Goal: Task Accomplishment & Management: Manage account settings

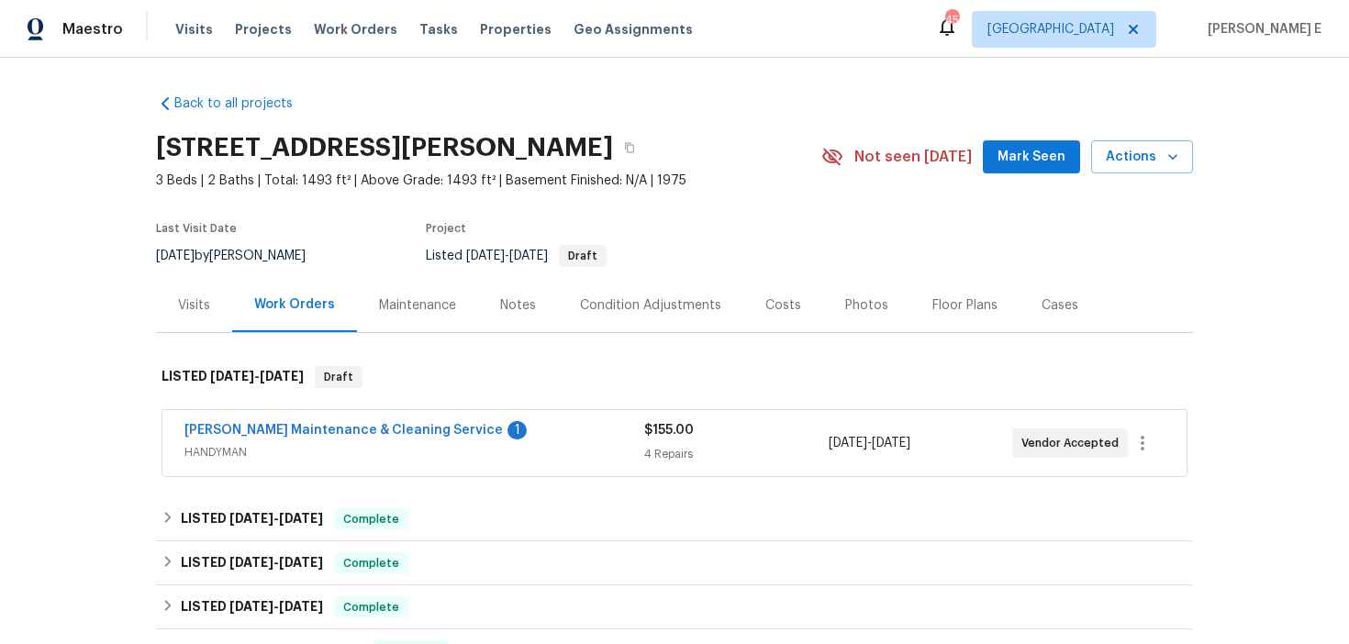
click at [497, 438] on div "Baker's Maintenance & Cleaning Service 1" at bounding box center [414, 432] width 460 height 22
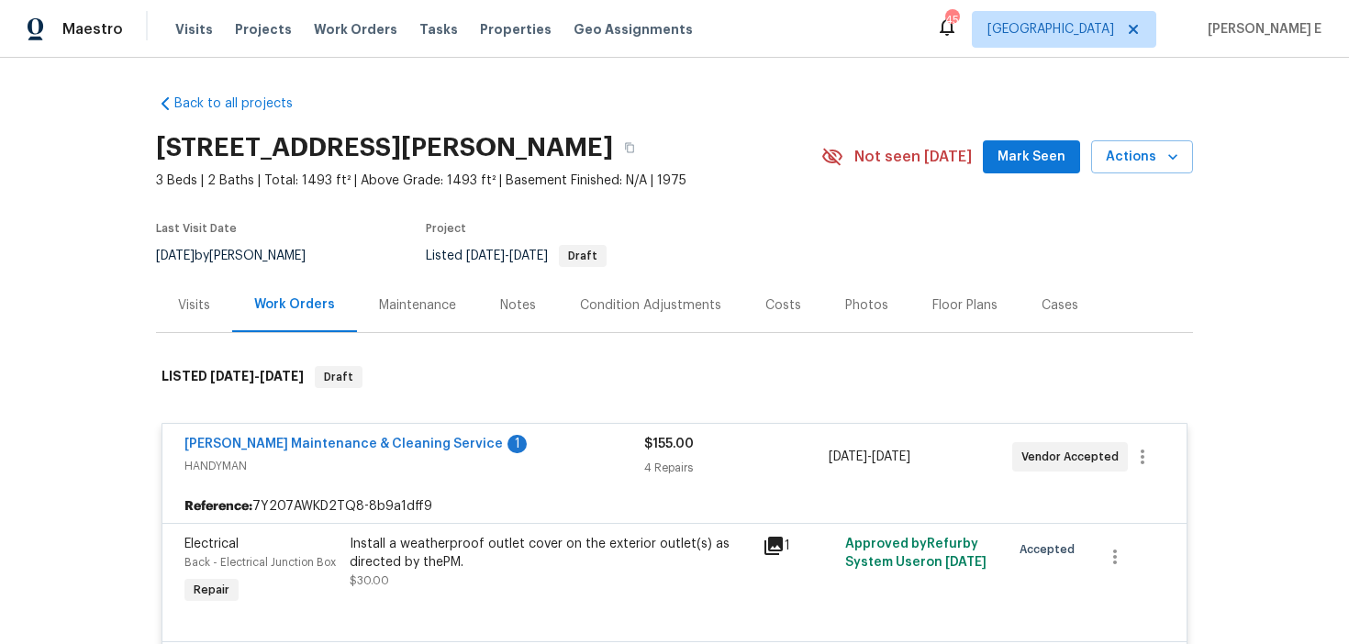
click at [490, 454] on div "Baker's Maintenance & Cleaning Service 1" at bounding box center [414, 446] width 460 height 22
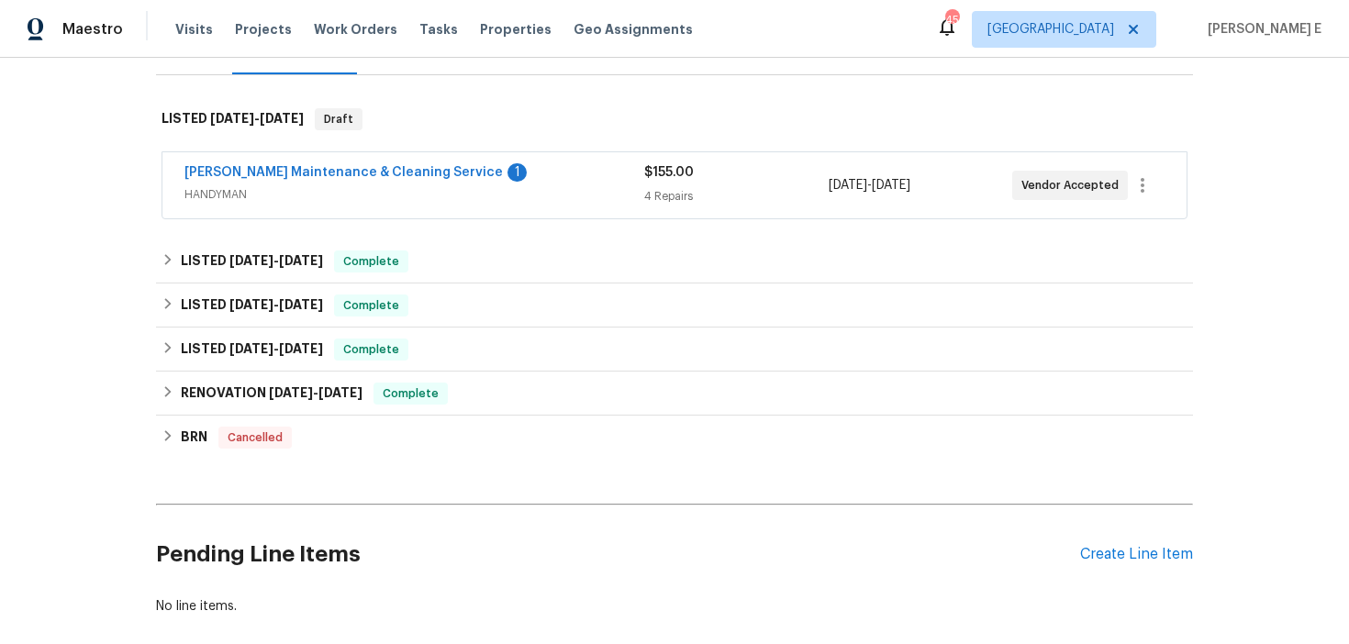
scroll to position [354, 0]
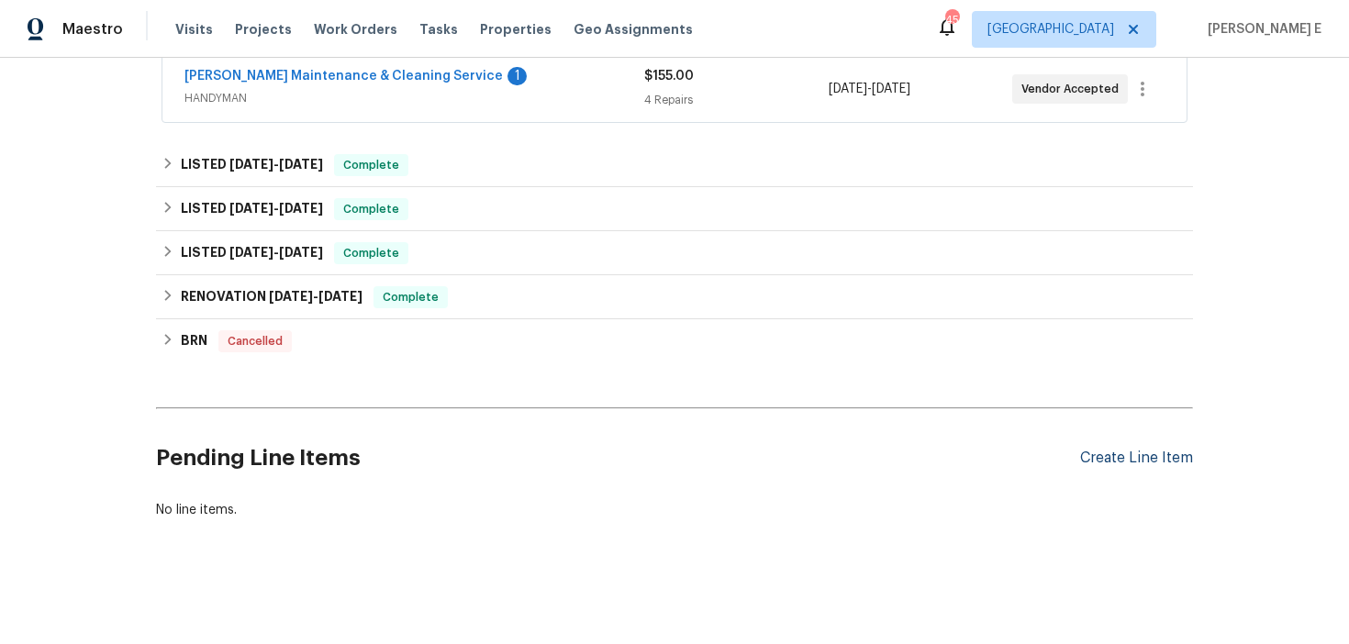
click at [1145, 457] on div "Create Line Item" at bounding box center [1136, 458] width 113 height 17
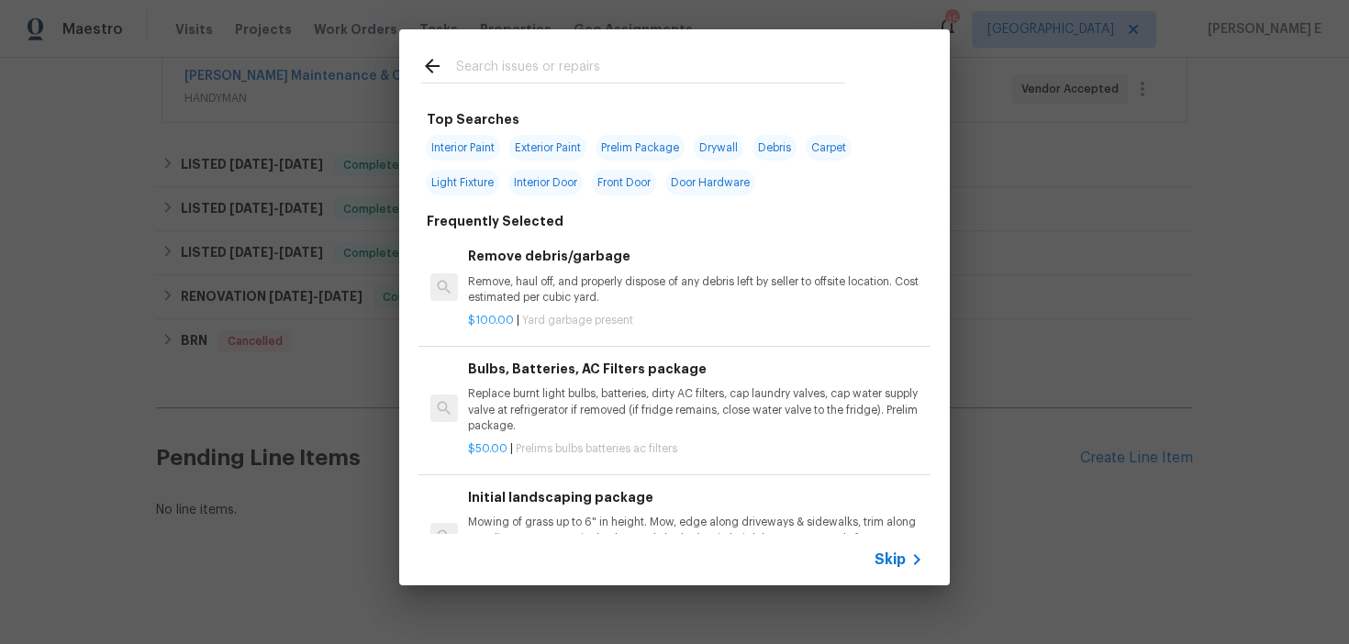
click at [889, 569] on div "Skip" at bounding box center [901, 560] width 53 height 22
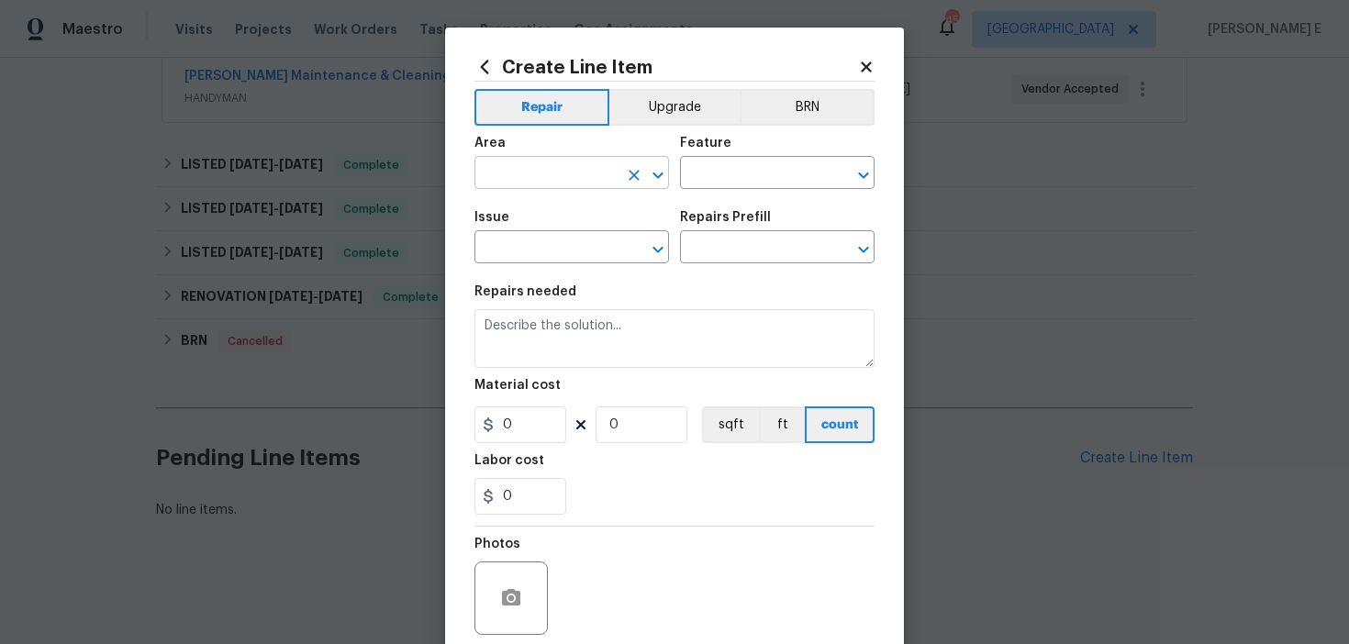
click at [567, 168] on input "text" at bounding box center [546, 175] width 143 height 28
type input "Exterior Overall"
type input "Pests"
type input "Pest present"
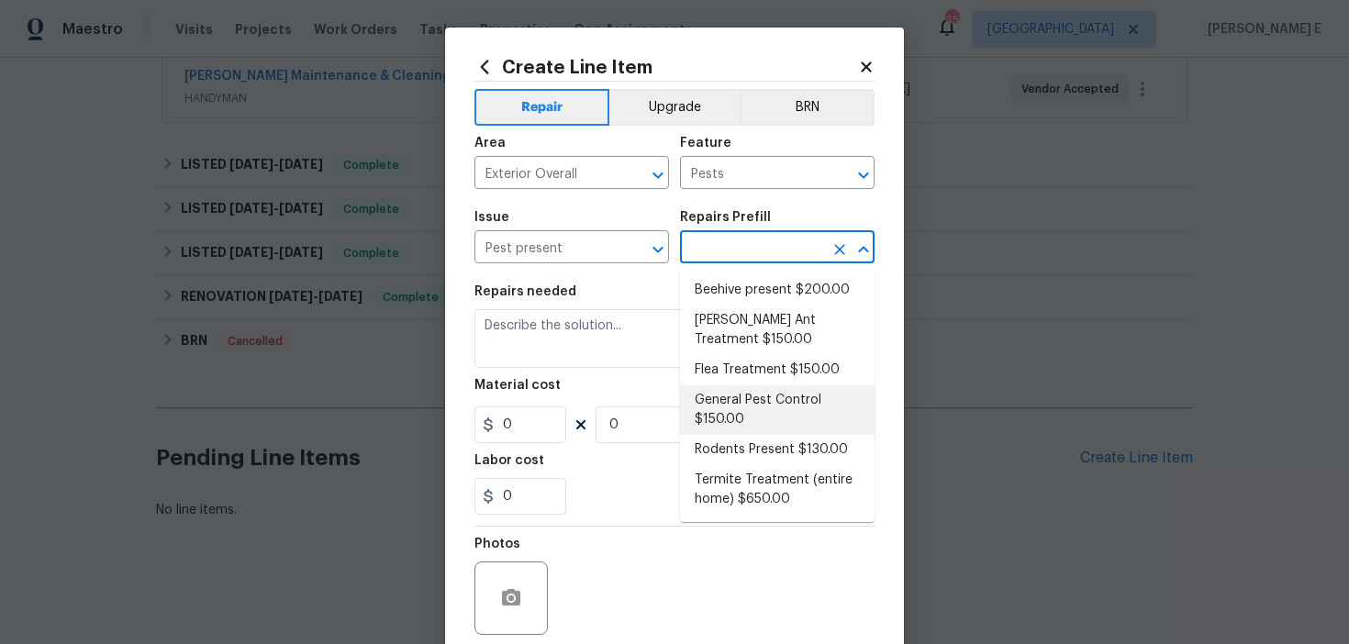
click at [731, 409] on li "General Pest Control $150.00" at bounding box center [777, 411] width 195 height 50
type input "General Pest Control $150.00"
type textarea "General pest treatment for active pest/insect infestation - non termite"
type input "150"
type input "1"
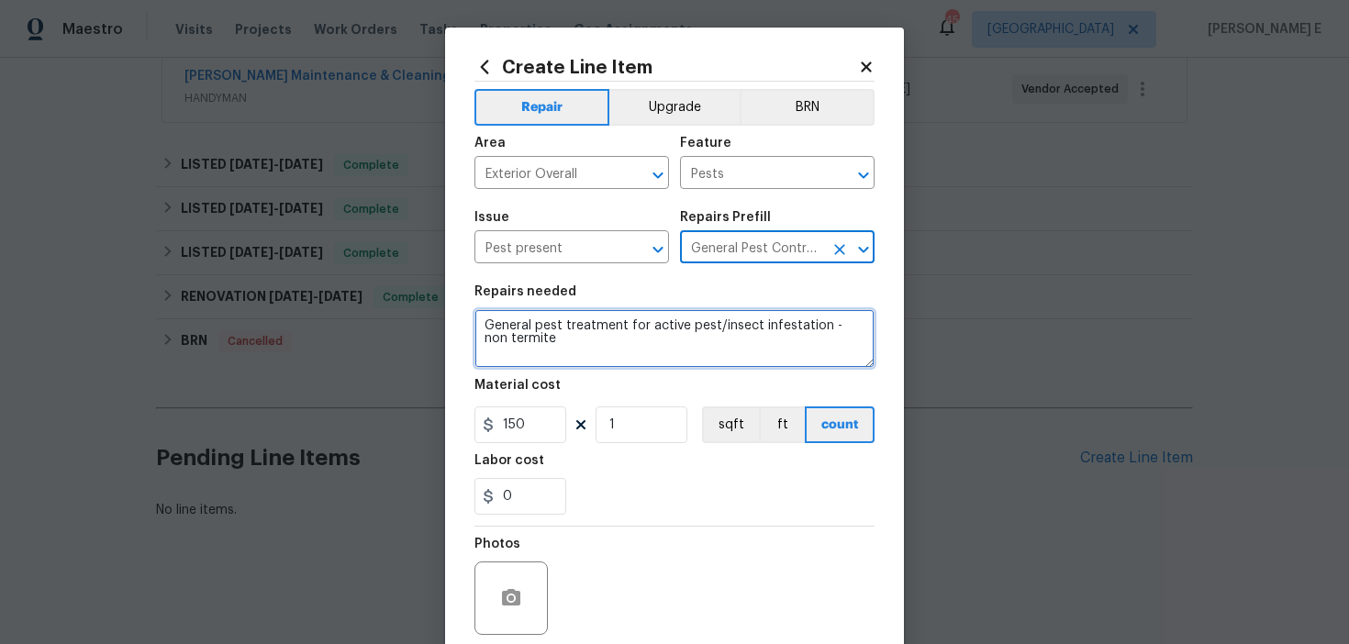
click at [626, 353] on textarea "General pest treatment for active pest/insect infestation - non termite" at bounding box center [675, 338] width 400 height 59
paste textarea "Received feedback that there is a hornets’ nest in the backyard. Please remove/…"
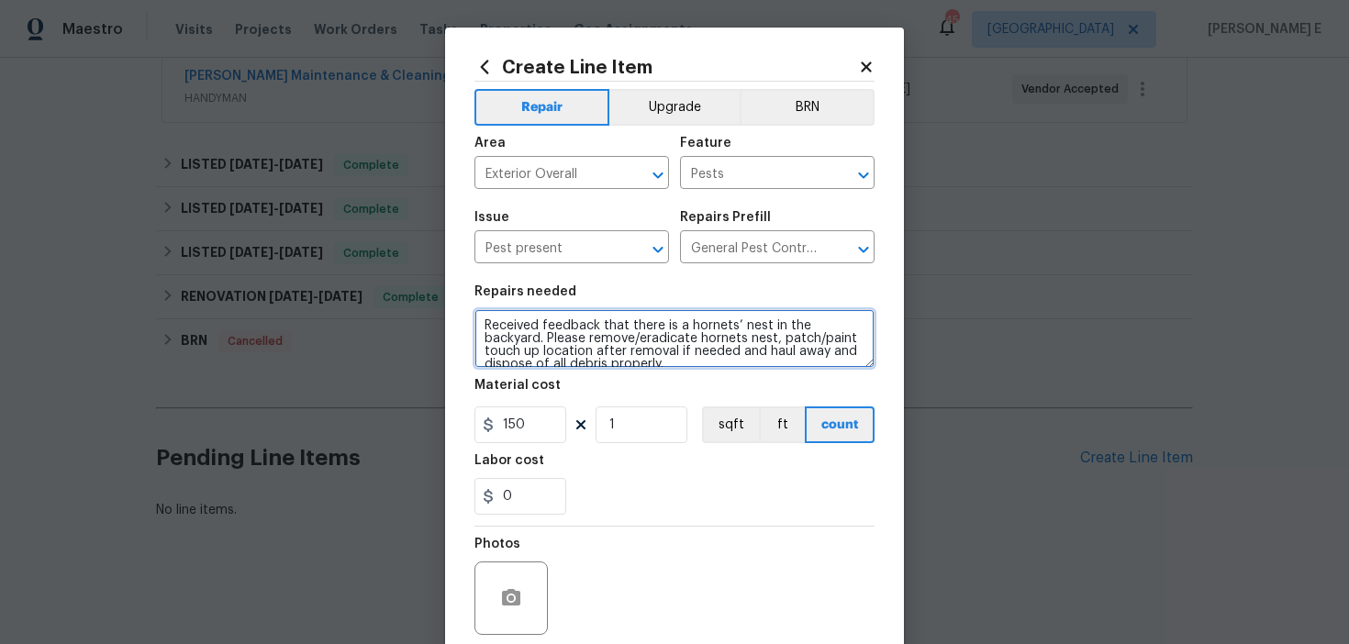
scroll to position [4, 0]
type textarea "Received feedback that there is a hornets’ nest in the backyard. Please remove/…"
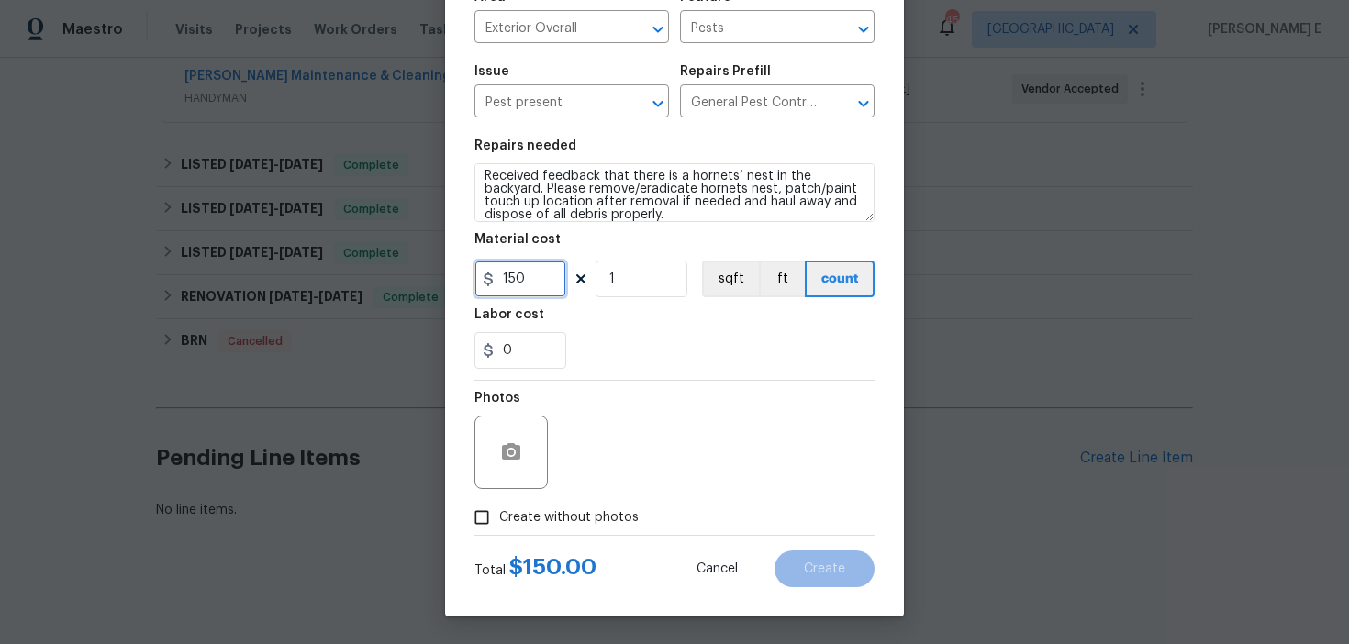
click at [520, 279] on input "150" at bounding box center [521, 279] width 92 height 37
type input "75"
click at [497, 522] on input "Create without photos" at bounding box center [481, 517] width 35 height 35
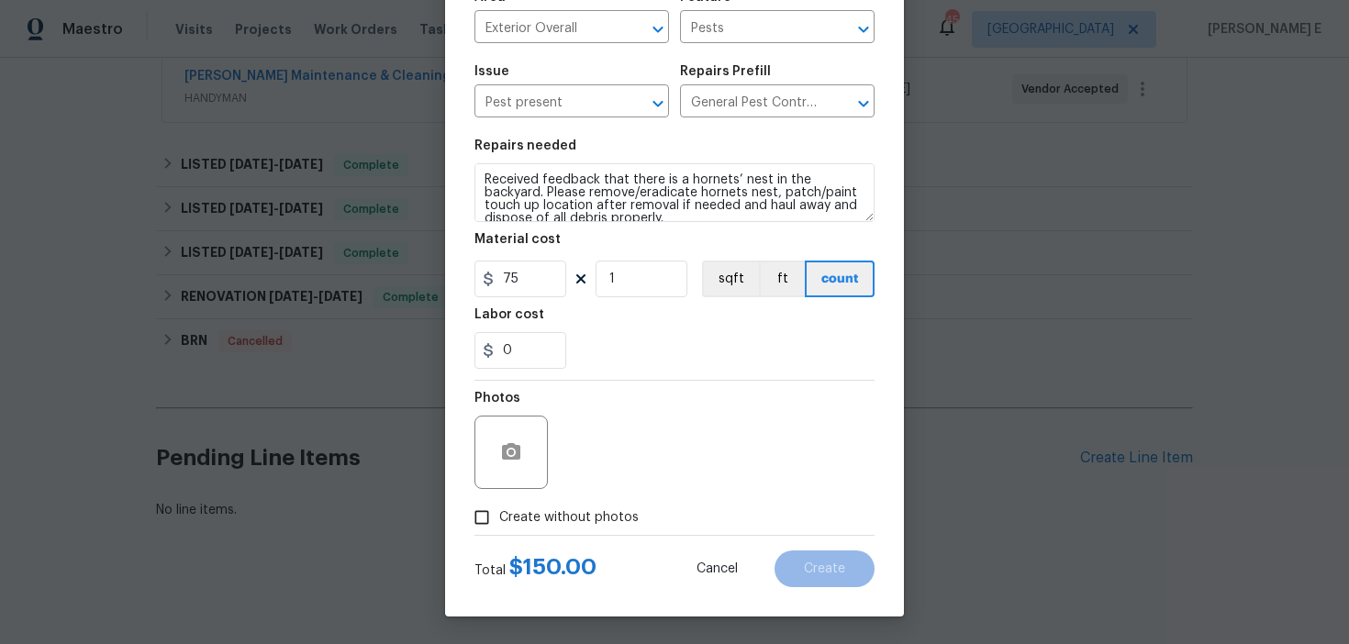
checkbox input "true"
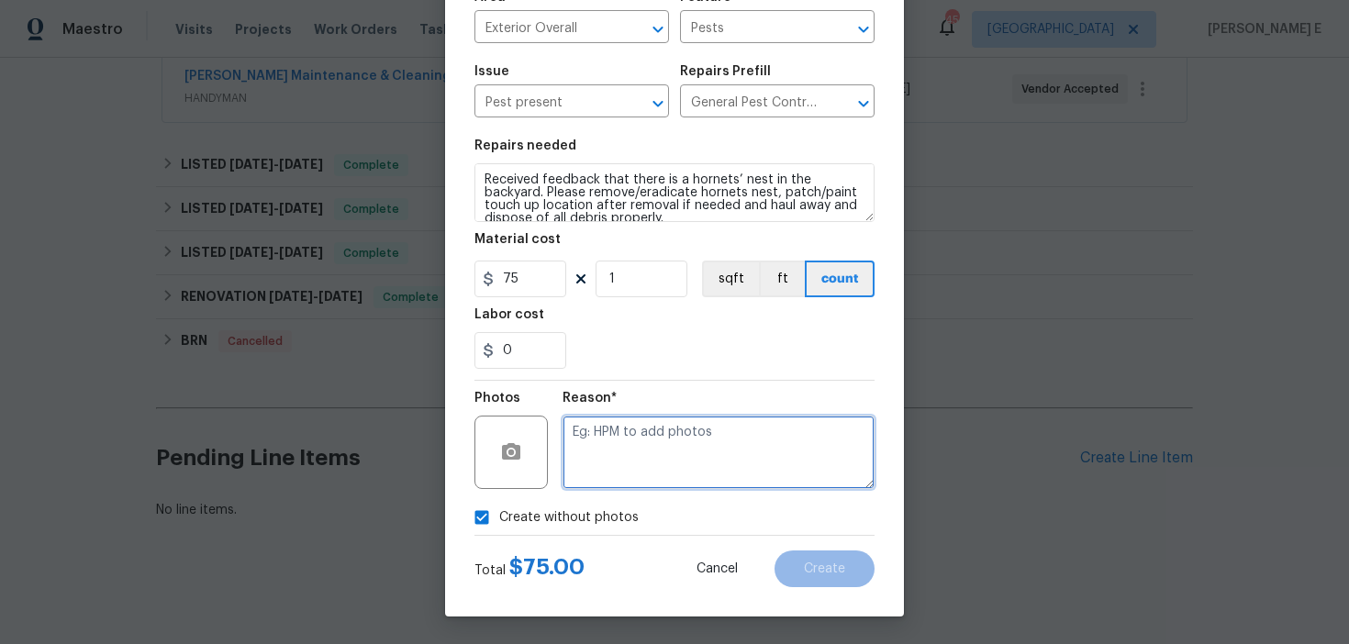
click at [649, 444] on textarea at bounding box center [719, 452] width 312 height 73
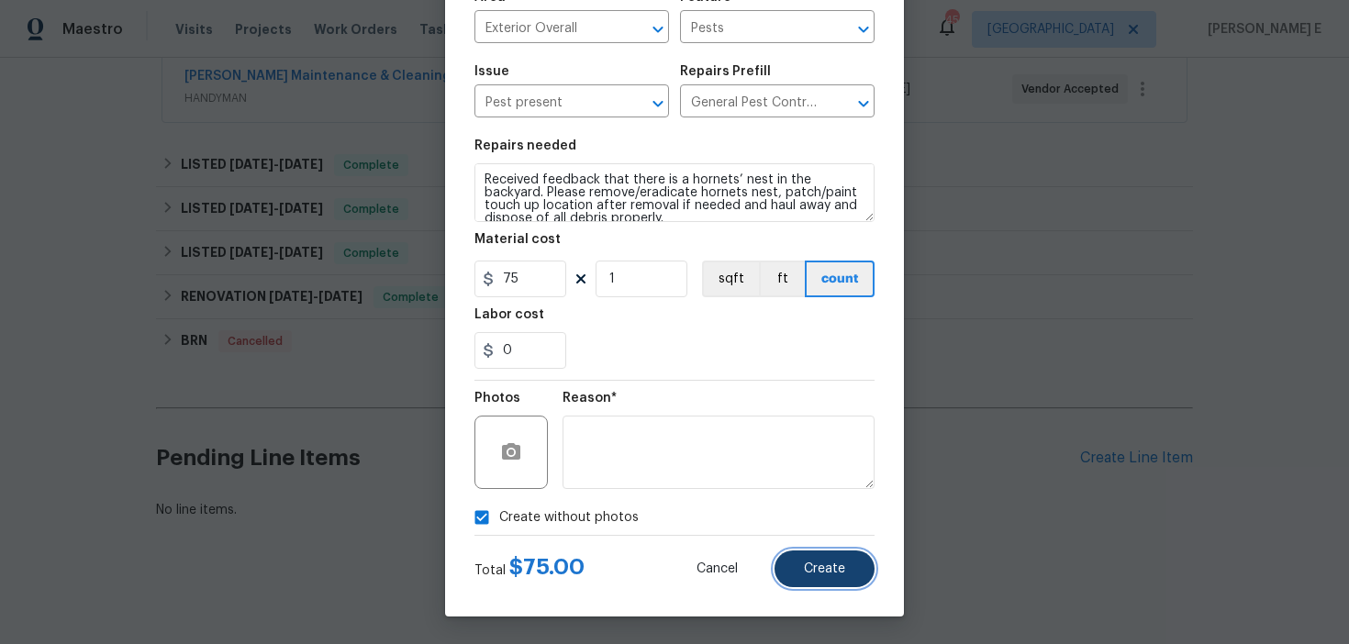
click at [830, 565] on span "Create" at bounding box center [824, 570] width 41 height 14
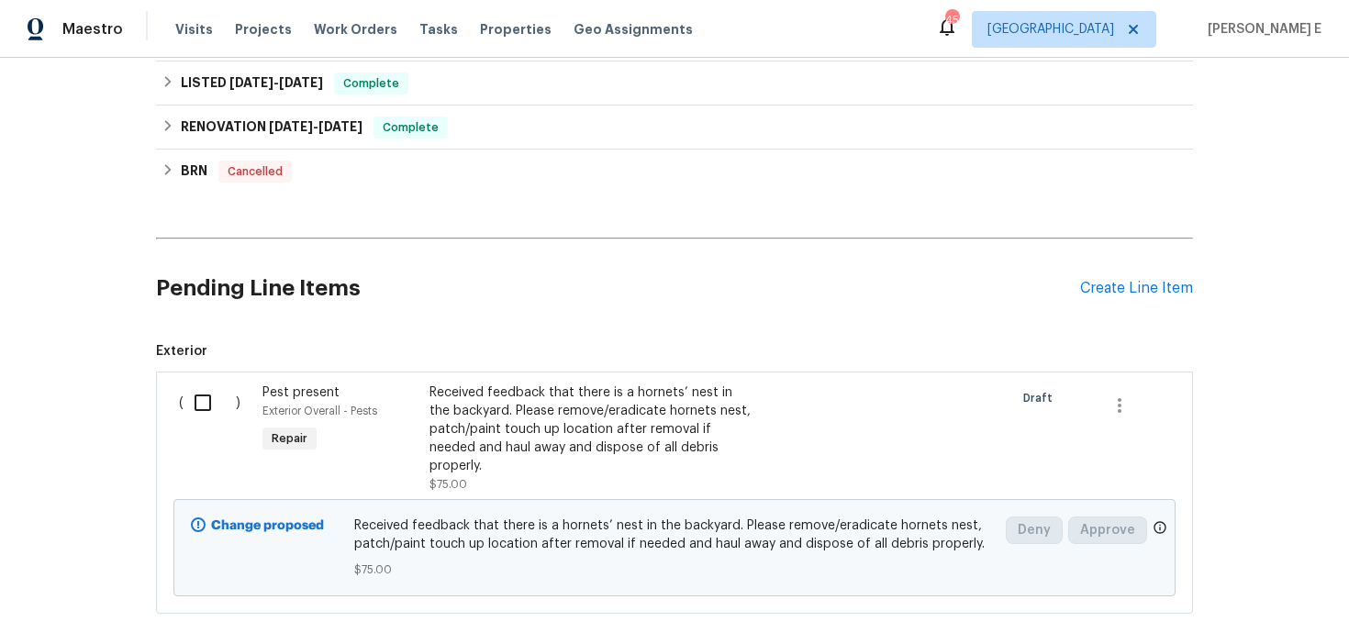
scroll to position [600, 0]
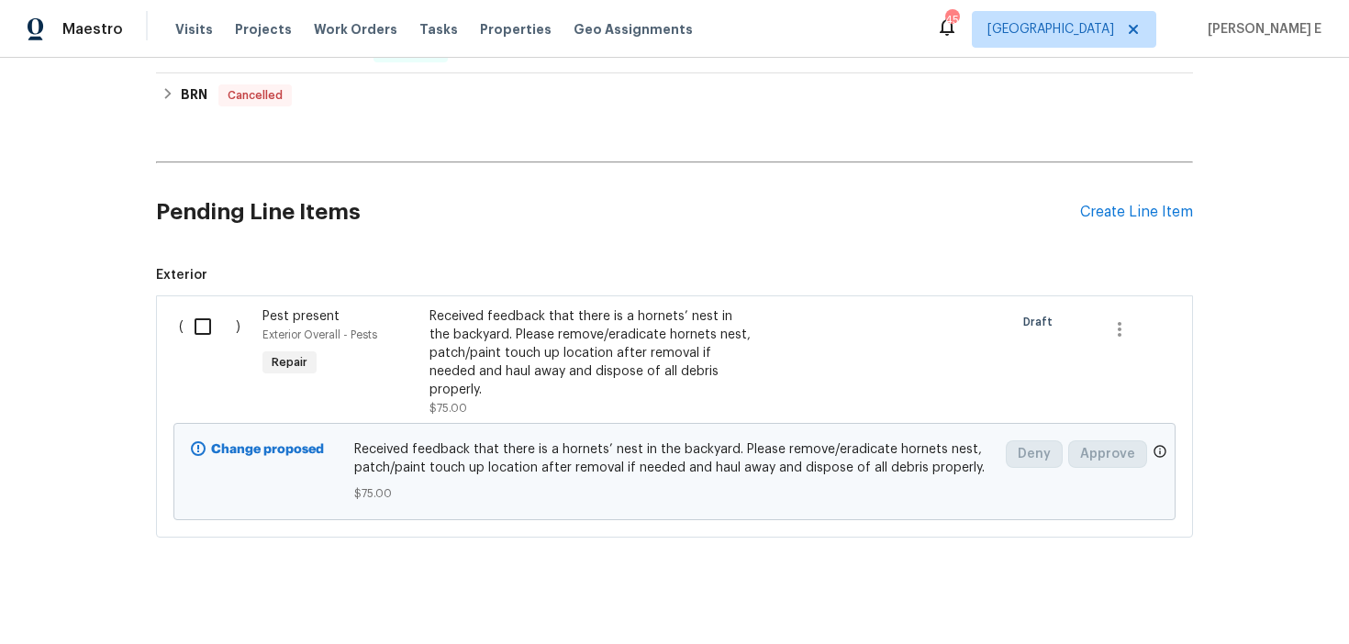
click at [192, 331] on input "checkbox" at bounding box center [210, 326] width 52 height 39
checkbox input "true"
click at [1229, 590] on span "Create Work Order" at bounding box center [1244, 598] width 122 height 23
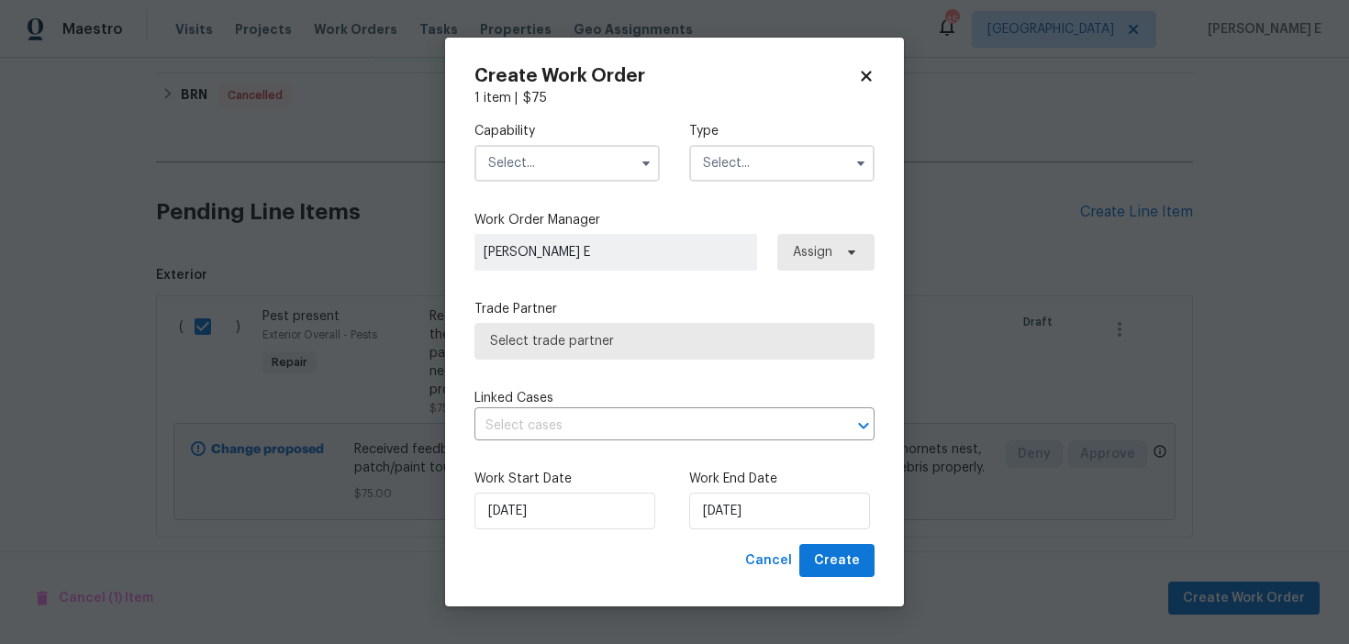
click at [587, 166] on input "text" at bounding box center [567, 163] width 185 height 37
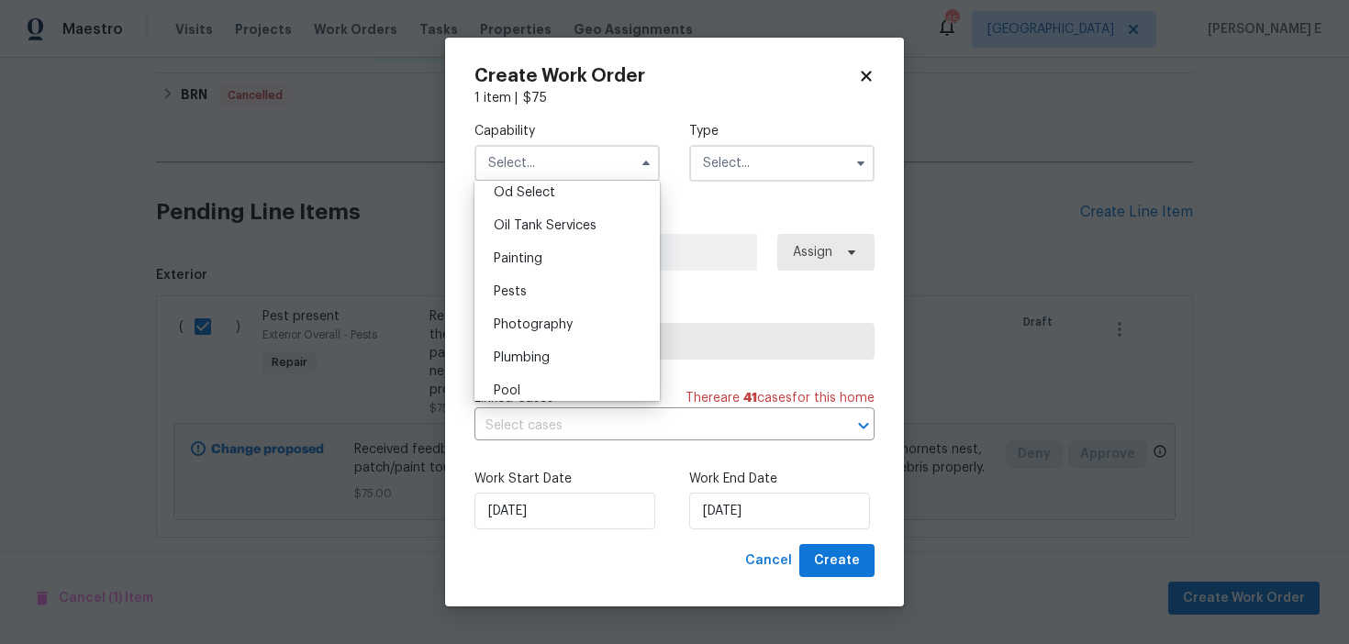
scroll to position [1486, 0]
click at [569, 284] on div "Pests" at bounding box center [567, 290] width 176 height 33
type input "Pests"
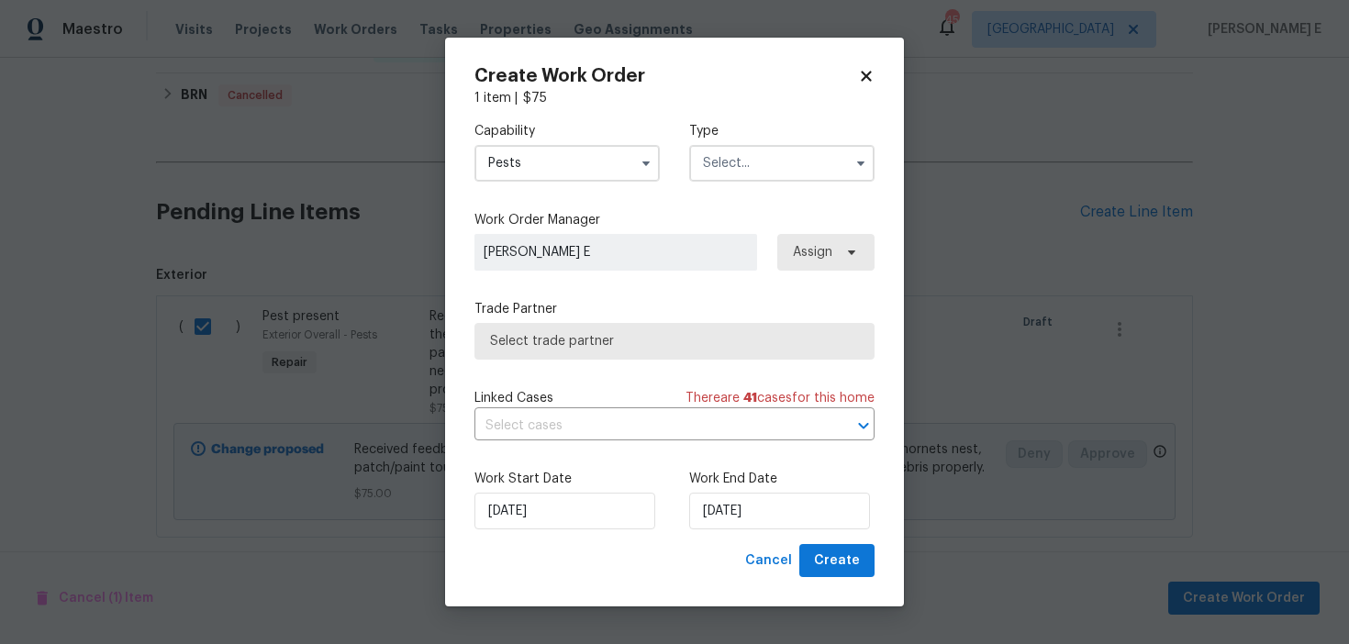
click at [796, 155] on input "text" at bounding box center [781, 163] width 185 height 37
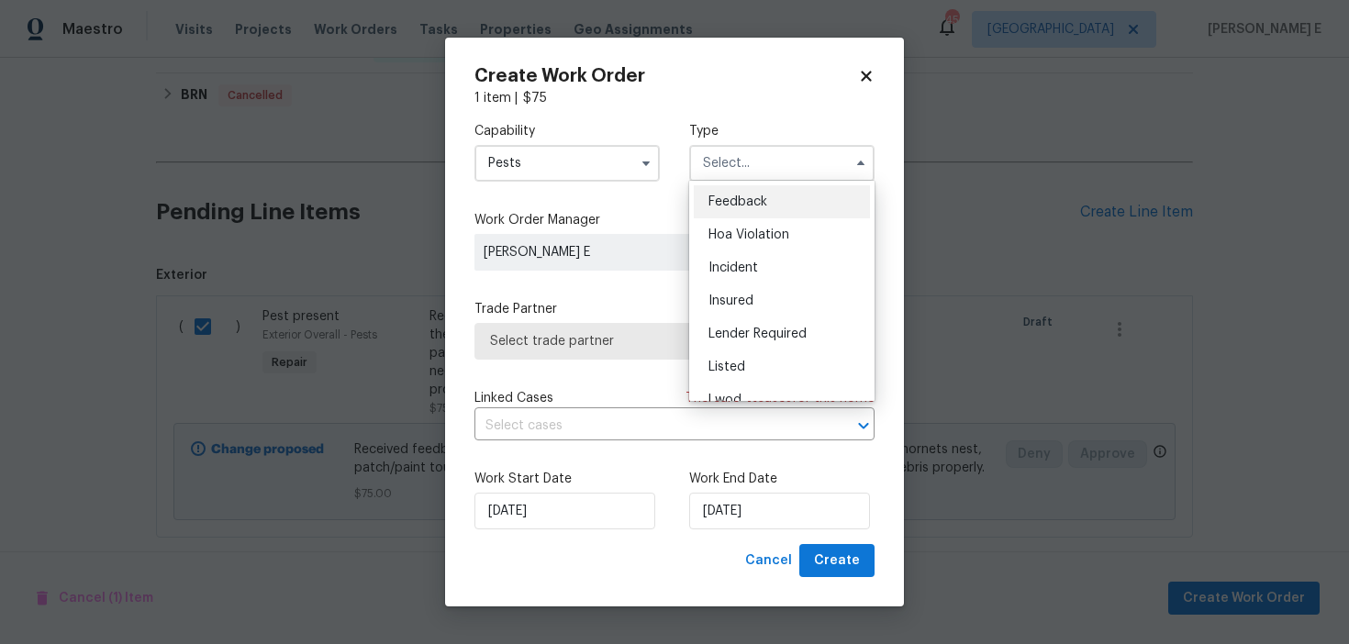
click at [766, 185] on div "Feedback" at bounding box center [782, 201] width 176 height 33
type input "Feedback"
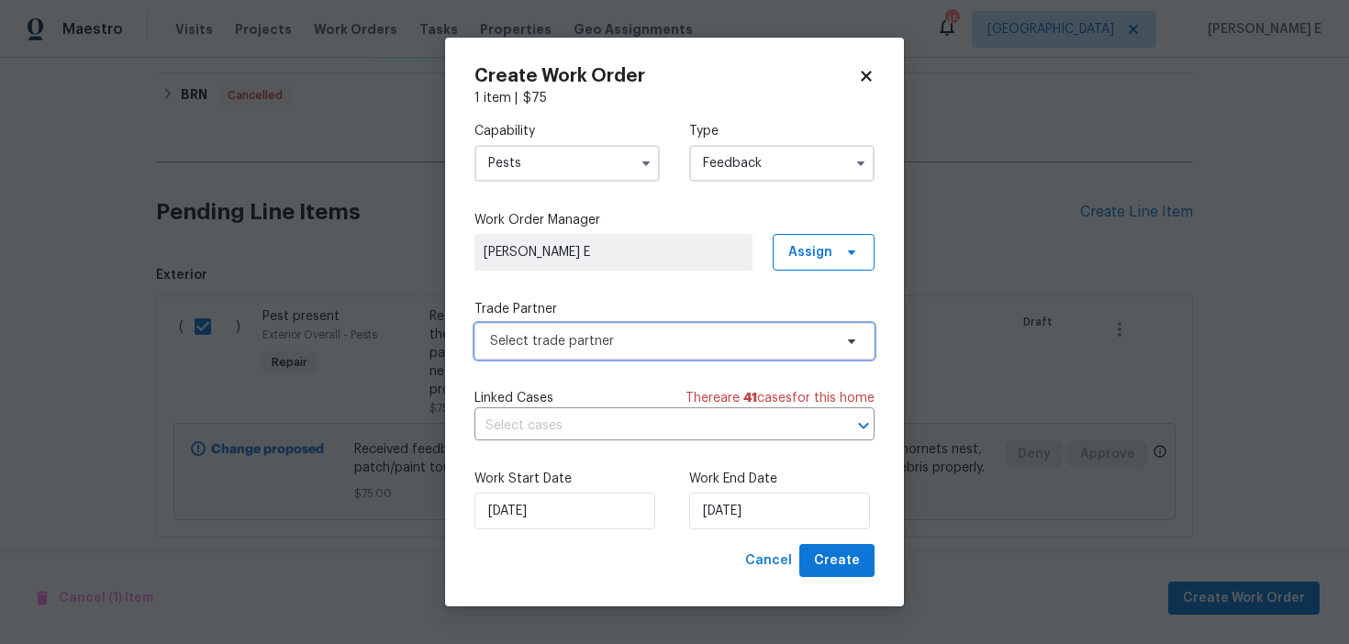
click at [585, 337] on span "Select trade partner" at bounding box center [661, 341] width 342 height 18
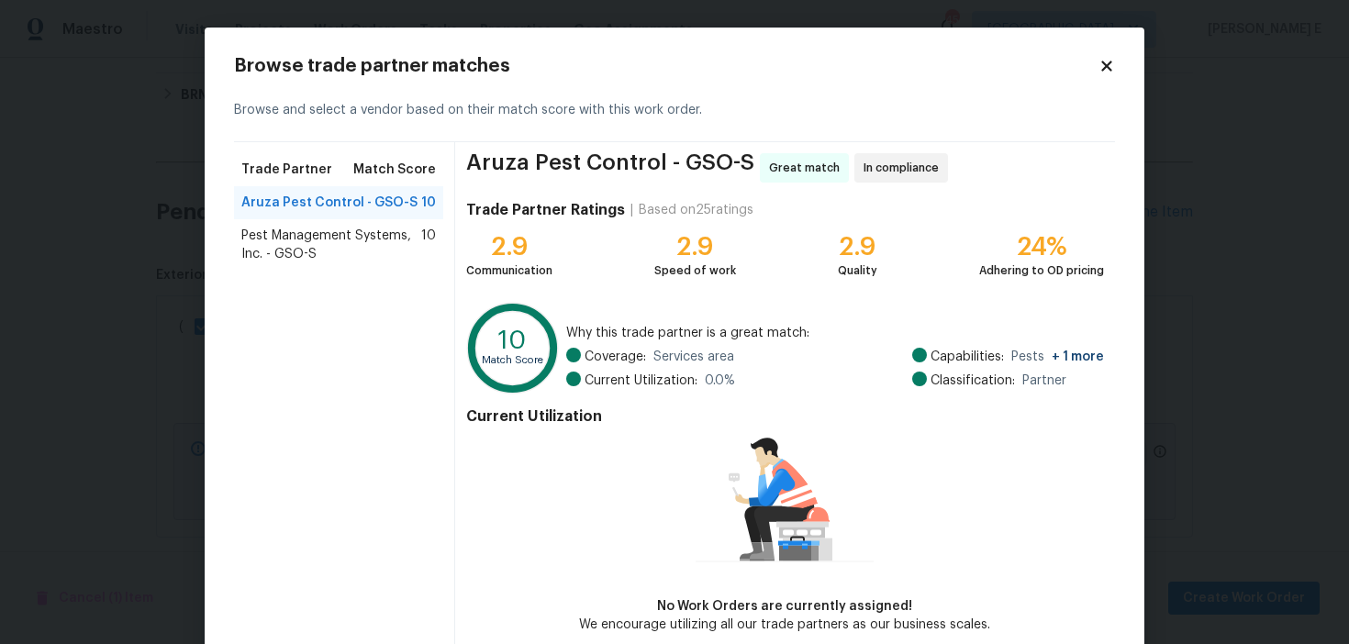
click at [375, 245] on span "Pest Management Systems, Inc. - GSO-S" at bounding box center [331, 245] width 180 height 37
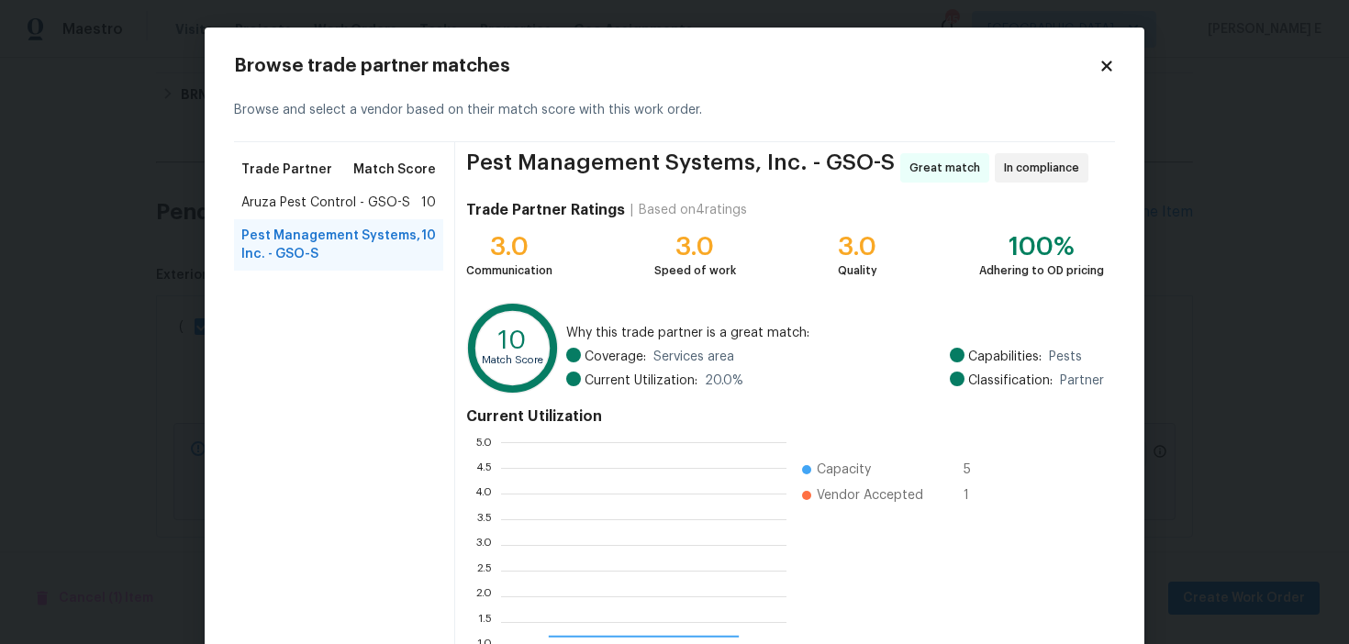
scroll to position [257, 285]
click at [376, 207] on span "Aruza Pest Control - GSO-S" at bounding box center [325, 203] width 169 height 18
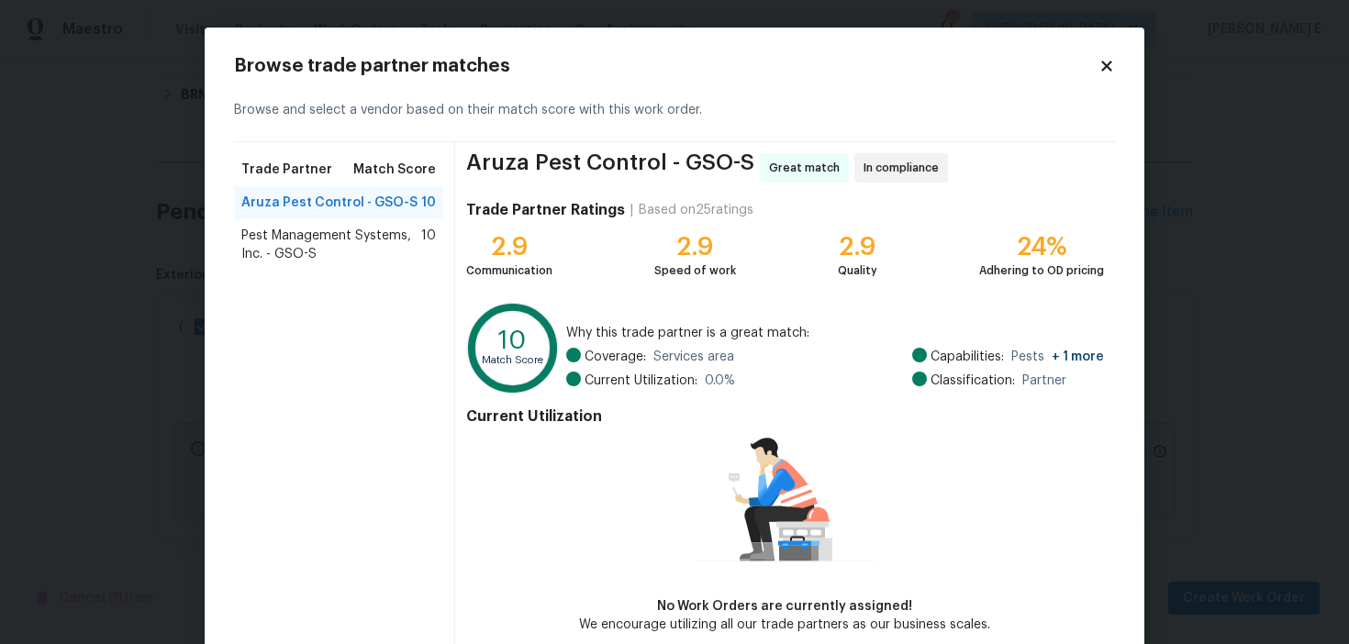
click at [338, 262] on span "Pest Management Systems, Inc. - GSO-S" at bounding box center [331, 245] width 180 height 37
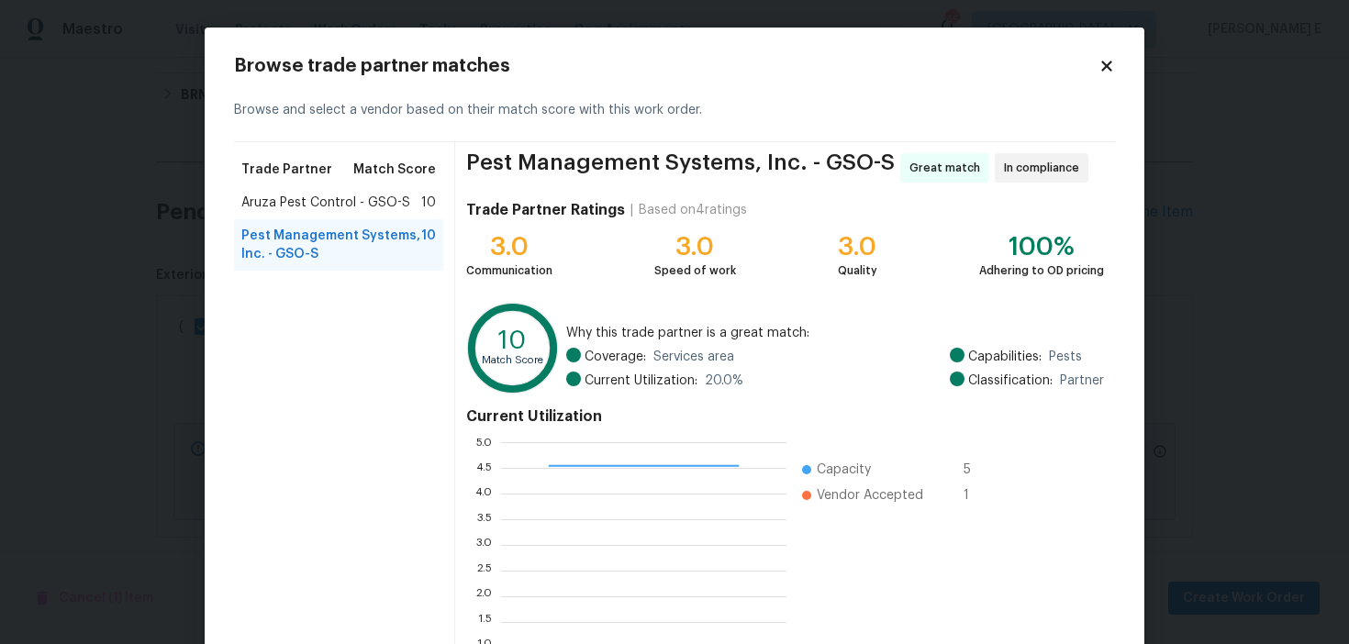
click at [353, 211] on span "Aruza Pest Control - GSO-S" at bounding box center [325, 203] width 169 height 18
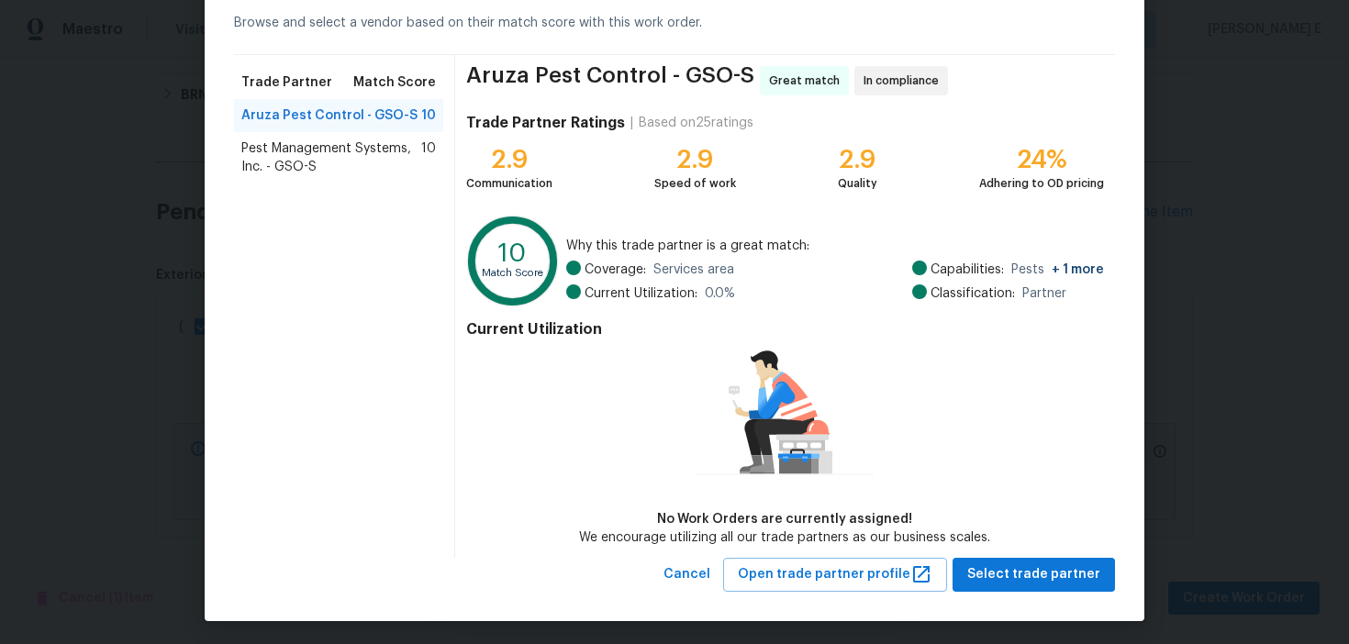
scroll to position [90, 0]
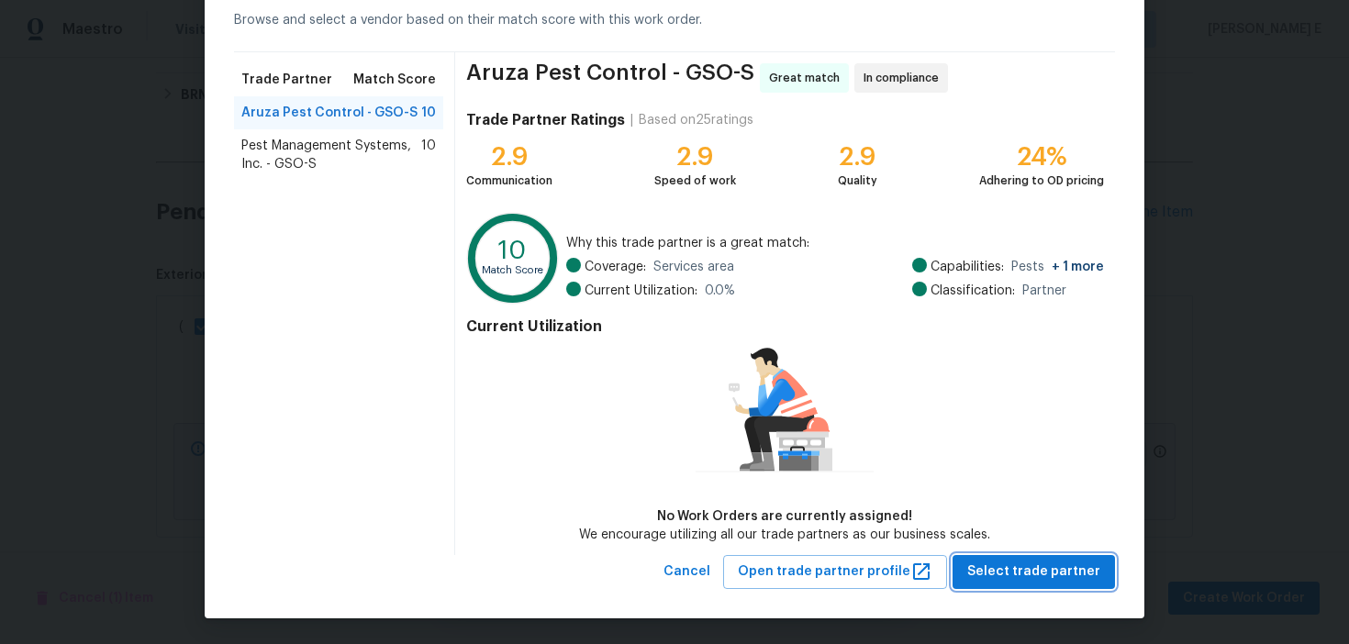
click at [986, 557] on button "Select trade partner" at bounding box center [1034, 572] width 162 height 34
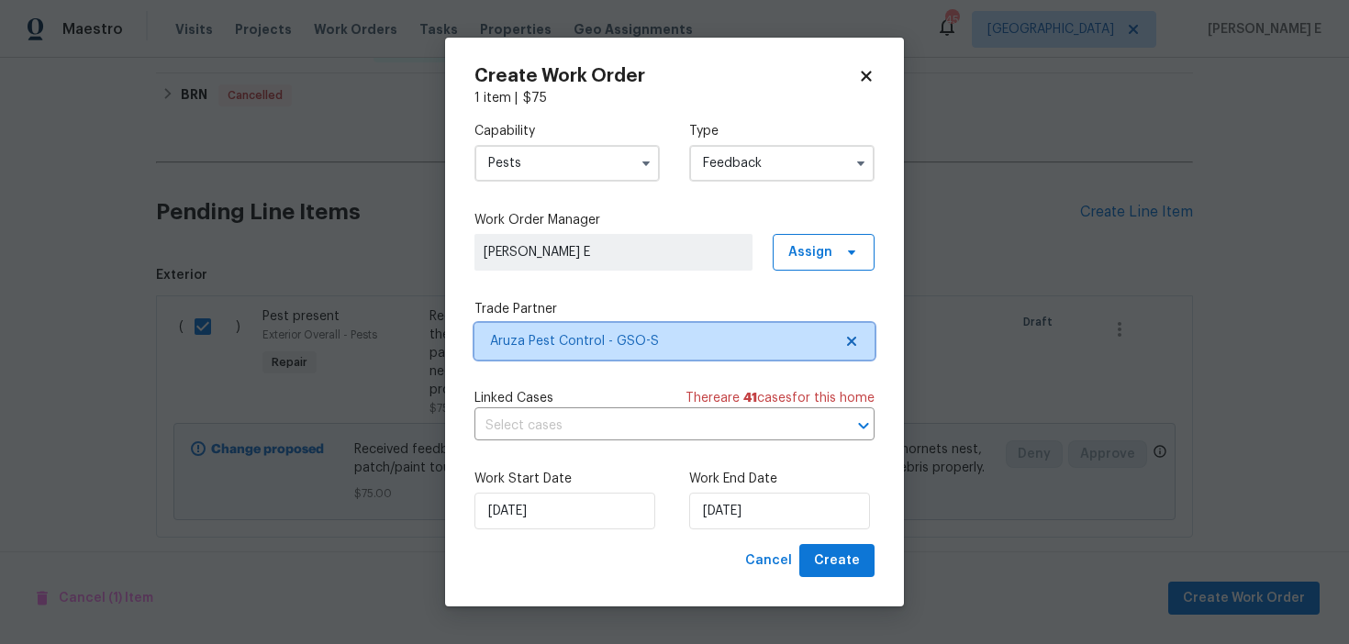
scroll to position [0, 0]
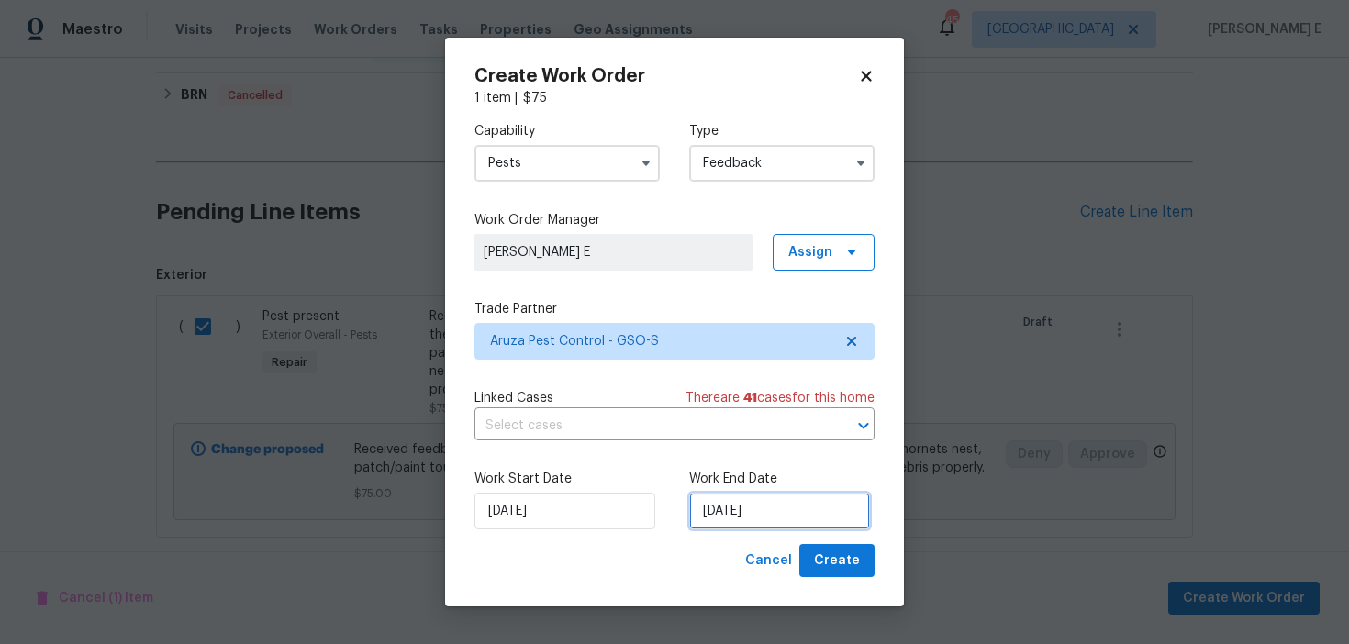
click at [752, 512] on input "23/09/2025" at bounding box center [779, 511] width 181 height 37
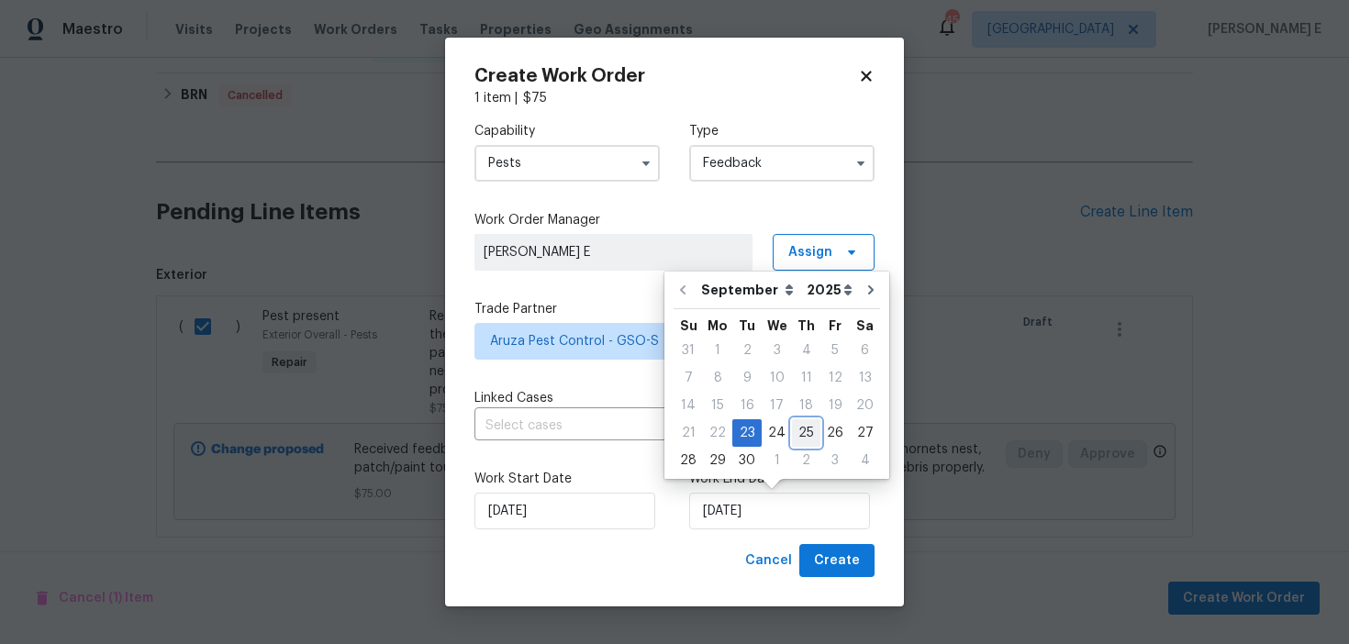
click at [798, 429] on div "25" at bounding box center [806, 433] width 28 height 26
type input "25/09/2025"
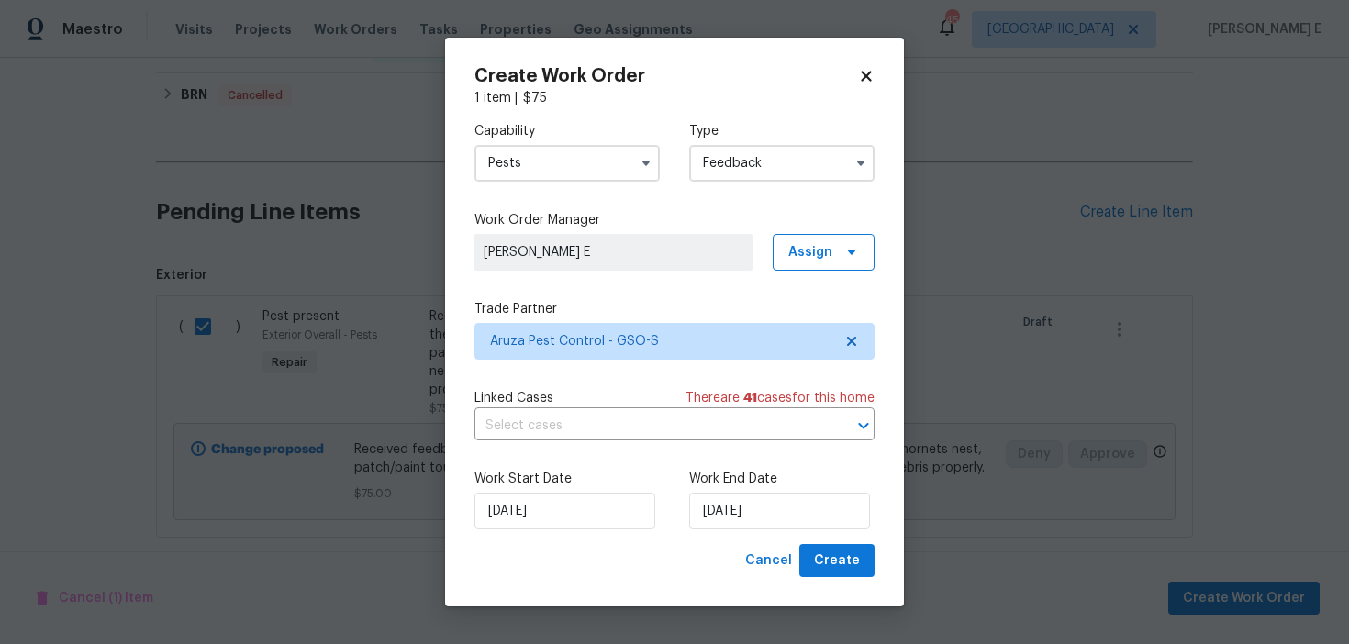
click at [831, 578] on div "Create Work Order 1 item | $ 75 Capability Pests Type Feedback Work Order Manag…" at bounding box center [674, 323] width 459 height 570
click at [847, 564] on span "Create" at bounding box center [837, 561] width 46 height 23
checkbox input "false"
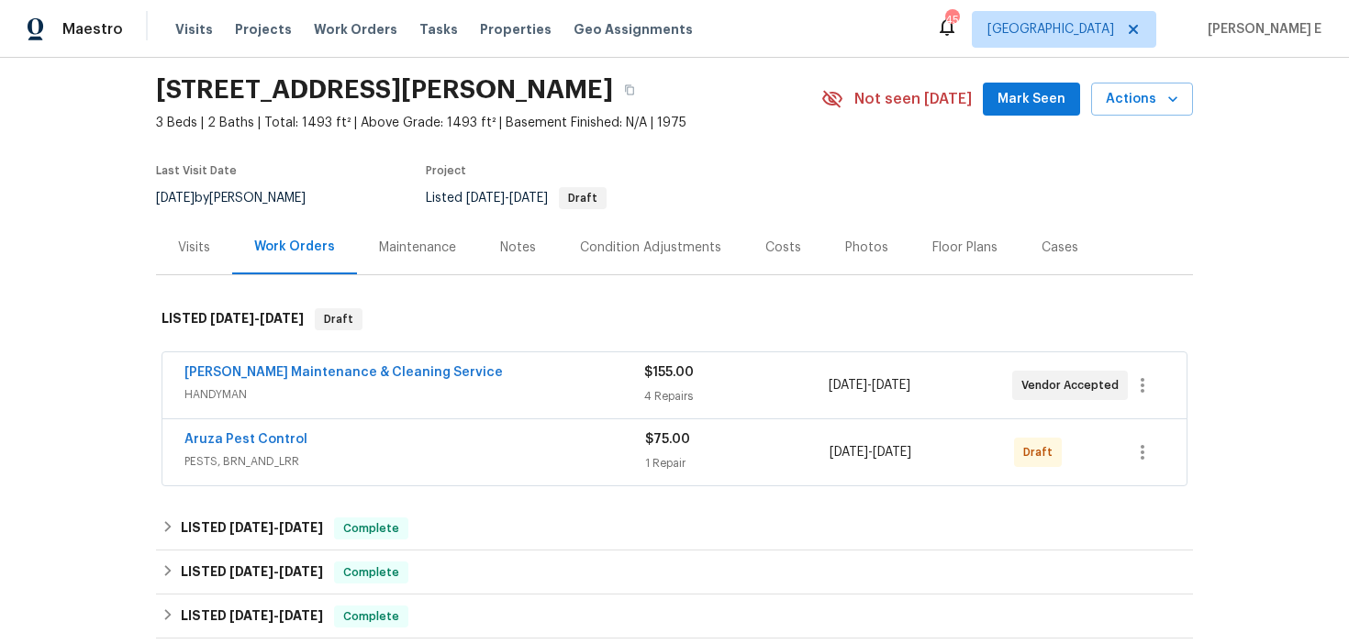
scroll to position [97, 0]
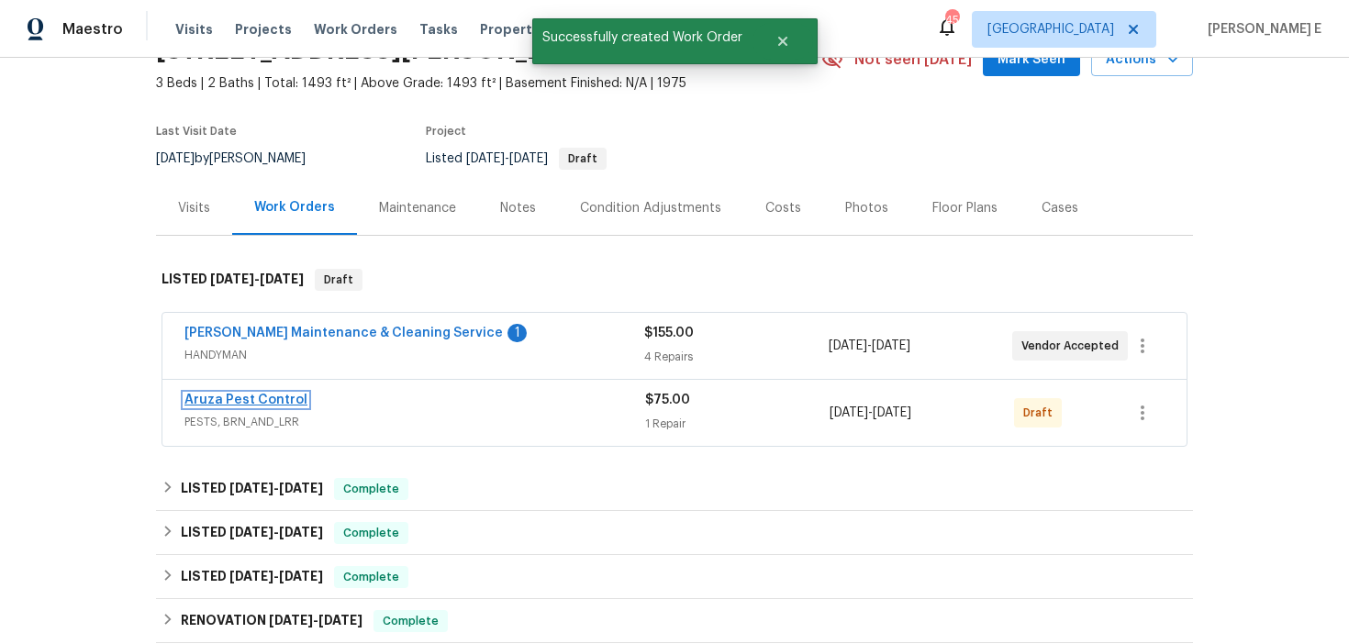
click at [247, 399] on link "Aruza Pest Control" at bounding box center [245, 400] width 123 height 13
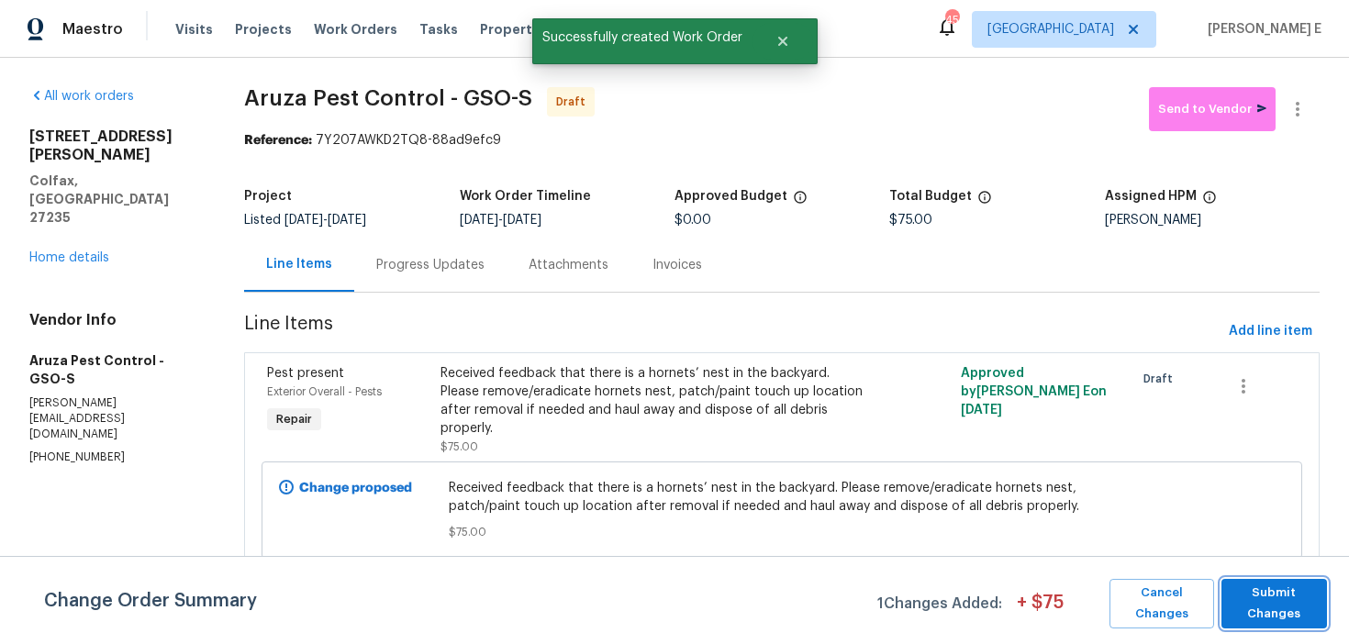
click at [1264, 600] on span "Submit Changes" at bounding box center [1274, 604] width 87 height 42
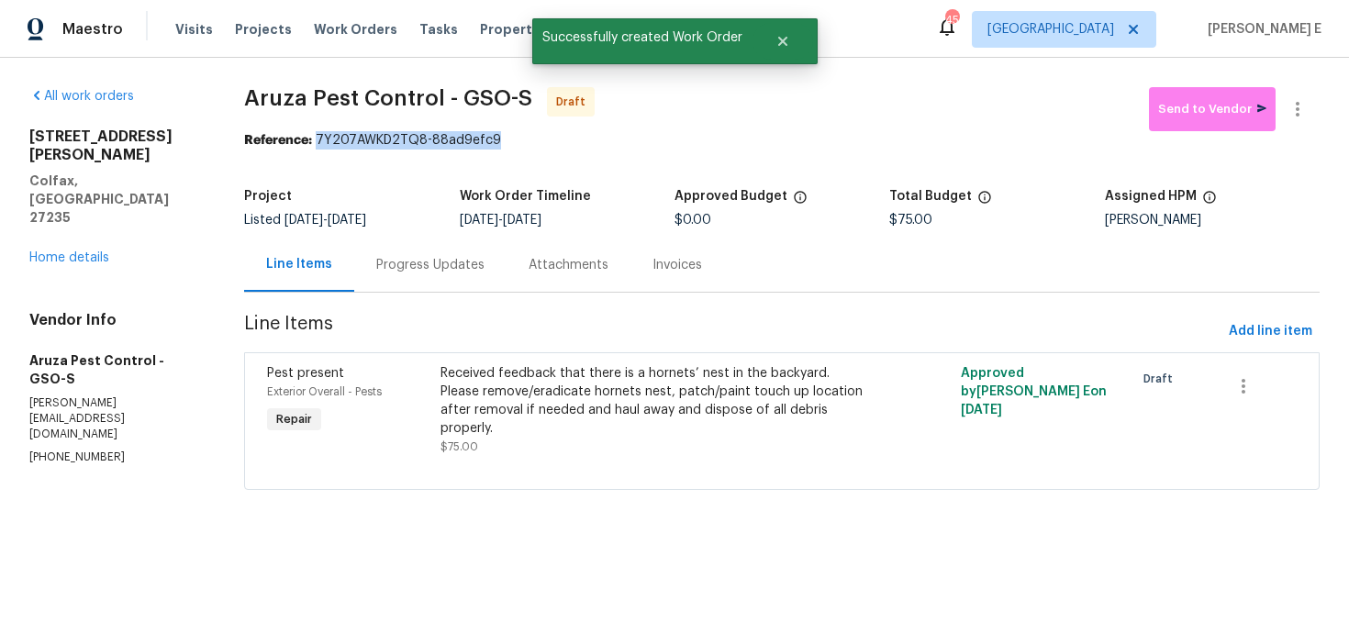
drag, startPoint x: 319, startPoint y: 141, endPoint x: 540, endPoint y: 145, distance: 220.3
click at [538, 145] on div "Reference: 7Y207AWKD2TQ8-88ad9efc9" at bounding box center [782, 140] width 1076 height 18
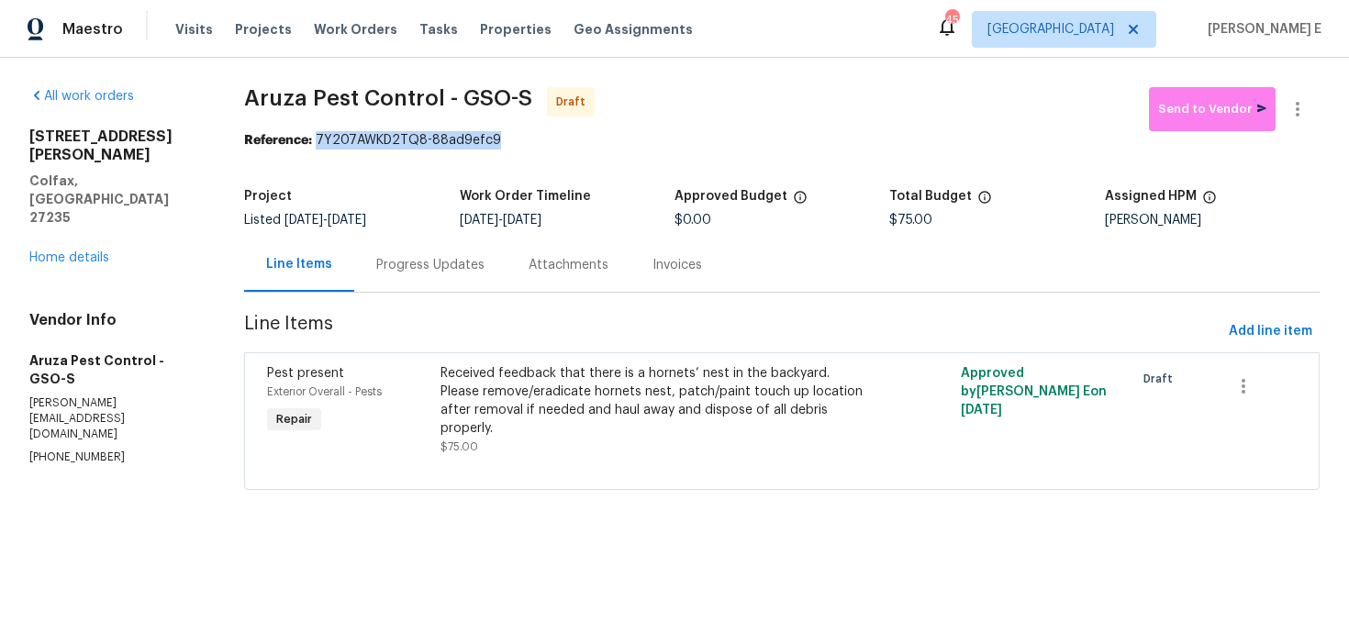
copy div "7Y207AWKD2TQ8-88ad9efc9"
click at [404, 270] on div "Progress Updates" at bounding box center [430, 265] width 108 height 18
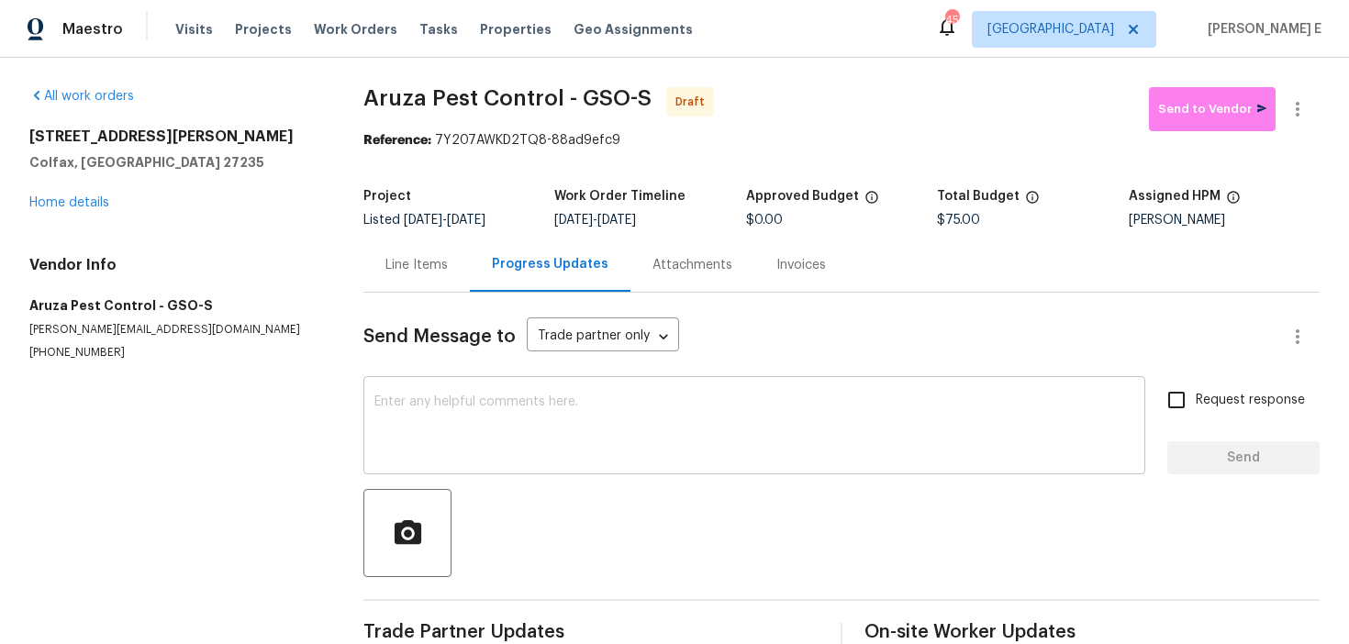
click at [574, 447] on textarea at bounding box center [754, 428] width 760 height 64
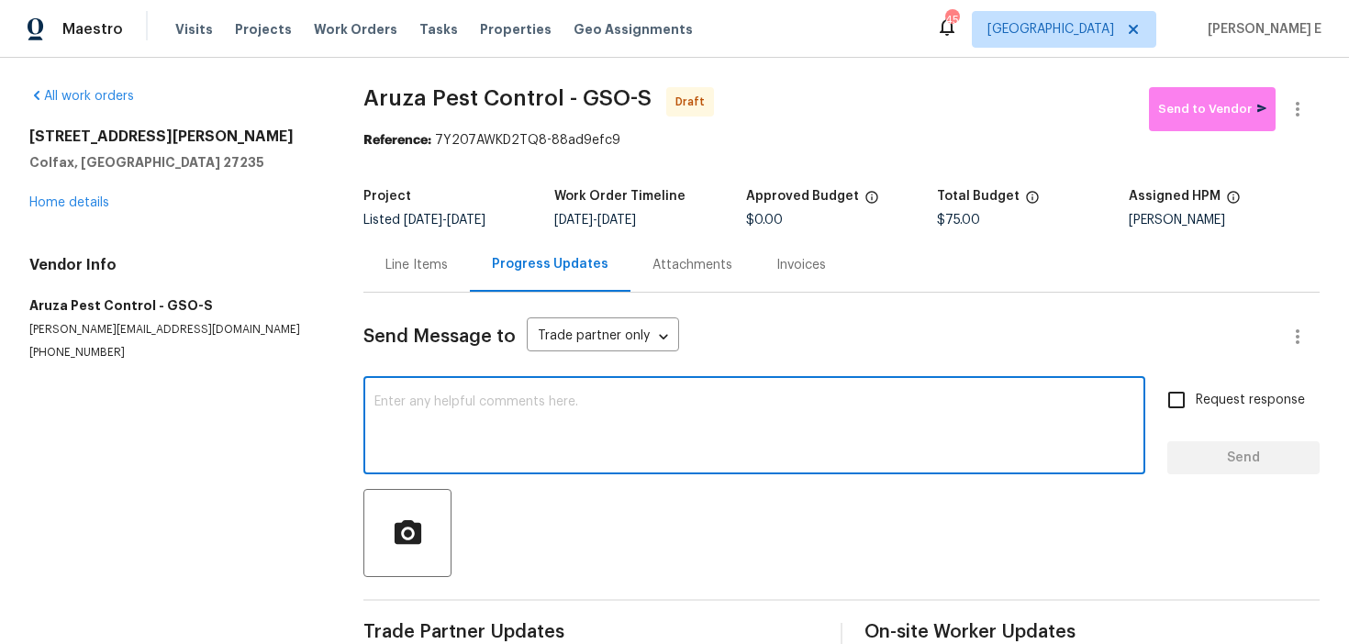
paste textarea "Hi this is Keerthana with Opendoor. I’m confirming you received the WO for the …"
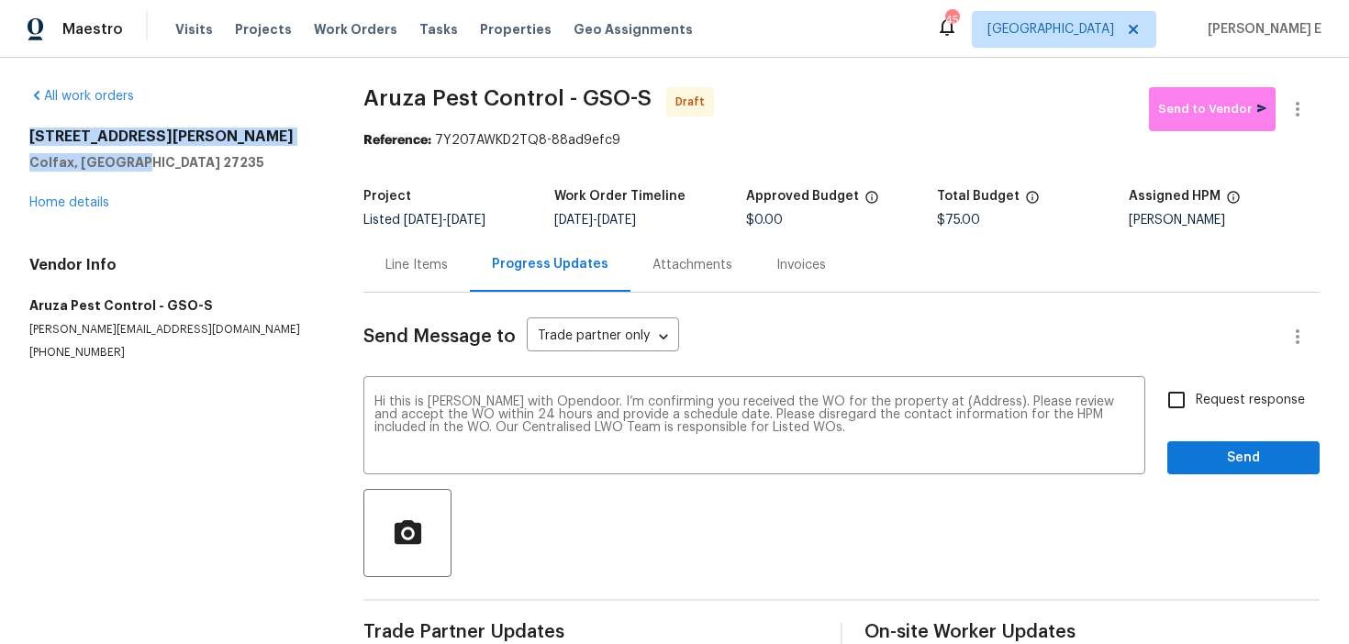
drag, startPoint x: 28, startPoint y: 138, endPoint x: 167, endPoint y: 165, distance: 141.3
click at [167, 165] on div "All work orders 149 Marshall Smith Rd Colfax, NC 27235 Home details Vendor Info…" at bounding box center [674, 370] width 1349 height 624
copy div "149 Marshall Smith Rd Colfax, NC 27235"
click at [952, 400] on textarea "Hi this is Keerthana with Opendoor. I’m confirming you received the WO for the …" at bounding box center [754, 428] width 760 height 64
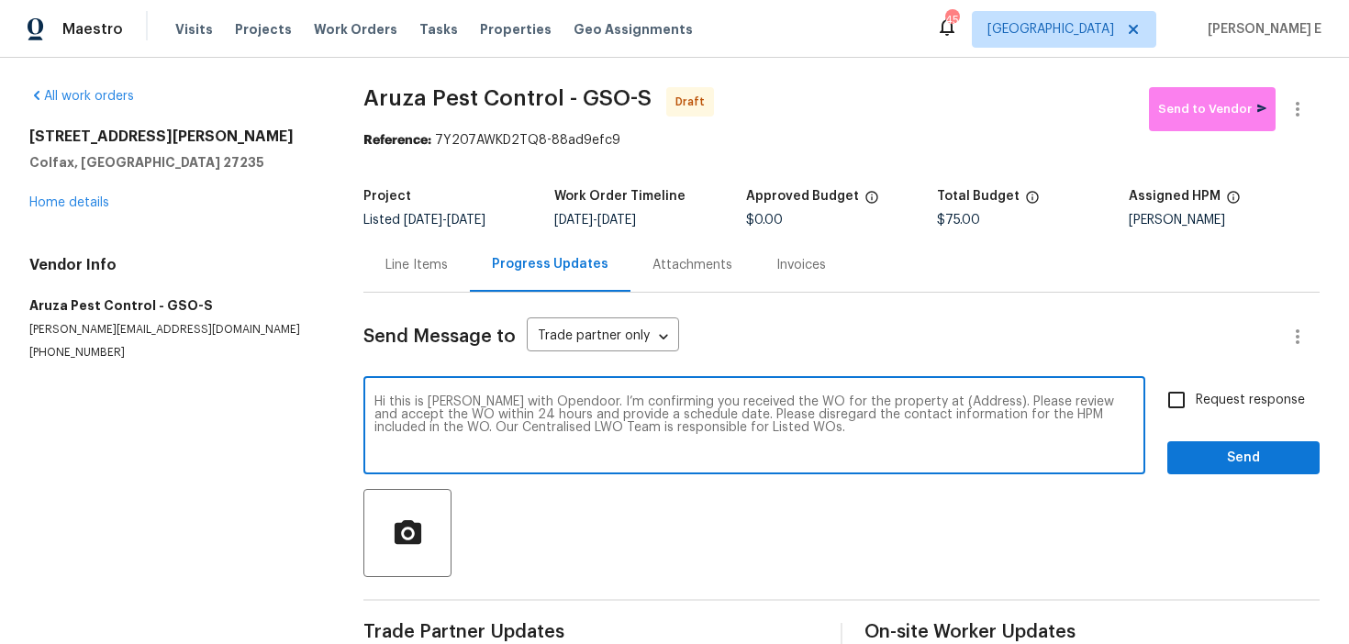
click at [952, 400] on textarea "Hi this is Keerthana with Opendoor. I’m confirming you received the WO for the …" at bounding box center [754, 428] width 760 height 64
paste textarea "149 Marshall Smith Rd Colfax, NC 27235"
type textarea "Hi this is Keerthana with Opendoor. I’m confirming you received the WO for the …"
click at [1200, 407] on span "Request response" at bounding box center [1250, 400] width 109 height 19
click at [1196, 407] on input "Request response" at bounding box center [1176, 400] width 39 height 39
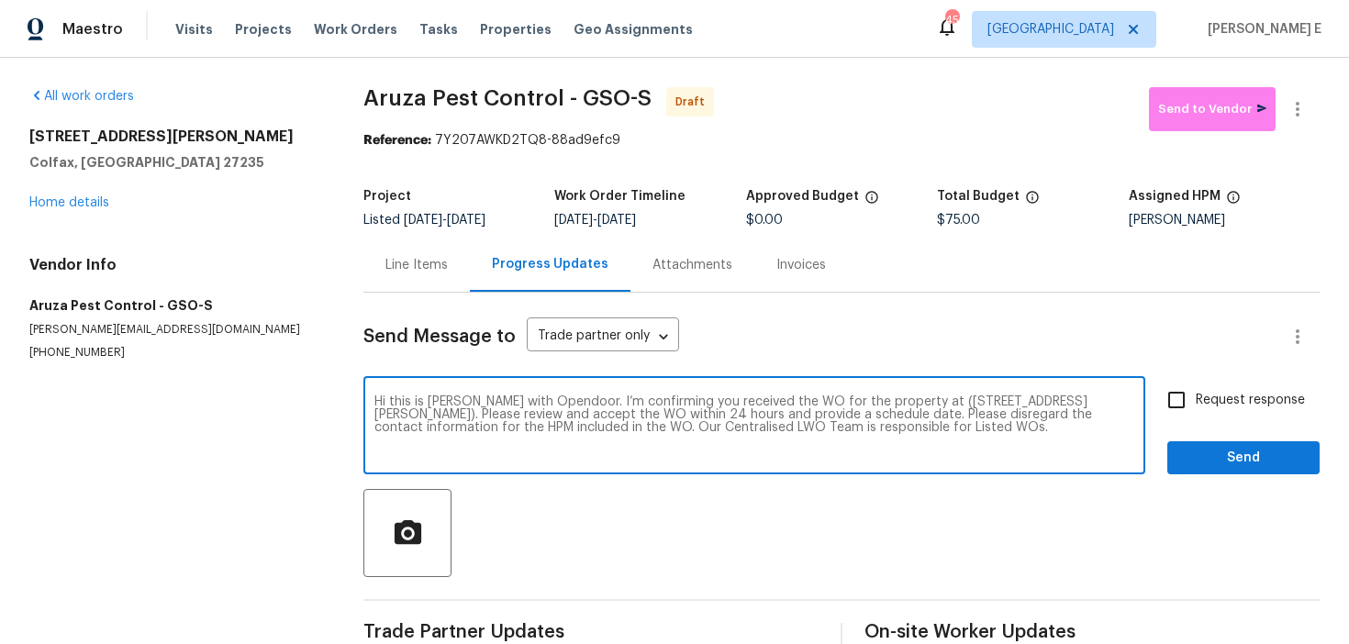
checkbox input "true"
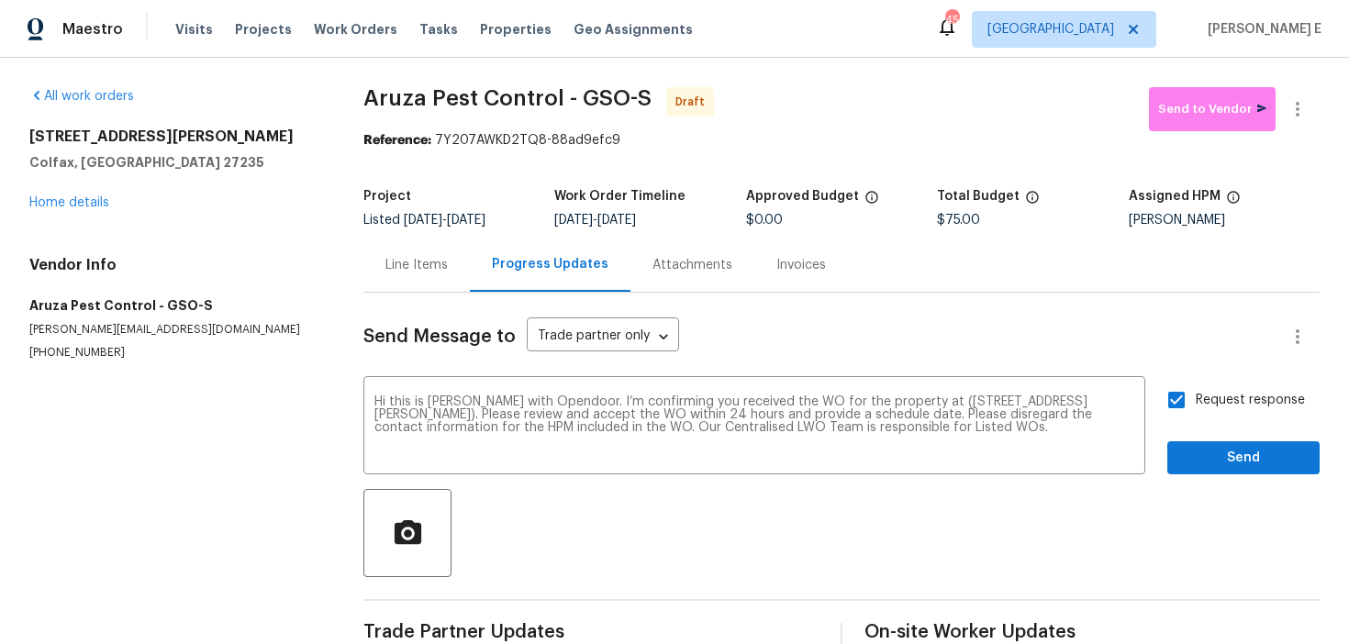
click at [1208, 475] on div "Send Message to Trade partner only Trade partner only ​ Hi this is Keerthana wi…" at bounding box center [841, 473] width 956 height 360
click at [1234, 457] on span "Send" at bounding box center [1243, 458] width 123 height 23
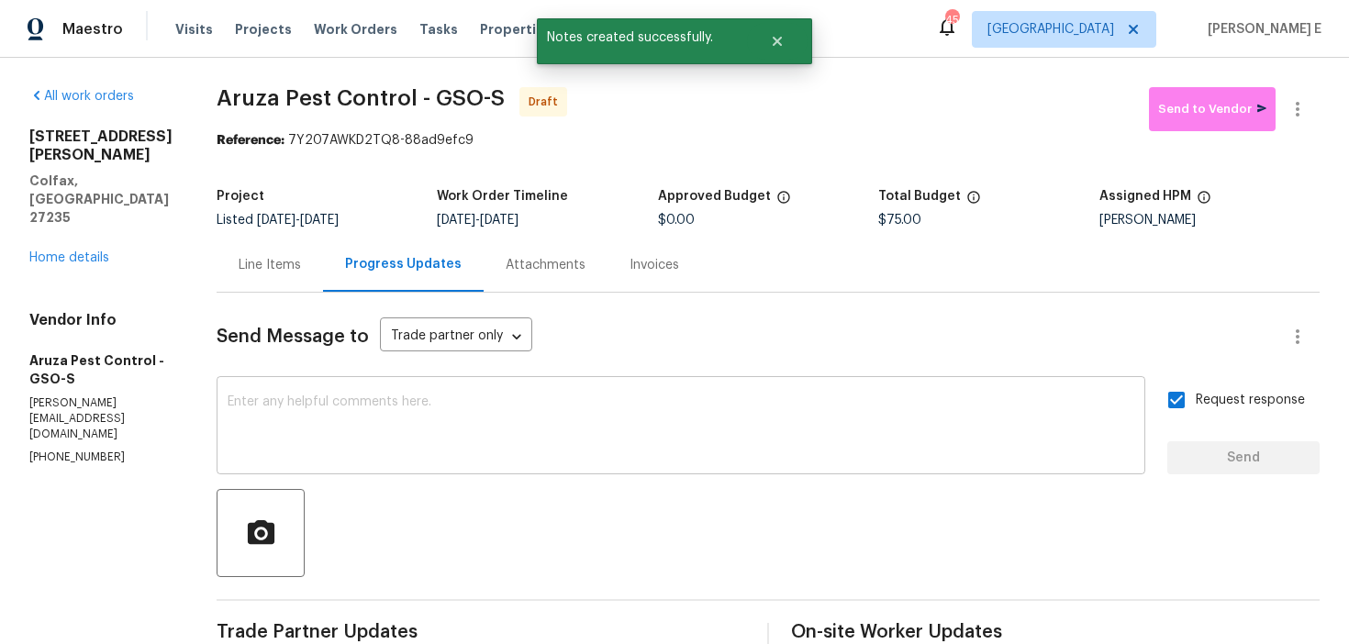
click at [892, 460] on textarea at bounding box center [681, 428] width 907 height 64
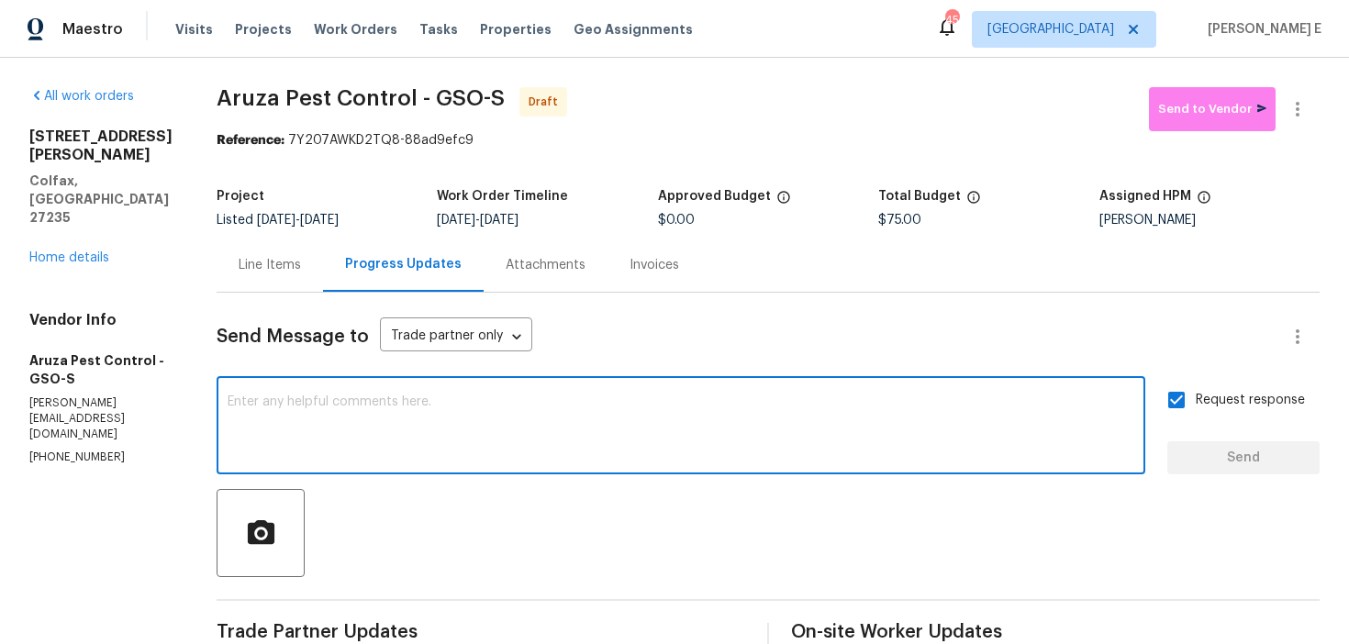
paste textarea "Attention All Work Orders must include before-photos (both close-up and wide-an…"
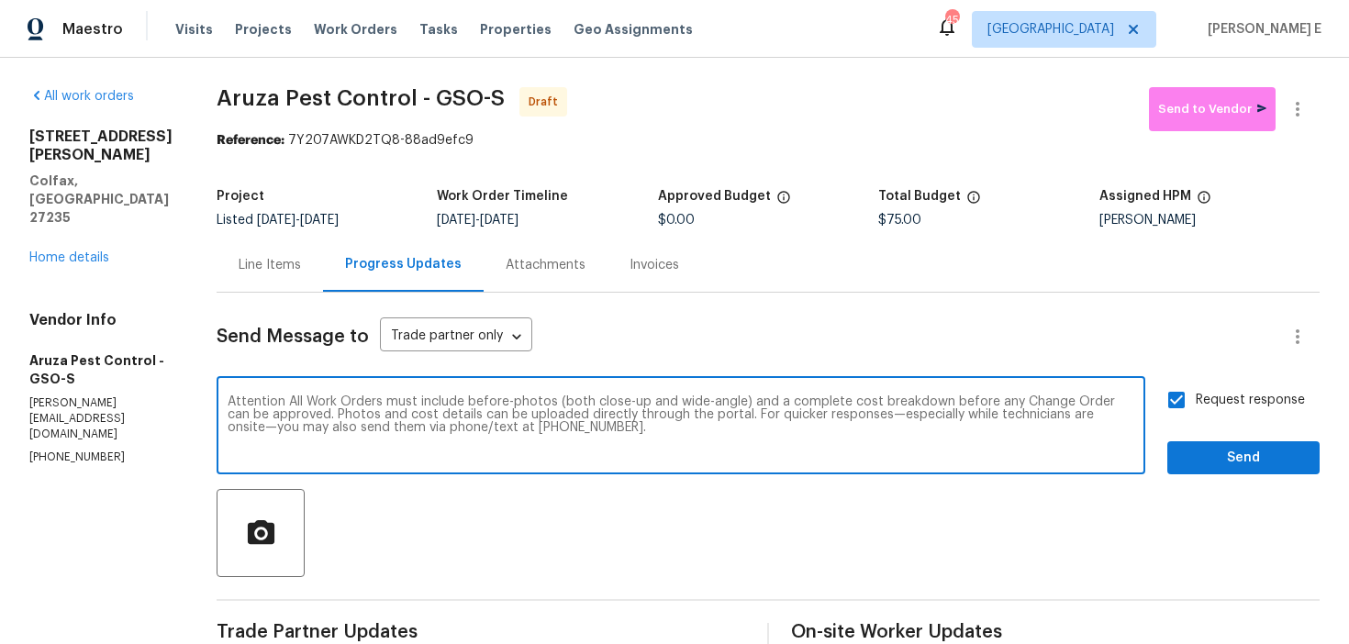
type textarea "Attention All Work Orders must include before-photos (both close-up and wide-an…"
click at [1206, 463] on span "Send" at bounding box center [1243, 458] width 123 height 23
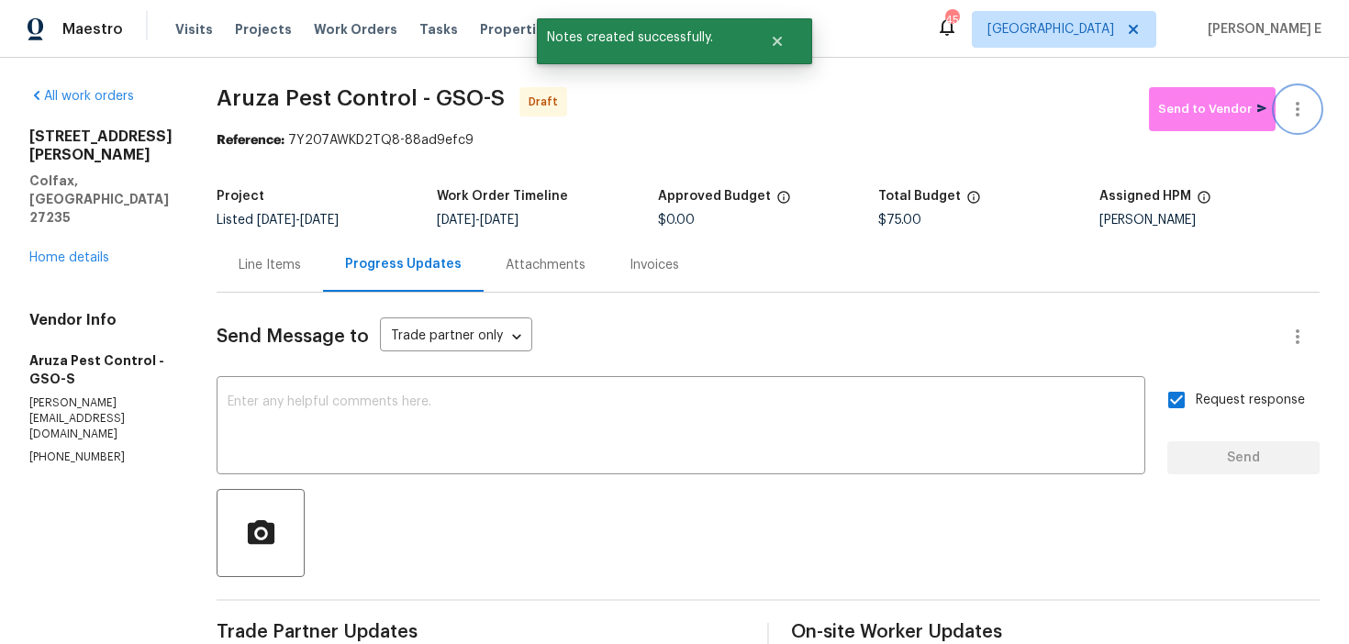
click at [1302, 124] on button "button" at bounding box center [1298, 109] width 44 height 44
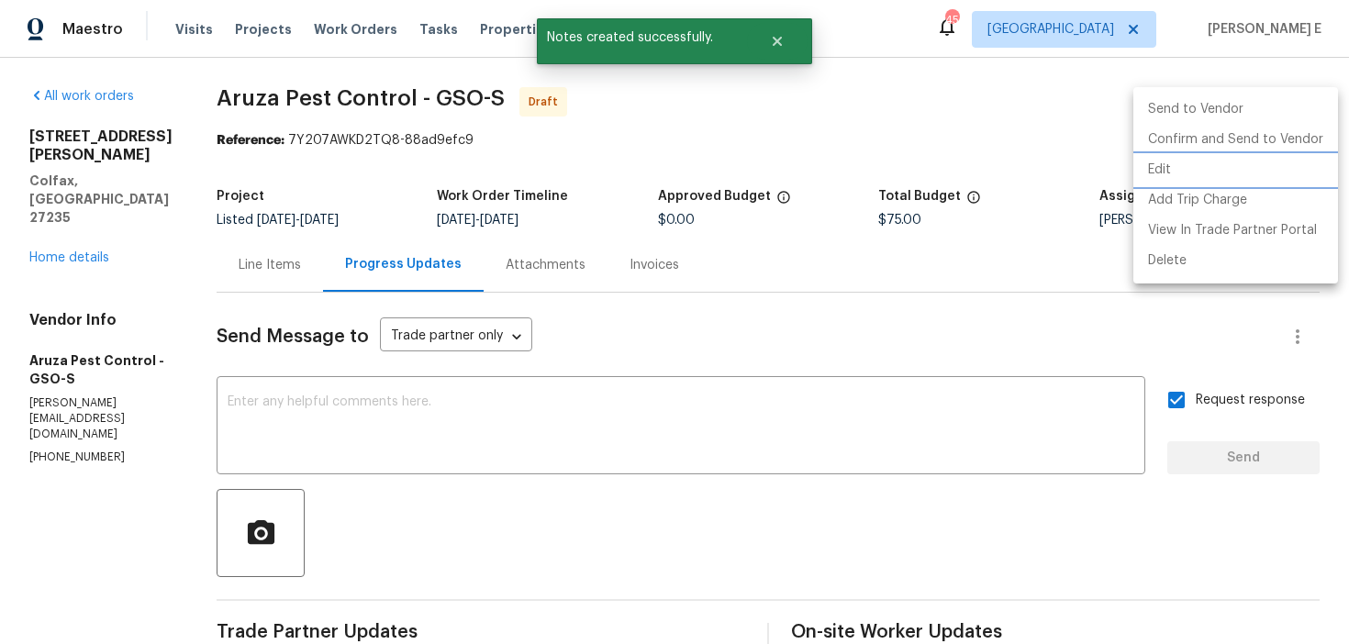
click at [1269, 155] on li "Edit" at bounding box center [1236, 170] width 205 height 30
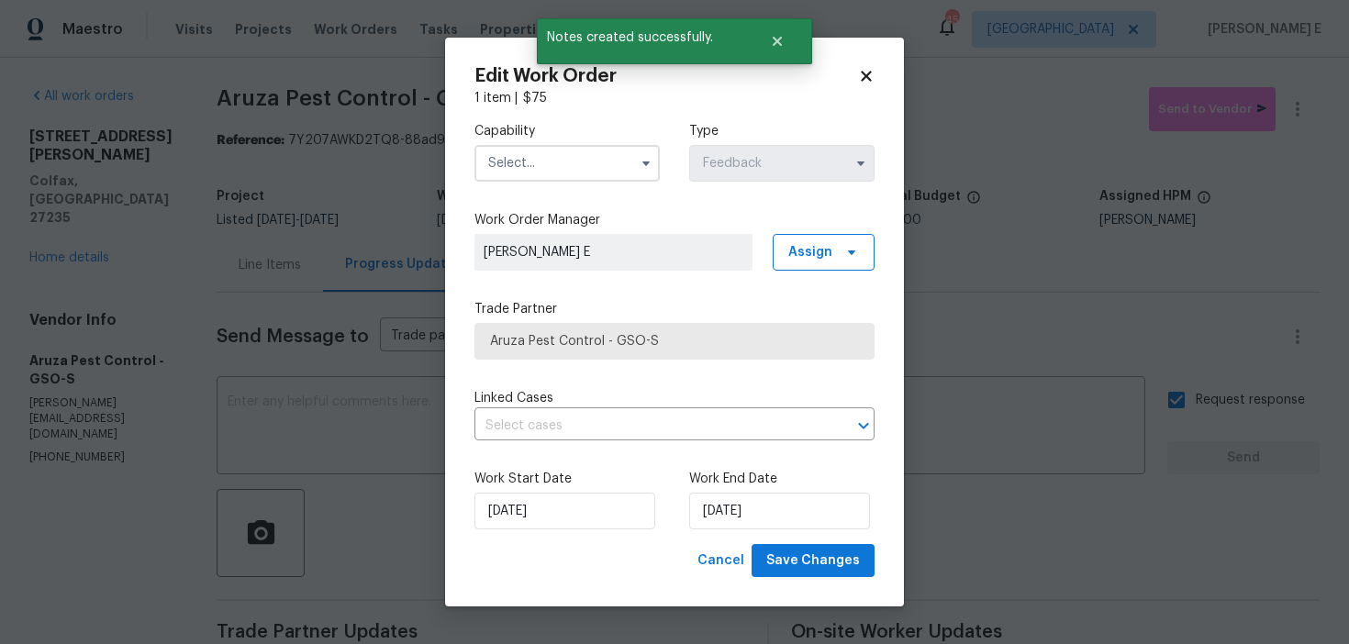
click at [1254, 172] on body "Maestro Visits Projects Work Orders Tasks Properties Geo Assignments 45 Dallas …" at bounding box center [674, 322] width 1349 height 644
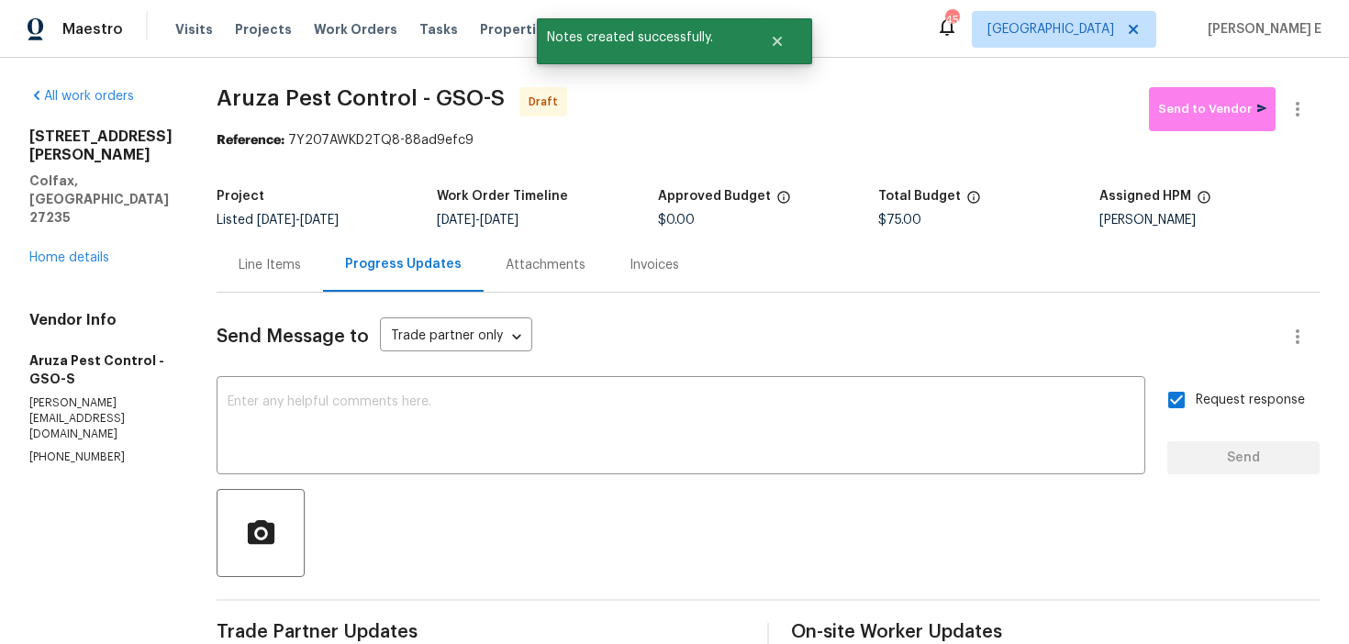
click at [1307, 134] on div "Reference: 7Y207AWKD2TQ8-88ad9efc9" at bounding box center [768, 140] width 1103 height 18
click at [1303, 99] on icon "button" at bounding box center [1298, 109] width 22 height 22
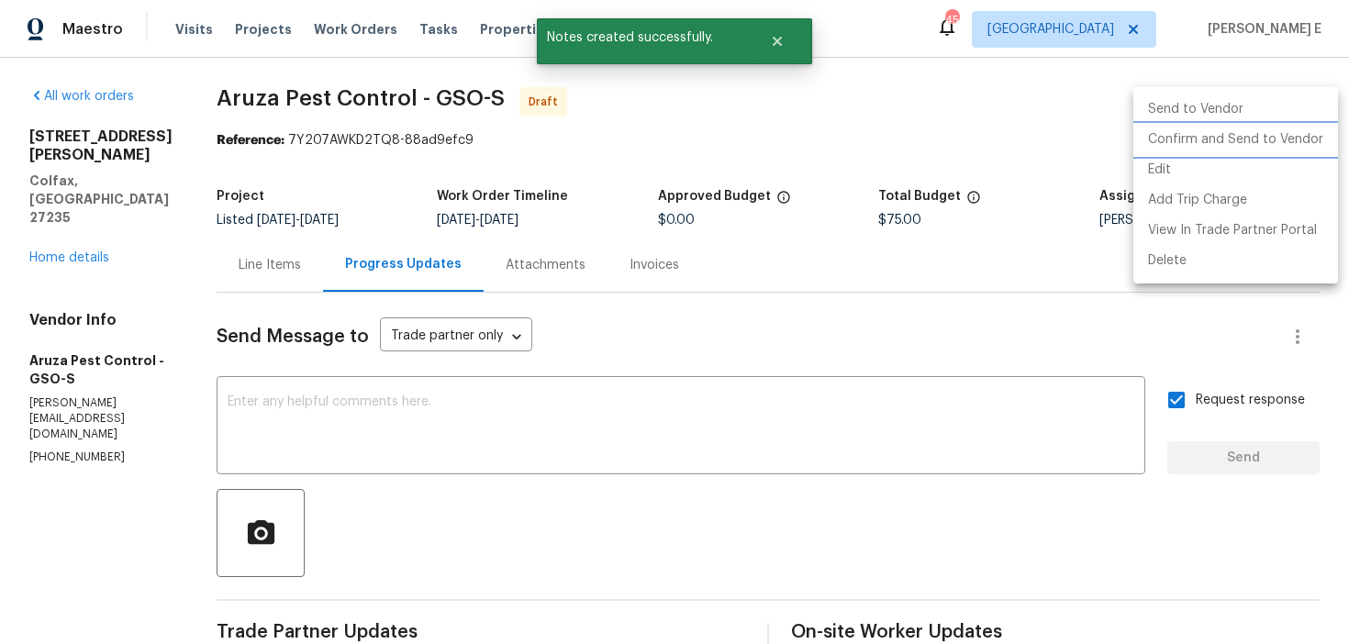
click at [1289, 141] on li "Confirm and Send to Vendor" at bounding box center [1236, 140] width 205 height 30
click at [812, 234] on div at bounding box center [674, 322] width 1349 height 644
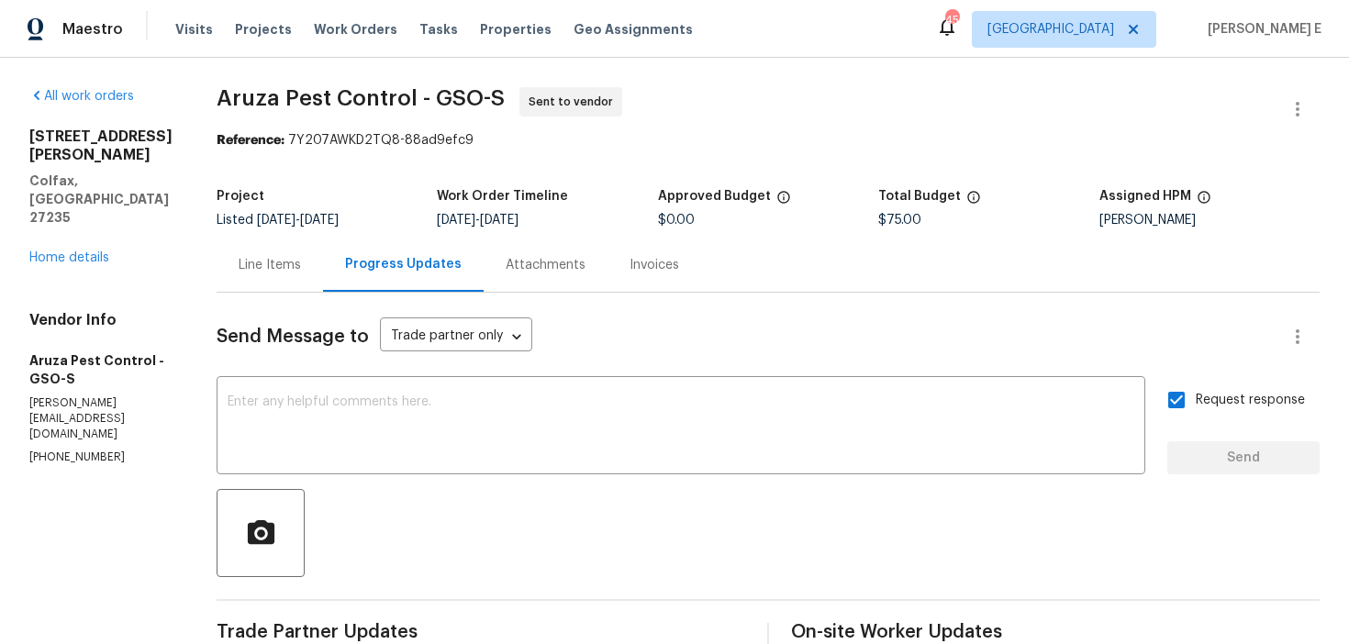
click at [343, 181] on div "Project Listed 9/19/2025 - 9/25/2025 Work Order Timeline 9/23/2025 - 9/25/2025 …" at bounding box center [768, 208] width 1103 height 59
drag, startPoint x: 220, startPoint y: 104, endPoint x: 433, endPoint y: 102, distance: 213.0
click at [282, 104] on span "Aruza Pest Control - GSO-S" at bounding box center [361, 98] width 288 height 22
drag, startPoint x: 414, startPoint y: 98, endPoint x: 222, endPoint y: 105, distance: 191.9
click at [222, 101] on span "Aruza Pest Control - GSO-S" at bounding box center [361, 98] width 288 height 22
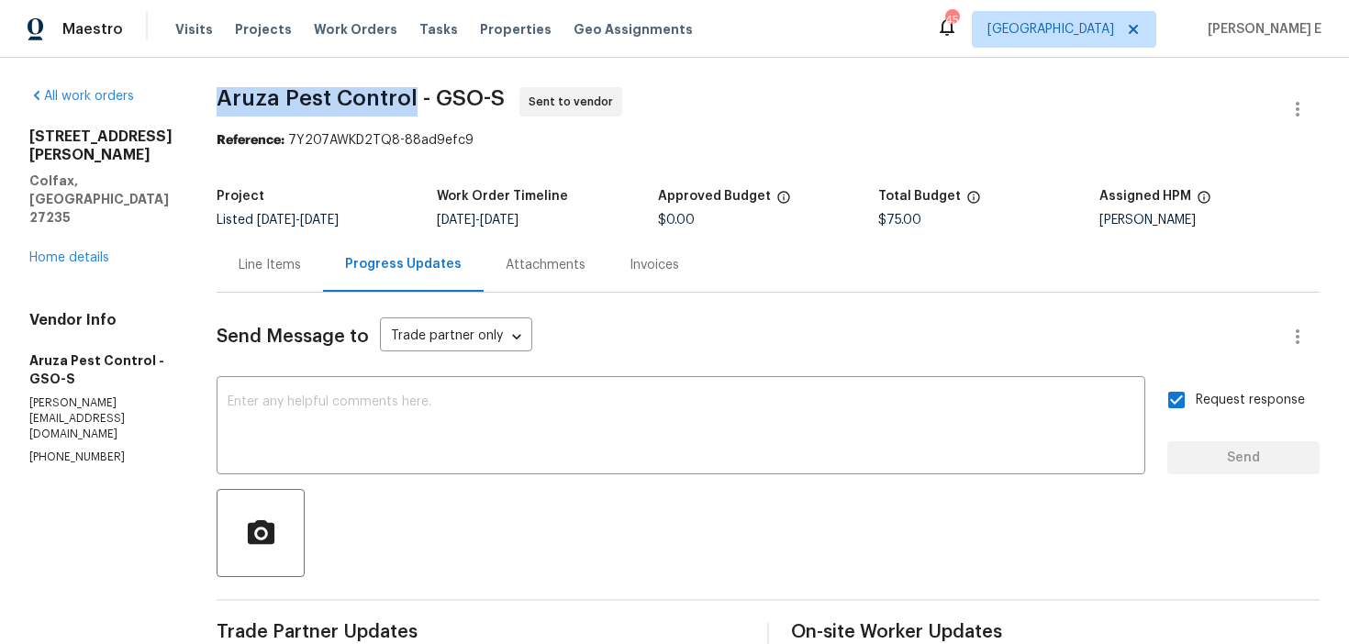
copy span "Aruza Pest Control"
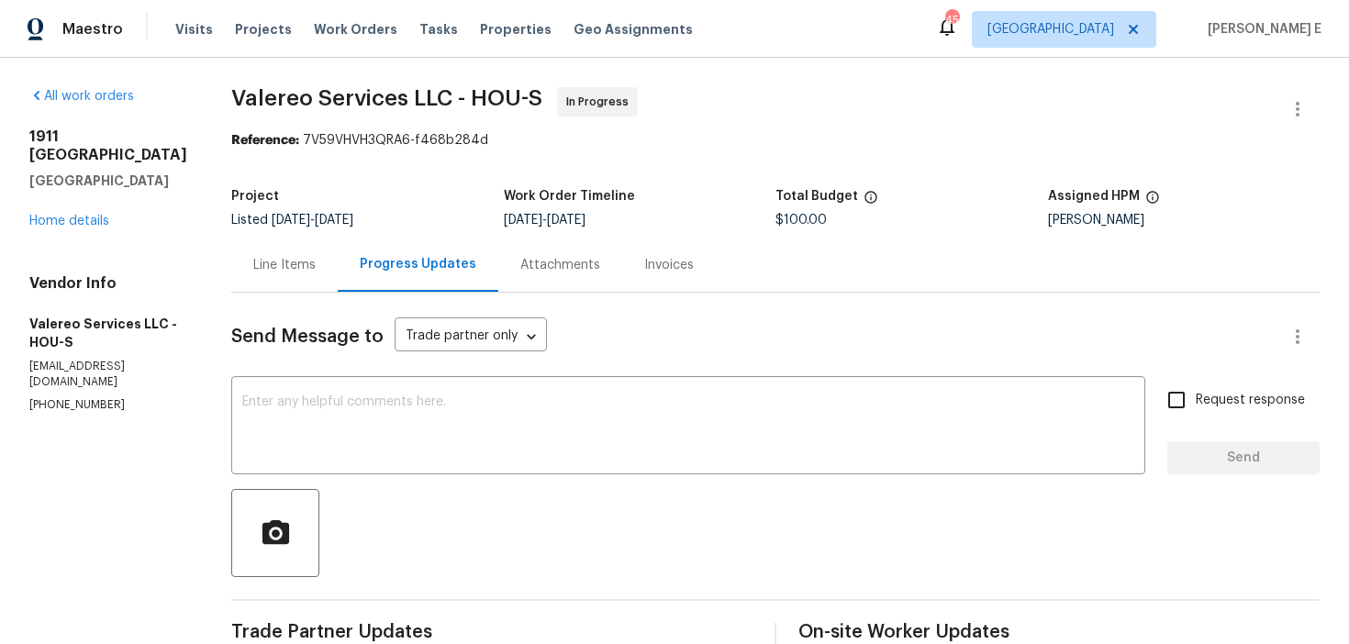
click at [259, 263] on div "Line Items" at bounding box center [284, 265] width 62 height 18
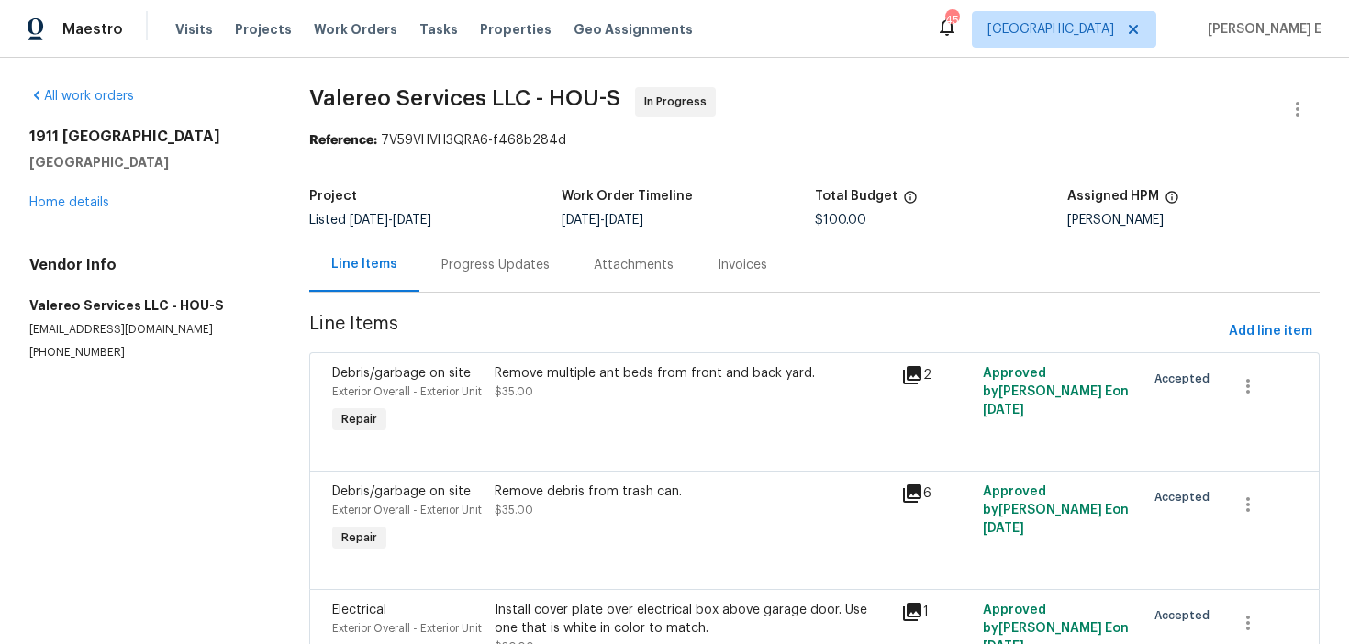
scroll to position [173, 0]
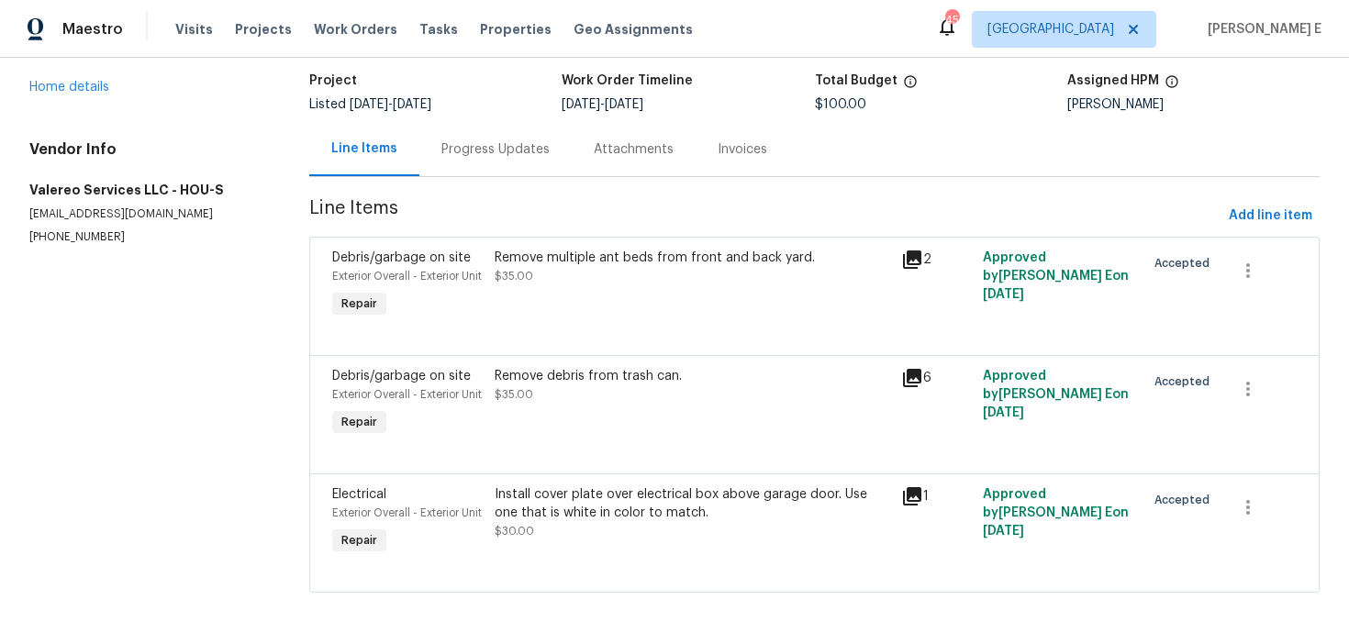
click at [609, 267] on div "Remove multiple ant beds from front and back yard. $35.00" at bounding box center [692, 285] width 407 height 84
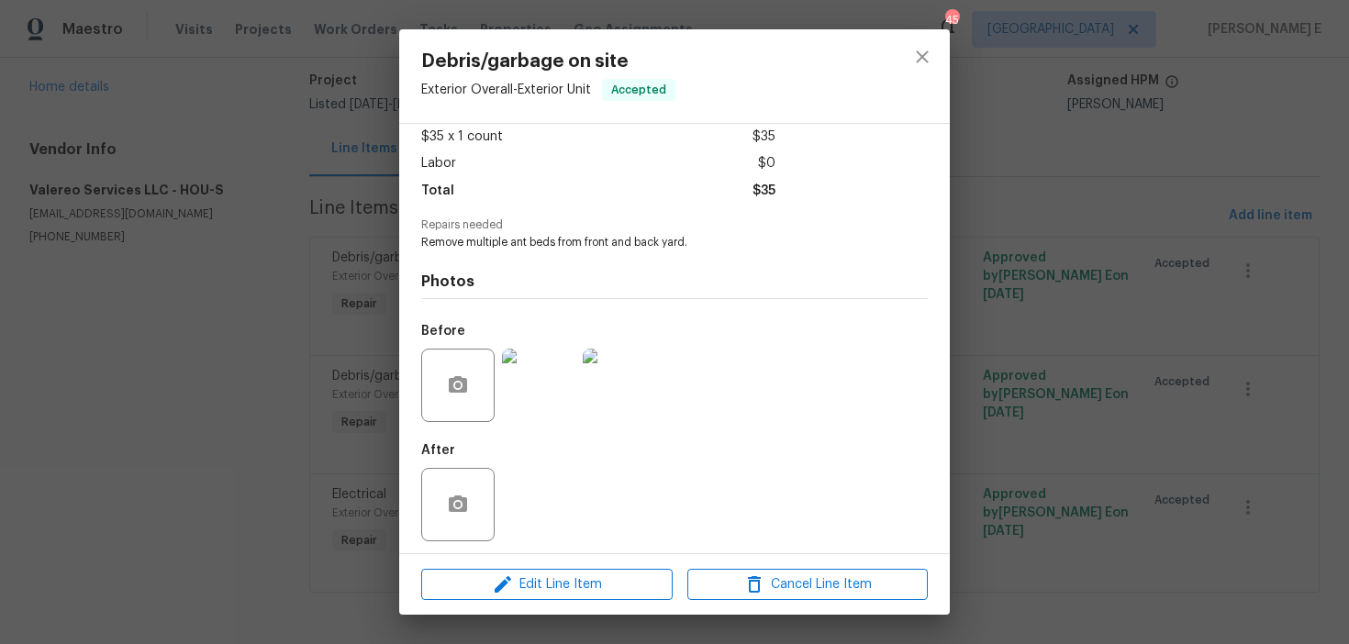
scroll to position [109, 0]
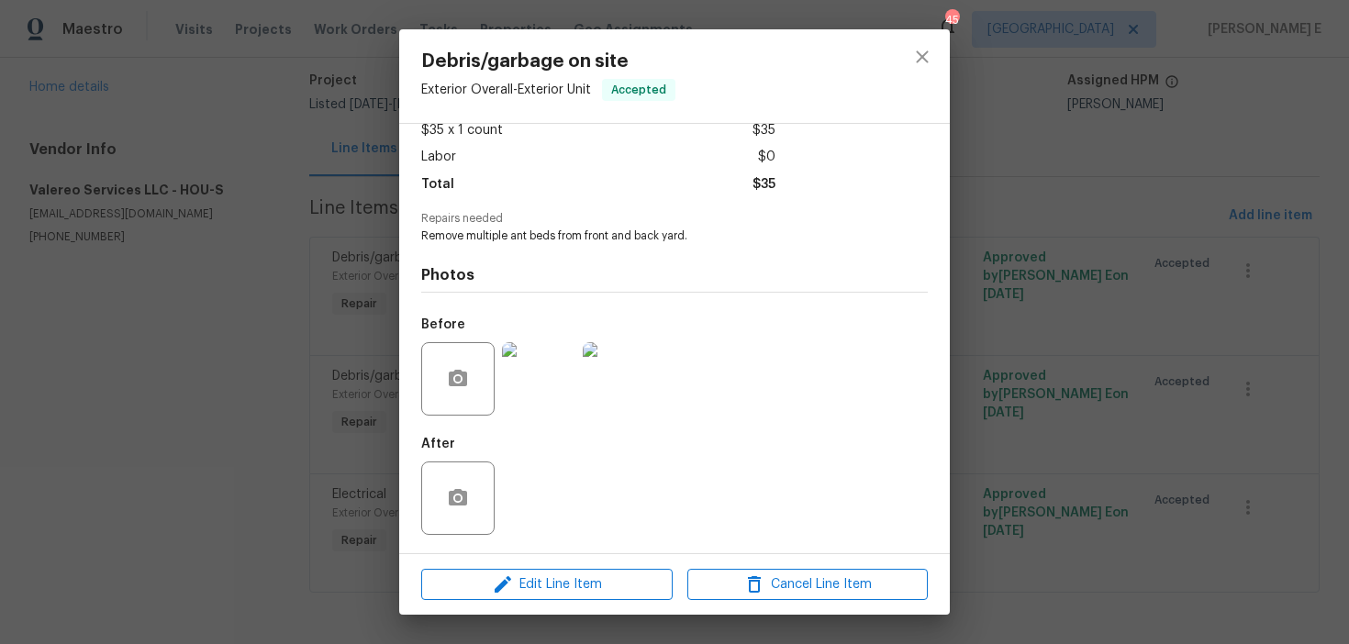
click at [530, 379] on img at bounding box center [538, 378] width 73 height 73
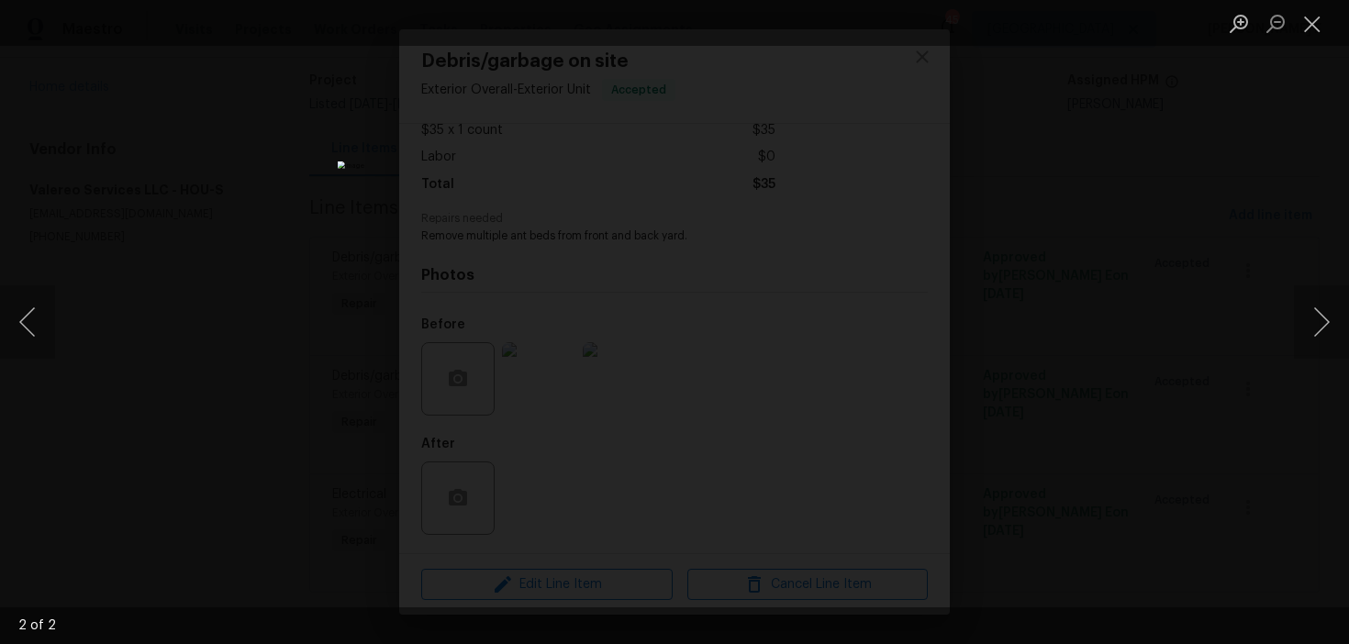
click at [1242, 146] on div "Lightbox" at bounding box center [674, 322] width 1349 height 644
click at [1222, 56] on div "Lightbox" at bounding box center [674, 322] width 1349 height 644
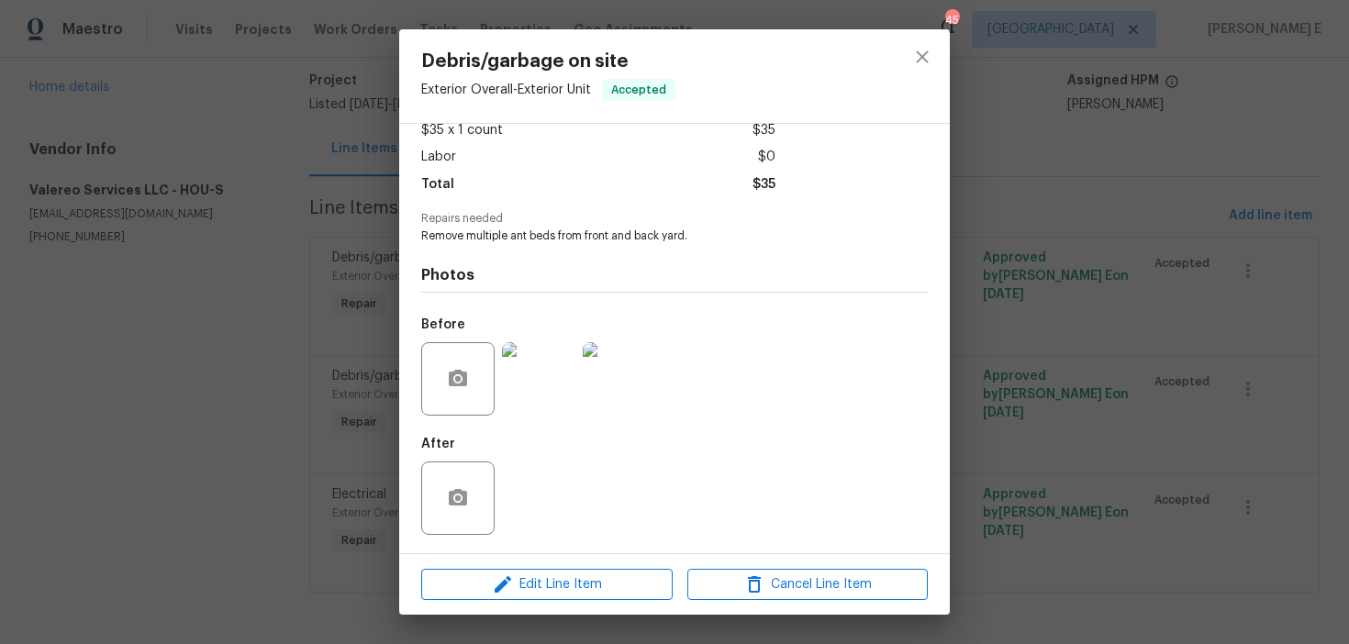
click at [975, 186] on div "Debris/garbage on site Exterior Overall - Exterior Unit Accepted Vendor Valereo…" at bounding box center [674, 322] width 1349 height 644
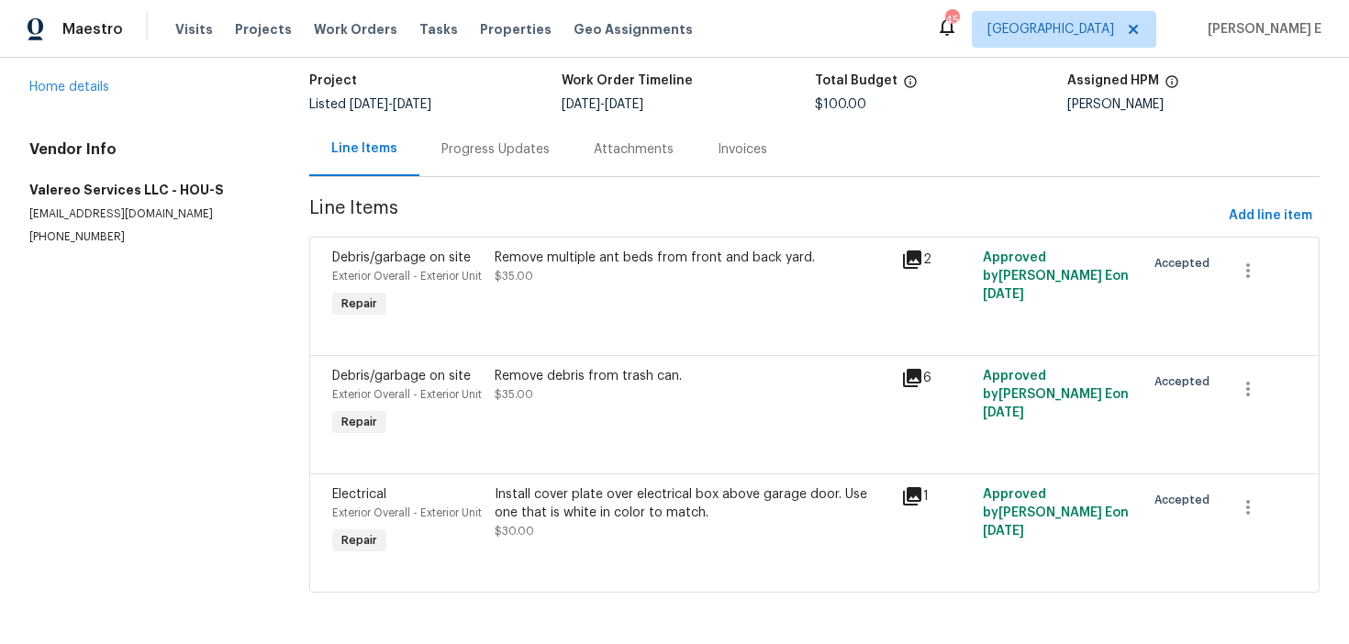
scroll to position [145, 0]
click at [513, 274] on div "Remove multiple ant beds from front and back yard. $35.00" at bounding box center [692, 285] width 407 height 84
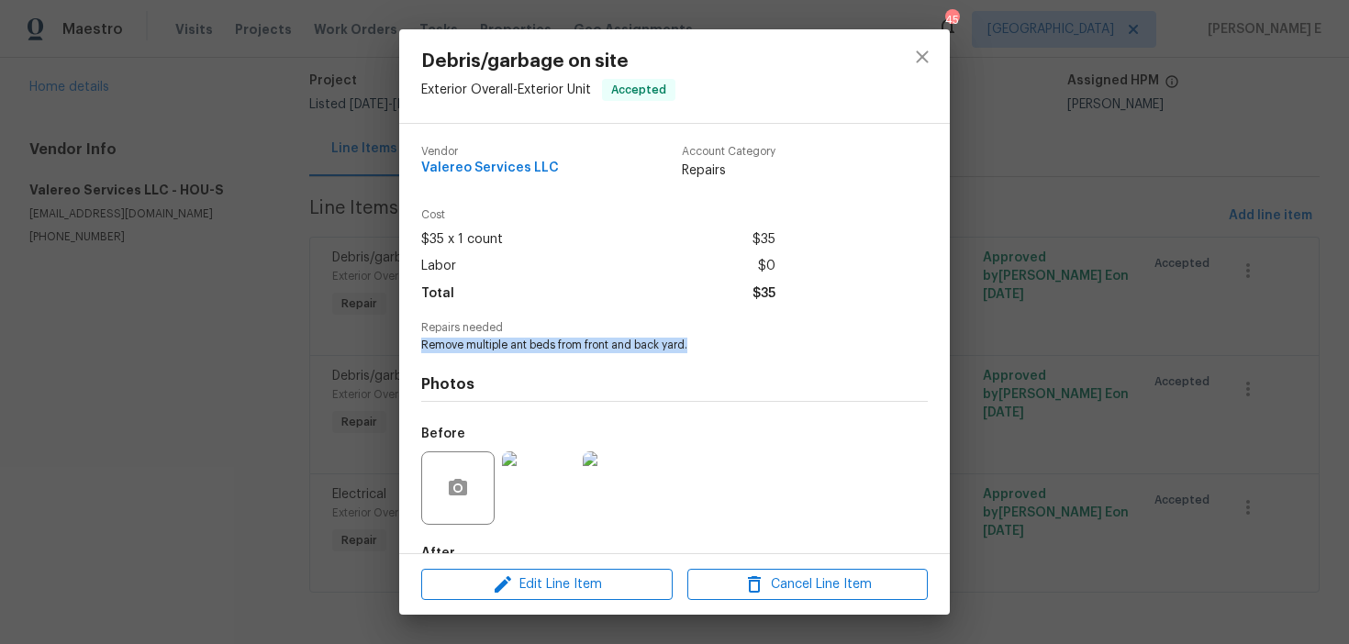
drag, startPoint x: 420, startPoint y: 343, endPoint x: 711, endPoint y: 340, distance: 291.0
click at [711, 340] on div "Vendor Valereo Services LLC Account Category Repairs Cost $35 x 1 count $35 Lab…" at bounding box center [674, 339] width 551 height 430
copy span "Remove multiple ant beds from front and back yard."
click at [474, 594] on span "Edit Line Item" at bounding box center [547, 585] width 240 height 23
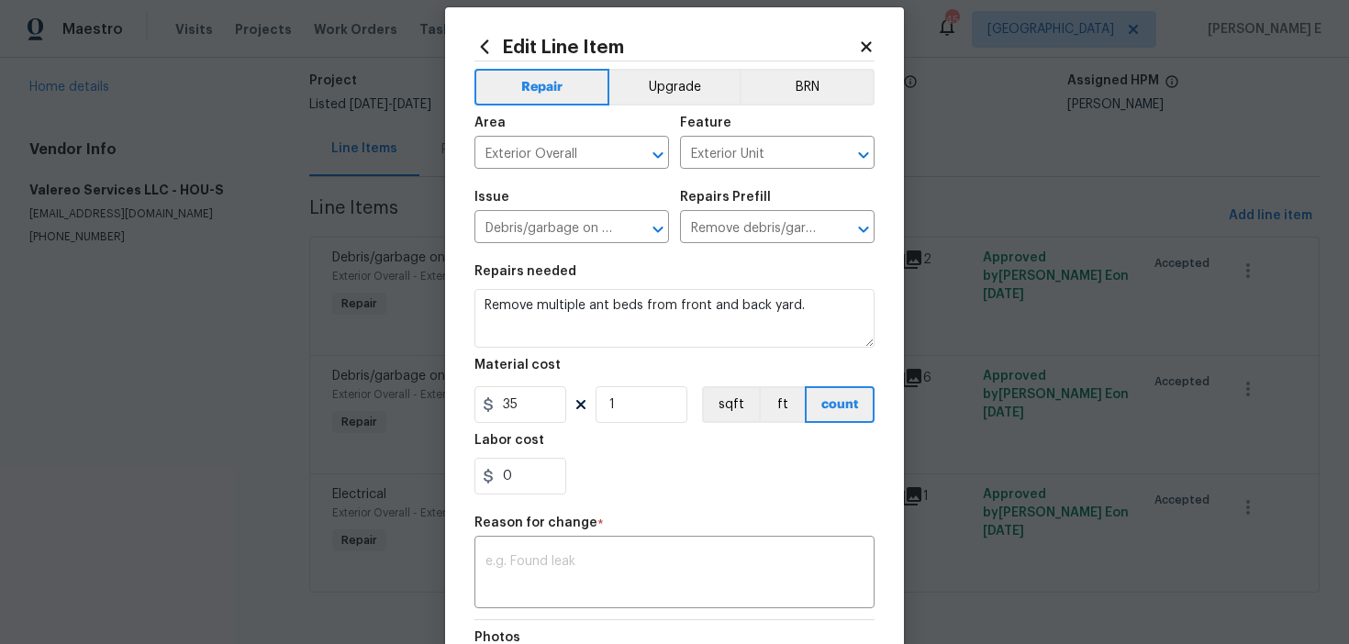
scroll to position [22, 0]
click at [990, 219] on body "Maestro Visits Projects Work Orders Tasks Properties Geo Assignments 45 Dallas …" at bounding box center [674, 322] width 1349 height 644
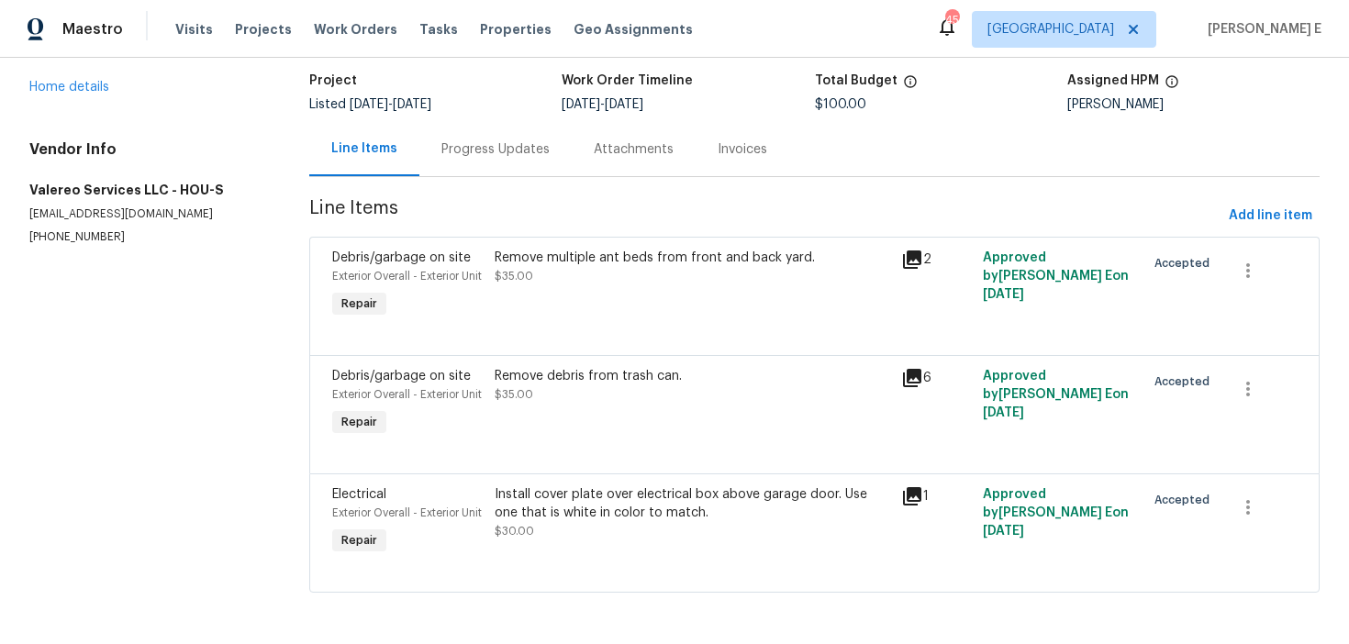
scroll to position [173, 0]
click at [583, 375] on div "Remove debris from trash can. $35.00" at bounding box center [692, 404] width 407 height 84
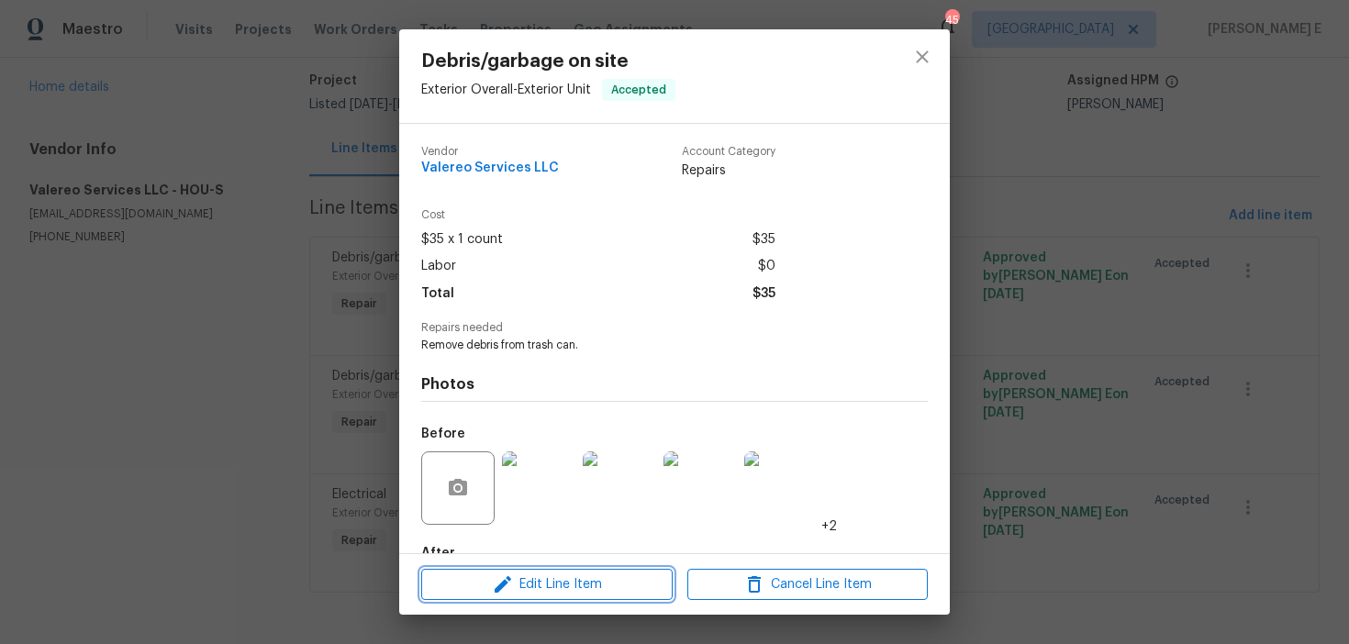
click at [485, 577] on span "Edit Line Item" at bounding box center [547, 585] width 240 height 23
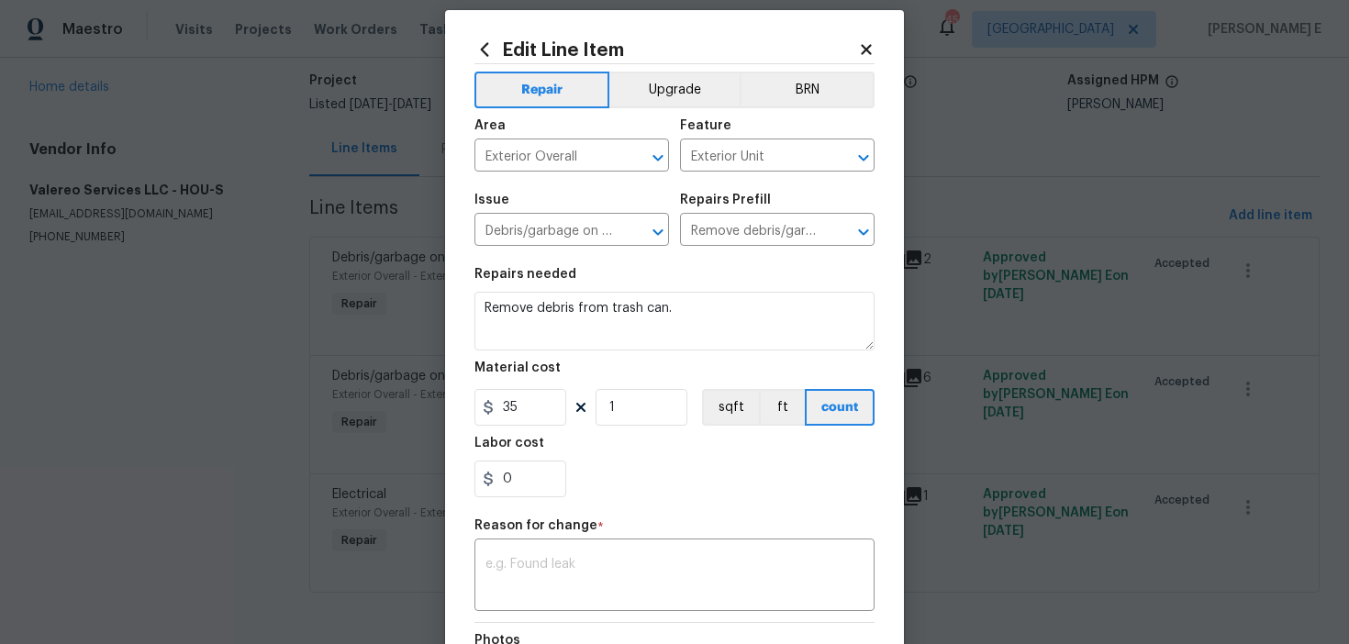
scroll to position [0, 0]
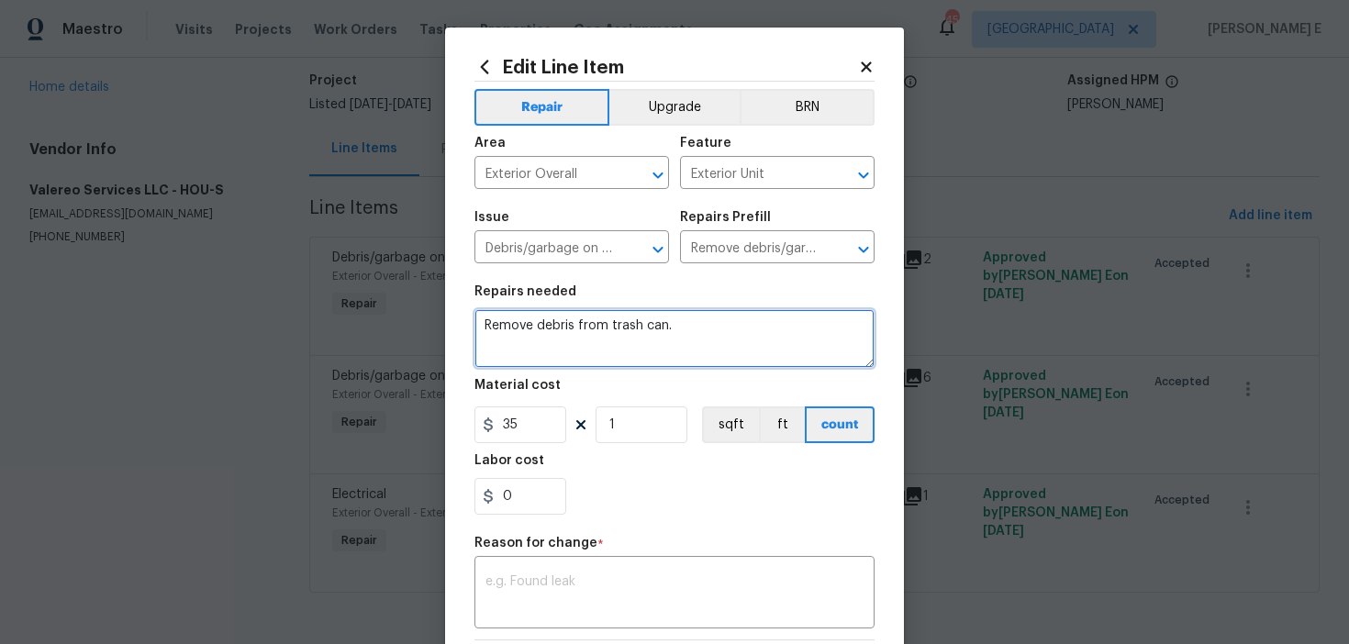
click at [626, 335] on textarea "Remove debris from trash can." at bounding box center [675, 338] width 400 height 59
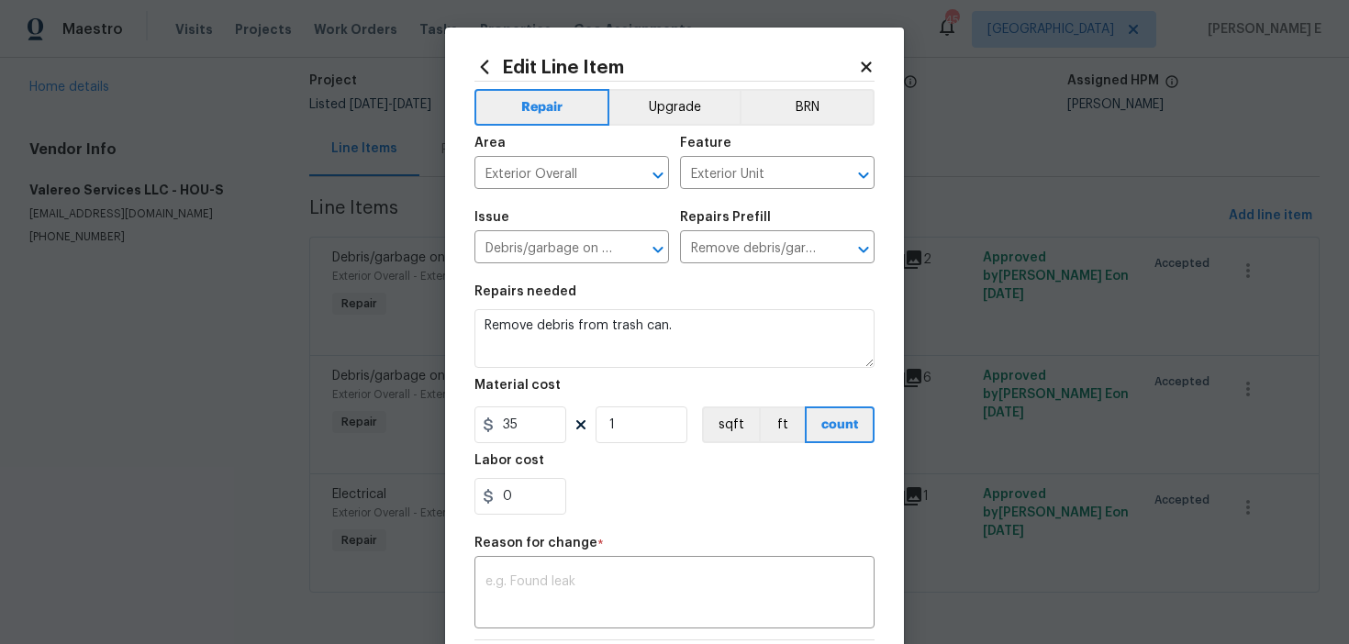
click at [1020, 357] on body "Maestro Visits Projects Work Orders Tasks Properties Geo Assignments 45 Dallas …" at bounding box center [674, 322] width 1349 height 644
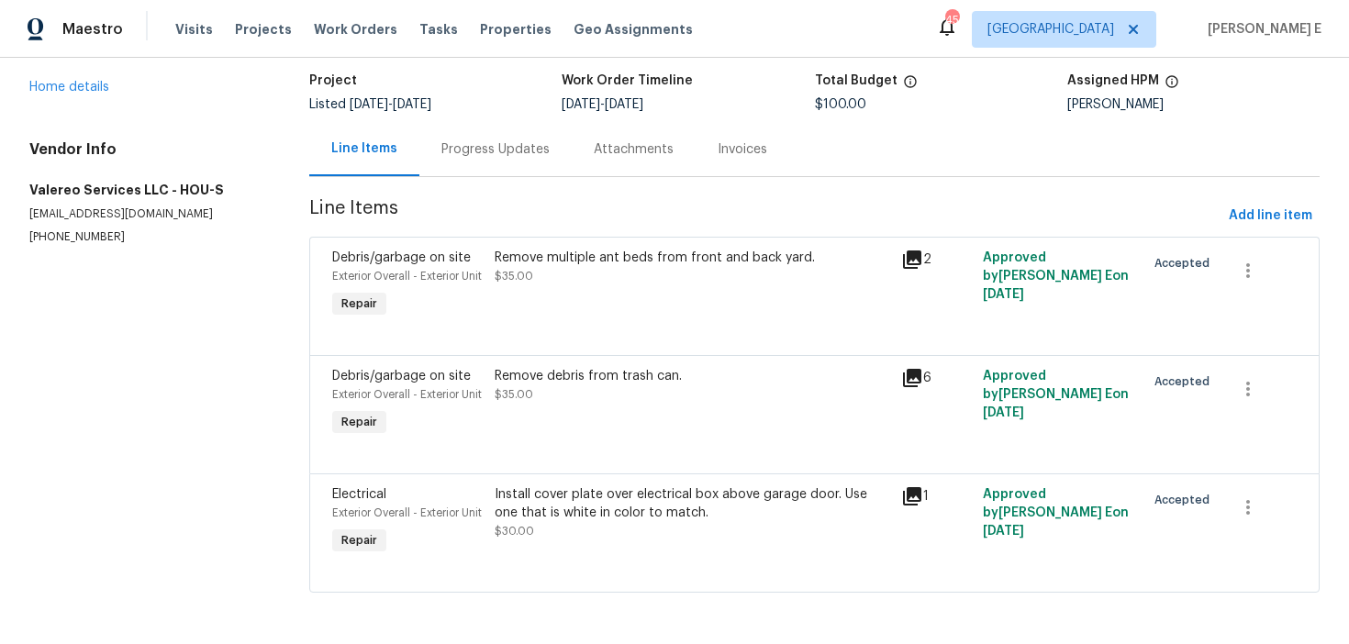
click at [654, 517] on div "Install cover plate over electrical box above garage door. Use one that is whit…" at bounding box center [693, 513] width 396 height 55
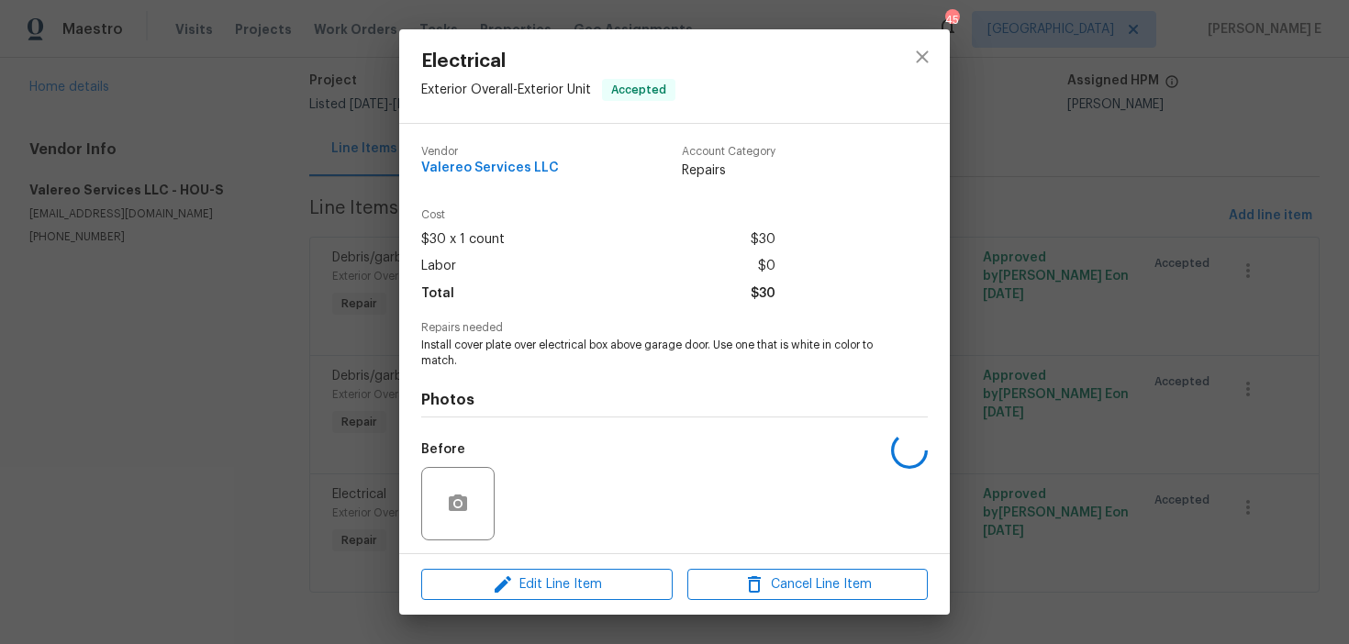
scroll to position [125, 0]
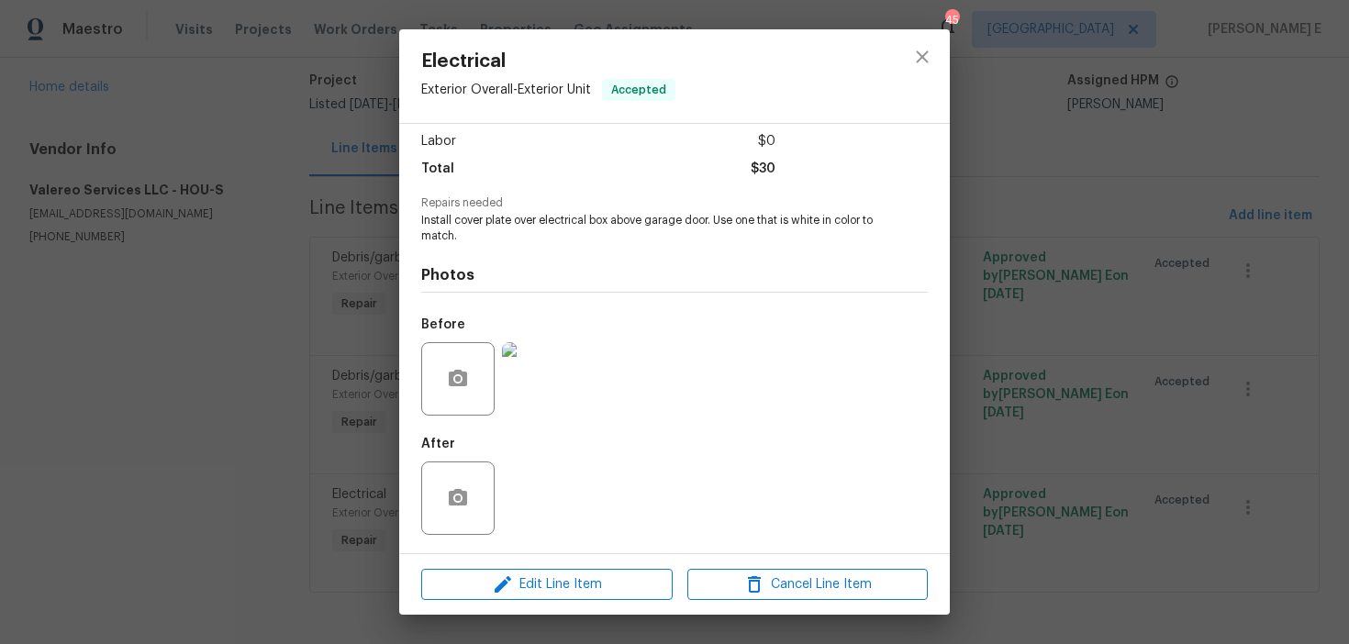
click at [547, 365] on img at bounding box center [538, 378] width 73 height 73
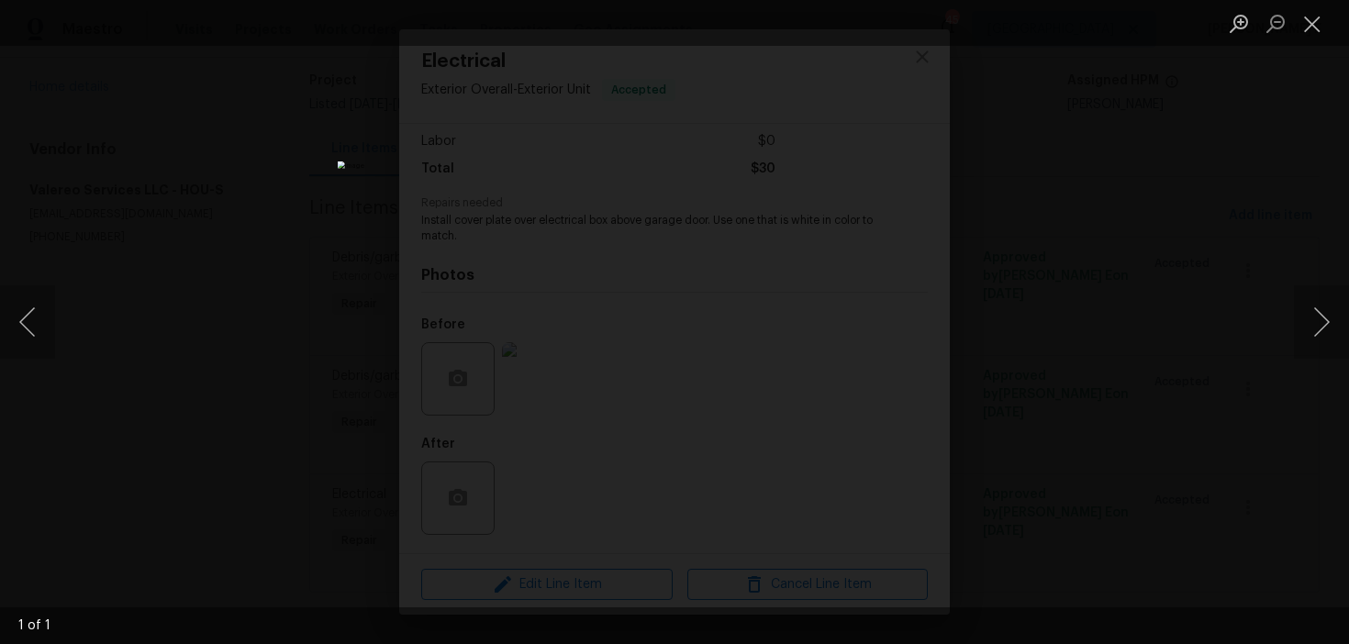
click at [1055, 236] on div "Lightbox" at bounding box center [674, 322] width 1349 height 644
click at [966, 266] on div "Lightbox" at bounding box center [674, 322] width 1349 height 644
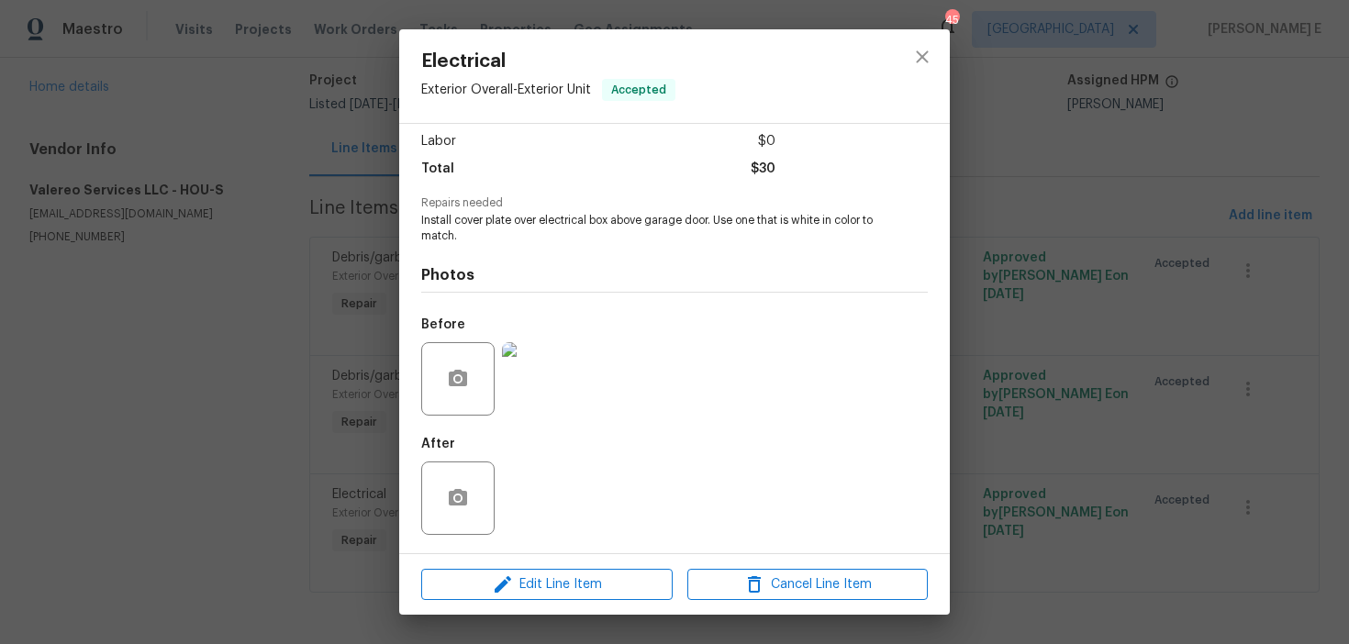
click at [1022, 241] on div "Electrical Exterior Overall - Exterior Unit Accepted Vendor Valereo Services LL…" at bounding box center [674, 322] width 1349 height 644
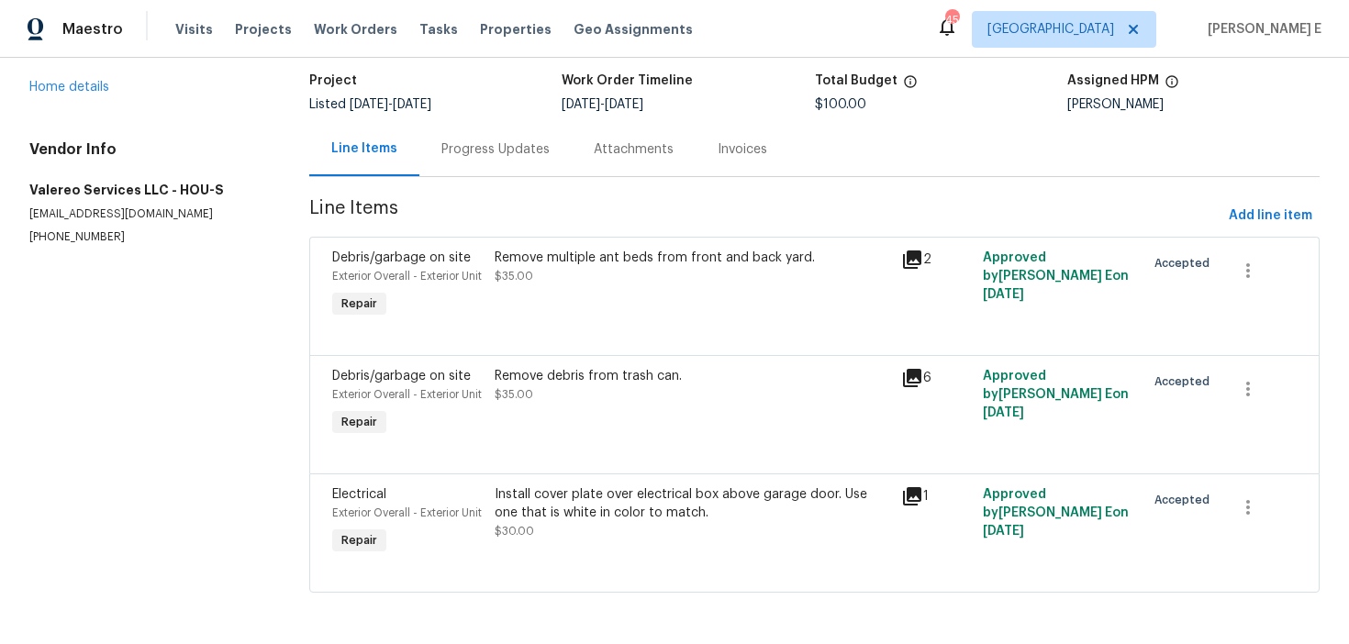
click at [584, 499] on div "Install cover plate over electrical box above garage door. Use one that is whit…" at bounding box center [693, 504] width 396 height 37
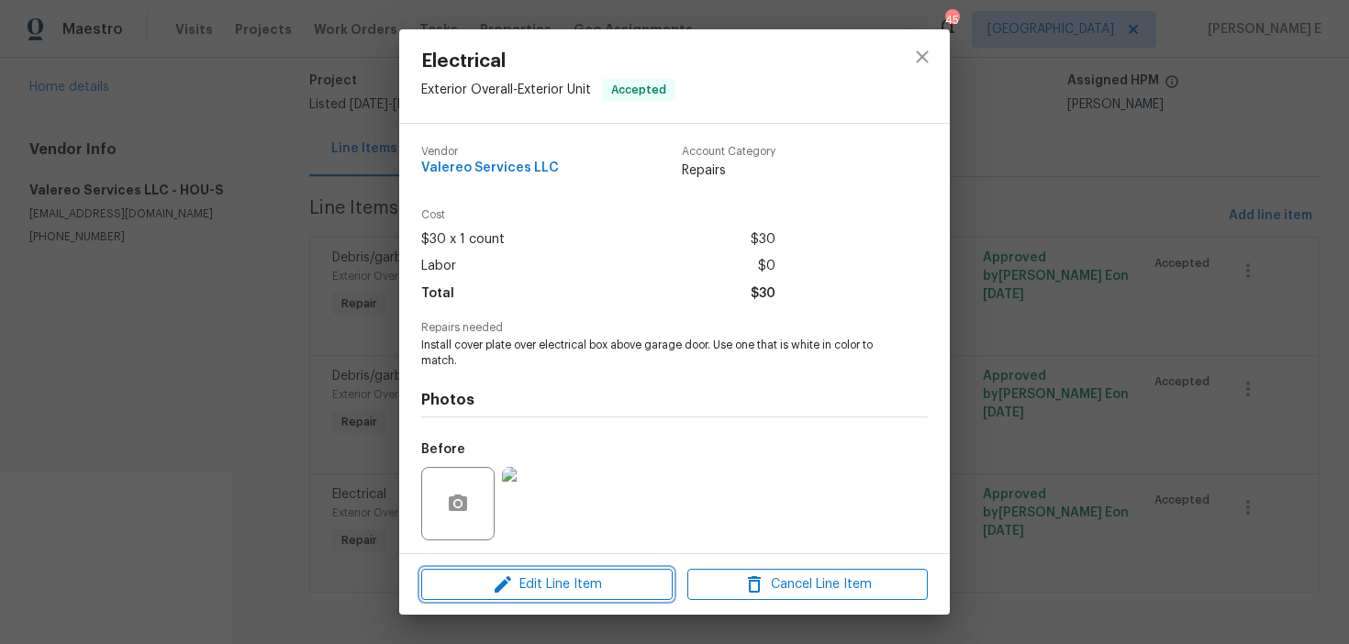
click at [505, 576] on icon "button" at bounding box center [503, 585] width 22 height 22
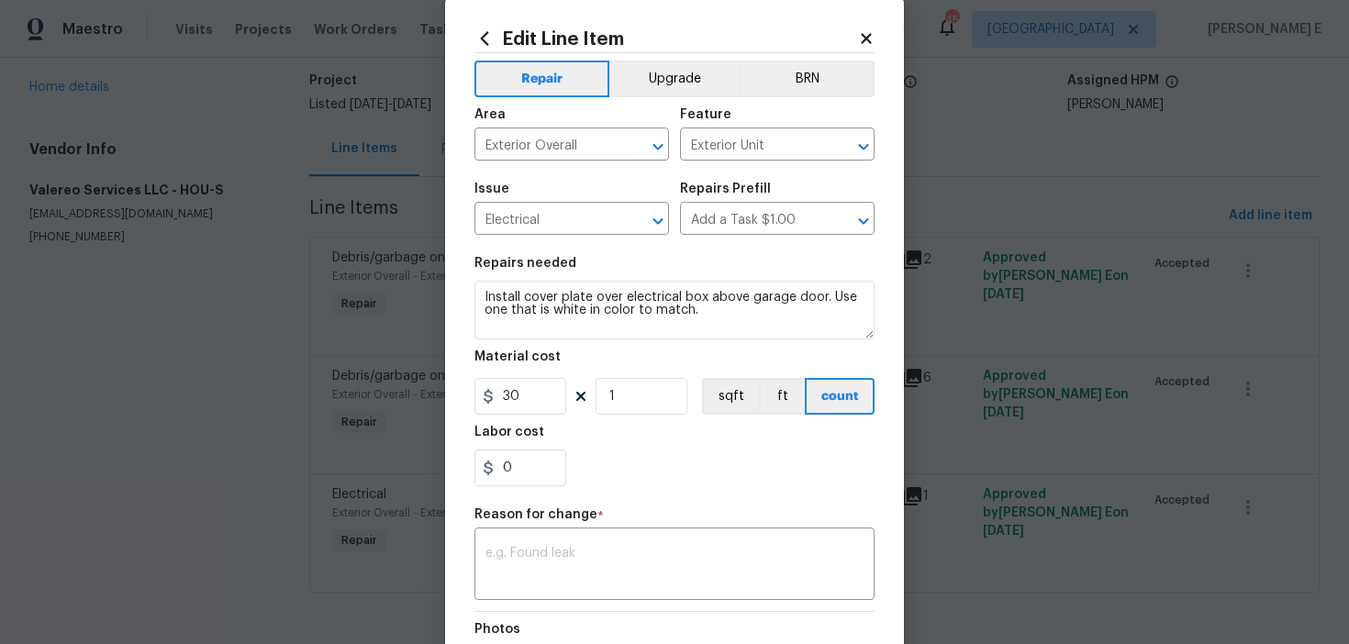
scroll to position [73, 0]
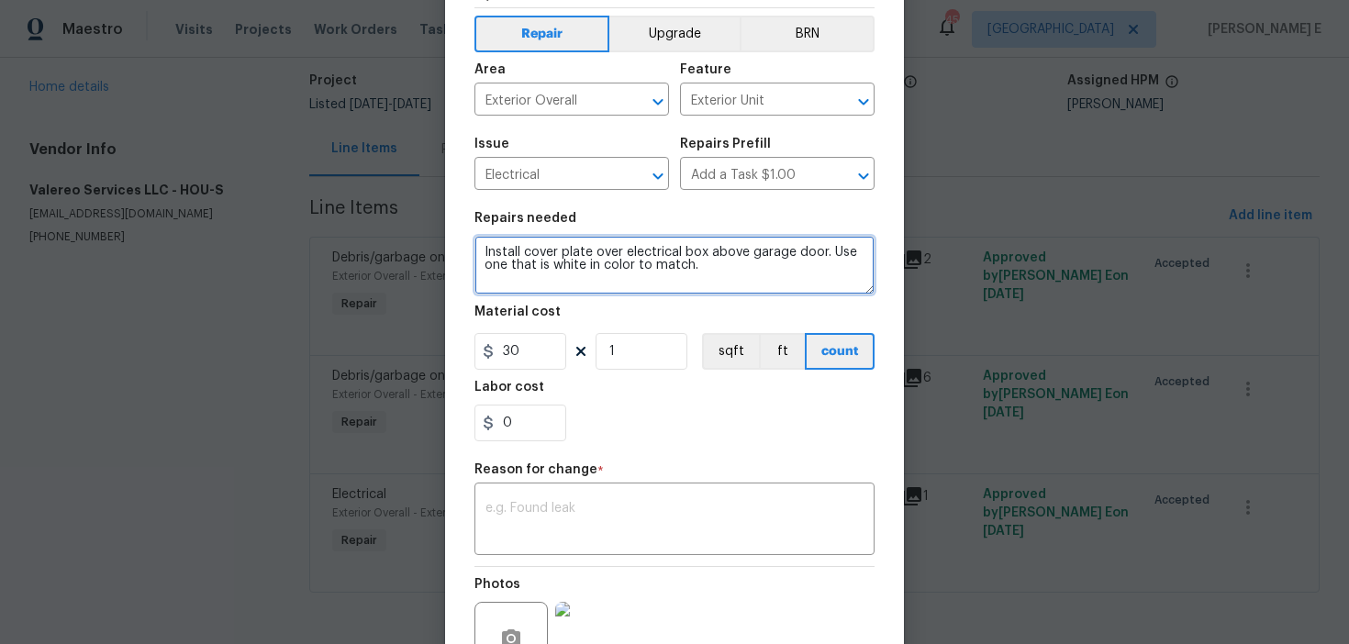
drag, startPoint x: 484, startPoint y: 256, endPoint x: 829, endPoint y: 267, distance: 345.3
click at [829, 267] on body "Maestro Visits Projects Work Orders Tasks Properties Geo Assignments 45 Dallas …" at bounding box center [674, 322] width 1349 height 644
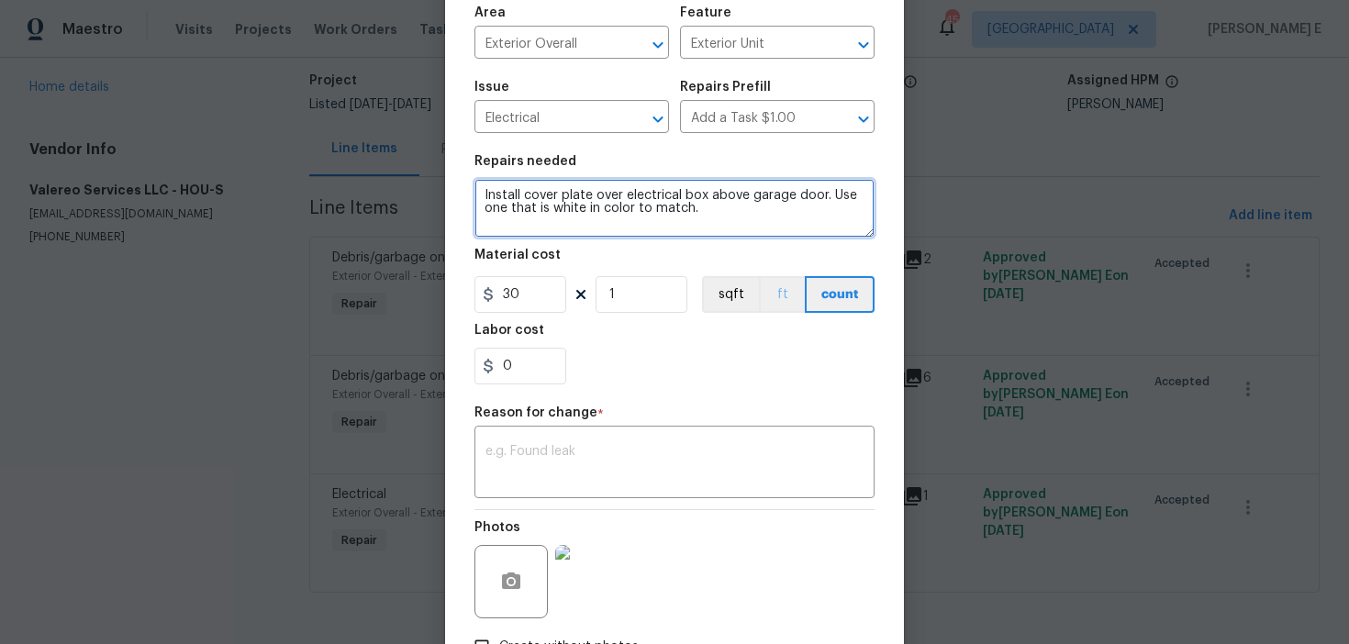
scroll to position [261, 0]
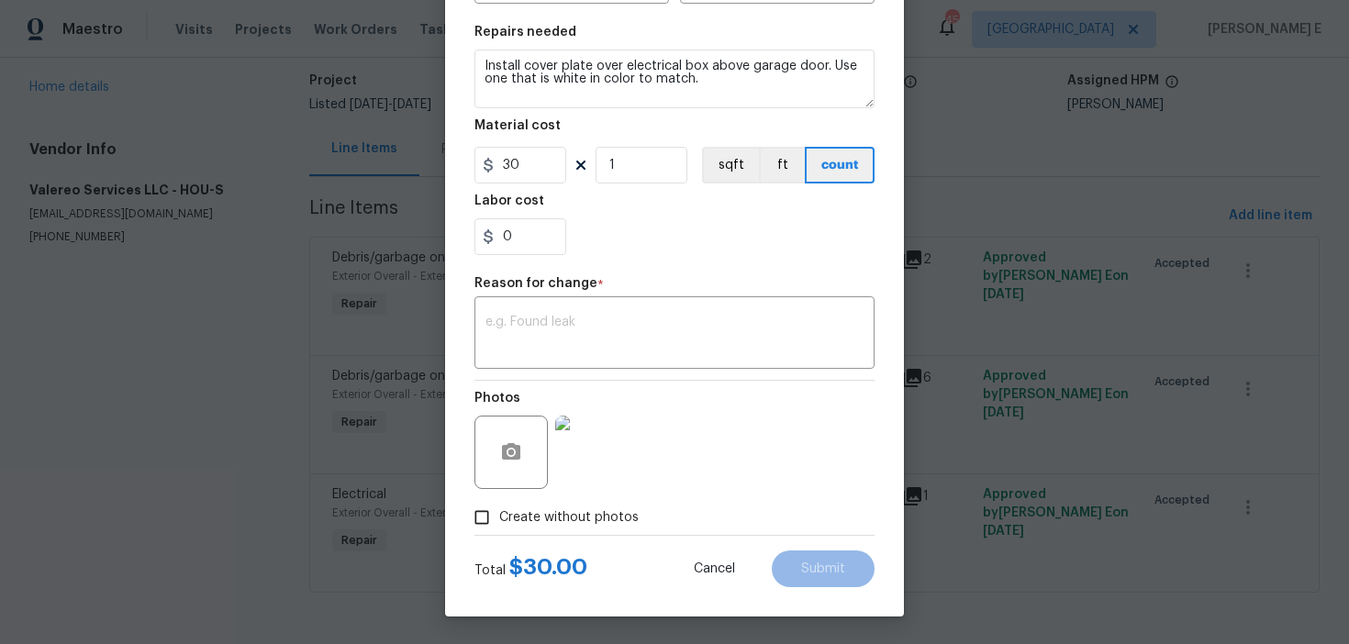
click at [1075, 336] on body "Maestro Visits Projects Work Orders Tasks Properties Geo Assignments 45 Dallas …" at bounding box center [674, 322] width 1349 height 644
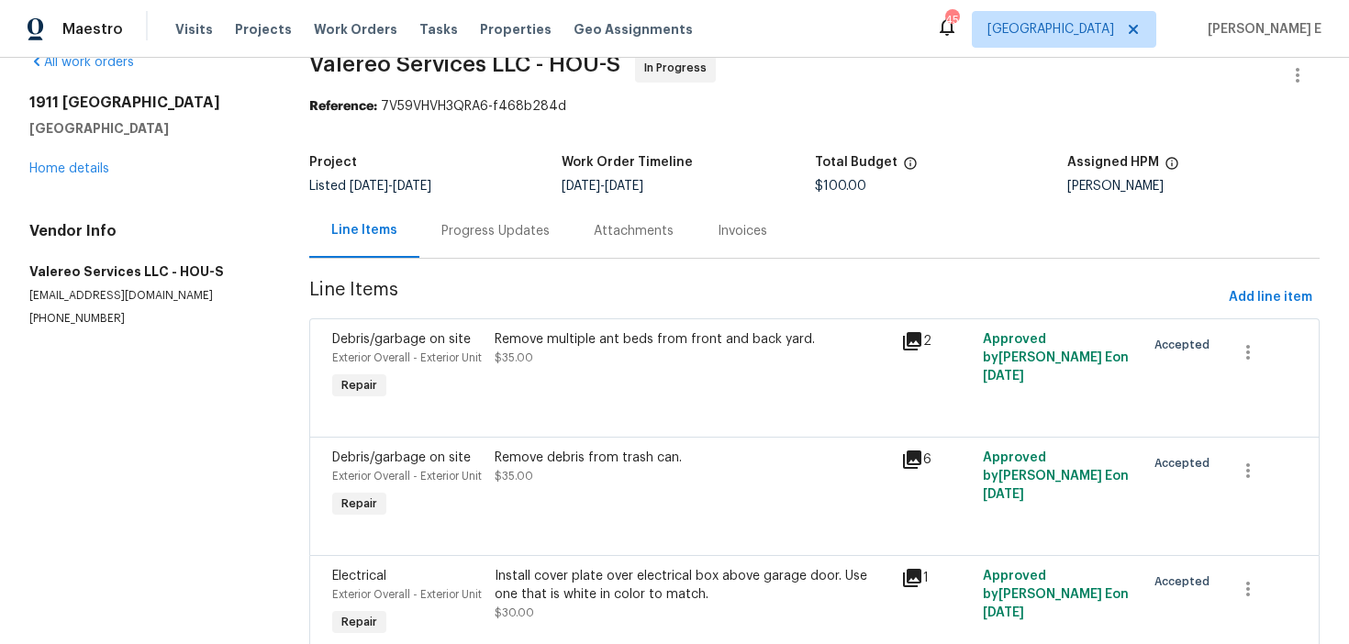
scroll to position [0, 0]
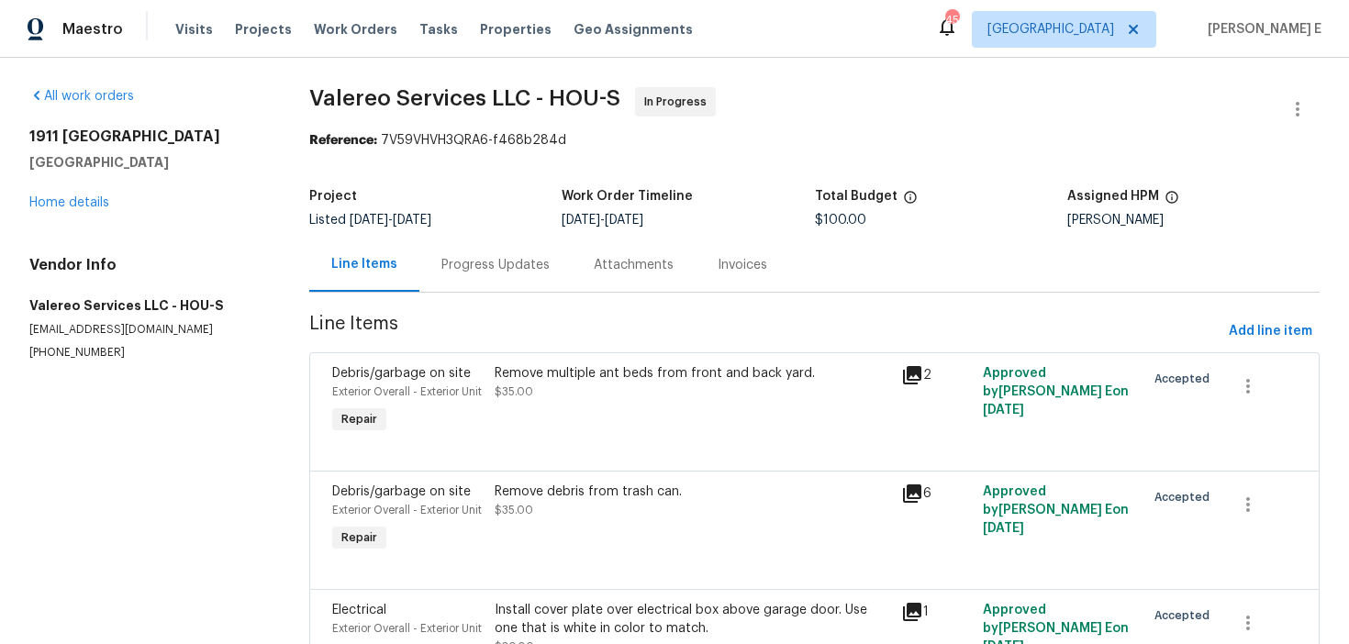
click at [489, 271] on div "Progress Updates" at bounding box center [495, 265] width 108 height 18
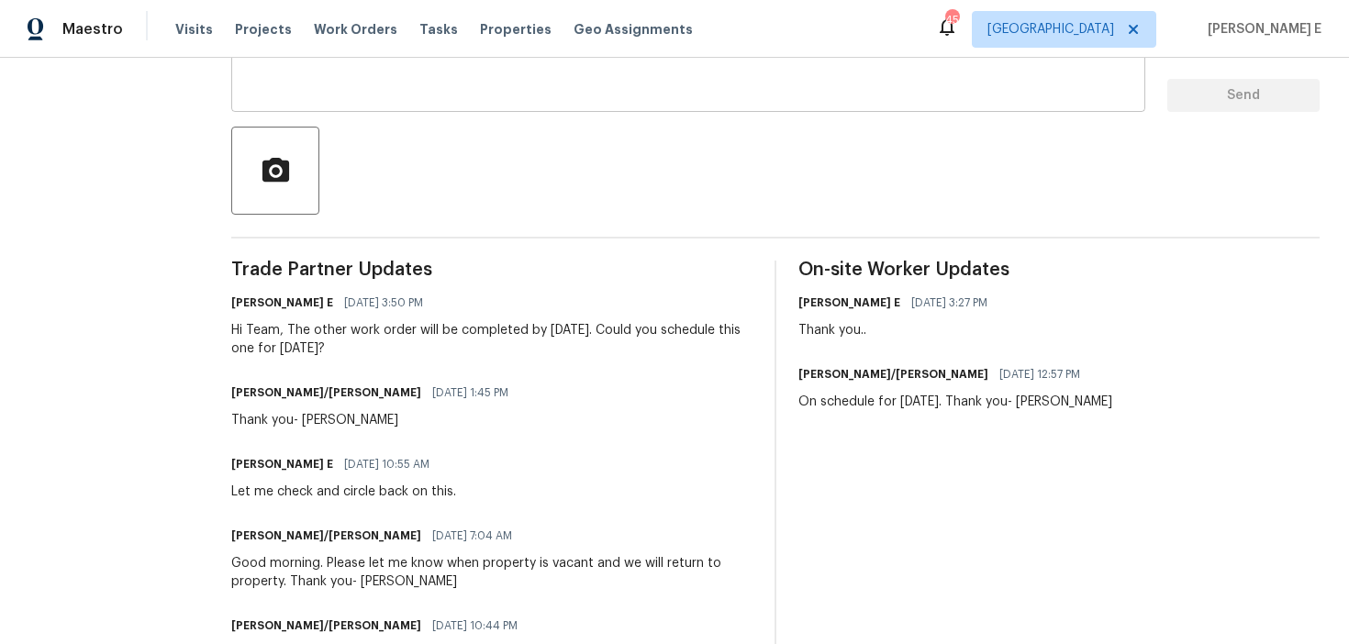
scroll to position [216, 0]
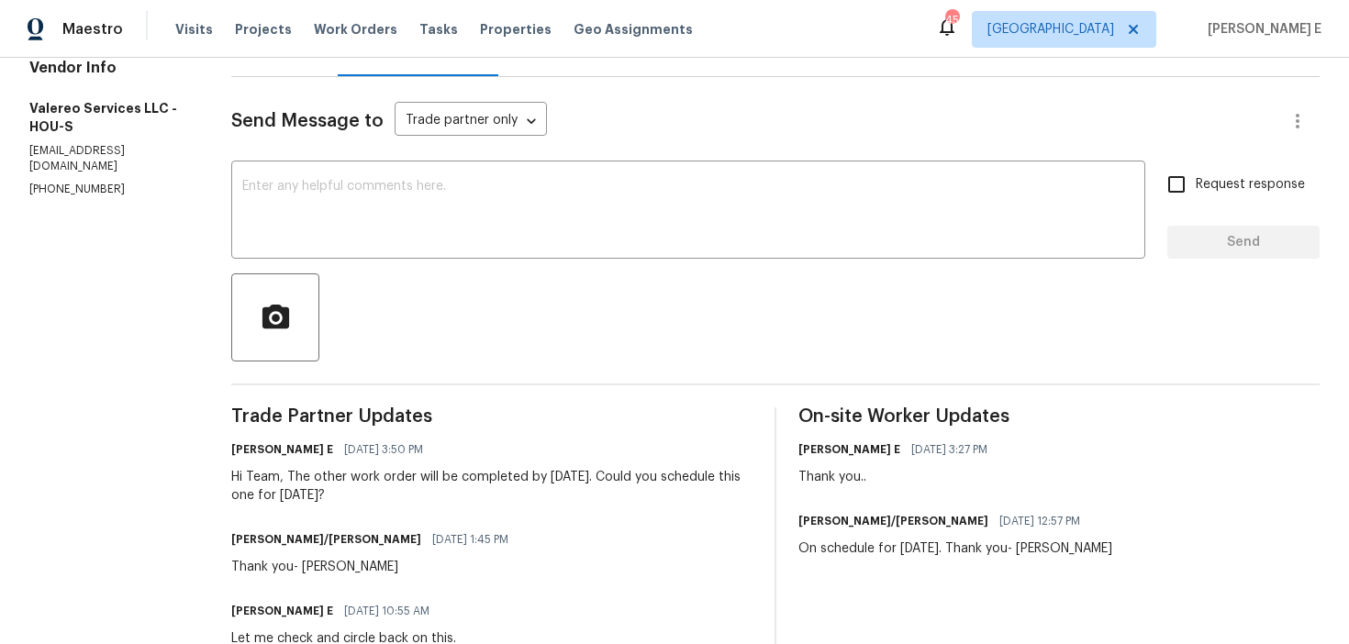
click at [672, 222] on textarea at bounding box center [688, 212] width 892 height 64
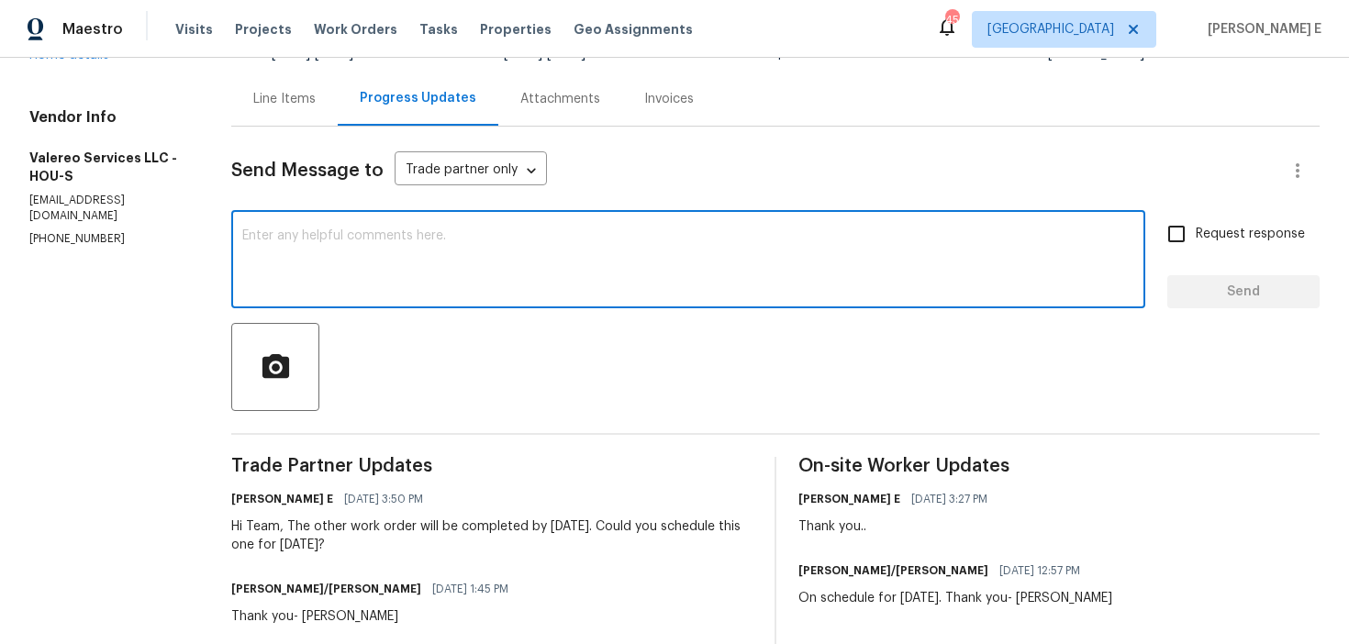
scroll to position [157, 0]
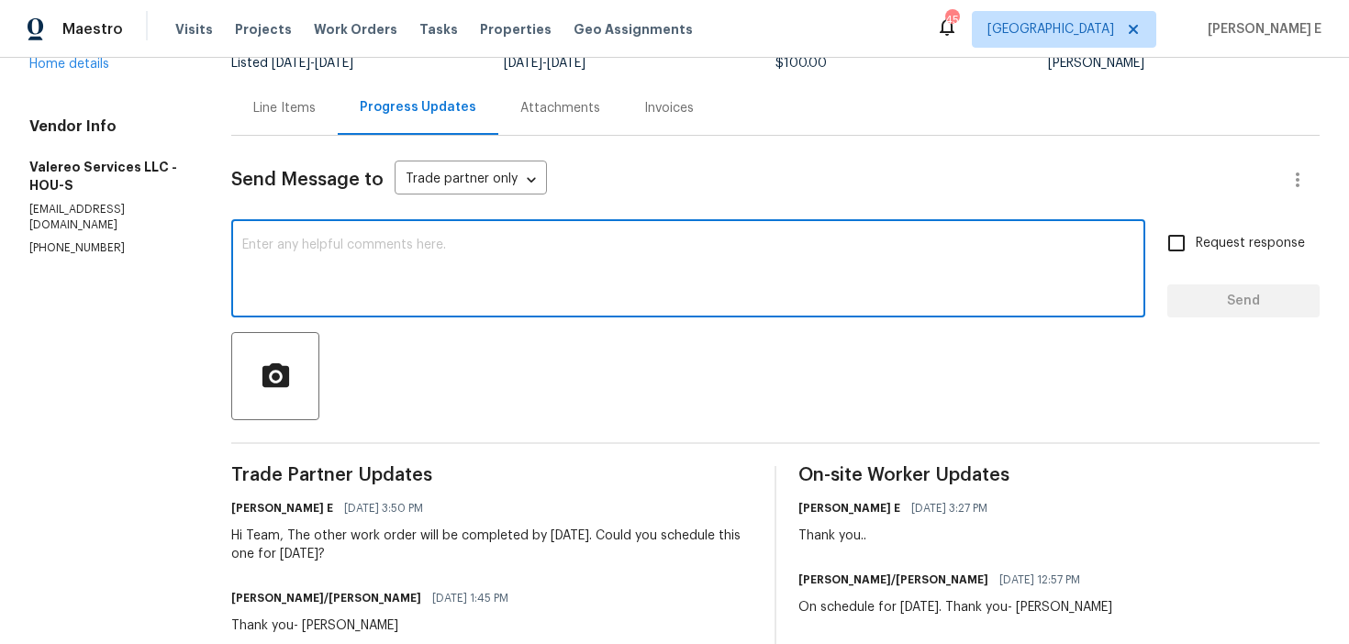
paste textarea "Our Budget Review team has advised that we will not be addressing this issue at…"
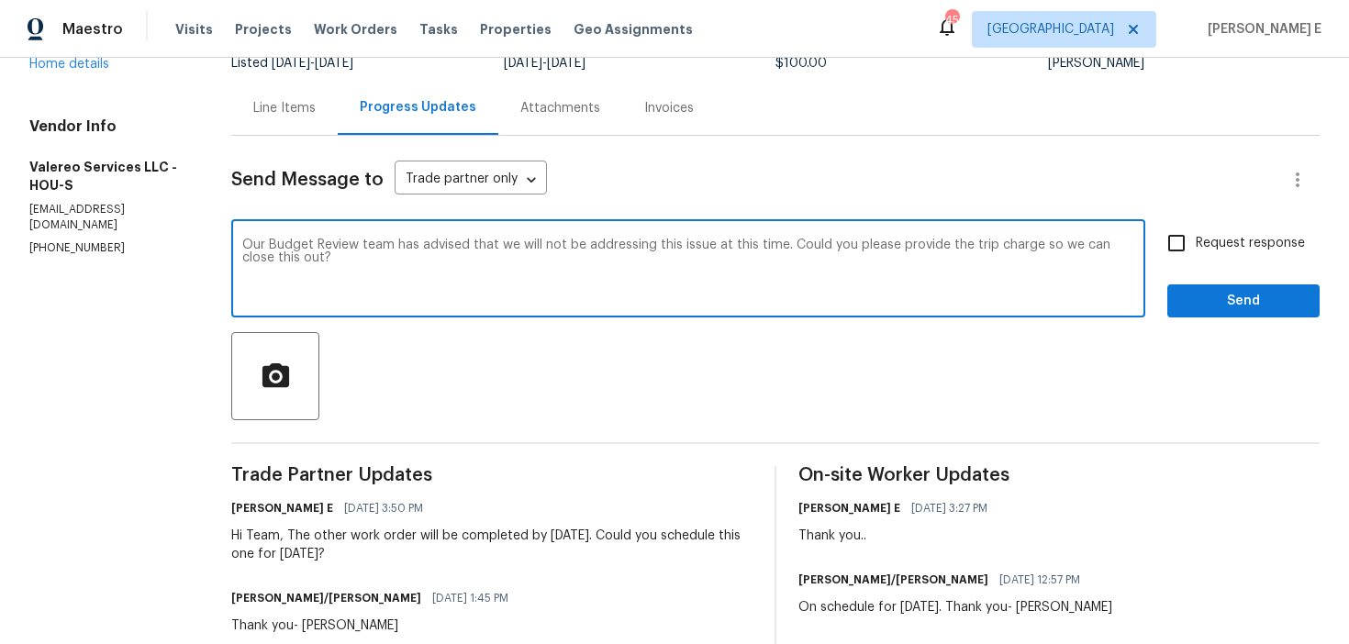
drag, startPoint x: 244, startPoint y: 242, endPoint x: 329, endPoint y: 246, distance: 84.5
click at [329, 246] on textarea "Our Budget Review team has advised that we will not be addressing this issue at…" at bounding box center [688, 271] width 892 height 64
type textarea "Our HPM has advised that we will not be addressing this issue at this time. Cou…"
click at [1220, 247] on span "Request response" at bounding box center [1250, 243] width 109 height 19
click at [1196, 247] on input "Request response" at bounding box center [1176, 243] width 39 height 39
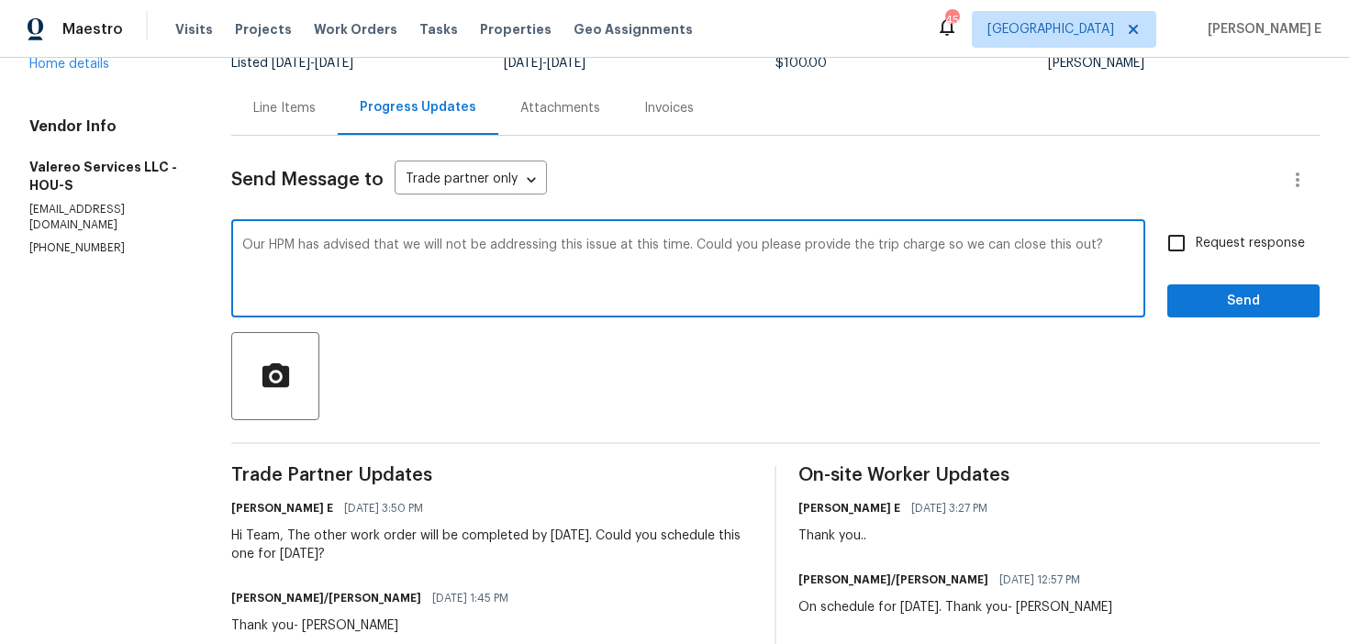
checkbox input "true"
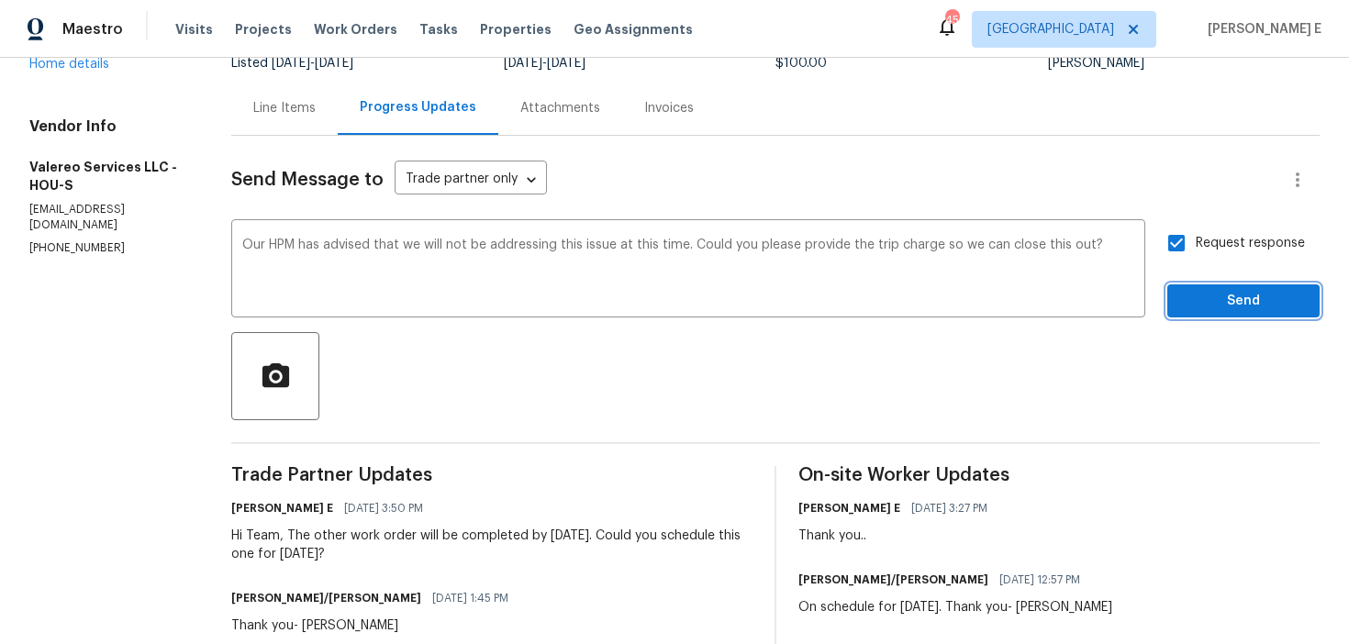
click at [1208, 285] on button "Send" at bounding box center [1244, 302] width 152 height 34
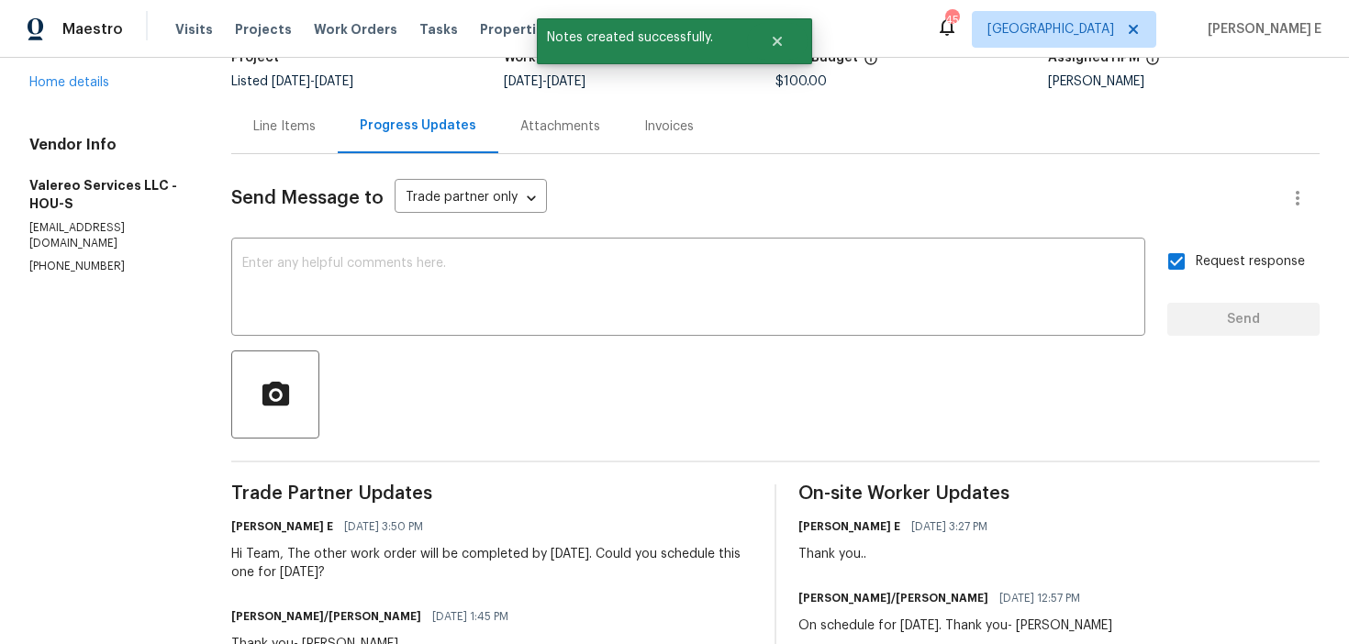
scroll to position [0, 0]
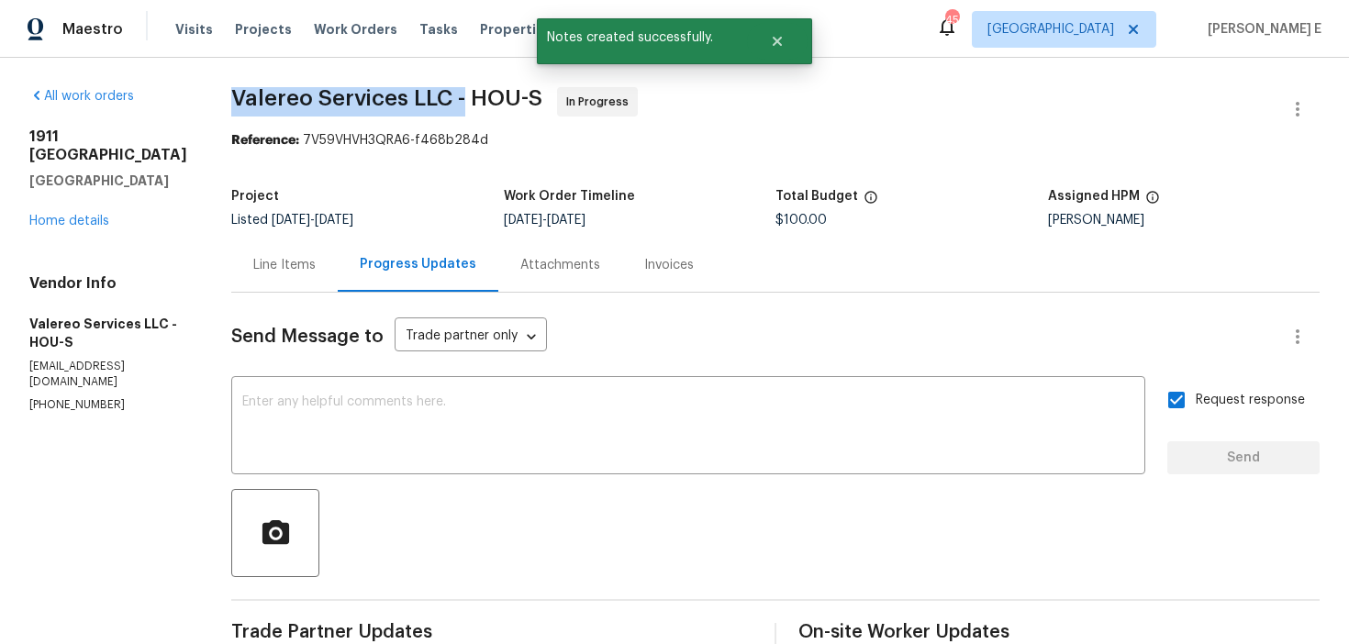
drag, startPoint x: 207, startPoint y: 106, endPoint x: 441, endPoint y: 97, distance: 234.2
click at [441, 97] on span "Valereo Services LLC - HOU-S" at bounding box center [386, 98] width 311 height 22
copy span "Valereo Services LLC -"
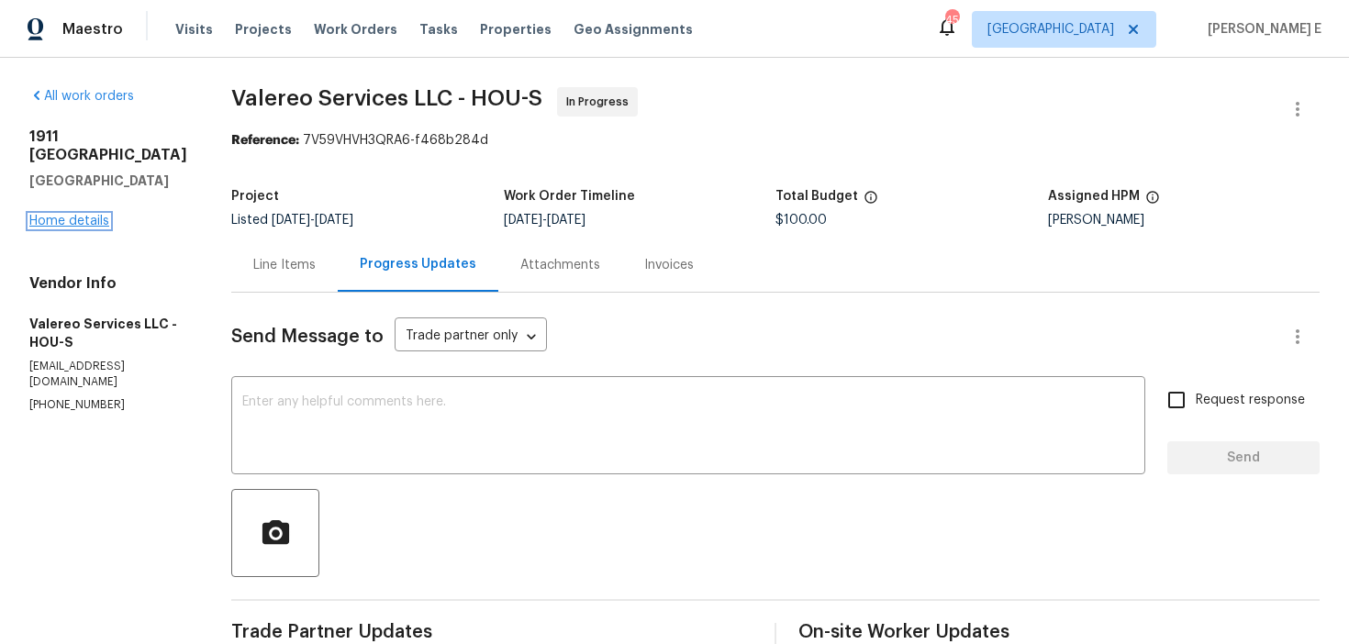
click at [84, 221] on link "Home details" at bounding box center [69, 221] width 80 height 13
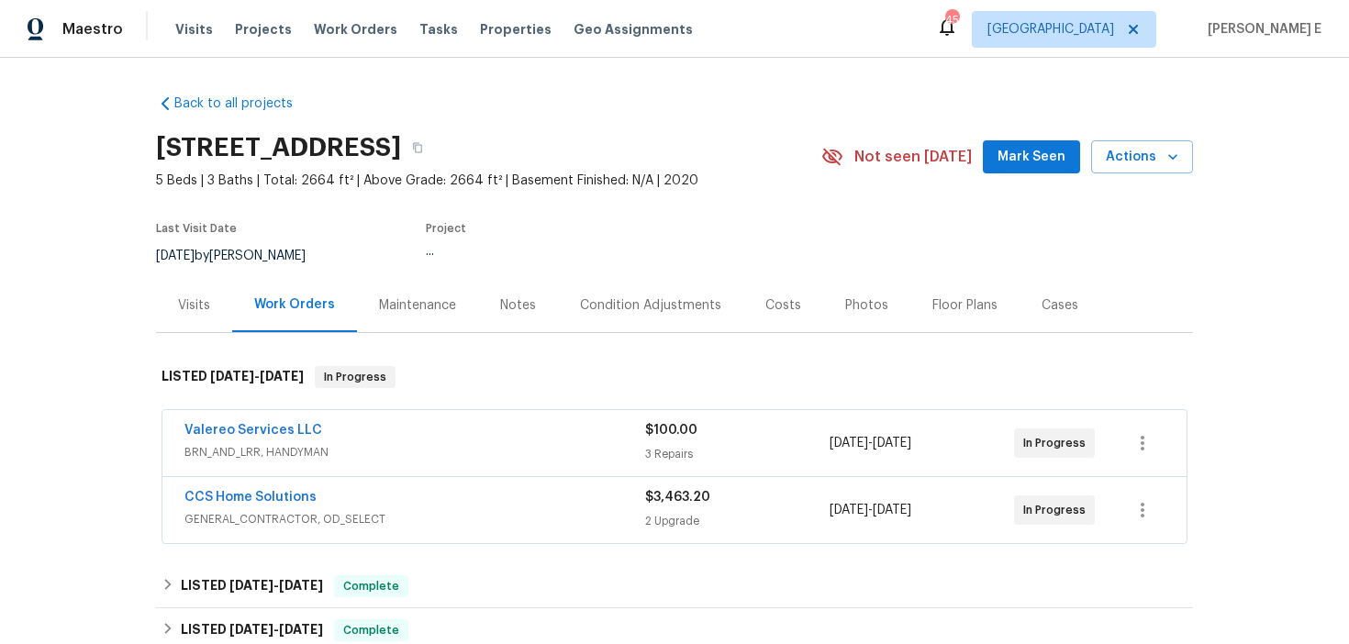
scroll to position [56, 0]
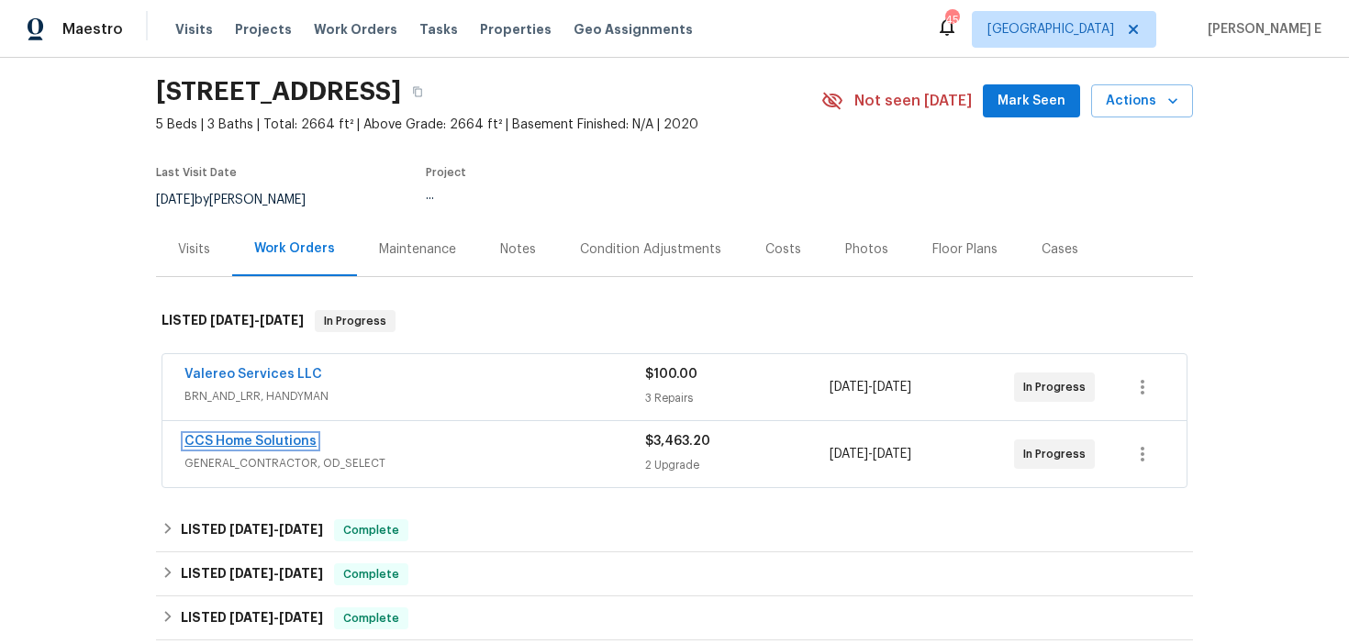
click at [281, 442] on link "CCS Home Solutions" at bounding box center [250, 441] width 132 height 13
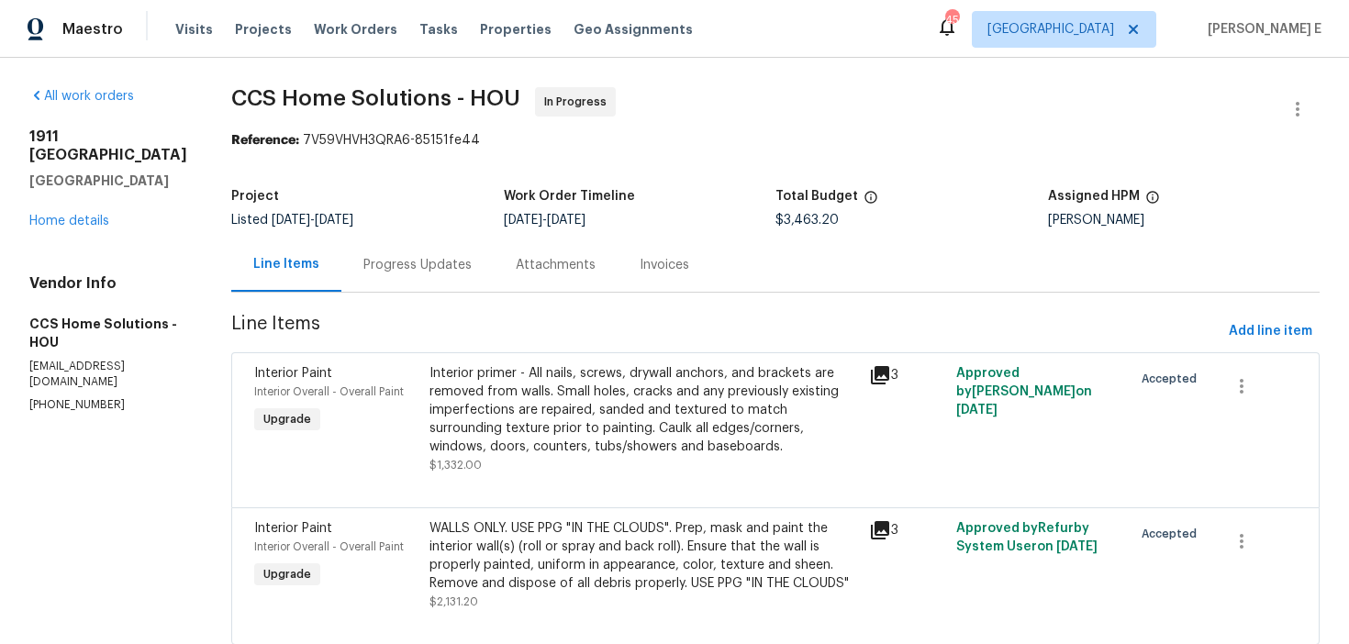
scroll to position [53, 0]
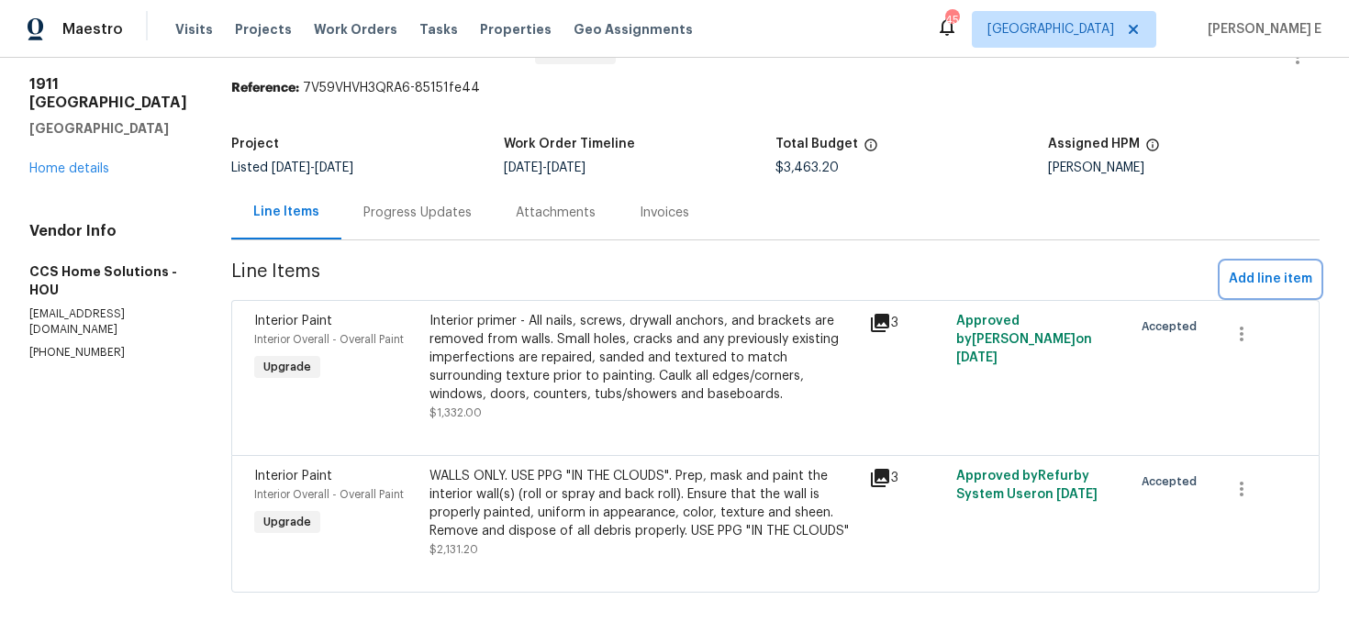
click at [1248, 270] on span "Add line item" at bounding box center [1271, 279] width 84 height 23
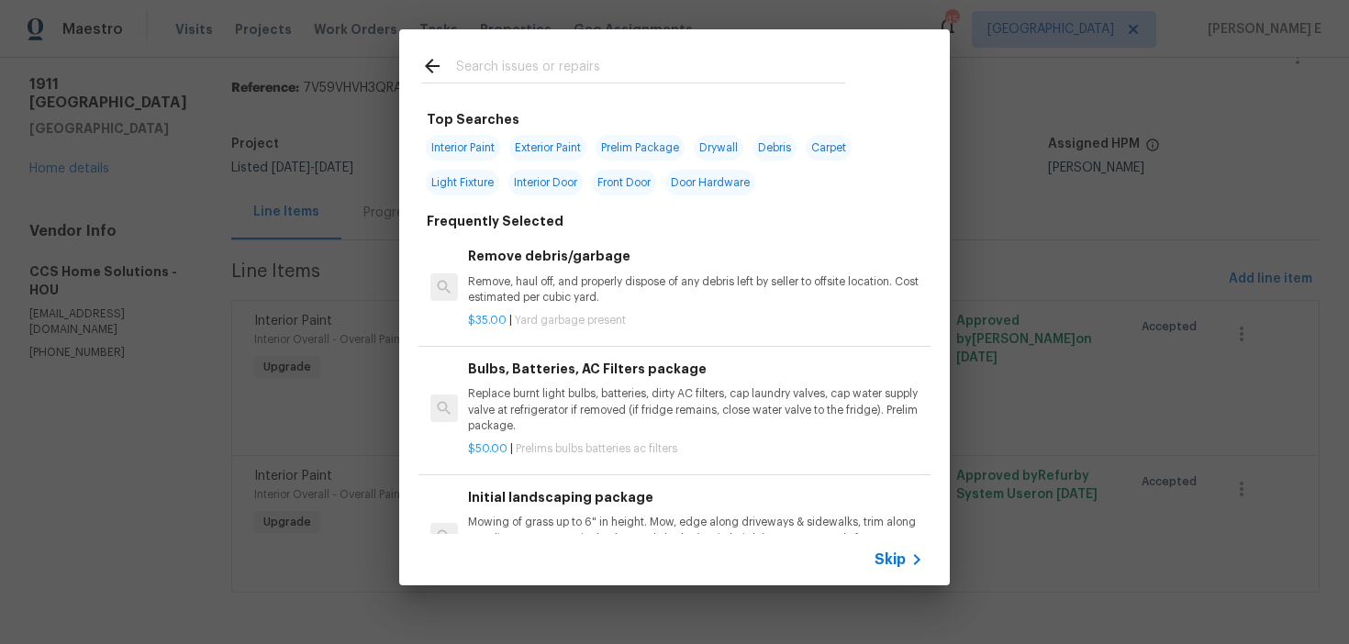
click at [895, 561] on span "Skip" at bounding box center [890, 560] width 31 height 18
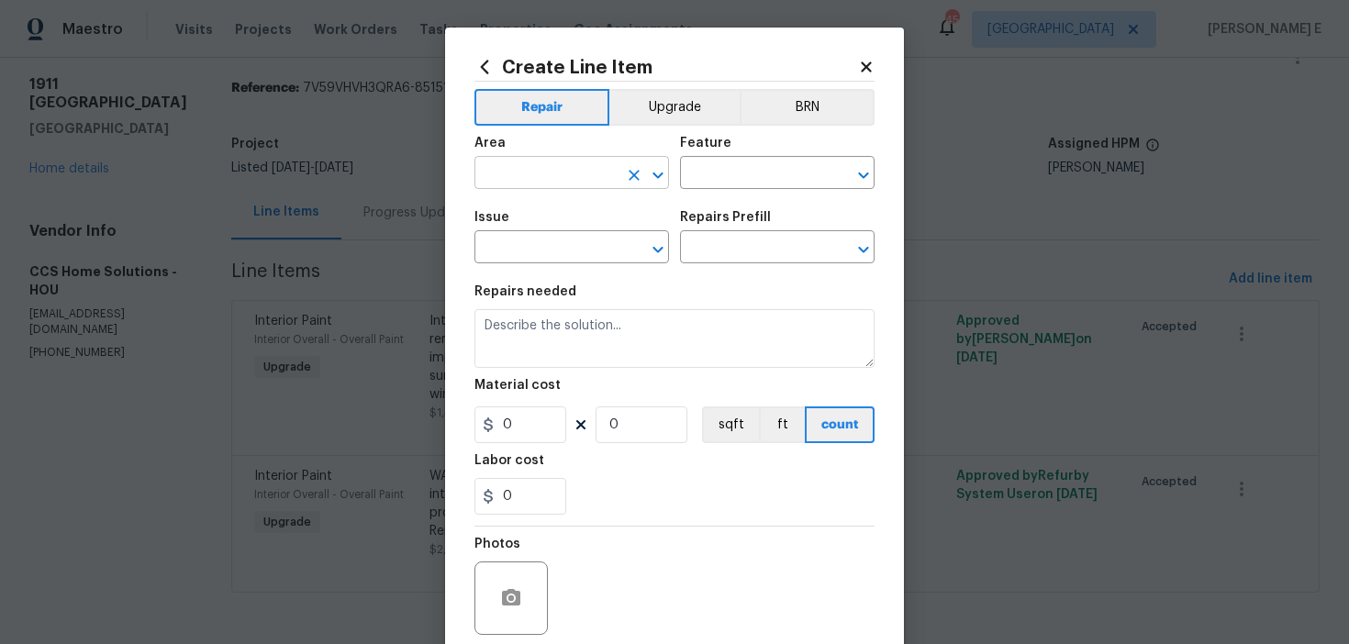
click at [527, 181] on input "text" at bounding box center [546, 175] width 143 height 28
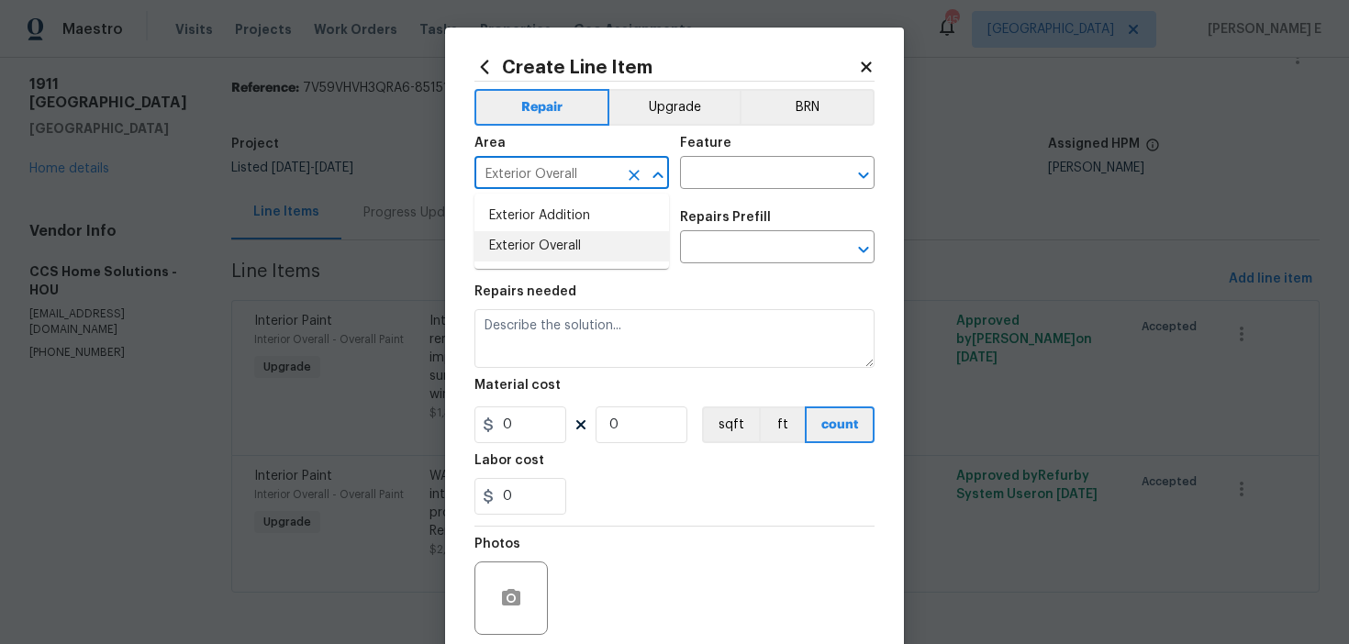
type input "Exterior Overall"
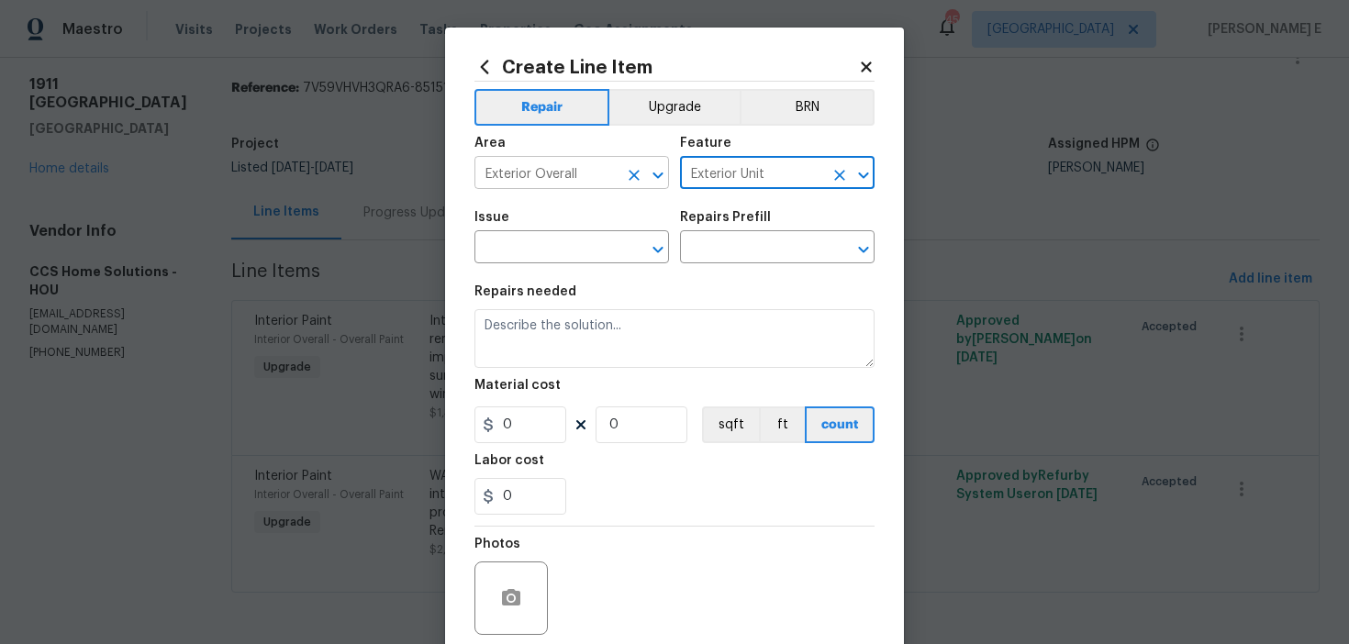
type input "Exterior Unit"
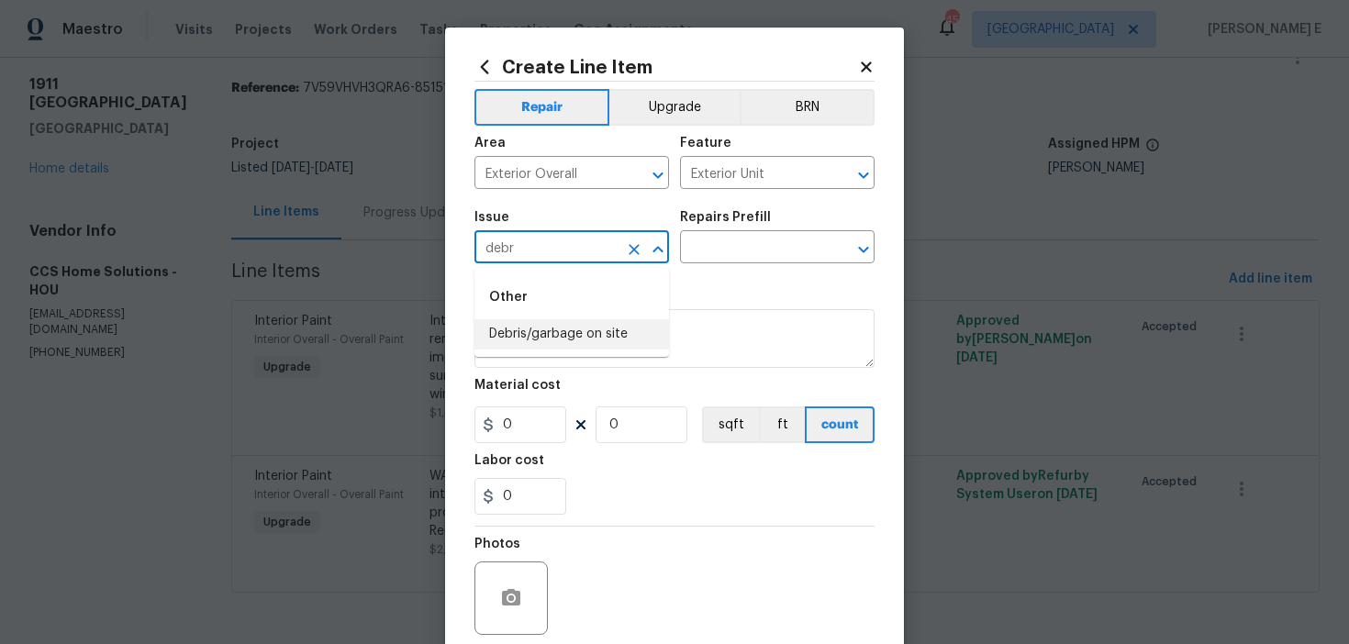
click at [550, 324] on li "Debris/garbage on site" at bounding box center [572, 334] width 195 height 30
type input "Debris/garbage on site"
click at [810, 229] on div "Repairs Prefill" at bounding box center [777, 223] width 195 height 24
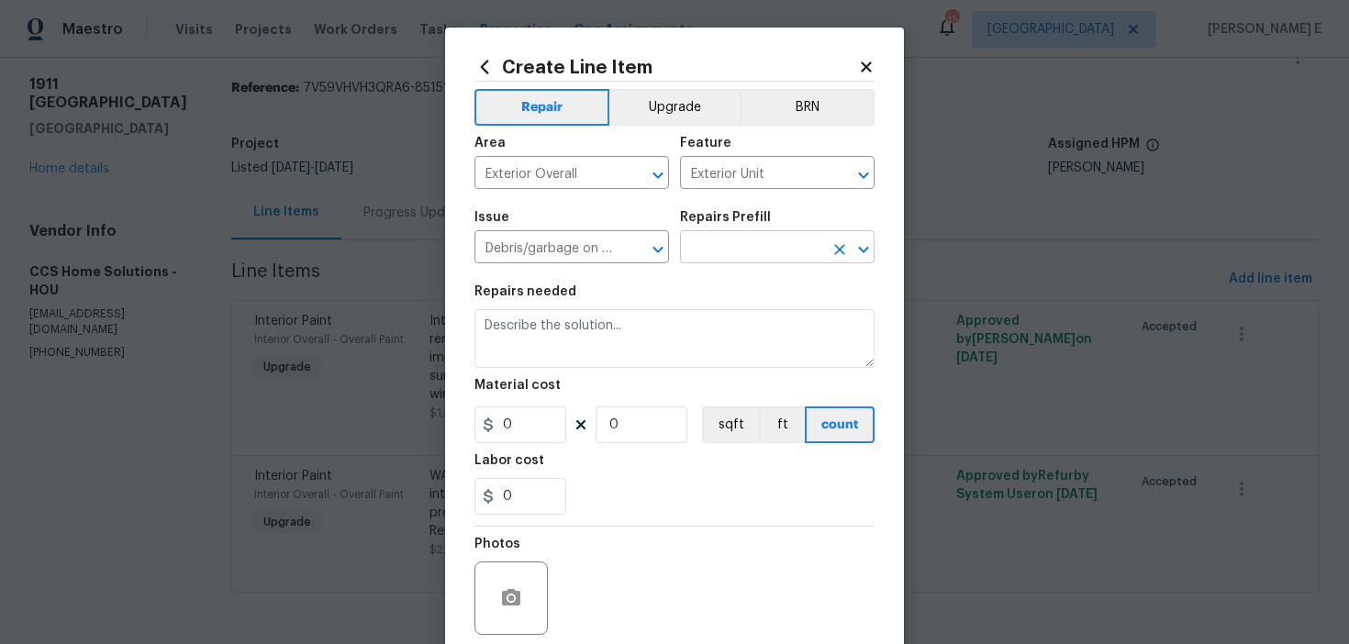
click at [765, 248] on input "text" at bounding box center [751, 249] width 143 height 28
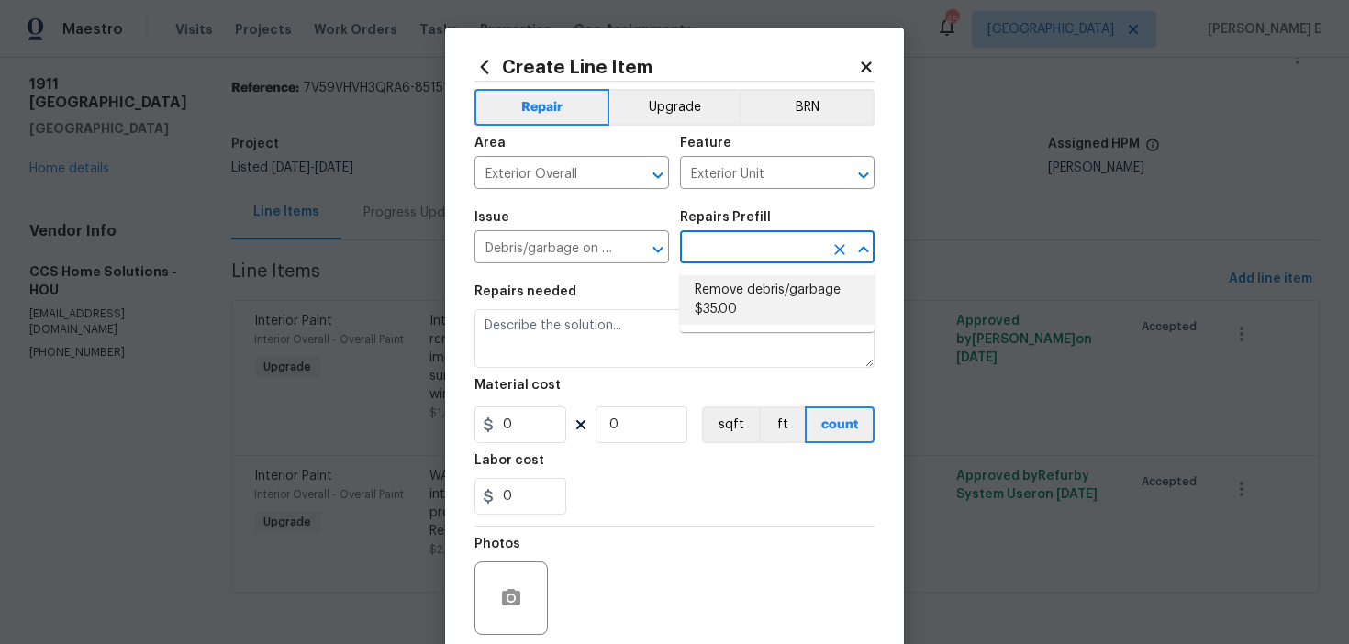
click at [769, 280] on li "Remove debris/garbage $35.00" at bounding box center [777, 300] width 195 height 50
type input "Remove debris/garbage $35.00"
type textarea "Remove, haul off, and properly dispose of any debris left by seller to offsite …"
type input "35"
type input "1"
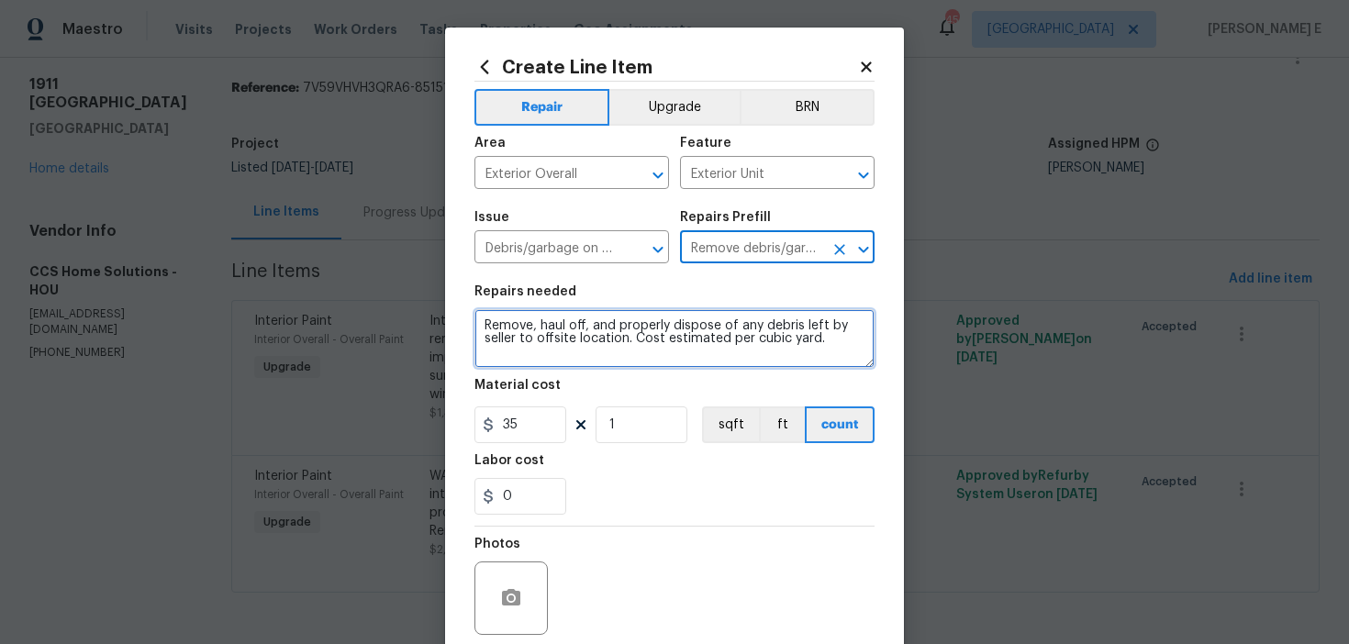
click at [628, 319] on textarea "Remove, haul off, and properly dispose of any debris left by seller to offsite …" at bounding box center [675, 338] width 400 height 59
paste textarea "multiple ant beds from front and back"
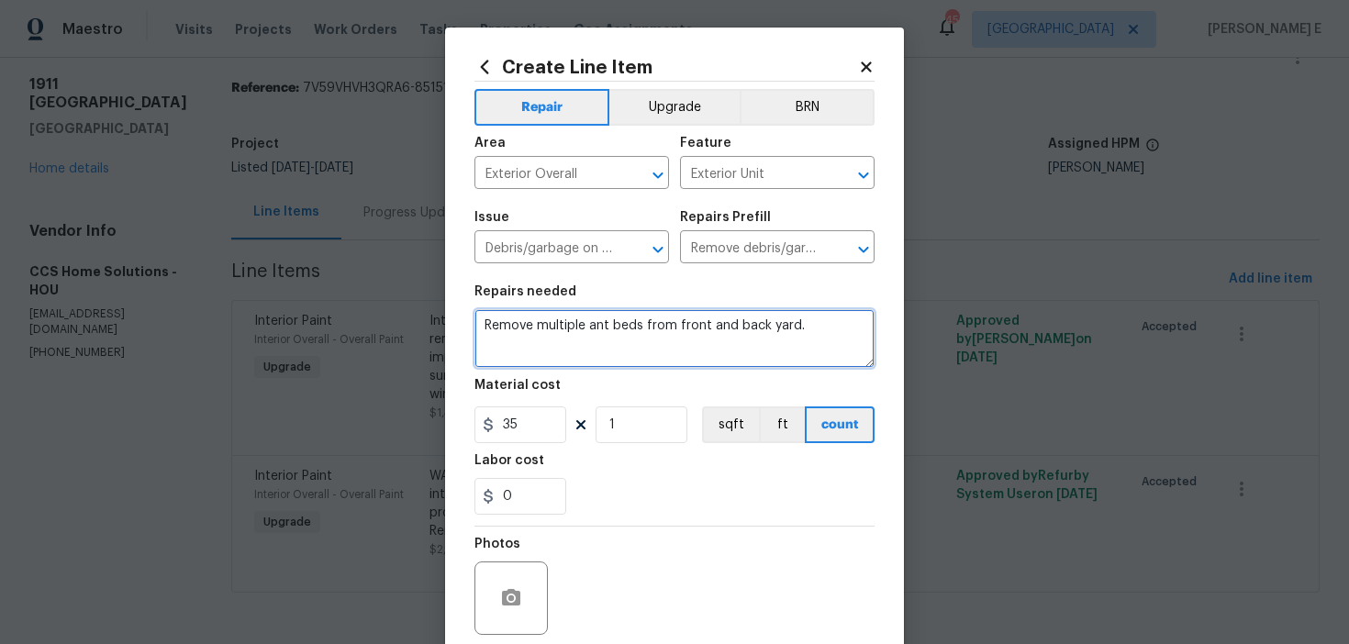
type textarea "Remove multiple ant beds from front and back yard."
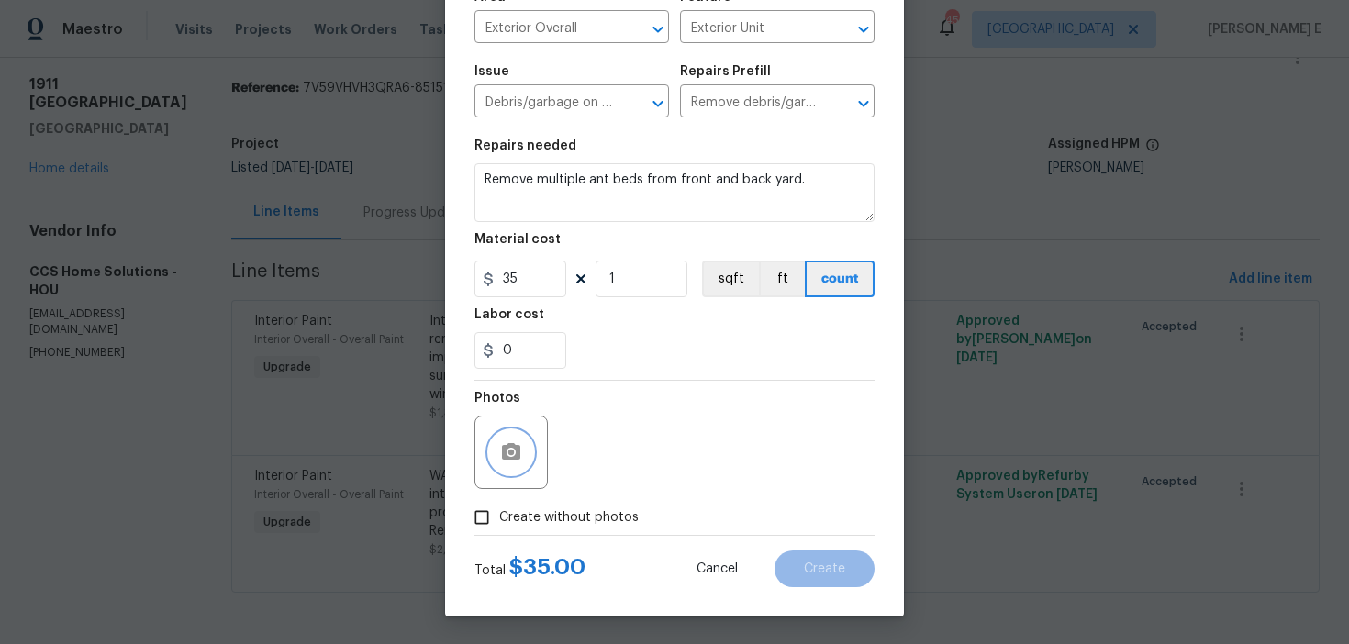
click at [506, 456] on icon "button" at bounding box center [511, 451] width 18 height 17
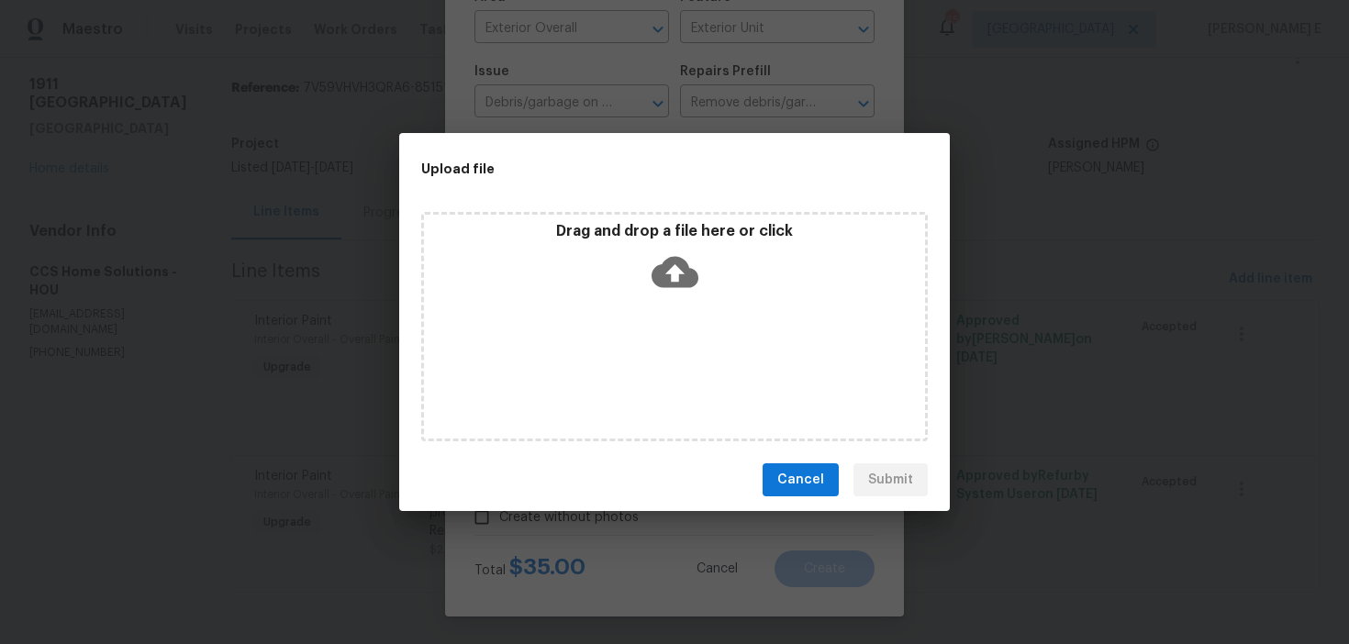
click at [670, 275] on icon at bounding box center [675, 272] width 47 height 31
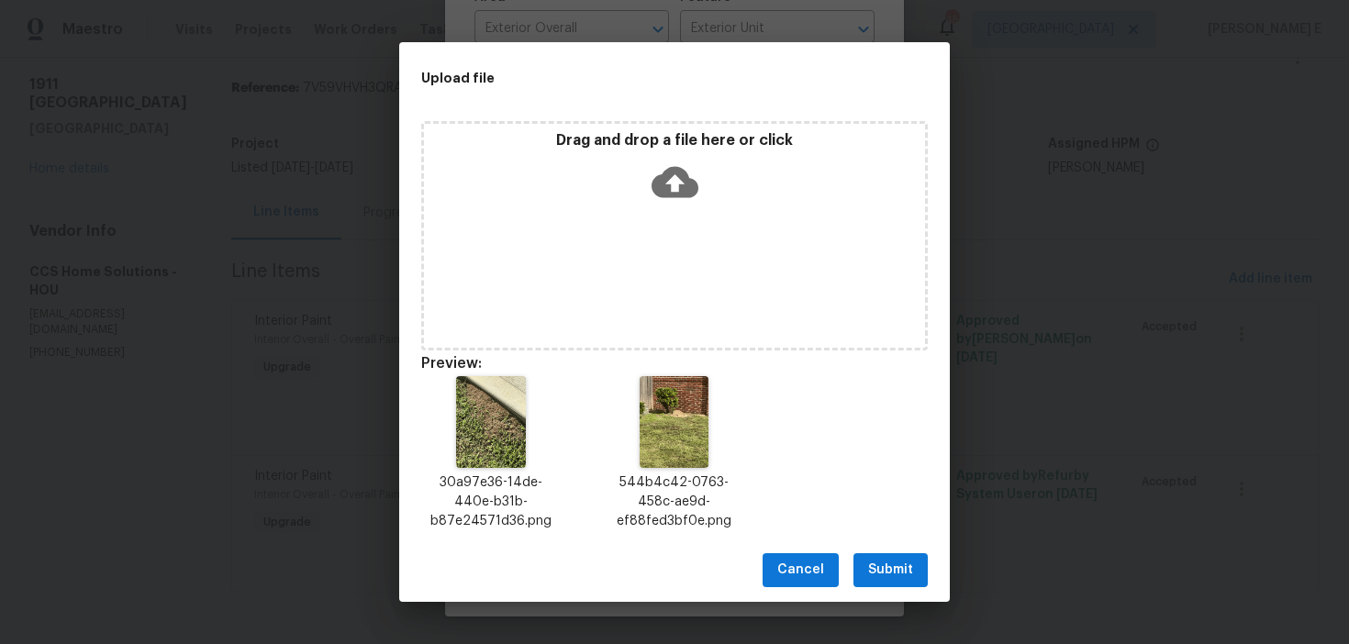
click at [886, 569] on span "Submit" at bounding box center [890, 570] width 45 height 23
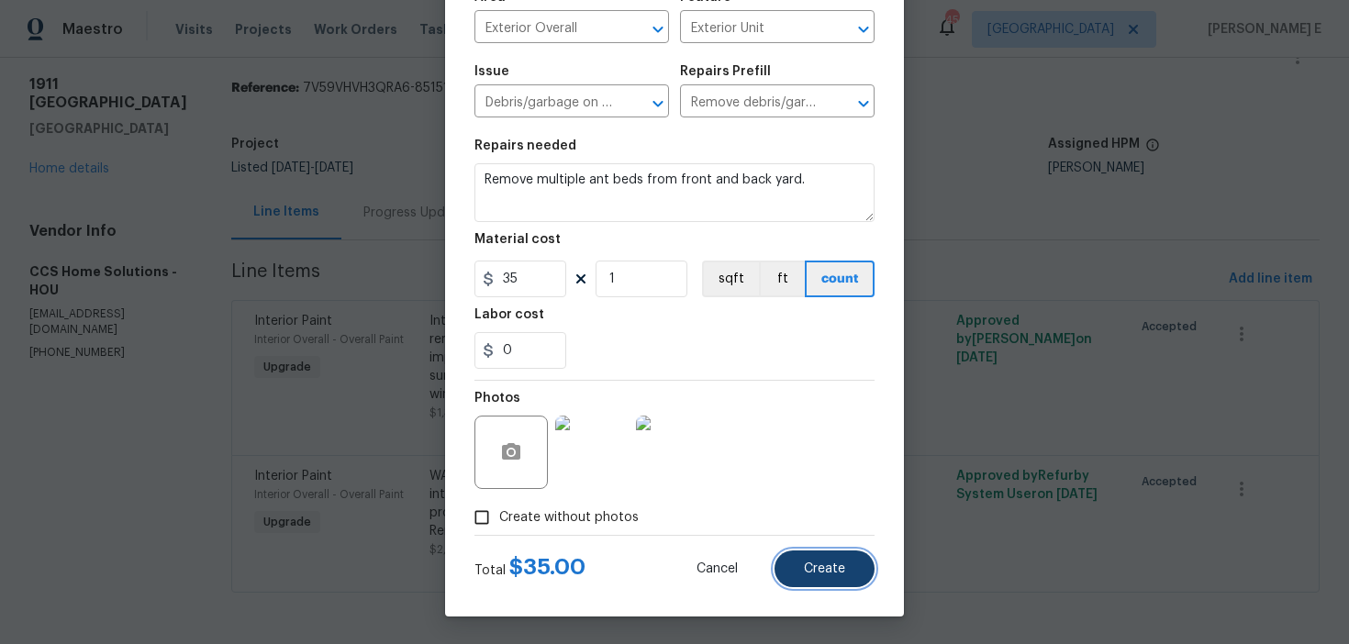
click at [812, 563] on span "Create" at bounding box center [824, 570] width 41 height 14
type input "0"
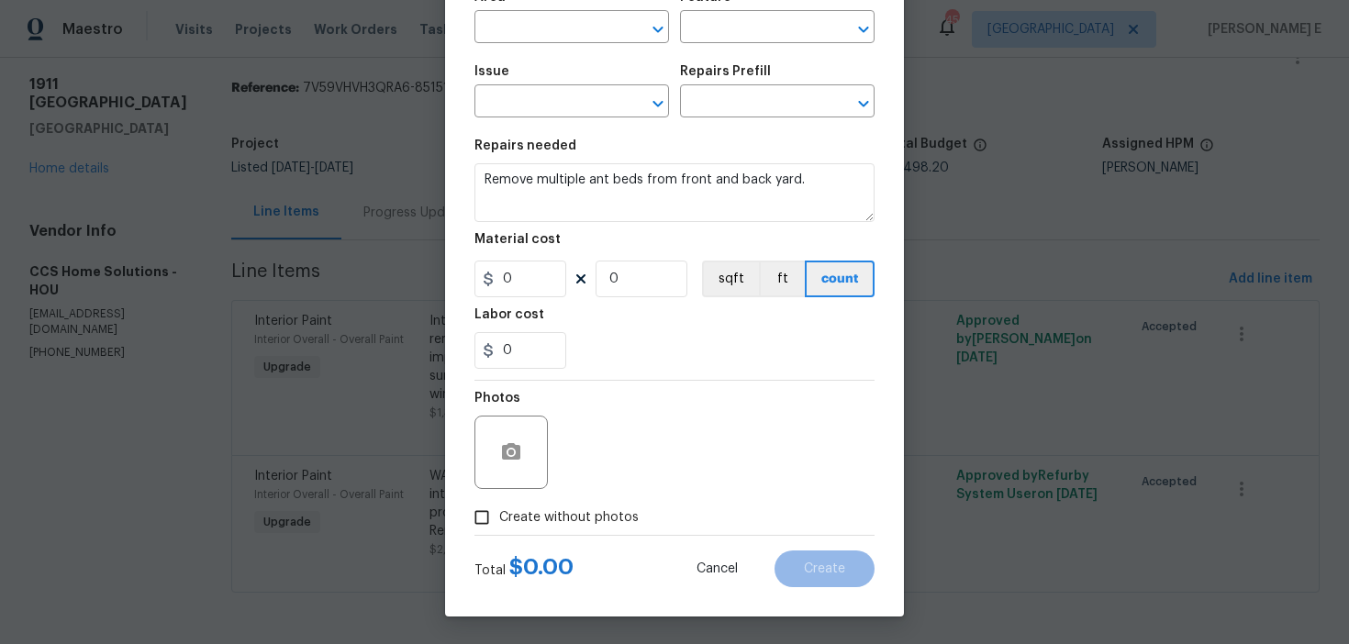
scroll to position [0, 0]
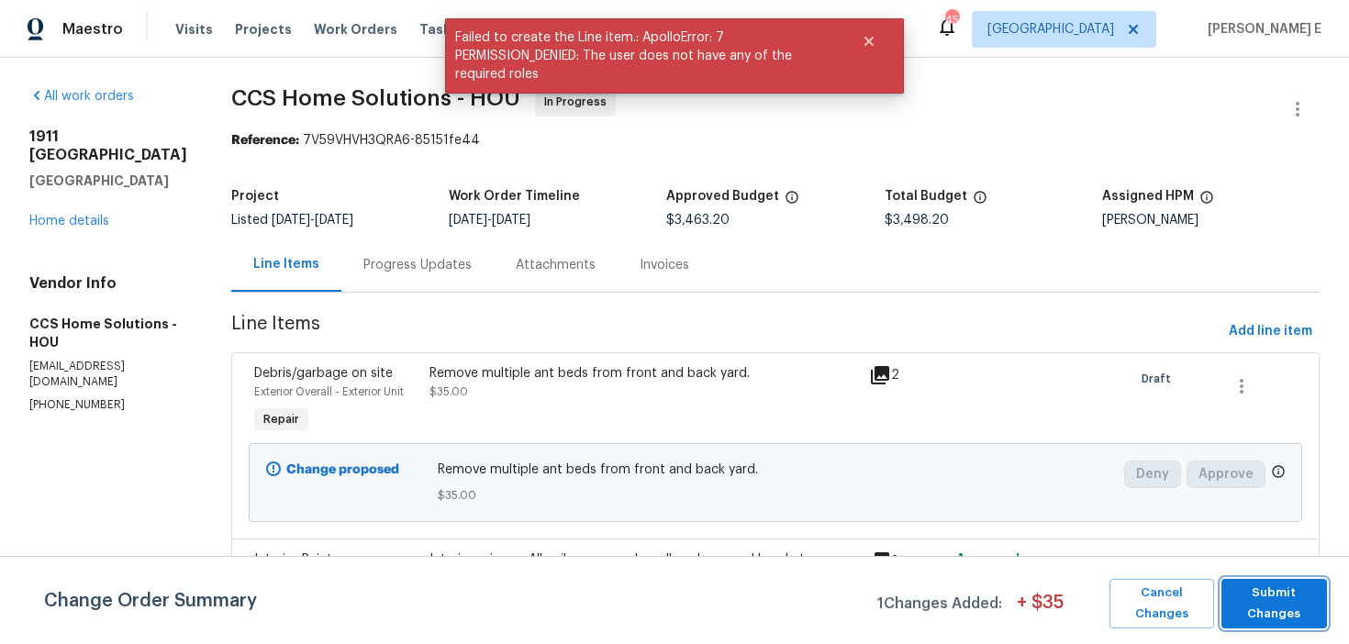
click at [1266, 607] on span "Submit Changes" at bounding box center [1274, 604] width 87 height 42
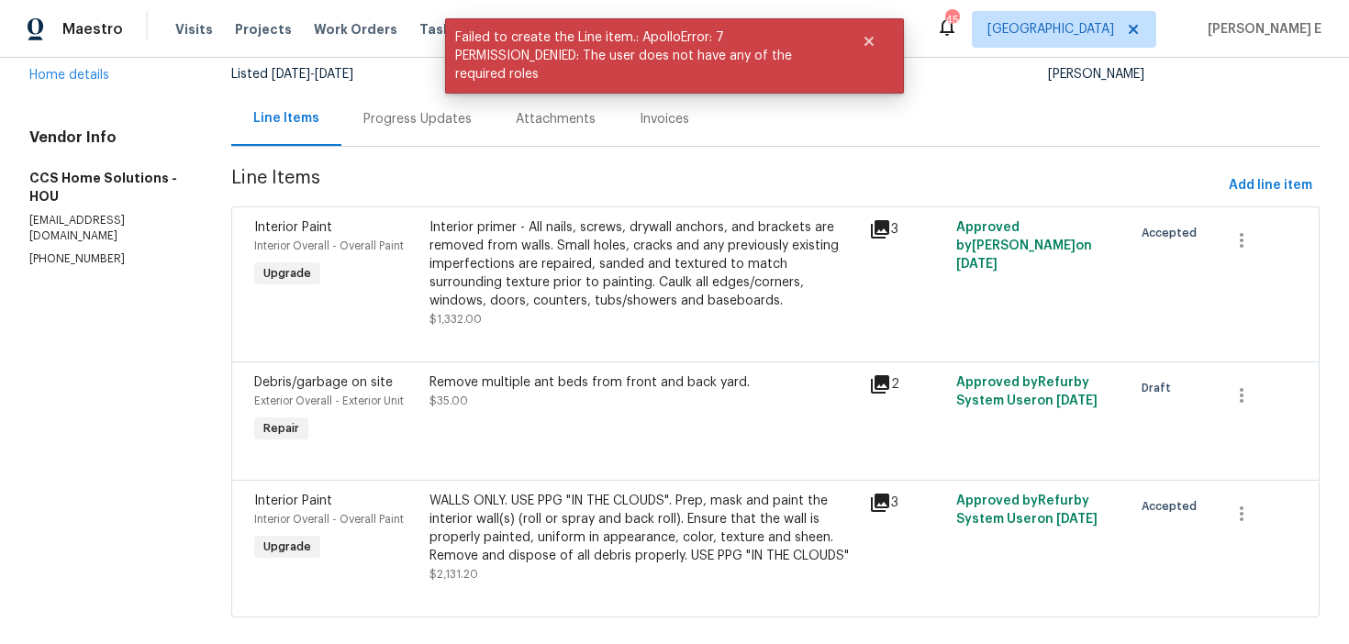
scroll to position [172, 0]
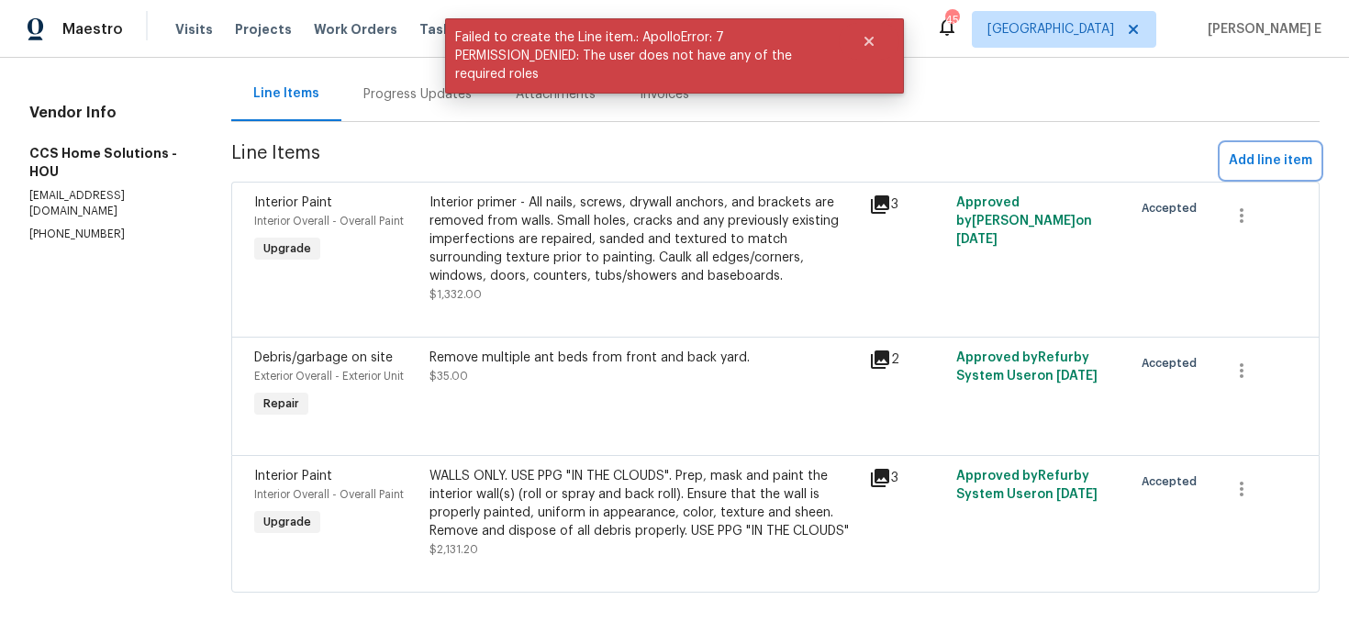
click at [1275, 153] on span "Add line item" at bounding box center [1271, 161] width 84 height 23
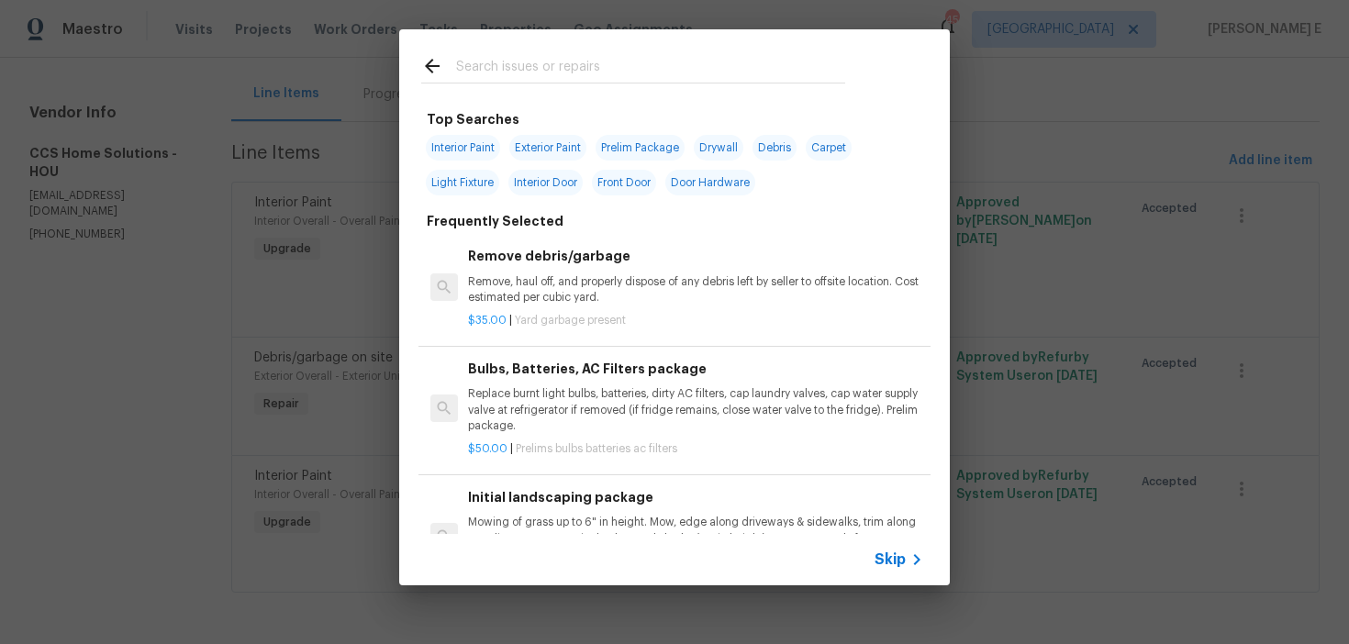
click at [915, 549] on icon at bounding box center [917, 560] width 22 height 22
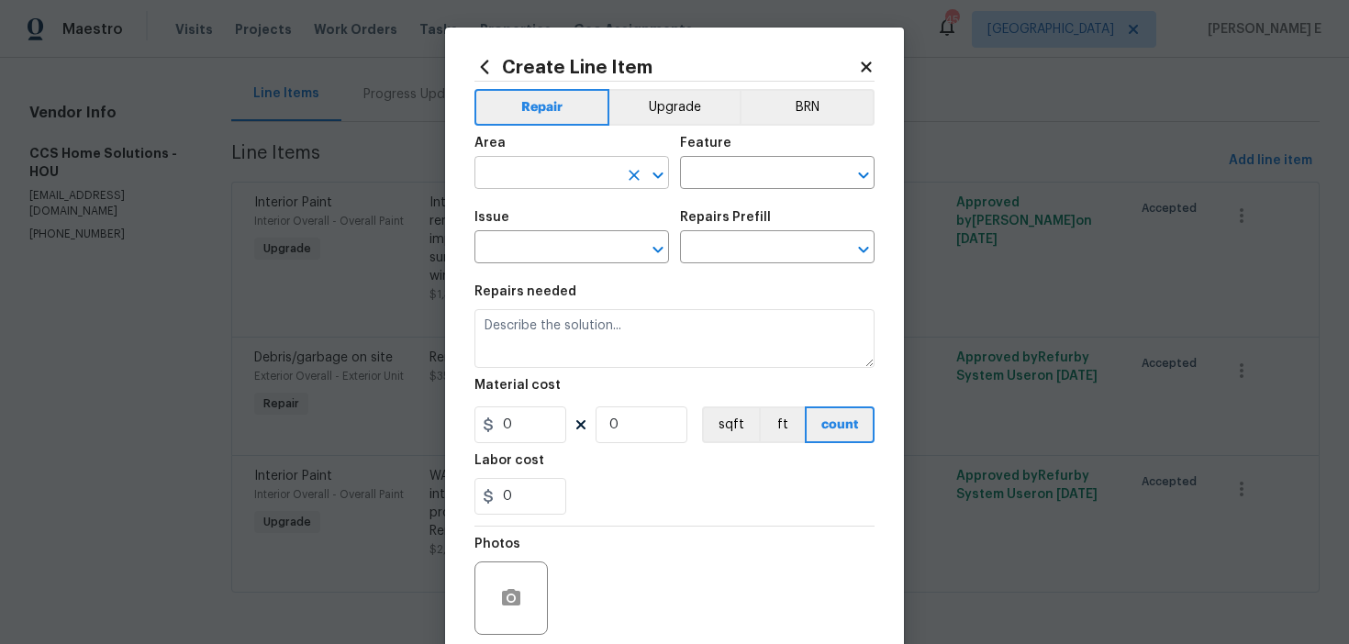
click at [533, 185] on input "text" at bounding box center [546, 175] width 143 height 28
type input "Exterior Overall"
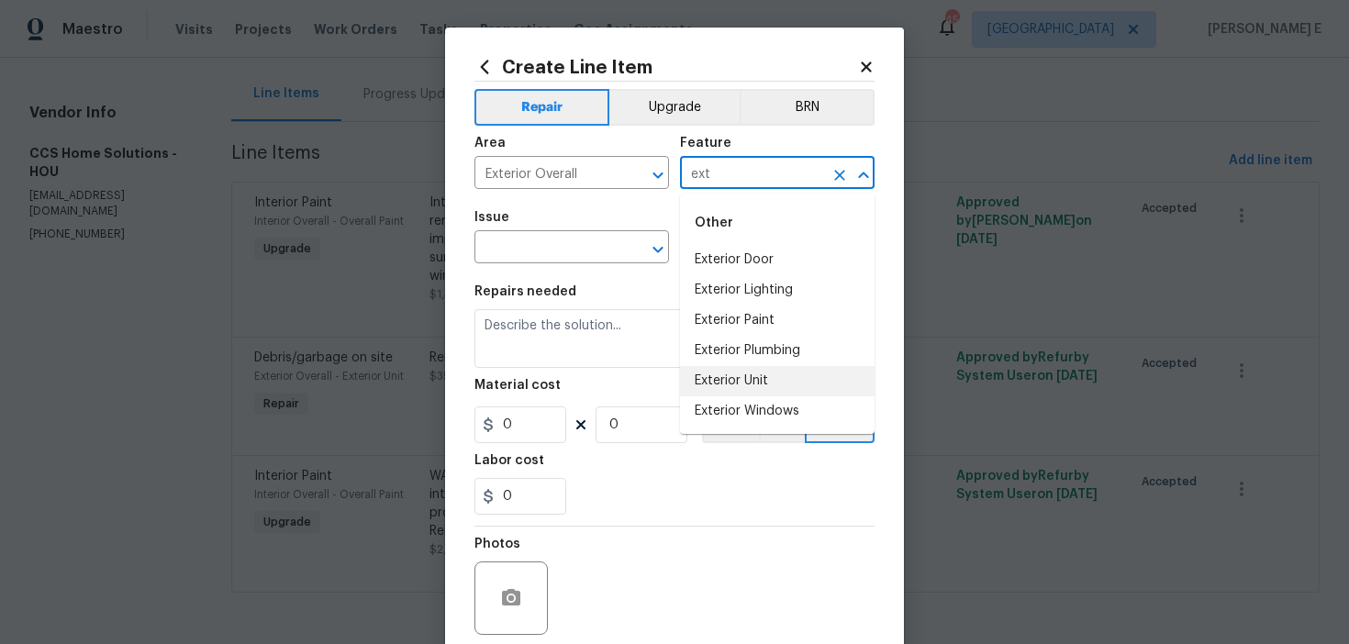
click at [759, 382] on li "Exterior Unit" at bounding box center [777, 381] width 195 height 30
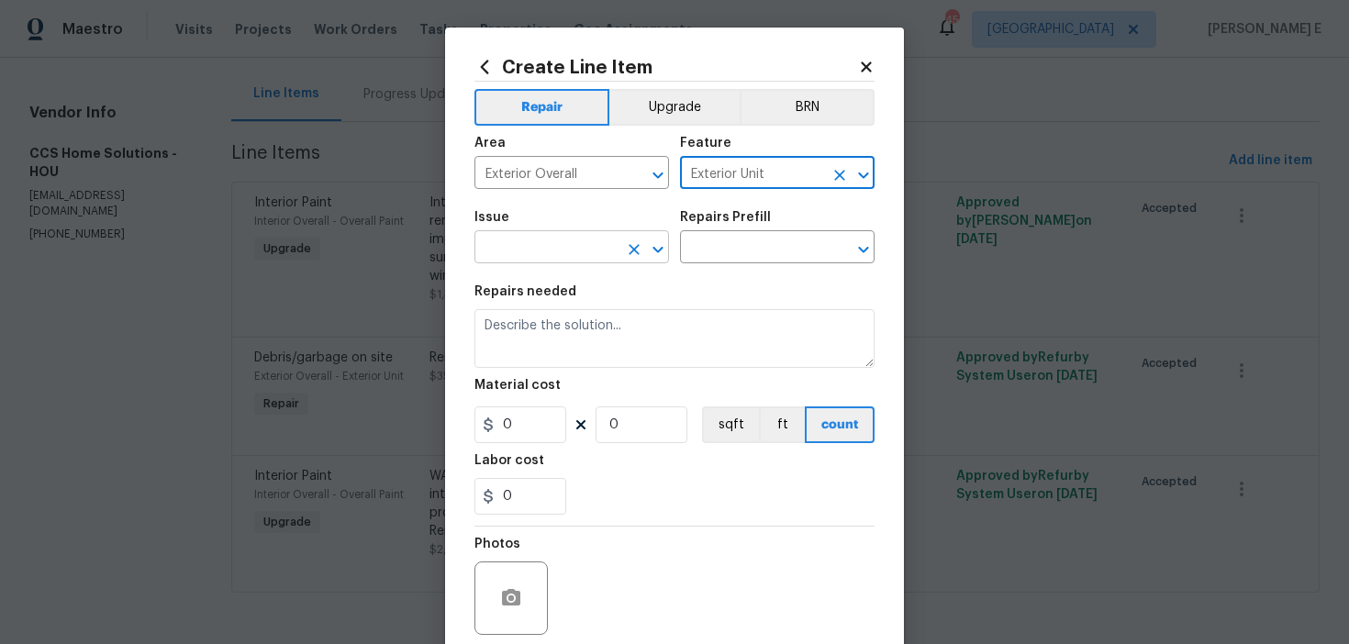
type input "Exterior Unit"
click at [499, 245] on input "text" at bounding box center [546, 249] width 143 height 28
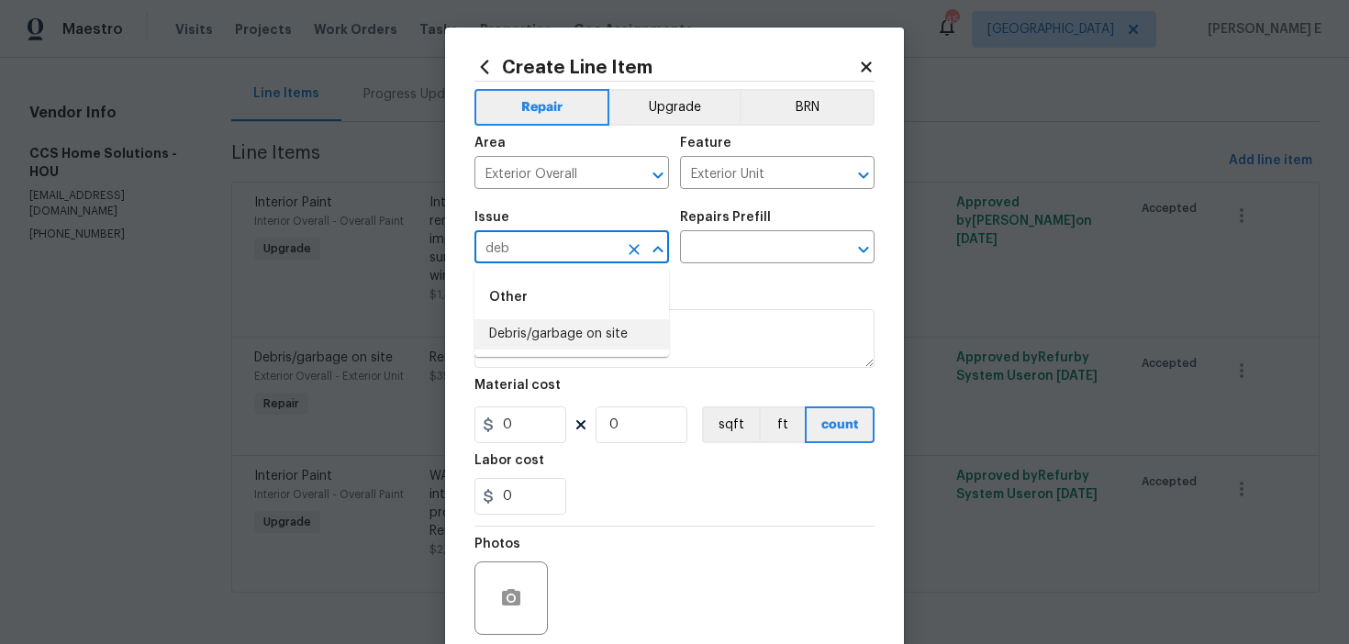
click at [539, 330] on li "Debris/garbage on site" at bounding box center [572, 334] width 195 height 30
type input "Debris/garbage on site"
click at [742, 258] on input "text" at bounding box center [751, 249] width 143 height 28
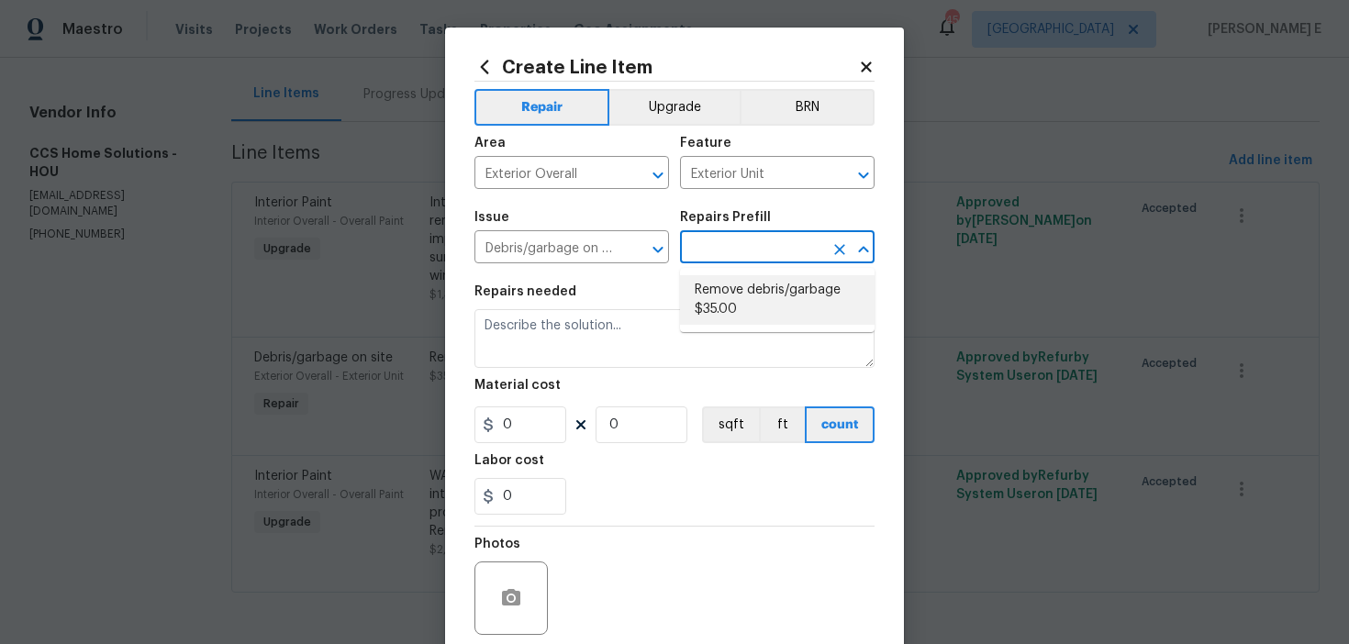
click at [740, 290] on li "Remove debris/garbage $35.00" at bounding box center [777, 300] width 195 height 50
type input "Remove debris/garbage $35.00"
type textarea "Remove, haul off, and properly dispose of any debris left by seller to offsite …"
type input "35"
type input "1"
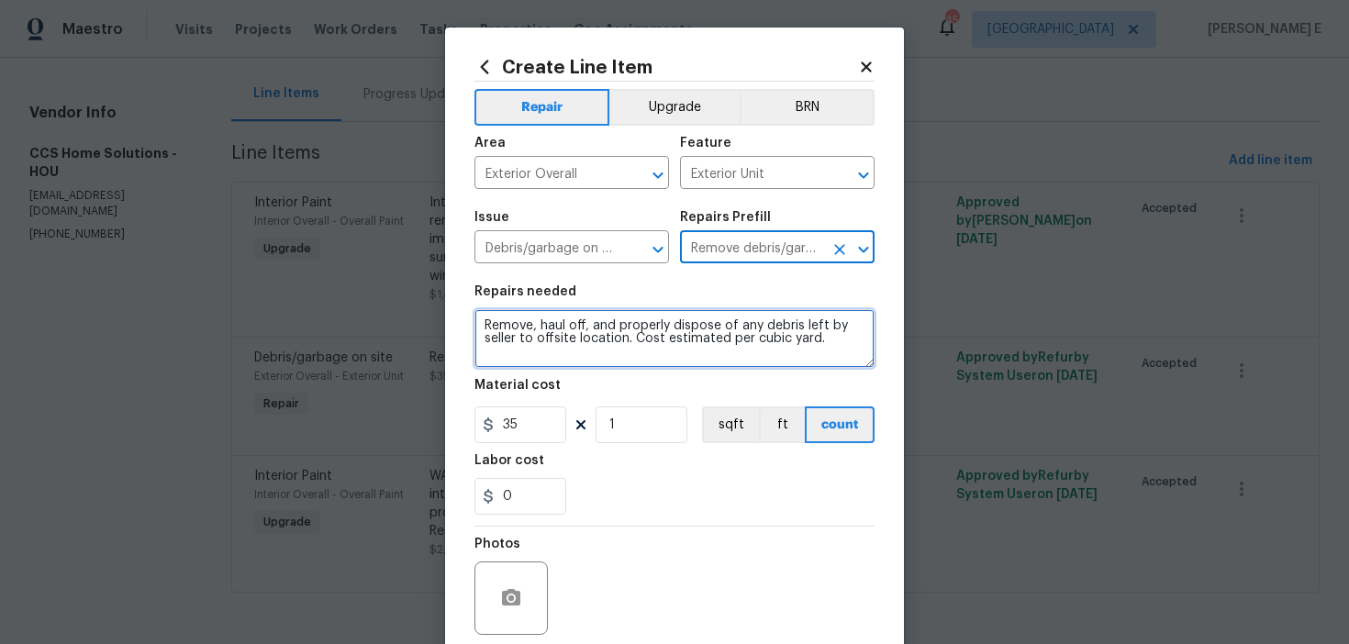
click at [651, 341] on textarea "Remove, haul off, and properly dispose of any debris left by seller to offsite …" at bounding box center [675, 338] width 400 height 59
paste textarea "debris from trash can"
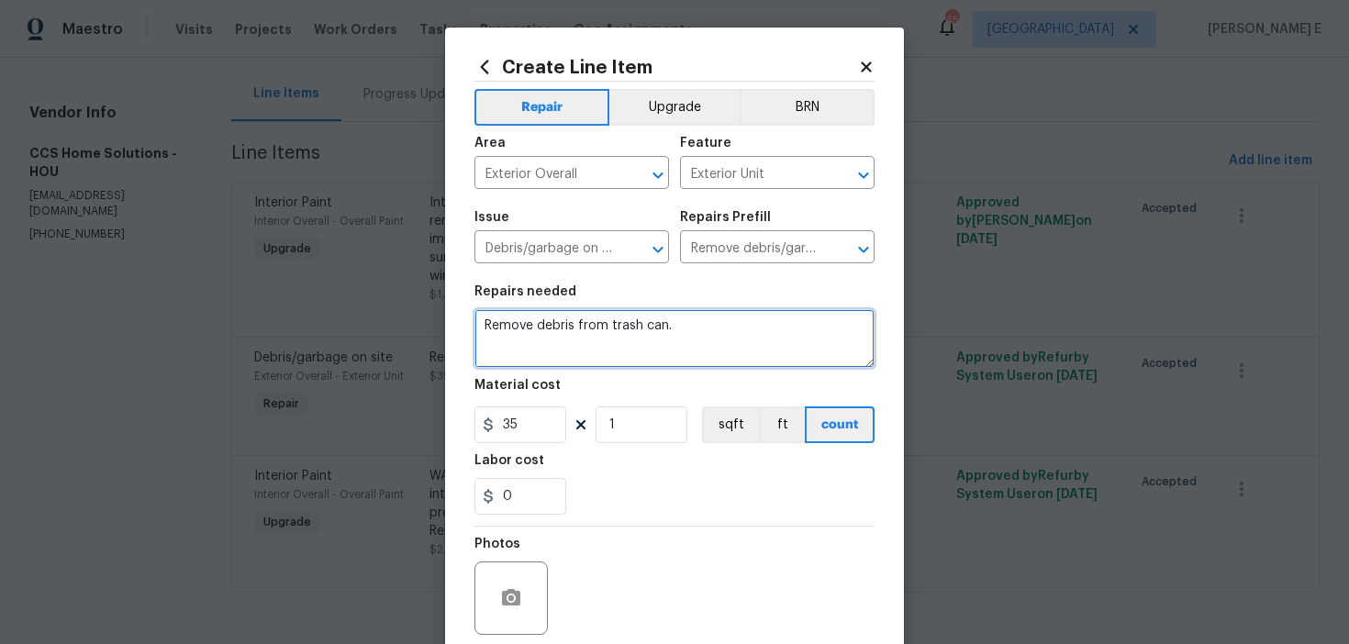
scroll to position [147, 0]
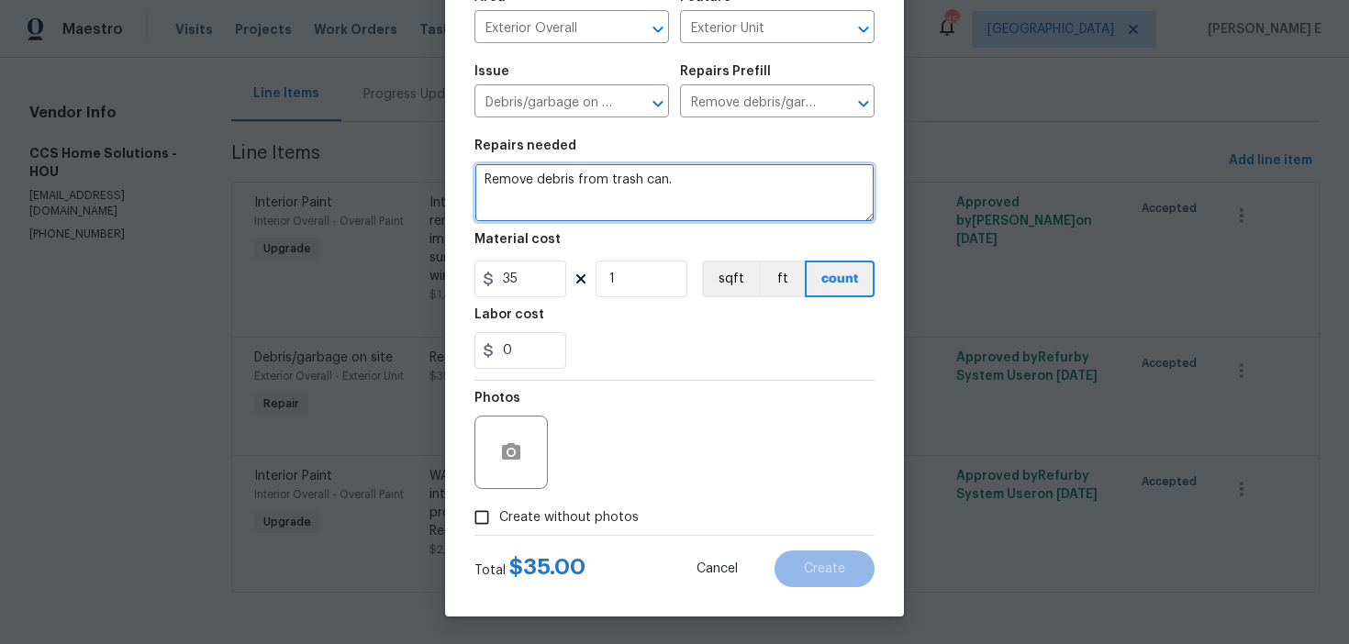
type textarea "Remove debris from trash can."
click at [526, 512] on span "Create without photos" at bounding box center [569, 518] width 140 height 19
click at [499, 512] on input "Create without photos" at bounding box center [481, 517] width 35 height 35
checkbox input "true"
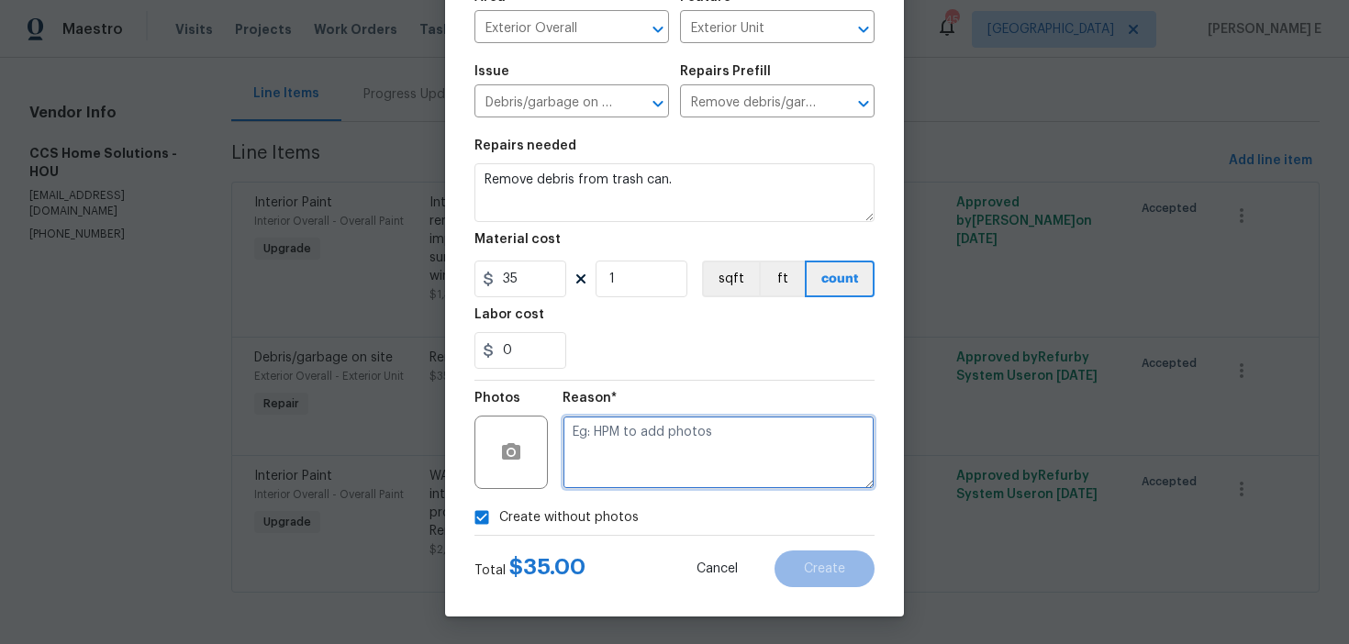
click at [672, 449] on textarea at bounding box center [719, 452] width 312 height 73
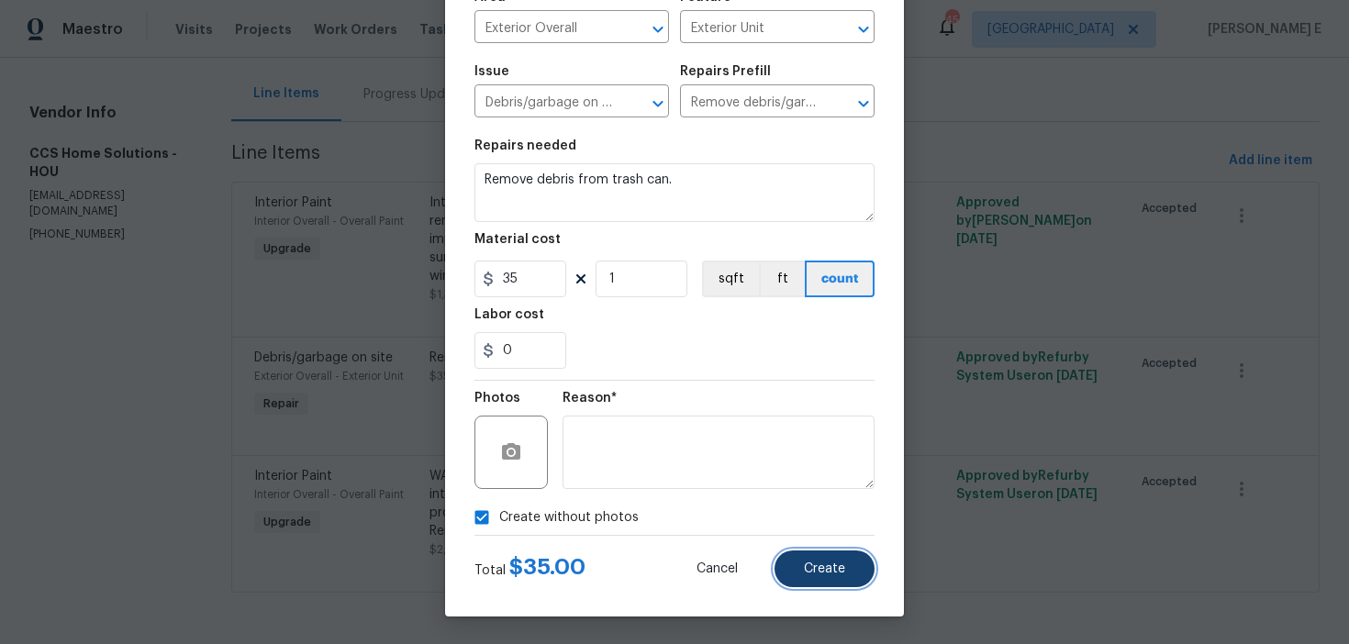
click at [862, 575] on button "Create" at bounding box center [825, 569] width 100 height 37
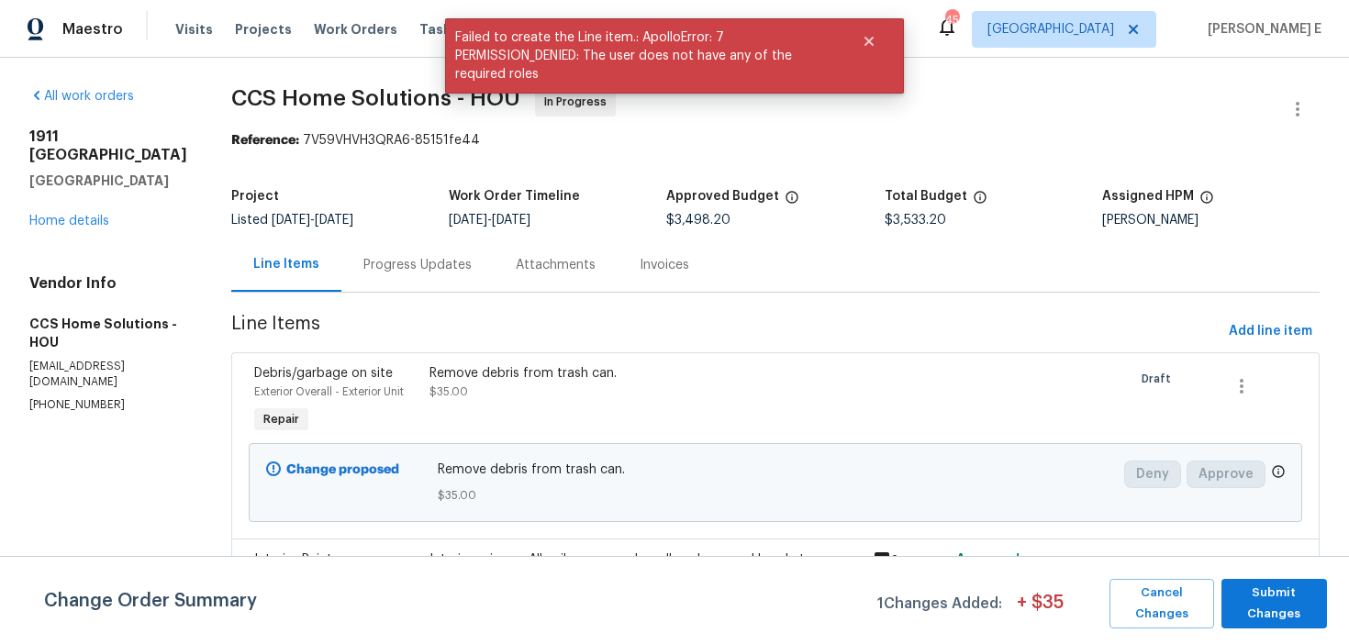
scroll to position [359, 0]
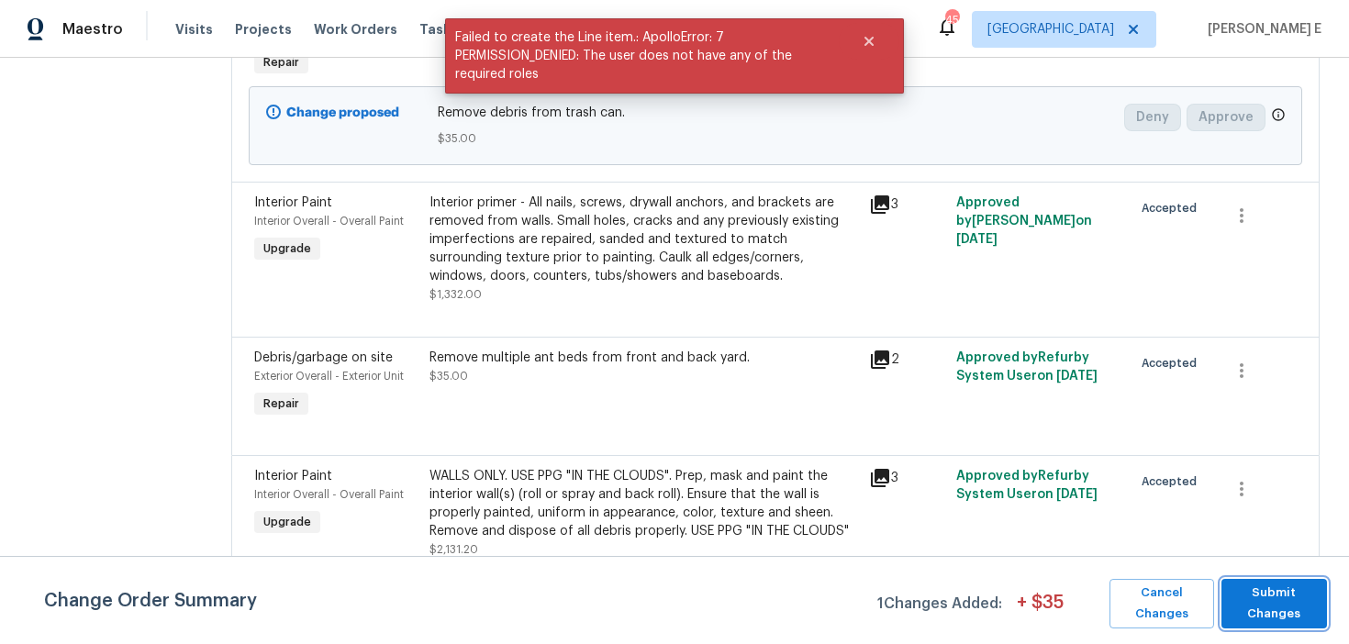
click at [1287, 596] on span "Submit Changes" at bounding box center [1274, 604] width 87 height 42
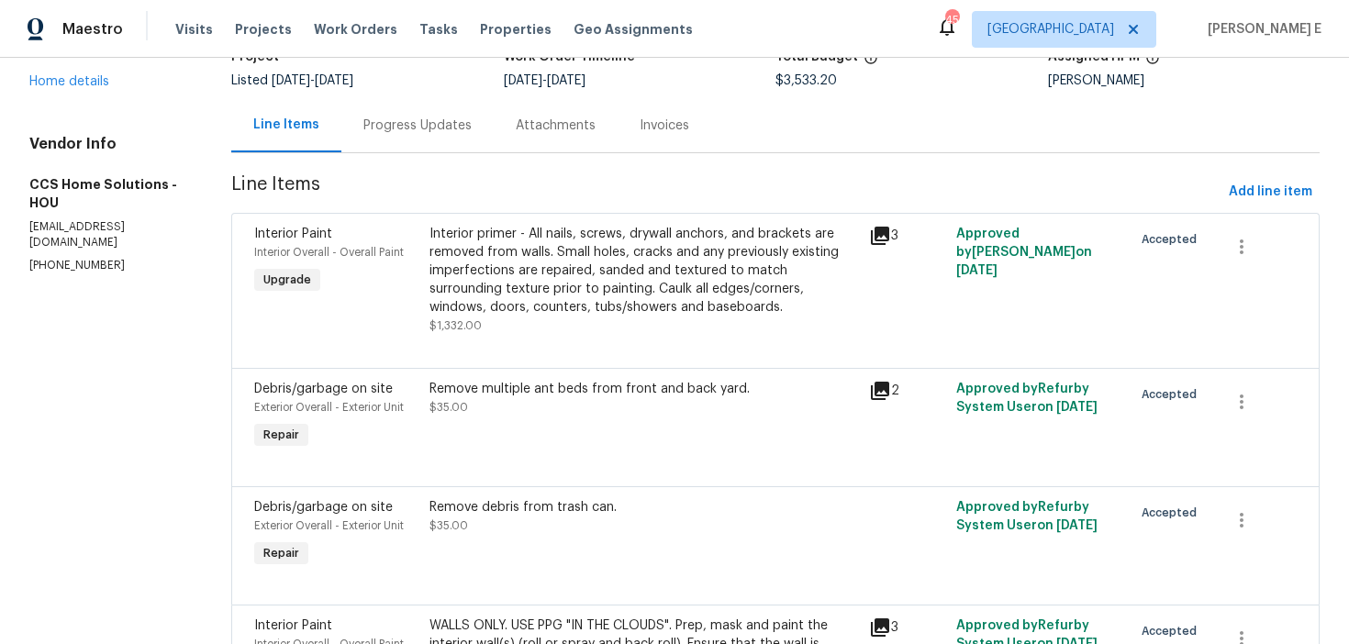
scroll to position [0, 0]
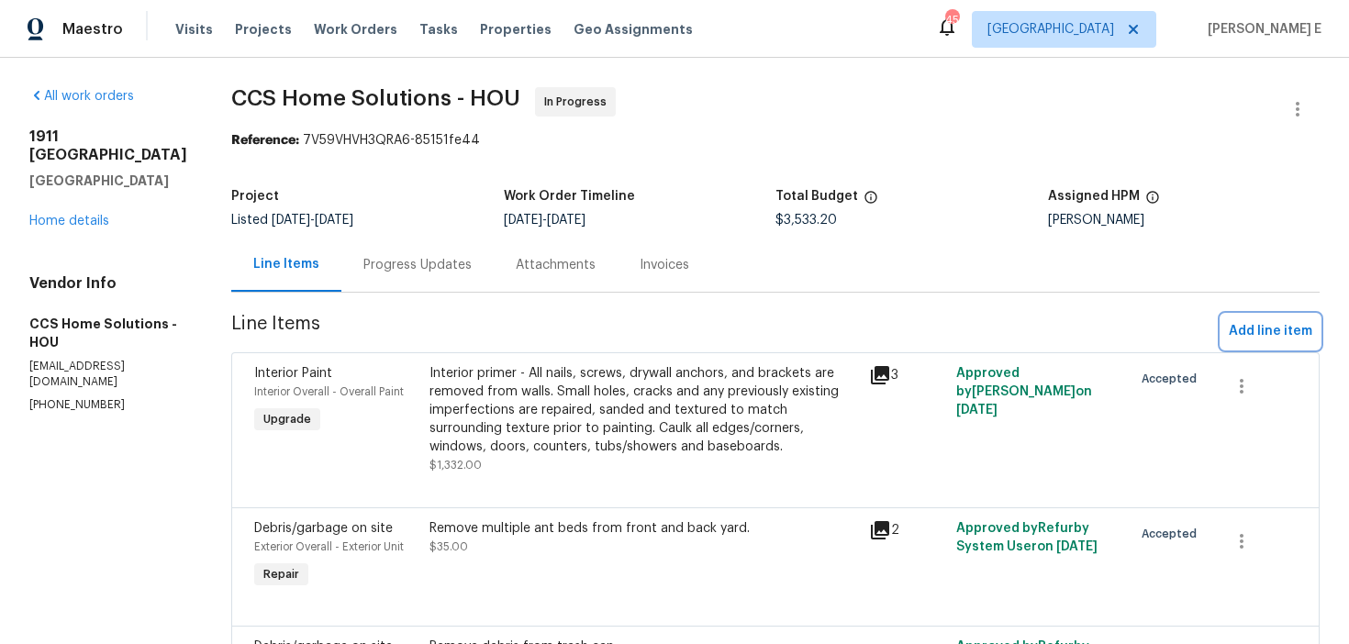
click at [1227, 333] on button "Add line item" at bounding box center [1271, 332] width 98 height 34
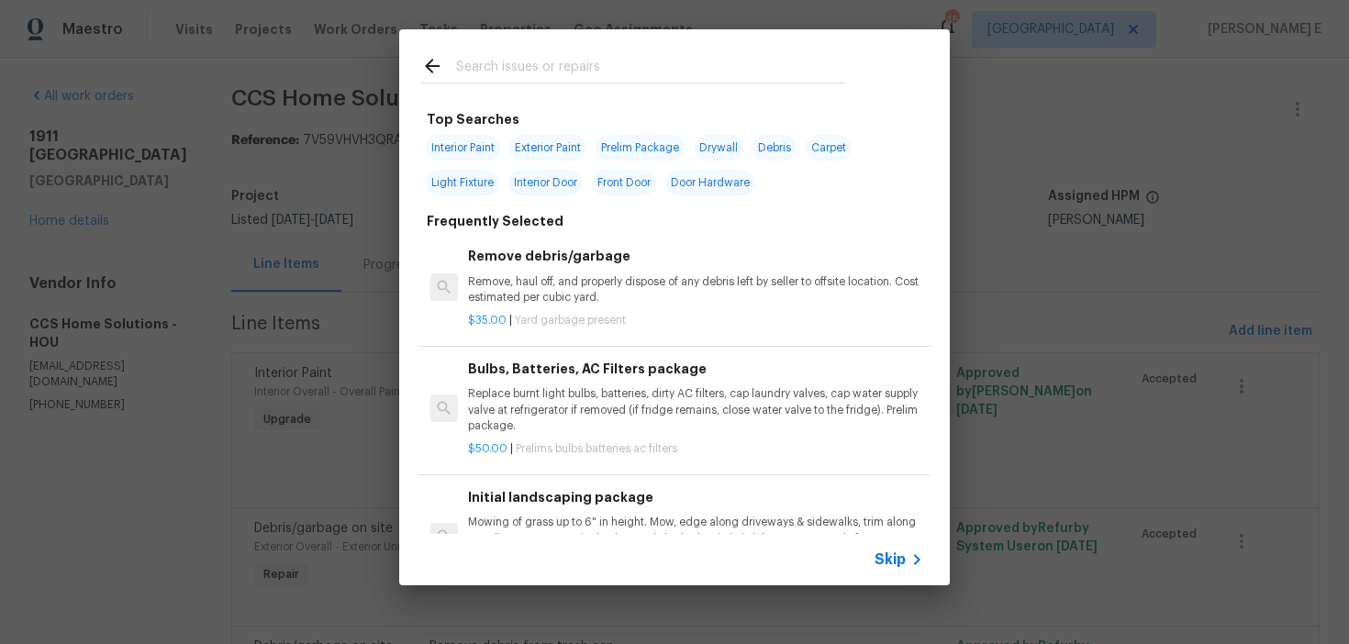
click at [886, 548] on div "Skip" at bounding box center [674, 559] width 551 height 51
click at [888, 563] on span "Skip" at bounding box center [890, 560] width 31 height 18
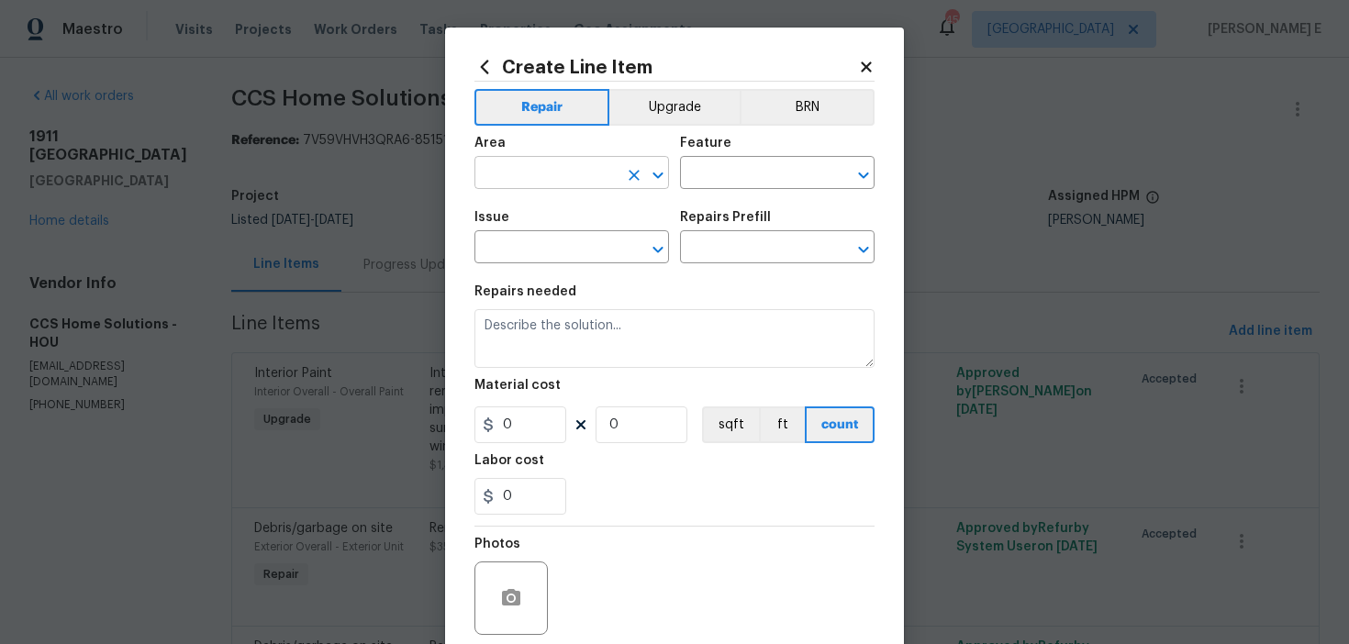
click at [517, 163] on input "text" at bounding box center [546, 175] width 143 height 28
type input "Exterior Overall"
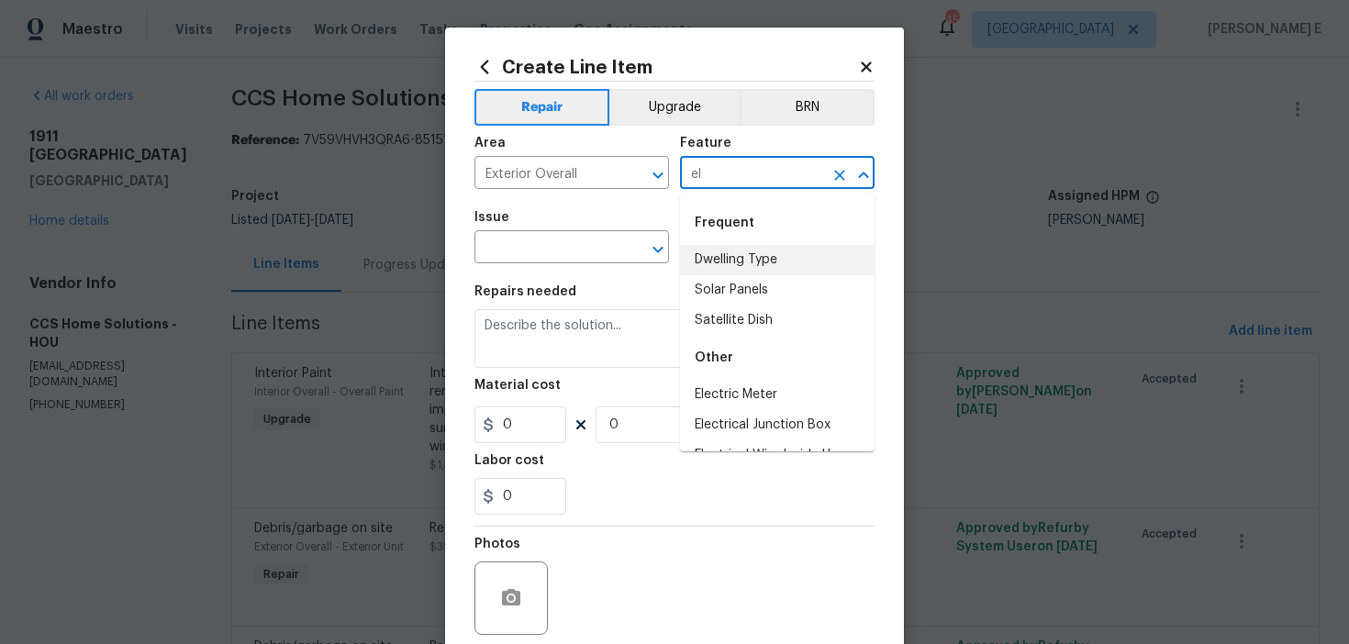
type input "e"
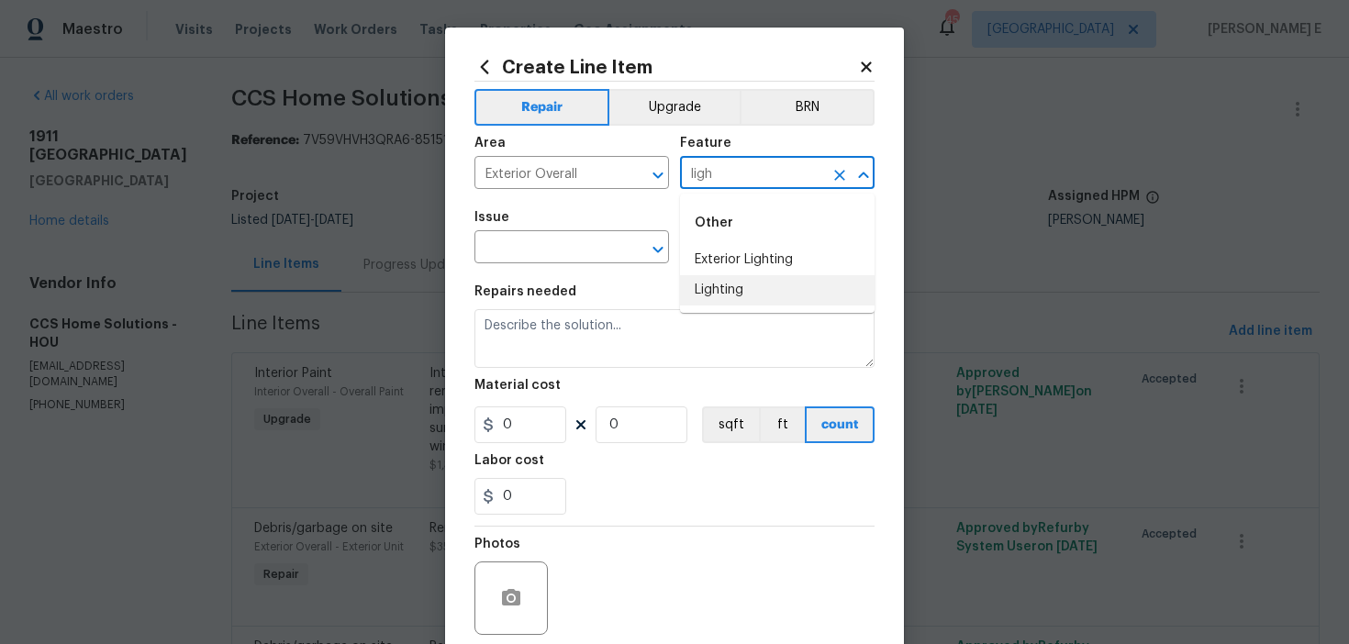
click at [724, 291] on li "Lighting" at bounding box center [777, 290] width 195 height 30
type input "Lighting"
click at [555, 248] on input "text" at bounding box center [546, 249] width 143 height 28
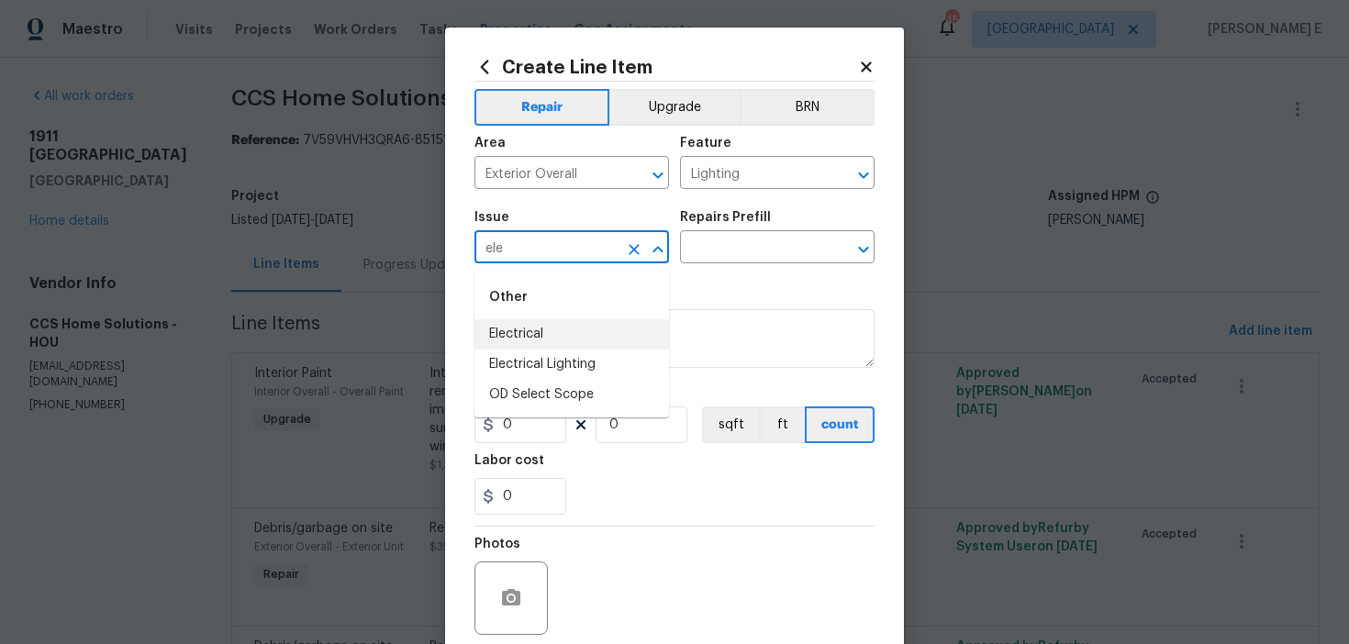
click at [532, 323] on li "Electrical" at bounding box center [572, 334] width 195 height 30
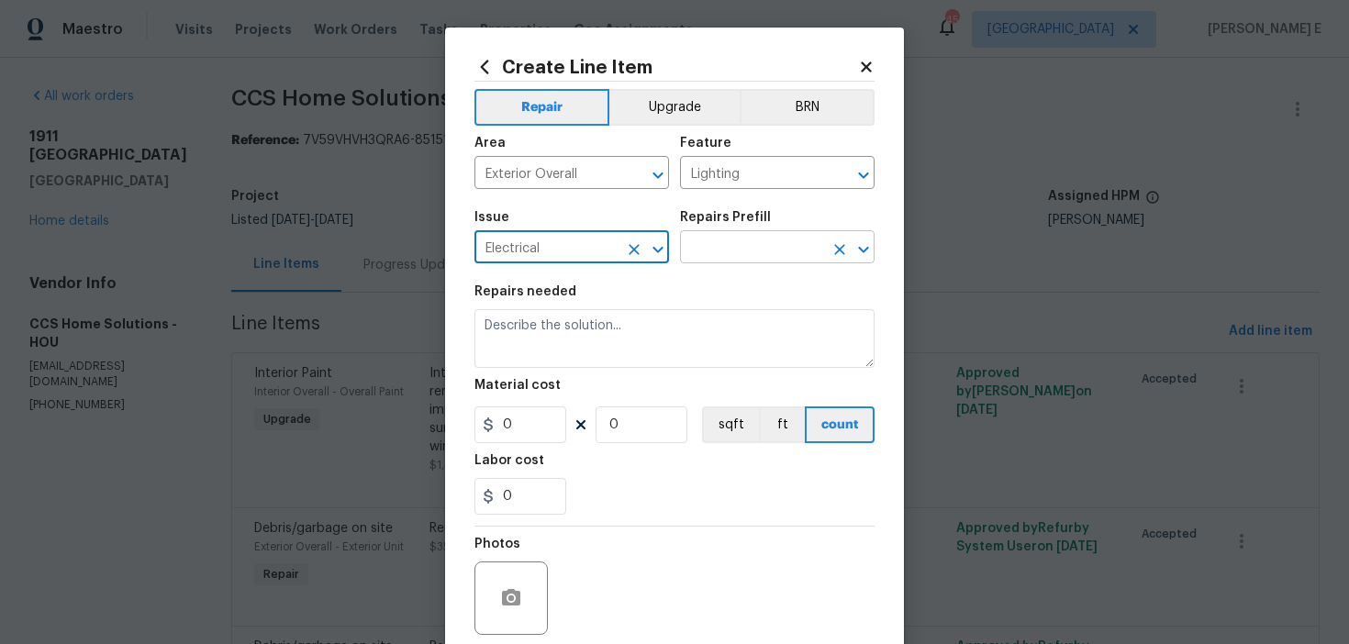
type input "Electrical"
click at [708, 239] on input "text" at bounding box center [751, 249] width 143 height 28
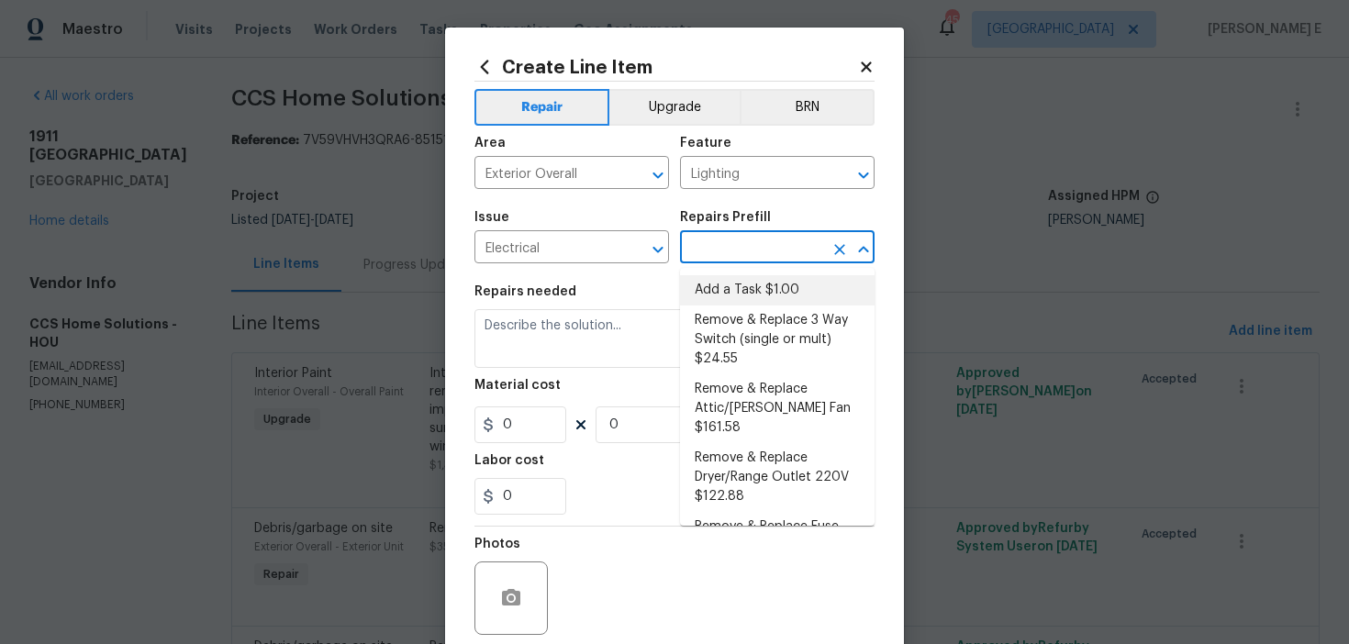
click at [718, 282] on li "Add a Task $1.00" at bounding box center [777, 290] width 195 height 30
type input "Add a Task $1.00"
type textarea "HPM to detail"
type input "1"
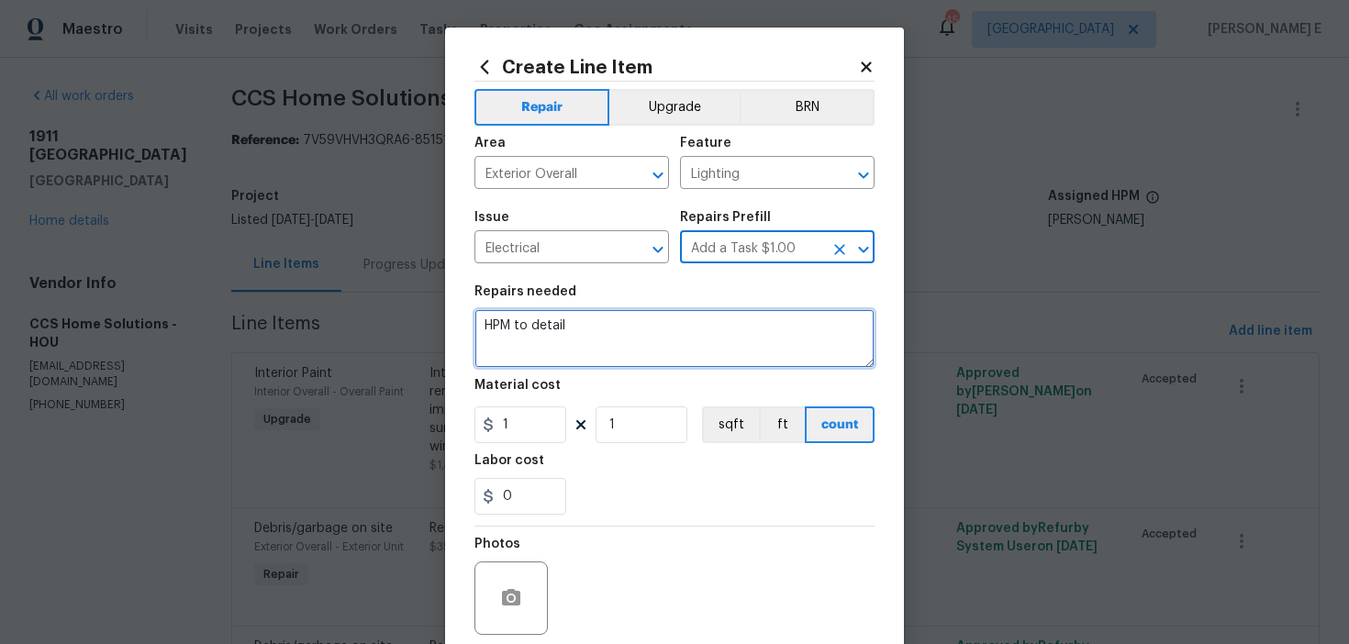
click at [617, 340] on textarea "HPM to detail" at bounding box center [675, 338] width 400 height 59
paste textarea "Remove debris from trash can."
paste textarea "Install cover plate over electrical box above garage door. Use one that is whit…"
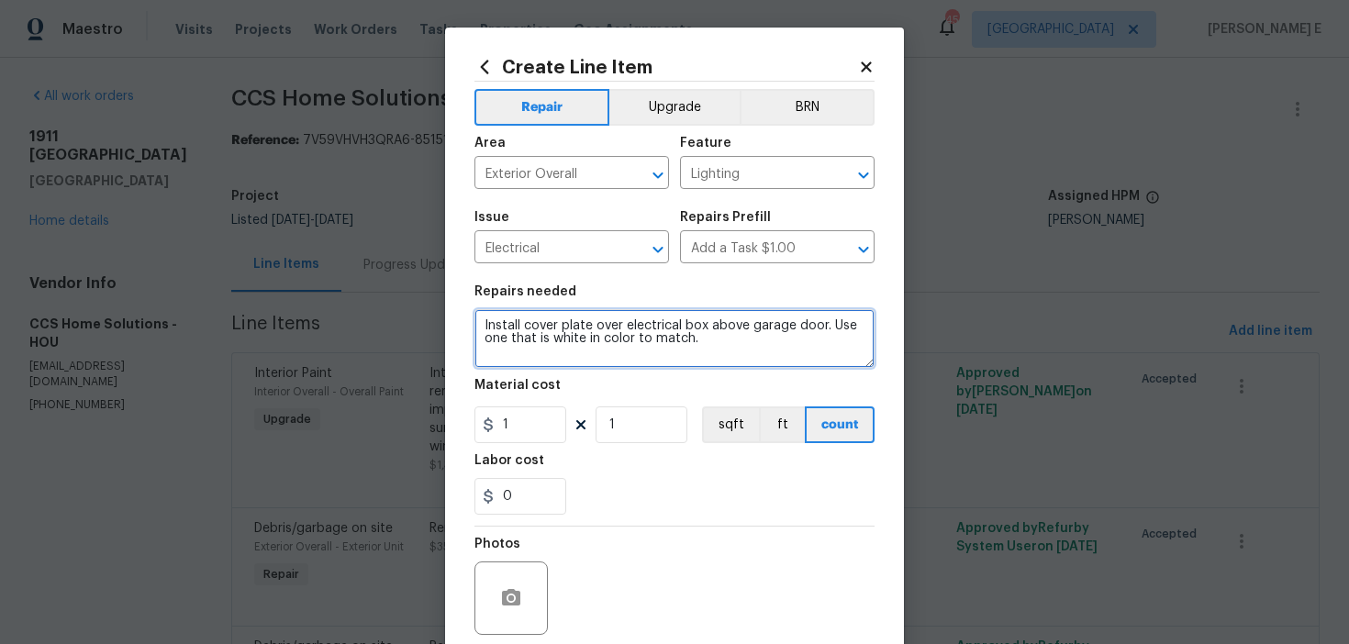
type textarea "Install cover plate over electrical box above garage door. Use one that is whit…"
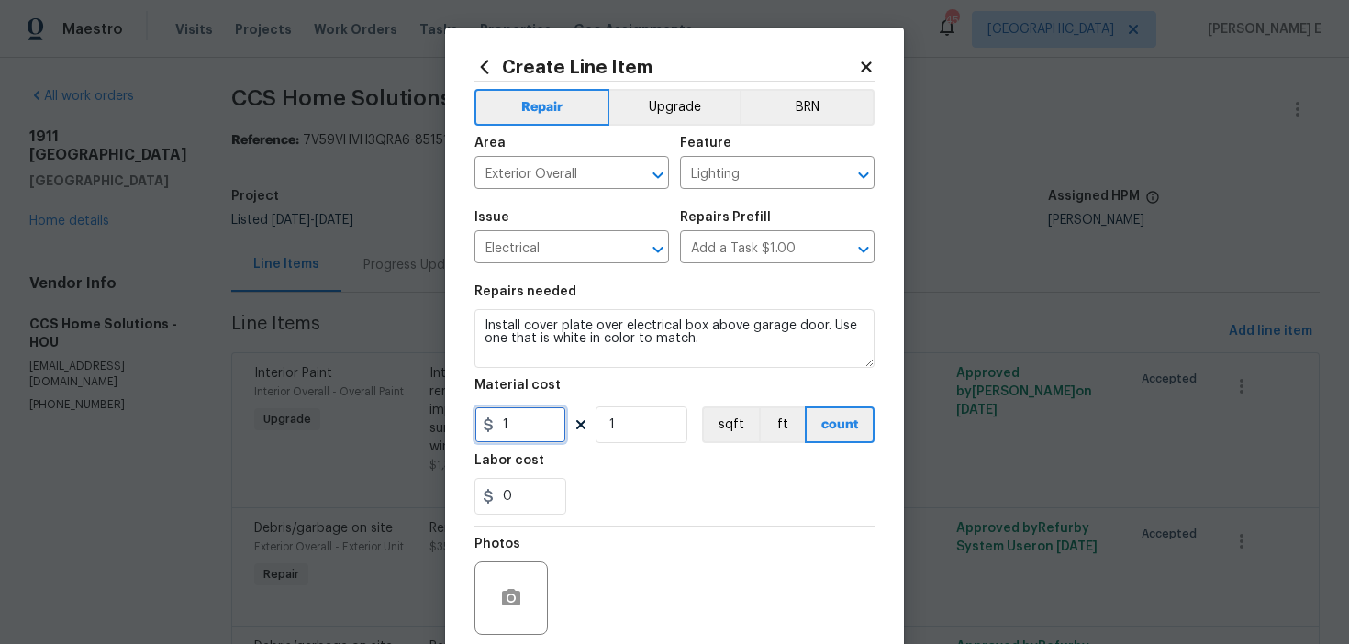
drag, startPoint x: 517, startPoint y: 419, endPoint x: 409, endPoint y: 427, distance: 107.7
click at [411, 427] on div "Create Line Item Repair Upgrade BRN Area Exterior Overall ​ Feature Lighting ​ …" at bounding box center [674, 322] width 1349 height 644
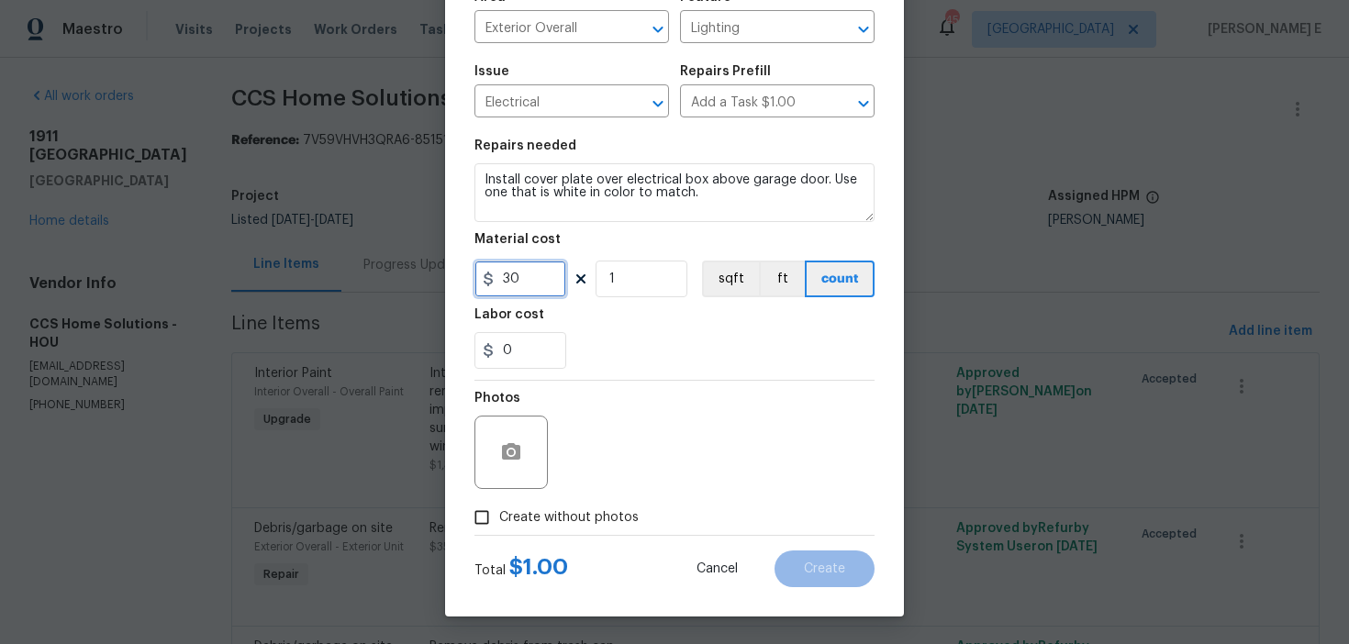
type input "30"
click at [518, 453] on icon "button" at bounding box center [511, 451] width 18 height 17
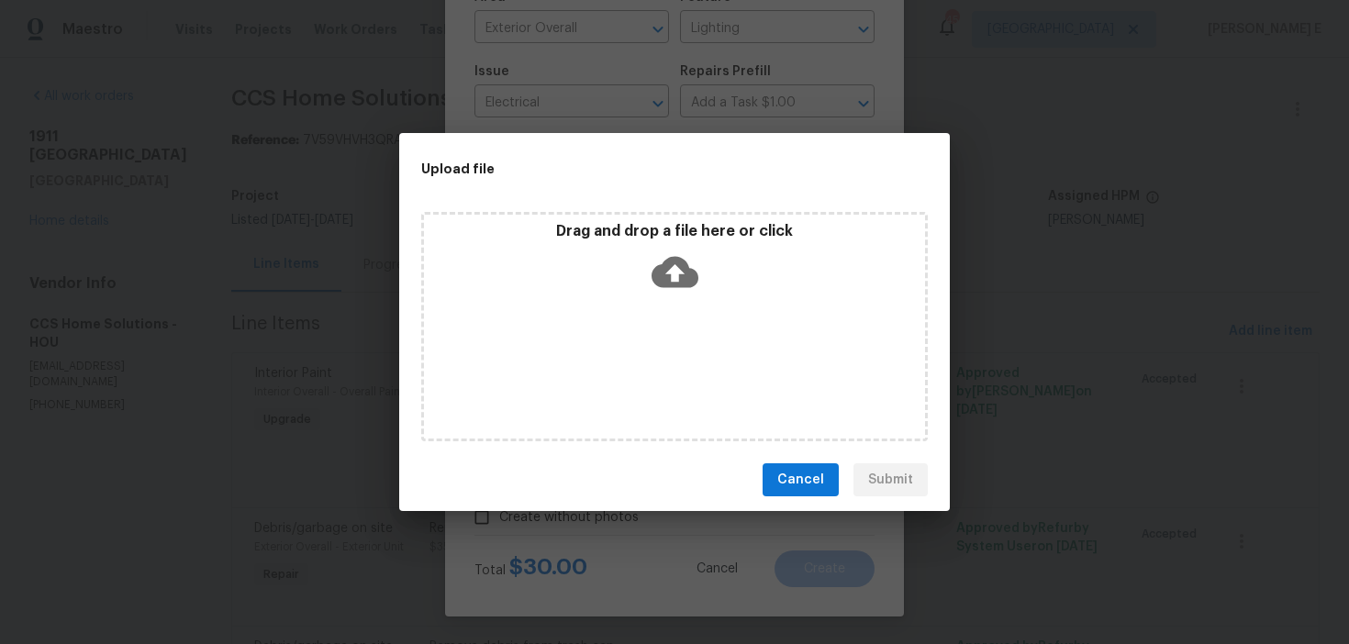
click at [672, 284] on icon at bounding box center [675, 272] width 47 height 31
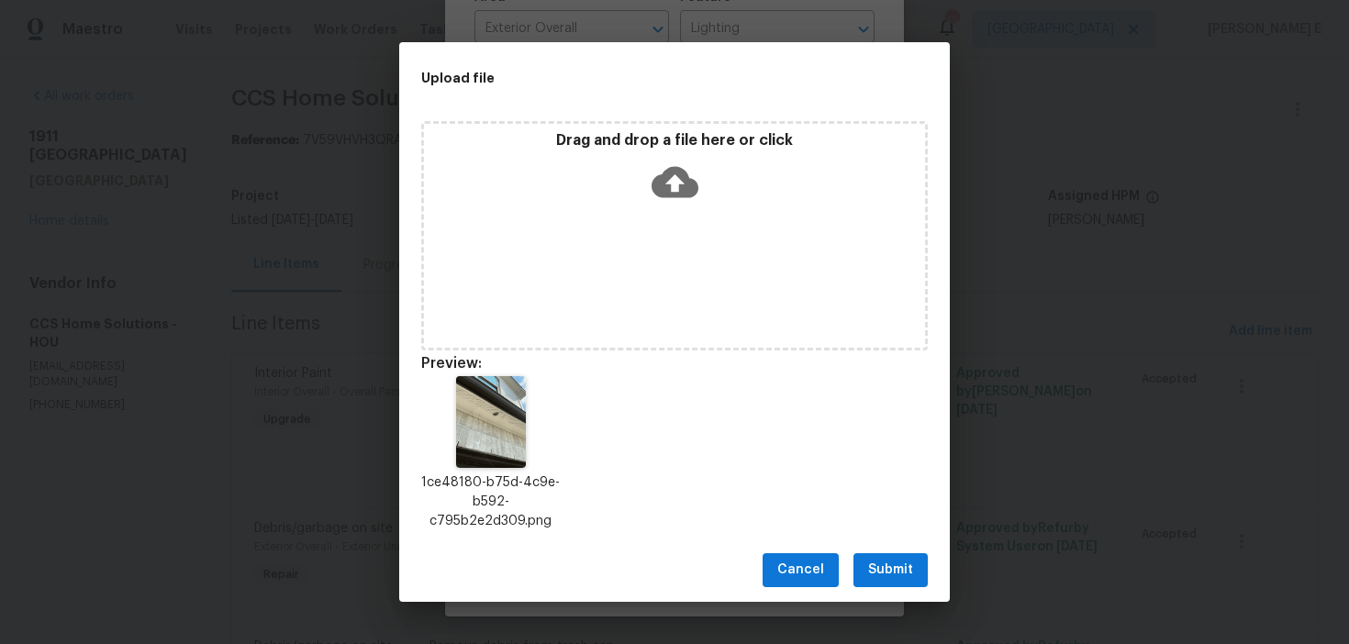
click at [889, 566] on span "Submit" at bounding box center [890, 570] width 45 height 23
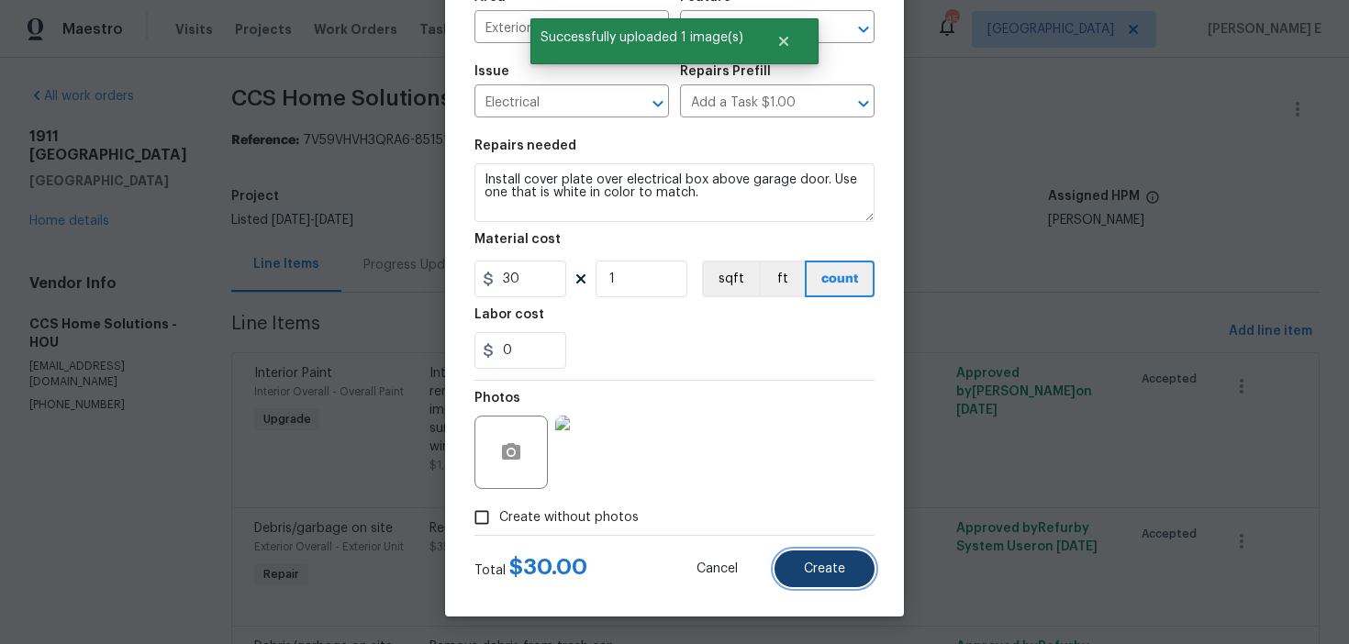
click at [852, 571] on button "Create" at bounding box center [825, 569] width 100 height 37
type input "0"
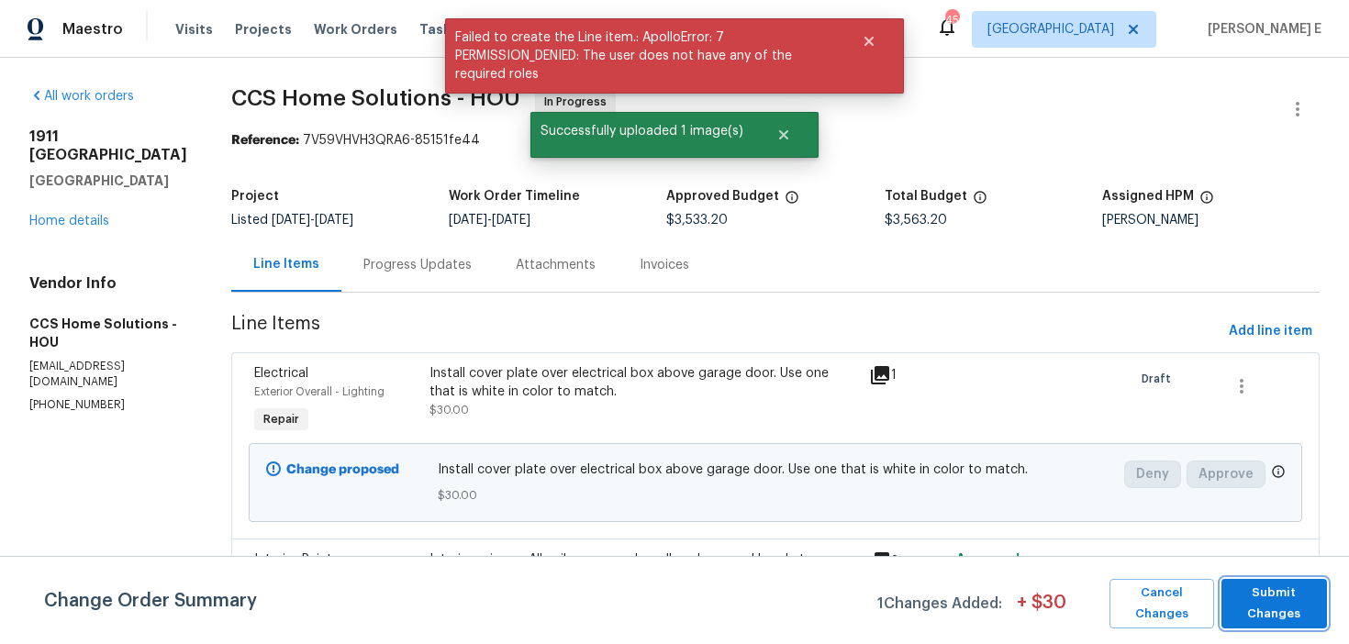
click at [1287, 613] on span "Submit Changes" at bounding box center [1274, 604] width 87 height 42
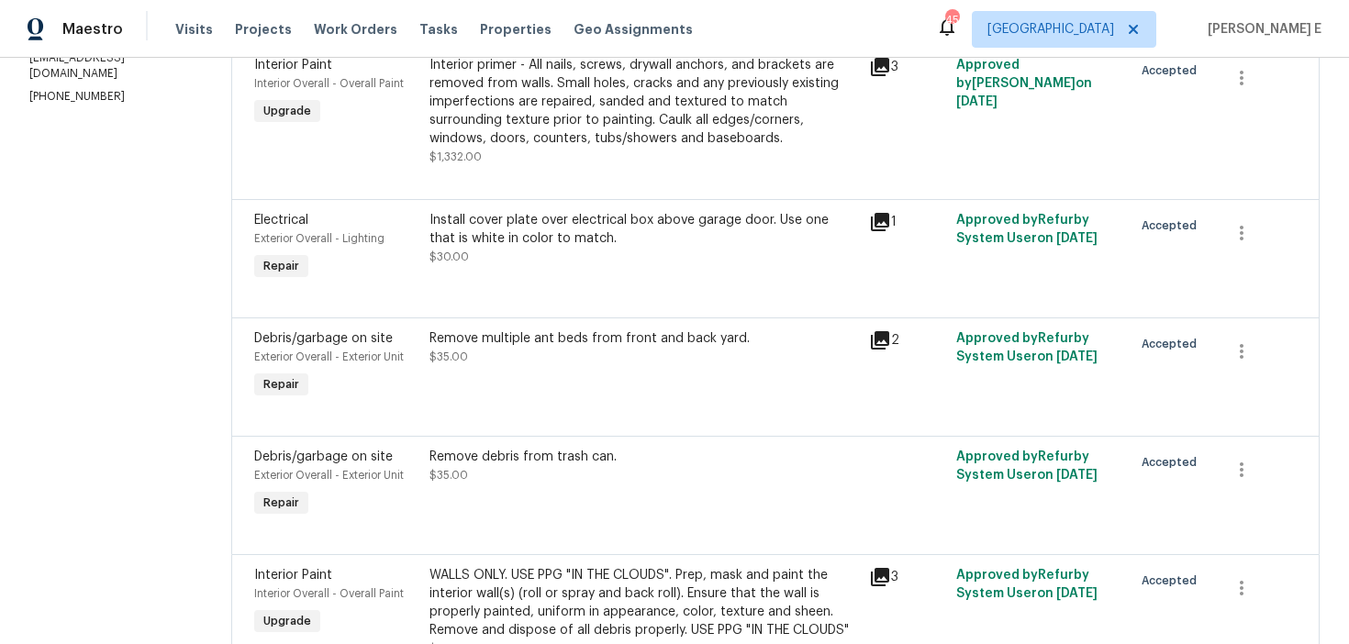
scroll to position [0, 0]
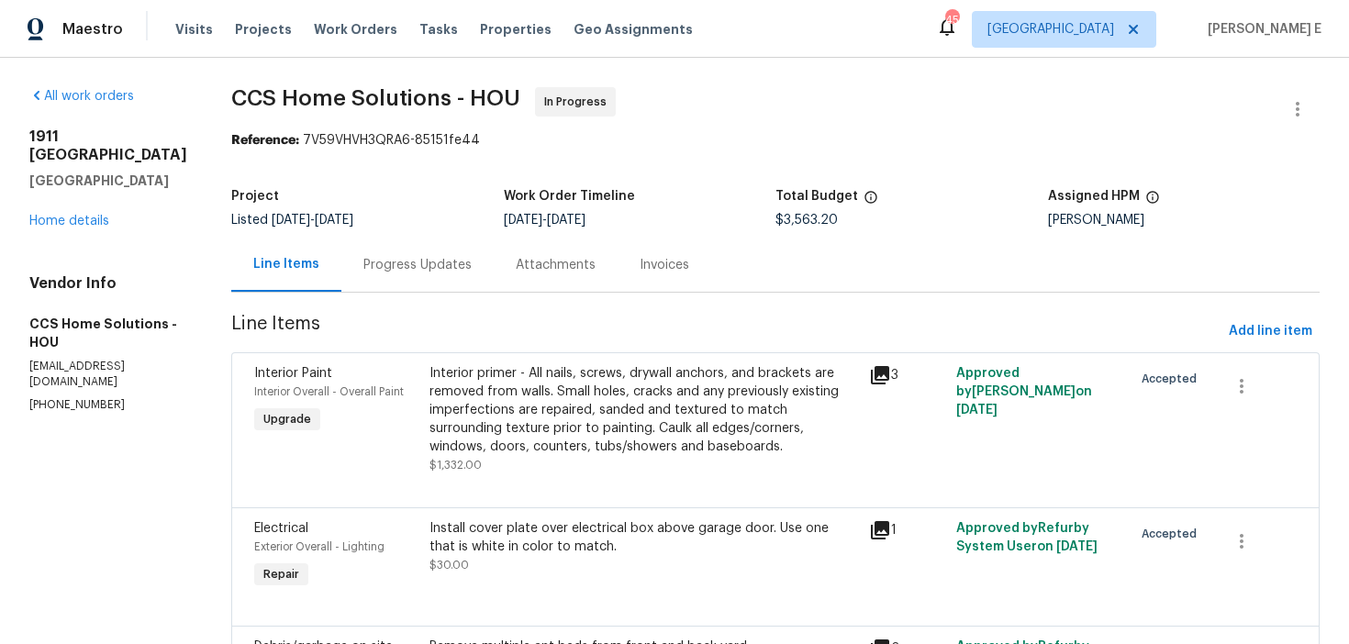
click at [373, 279] on div "Progress Updates" at bounding box center [417, 265] width 152 height 54
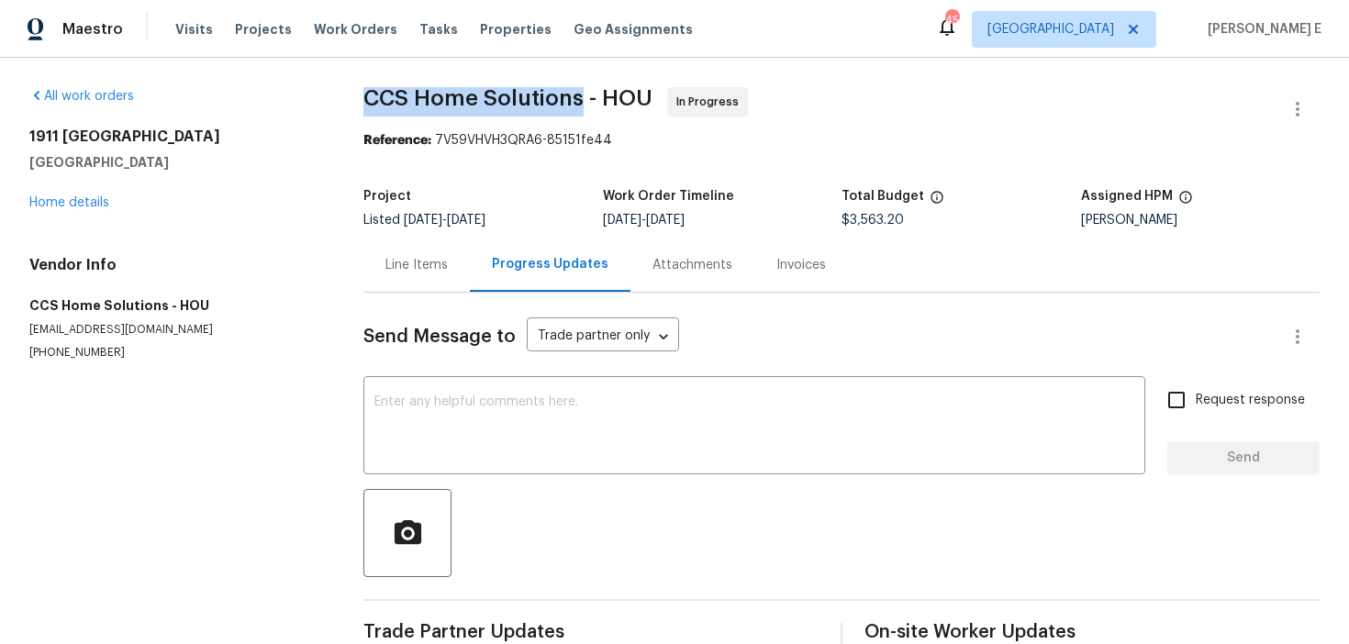
drag, startPoint x: 367, startPoint y: 103, endPoint x: 579, endPoint y: 103, distance: 212.0
click at [579, 103] on span "CCS Home Solutions - HOU" at bounding box center [507, 98] width 289 height 22
copy span "CCS Home Solutions"
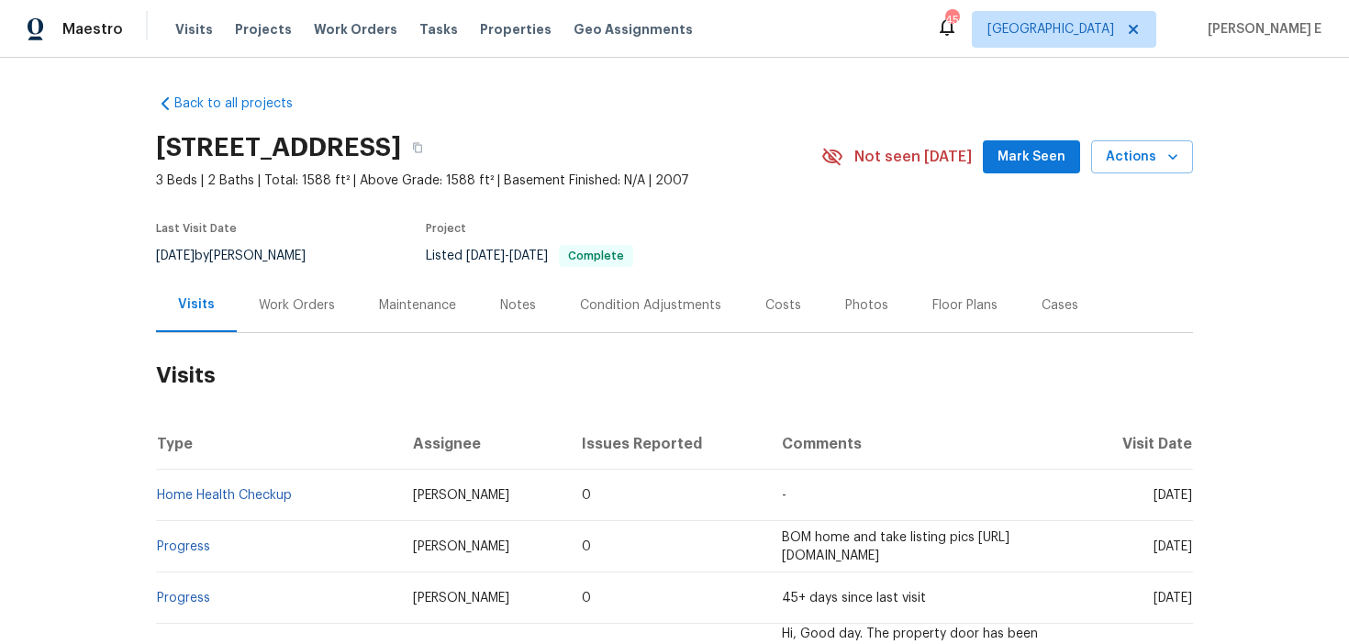
click at [304, 325] on div "Work Orders" at bounding box center [297, 305] width 120 height 54
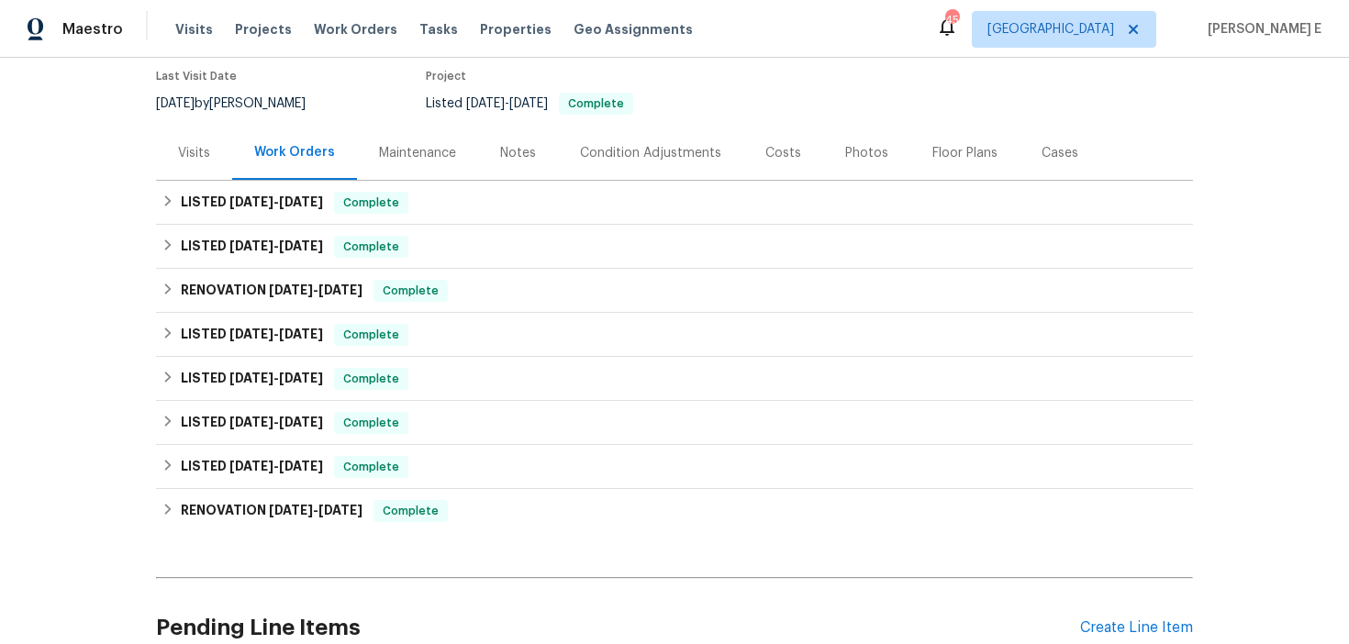
scroll to position [322, 0]
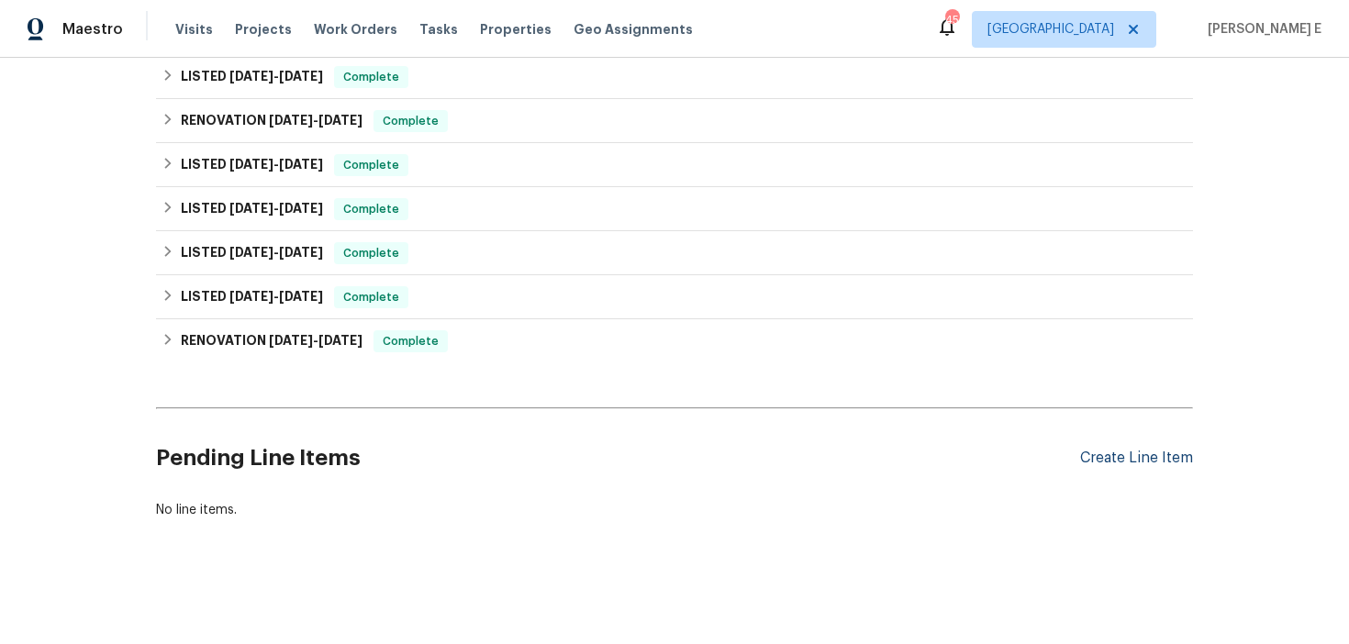
click at [1125, 451] on div "Create Line Item" at bounding box center [1136, 458] width 113 height 17
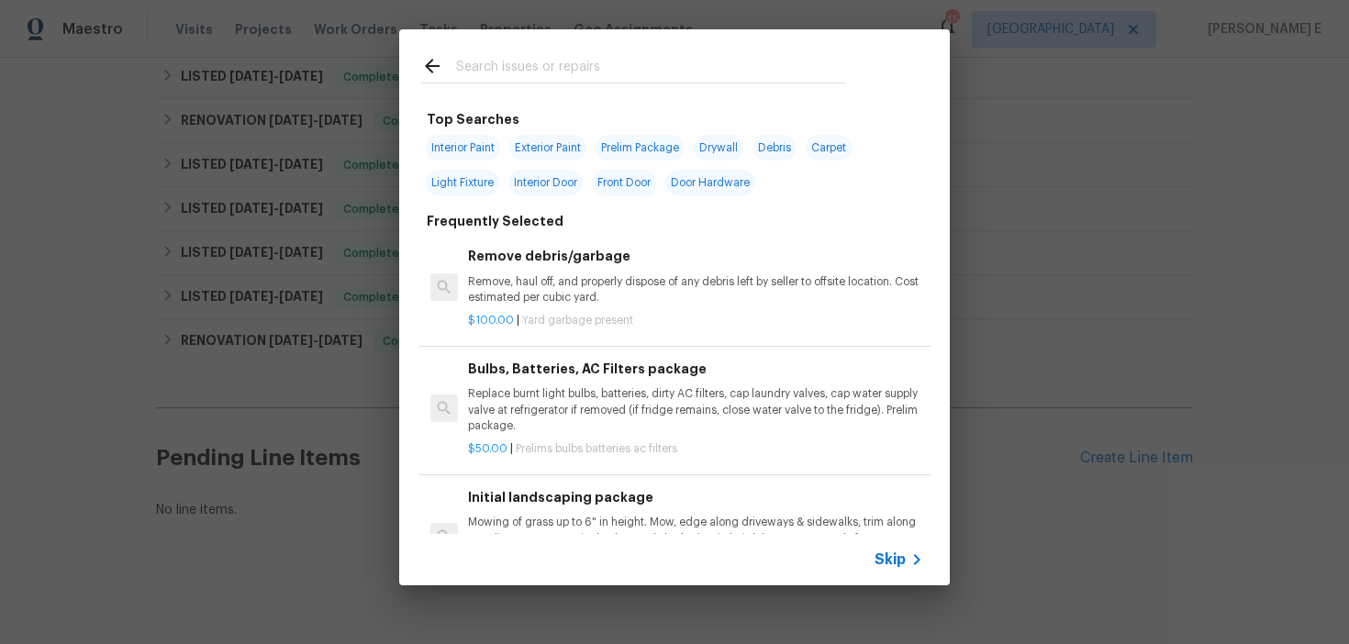
click at [898, 556] on span "Skip" at bounding box center [890, 560] width 31 height 18
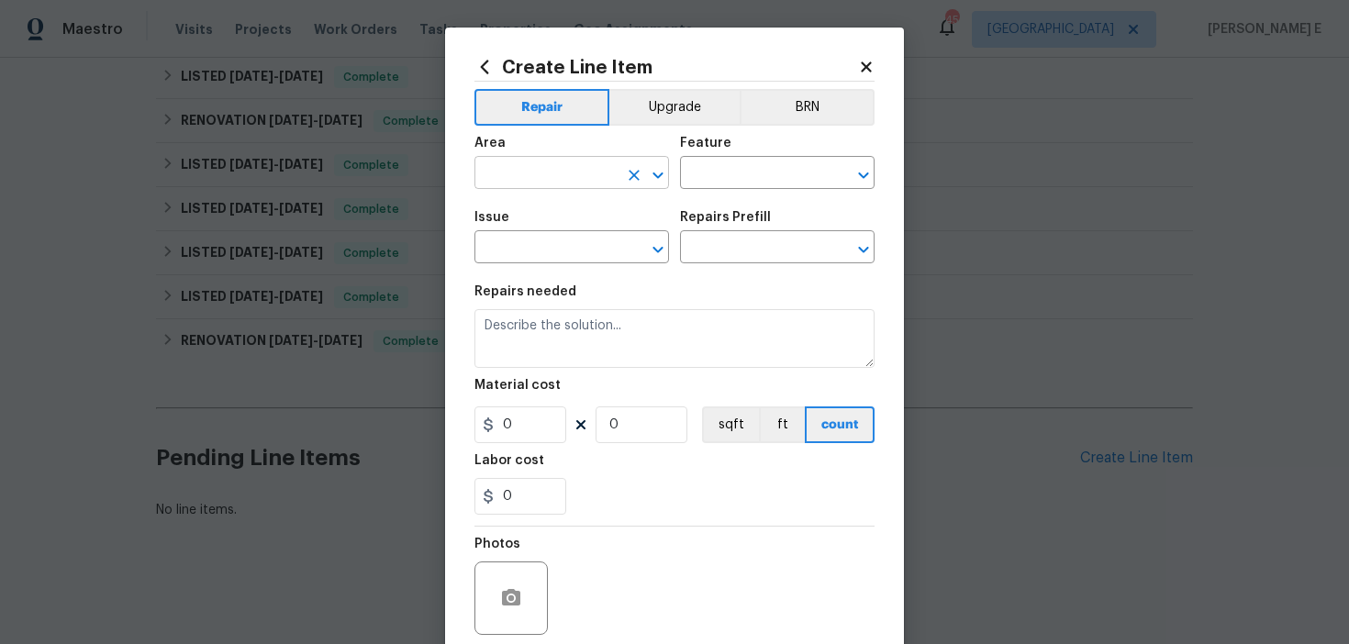
click at [550, 174] on input "text" at bounding box center [546, 175] width 143 height 28
type input "Bathroom"
type input "Toilet"
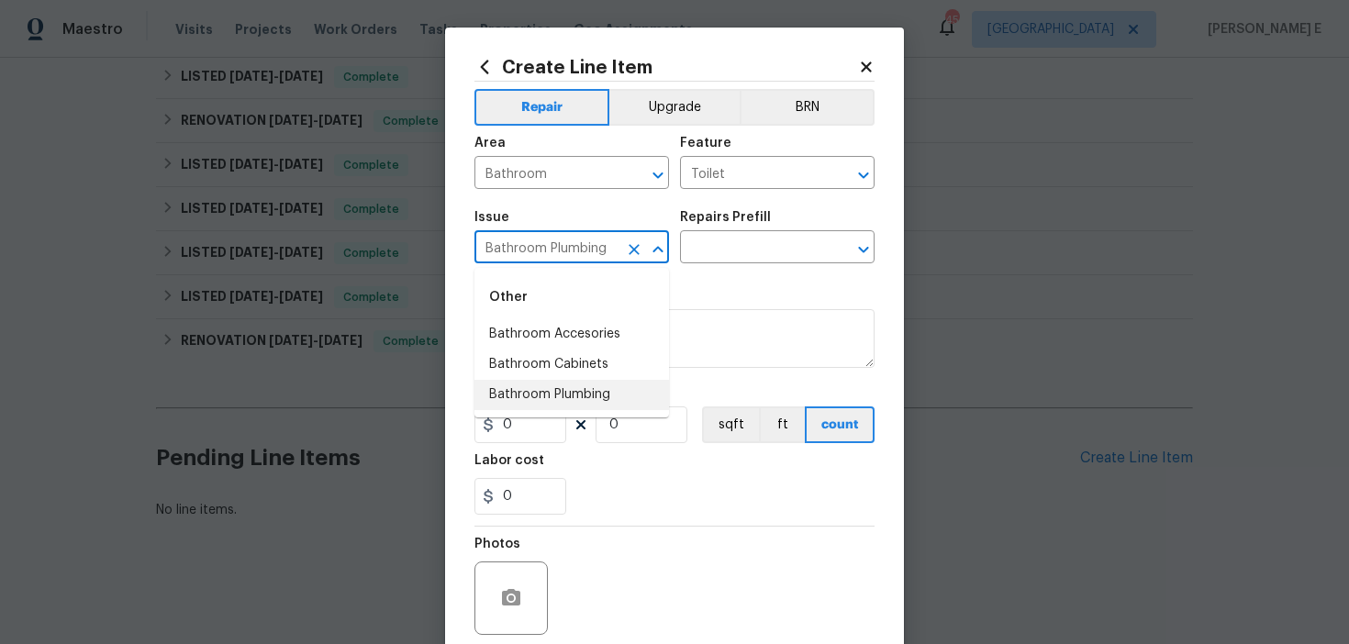
type input "Bathroom Plumbing"
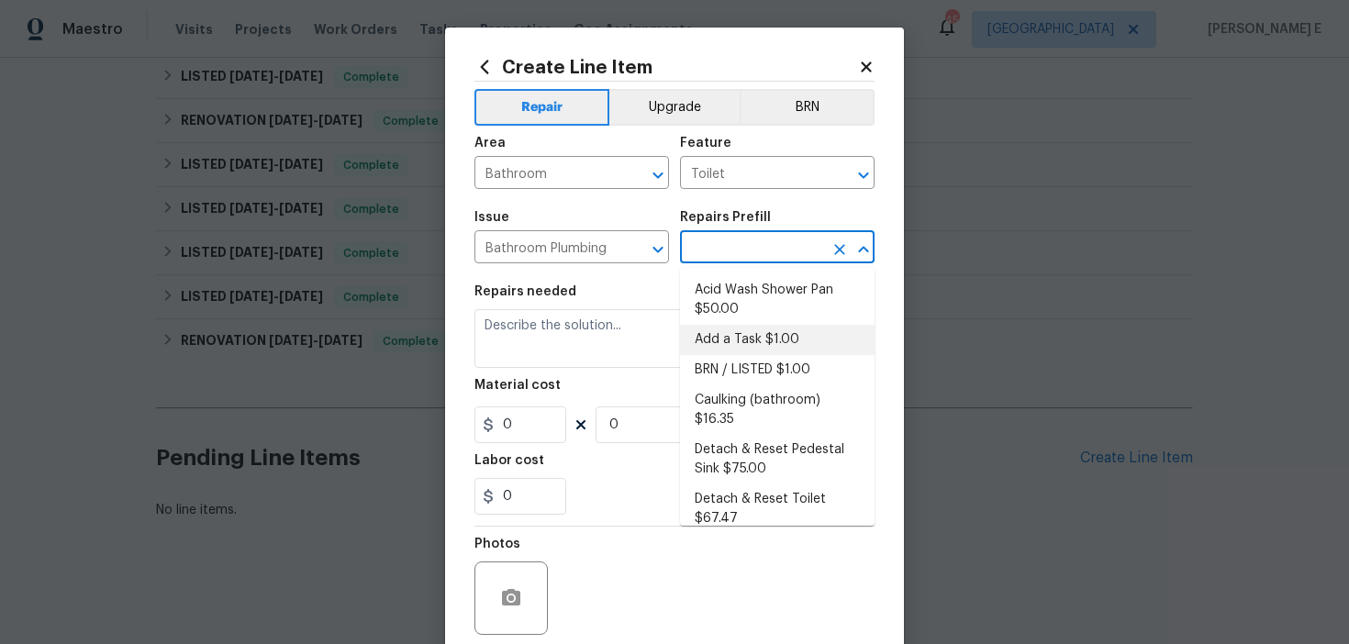
click at [728, 350] on li "Add a Task $1.00" at bounding box center [777, 340] width 195 height 30
type input "Plumbing"
type input "Add a Task $1.00"
type textarea "HPM to detail"
type input "1"
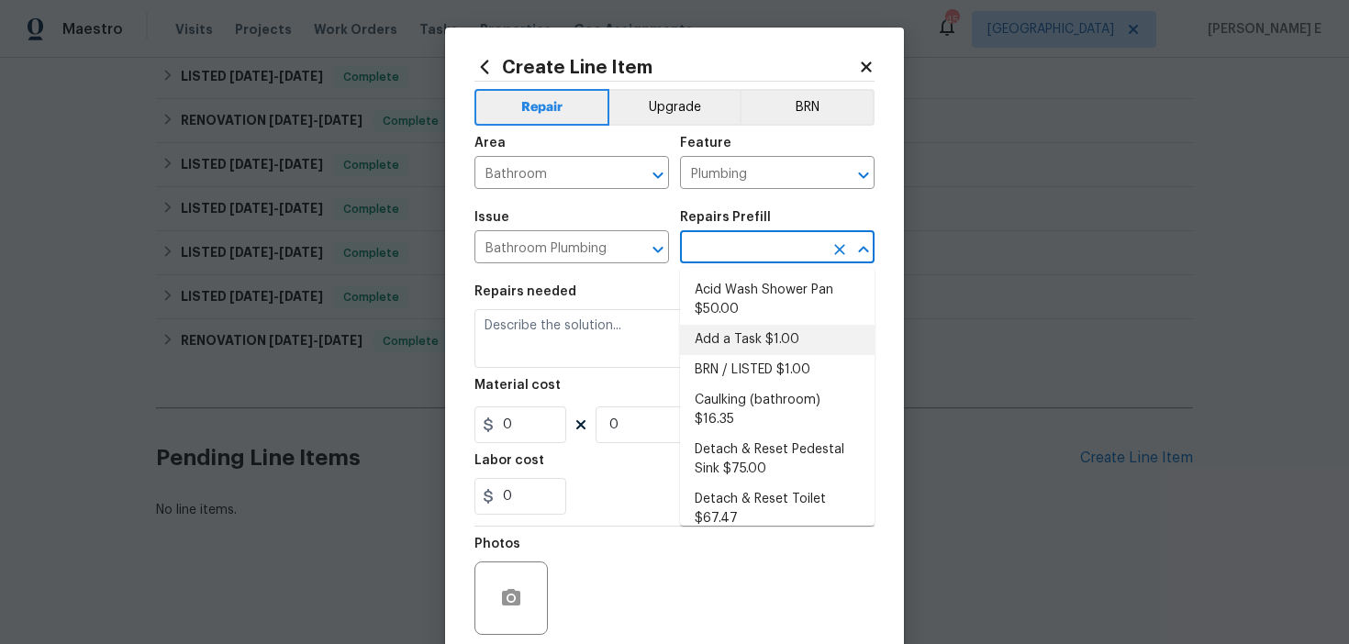
type input "1"
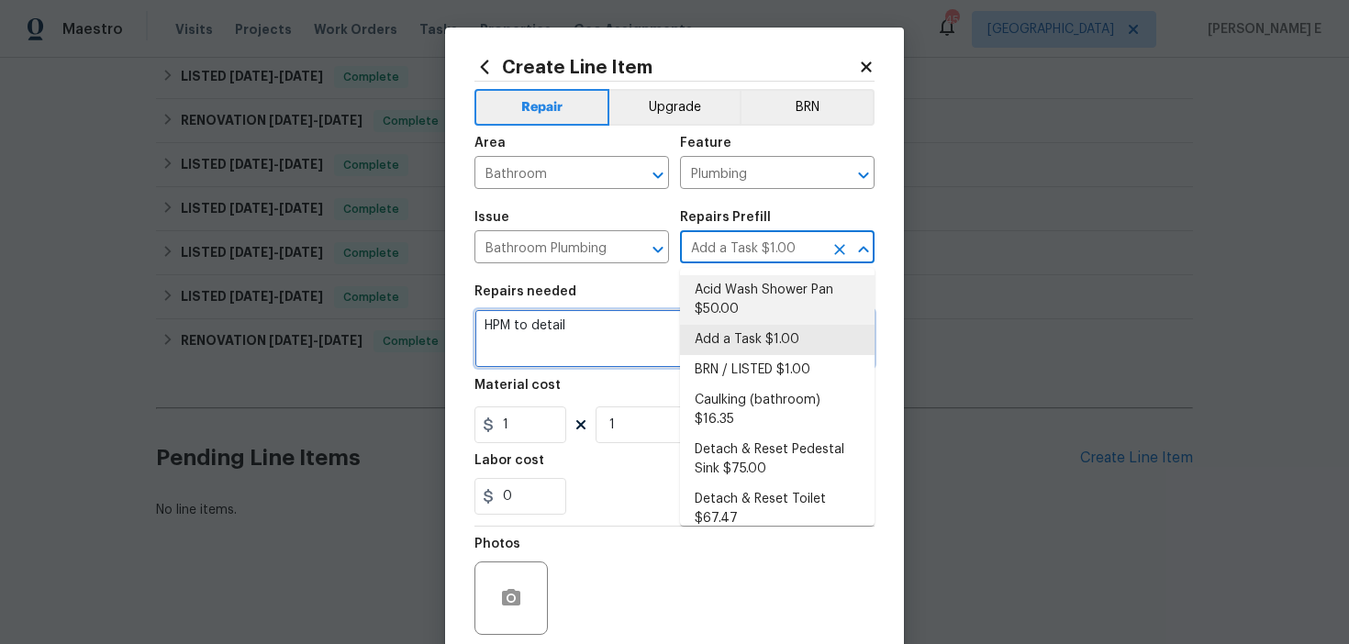
click at [523, 338] on textarea "HPM to detail" at bounding box center [675, 338] width 400 height 59
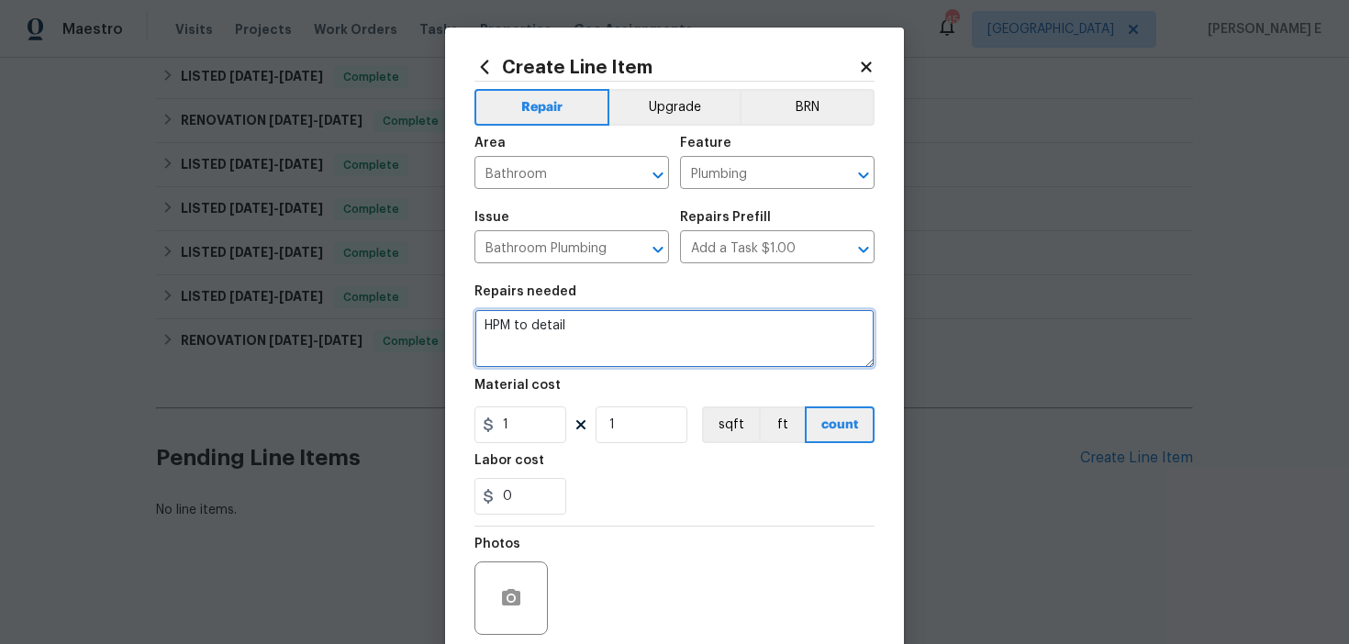
click at [523, 338] on textarea "HPM to detail" at bounding box center [675, 338] width 400 height 59
paste textarea "Received feedback - Appears to be dampness/water around the main floor toilet"
type textarea "Received feedback - Appears to be dampness/water around the main floor toilet"
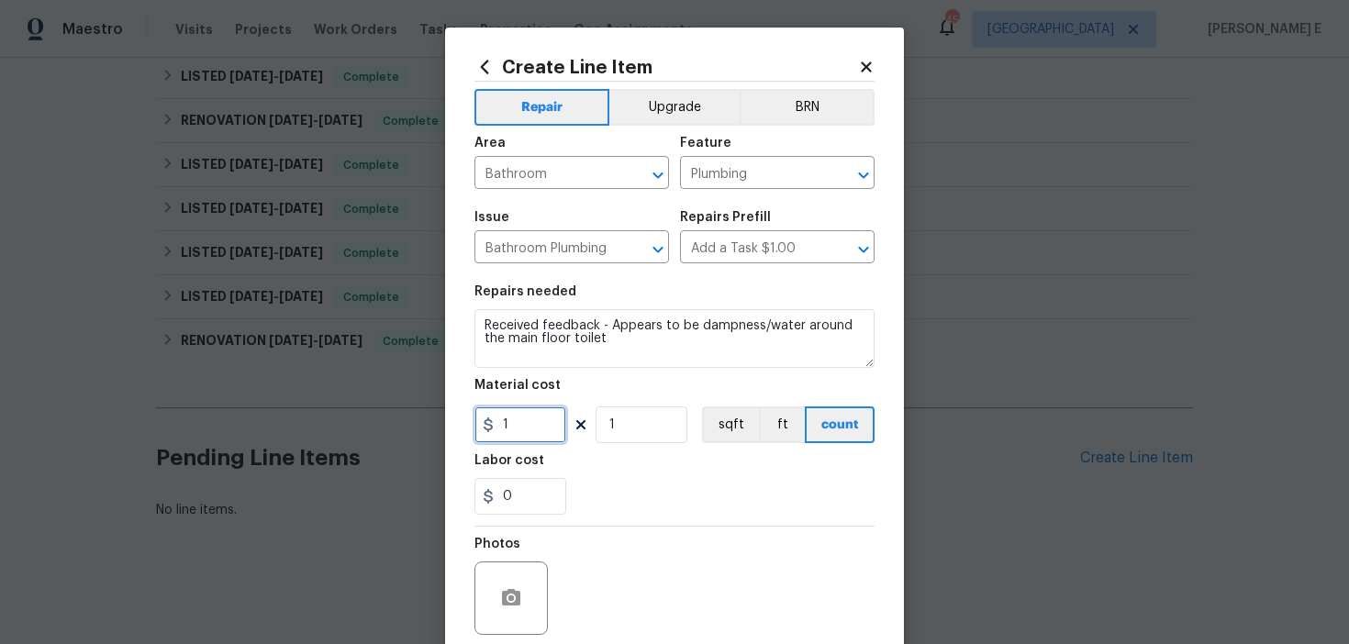
drag, startPoint x: 499, startPoint y: 426, endPoint x: 454, endPoint y: 426, distance: 45.0
click at [455, 426] on div "Create Line Item Repair Upgrade BRN Area Bathroom ​ Feature Plumbing ​ Issue Ba…" at bounding box center [674, 395] width 459 height 735
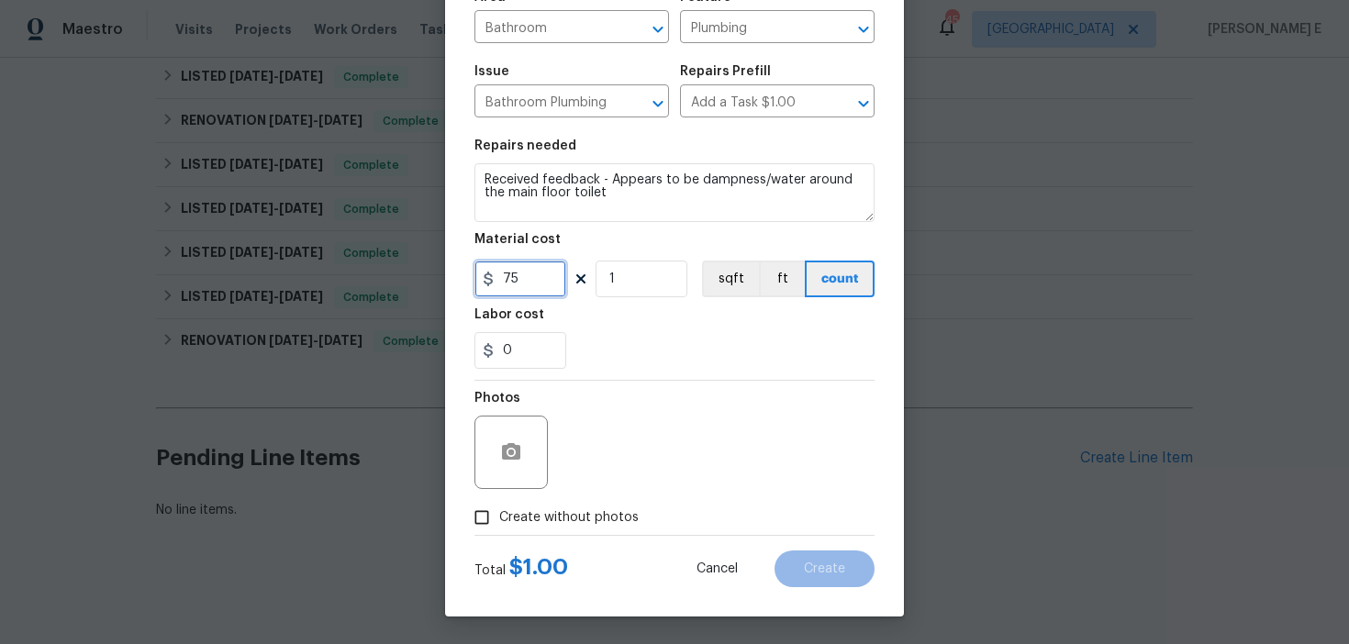
type input "75"
click at [561, 509] on span "Create without photos" at bounding box center [569, 518] width 140 height 19
click at [499, 508] on input "Create without photos" at bounding box center [481, 517] width 35 height 35
checkbox input "true"
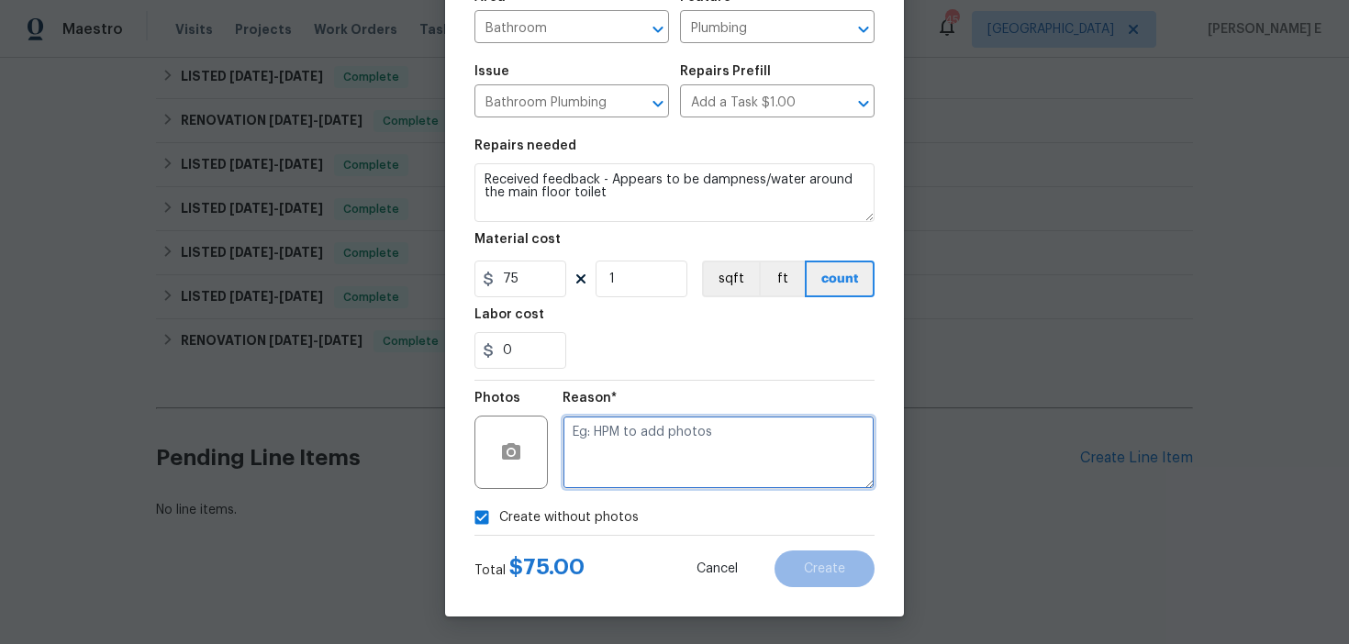
click at [687, 435] on textarea at bounding box center [719, 452] width 312 height 73
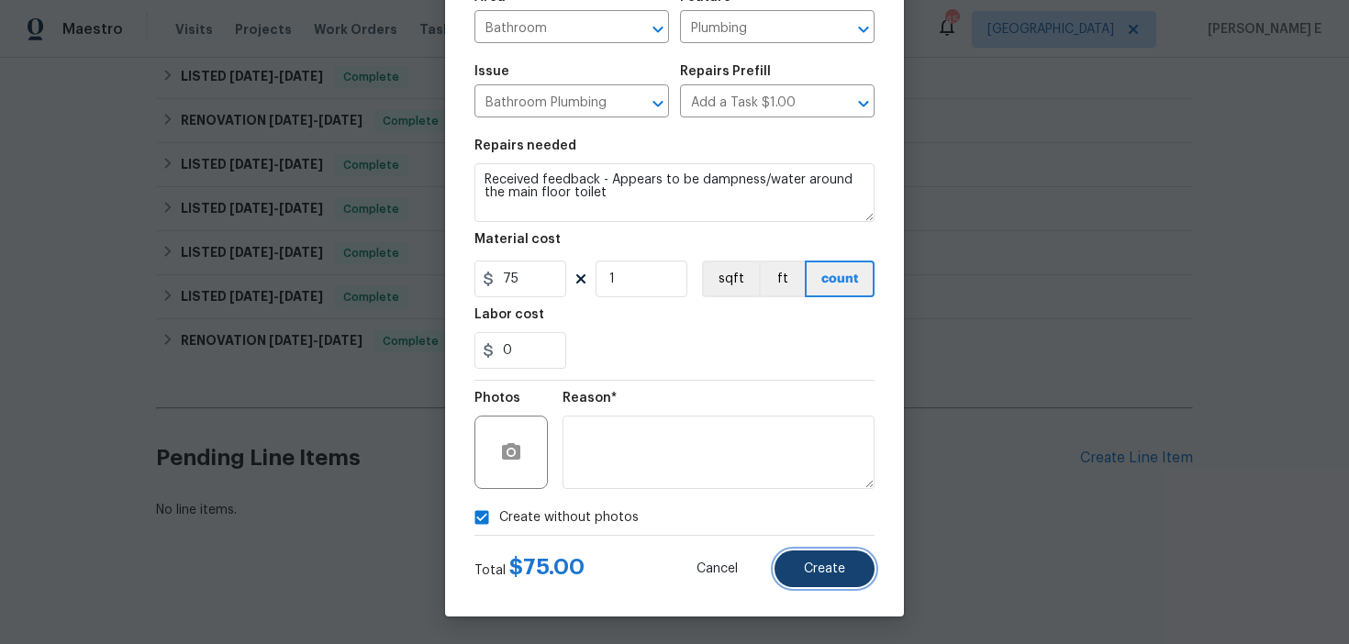
click at [807, 580] on button "Create" at bounding box center [825, 569] width 100 height 37
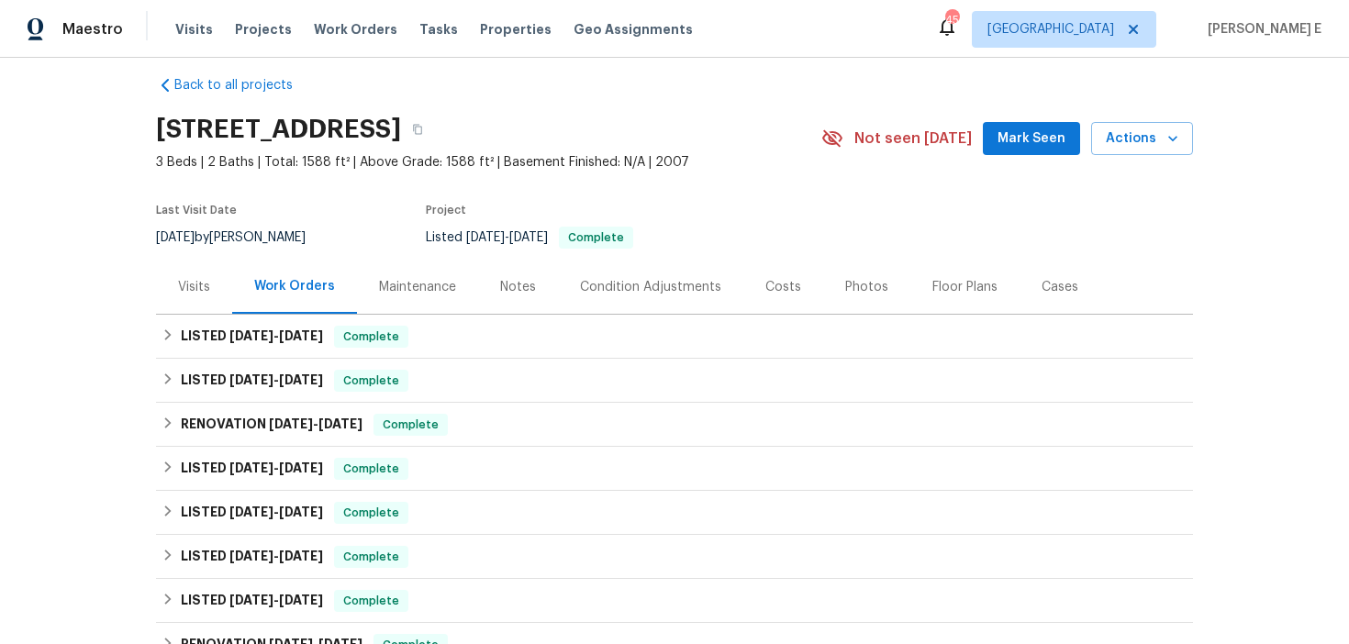
scroll to position [0, 0]
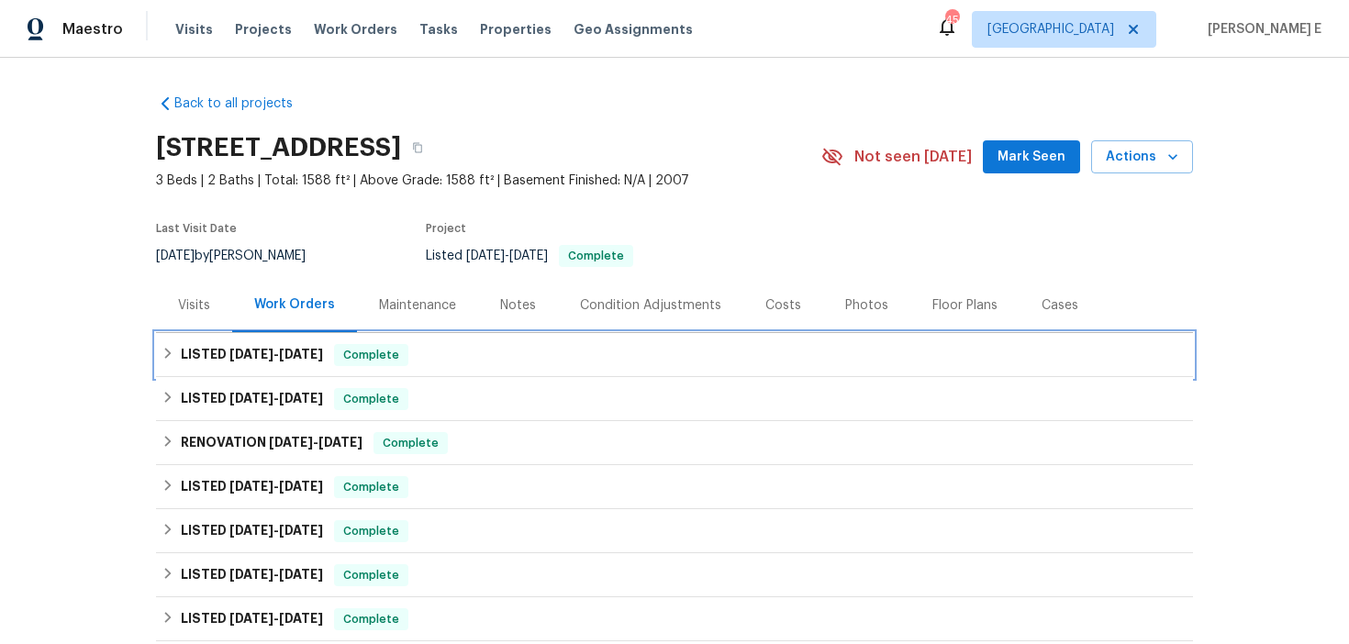
click at [263, 346] on h6 "LISTED 8/12/25 - 8/15/25" at bounding box center [252, 355] width 142 height 22
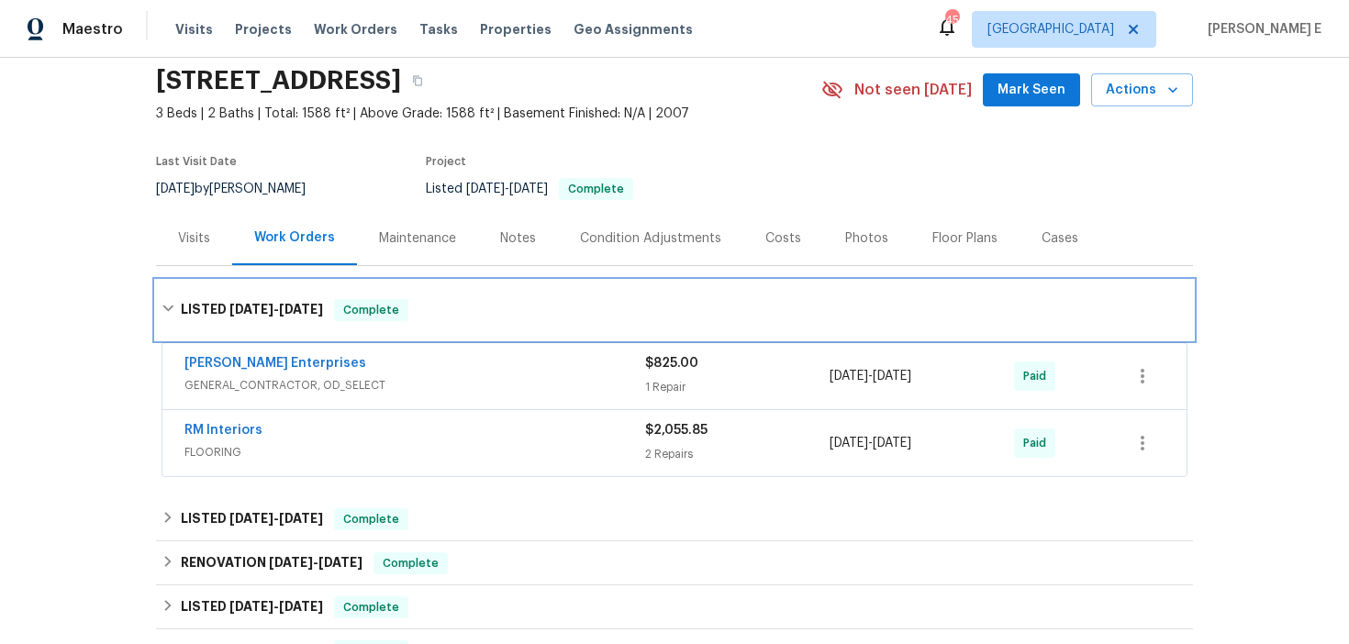
scroll to position [71, 0]
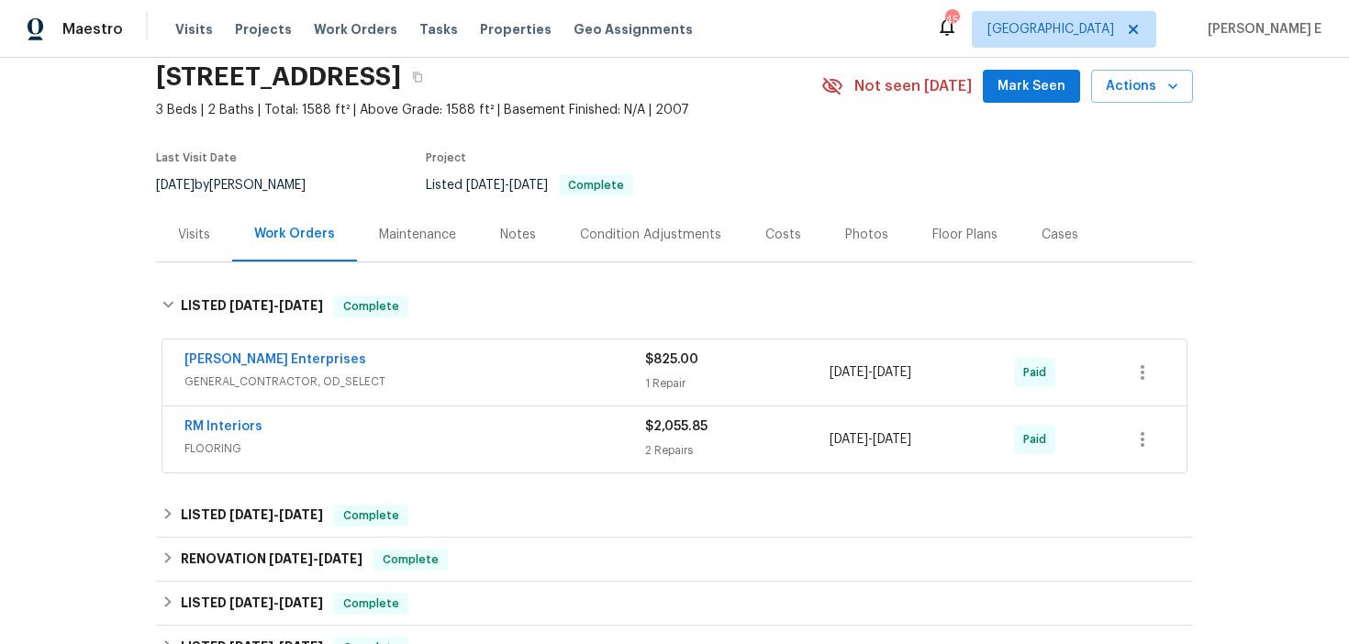
click at [364, 341] on div "Nordman Enterprises GENERAL_CONTRACTOR, OD_SELECT $825.00 1 Repair 8/12/2025 - …" at bounding box center [674, 373] width 1024 height 66
click at [343, 359] on div "Nordman Enterprises" at bounding box center [414, 362] width 461 height 22
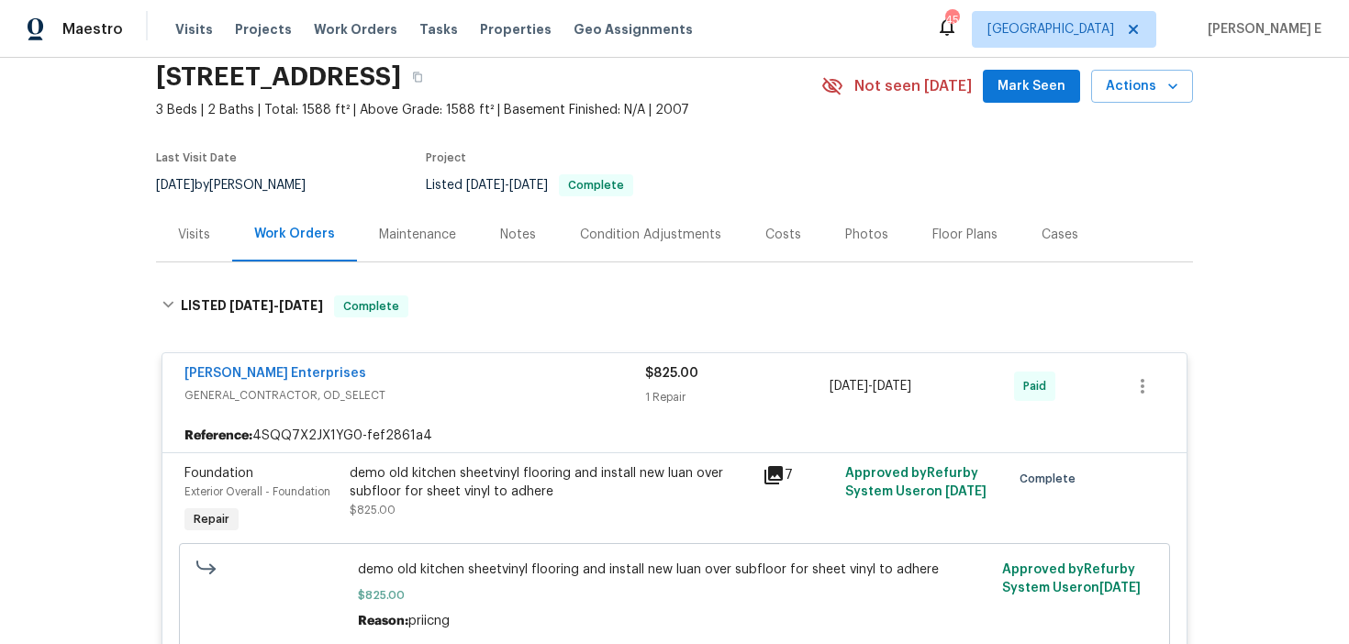
click at [346, 376] on div "Nordman Enterprises" at bounding box center [414, 375] width 461 height 22
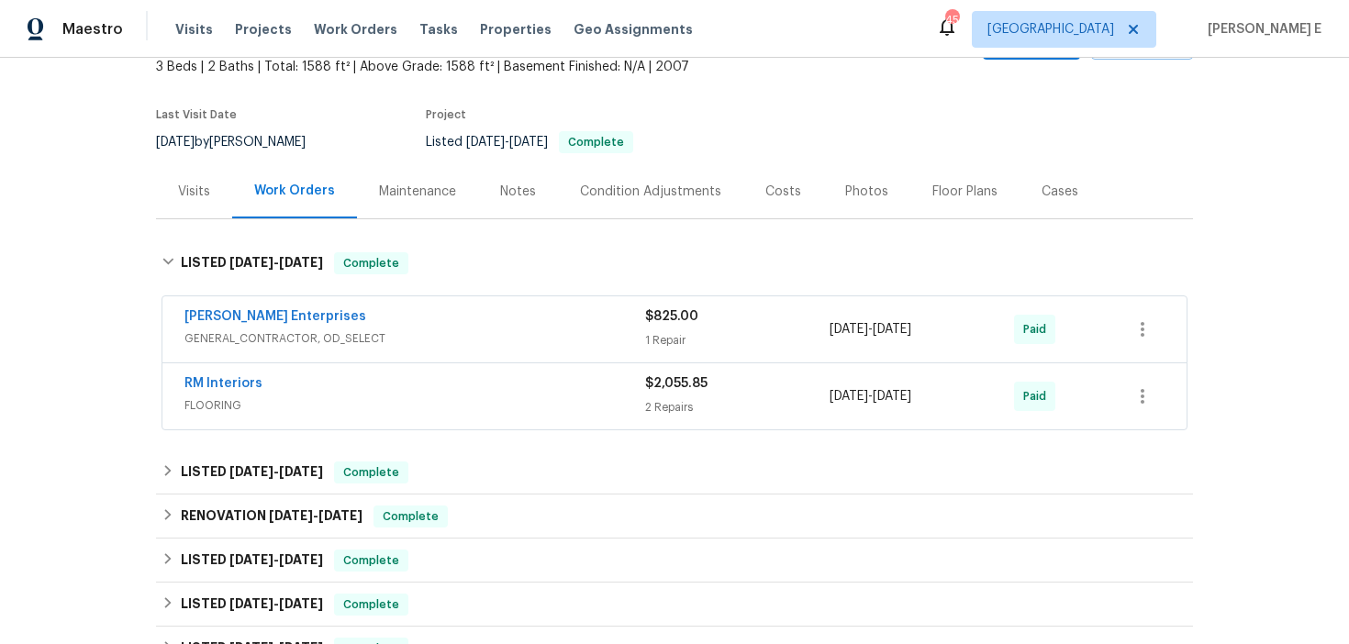
scroll to position [228, 0]
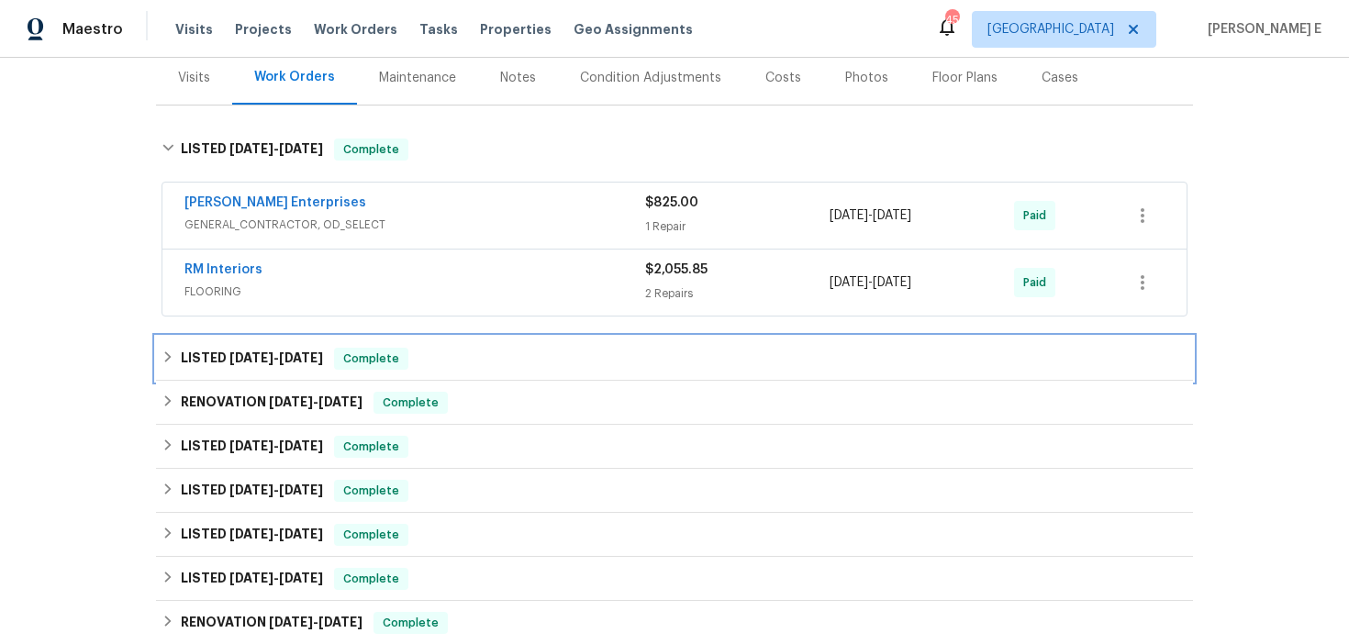
click at [275, 357] on span "5/19/25 - 5/28/25" at bounding box center [276, 358] width 94 height 13
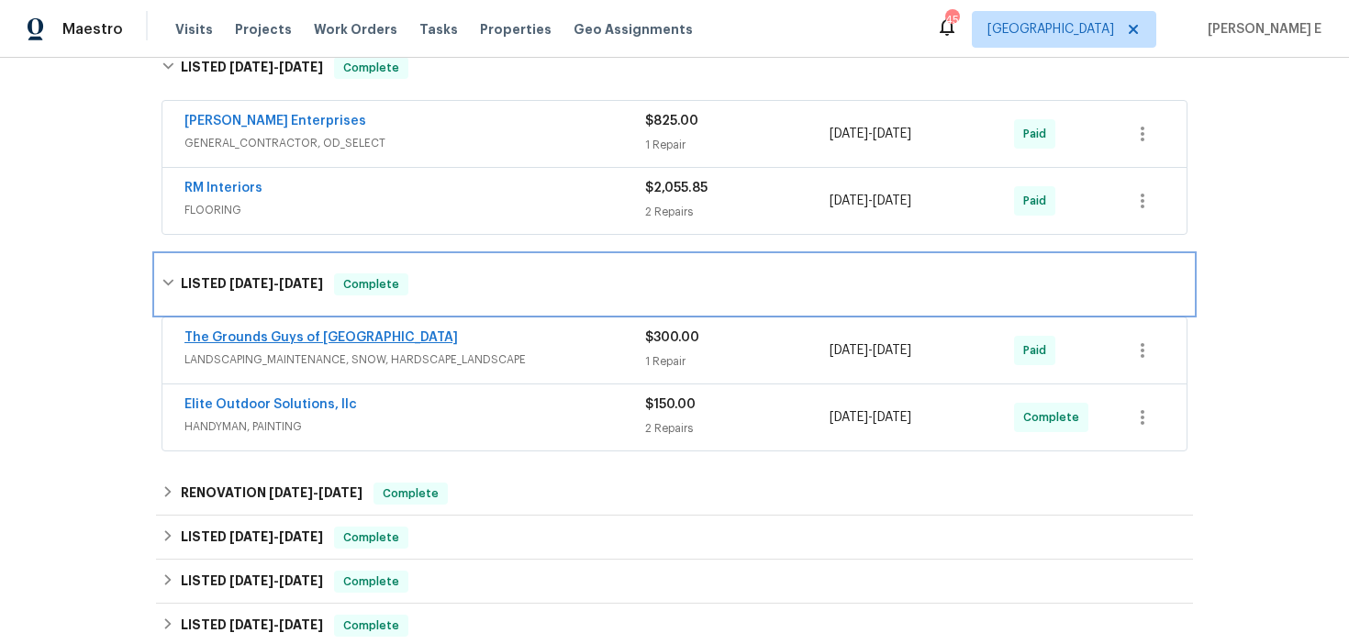
scroll to position [316, 0]
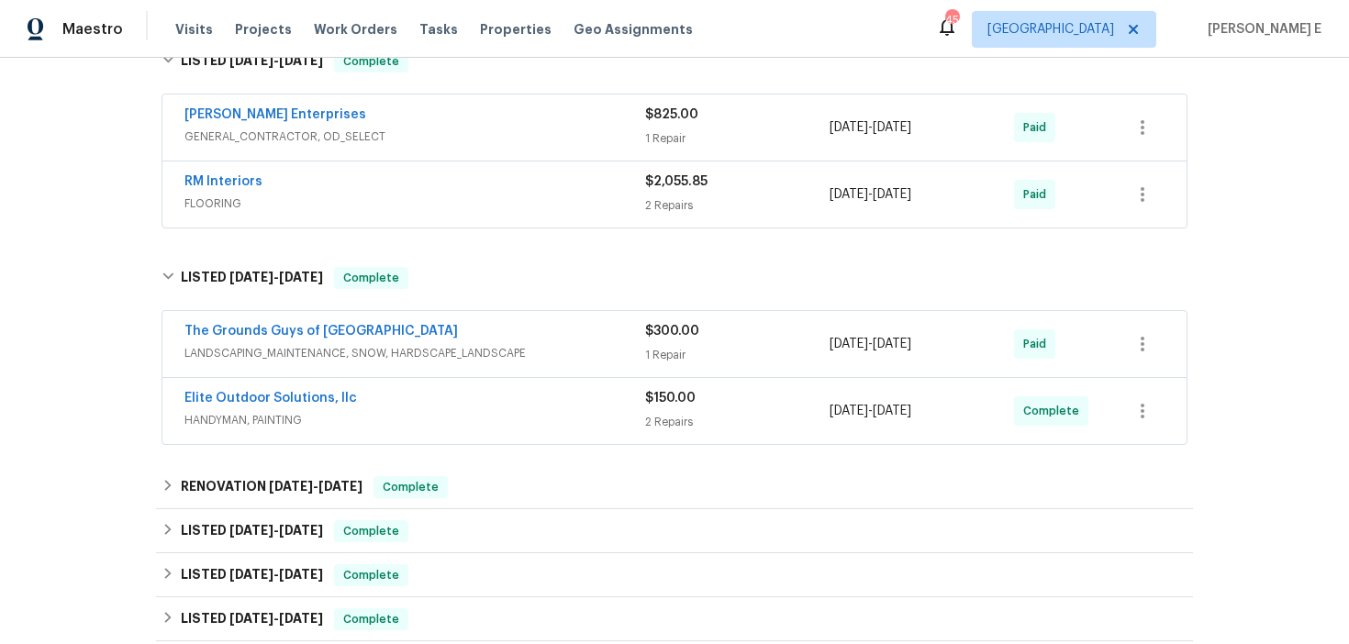
click at [416, 405] on div "Elite Outdoor Solutions, llc" at bounding box center [414, 400] width 461 height 22
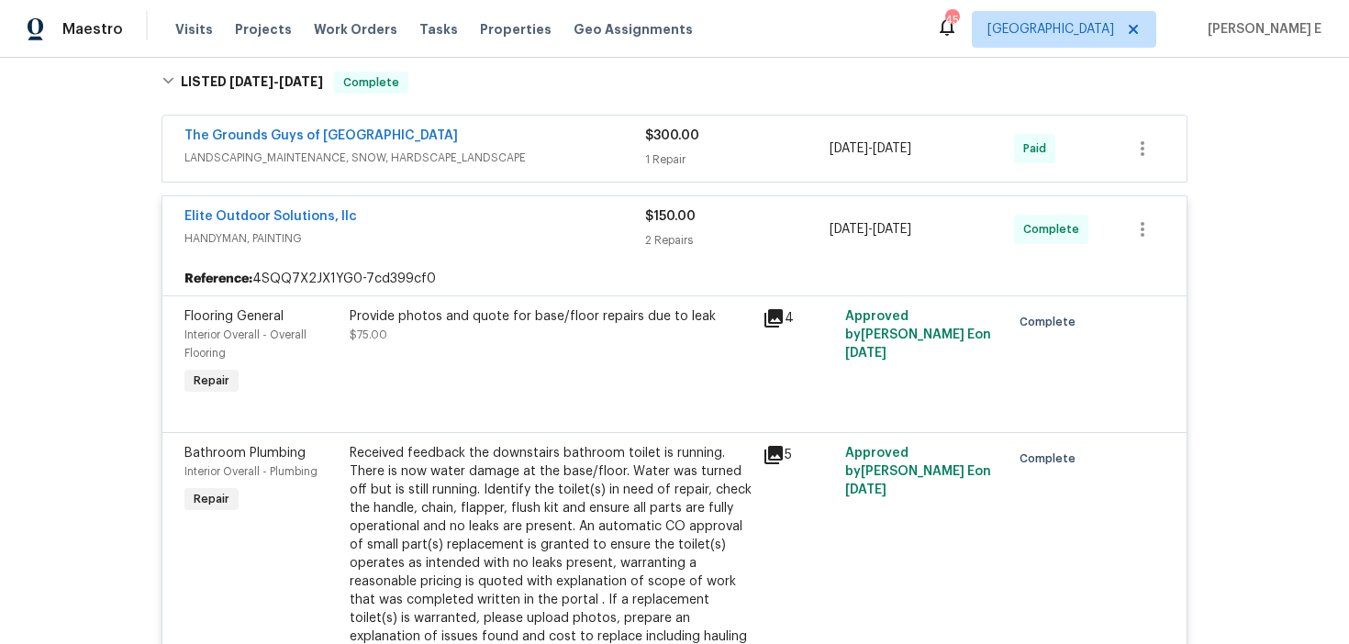
scroll to position [510, 0]
click at [428, 235] on span "HANDYMAN, PAINTING" at bounding box center [414, 239] width 461 height 18
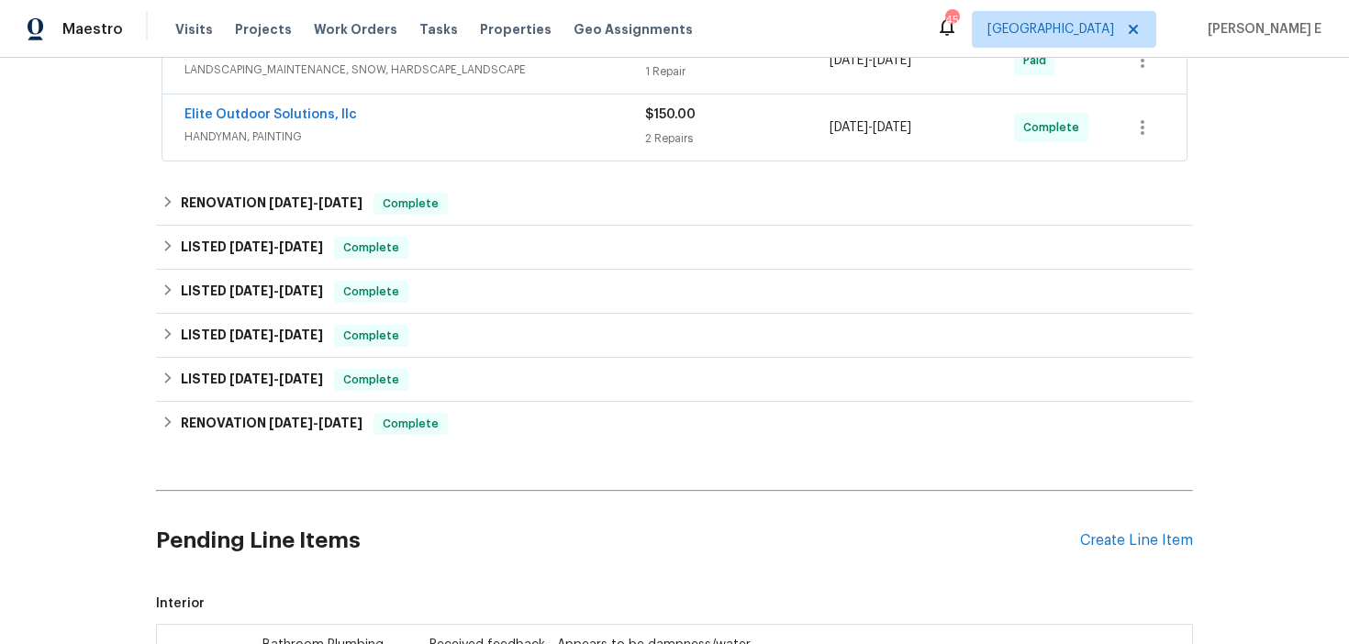
scroll to position [576, 0]
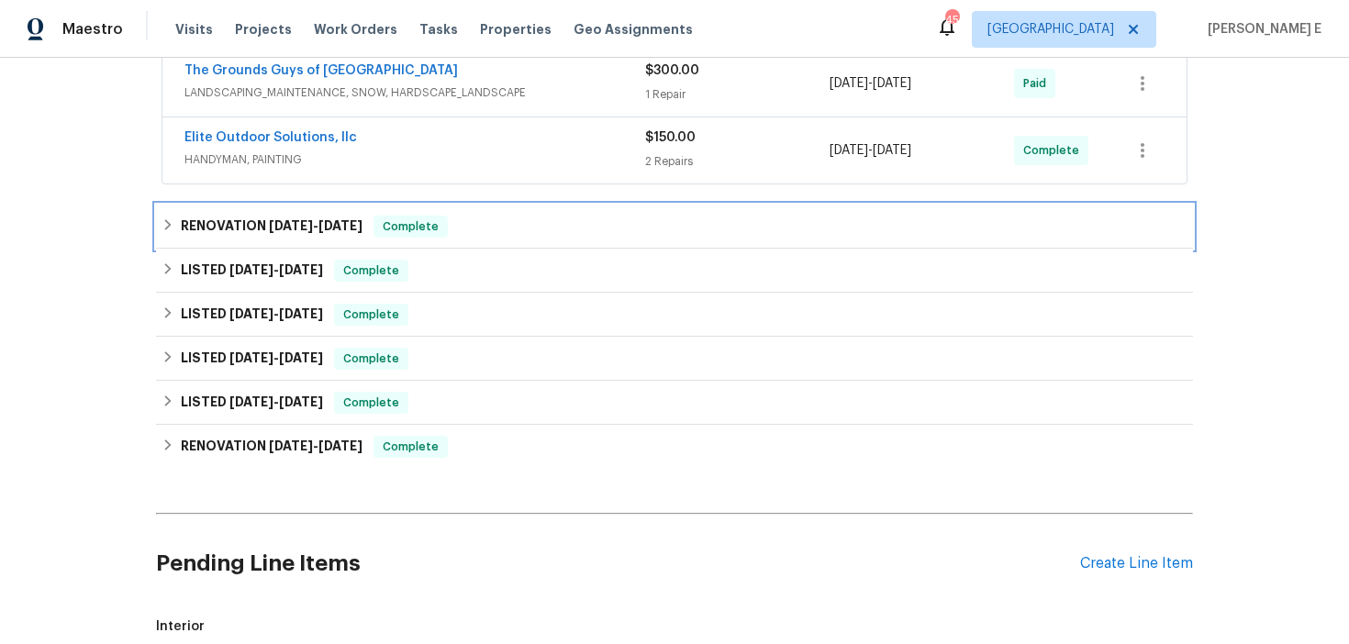
click at [313, 226] on span "5/7/25 - 5/9/25" at bounding box center [316, 225] width 94 height 13
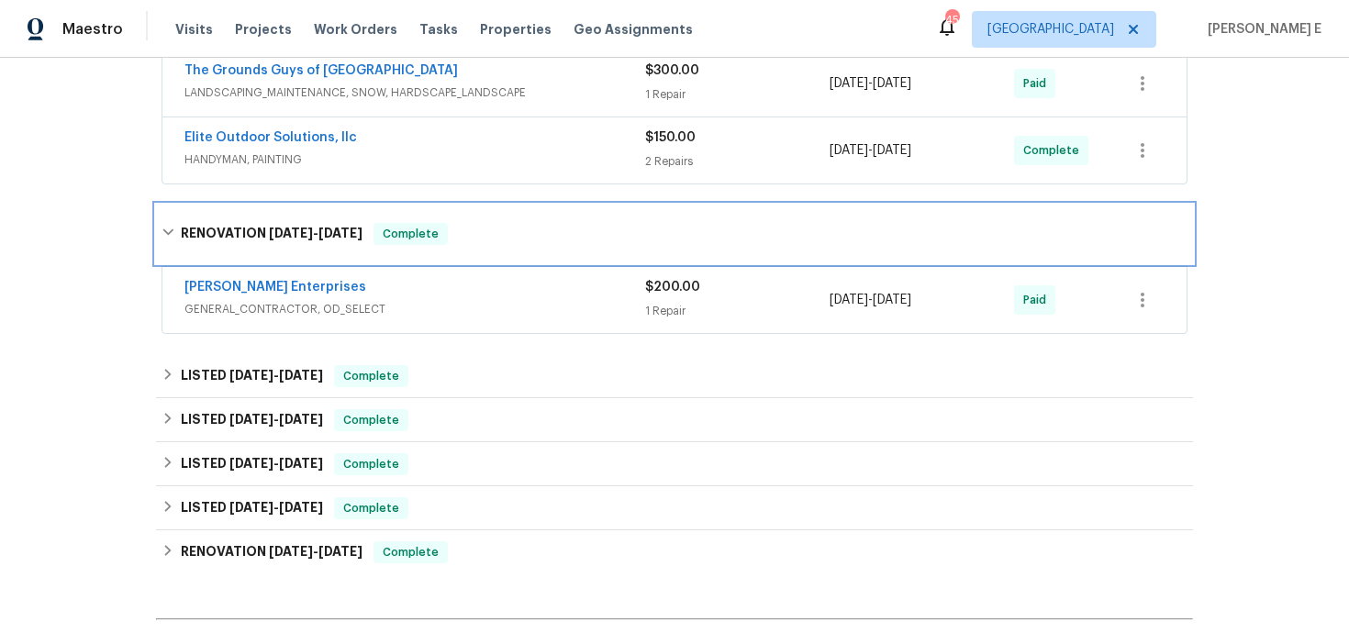
click at [331, 241] on h6 "RENOVATION 5/7/25 - 5/9/25" at bounding box center [272, 234] width 182 height 22
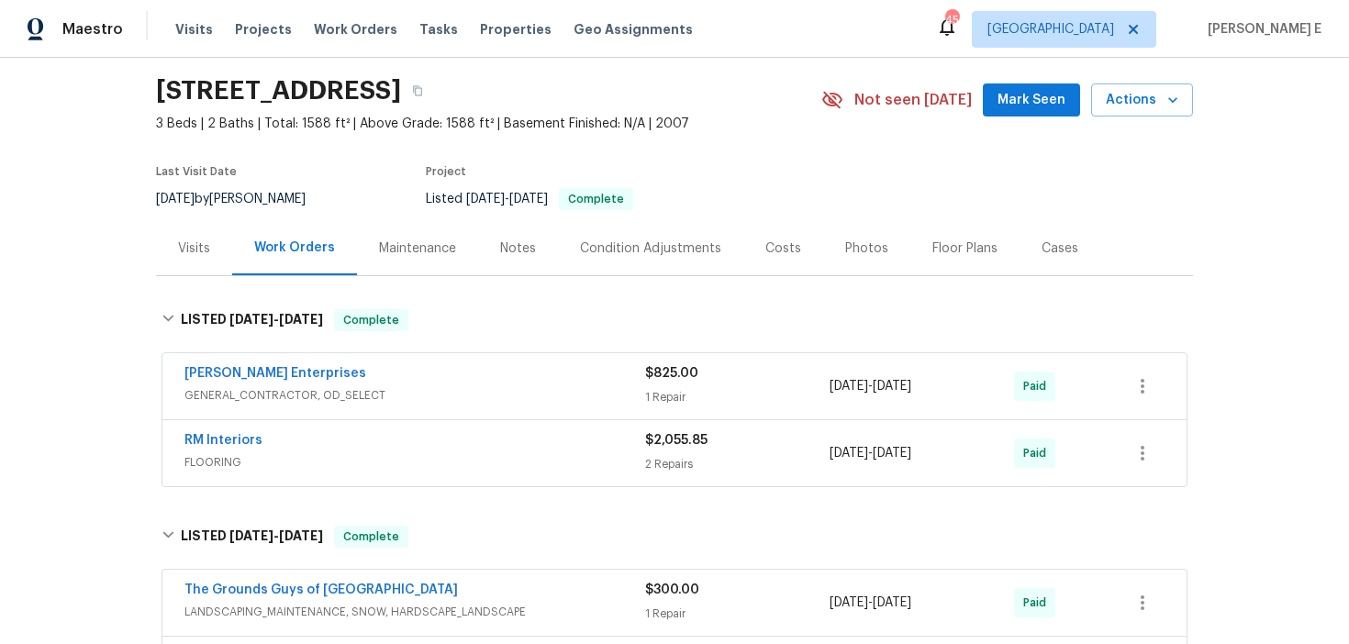
scroll to position [69, 0]
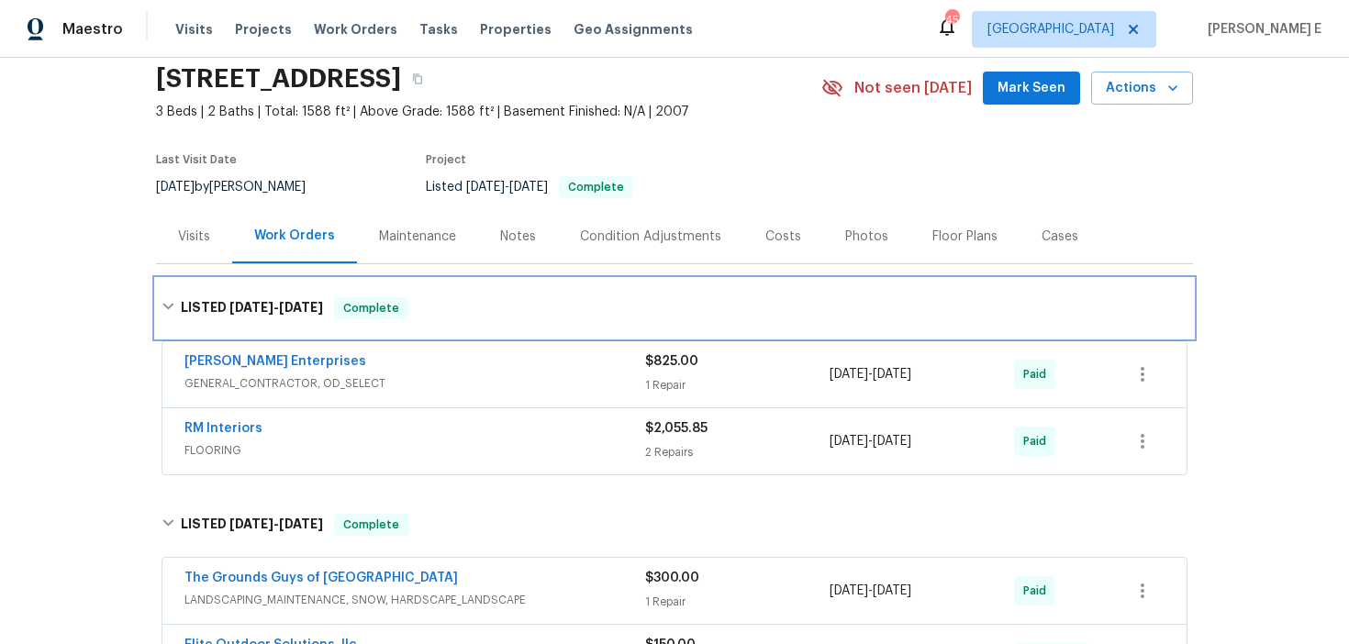
click at [207, 302] on h6 "LISTED 8/12/25 - 8/15/25" at bounding box center [252, 308] width 142 height 22
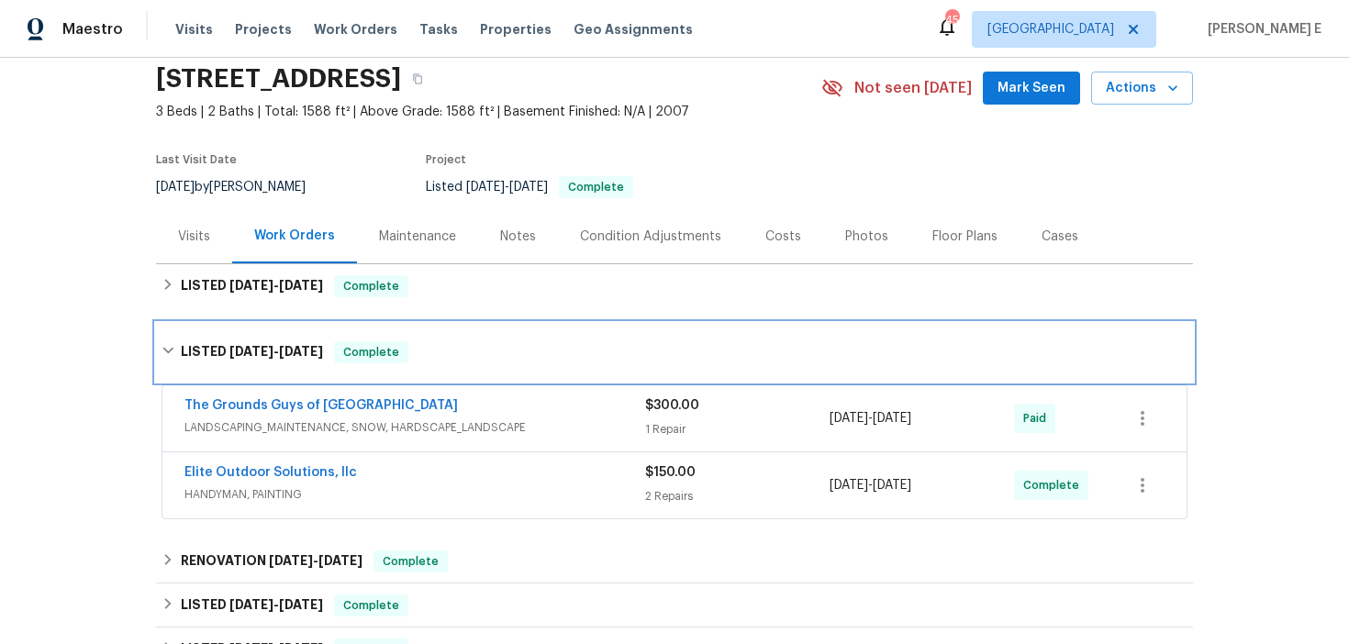
click at [251, 343] on h6 "LISTED 5/19/25 - 5/28/25" at bounding box center [252, 352] width 142 height 22
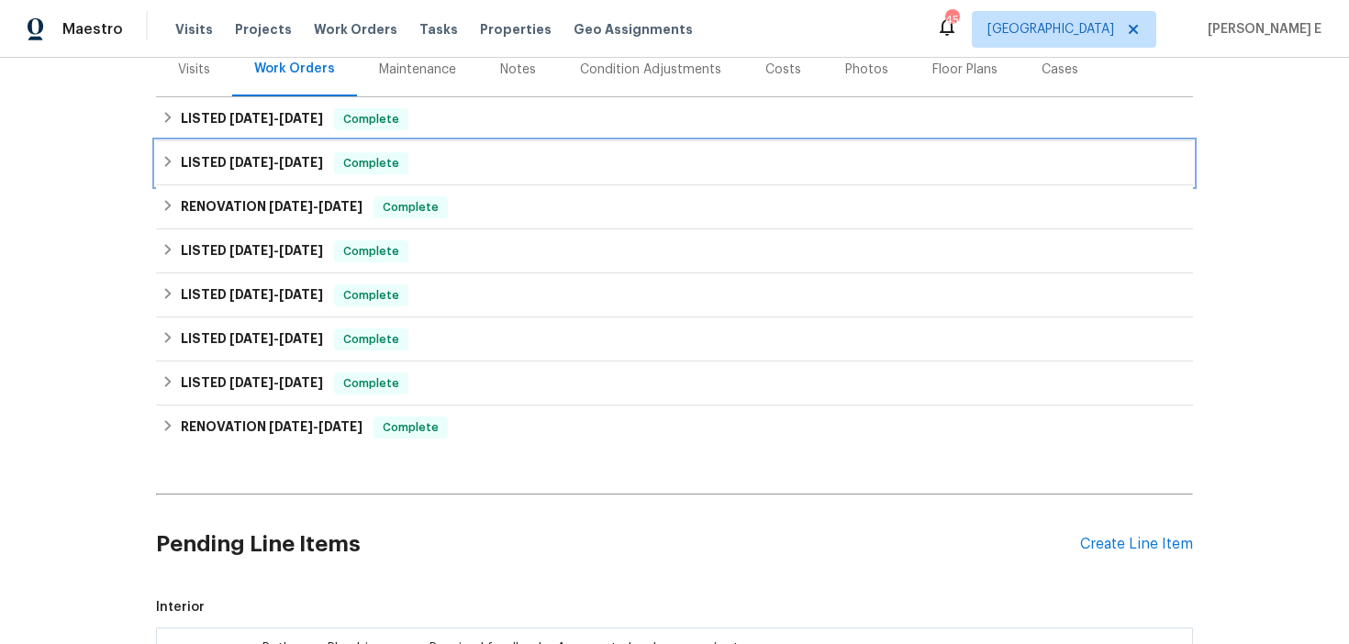
scroll to position [531, 0]
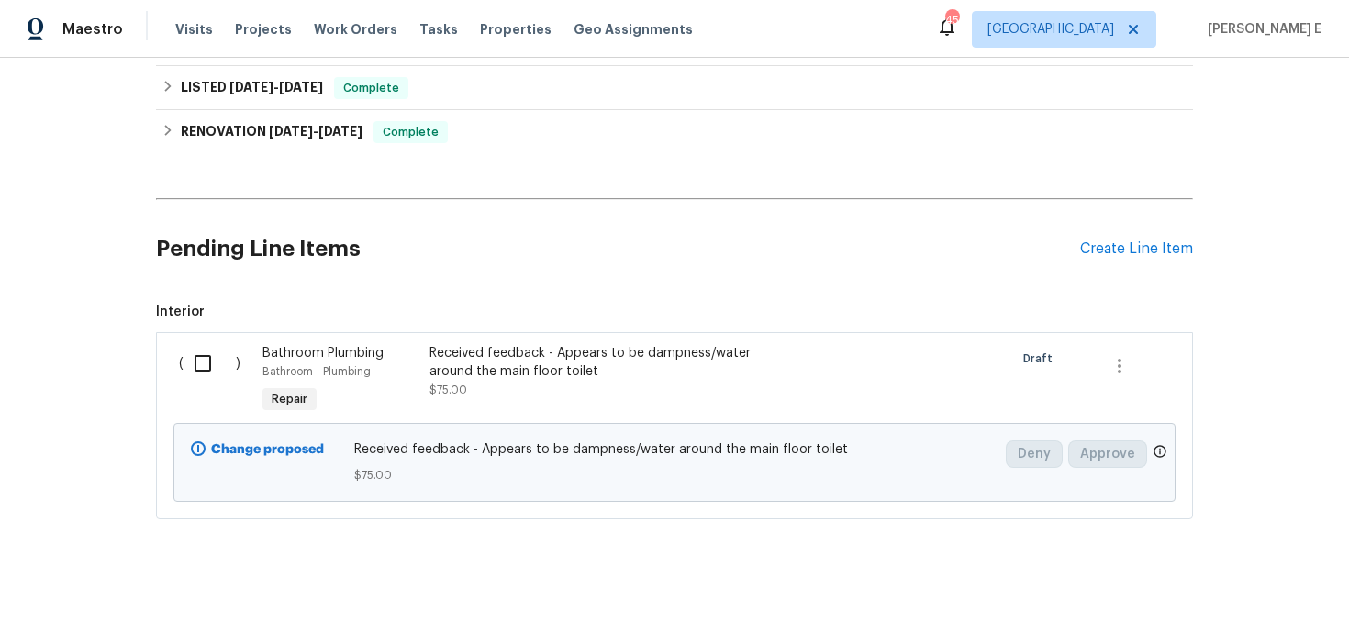
click at [179, 376] on div "( )" at bounding box center [215, 381] width 84 height 84
click at [1159, 245] on div "Create Line Item" at bounding box center [1136, 248] width 113 height 17
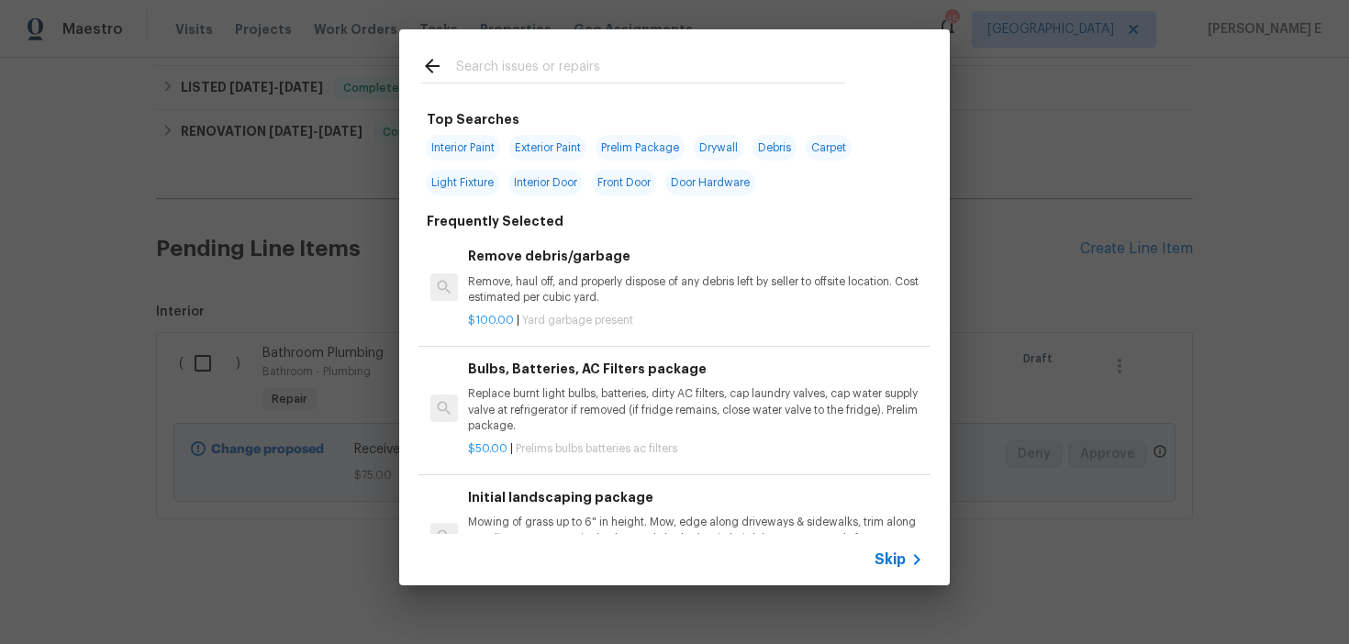
click at [882, 561] on span "Skip" at bounding box center [890, 560] width 31 height 18
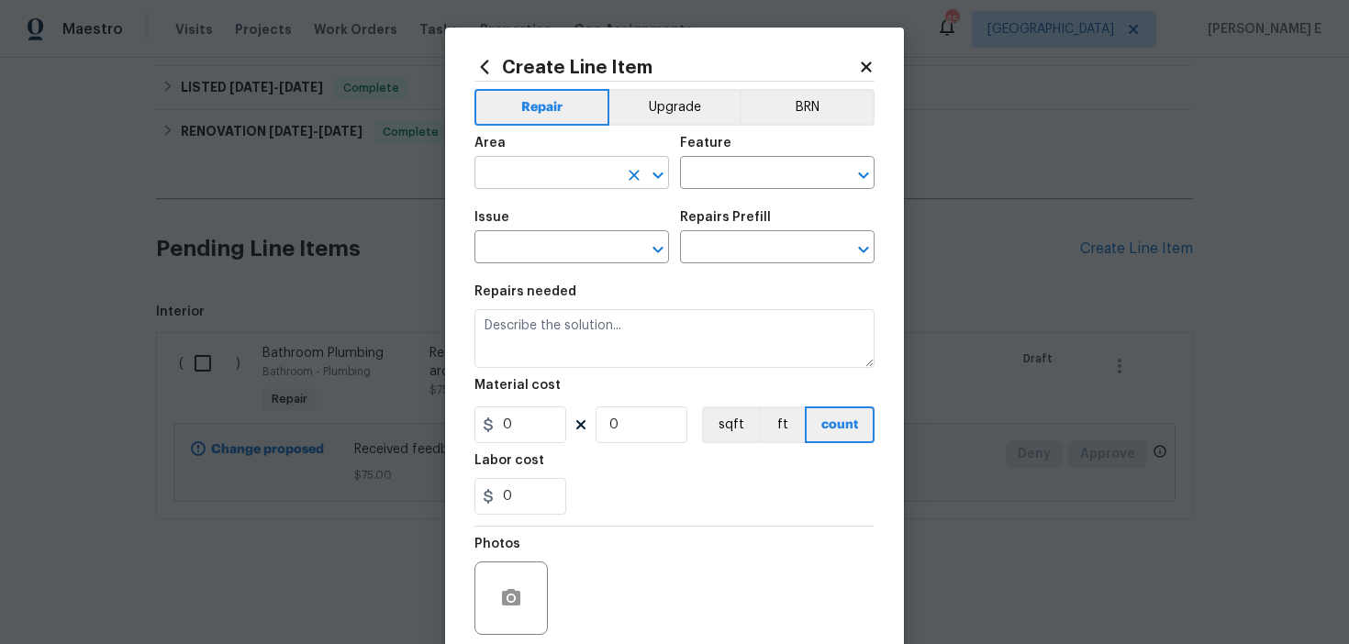
click at [557, 176] on input "text" at bounding box center [546, 175] width 143 height 28
type input "i"
type input "Kitchen"
type input "Cabinets"
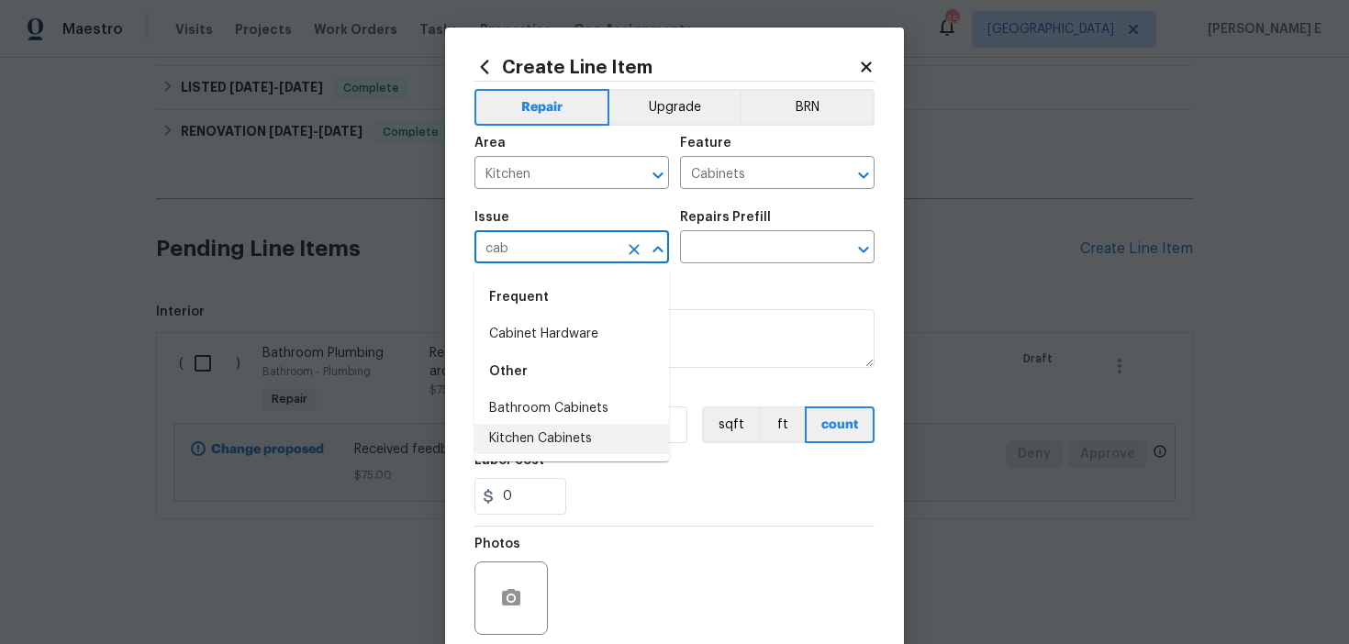
click at [494, 436] on li "Kitchen Cabinets" at bounding box center [572, 439] width 195 height 30
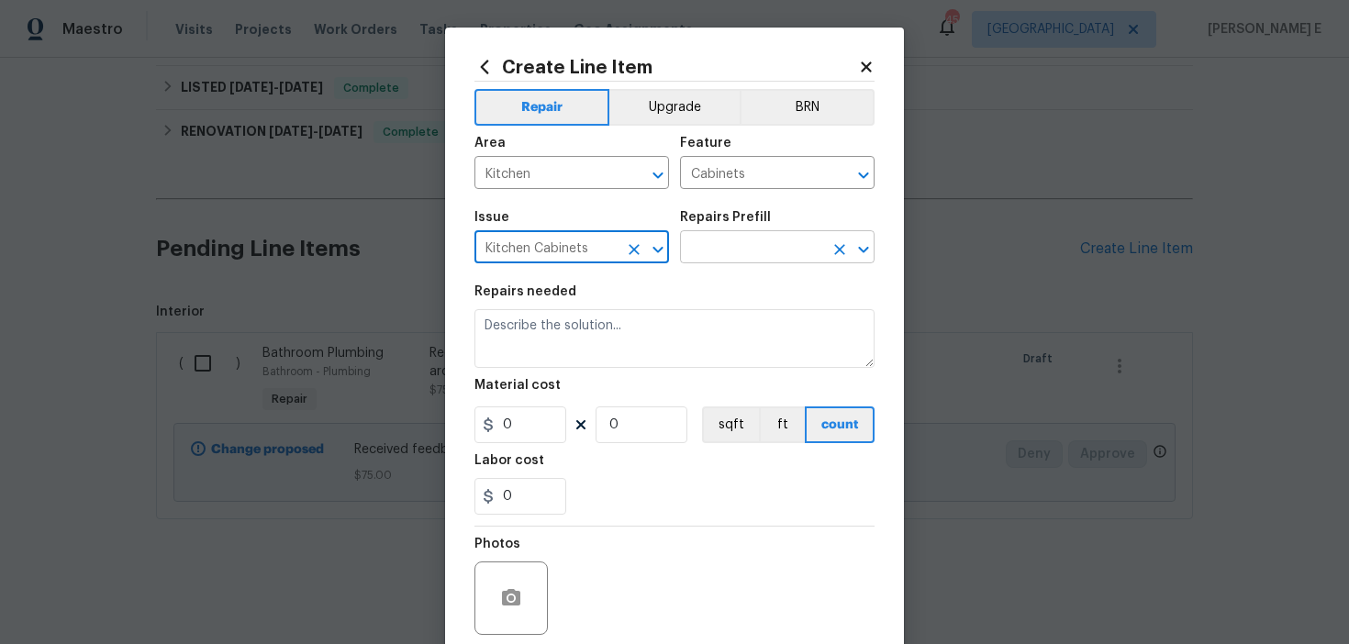
type input "Kitchen Cabinets"
click at [770, 261] on input "text" at bounding box center [751, 249] width 143 height 28
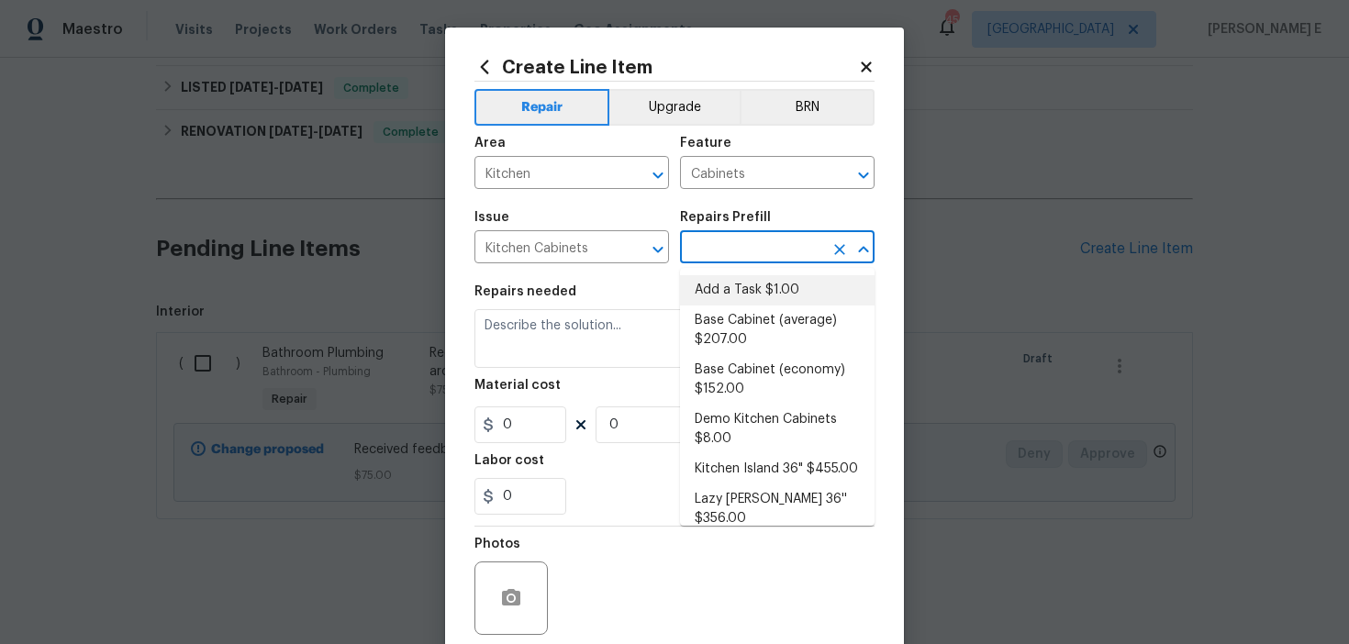
click at [723, 297] on li "Add a Task $1.00" at bounding box center [777, 290] width 195 height 30
type input "Add a Task $1.00"
type textarea "HPM to detail"
type input "1"
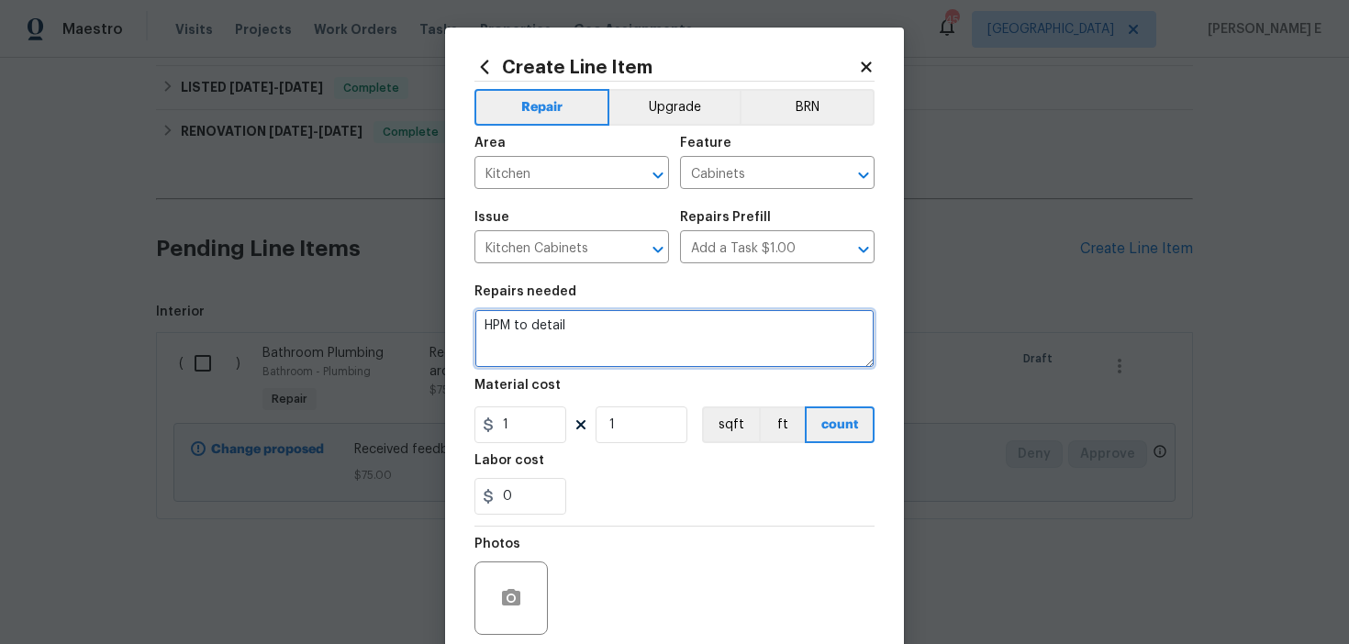
click at [614, 327] on textarea "HPM to detail" at bounding box center [675, 338] width 400 height 59
paste textarea "Repair or replace damaged kitchen cabinets and drawers, including realignment a…"
drag, startPoint x: 541, startPoint y: 330, endPoint x: 587, endPoint y: 326, distance: 46.0
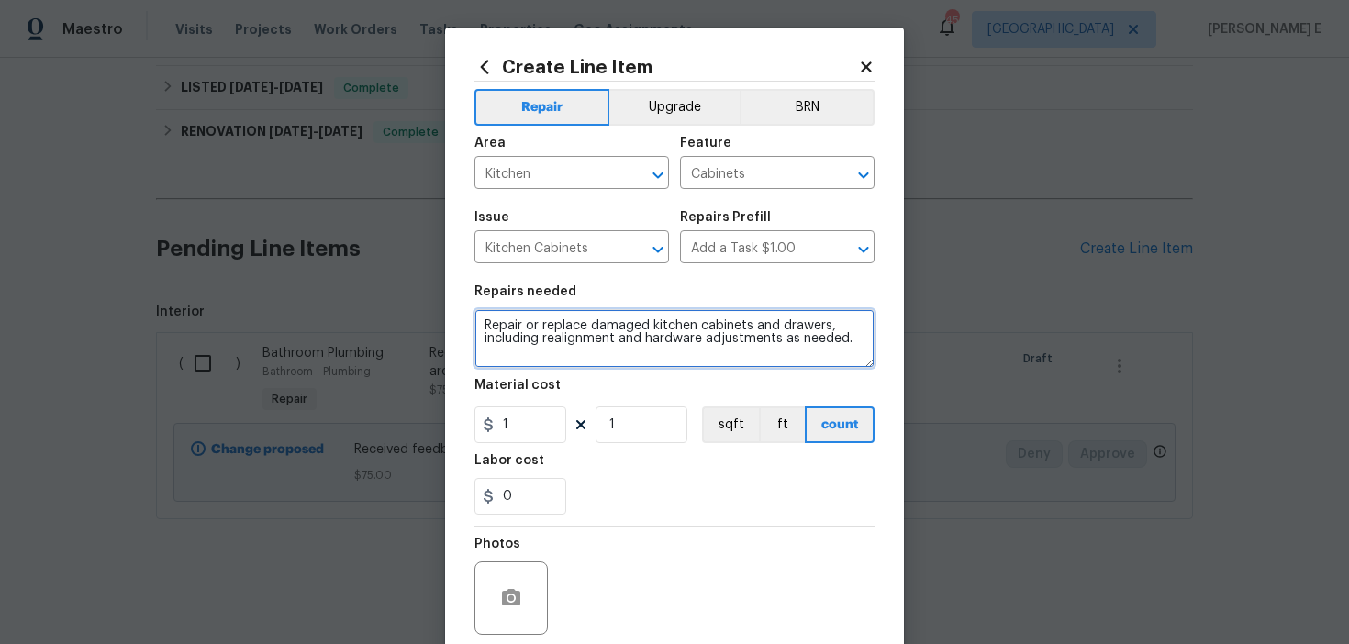
click at [587, 326] on textarea "Repair or replace damaged kitchen cabinets and drawers, including realignment a…" at bounding box center [675, 338] width 400 height 59
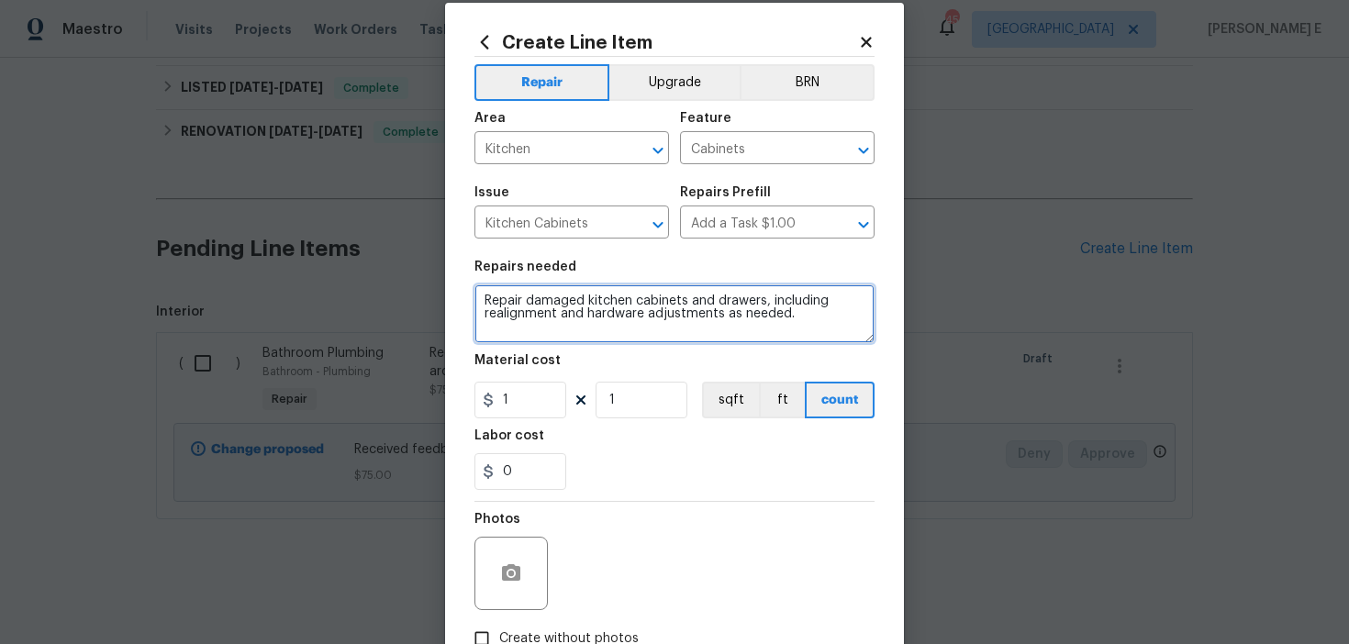
scroll to position [33, 0]
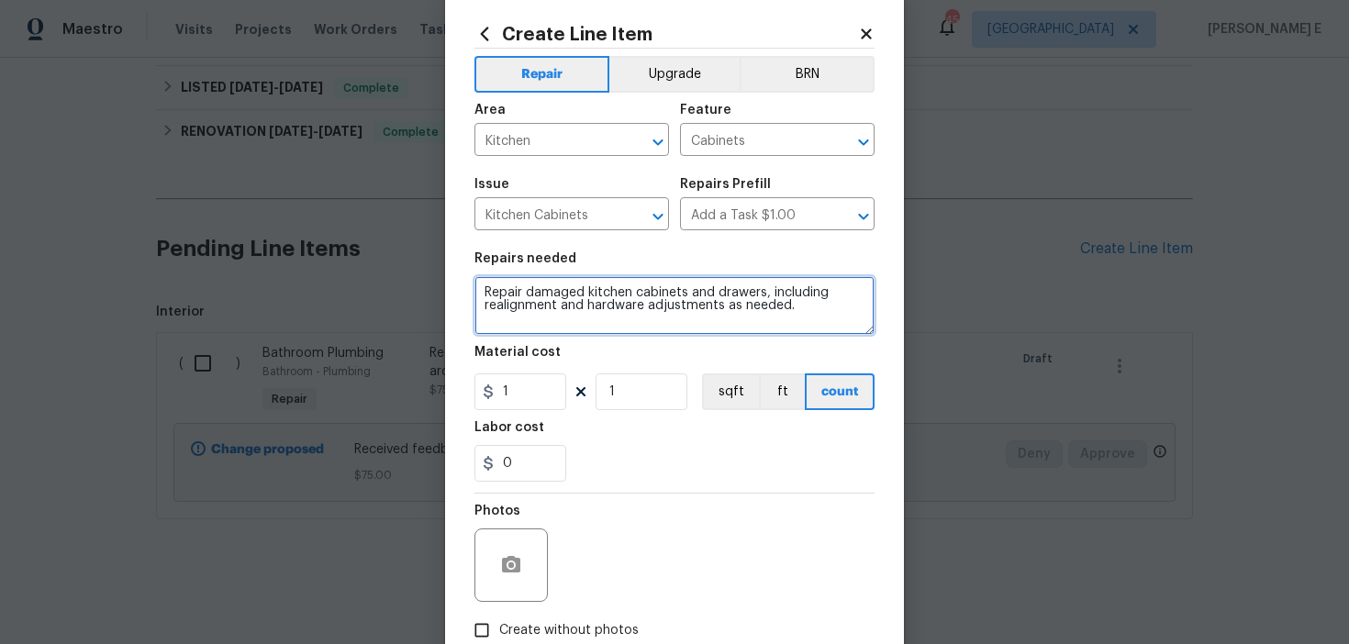
type textarea "Repair damaged kitchen cabinets and drawers, including realignment and hardware…"
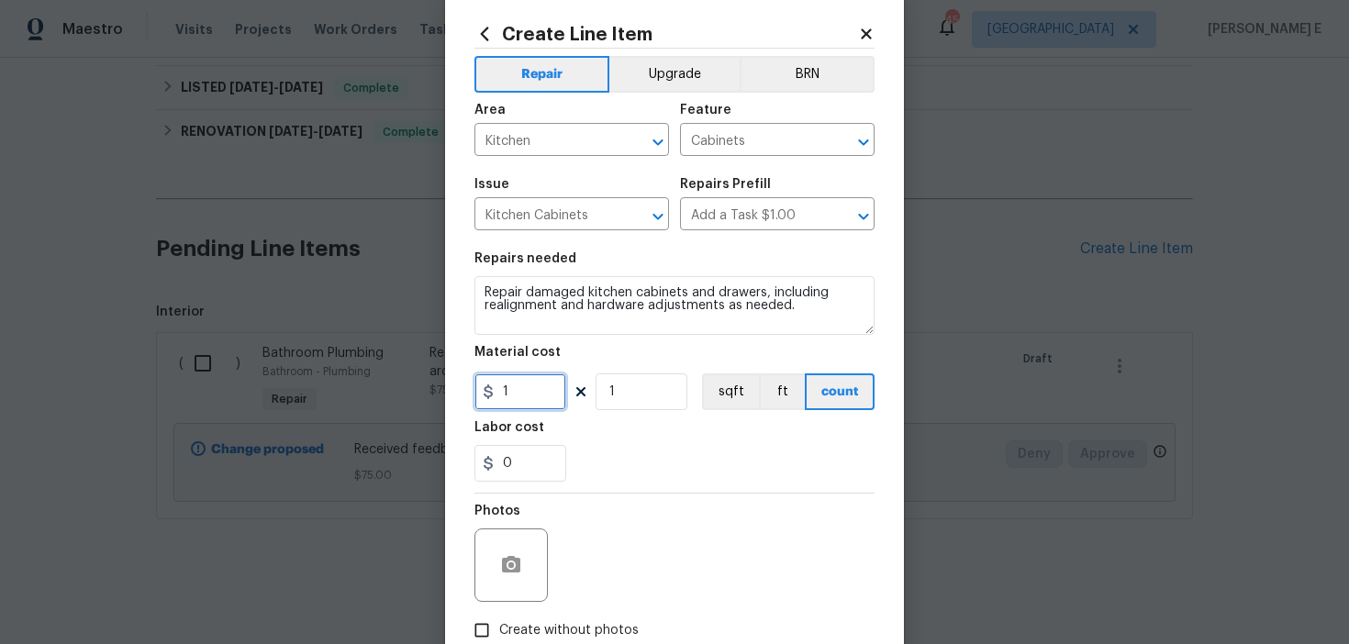
drag, startPoint x: 511, startPoint y: 390, endPoint x: 490, endPoint y: 390, distance: 21.1
click at [491, 390] on div "1" at bounding box center [521, 392] width 92 height 37
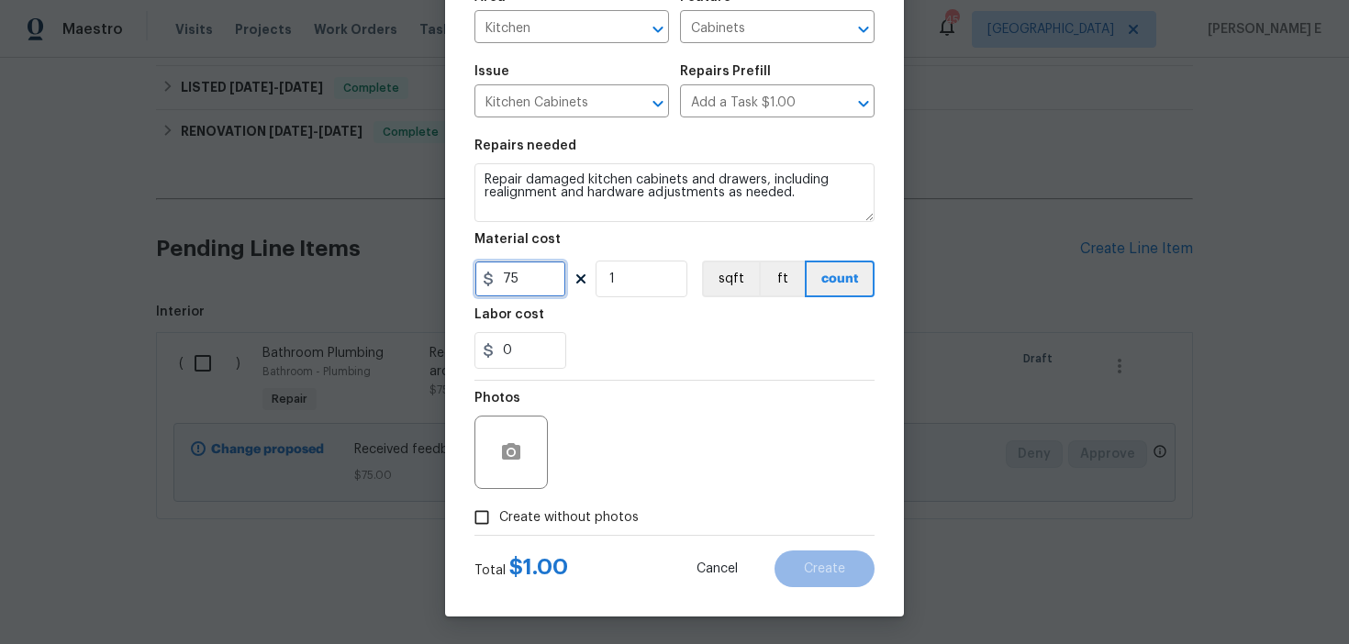
scroll to position [147, 0]
type input "75"
click at [518, 521] on span "Create without photos" at bounding box center [569, 518] width 140 height 19
click at [499, 521] on input "Create without photos" at bounding box center [481, 517] width 35 height 35
checkbox input "true"
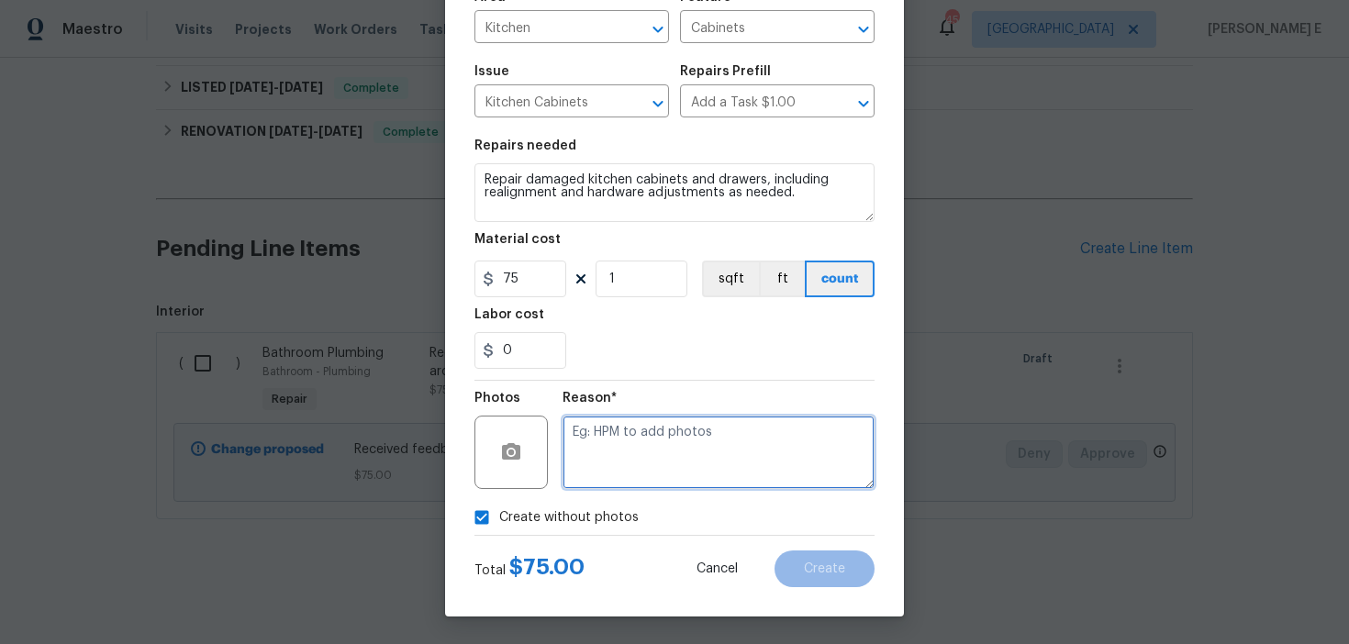
click at [718, 416] on textarea at bounding box center [719, 452] width 312 height 73
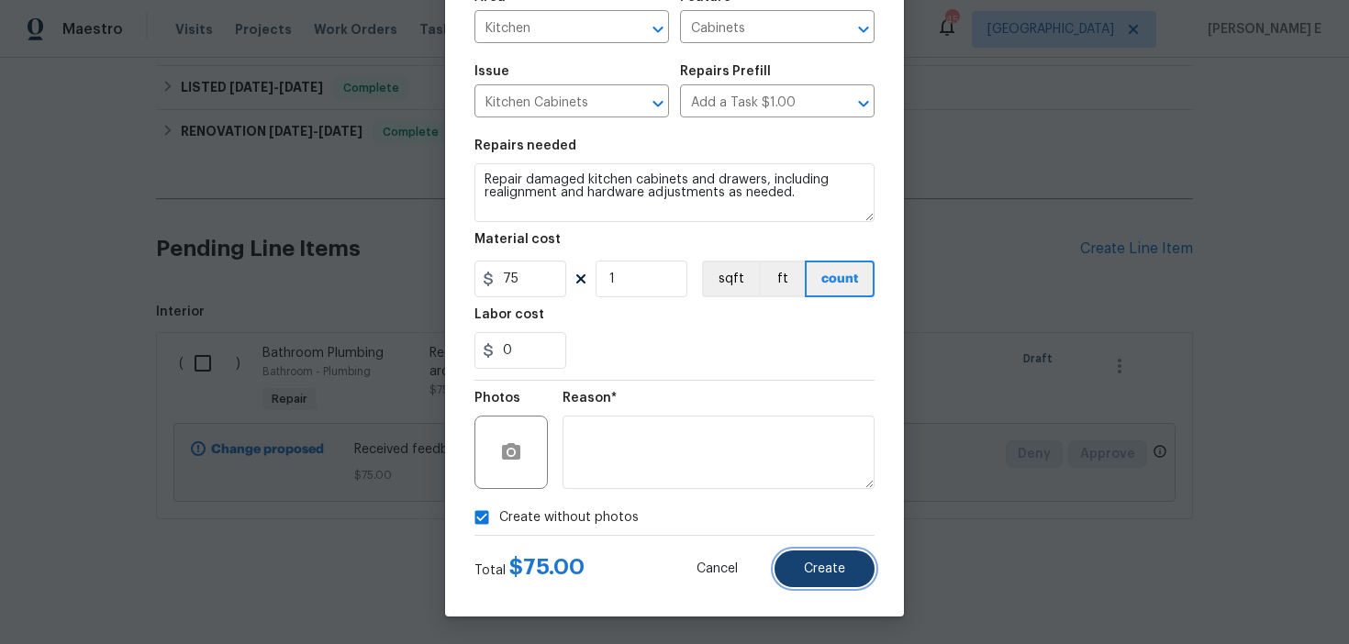
click at [851, 576] on button "Create" at bounding box center [825, 569] width 100 height 37
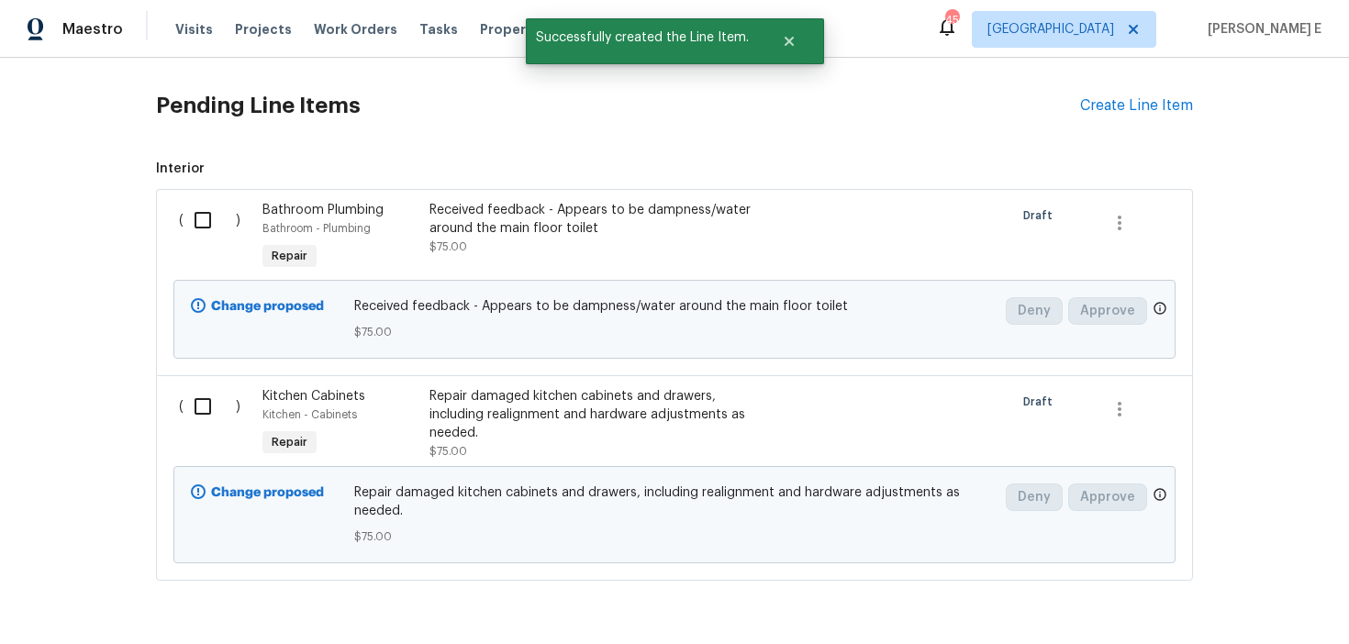
scroll to position [737, 0]
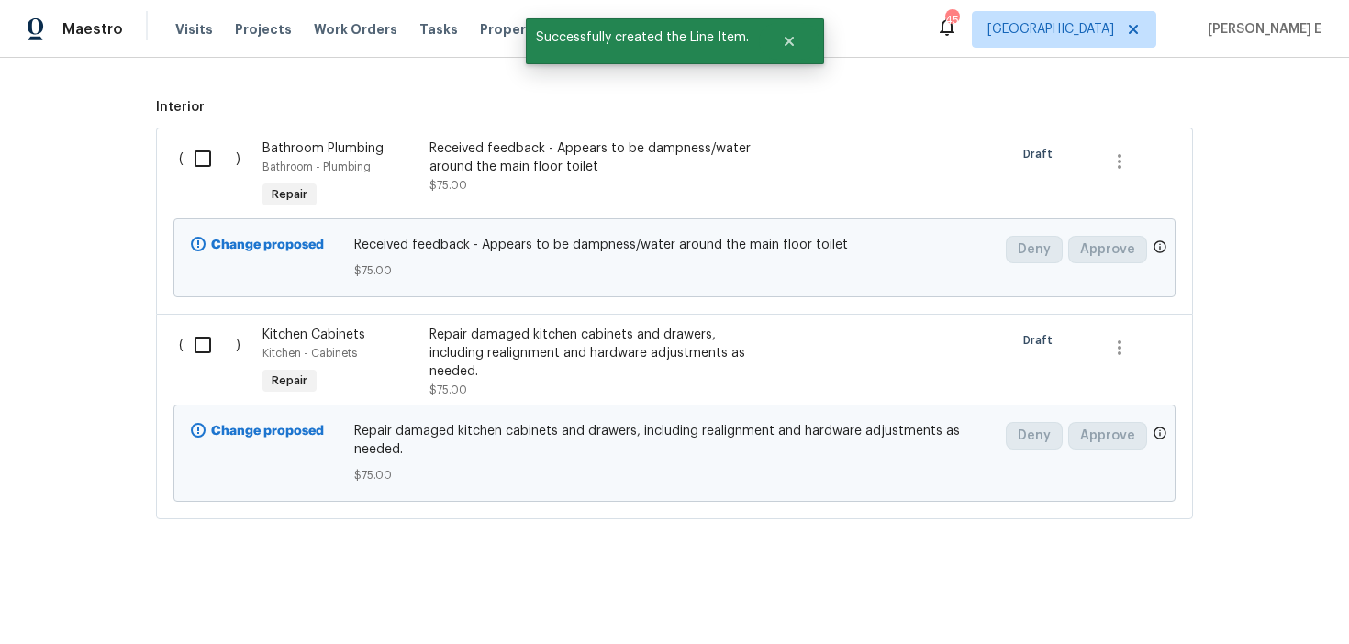
click at [204, 182] on div "( )" at bounding box center [215, 176] width 84 height 84
click at [201, 157] on input "checkbox" at bounding box center [210, 159] width 52 height 39
checkbox input "true"
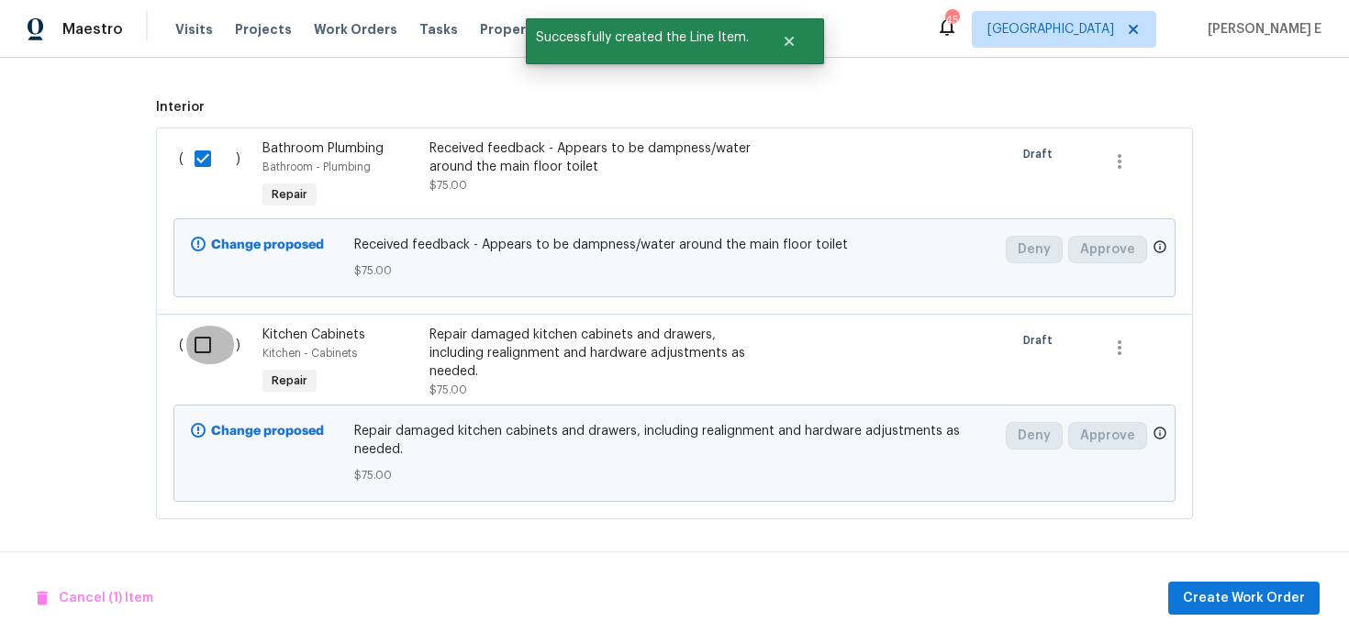
click at [196, 346] on input "checkbox" at bounding box center [210, 345] width 52 height 39
checkbox input "true"
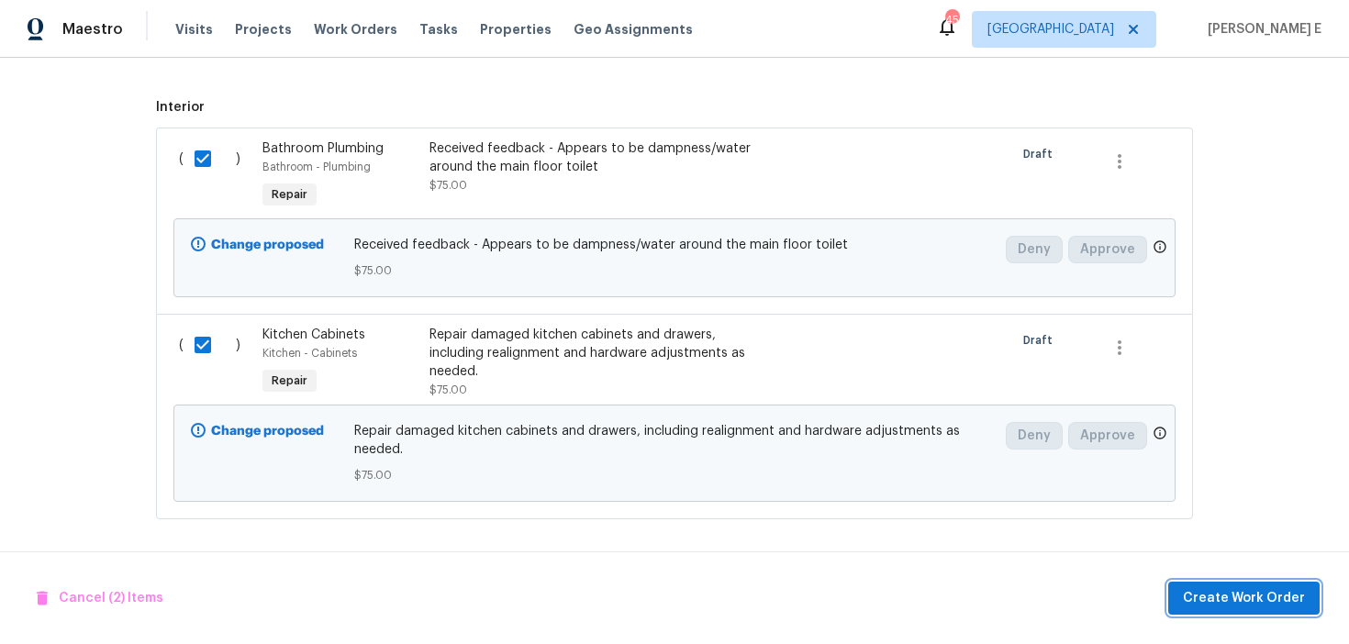
click at [1259, 588] on span "Create Work Order" at bounding box center [1244, 598] width 122 height 23
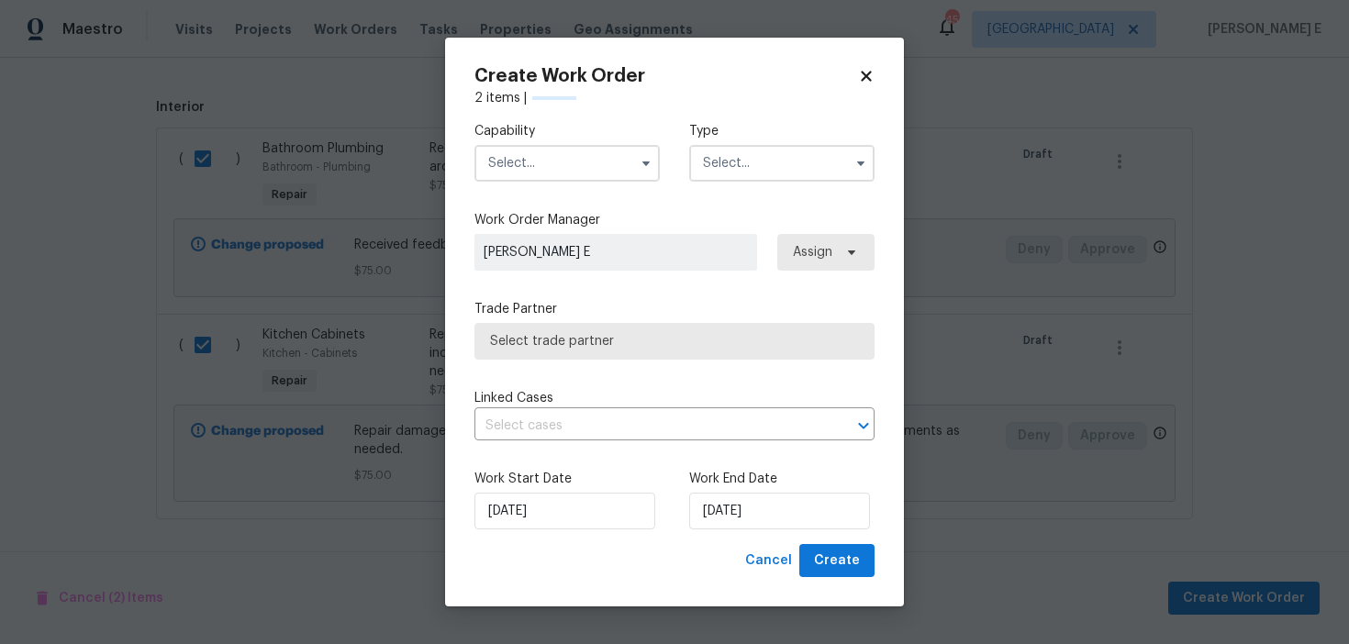
checkbox input "false"
click at [543, 162] on input "text" at bounding box center [567, 163] width 185 height 37
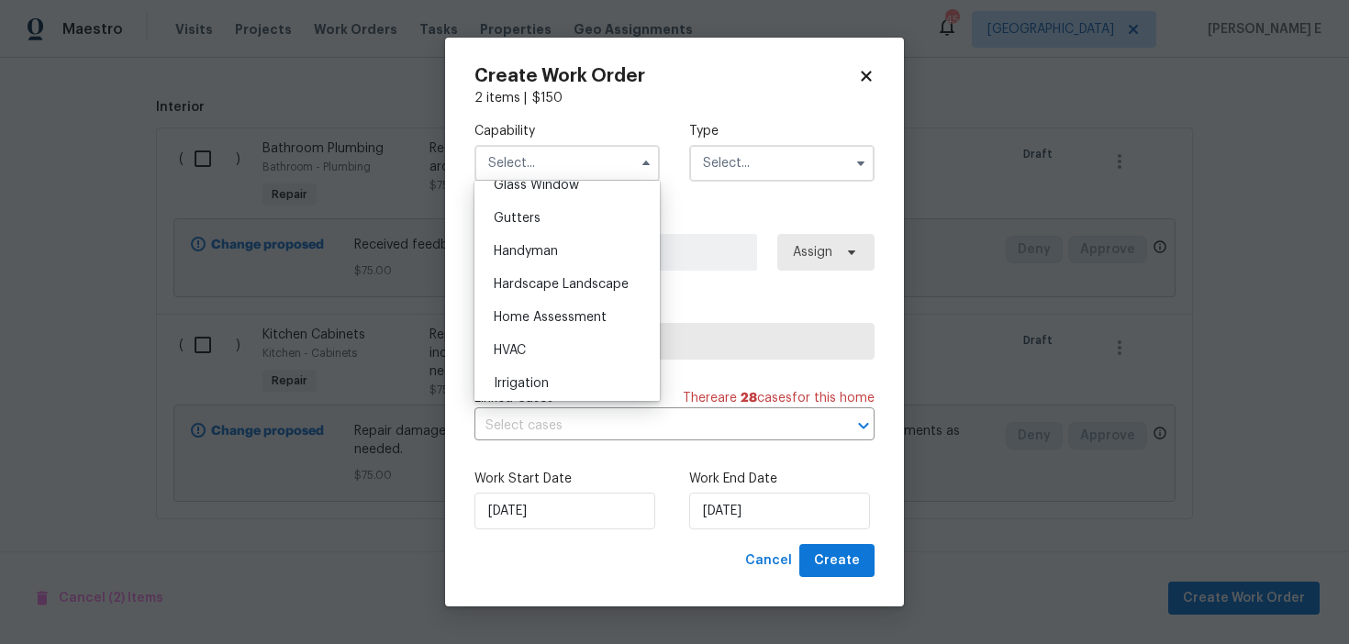
scroll to position [966, 0]
click at [561, 244] on div "Handyman" at bounding box center [567, 245] width 176 height 33
type input "Handyman"
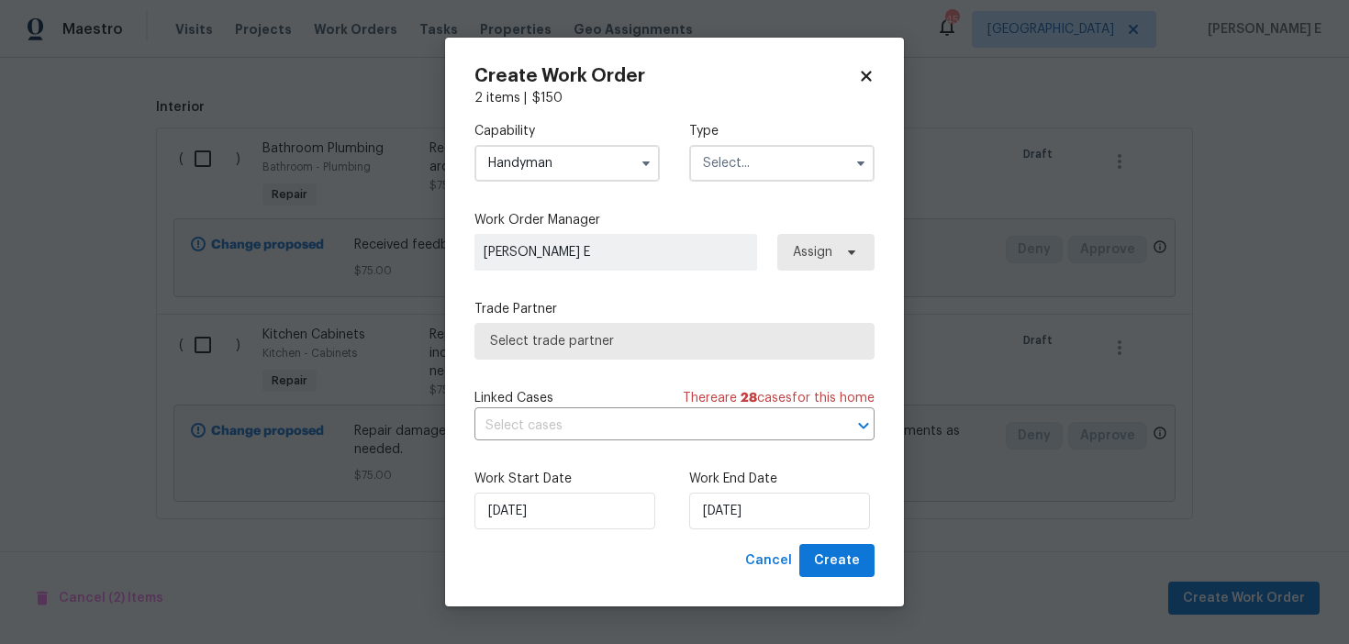
click at [722, 167] on input "text" at bounding box center [781, 163] width 185 height 37
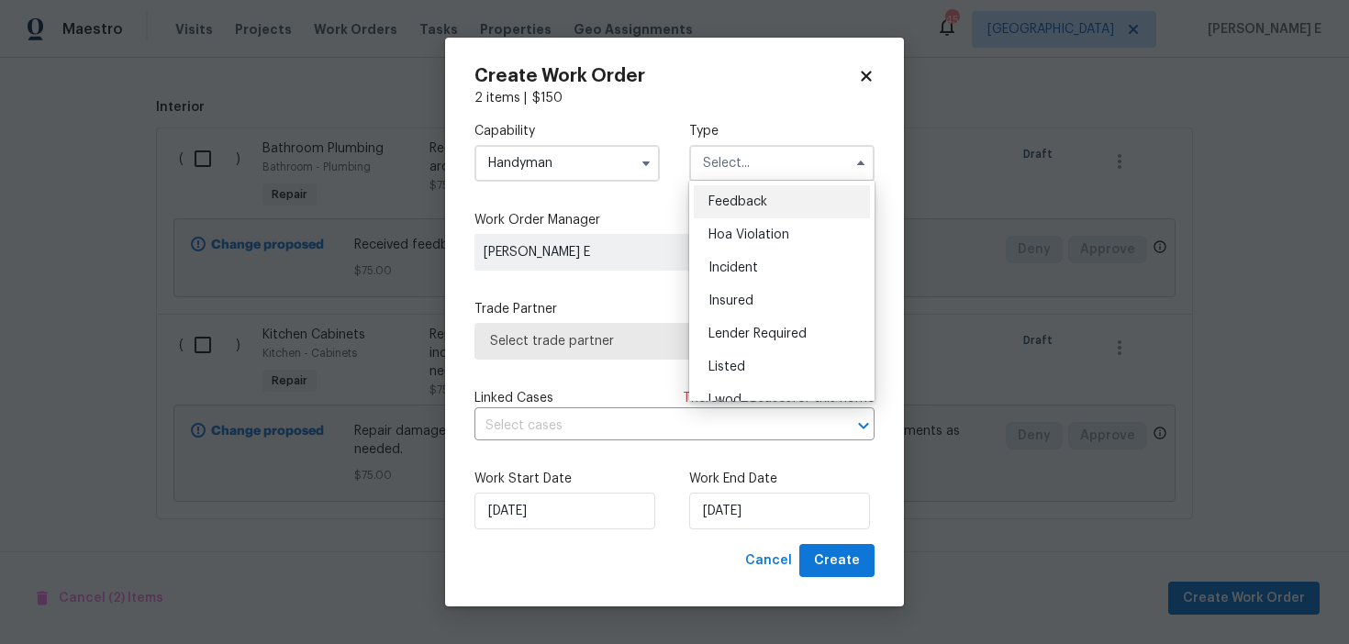
click at [718, 196] on span "Feedback" at bounding box center [738, 202] width 59 height 13
type input "Feedback"
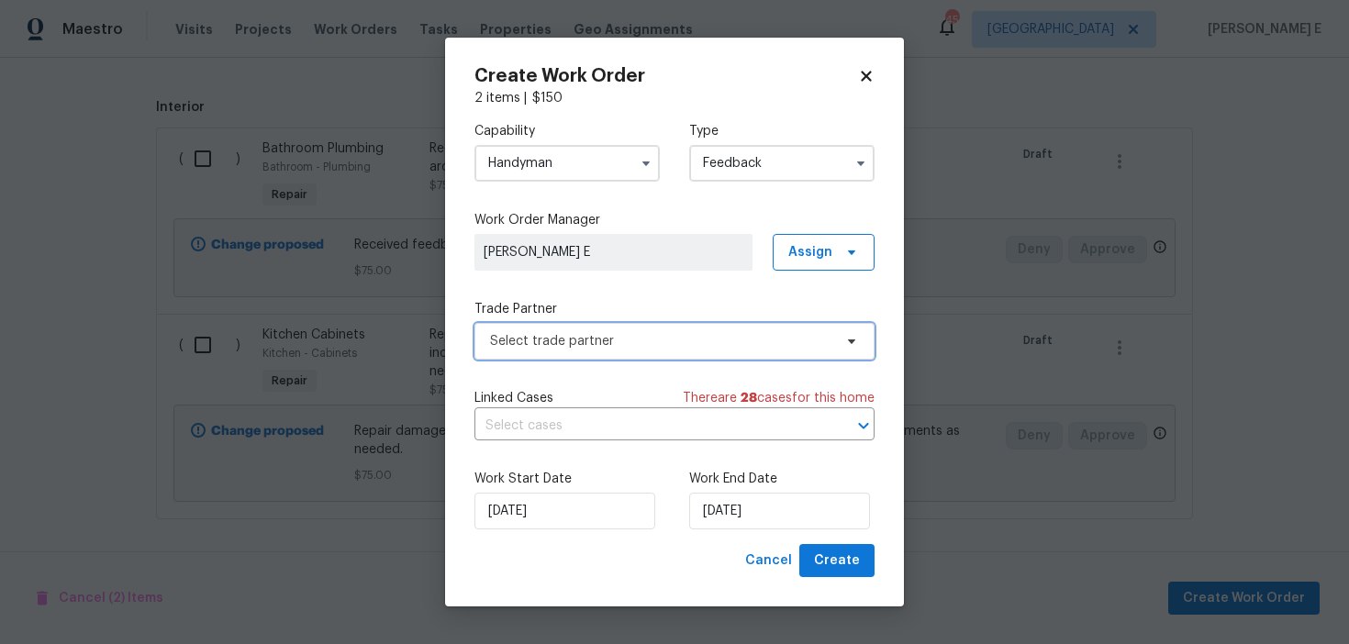
click at [581, 332] on span "Select trade partner" at bounding box center [661, 341] width 342 height 18
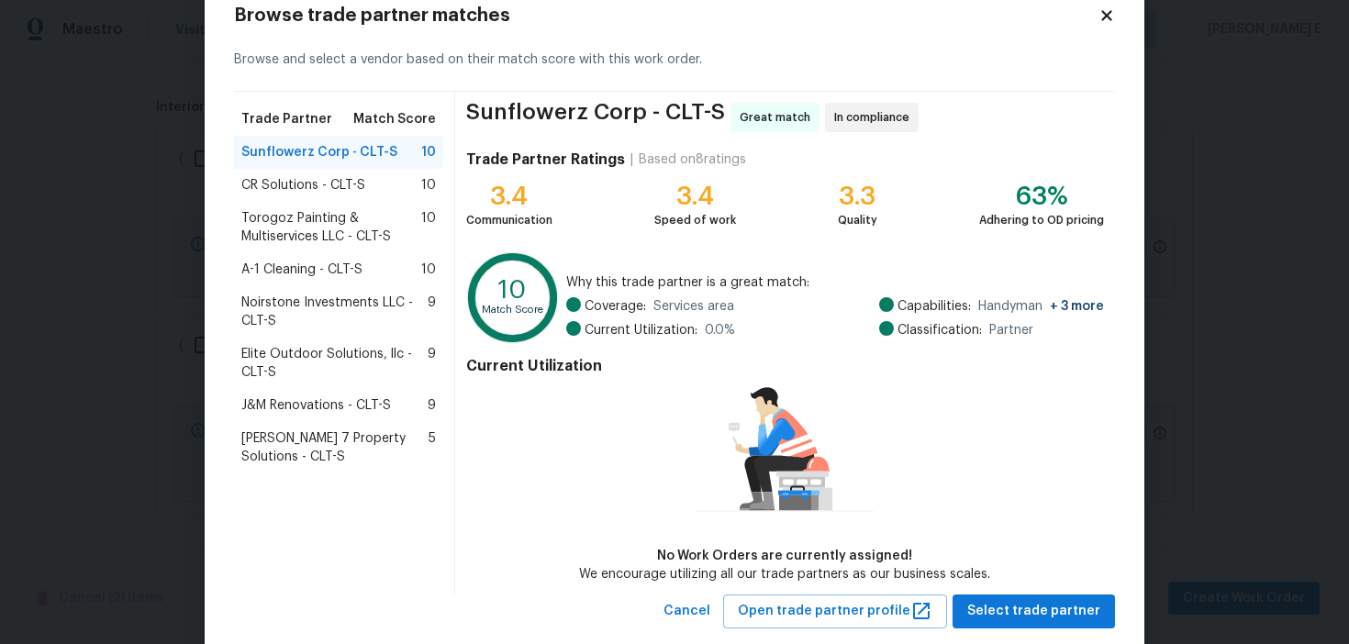
scroll to position [54, 0]
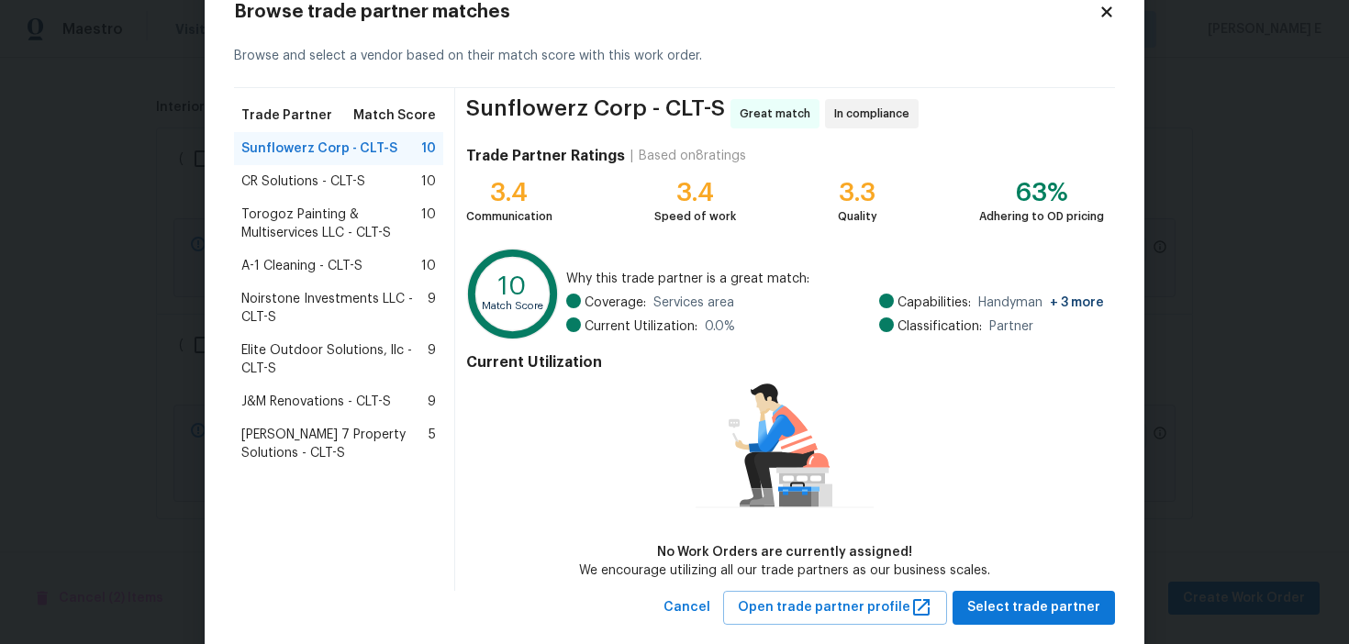
click at [330, 221] on span "Torogoz Painting & Multiservices LLC - CLT-S" at bounding box center [331, 224] width 180 height 37
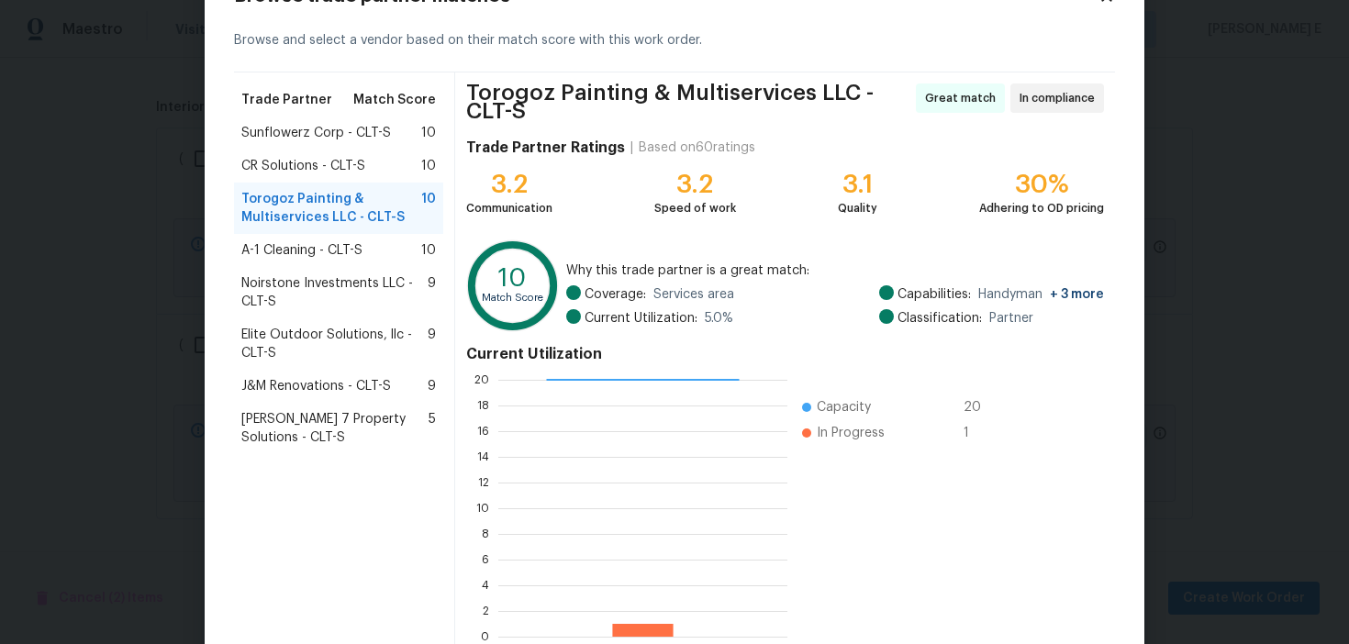
scroll to position [173, 0]
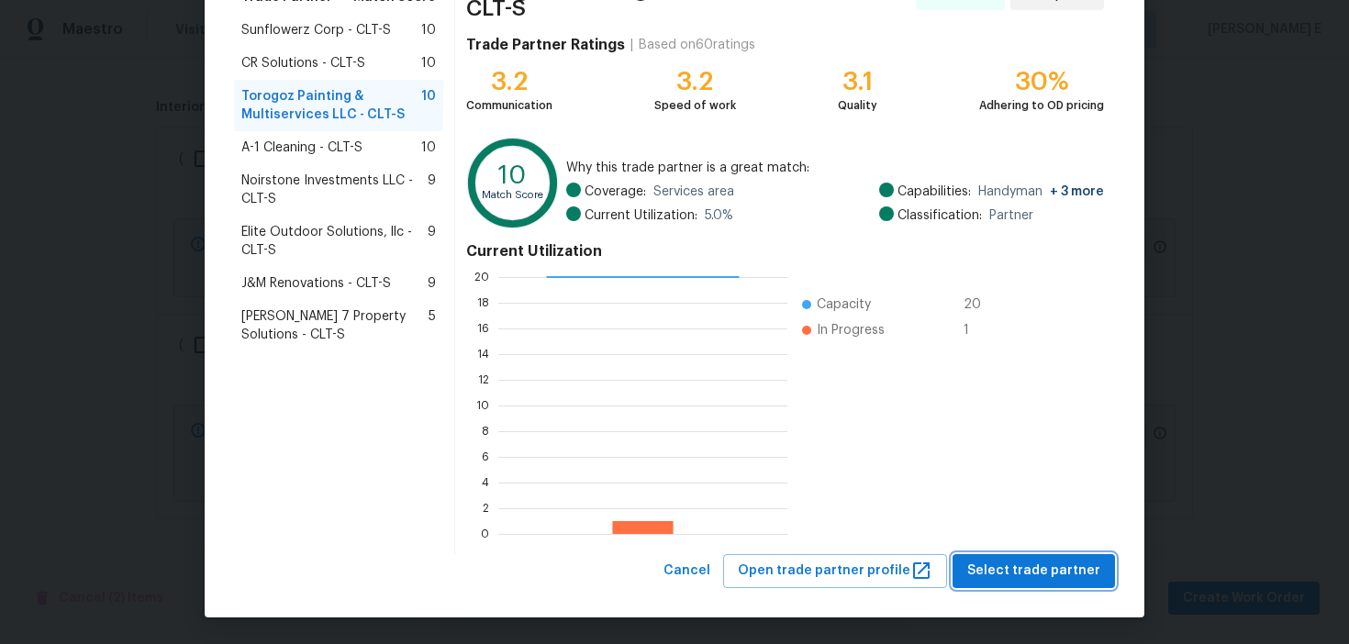
click at [971, 576] on button "Select trade partner" at bounding box center [1034, 571] width 162 height 34
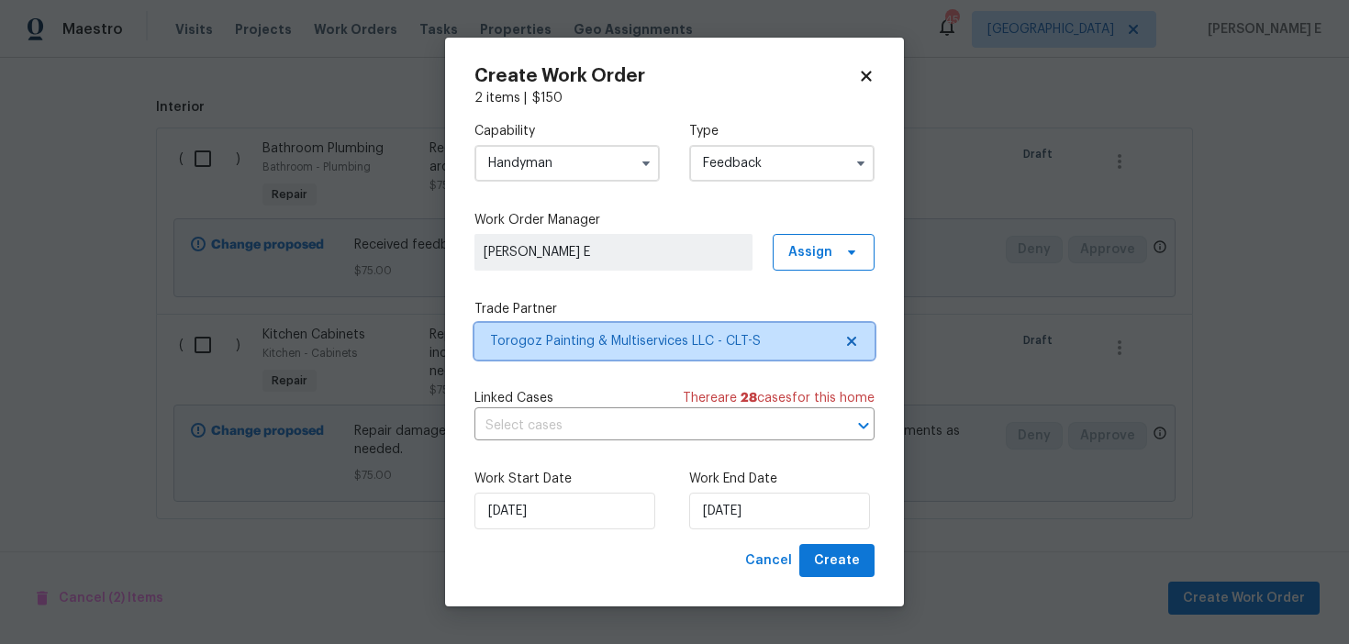
scroll to position [0, 0]
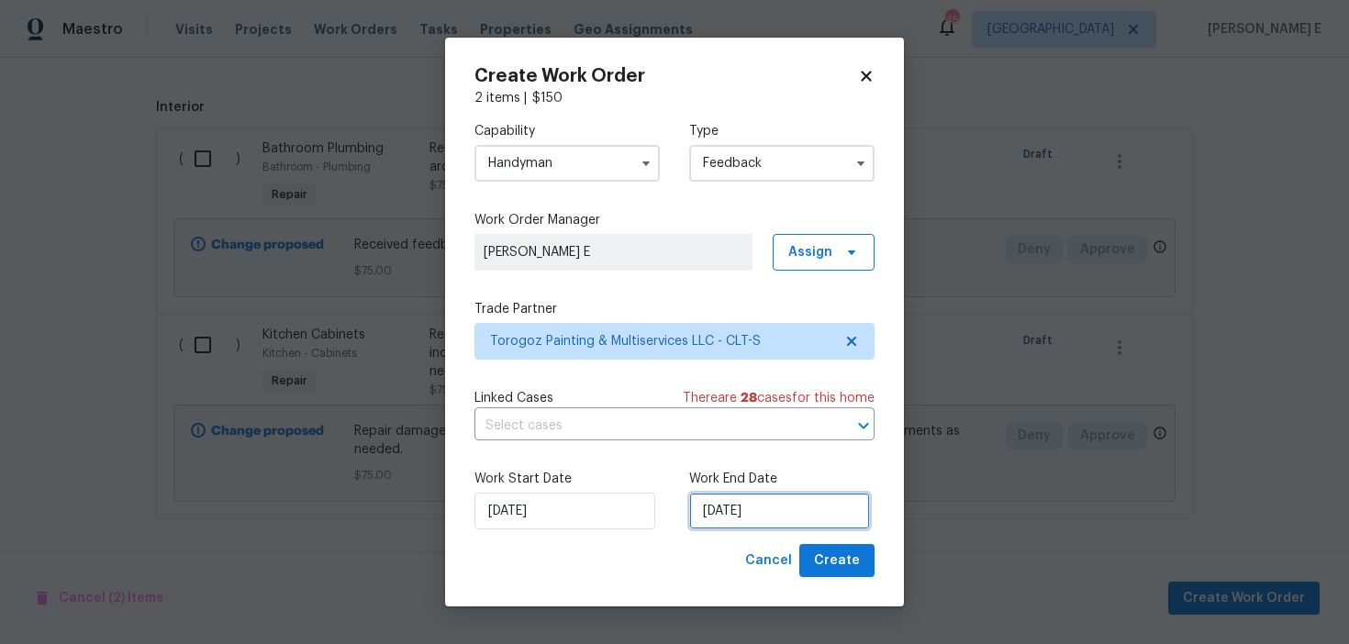
click at [721, 506] on input "23/09/2025" at bounding box center [779, 511] width 181 height 37
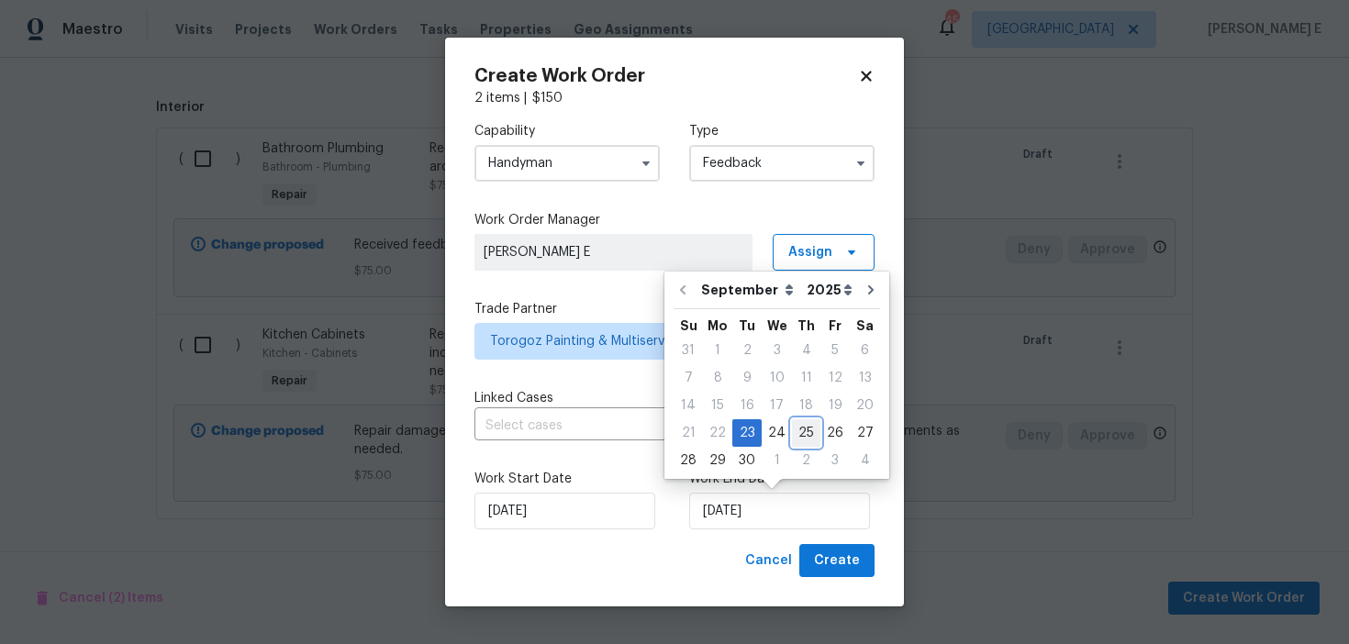
click at [801, 433] on div "25" at bounding box center [806, 433] width 28 height 26
type input "25/09/2025"
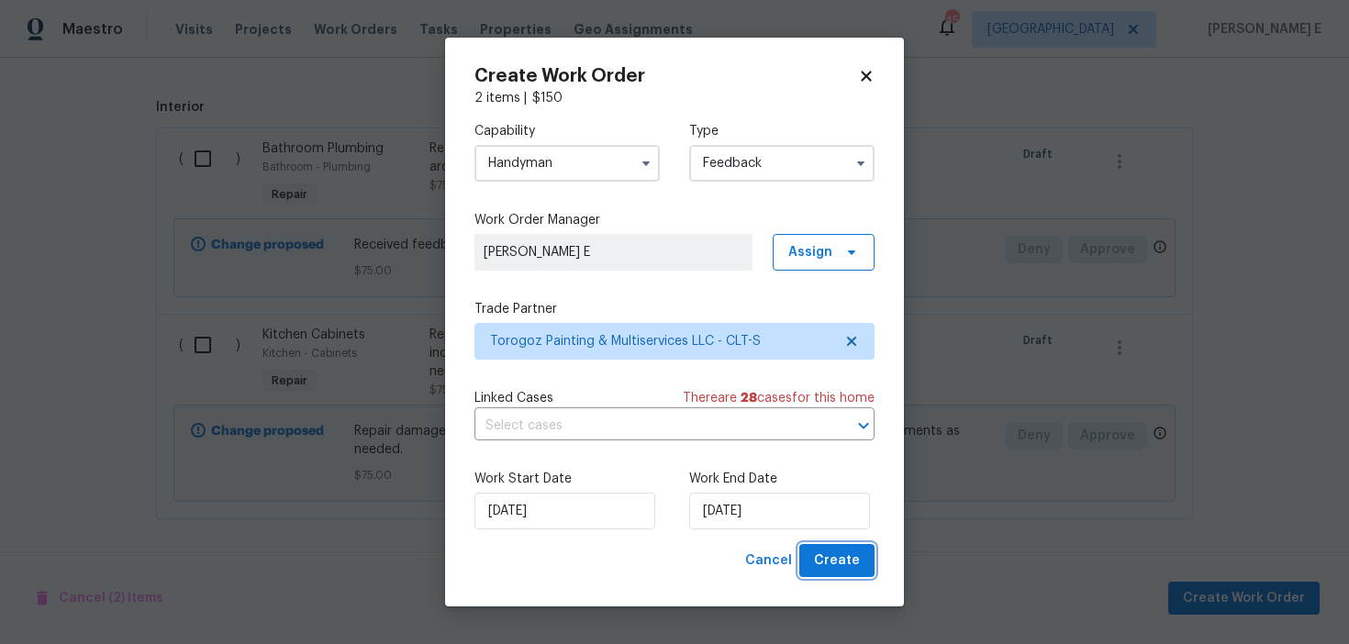
click at [829, 574] on button "Create" at bounding box center [836, 561] width 75 height 34
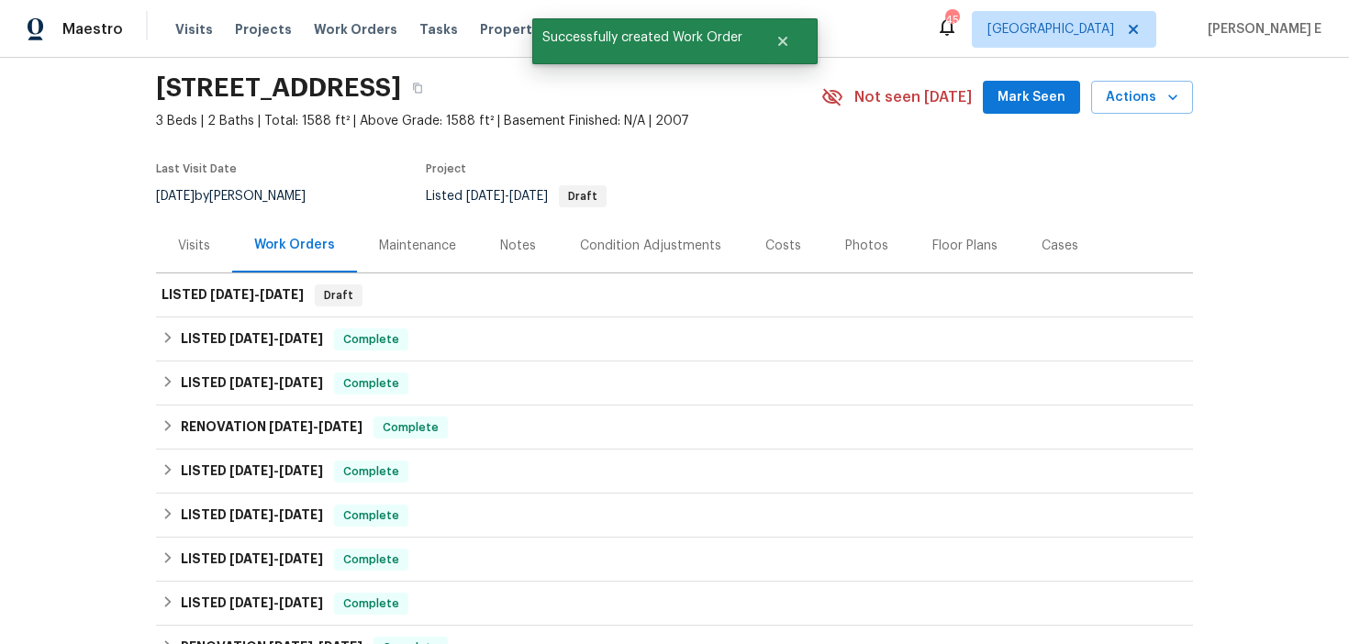
scroll to position [66, 0]
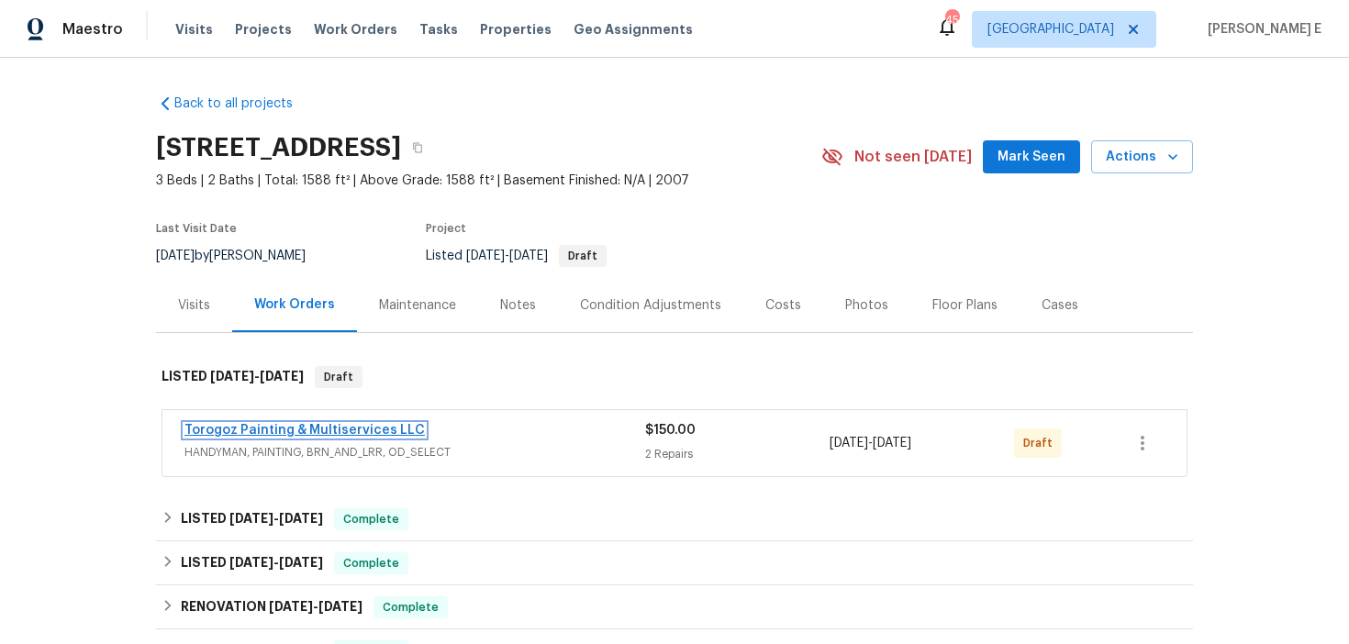
click at [319, 428] on link "Torogoz Painting & Multiservices LLC" at bounding box center [304, 430] width 240 height 13
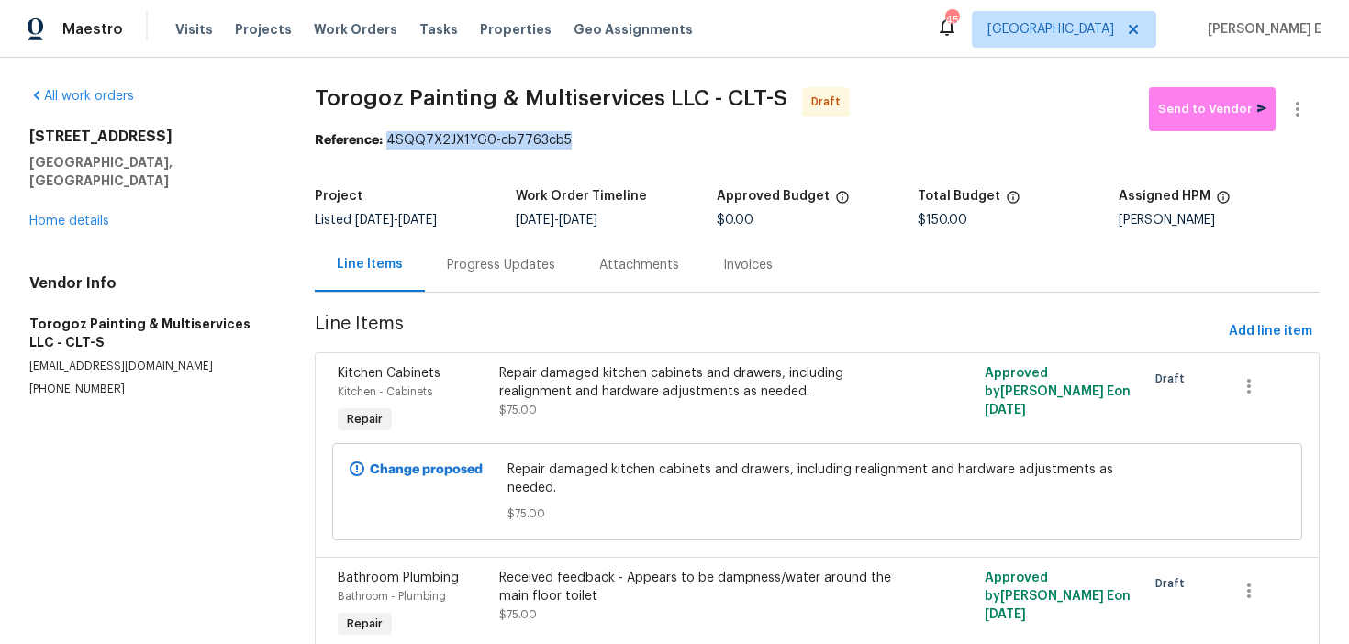
drag, startPoint x: 393, startPoint y: 138, endPoint x: 583, endPoint y: 138, distance: 190.0
click at [583, 138] on div "Reference: 4SQQ7X2JX1YG0-cb7763cb5" at bounding box center [817, 140] width 1005 height 18
copy div "4SQQ7X2JX1YG0-cb7763cb5"
click at [463, 289] on div "Progress Updates" at bounding box center [501, 265] width 152 height 54
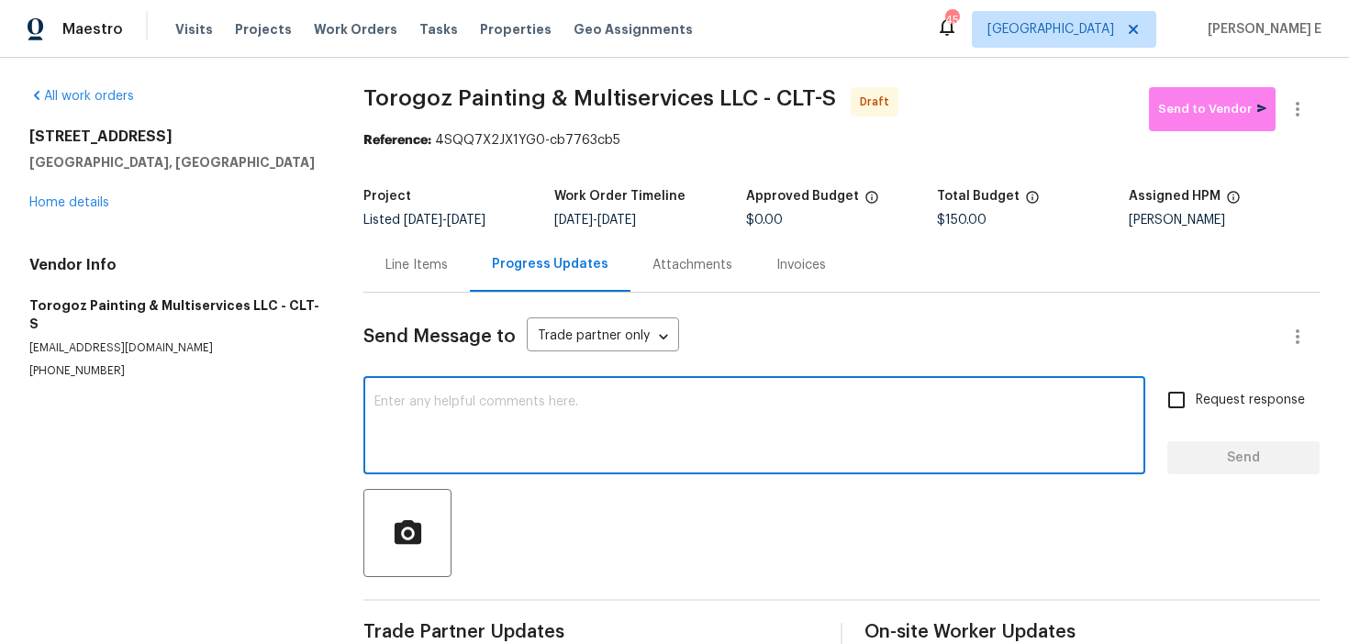
click at [524, 437] on textarea at bounding box center [754, 428] width 760 height 64
paste textarea "Hi this is Keerthana with Opendoor. I’m confirming you received the WO for the …"
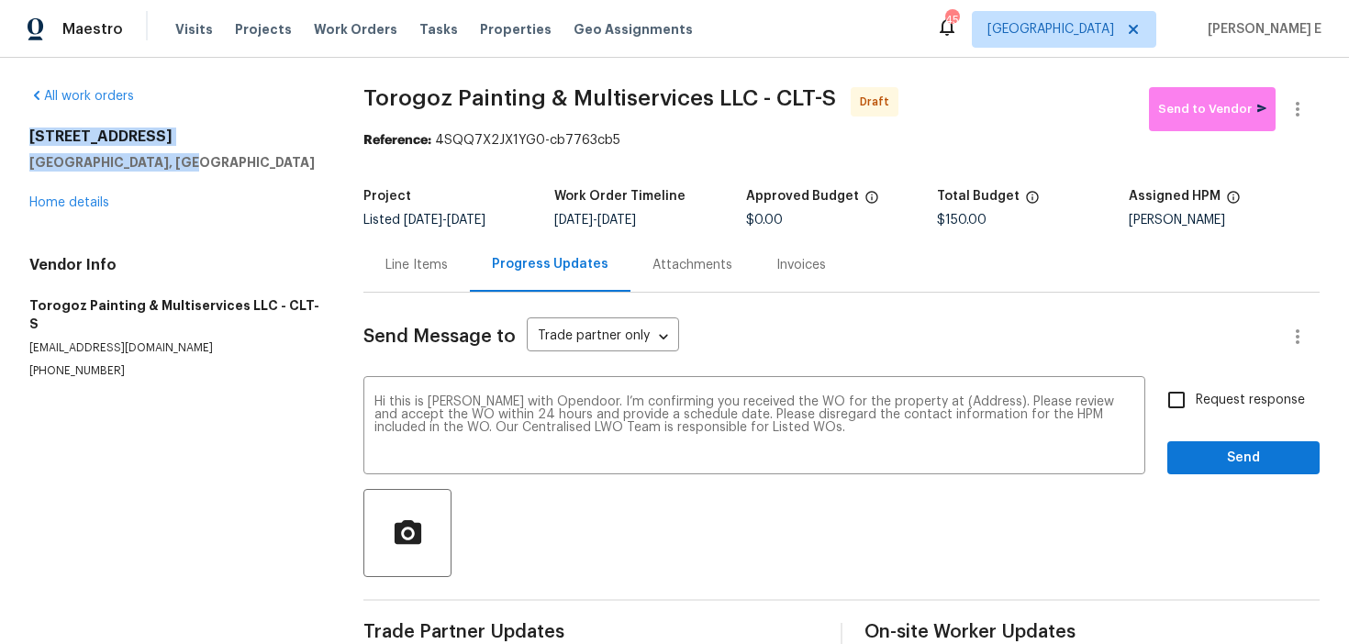
drag, startPoint x: 28, startPoint y: 130, endPoint x: 204, endPoint y: 168, distance: 179.3
click at [204, 168] on div "All work orders 7400 Gilead Rd Huntersville, NC 28078 Home details Vendor Info …" at bounding box center [674, 370] width 1349 height 624
copy div "7400 Gilead Rd Huntersville, NC 28078"
click at [964, 406] on textarea "Hi this is Keerthana with Opendoor. I’m confirming you received the WO for the …" at bounding box center [754, 428] width 760 height 64
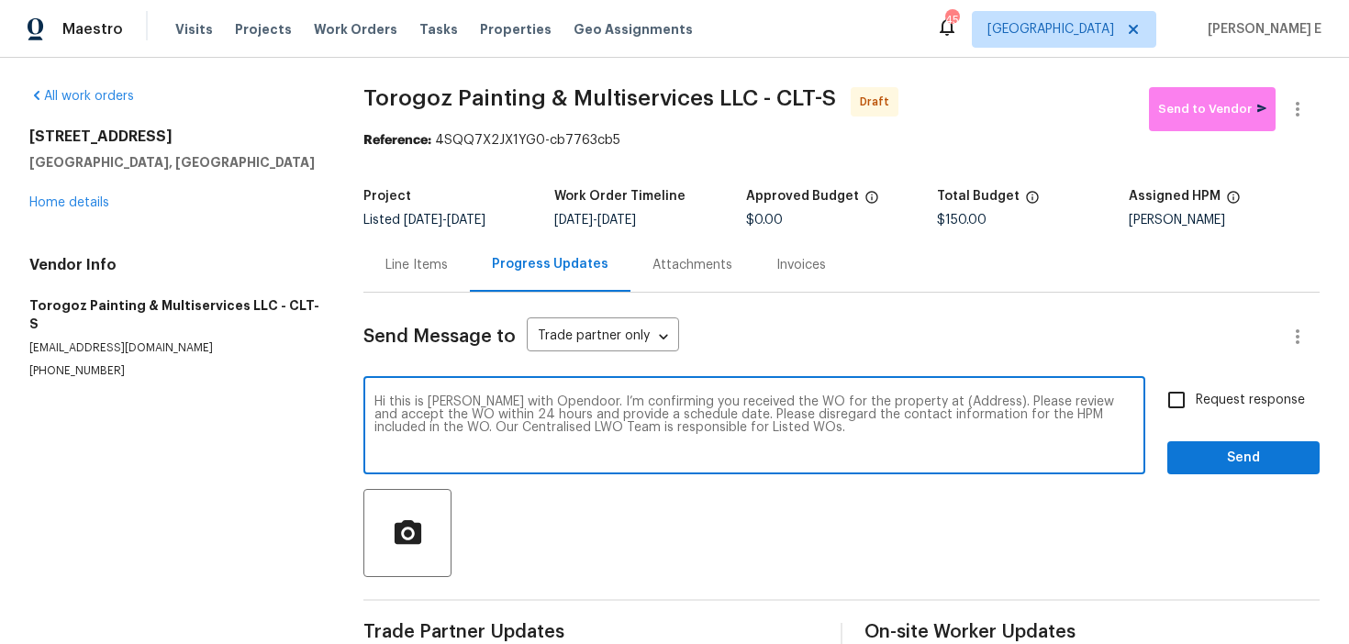
click at [964, 406] on textarea "Hi this is Keerthana with Opendoor. I’m confirming you received the WO for the …" at bounding box center [754, 428] width 760 height 64
paste textarea "7400 Gilead Rd Huntersville, NC 28078"
type textarea "Hi this is Keerthana with Opendoor. I’m confirming you received the WO for the …"
click at [1186, 412] on input "Request response" at bounding box center [1176, 400] width 39 height 39
checkbox input "true"
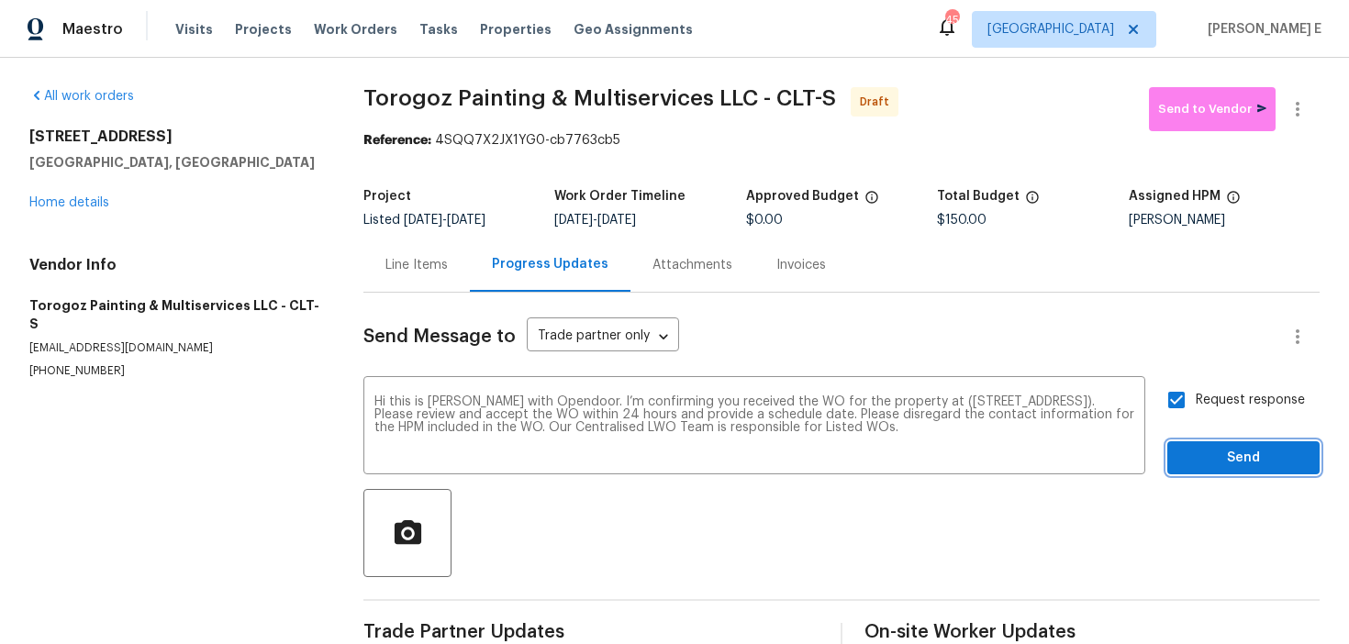
click at [1206, 457] on span "Send" at bounding box center [1243, 458] width 123 height 23
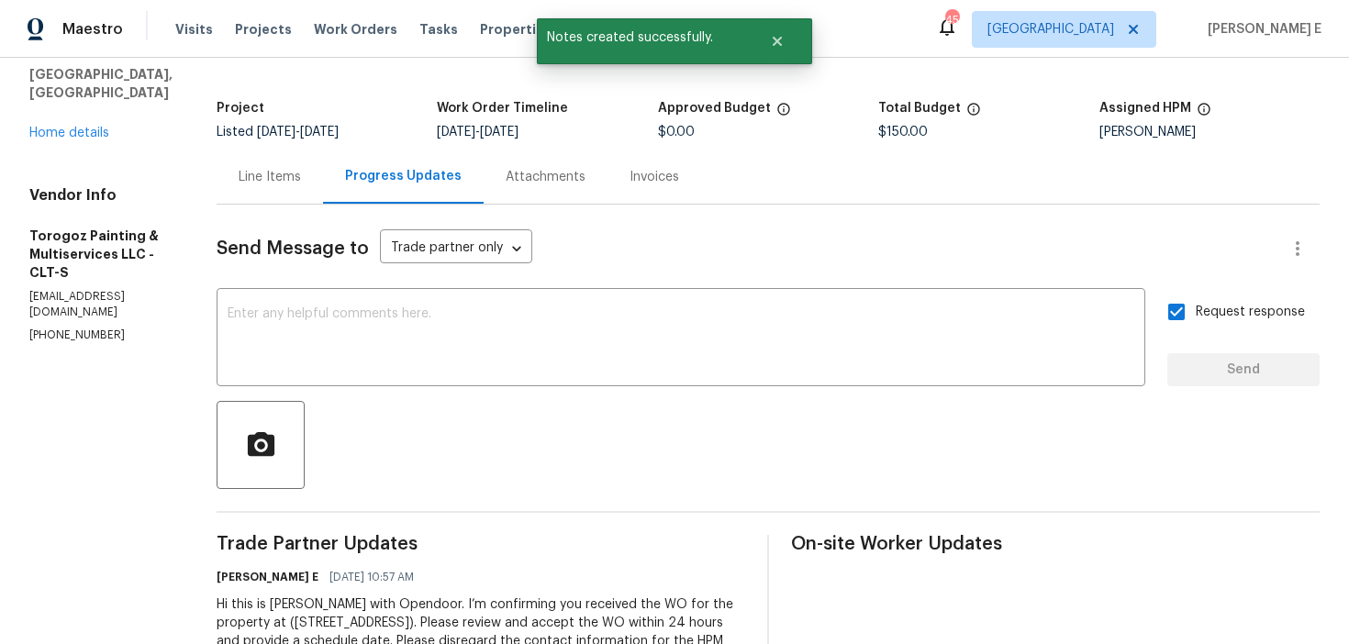
scroll to position [95, 0]
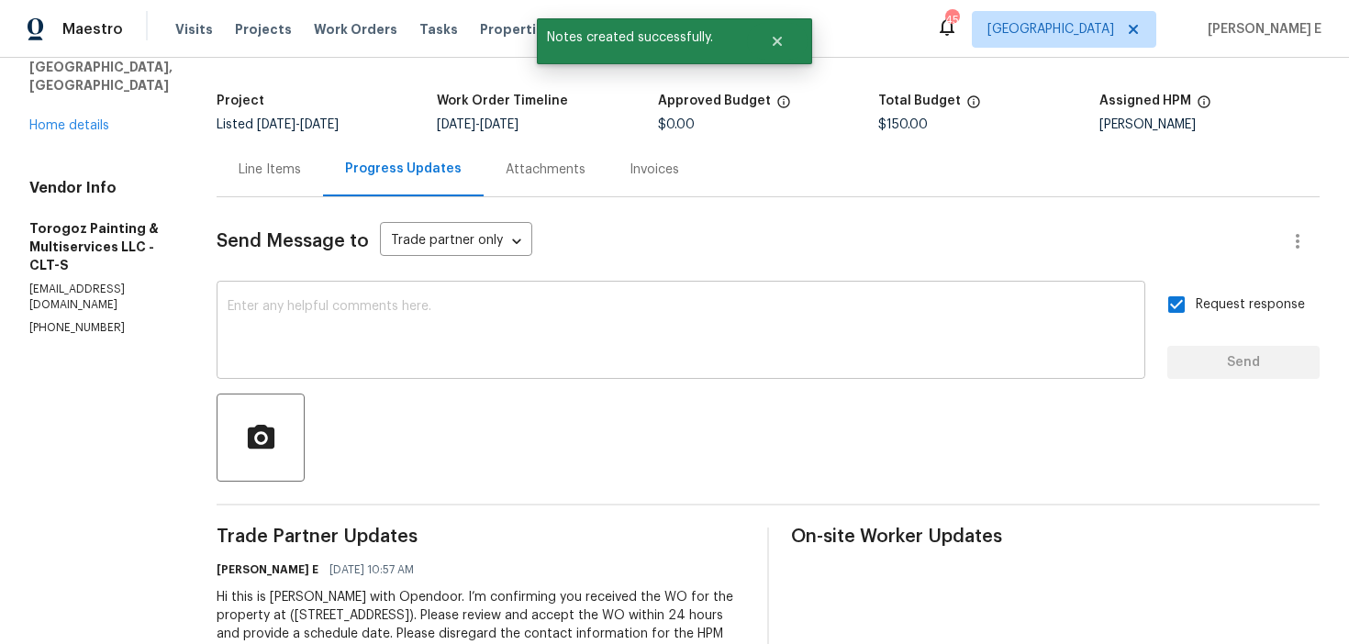
click at [783, 337] on textarea at bounding box center [681, 332] width 907 height 64
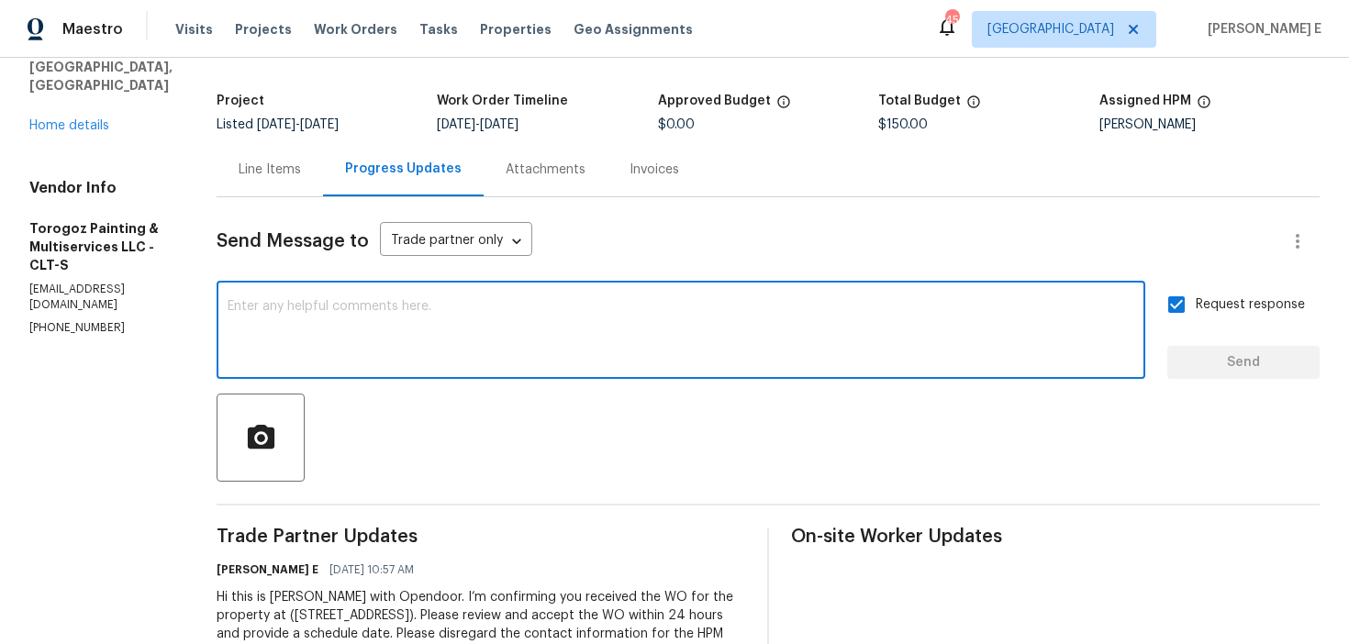
paste textarea "Attention All Work Orders must include before-photos (both close-up and wide-an…"
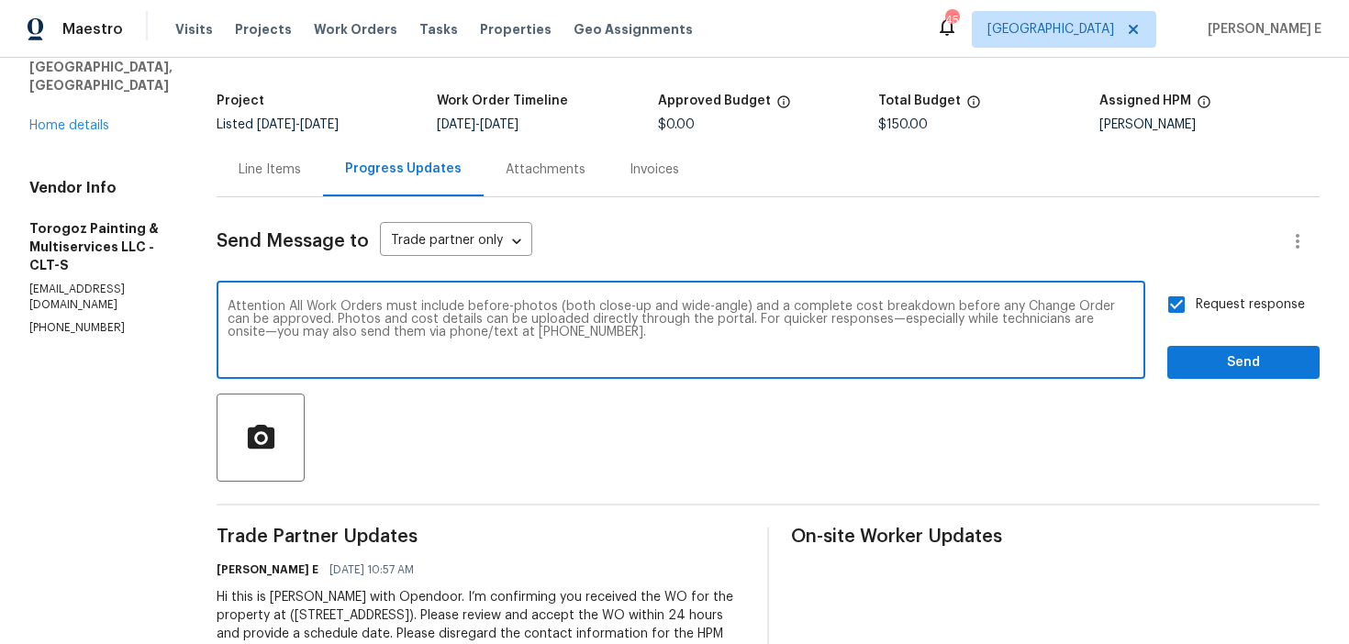
type textarea "Attention All Work Orders must include before-photos (both close-up and wide-an…"
click at [1231, 381] on div "Send Message to Trade partner only Trade partner only ​ Attention All Work Orde…" at bounding box center [768, 440] width 1103 height 486
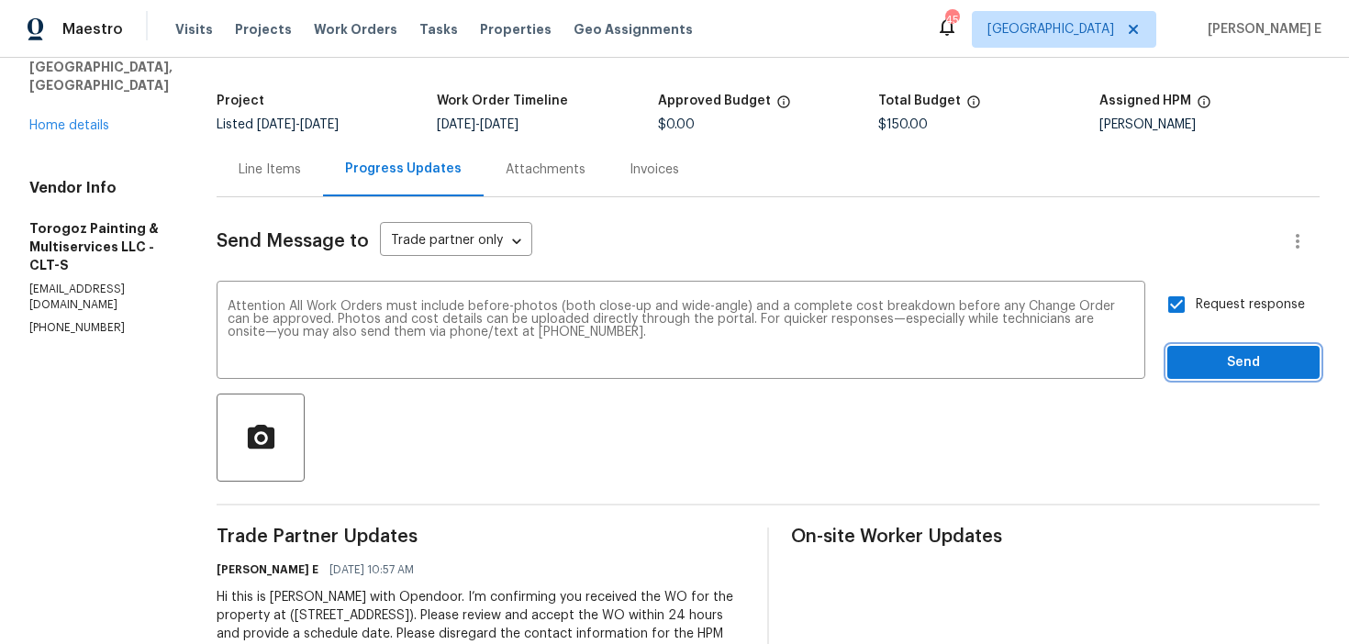
click at [1254, 359] on span "Send" at bounding box center [1243, 363] width 123 height 23
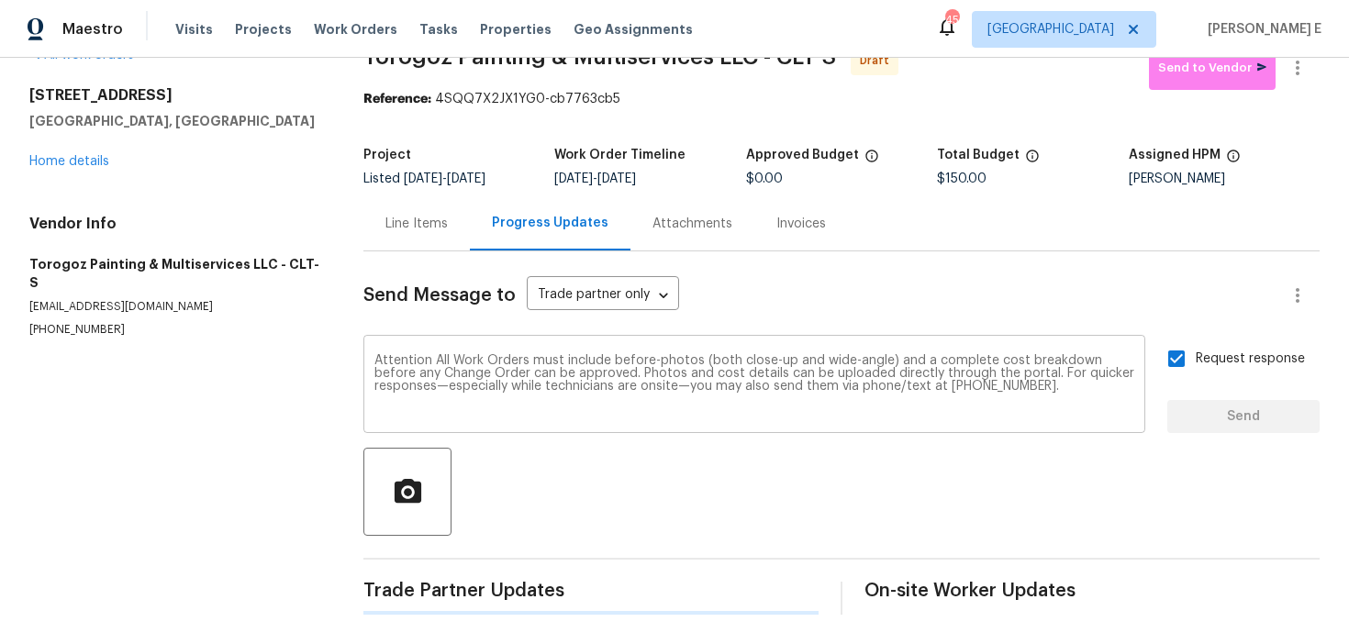
scroll to position [0, 0]
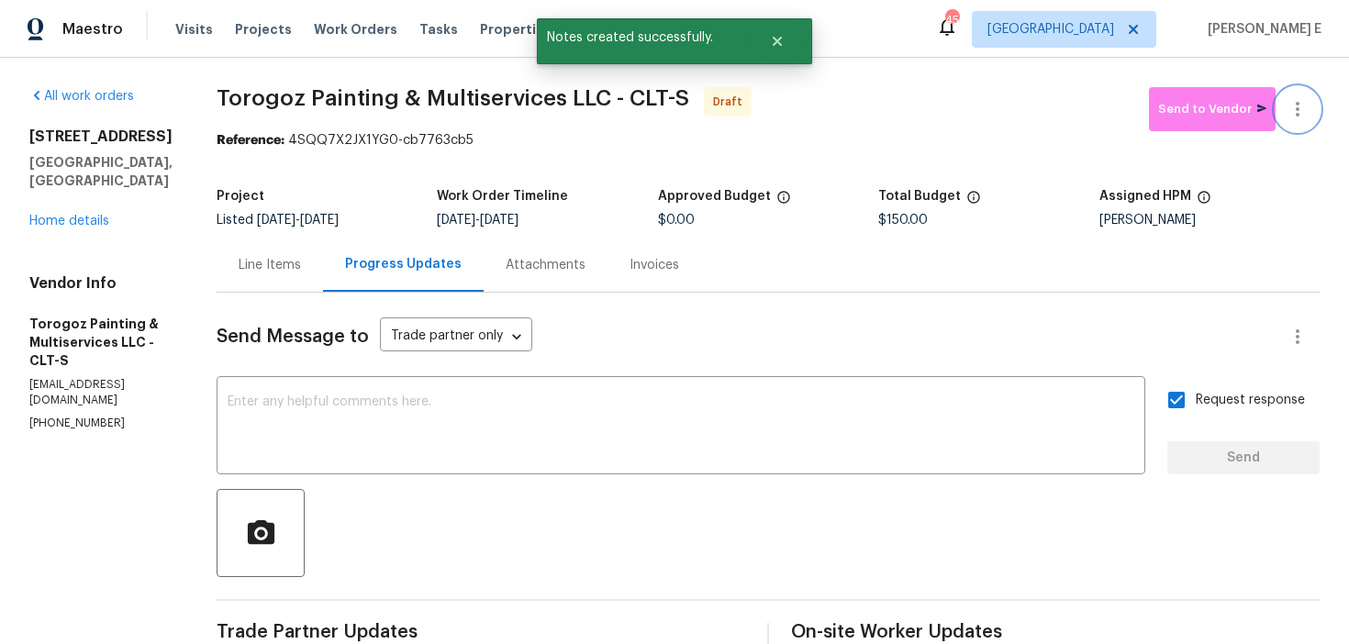
click at [1300, 105] on icon "button" at bounding box center [1298, 109] width 22 height 22
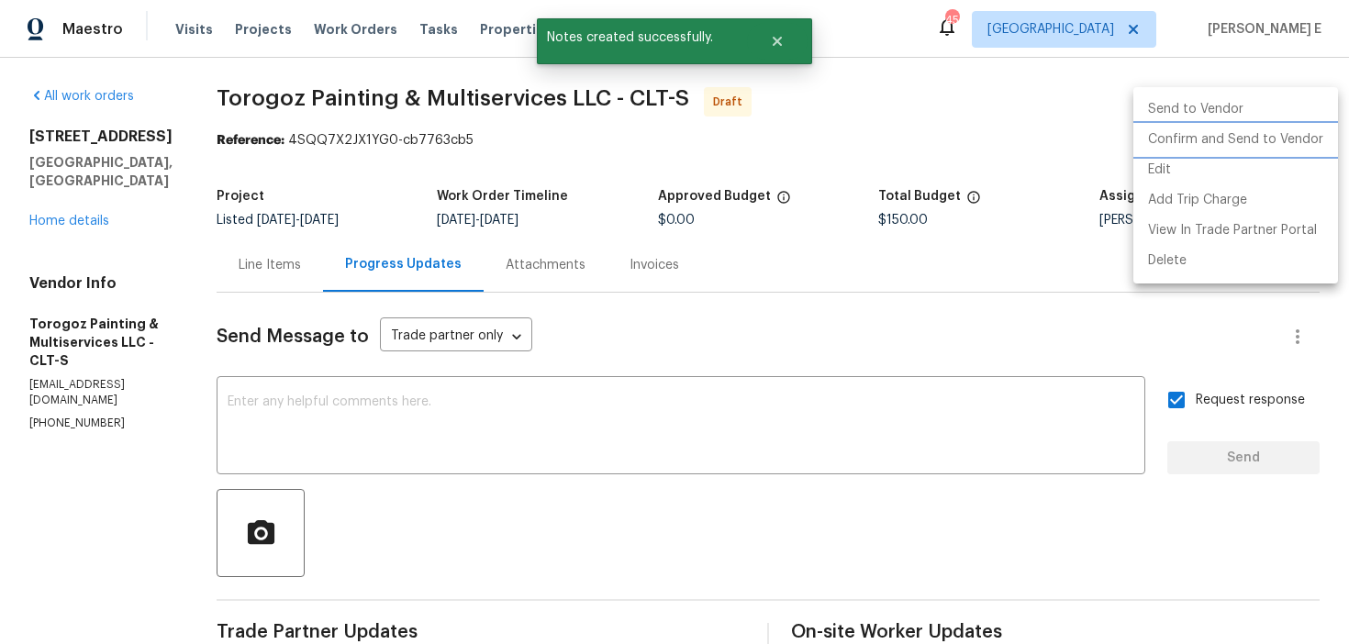
click at [1291, 126] on li "Confirm and Send to Vendor" at bounding box center [1236, 140] width 205 height 30
click at [776, 187] on div at bounding box center [674, 322] width 1349 height 644
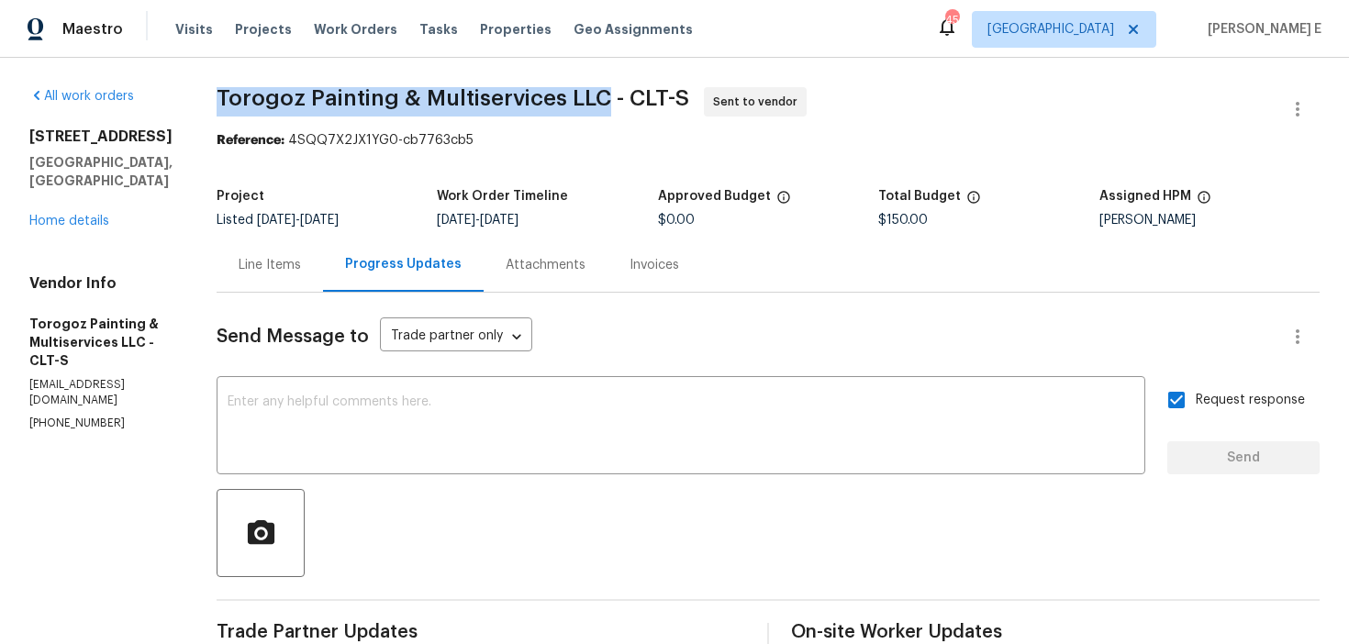
drag, startPoint x: 259, startPoint y: 97, endPoint x: 643, endPoint y: 95, distance: 383.7
click at [643, 95] on div "All work orders 7400 Gilead Rd Huntersville, NC 28078 Home details Vendor Info …" at bounding box center [674, 506] width 1349 height 896
copy span "Torogoz Painting & Multiservices LLC"
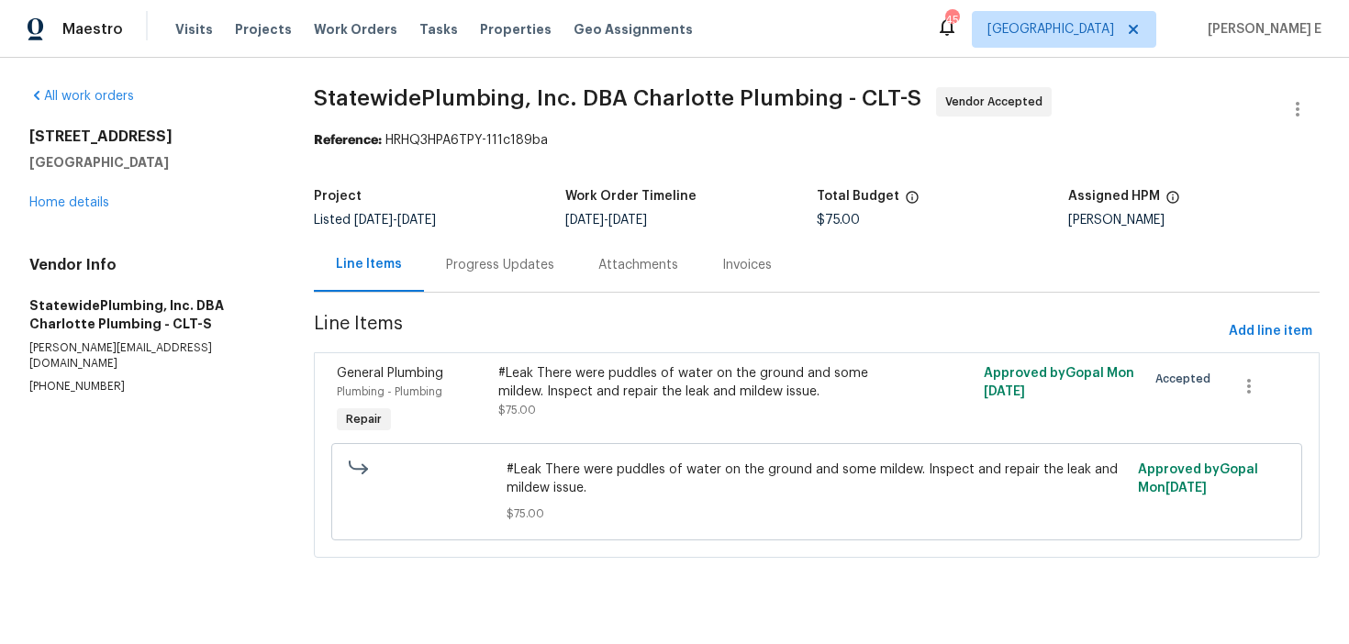
click at [502, 260] on div "Progress Updates" at bounding box center [500, 265] width 108 height 18
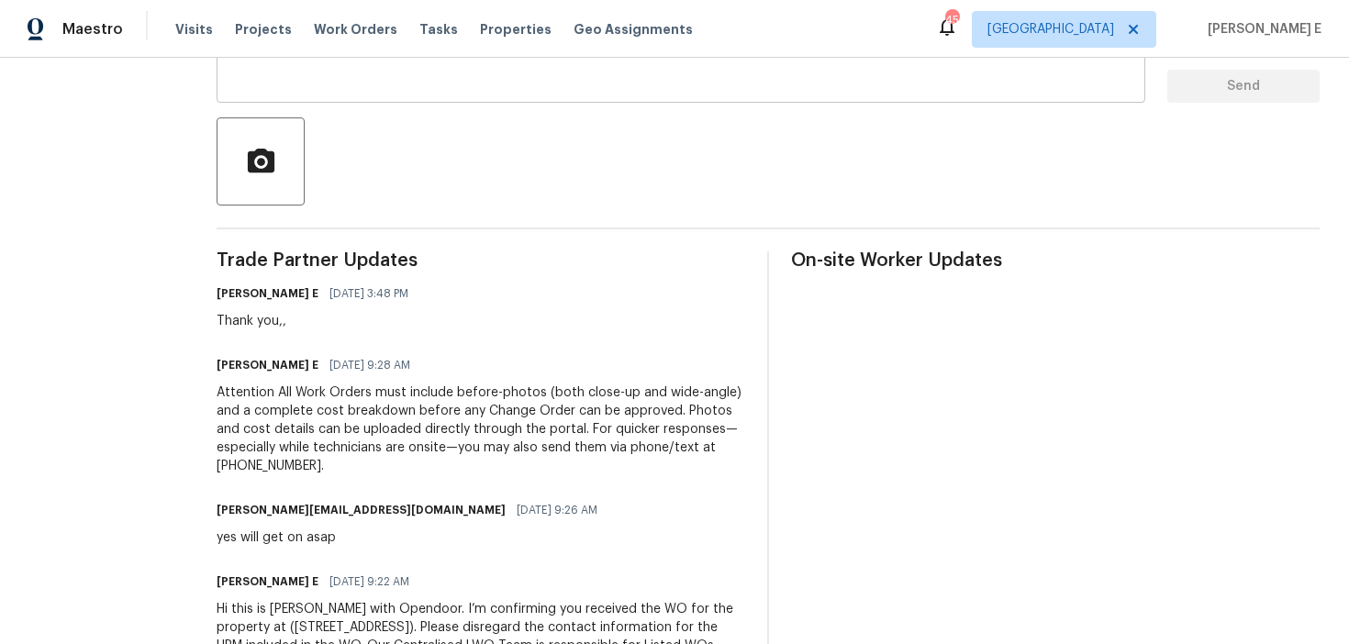
scroll to position [251, 0]
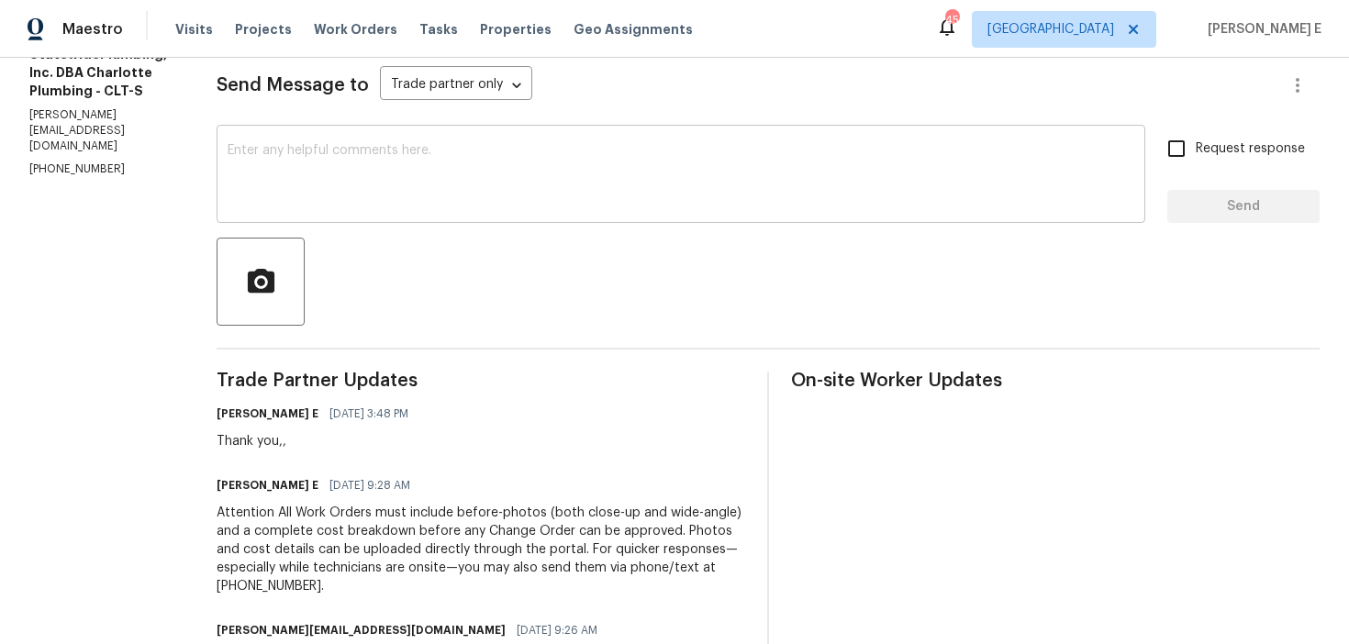
click at [915, 182] on textarea at bounding box center [681, 176] width 907 height 64
paste textarea "Just checking—do you have a scheduled date for this yet?"
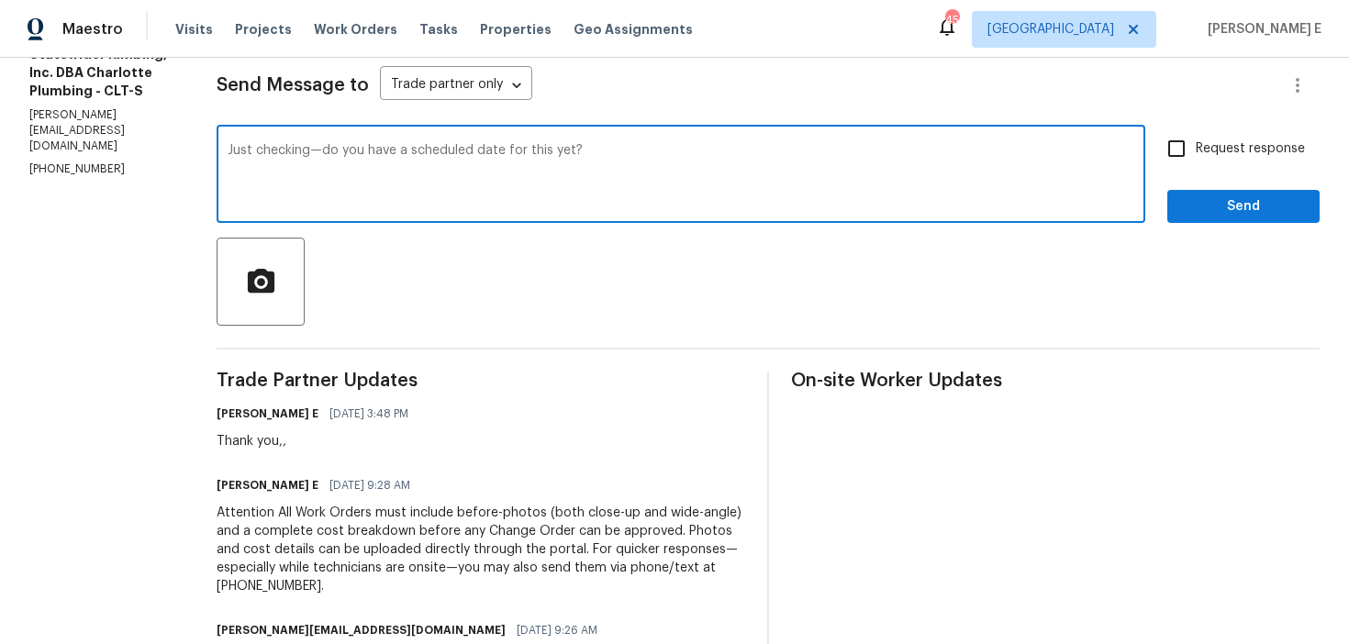
type textarea "Just checking—do you have a scheduled date for this yet?"
click at [1209, 151] on span "Request response" at bounding box center [1250, 149] width 109 height 19
click at [1196, 151] on input "Request response" at bounding box center [1176, 148] width 39 height 39
checkbox input "true"
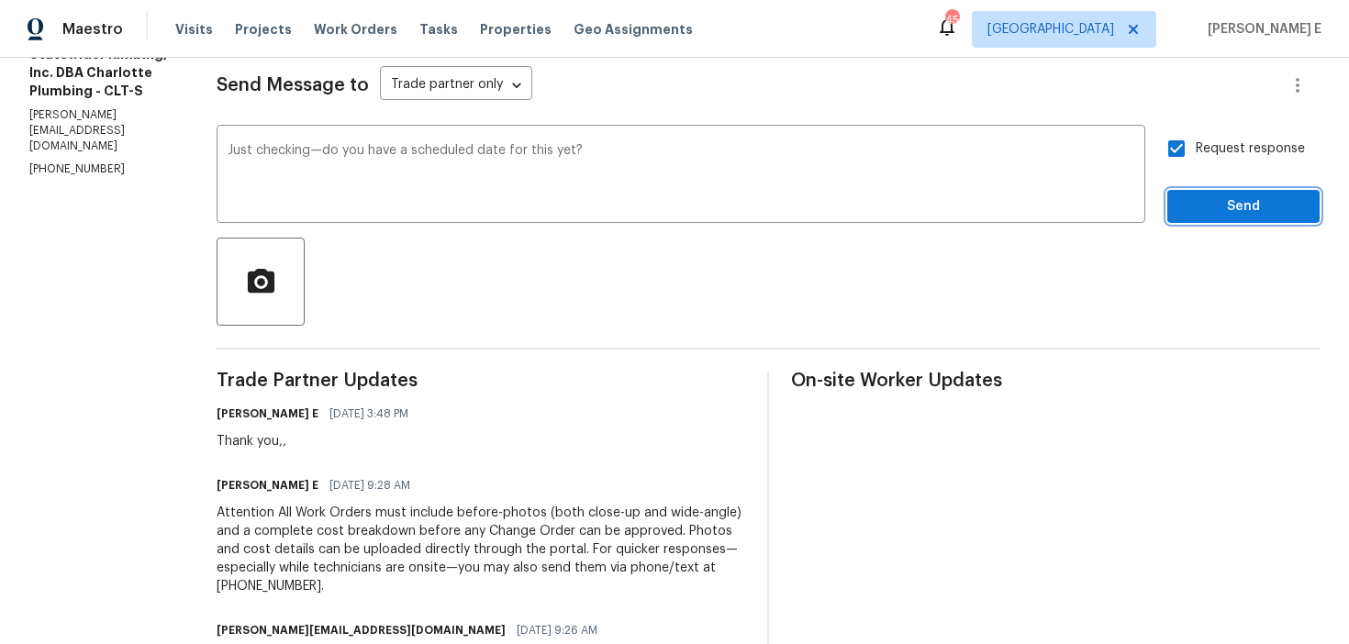
click at [1215, 196] on span "Send" at bounding box center [1243, 207] width 123 height 23
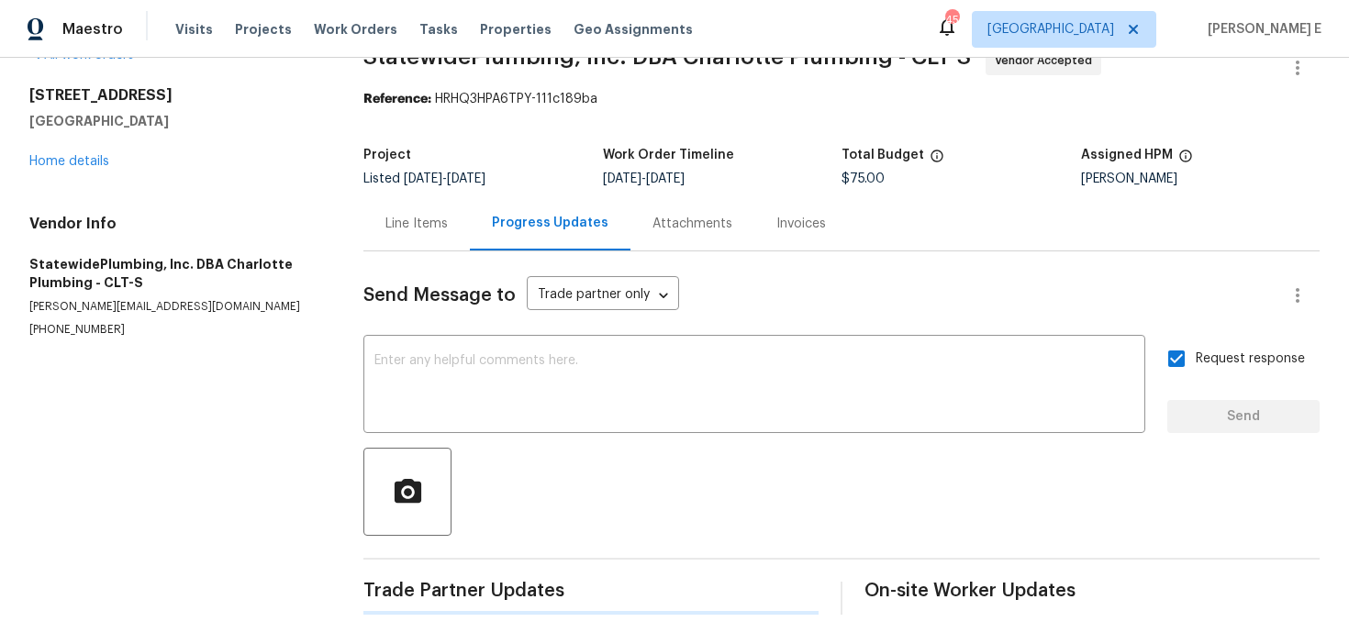
scroll to position [0, 0]
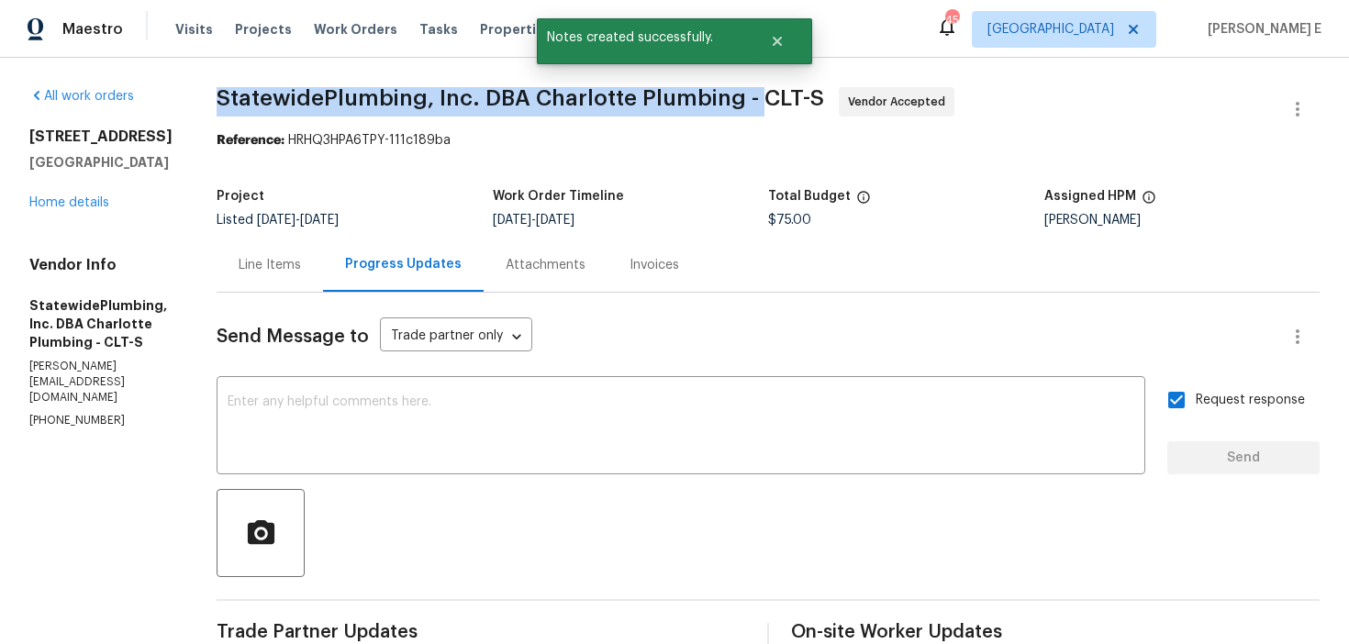
drag, startPoint x: 247, startPoint y: 95, endPoint x: 786, endPoint y: 98, distance: 538.8
click at [786, 98] on div "All work orders [STREET_ADDRESS] Home details Vendor Info StatewidePlumbing, In…" at bounding box center [674, 604] width 1349 height 1092
copy span "StatewidePlumbing, Inc. DBA Charlotte Plumbing -"
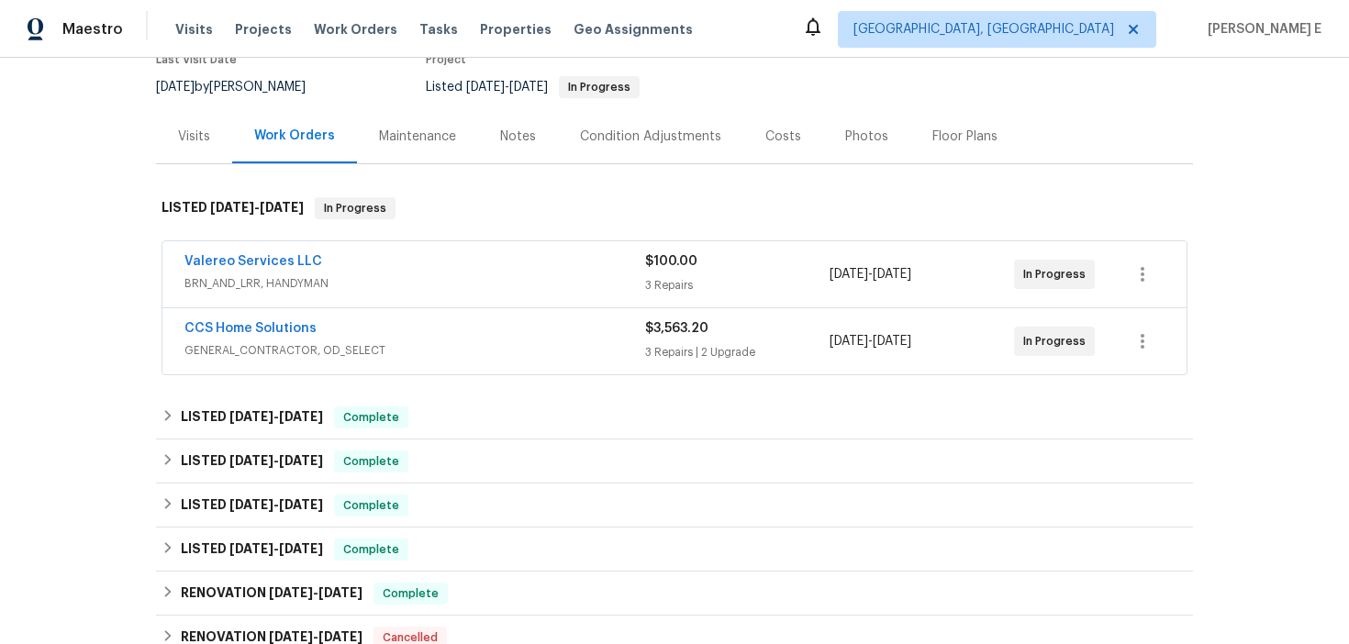
scroll to position [175, 0]
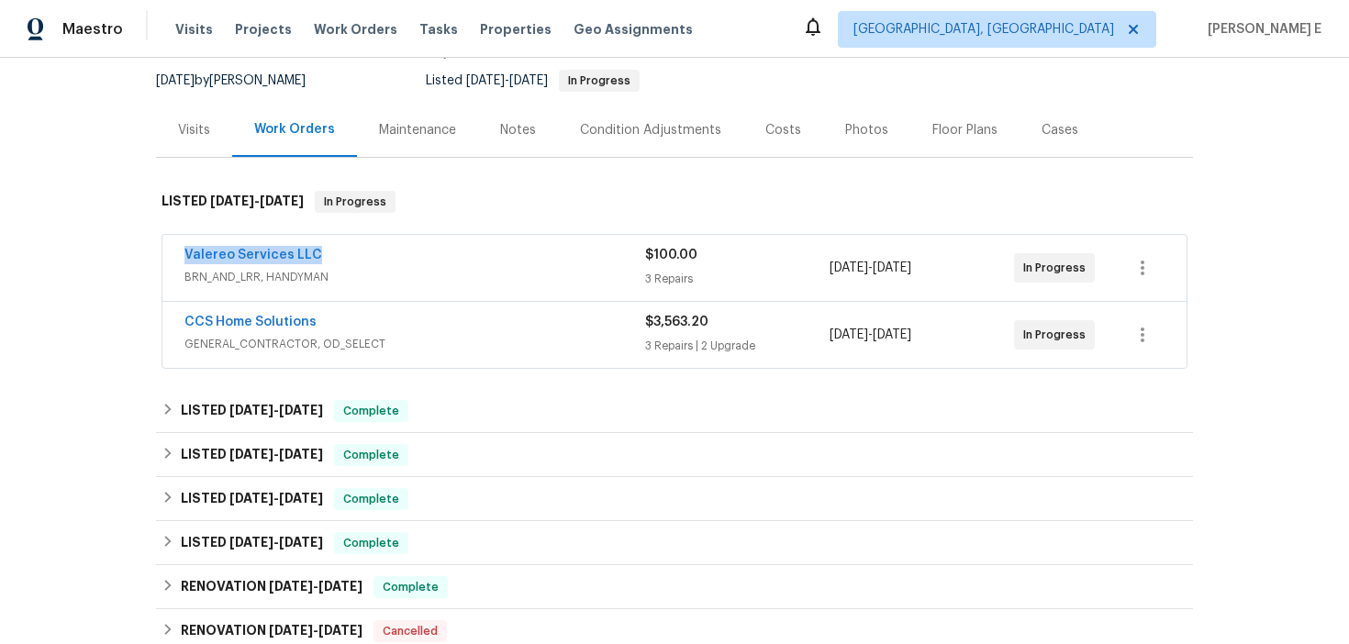
drag, startPoint x: 176, startPoint y: 259, endPoint x: 324, endPoint y: 260, distance: 147.8
click at [324, 260] on div "Valereo Services LLC BRN_AND_LRR, HANDYMAN $100.00 3 Repairs [DATE] - [DATE] In…" at bounding box center [674, 268] width 1024 height 66
copy link "Valereo Services LLC"
drag, startPoint x: 175, startPoint y: 319, endPoint x: 328, endPoint y: 319, distance: 152.4
click at [328, 319] on div "CCS Home Solutions GENERAL_CONTRACTOR, OD_SELECT $3,563.20 3 Repairs | 2 Upgrad…" at bounding box center [674, 335] width 1024 height 66
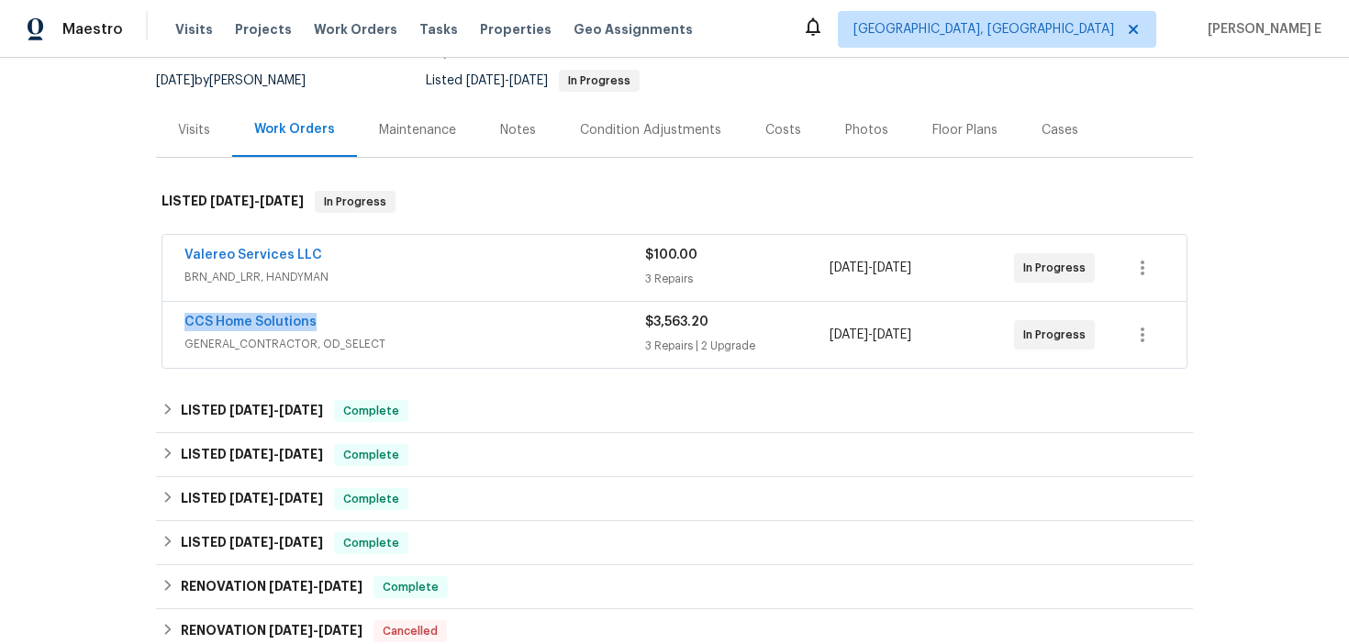
copy link "CCS Home Solutions"
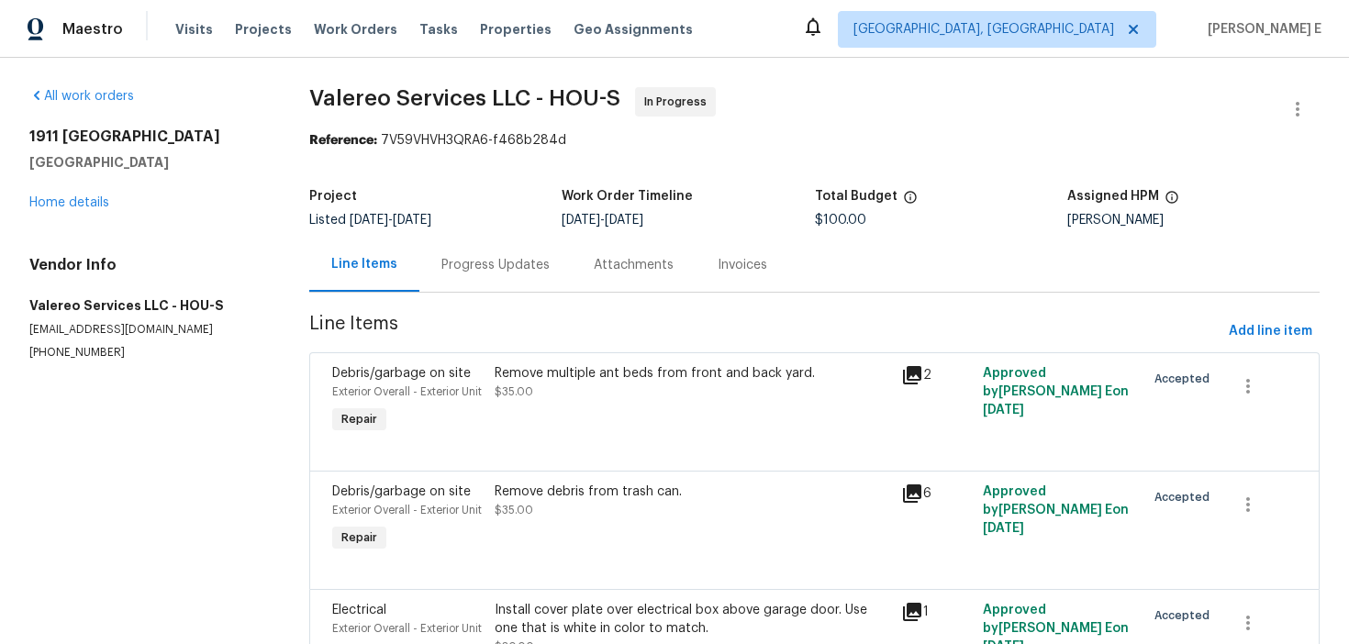
click at [481, 254] on div "Progress Updates" at bounding box center [495, 265] width 152 height 54
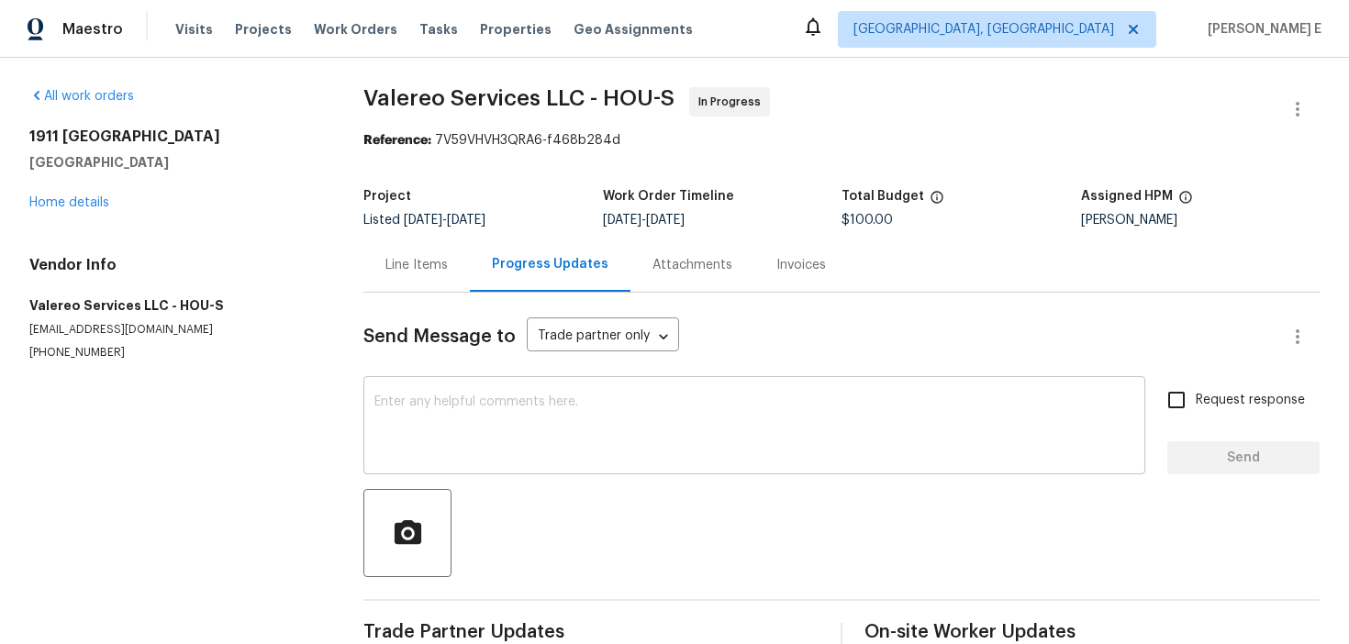
click at [541, 411] on textarea at bounding box center [754, 428] width 760 height 64
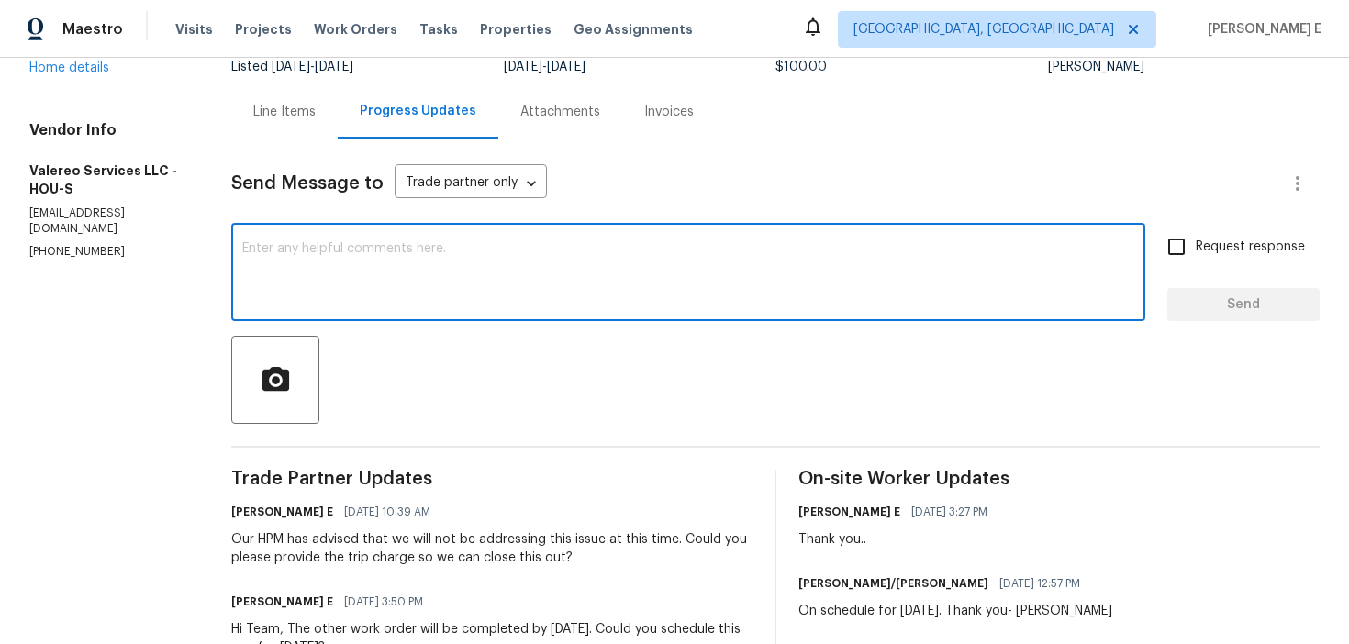
scroll to position [133, 0]
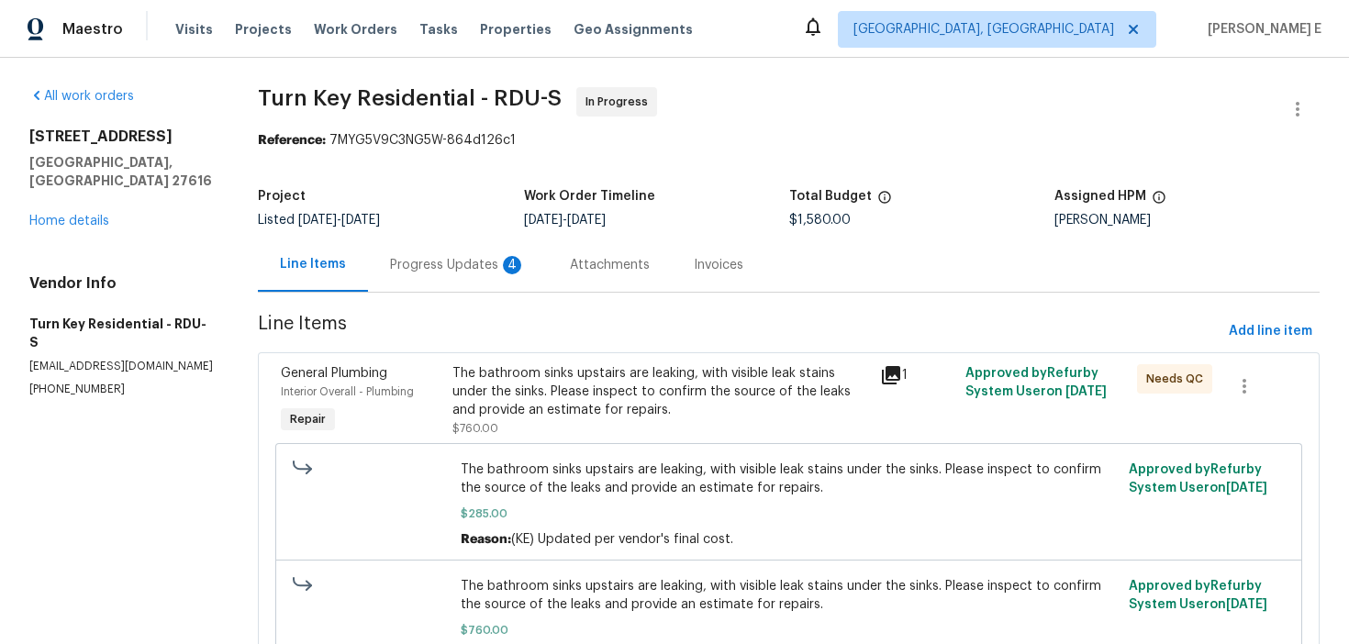
scroll to position [31, 0]
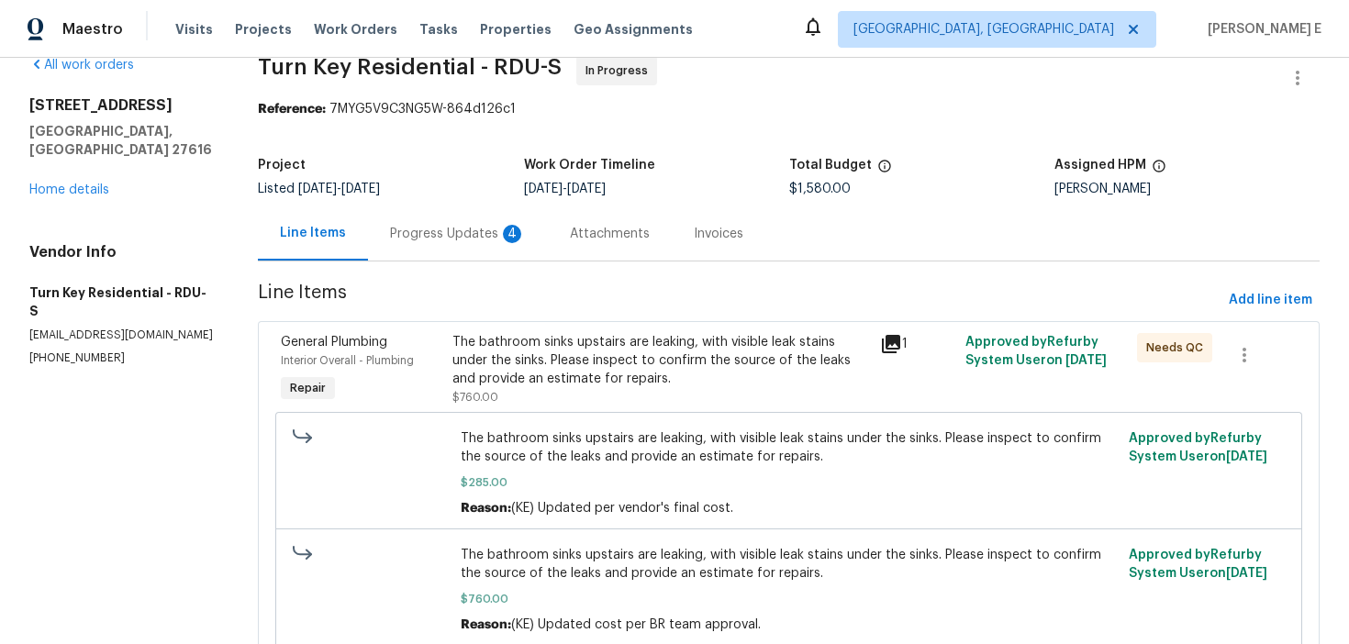
click at [446, 232] on div "Progress Updates 4" at bounding box center [458, 234] width 136 height 18
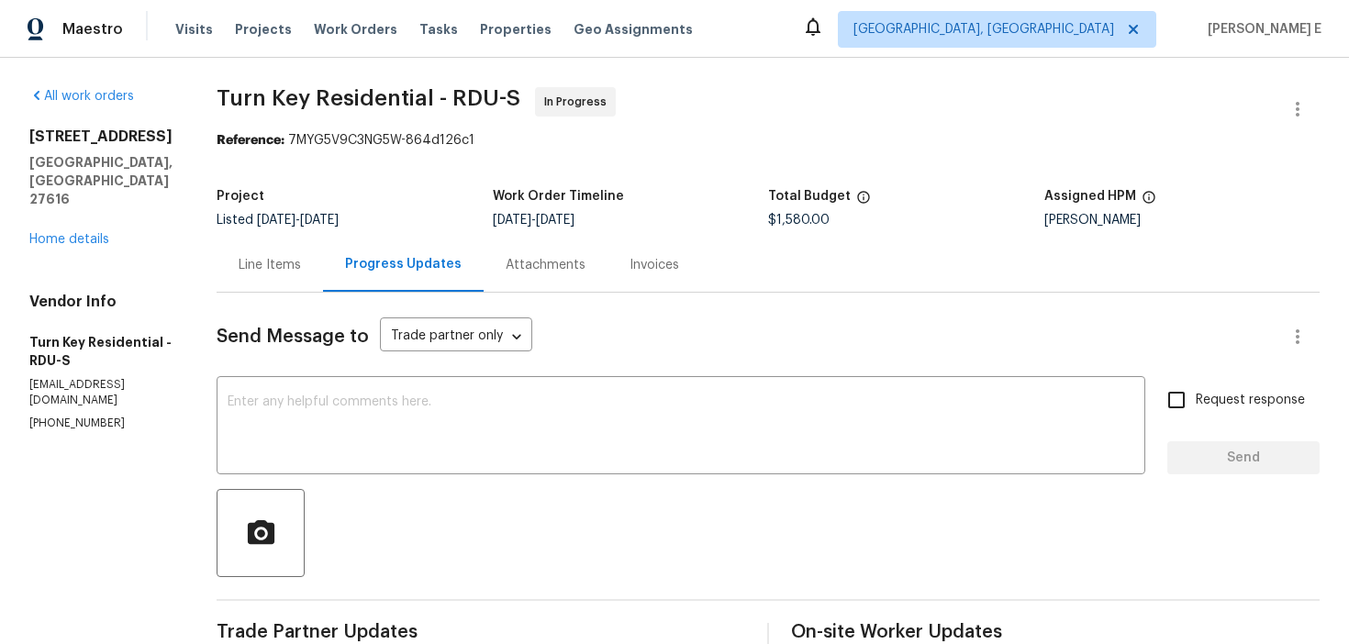
click at [305, 240] on div "Line Items" at bounding box center [270, 265] width 106 height 54
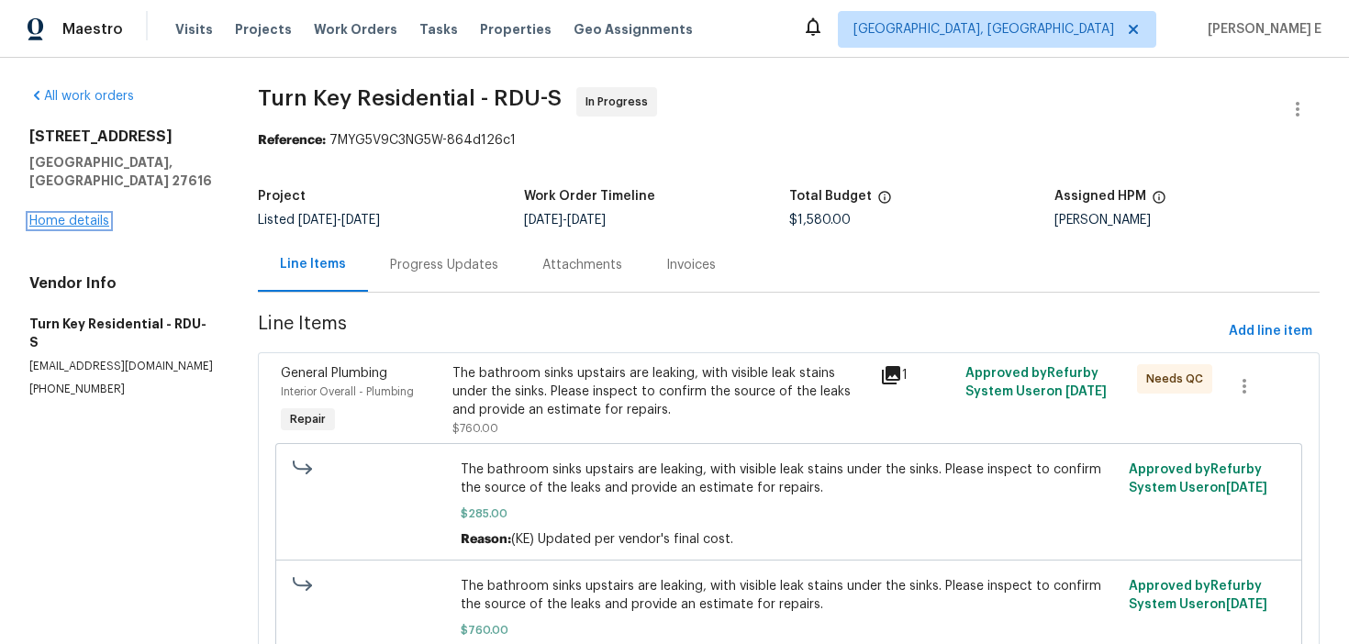
click at [93, 215] on link "Home details" at bounding box center [69, 221] width 80 height 13
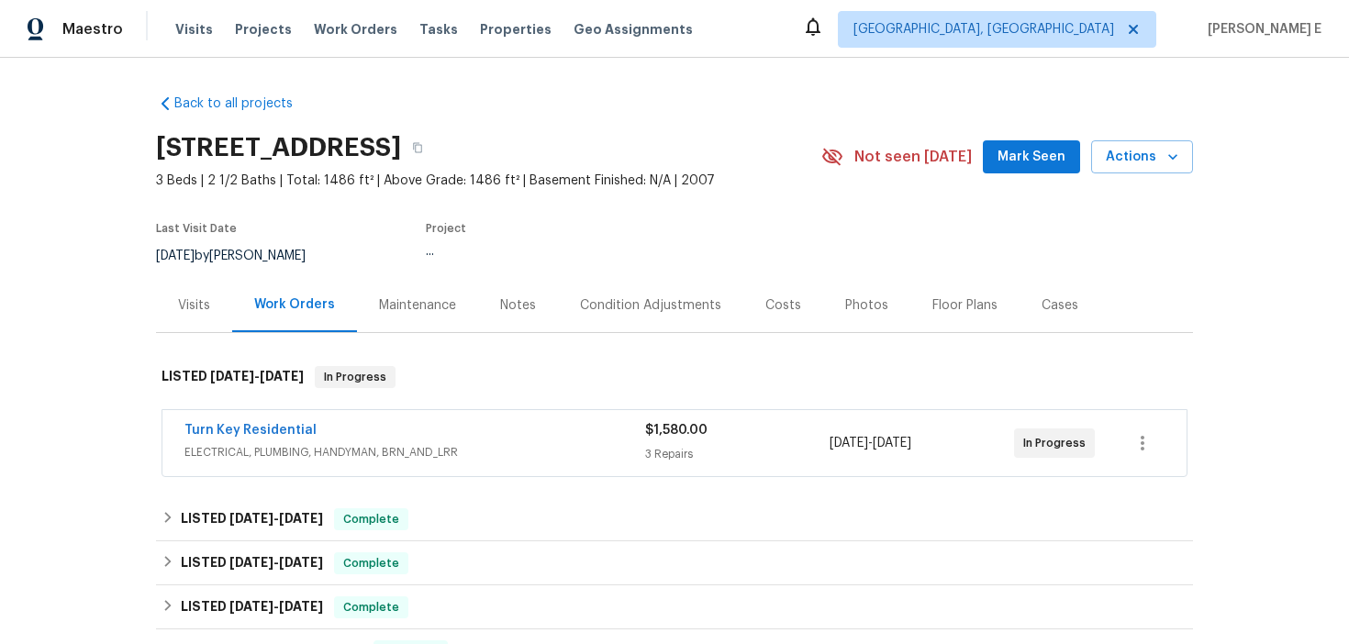
scroll to position [52, 0]
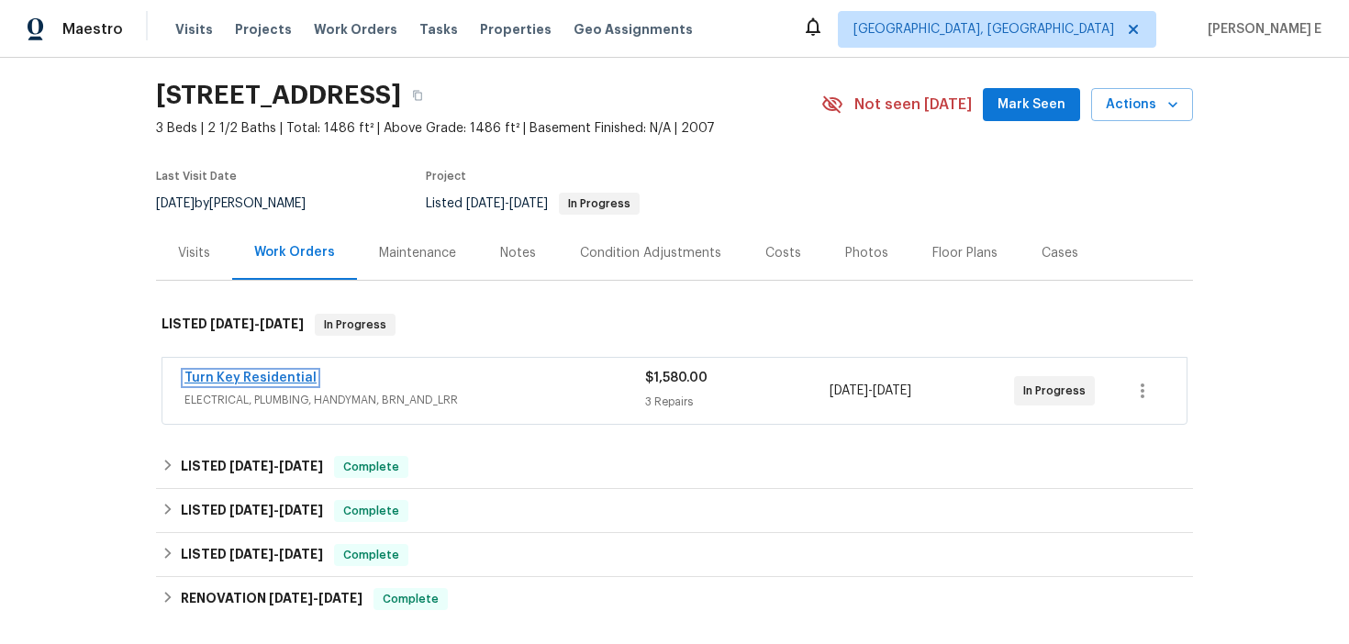
click at [296, 378] on link "Turn Key Residential" at bounding box center [250, 378] width 132 height 13
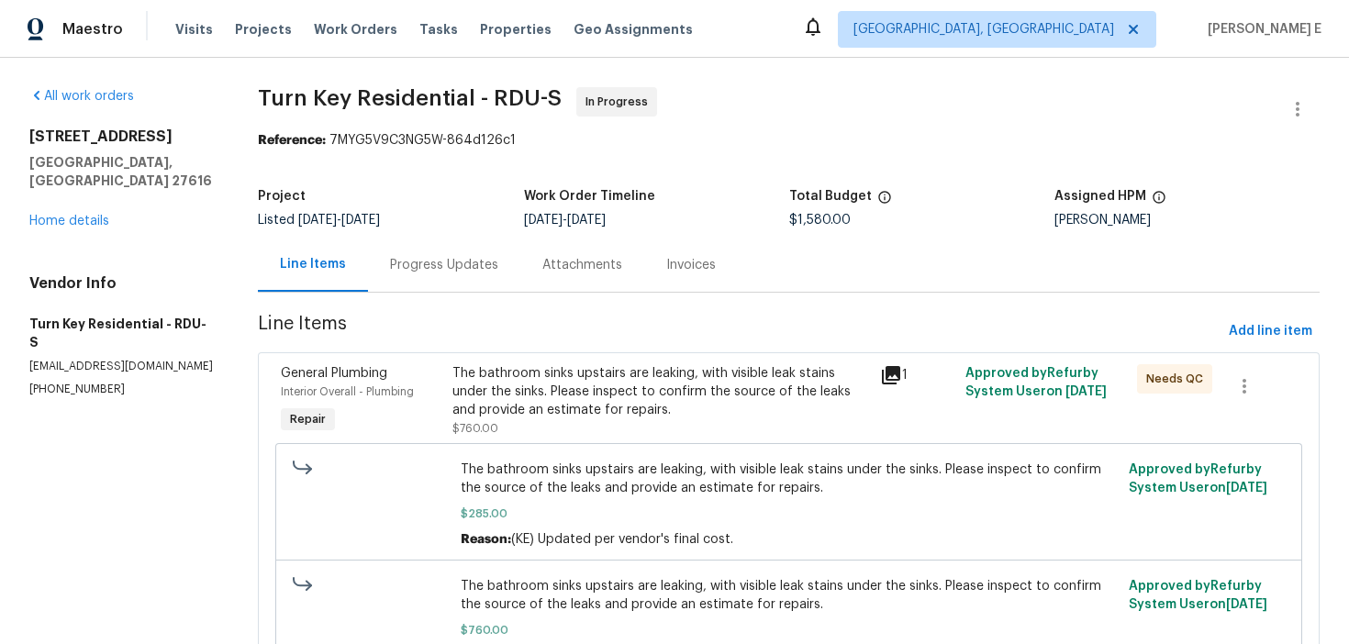
scroll to position [13, 0]
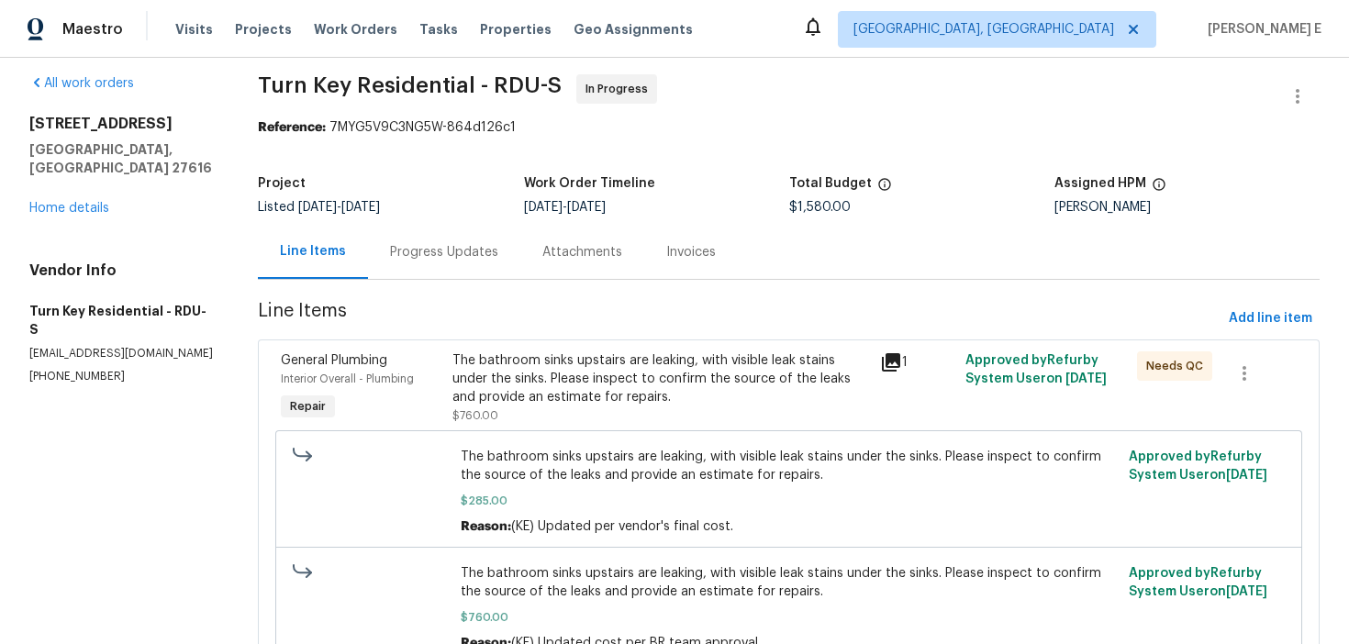
click at [488, 361] on div "The bathroom sinks upstairs are leaking, with visible leak stains under the sin…" at bounding box center [661, 379] width 417 height 55
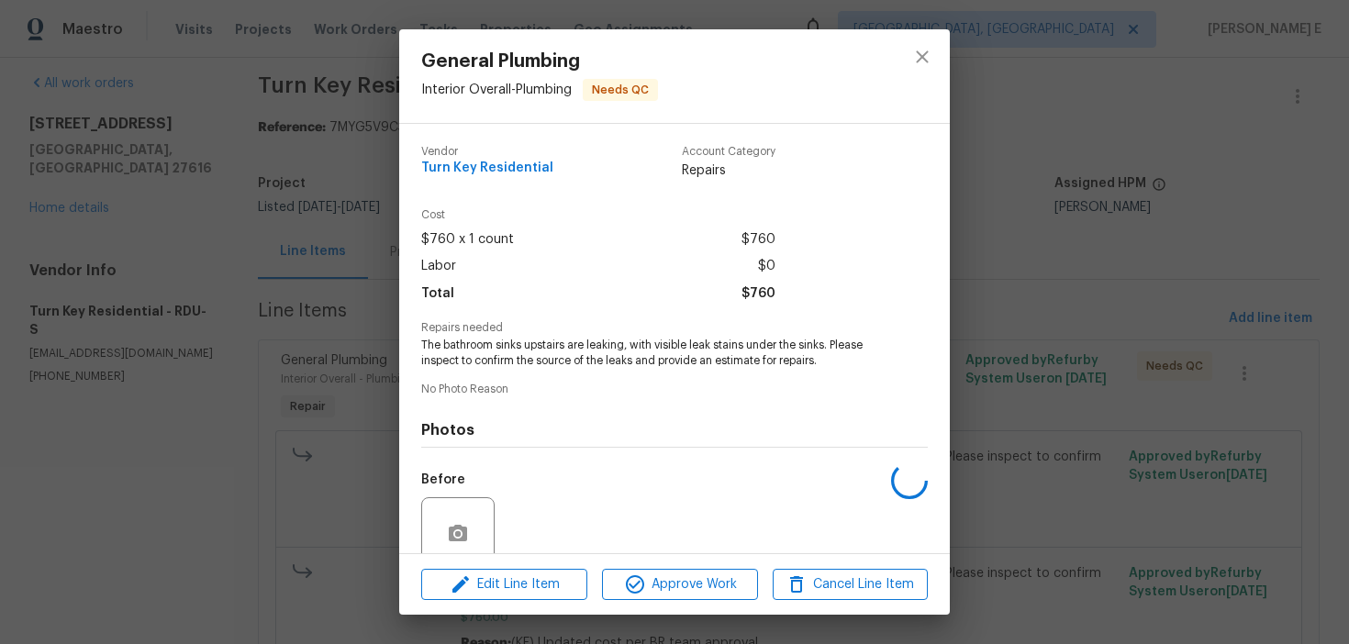
scroll to position [154, 0]
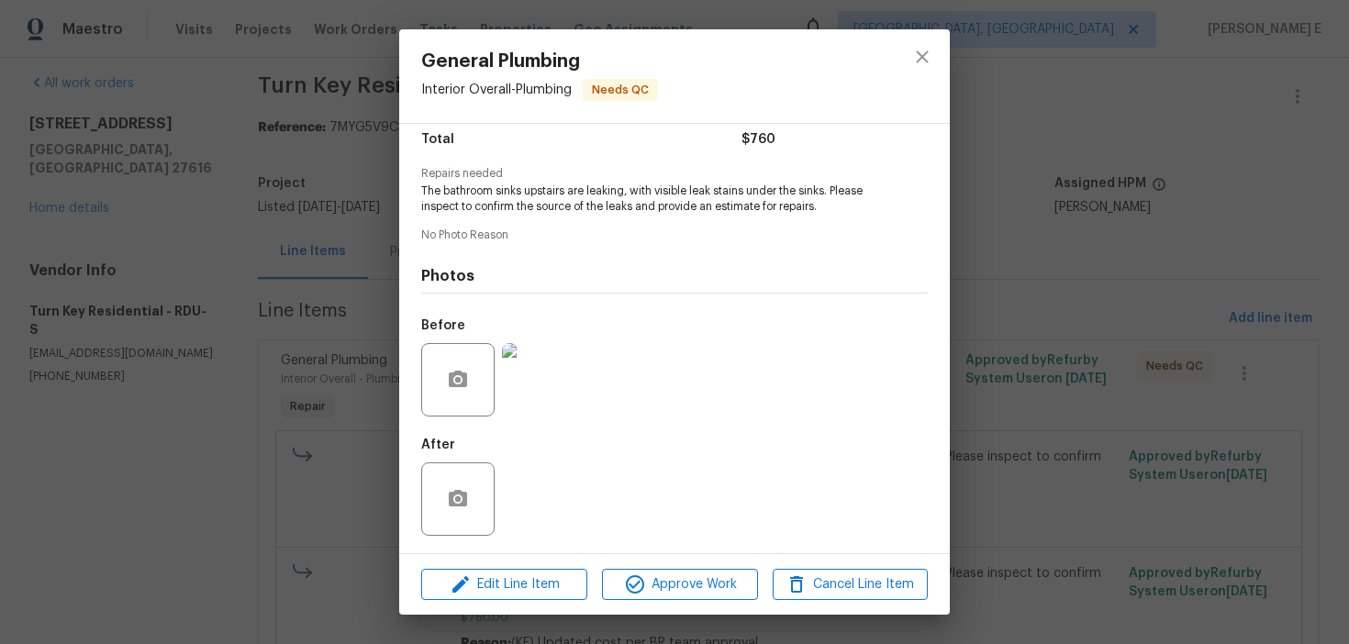
click at [304, 373] on div "General Plumbing Interior Overall - Plumbing Needs QC Vendor Turn Key Residenti…" at bounding box center [674, 322] width 1349 height 644
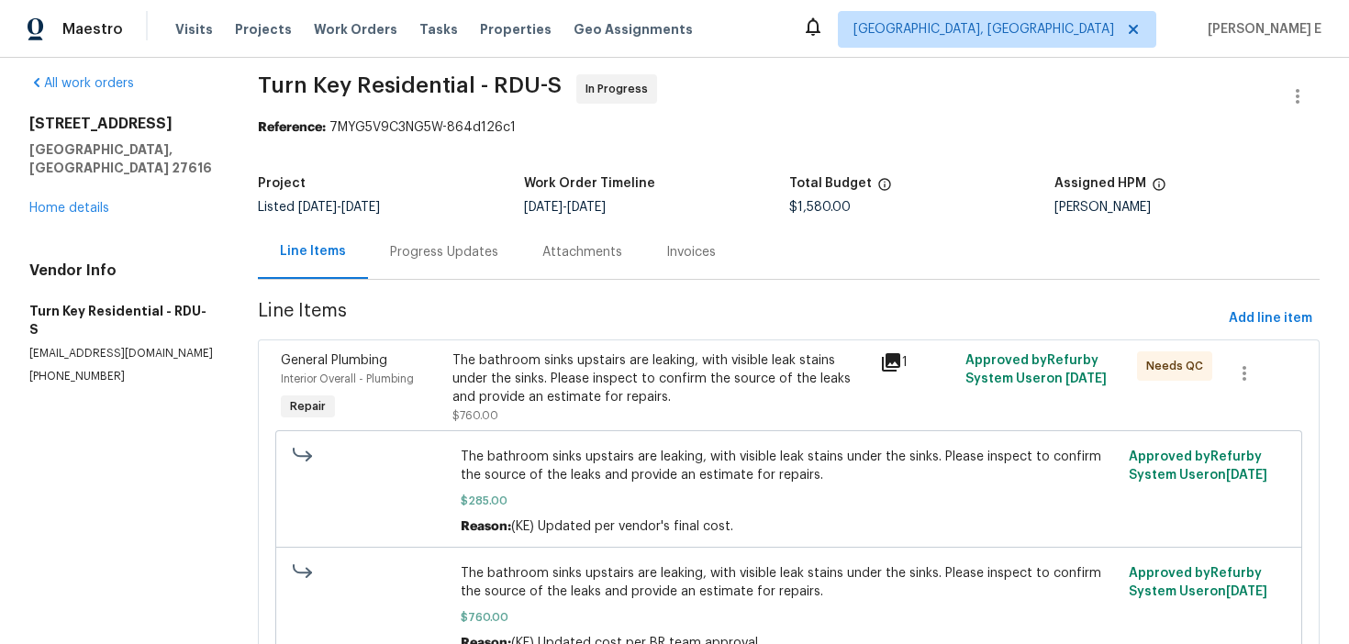
click at [411, 242] on div "Progress Updates" at bounding box center [444, 252] width 152 height 54
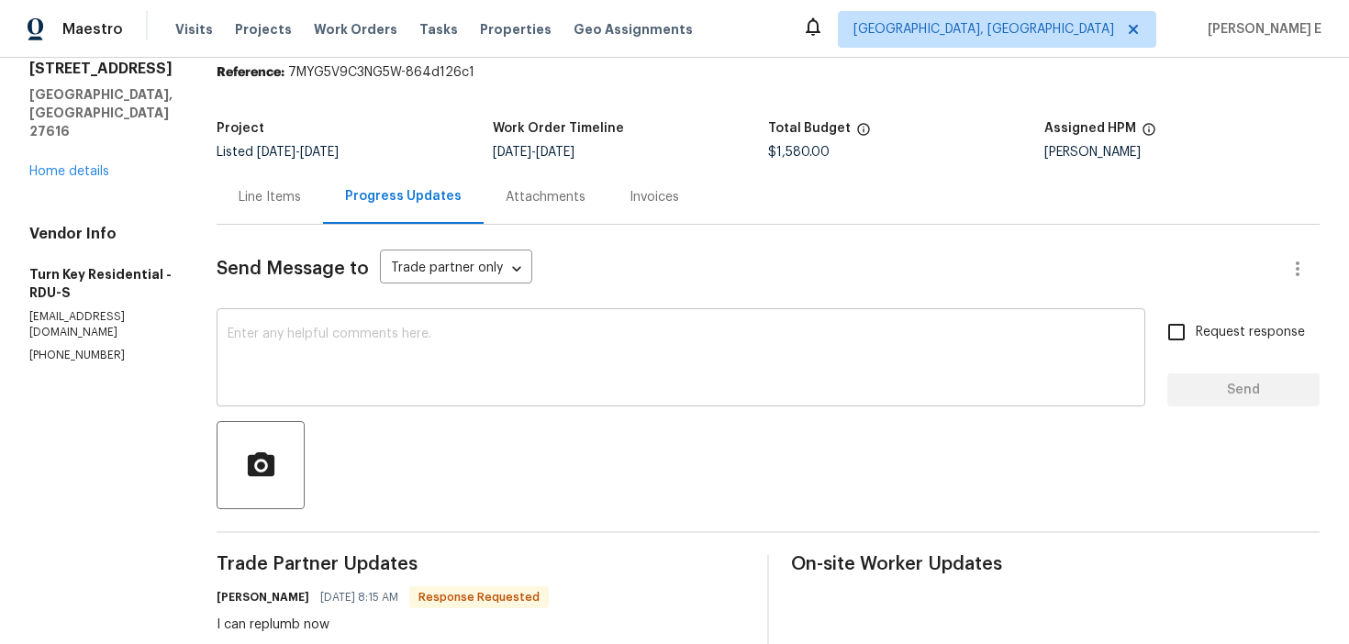
click at [541, 332] on textarea at bounding box center [681, 360] width 907 height 64
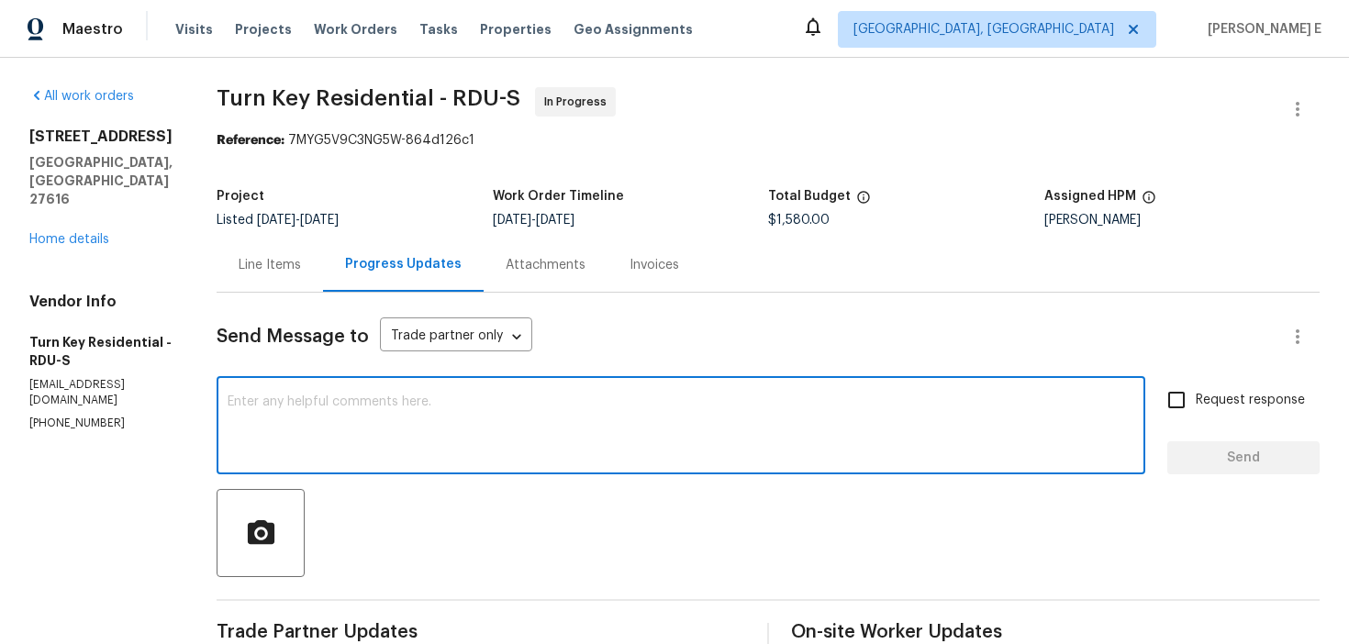
click at [301, 256] on div "Line Items" at bounding box center [270, 265] width 62 height 18
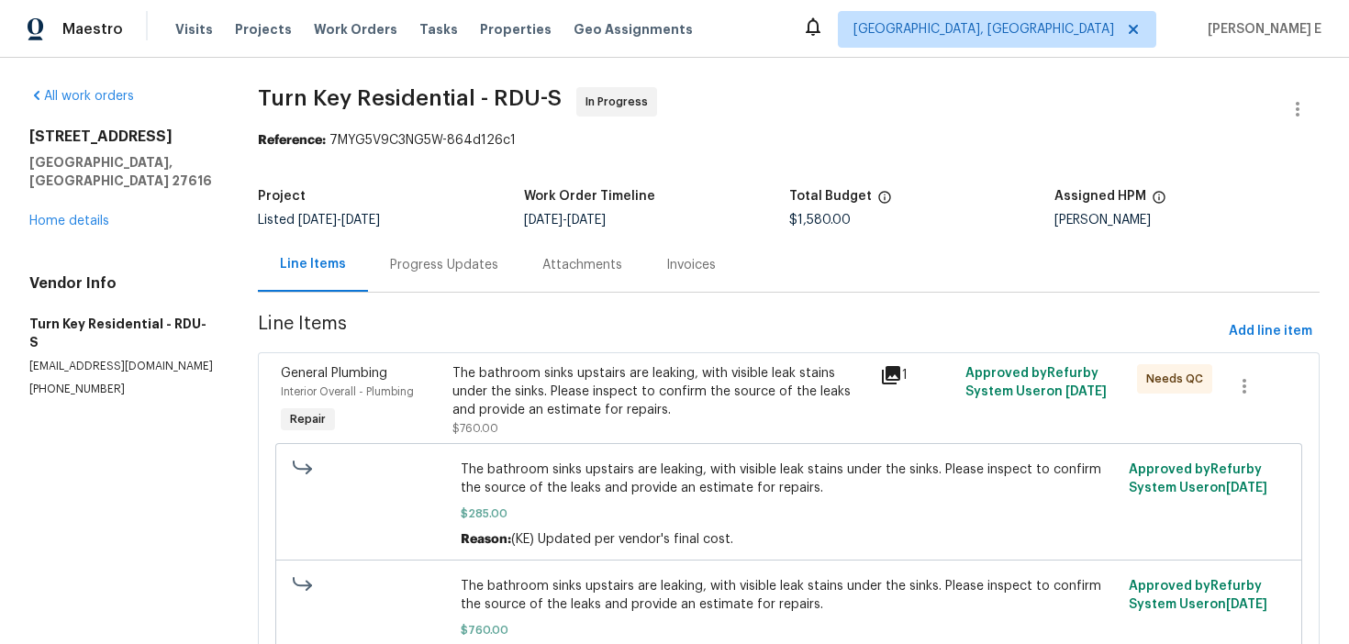
click at [472, 388] on div "The bathroom sinks upstairs are leaking, with visible leak stains under the sin…" at bounding box center [661, 391] width 417 height 55
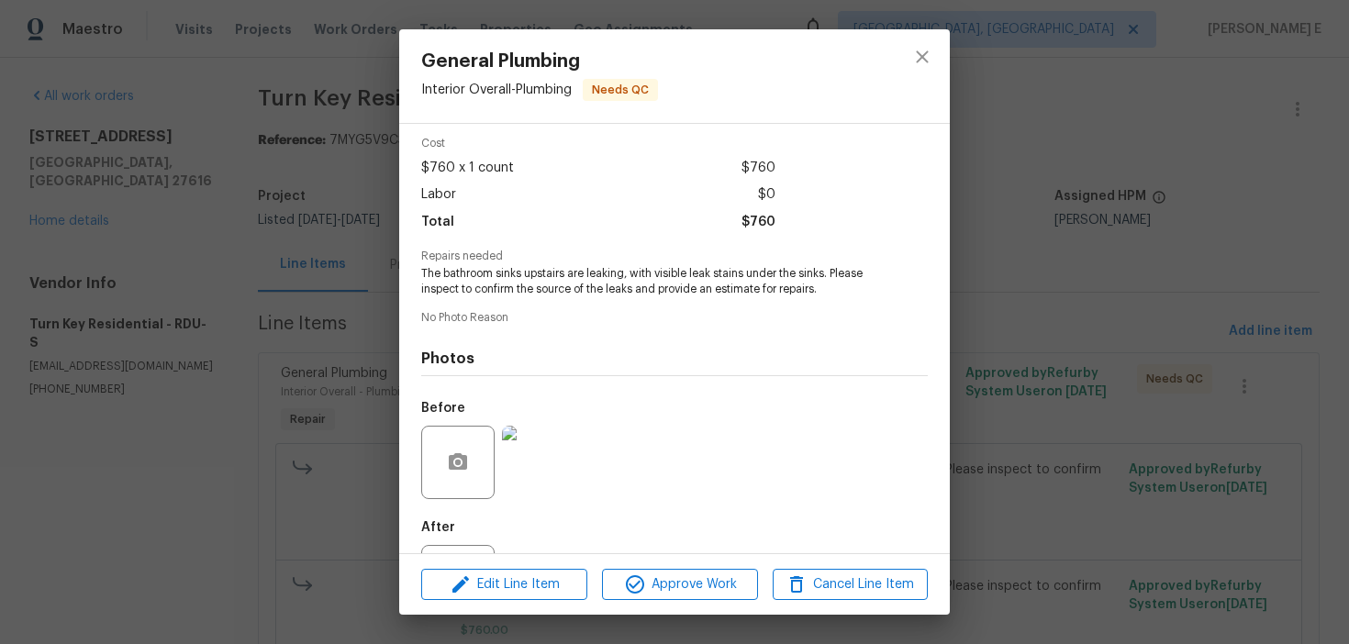
scroll to position [154, 0]
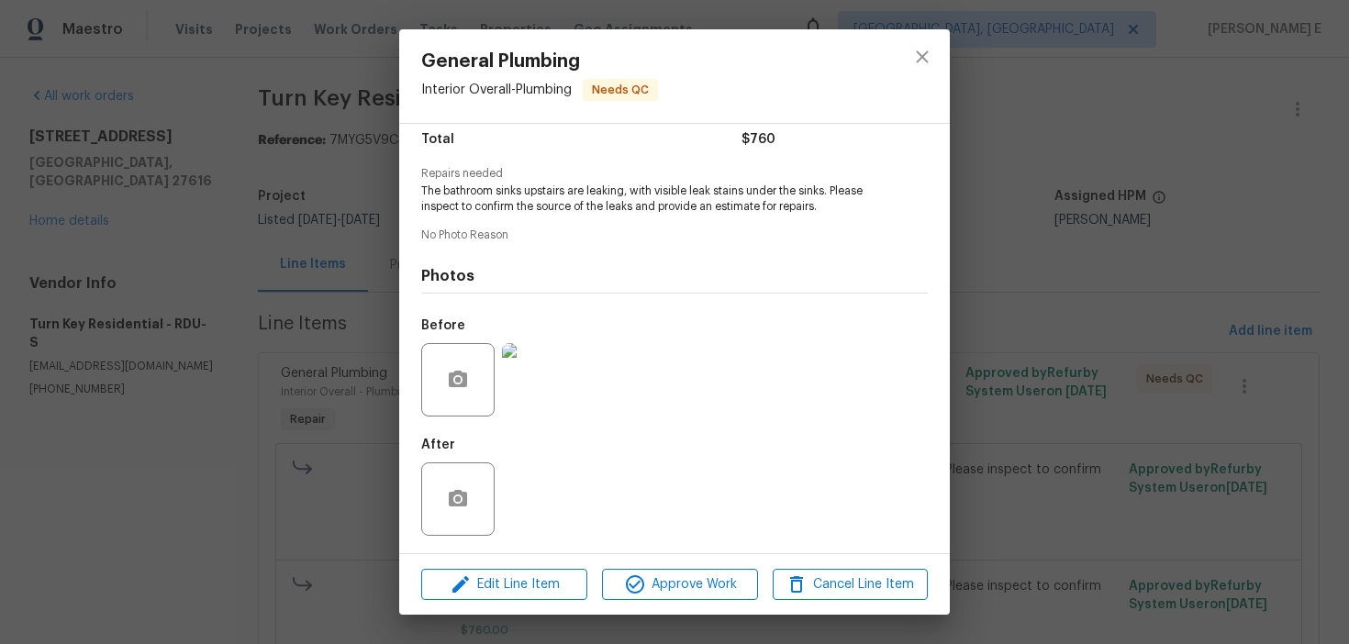
click at [543, 374] on img at bounding box center [538, 379] width 73 height 73
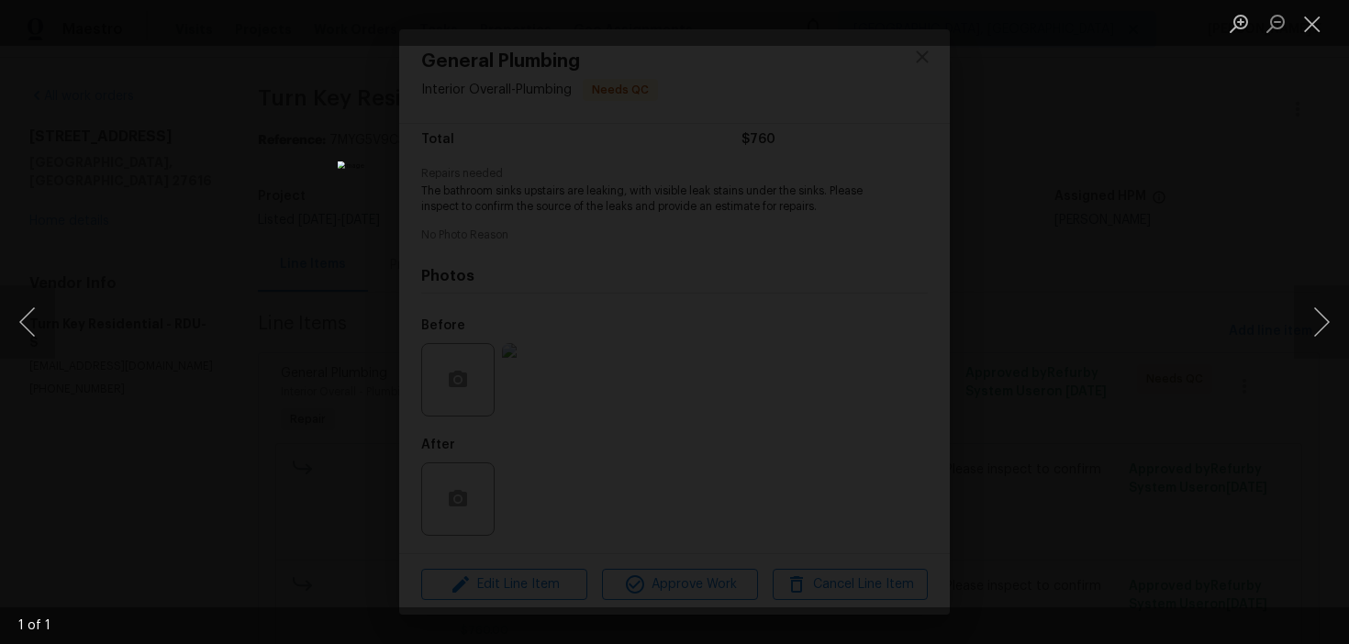
click at [1067, 245] on div "Lightbox" at bounding box center [674, 322] width 1349 height 644
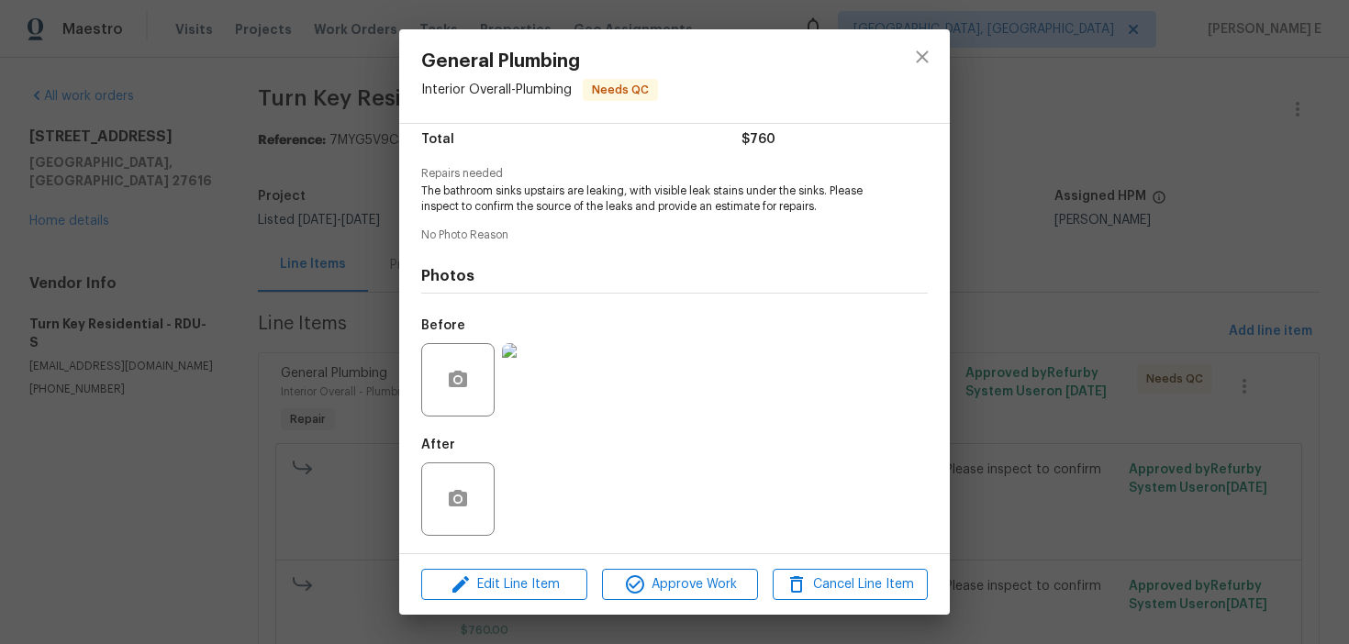
click at [848, 386] on div "Before" at bounding box center [674, 367] width 507 height 119
click at [1076, 272] on div "General Plumbing Interior Overall - Plumbing Needs QC Vendor Turn Key Residenti…" at bounding box center [674, 322] width 1349 height 644
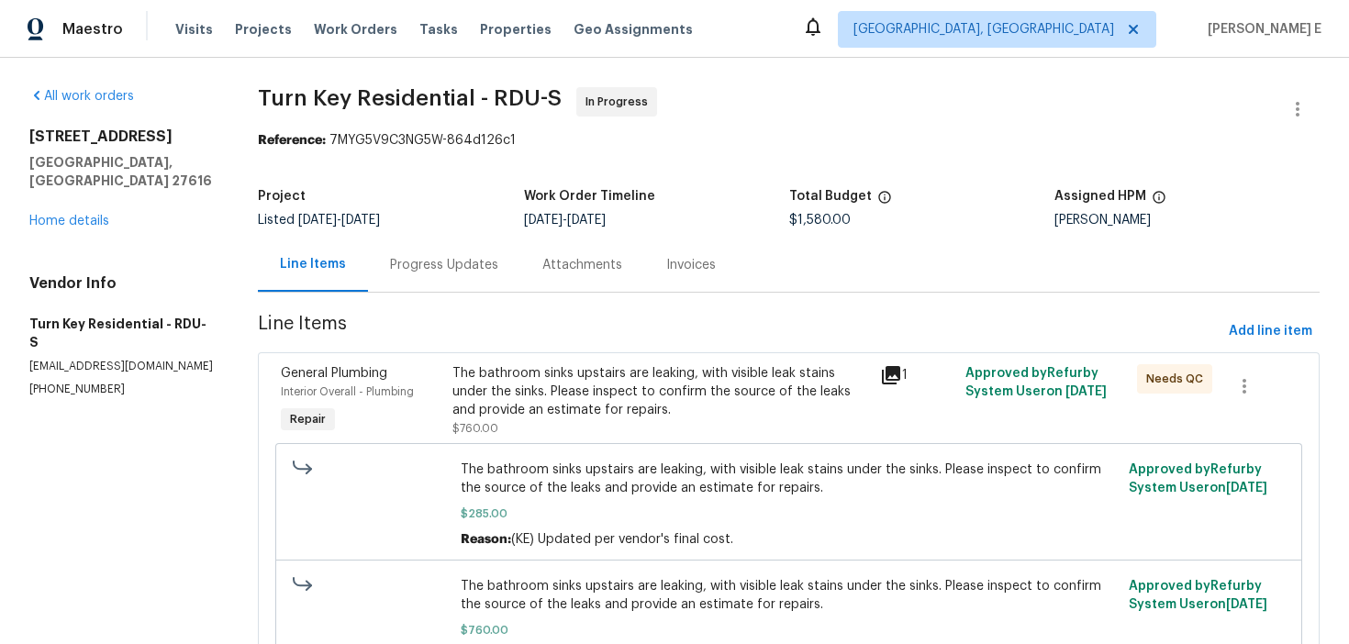
scroll to position [420, 0]
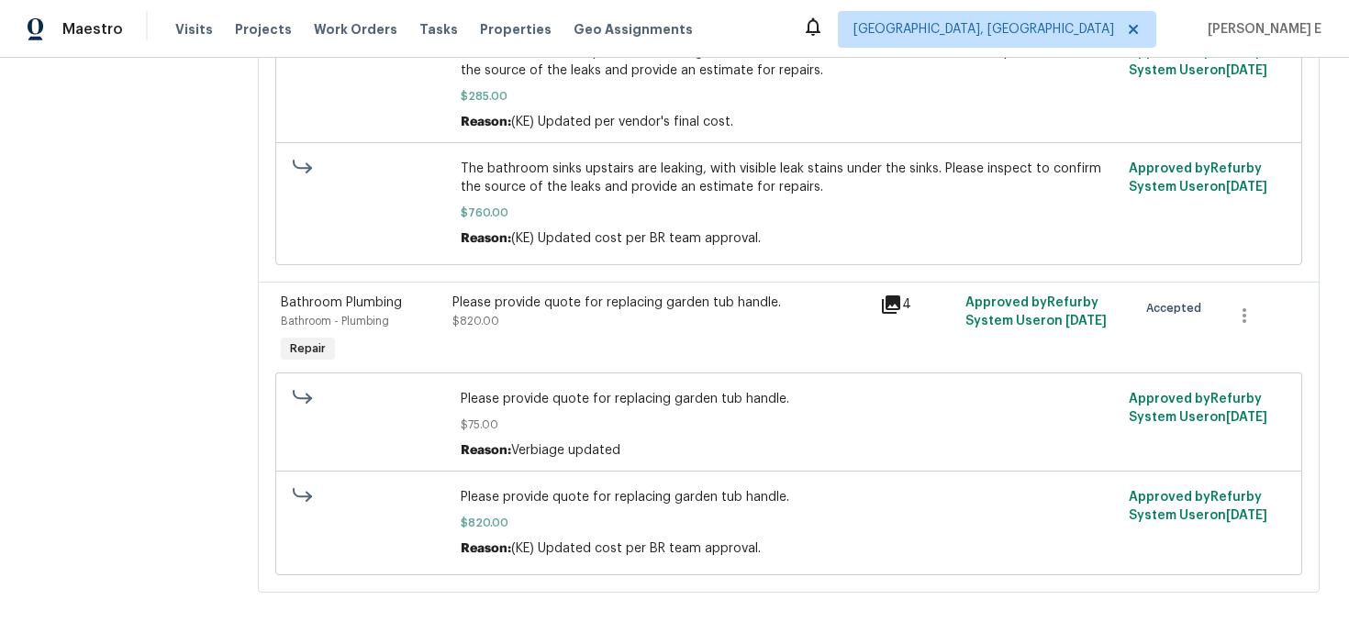
click at [694, 330] on div "Please provide quote for replacing garden tub handle. $820.00" at bounding box center [661, 330] width 428 height 84
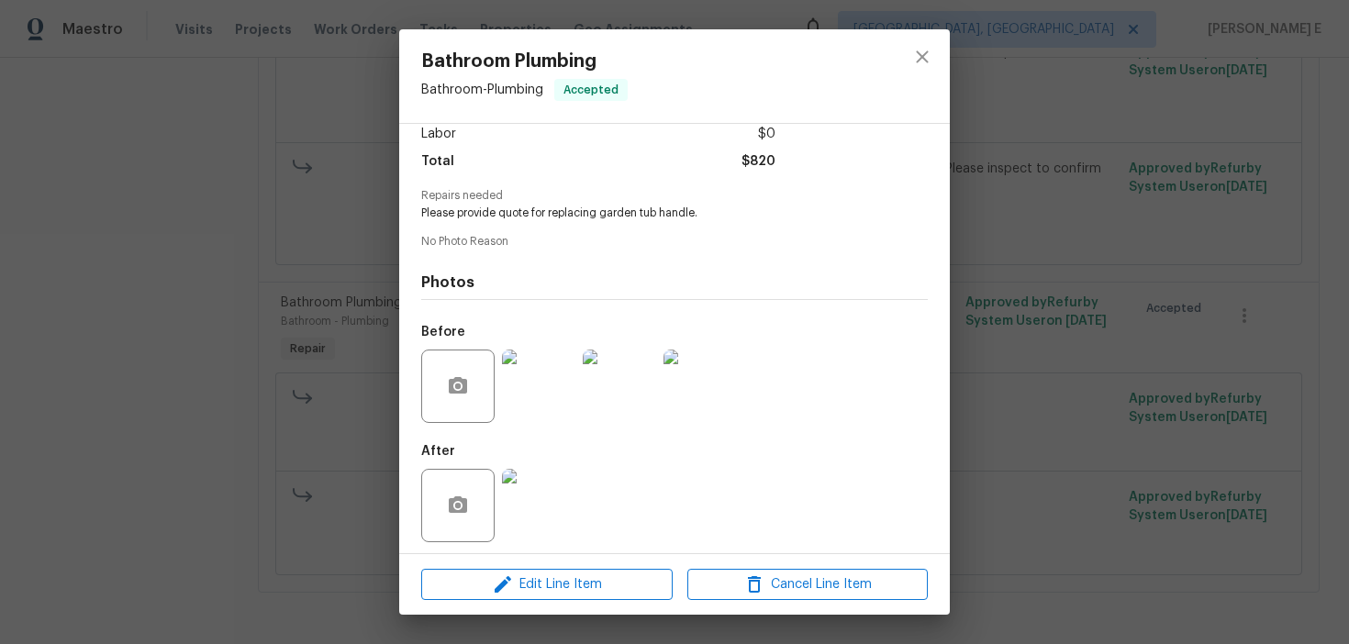
scroll to position [139, 0]
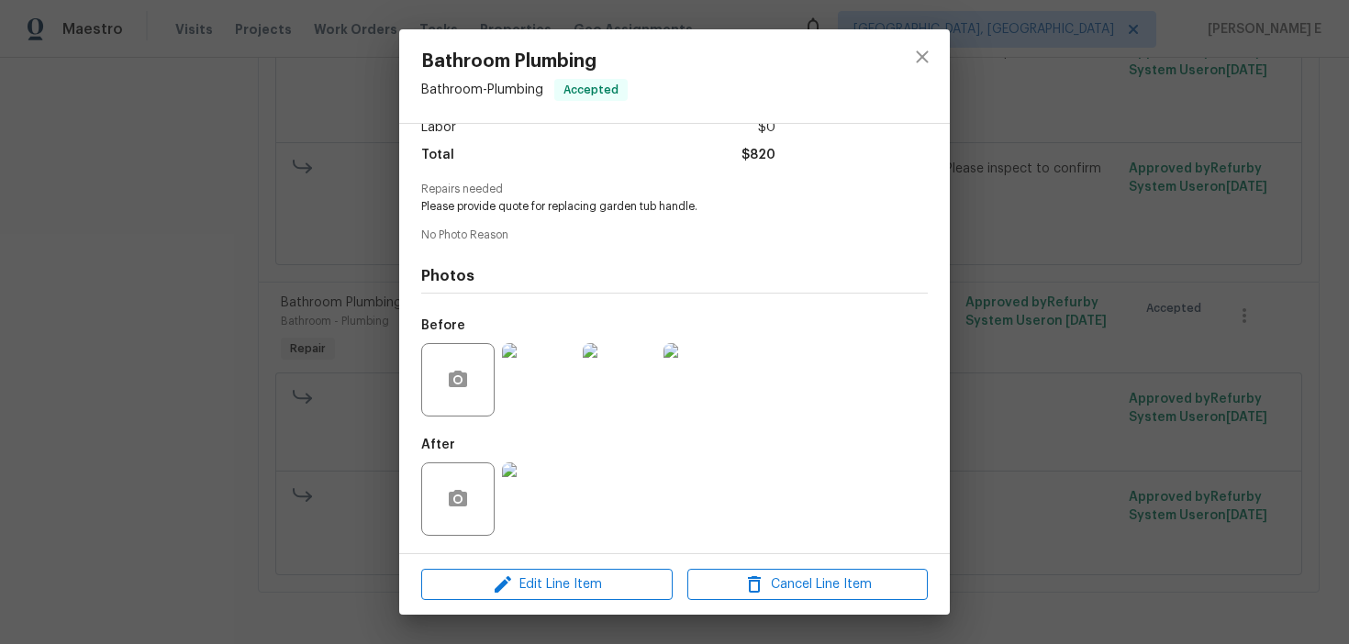
click at [983, 230] on div "Bathroom Plumbing Bathroom - Plumbing Accepted Vendor Turn Key Residential Acco…" at bounding box center [674, 322] width 1349 height 644
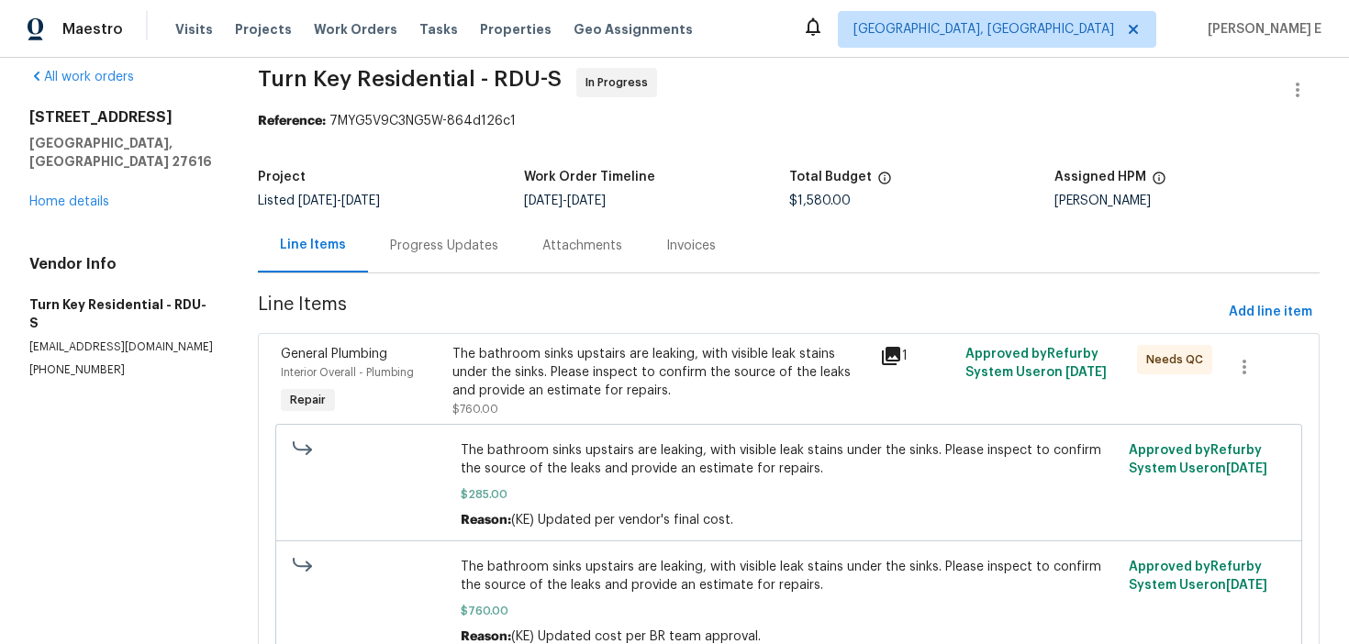
scroll to position [18, 0]
click at [484, 252] on div "Progress Updates" at bounding box center [444, 247] width 108 height 18
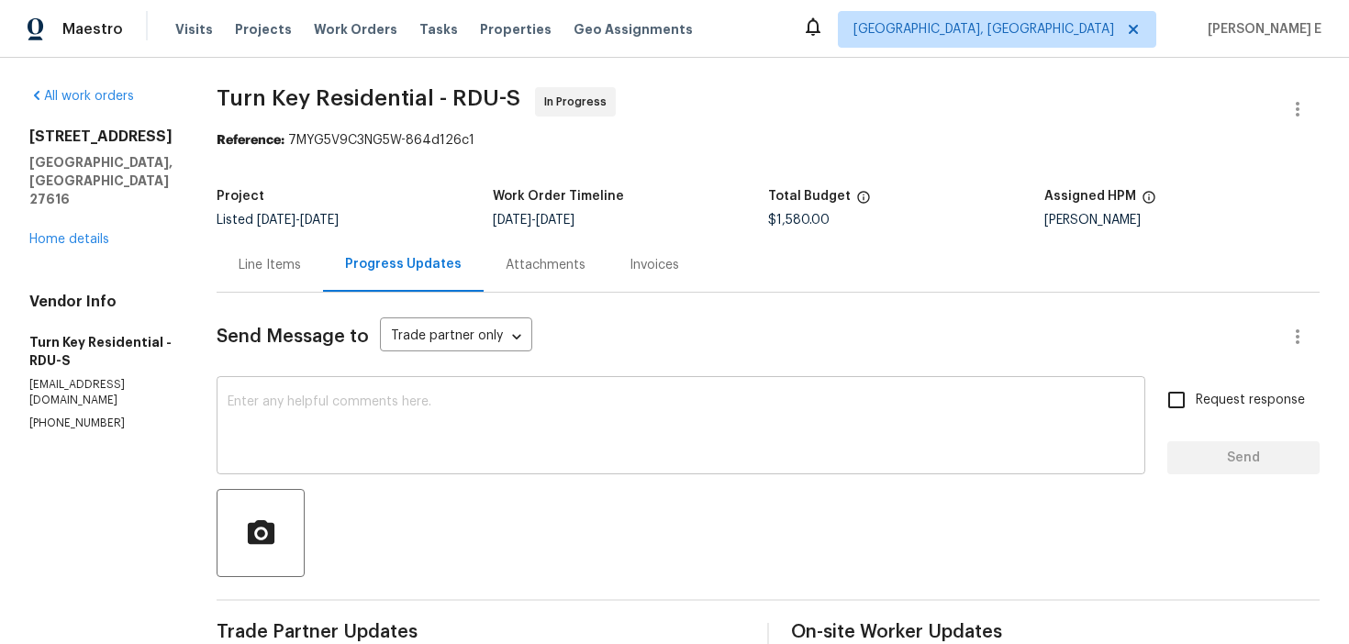
click at [459, 407] on textarea at bounding box center [681, 428] width 907 height 64
click at [323, 285] on div "Line Items" at bounding box center [270, 265] width 106 height 54
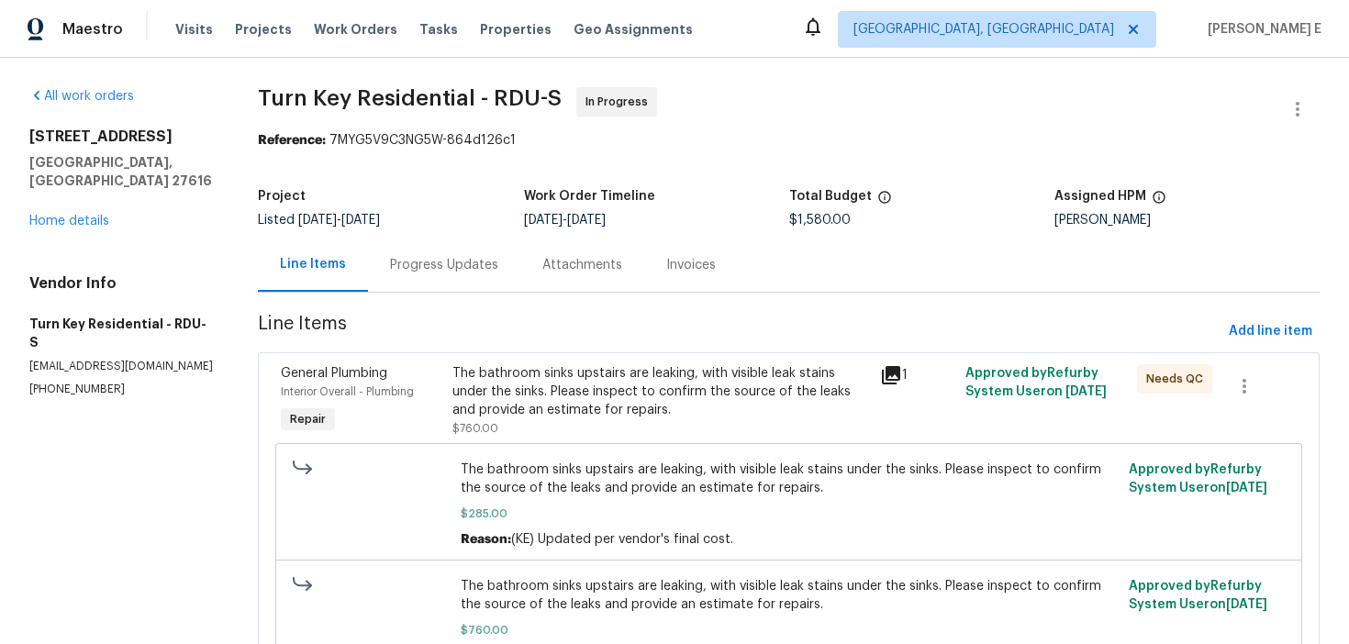
click at [432, 291] on div "Progress Updates" at bounding box center [444, 265] width 152 height 54
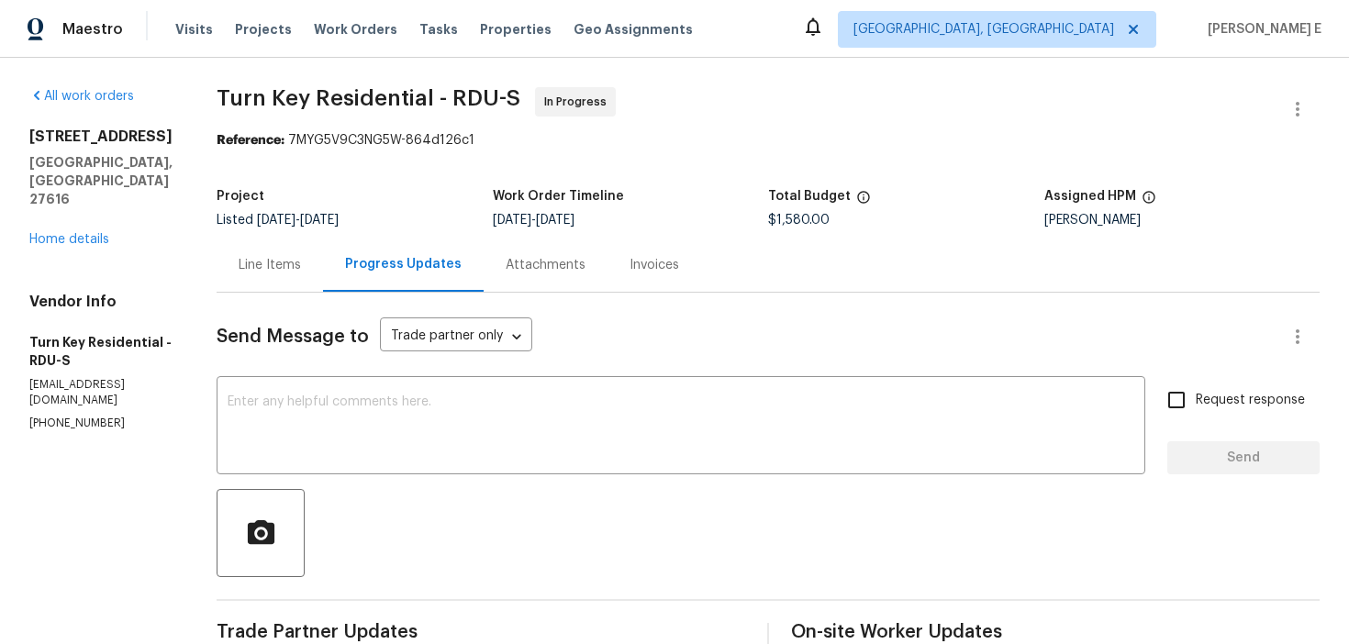
click at [301, 257] on div "Line Items" at bounding box center [270, 265] width 62 height 18
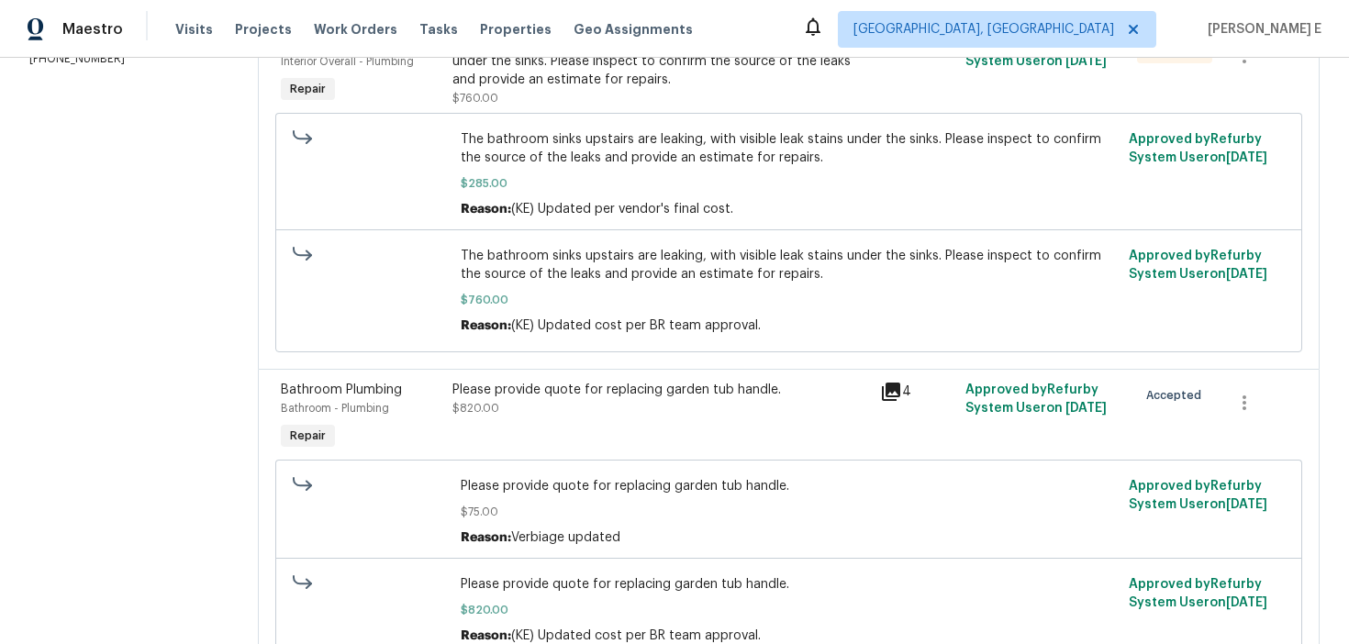
scroll to position [420, 0]
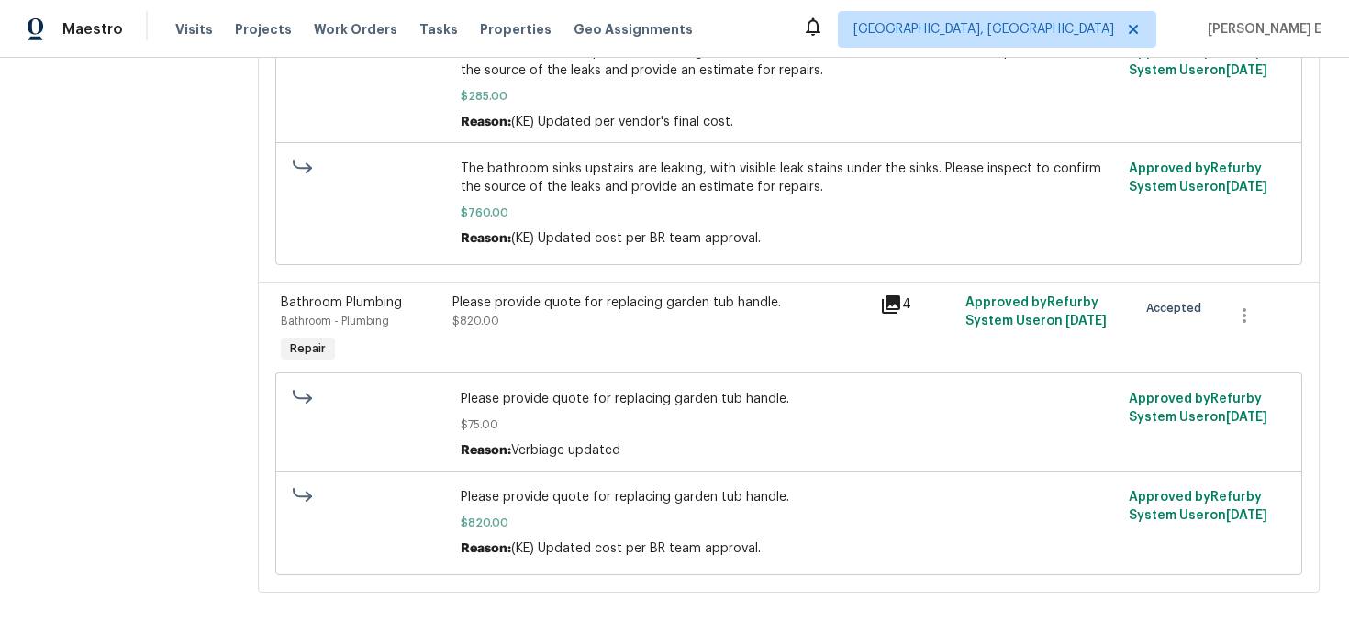
click at [614, 302] on div "Please provide quote for replacing garden tub handle." at bounding box center [661, 303] width 417 height 18
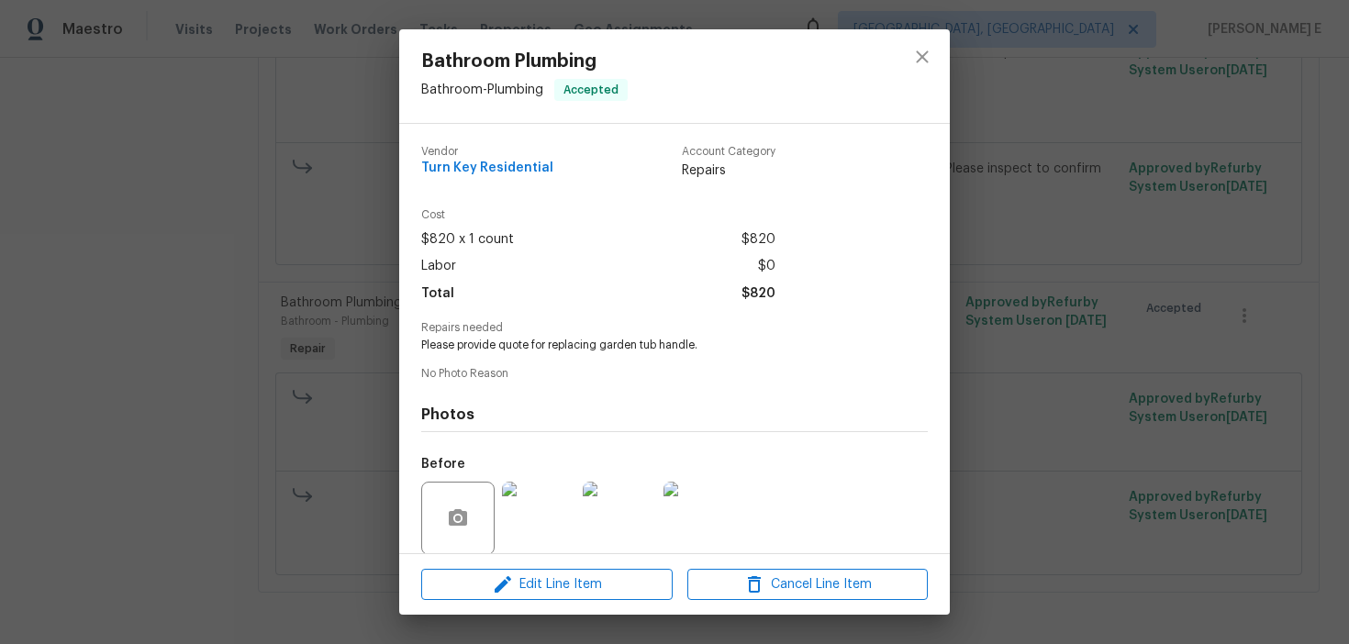
scroll to position [139, 0]
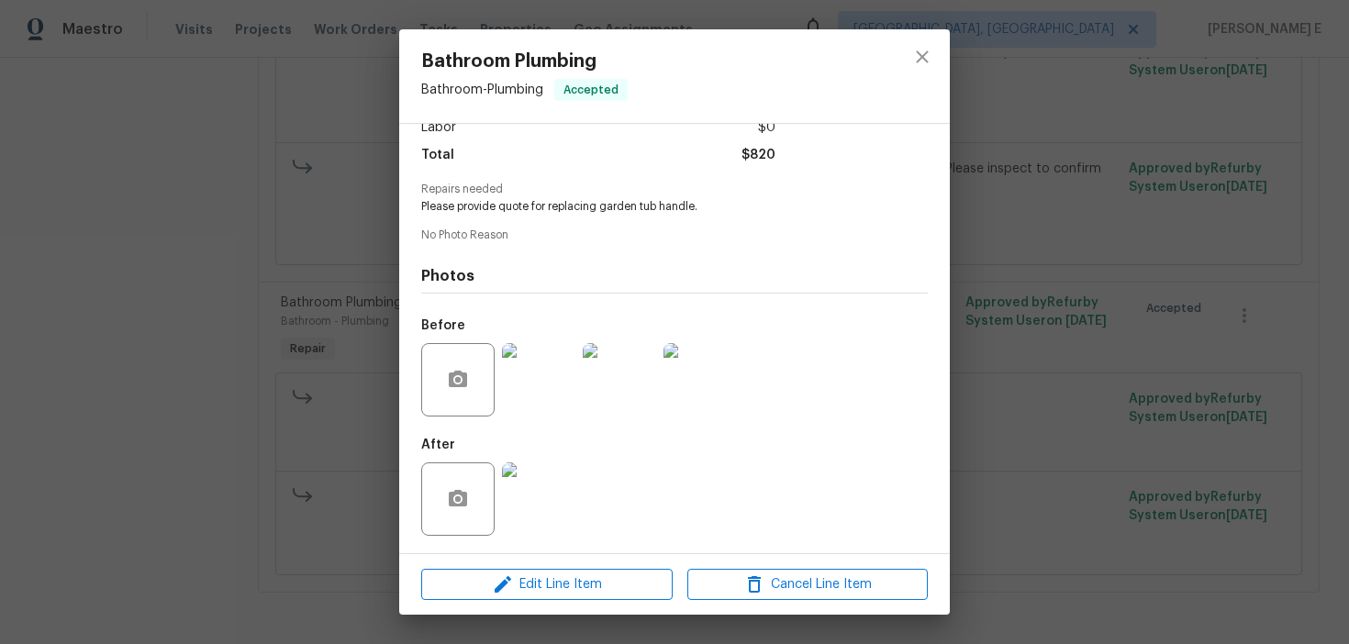
click at [567, 380] on img at bounding box center [538, 379] width 73 height 73
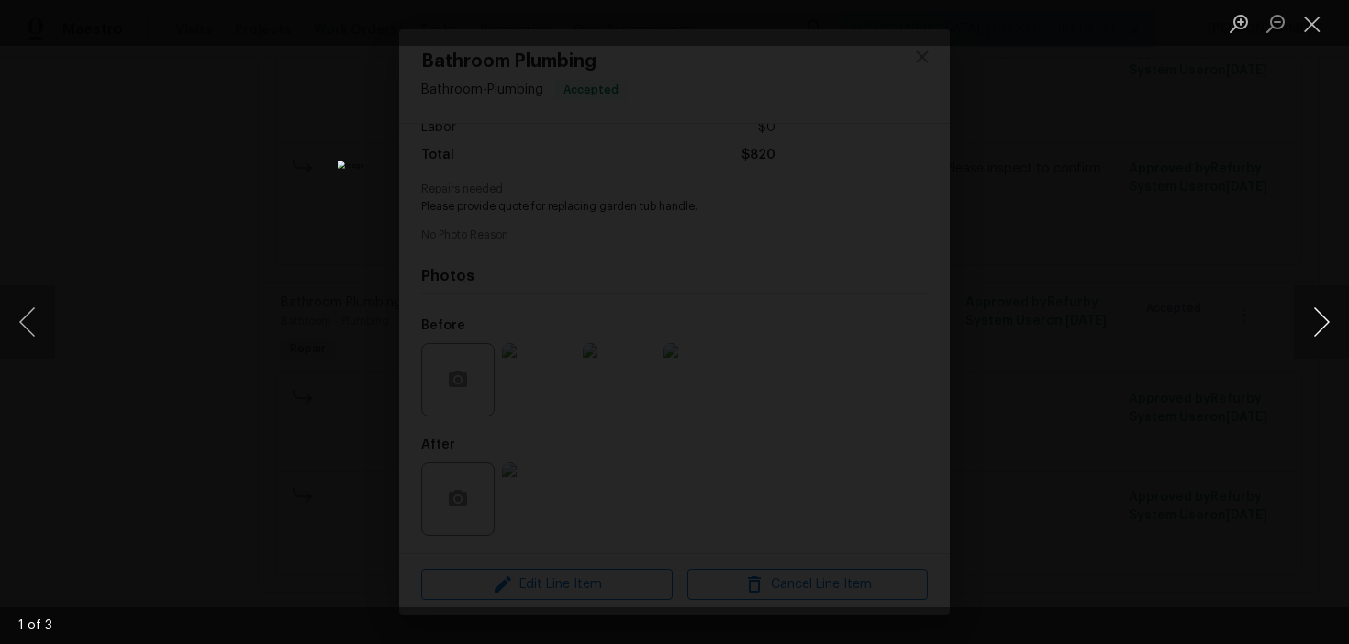
click at [1321, 326] on button "Next image" at bounding box center [1321, 321] width 55 height 73
click at [1315, 247] on div "Lightbox" at bounding box center [674, 322] width 1349 height 644
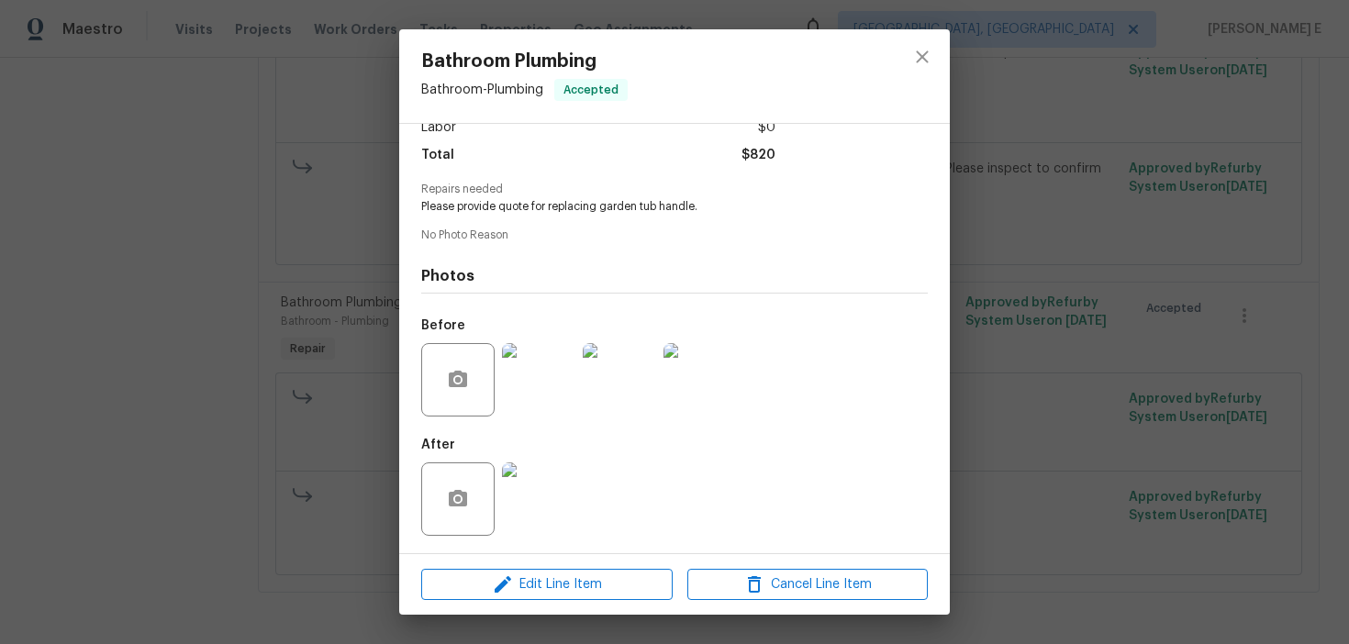
click at [1228, 236] on div "Bathroom Plumbing Bathroom - Plumbing Accepted Vendor Turn Key Residential Acco…" at bounding box center [674, 322] width 1349 height 644
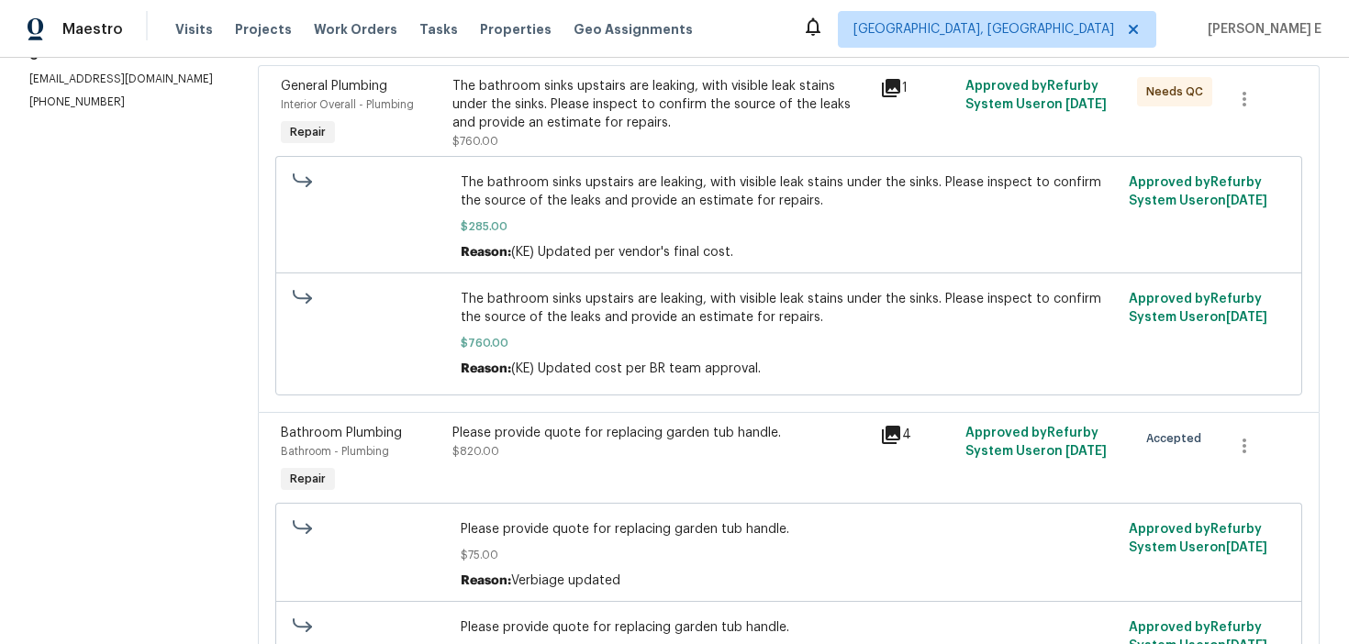
scroll to position [268, 0]
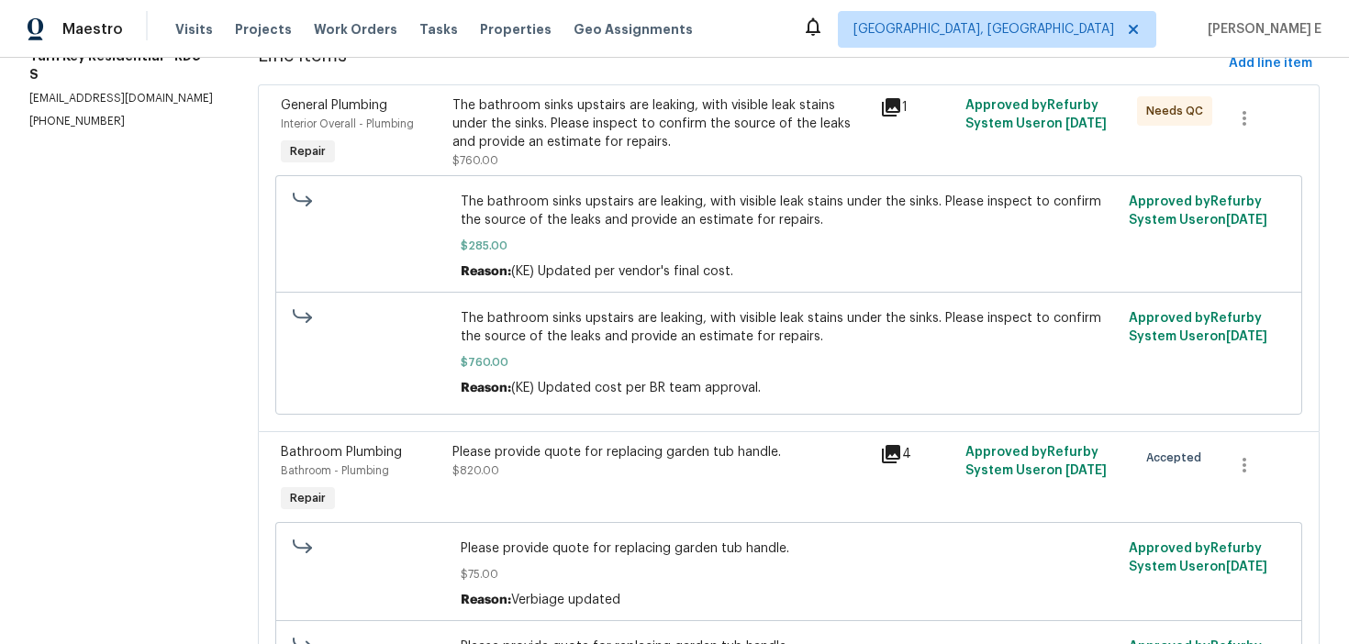
click at [714, 116] on div "The bathroom sinks upstairs are leaking, with visible leak stains under the sin…" at bounding box center [661, 123] width 417 height 55
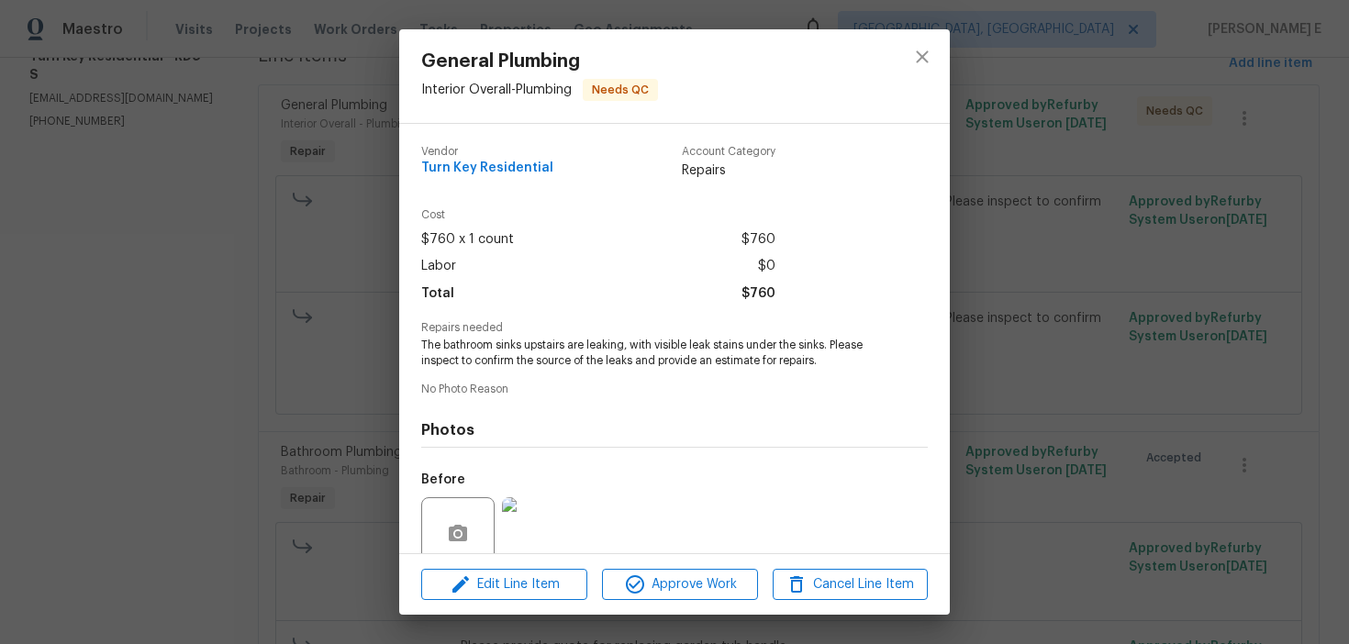
scroll to position [154, 0]
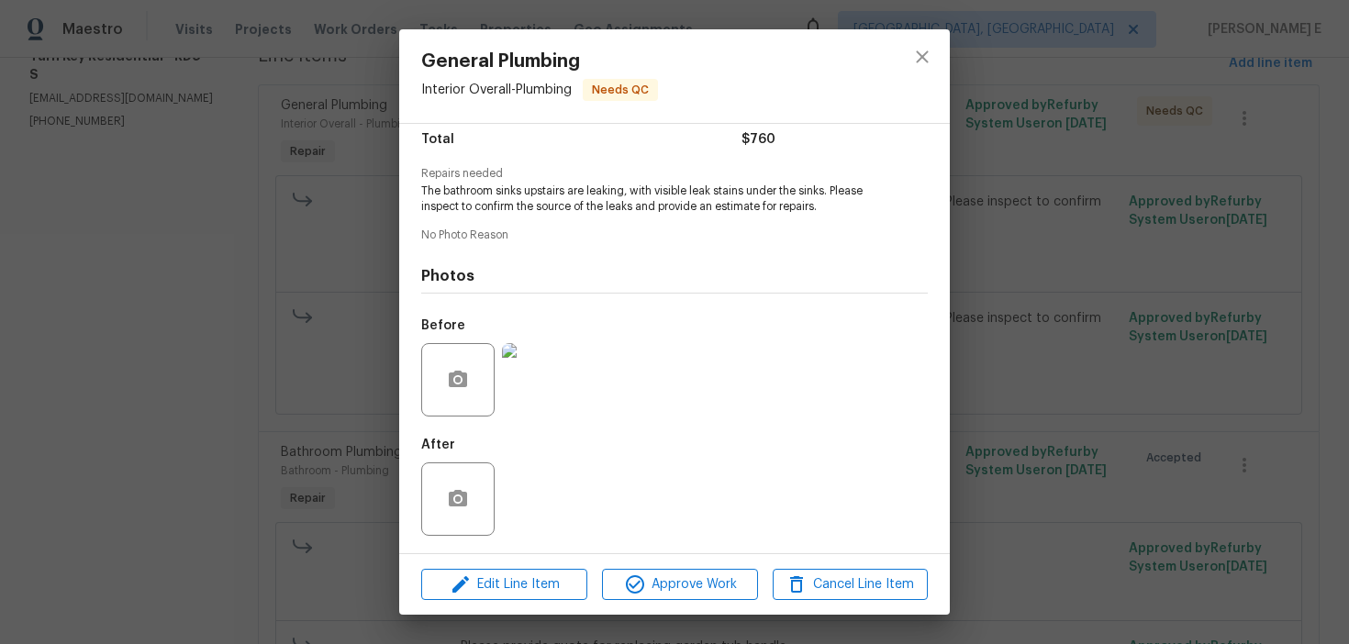
click at [526, 352] on img at bounding box center [538, 379] width 73 height 73
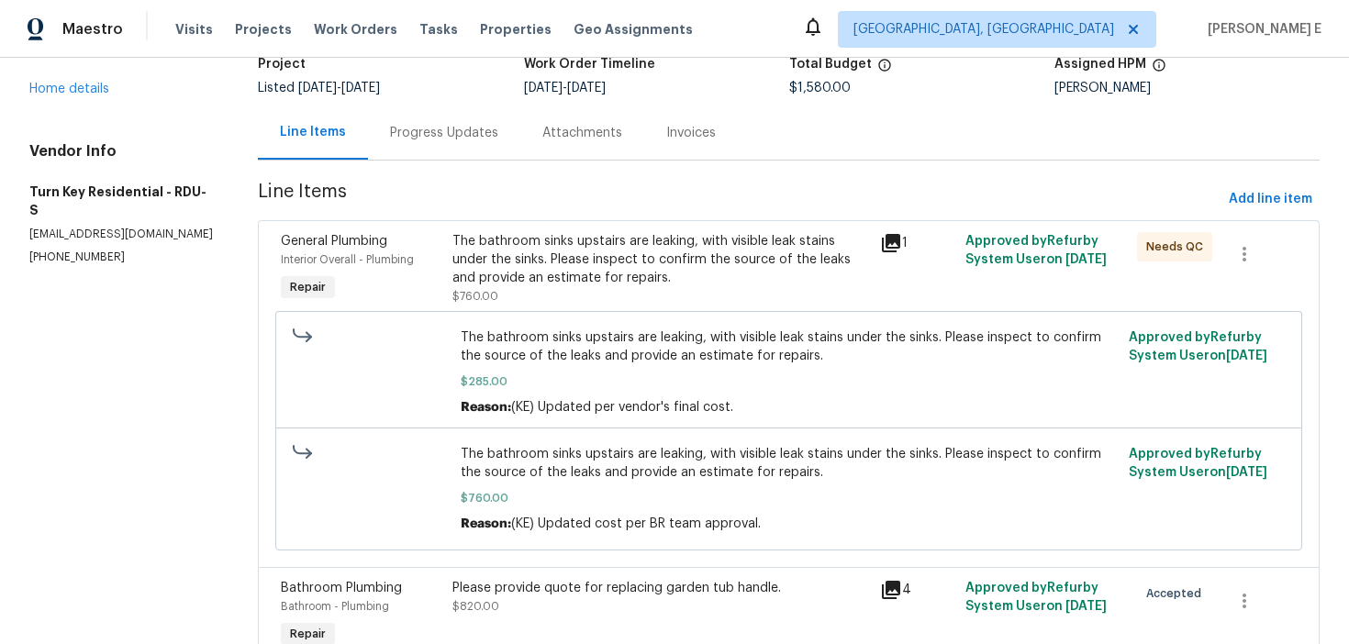
scroll to position [131, 0]
click at [467, 125] on div "Progress Updates" at bounding box center [444, 134] width 108 height 18
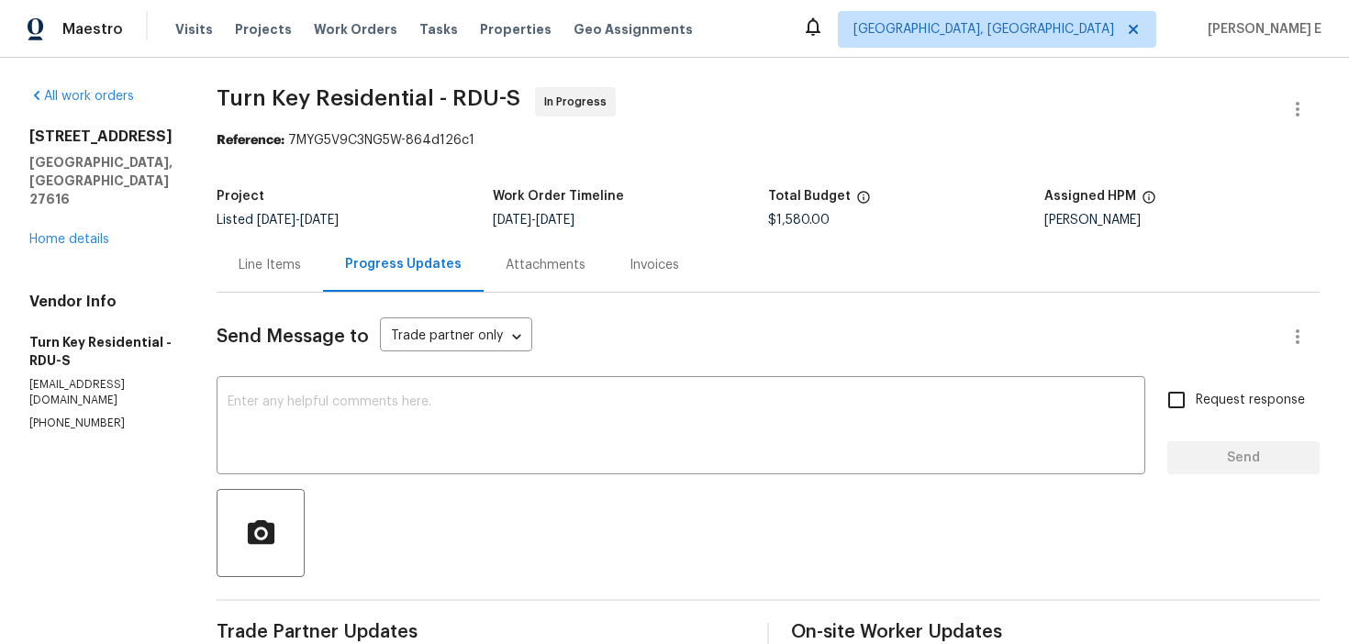
click at [301, 273] on div "Line Items" at bounding box center [270, 265] width 62 height 18
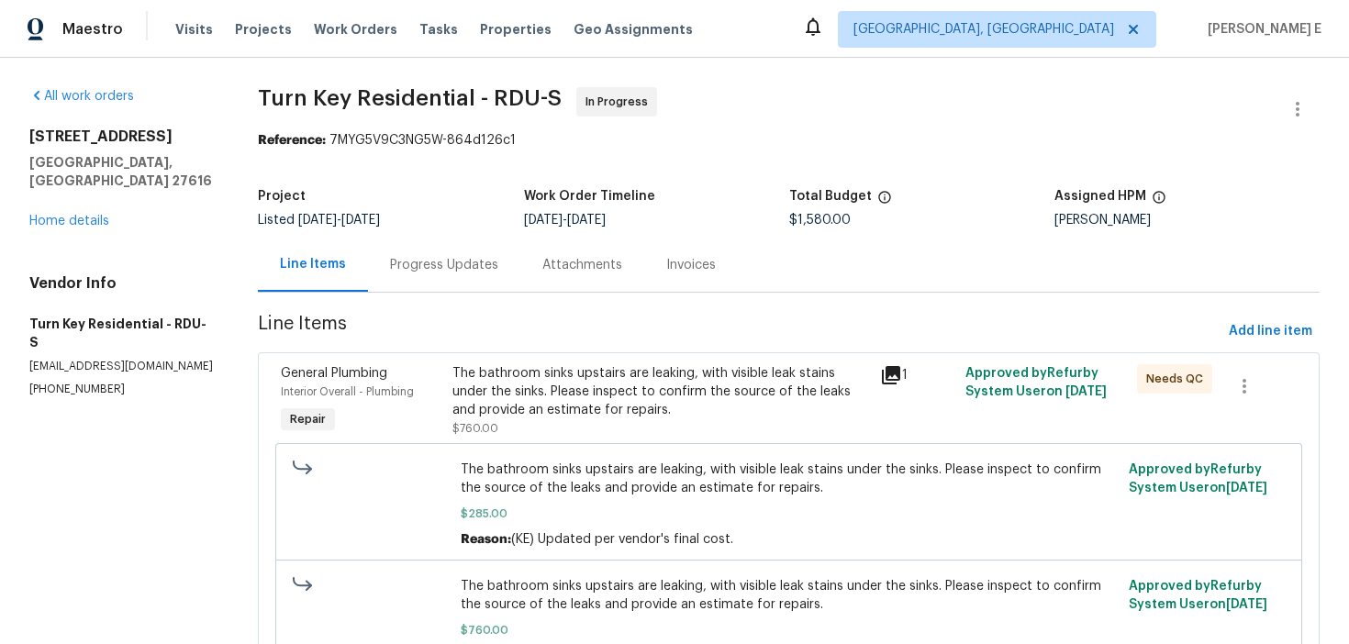
click at [544, 393] on div "The bathroom sinks upstairs are leaking, with visible leak stains under the sin…" at bounding box center [661, 391] width 417 height 55
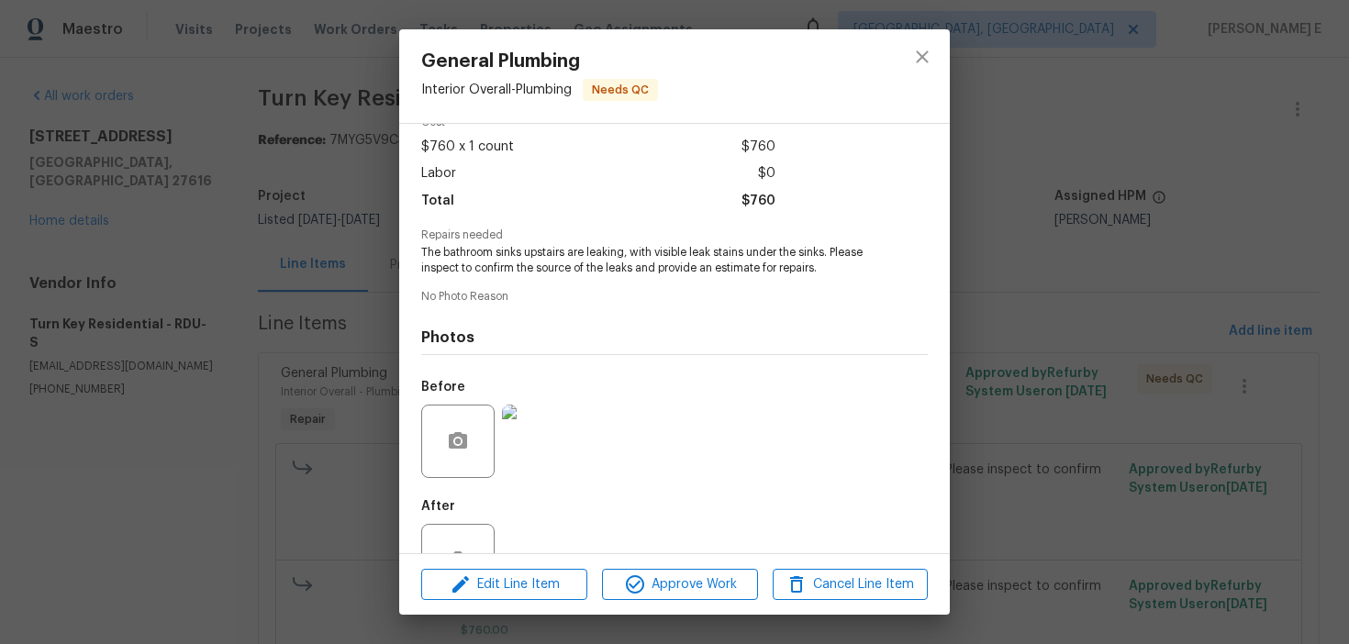
scroll to position [154, 0]
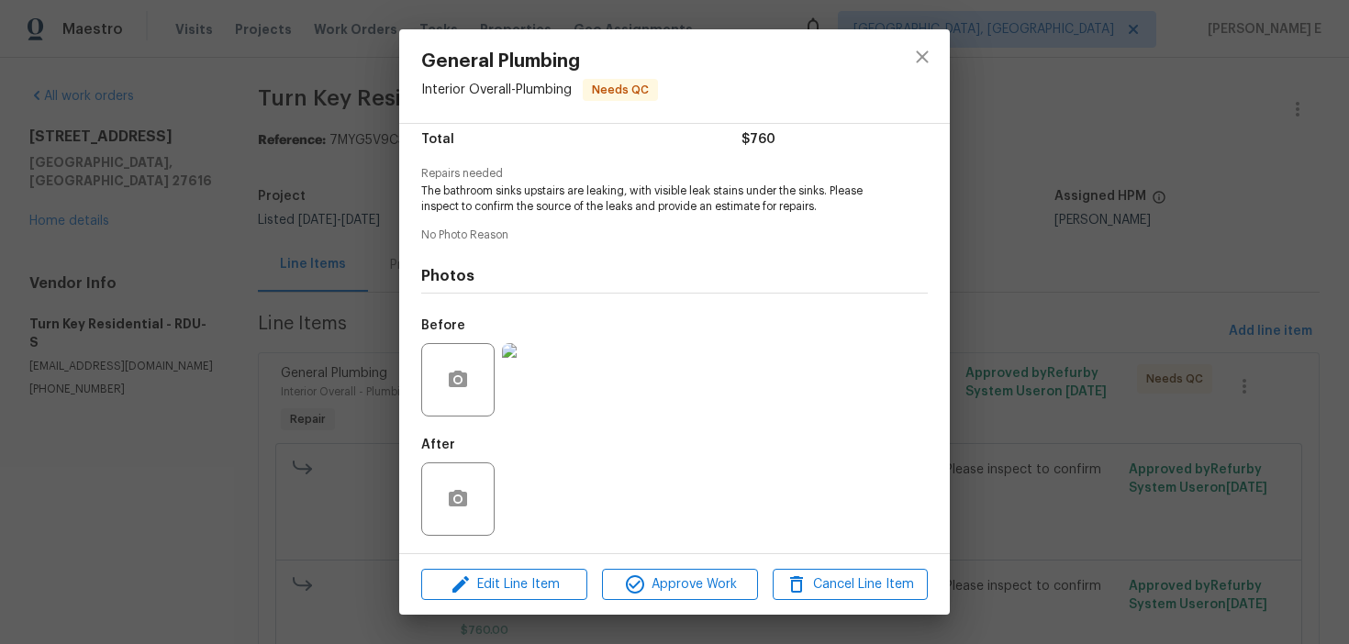
click at [552, 394] on img at bounding box center [538, 379] width 73 height 73
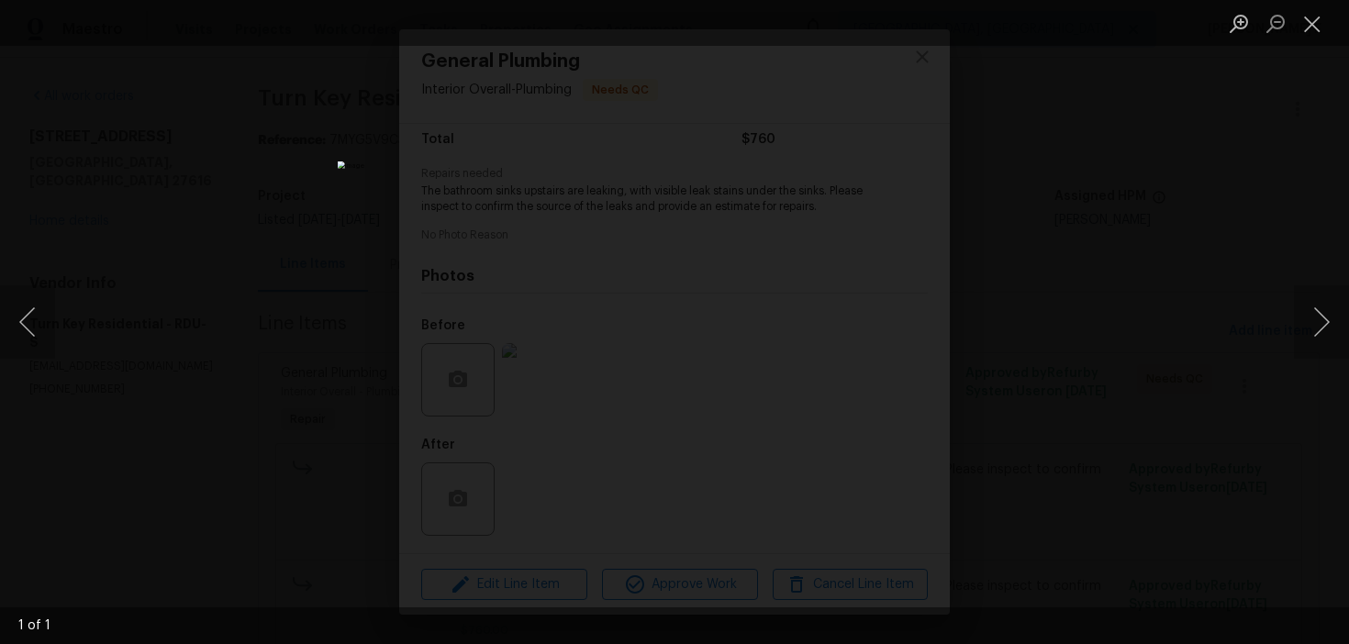
click at [1023, 418] on div "Lightbox" at bounding box center [674, 322] width 1349 height 644
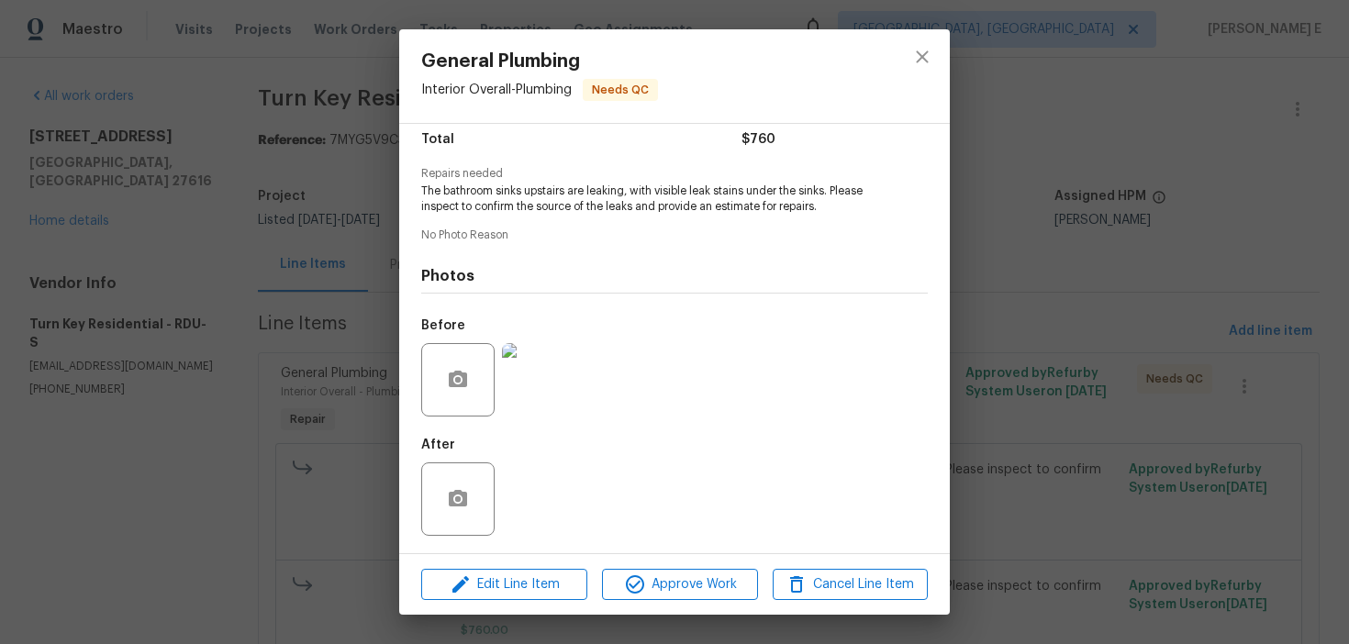
click at [1074, 355] on div "General Plumbing Interior Overall - Plumbing Needs QC Vendor Turn Key Residenti…" at bounding box center [674, 322] width 1349 height 644
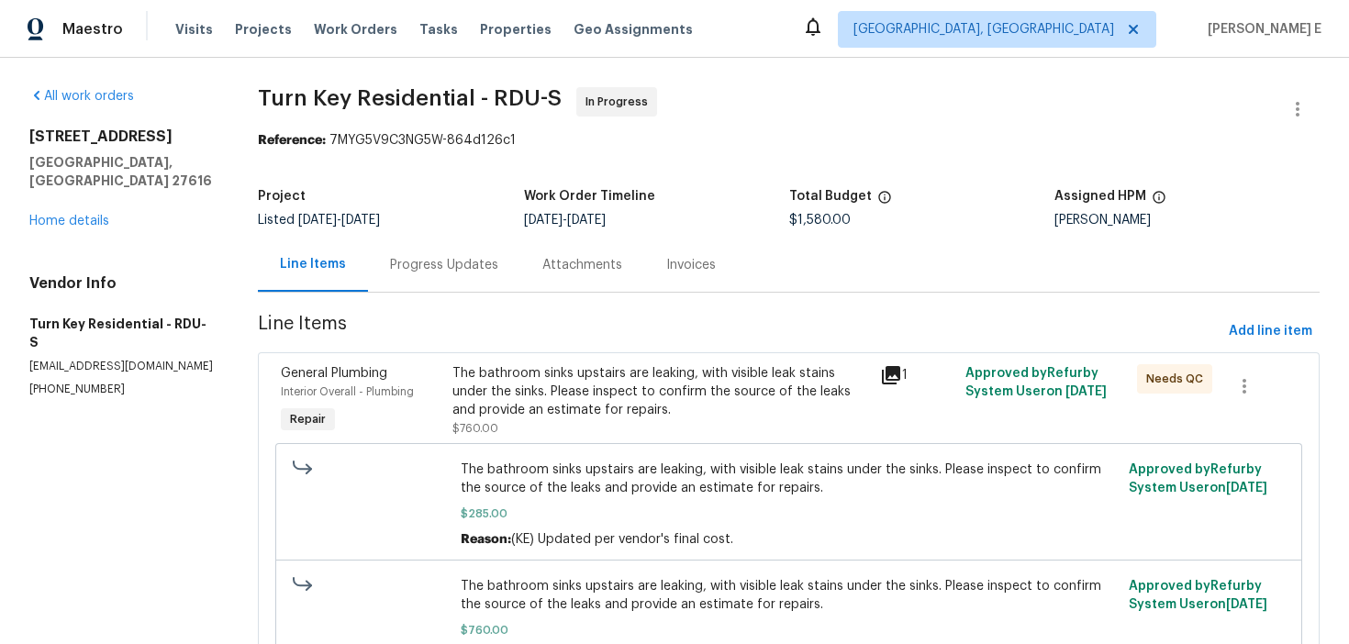
click at [83, 196] on div "4820 Landover Arbor Pl Raleigh, NC 27616 Home details" at bounding box center [121, 179] width 184 height 103
click at [81, 215] on link "Home details" at bounding box center [69, 221] width 80 height 13
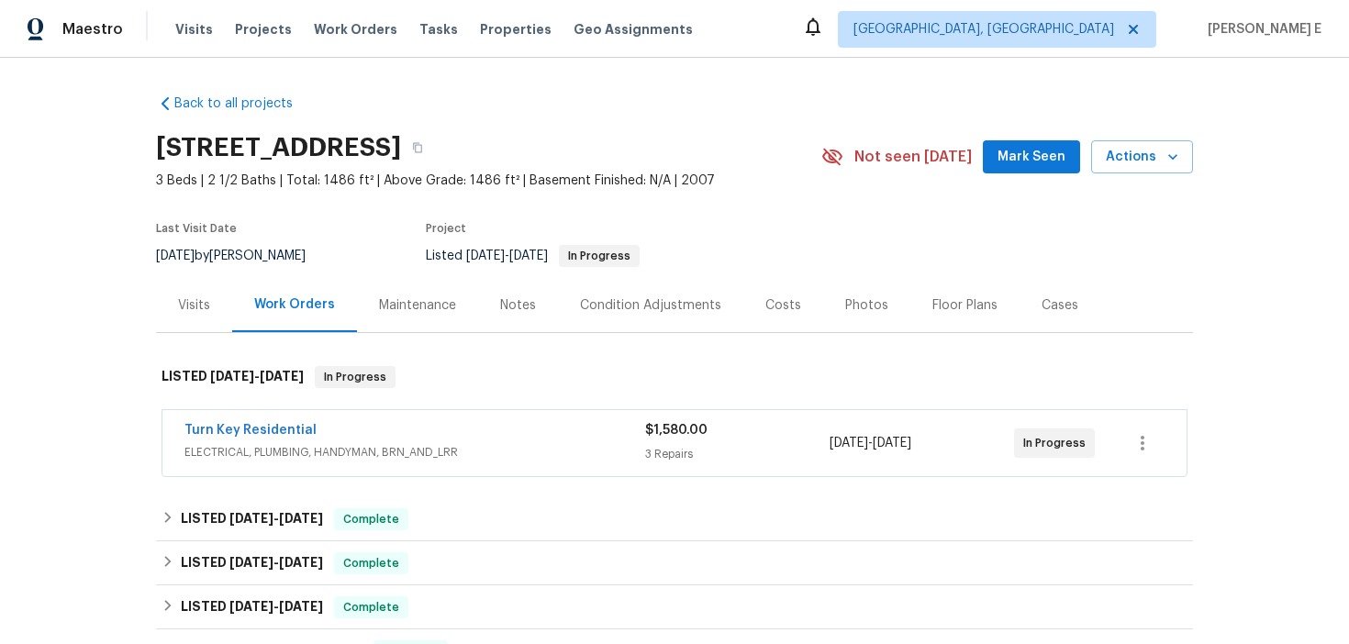
click at [944, 285] on div "Floor Plans" at bounding box center [965, 305] width 109 height 54
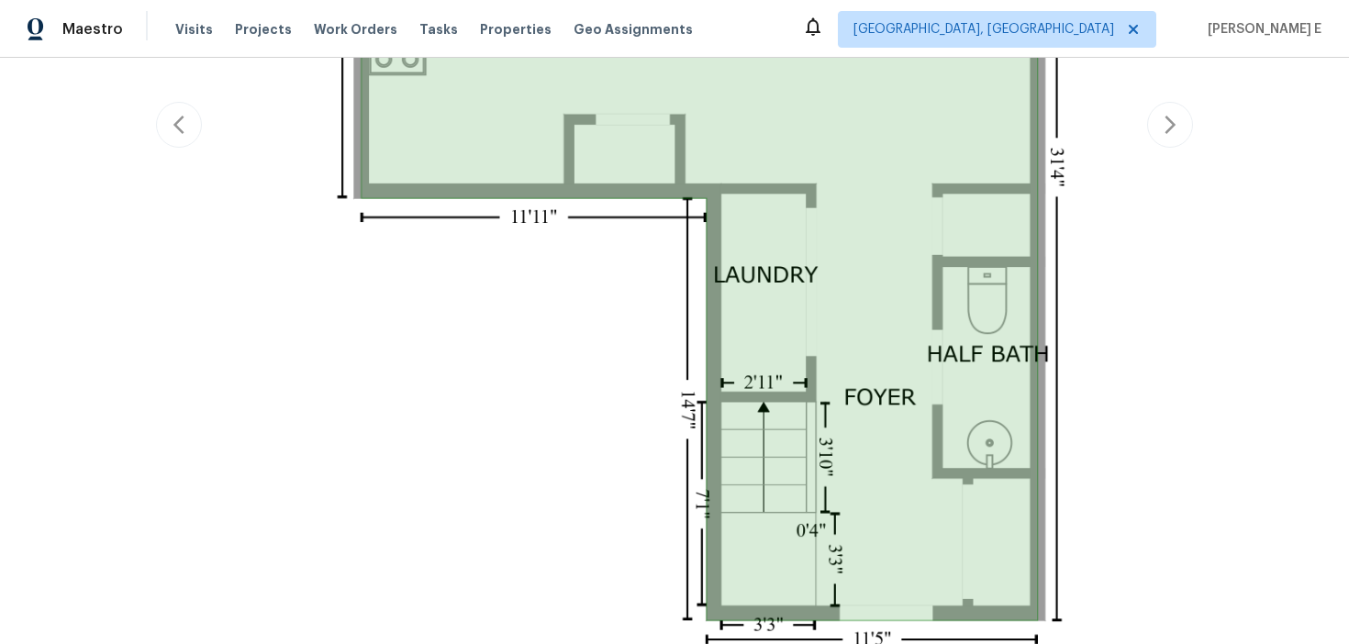
scroll to position [1341, 0]
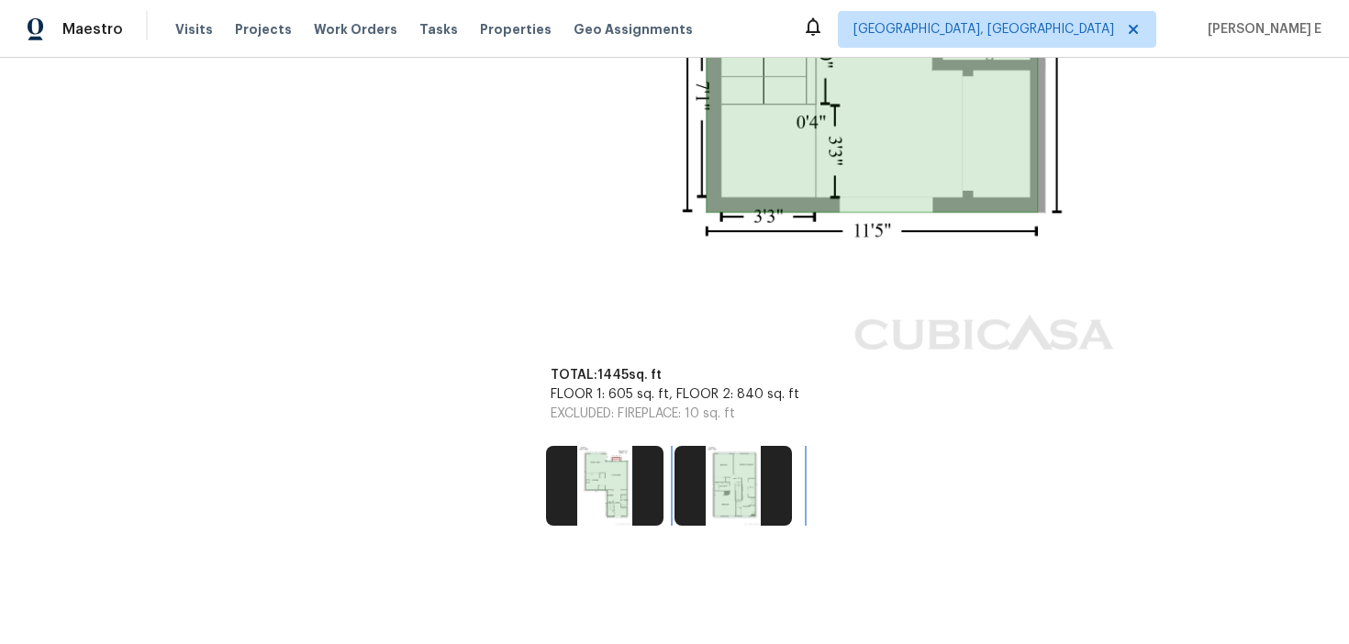
click at [718, 500] on img at bounding box center [733, 485] width 117 height 79
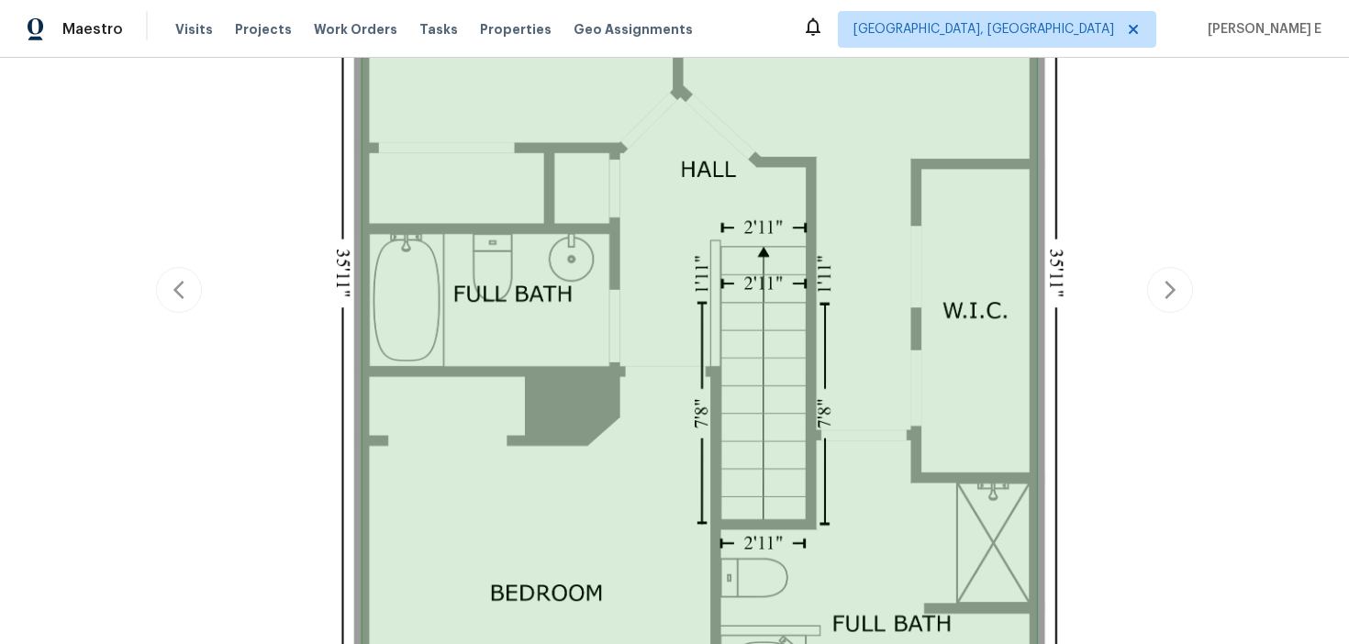
scroll to position [833, 0]
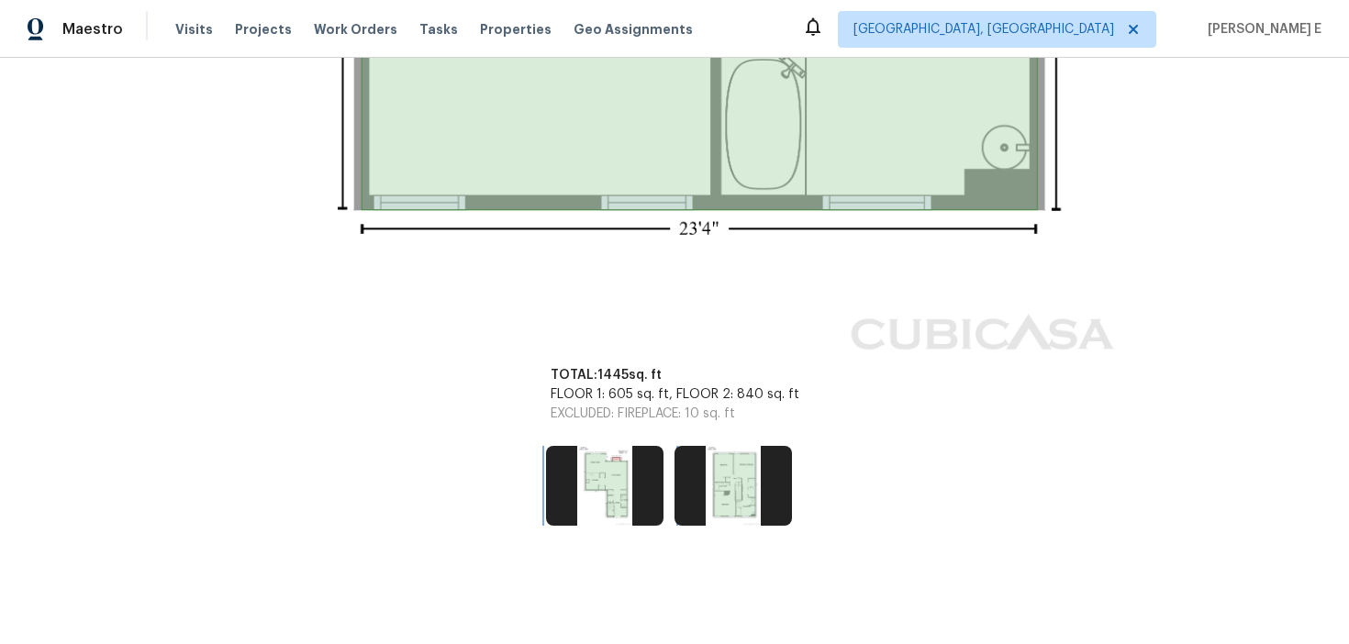
click at [628, 457] on img at bounding box center [604, 485] width 117 height 79
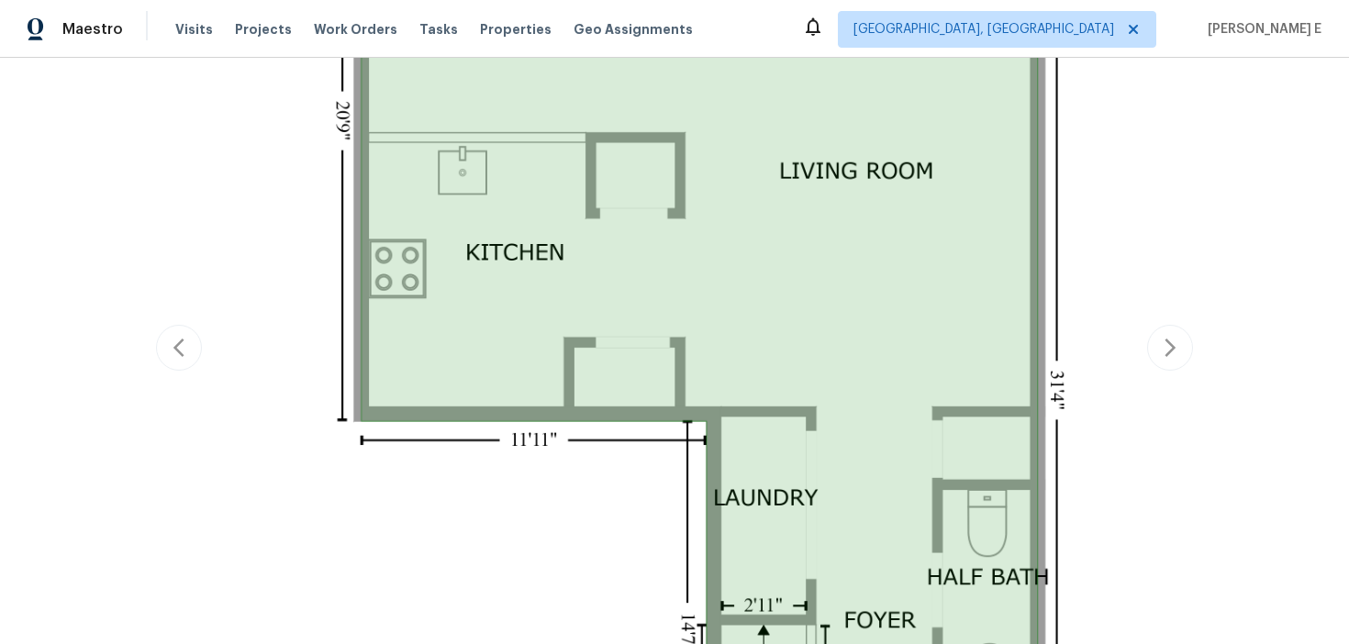
scroll to position [702, 0]
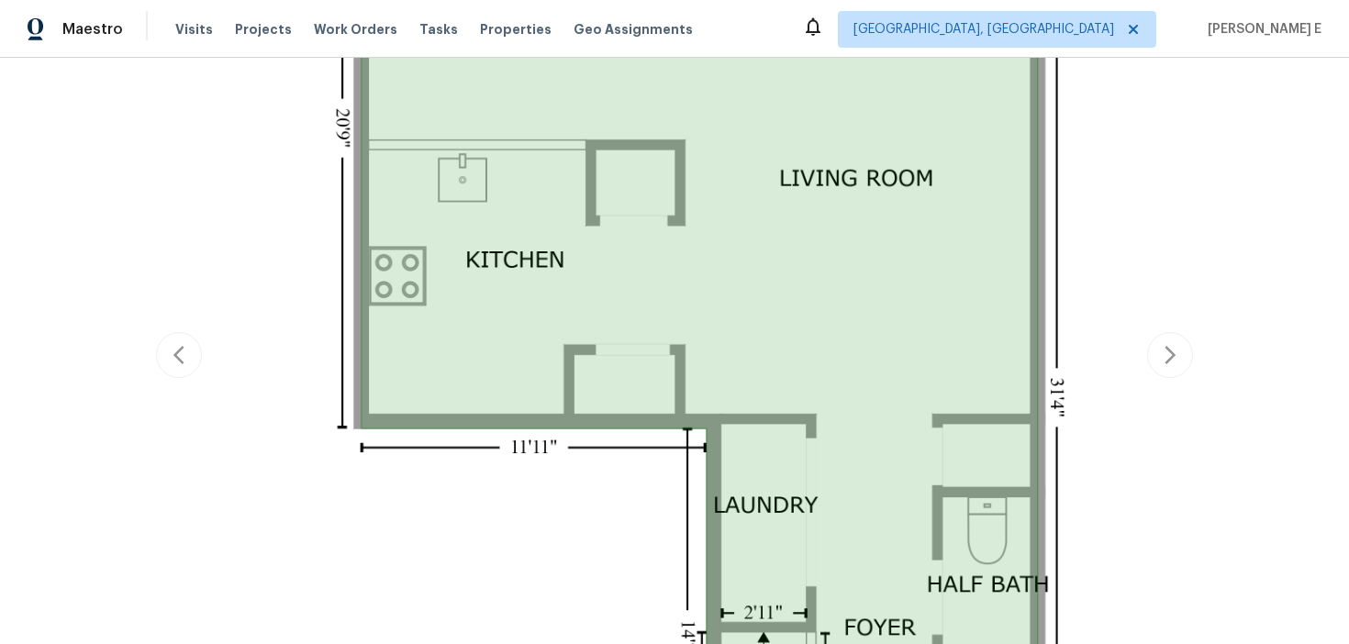
click at [1220, 273] on div "Back to all projects 4820 Landover Arbor Pl, Raleigh, NC 27616 3 Beds | 2 1/2 B…" at bounding box center [674, 351] width 1349 height 587
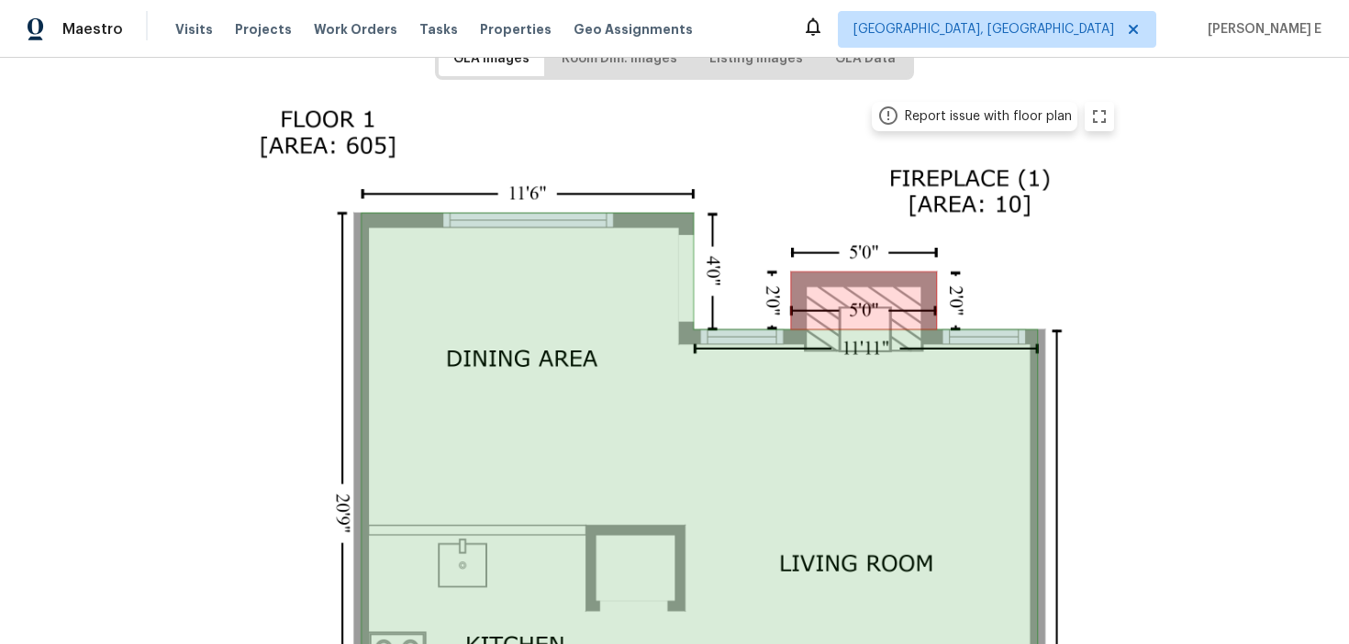
scroll to position [62, 0]
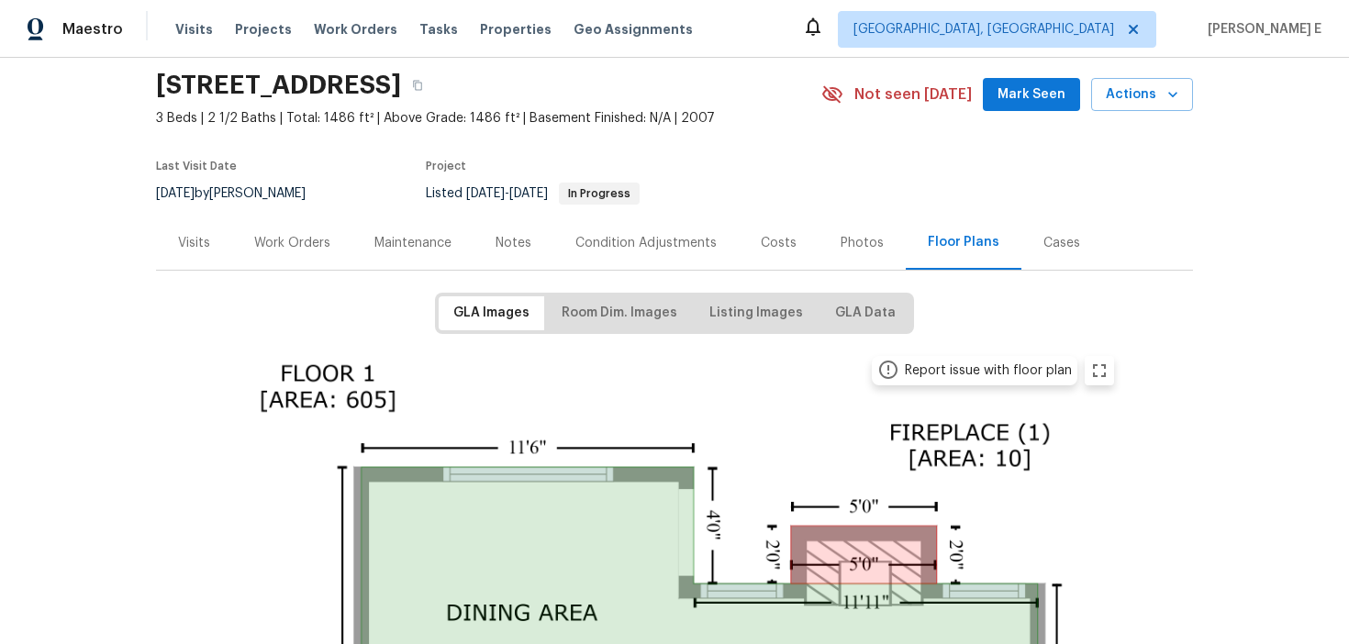
click at [403, 242] on div "Maintenance" at bounding box center [412, 243] width 77 height 18
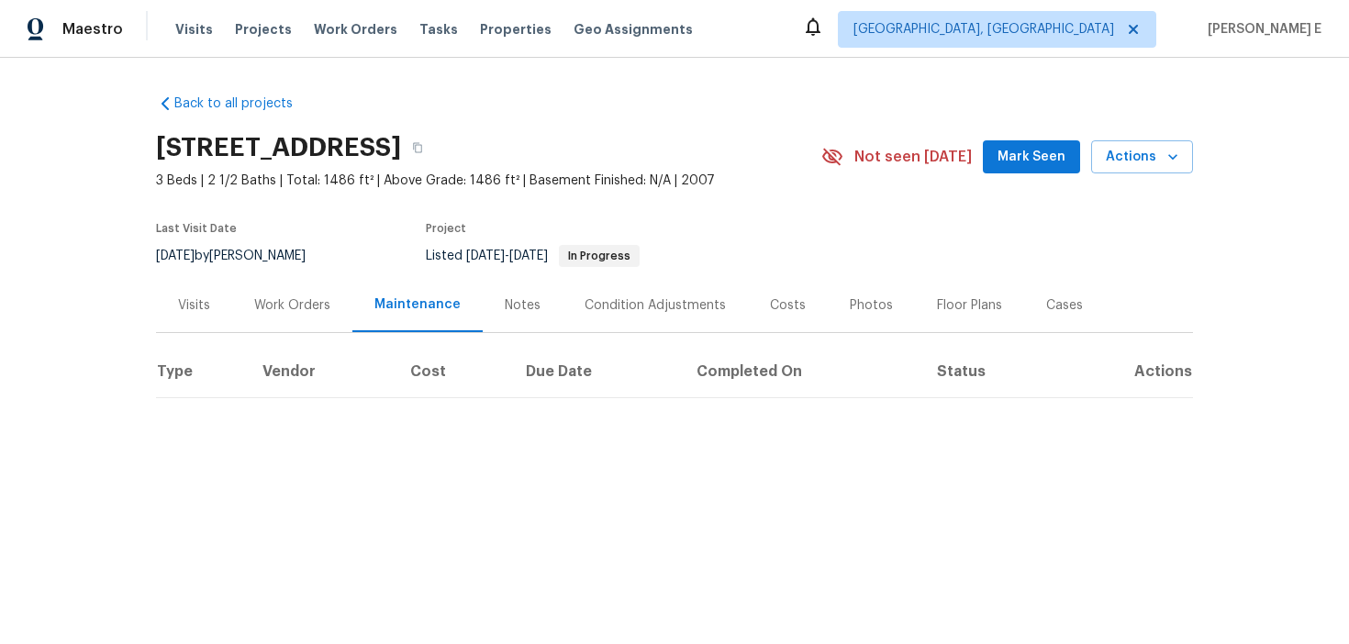
click at [284, 309] on div "Work Orders" at bounding box center [292, 305] width 76 height 18
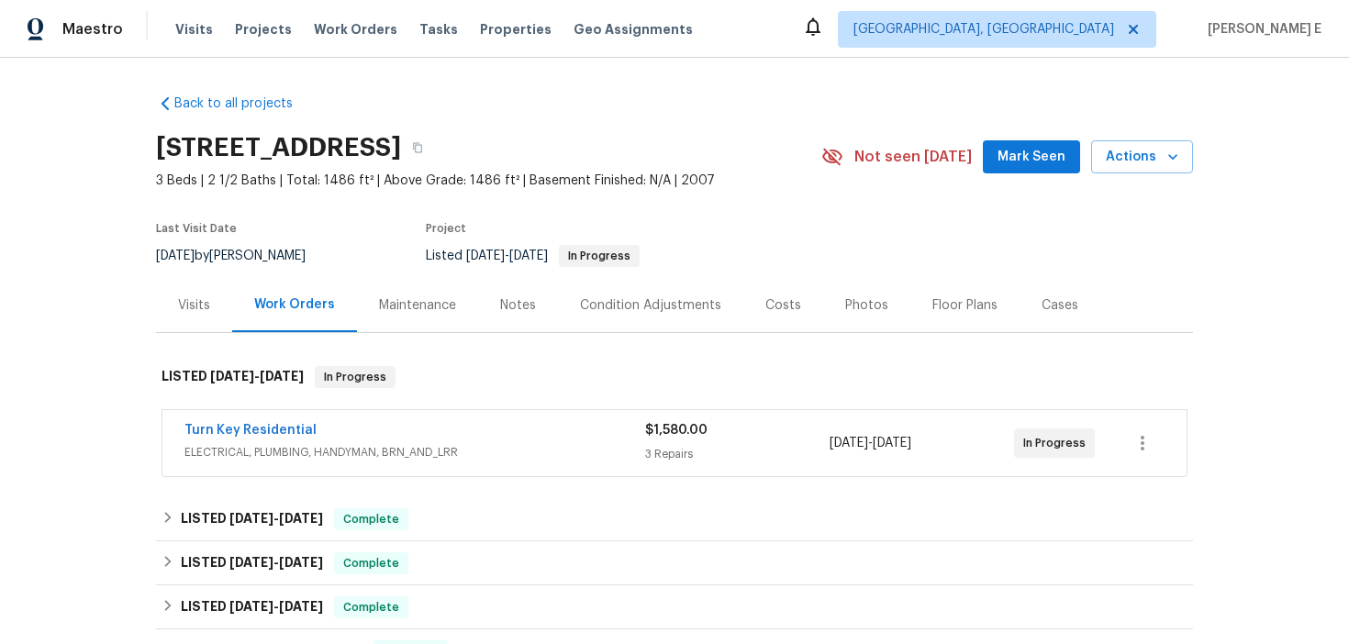
scroll to position [103, 0]
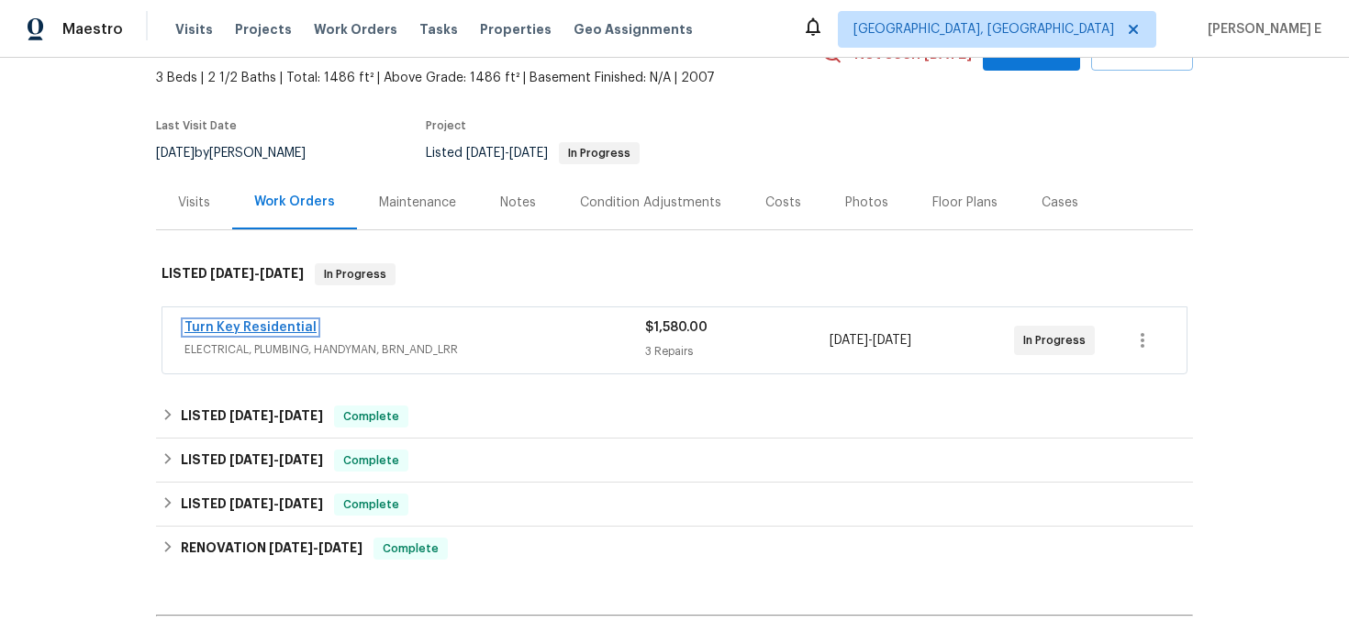
click at [240, 333] on link "Turn Key Residential" at bounding box center [250, 327] width 132 height 13
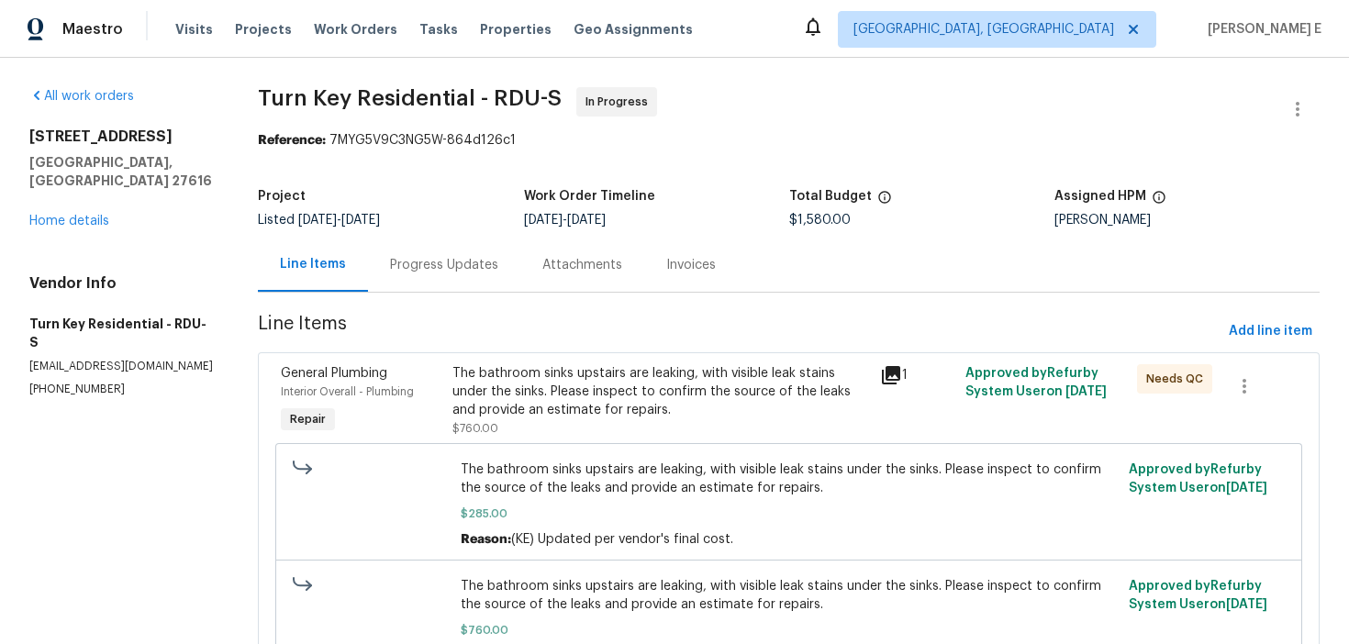
click at [492, 272] on div "Progress Updates" at bounding box center [444, 265] width 108 height 18
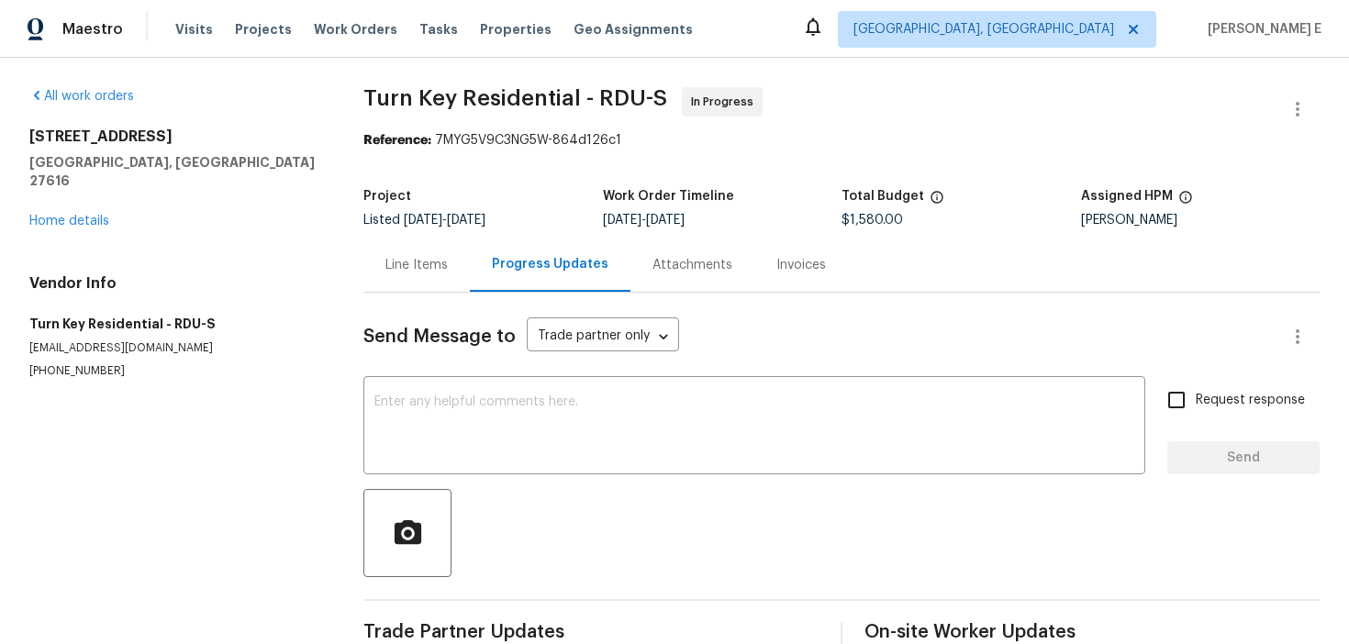
click at [432, 271] on div "Line Items" at bounding box center [417, 265] width 62 height 18
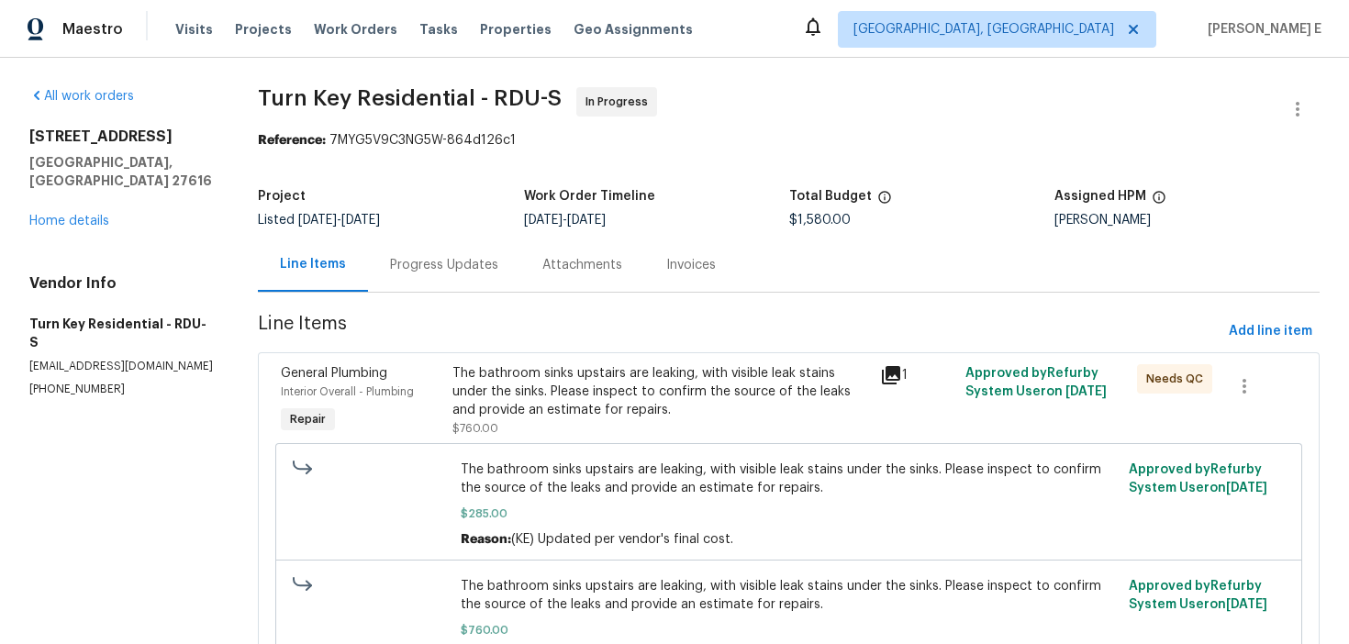
click at [434, 280] on div "Progress Updates" at bounding box center [444, 265] width 152 height 54
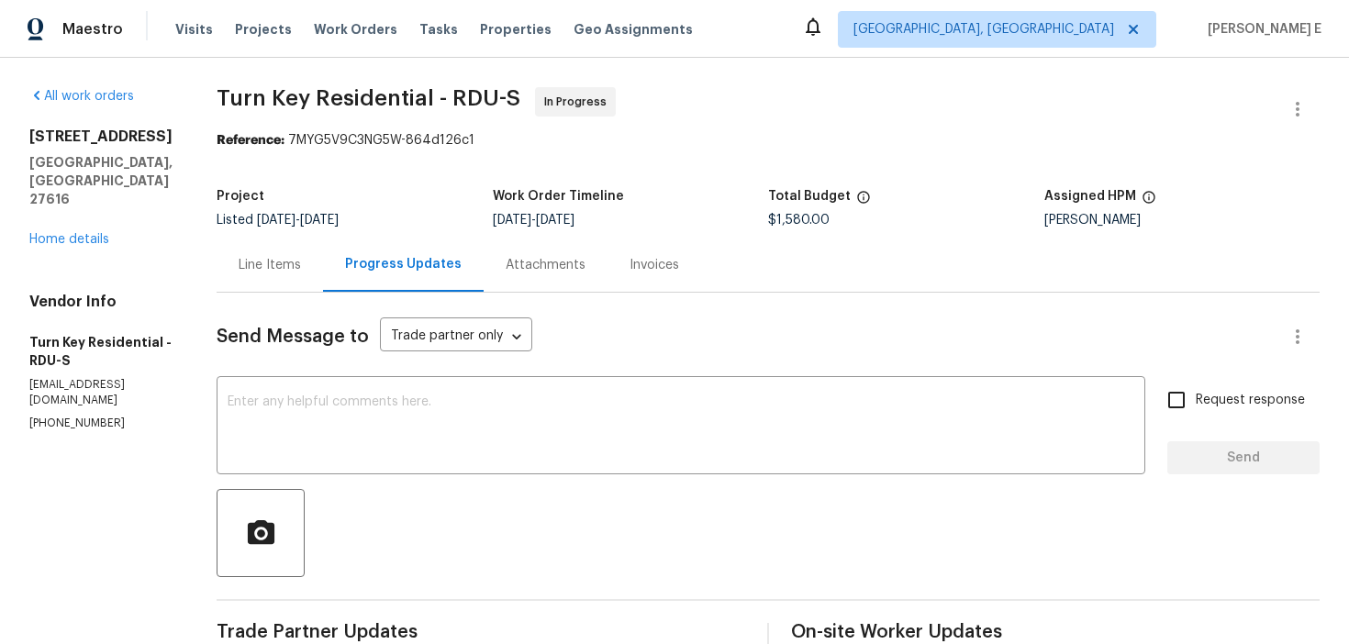
click at [323, 277] on div "Line Items" at bounding box center [270, 265] width 106 height 54
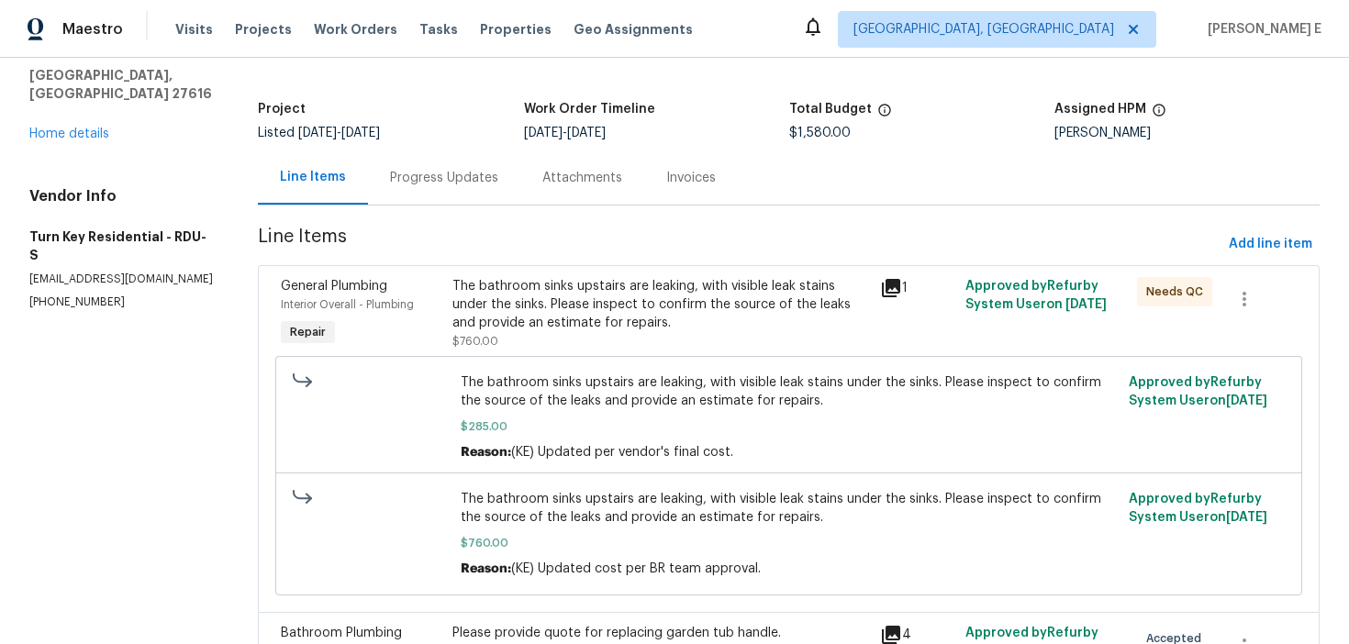
scroll to position [86, 0]
click at [645, 334] on div "The bathroom sinks upstairs are leaking, with visible leak stains under the sin…" at bounding box center [661, 314] width 417 height 73
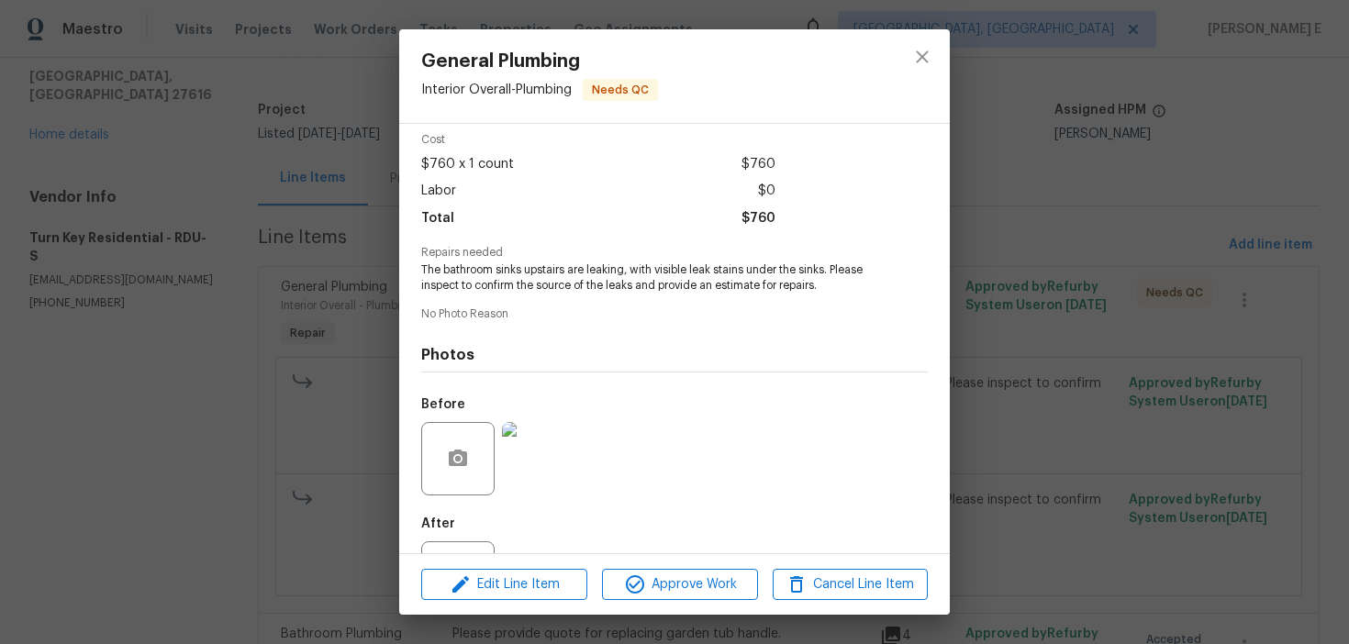
scroll to position [154, 0]
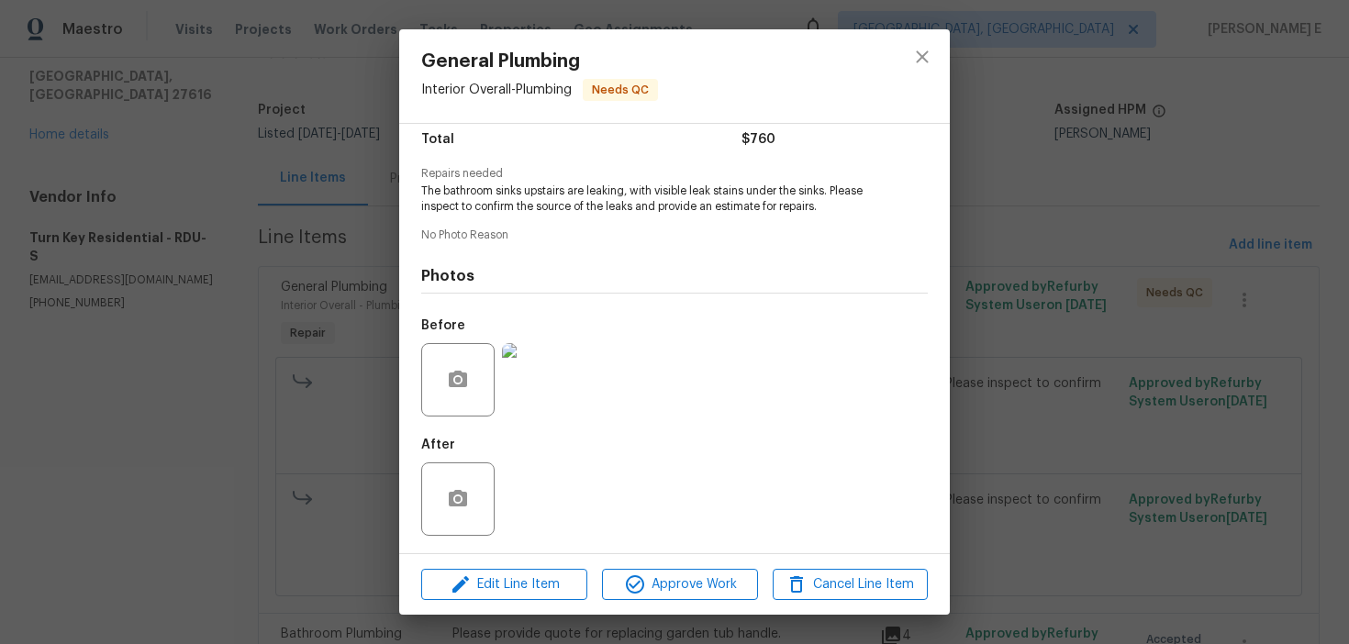
click at [558, 374] on img at bounding box center [538, 379] width 73 height 73
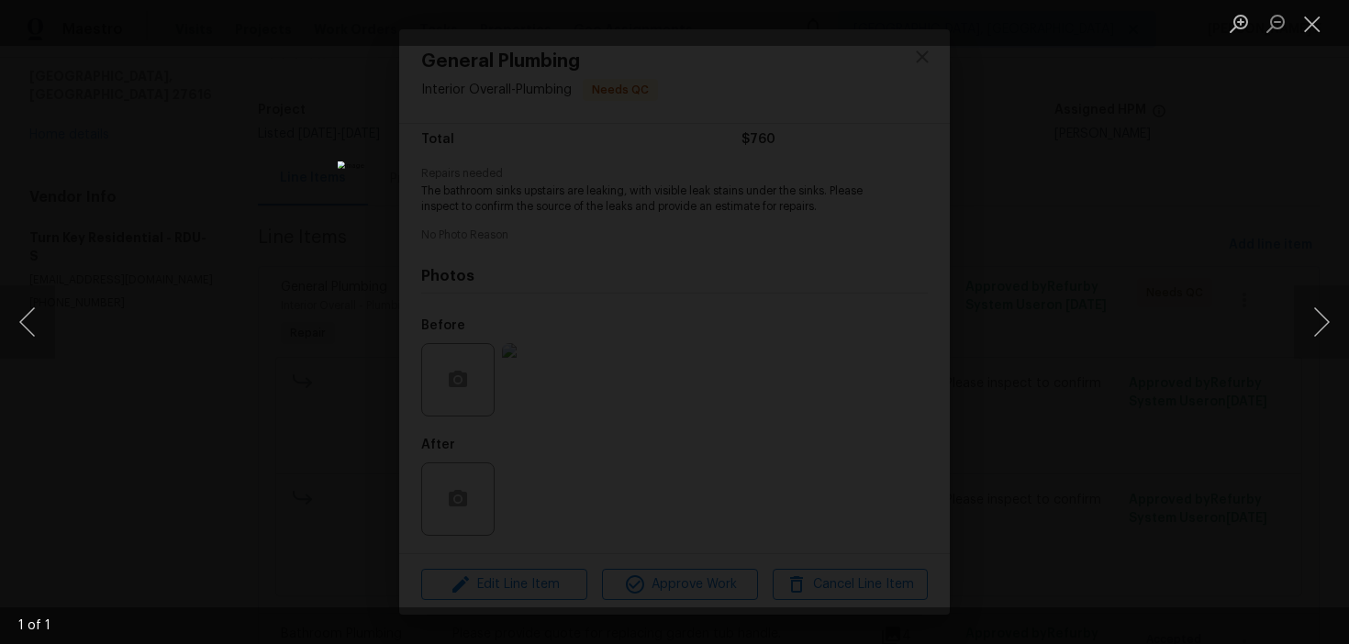
click at [1123, 333] on div "Lightbox" at bounding box center [674, 322] width 1349 height 644
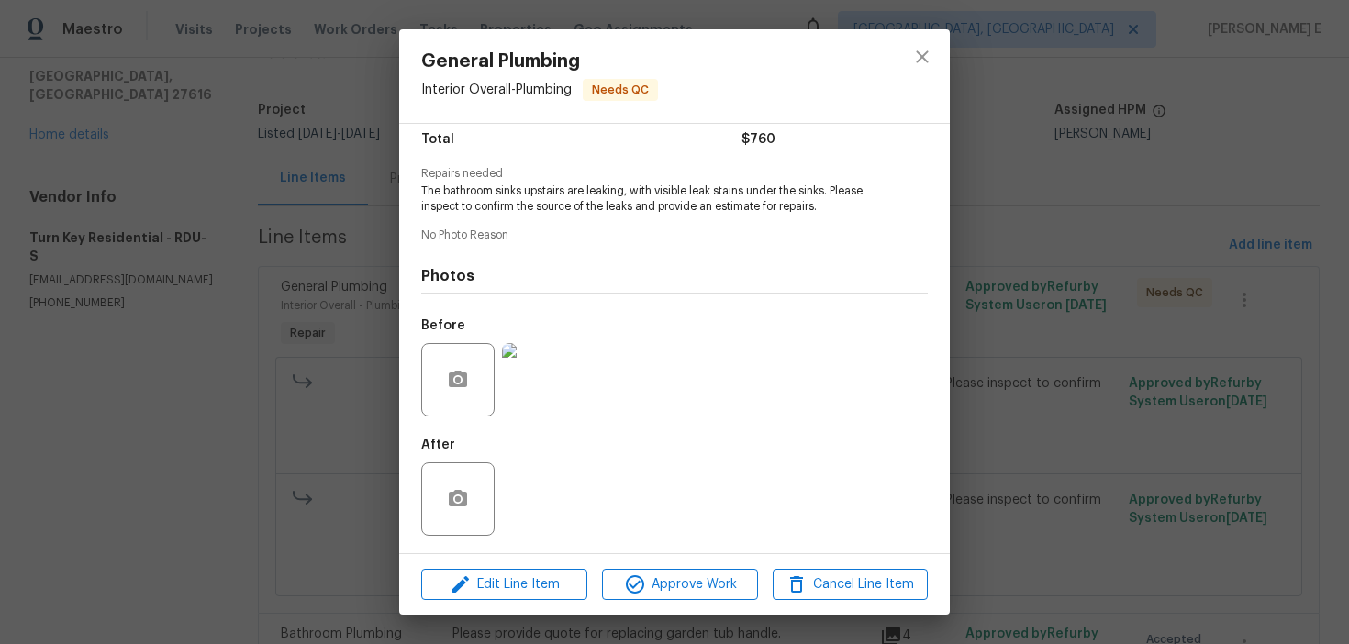
click at [1141, 358] on div "General Plumbing Interior Overall - Plumbing Needs QC Vendor Turn Key Residenti…" at bounding box center [674, 322] width 1349 height 644
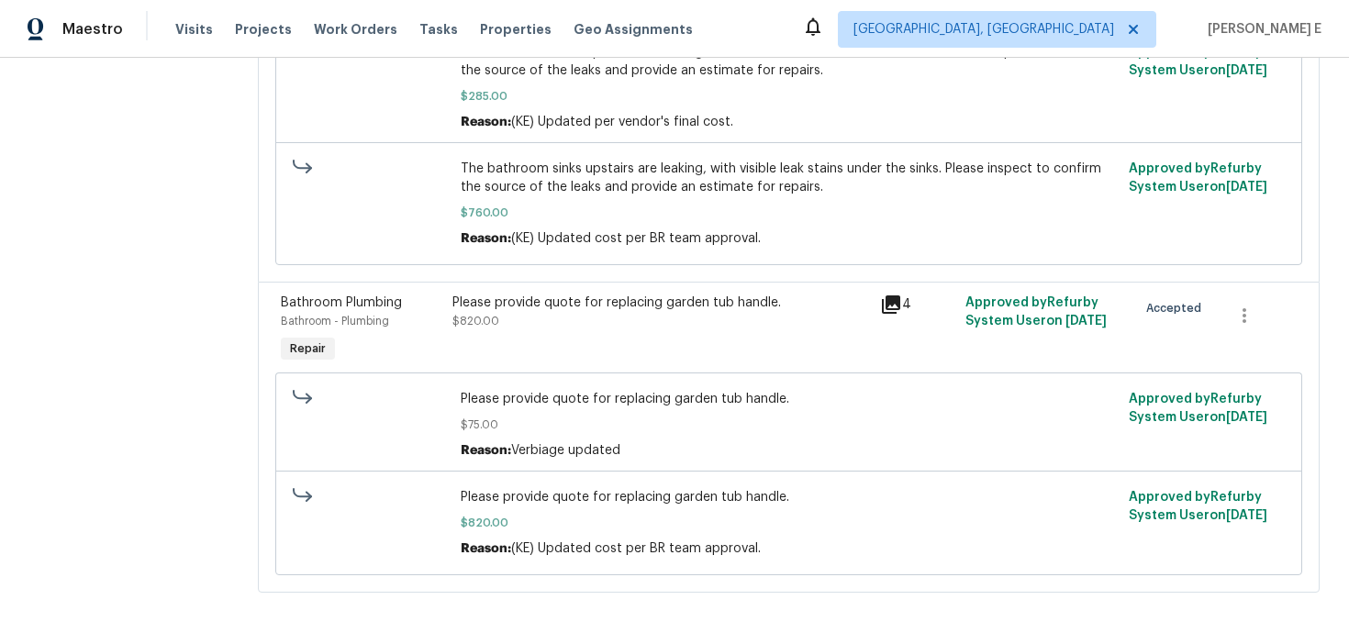
scroll to position [0, 0]
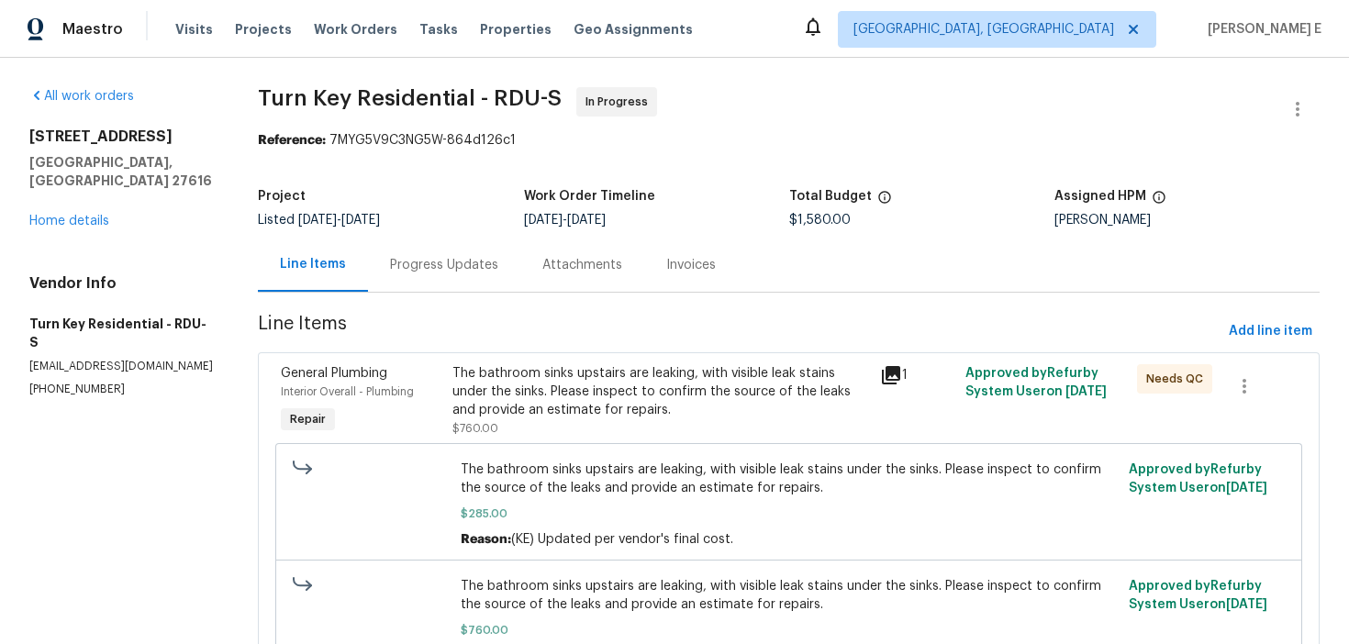
click at [438, 279] on div "Progress Updates" at bounding box center [444, 265] width 152 height 54
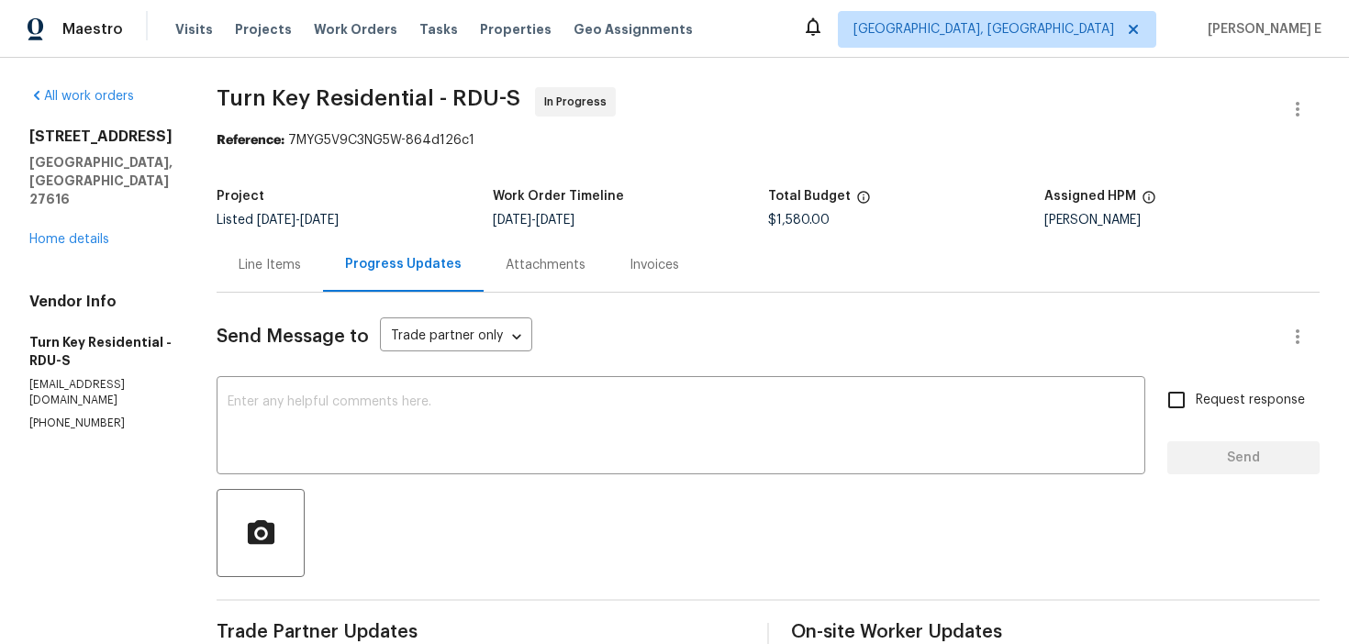
click at [323, 277] on div "Line Items" at bounding box center [270, 265] width 106 height 54
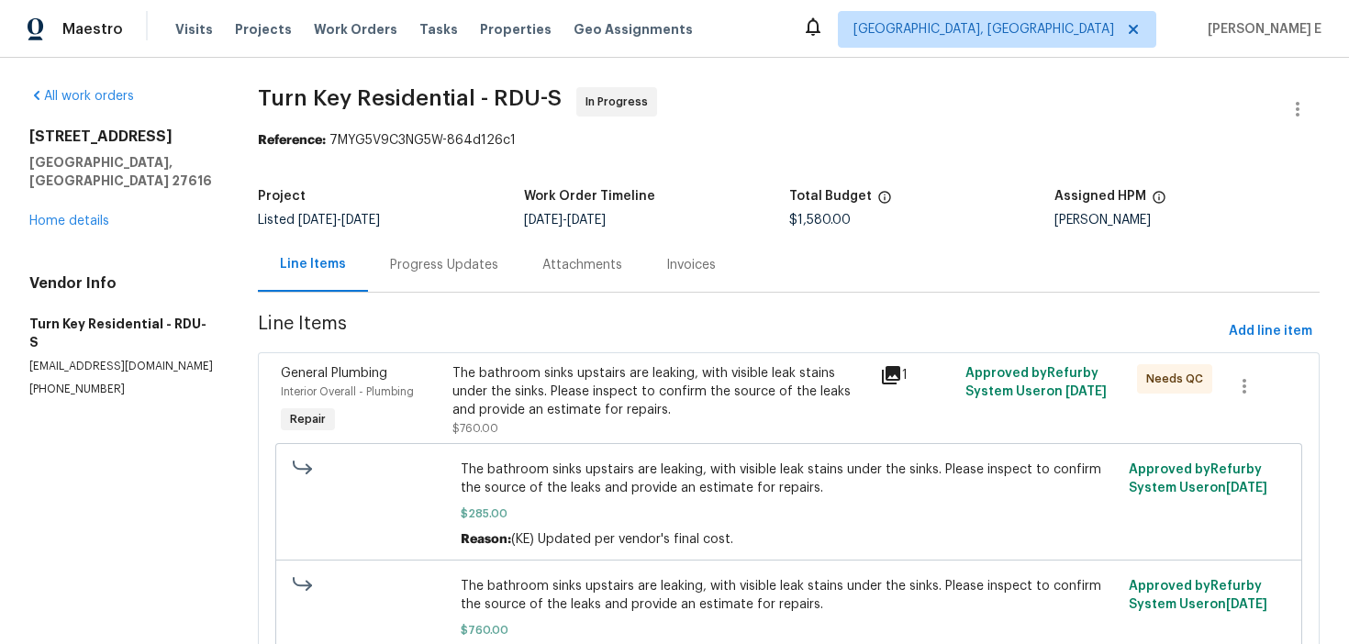
scroll to position [420, 0]
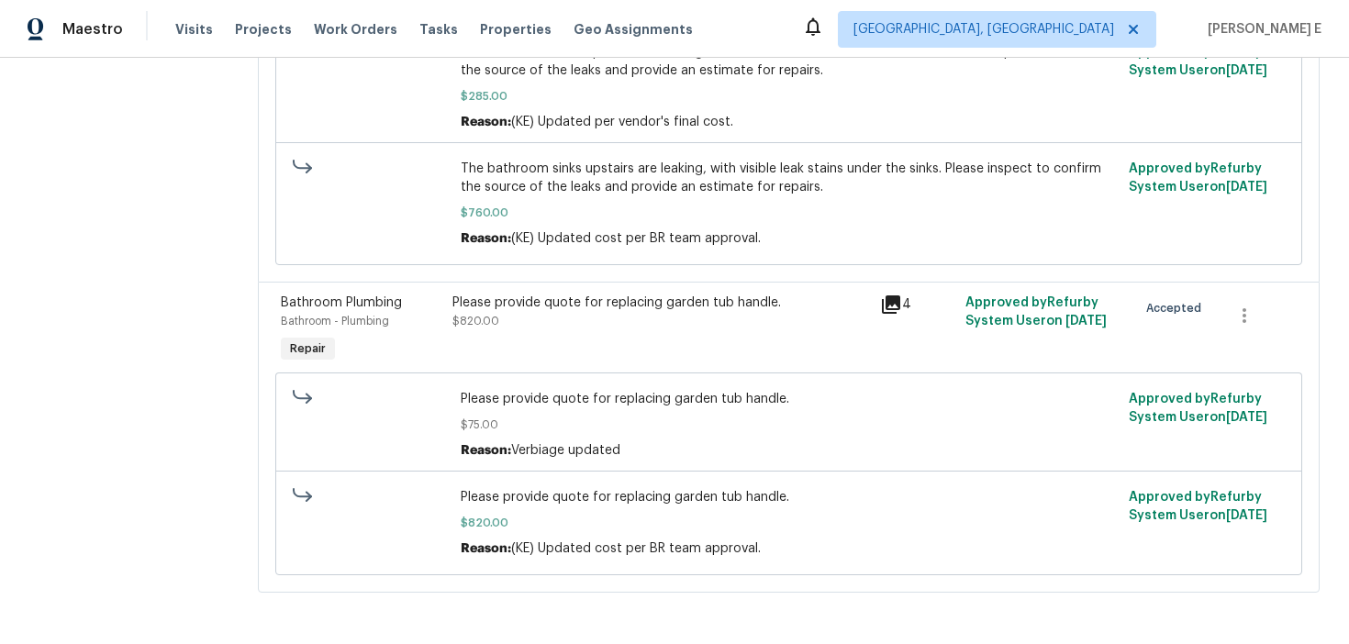
click at [653, 338] on div "Please provide quote for replacing garden tub handle. $820.00" at bounding box center [661, 330] width 428 height 84
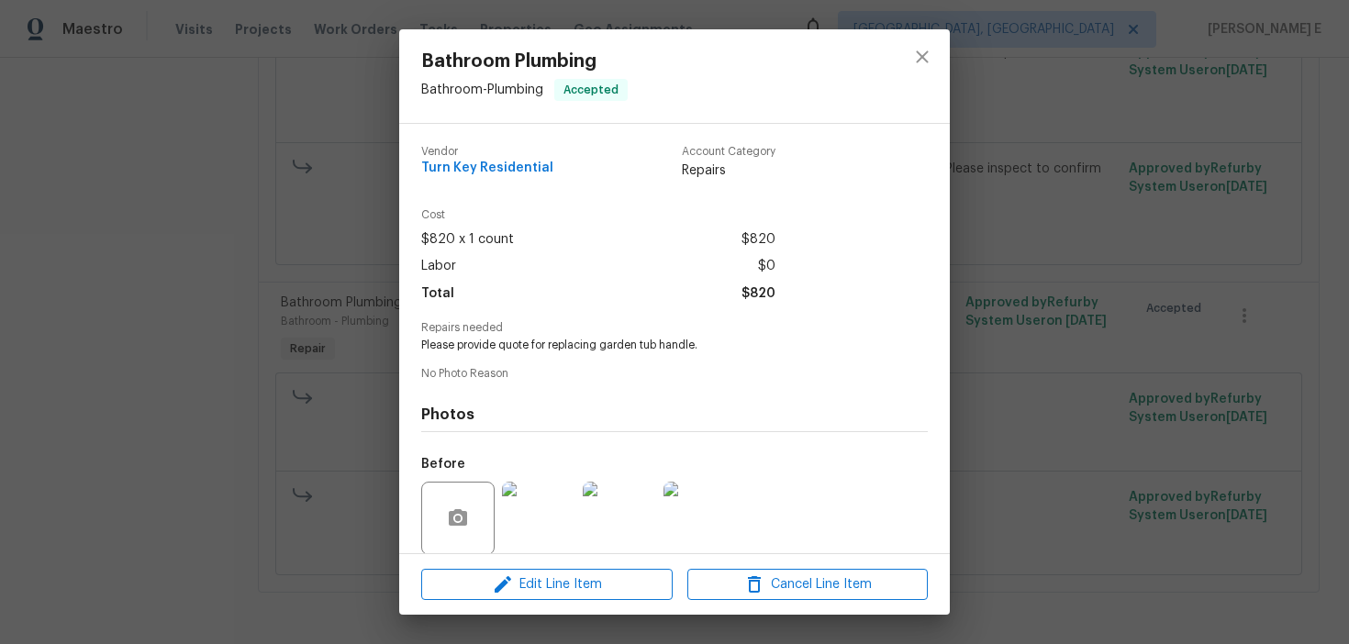
scroll to position [139, 0]
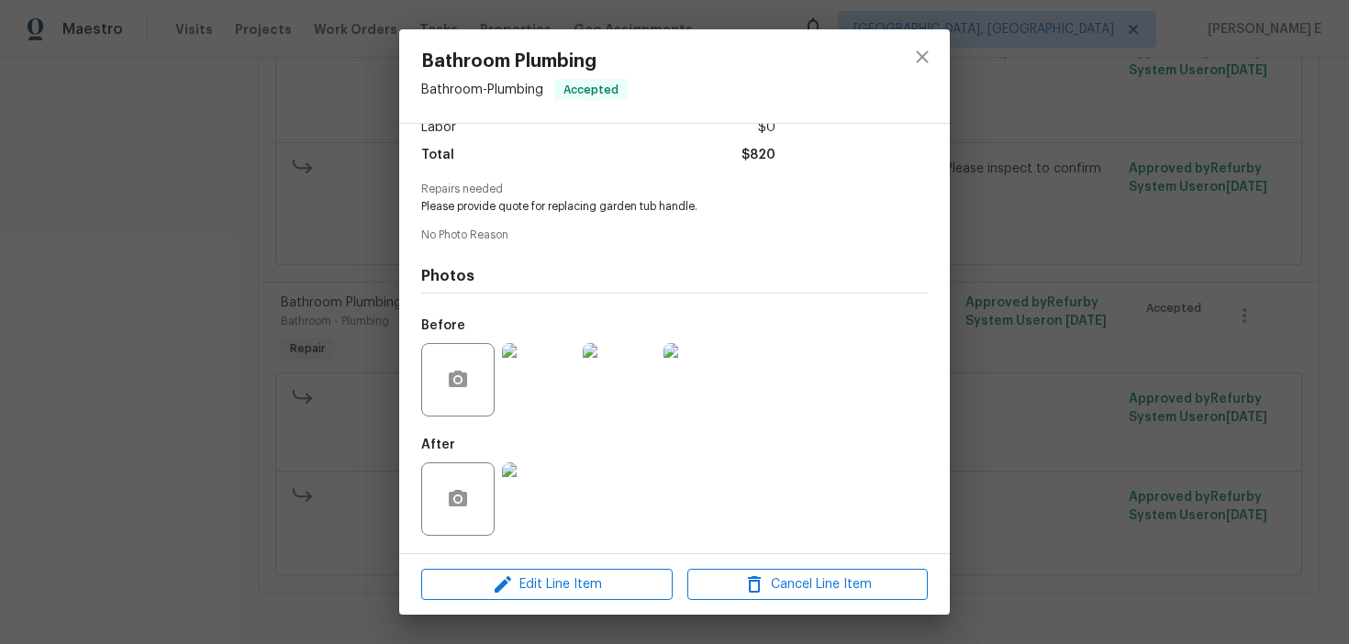
click at [562, 390] on img at bounding box center [538, 379] width 73 height 73
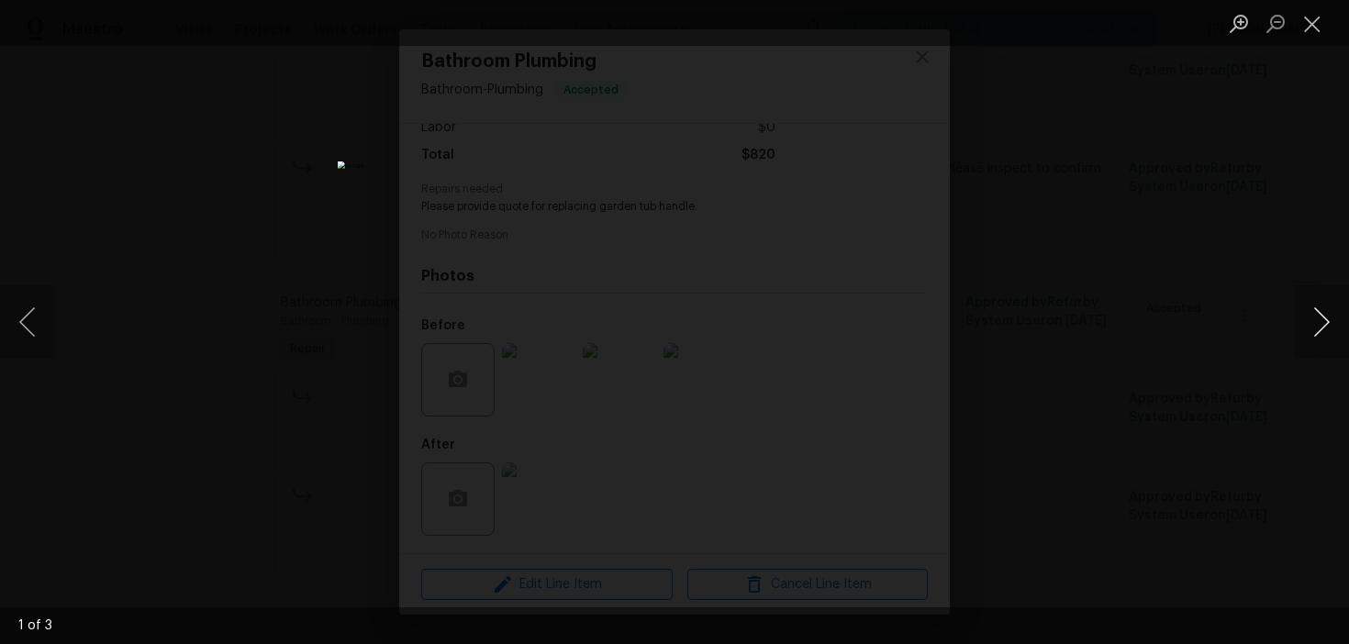
click at [1324, 343] on button "Next image" at bounding box center [1321, 321] width 55 height 73
click at [1317, 340] on button "Next image" at bounding box center [1321, 321] width 55 height 73
click at [247, 374] on div "Lightbox" at bounding box center [674, 322] width 1349 height 644
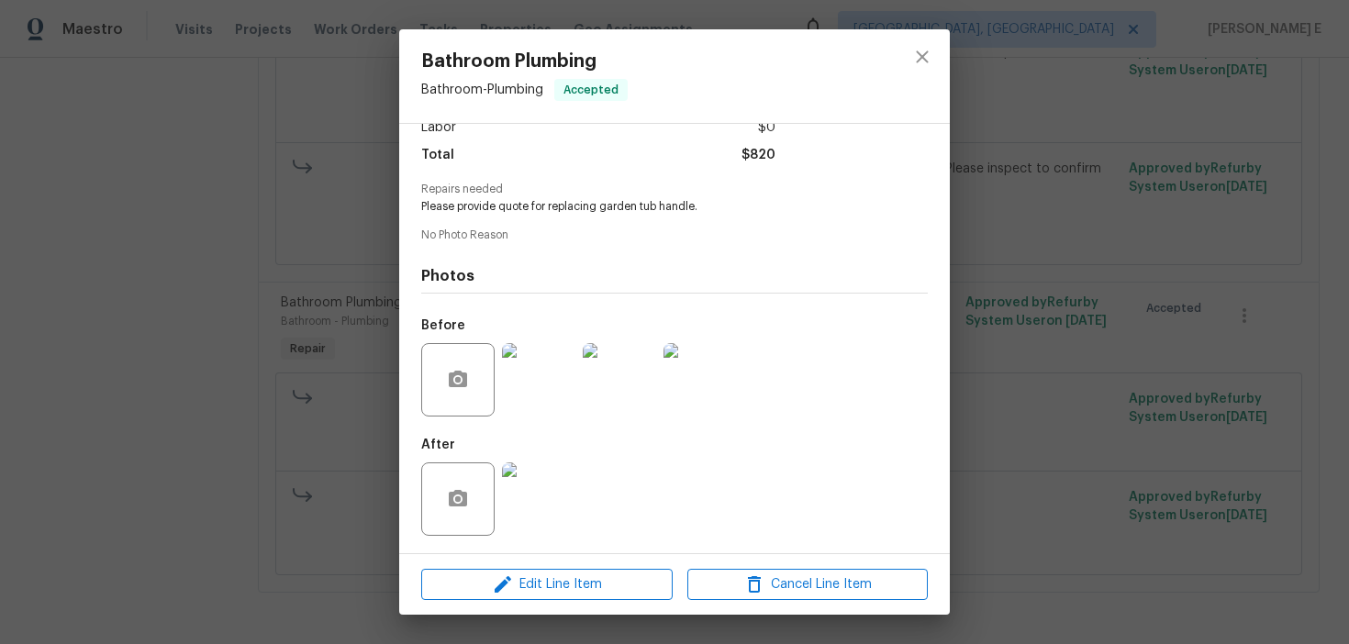
click at [255, 244] on div "Bathroom Plumbing Bathroom - Plumbing Accepted Vendor Turn Key Residential Acco…" at bounding box center [674, 322] width 1349 height 644
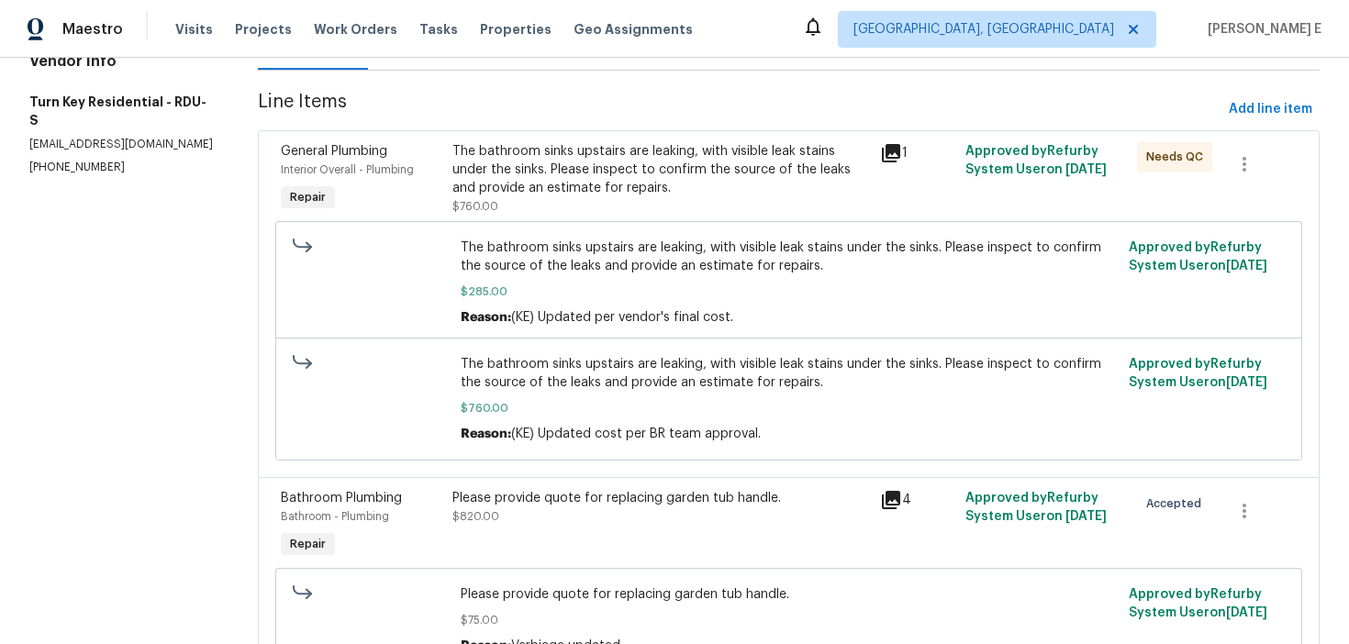
scroll to position [0, 0]
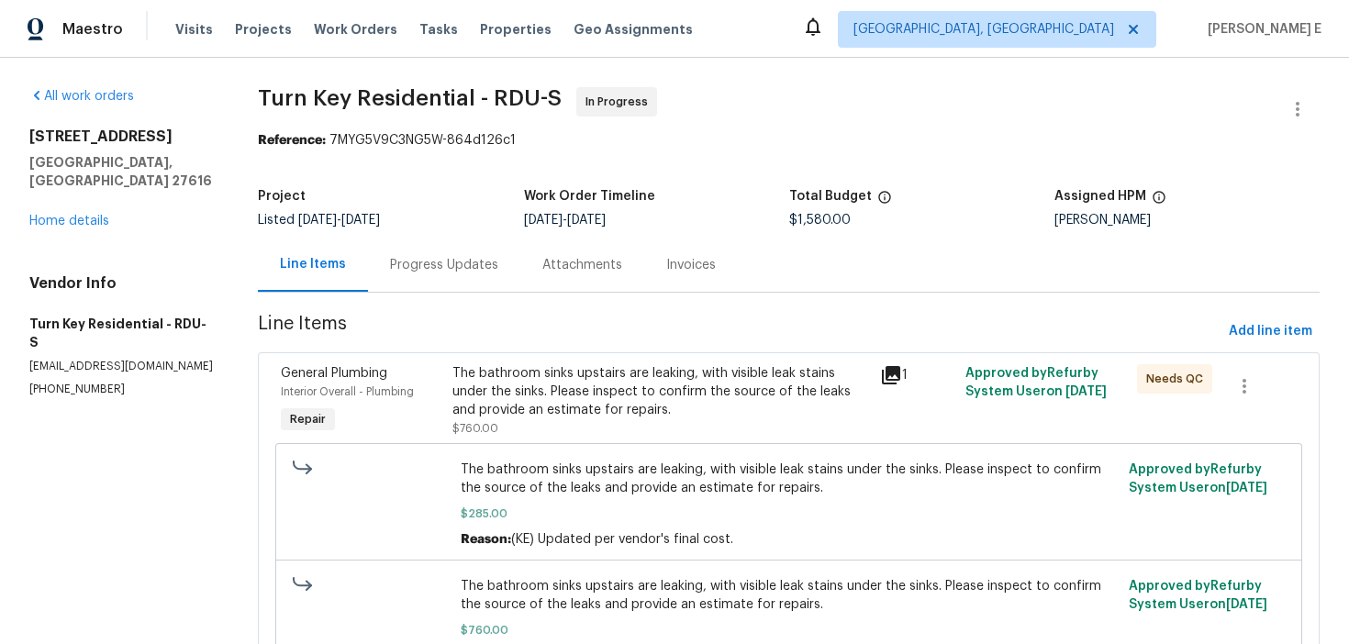
click at [390, 270] on div "Progress Updates" at bounding box center [444, 265] width 108 height 18
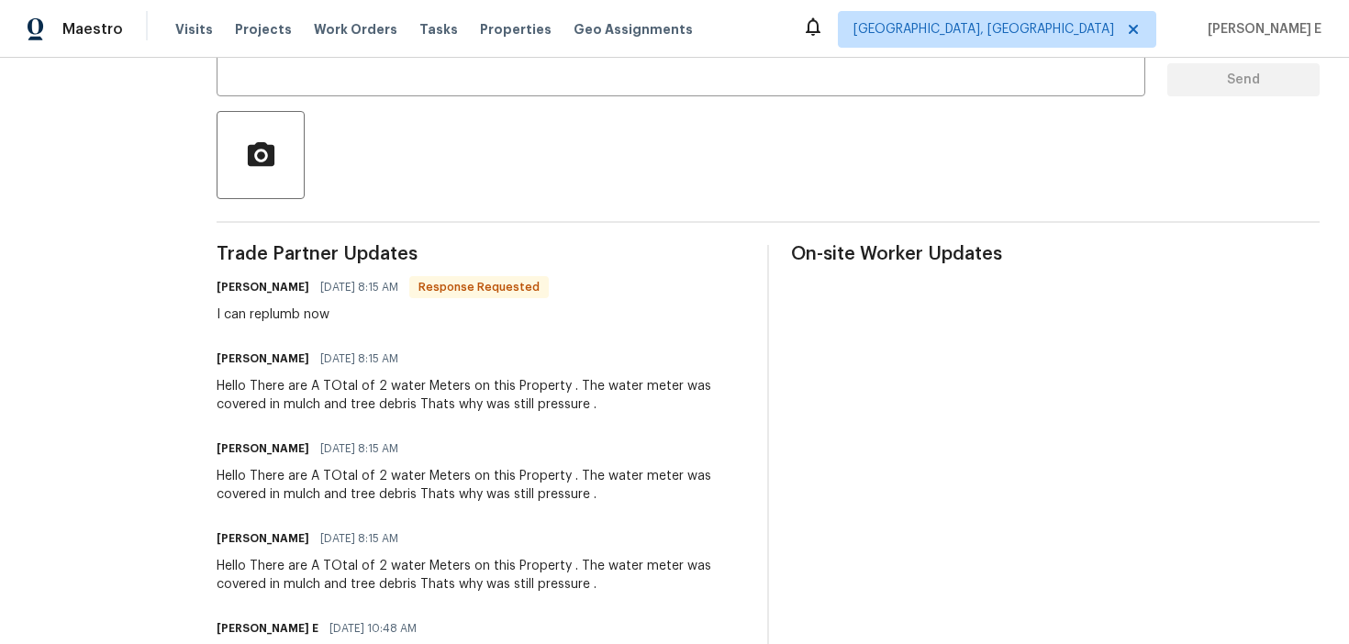
scroll to position [380, 0]
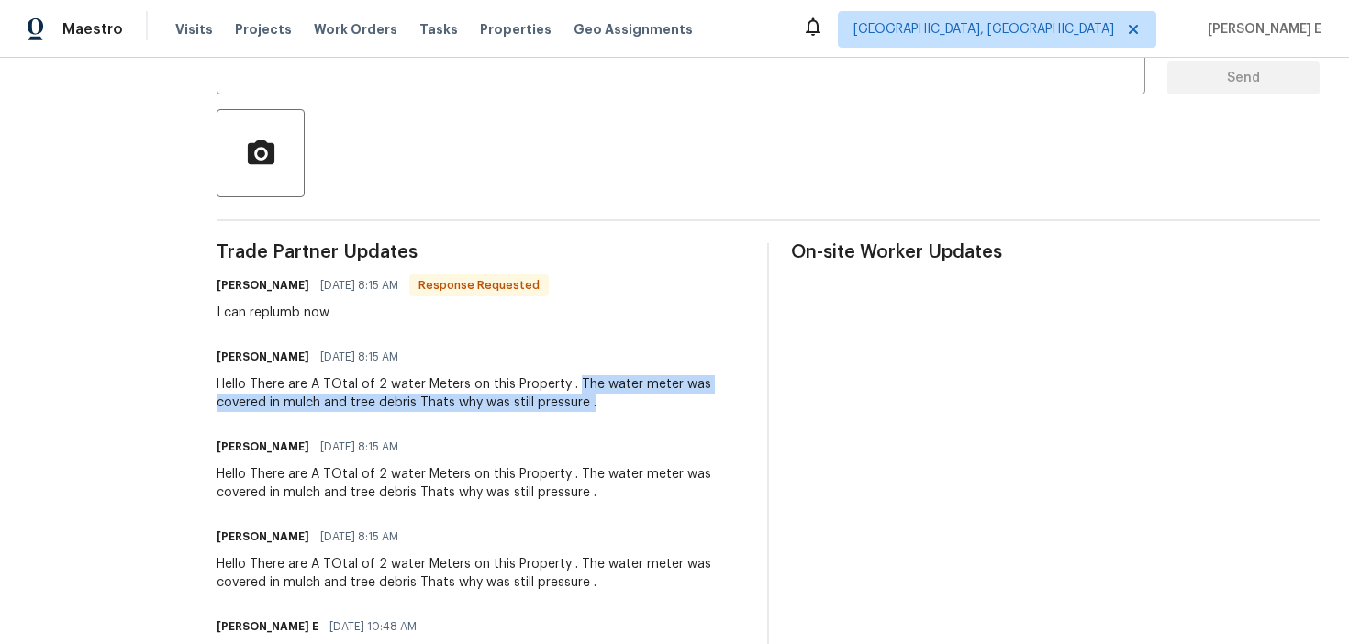
drag, startPoint x: 616, startPoint y: 383, endPoint x: 668, endPoint y: 410, distance: 59.1
click at [668, 410] on div "Hello There are A TOtal of 2 water Meters on this Property . The water meter wa…" at bounding box center [481, 393] width 529 height 37
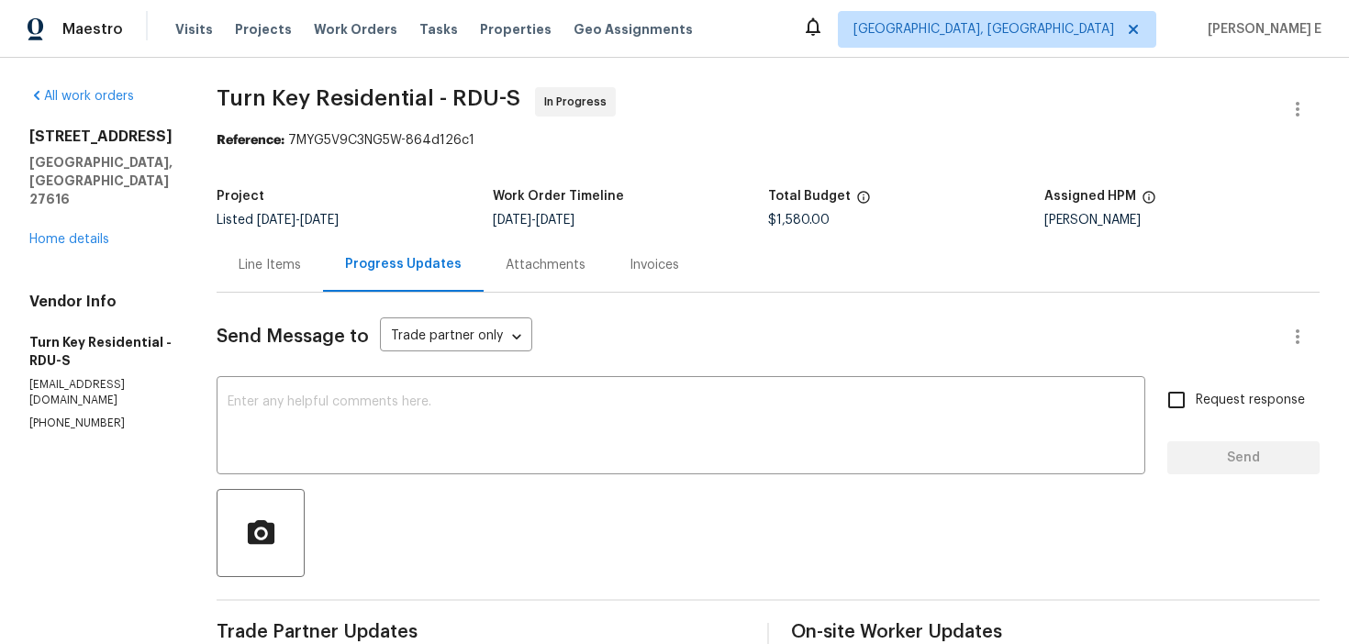
click at [323, 287] on div "Line Items" at bounding box center [270, 265] width 106 height 54
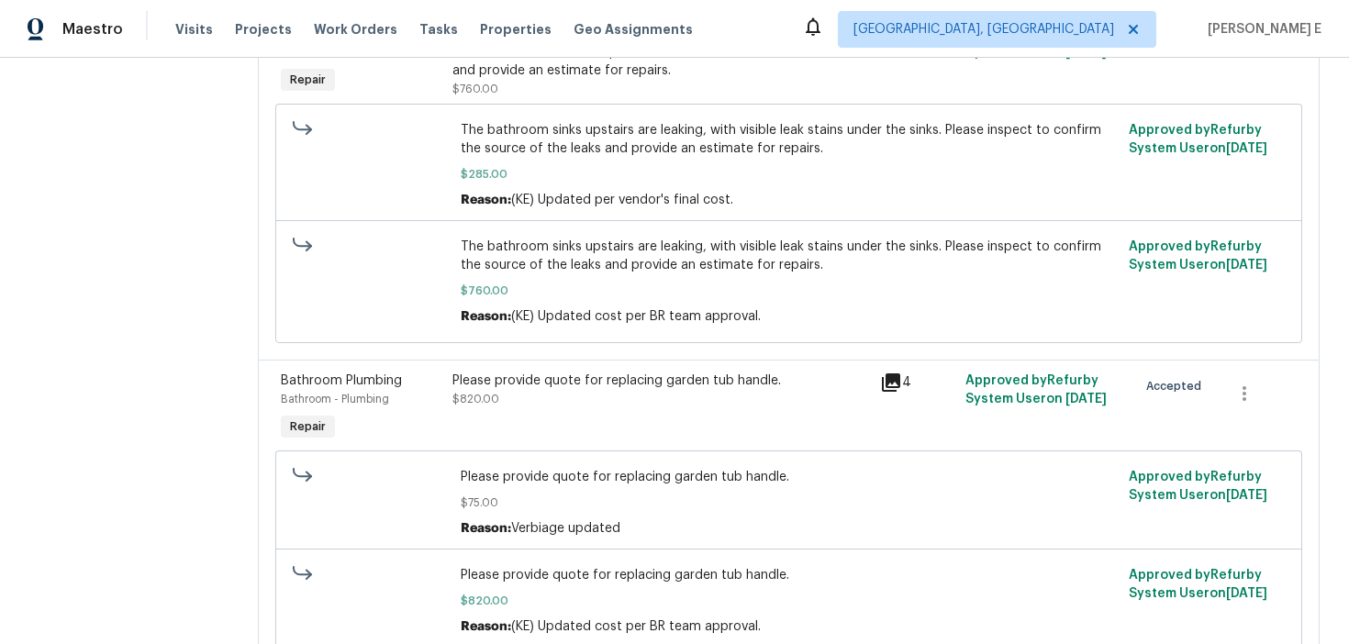
scroll to position [347, 0]
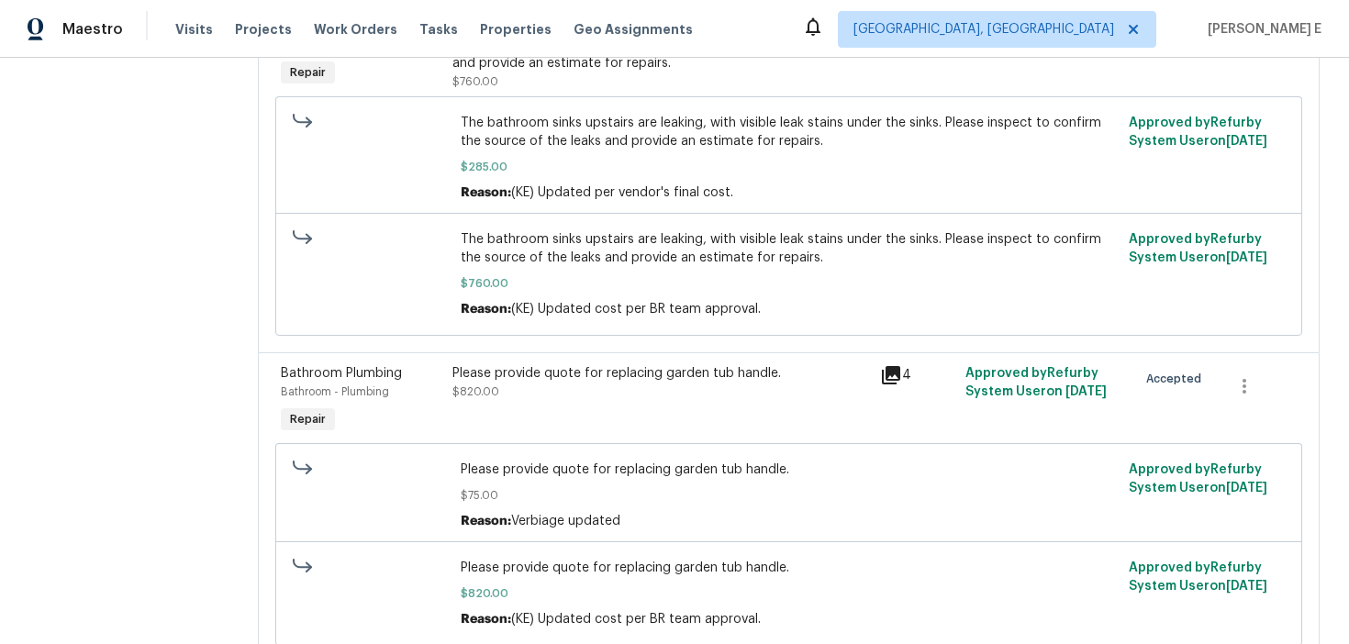
click at [629, 407] on div "Please provide quote for replacing garden tub handle. $820.00" at bounding box center [661, 401] width 428 height 84
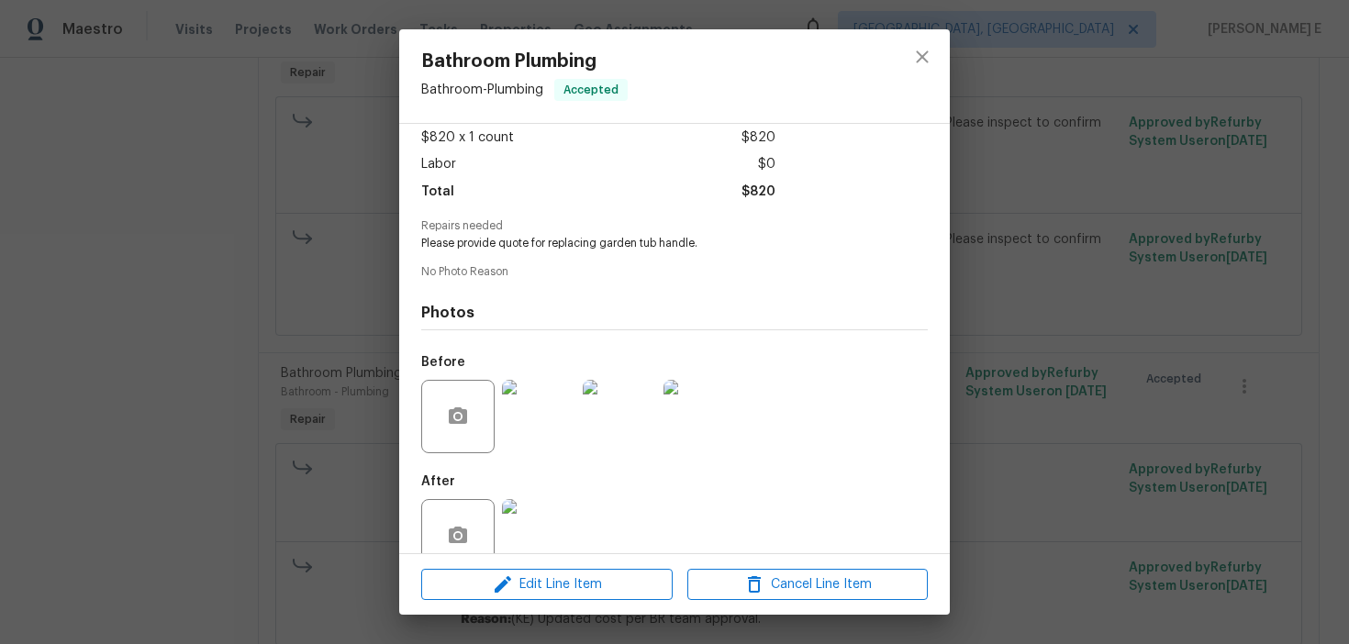
scroll to position [139, 0]
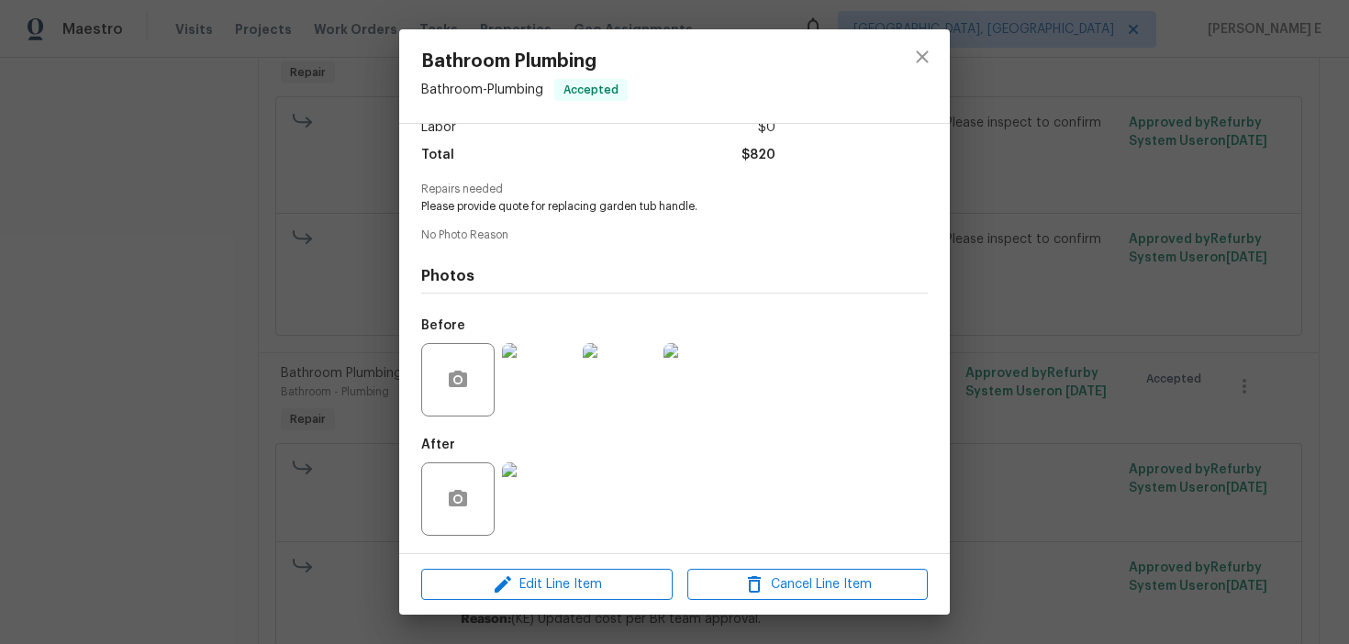
click at [524, 374] on img at bounding box center [538, 379] width 73 height 73
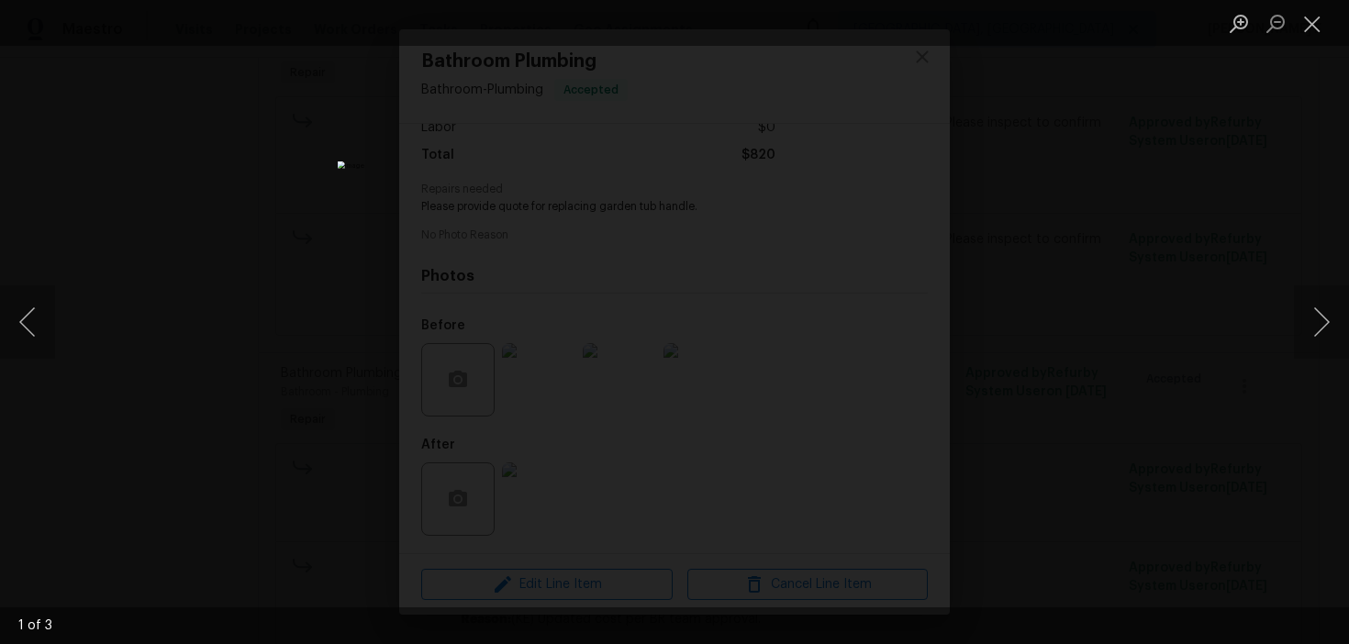
click at [649, 358] on img "Lightbox" at bounding box center [675, 323] width 674 height 322
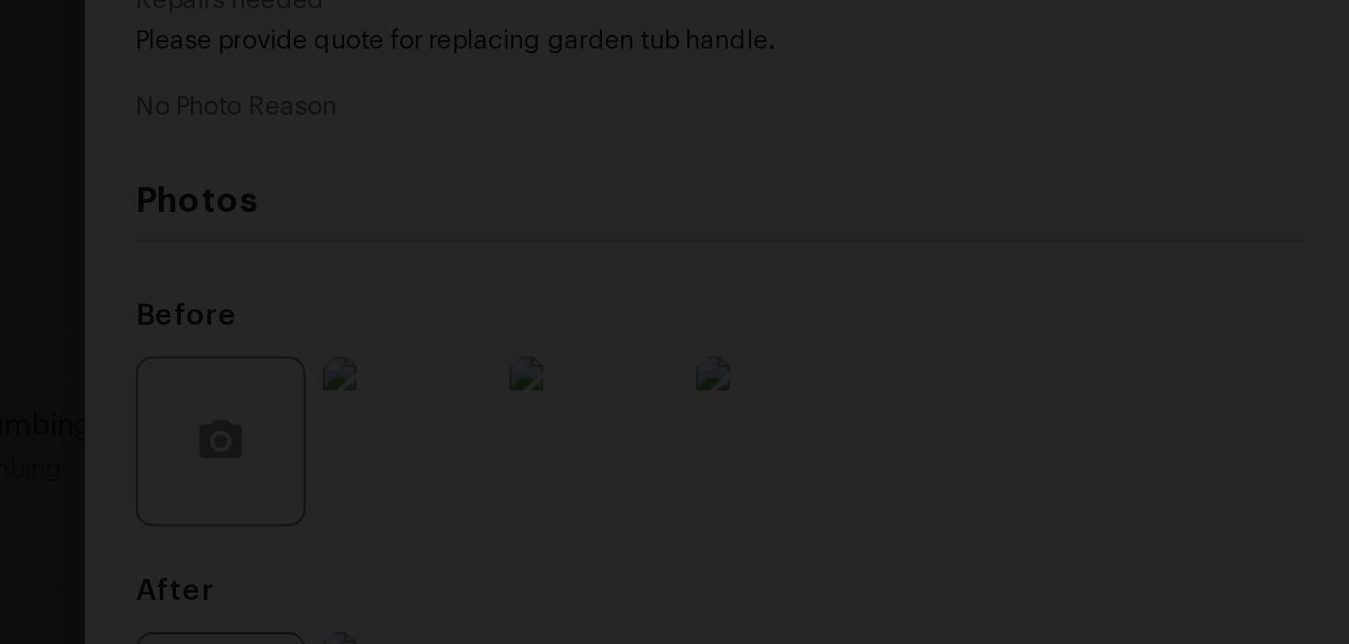
click at [629, 395] on img "Lightbox" at bounding box center [705, 400] width 1060 height 506
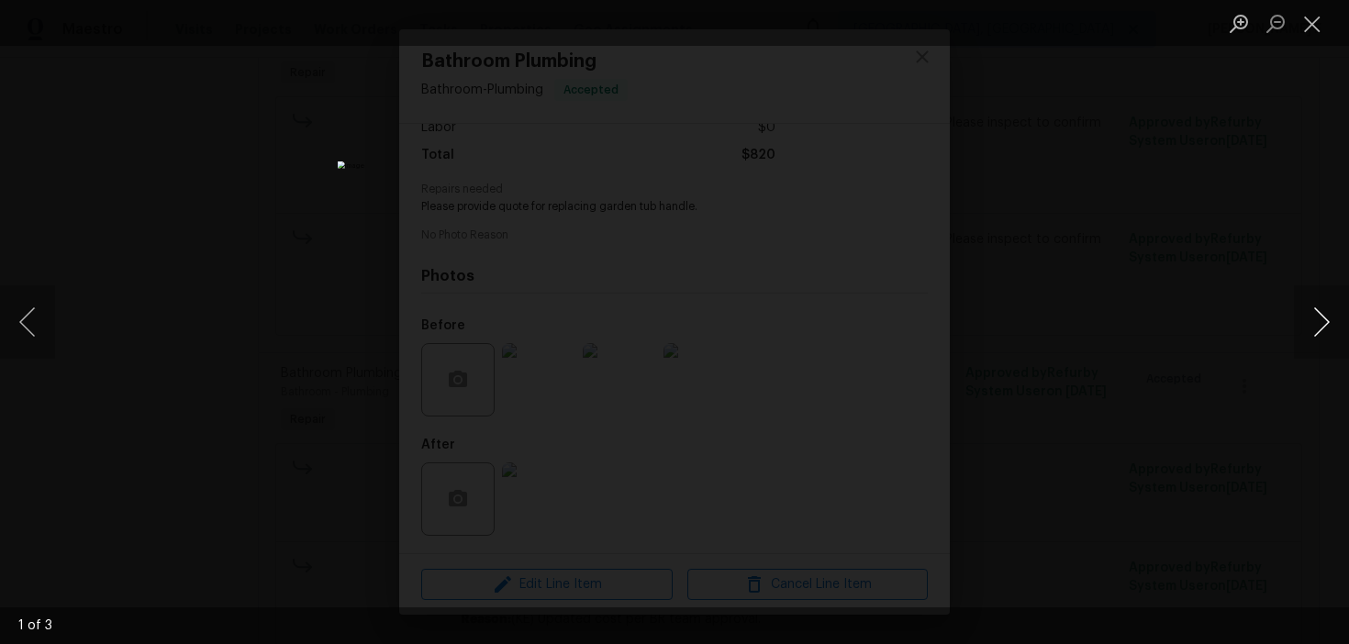
click at [1311, 331] on button "Next image" at bounding box center [1321, 321] width 55 height 73
click at [26, 328] on button "Previous image" at bounding box center [27, 321] width 55 height 73
click at [25, 328] on button "Previous image" at bounding box center [27, 321] width 55 height 73
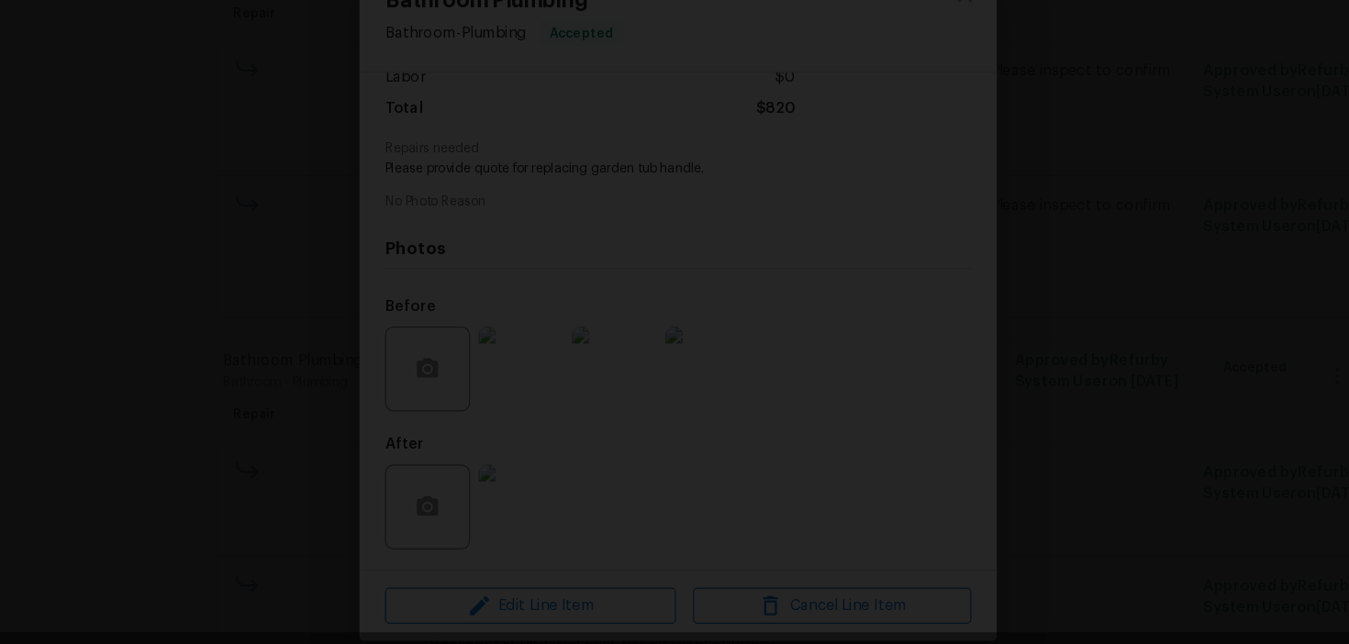
click at [667, 262] on img "Lightbox" at bounding box center [544, 99] width 946 height 452
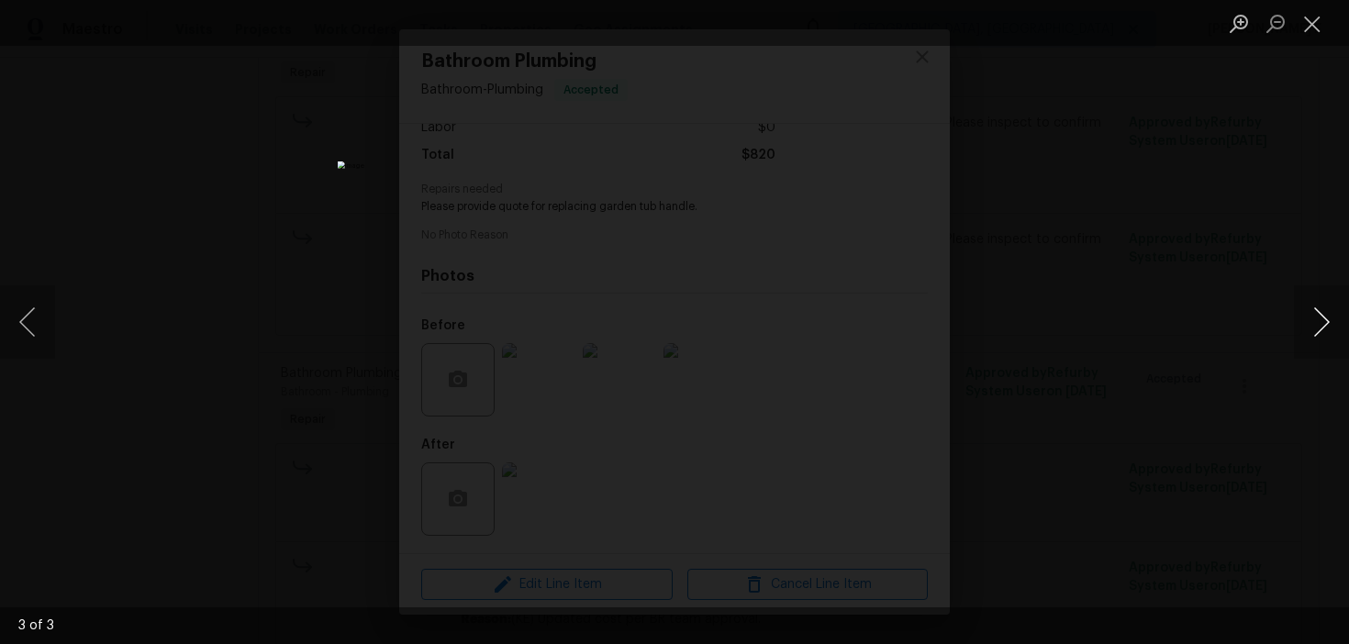
click at [1310, 331] on button "Next image" at bounding box center [1321, 321] width 55 height 73
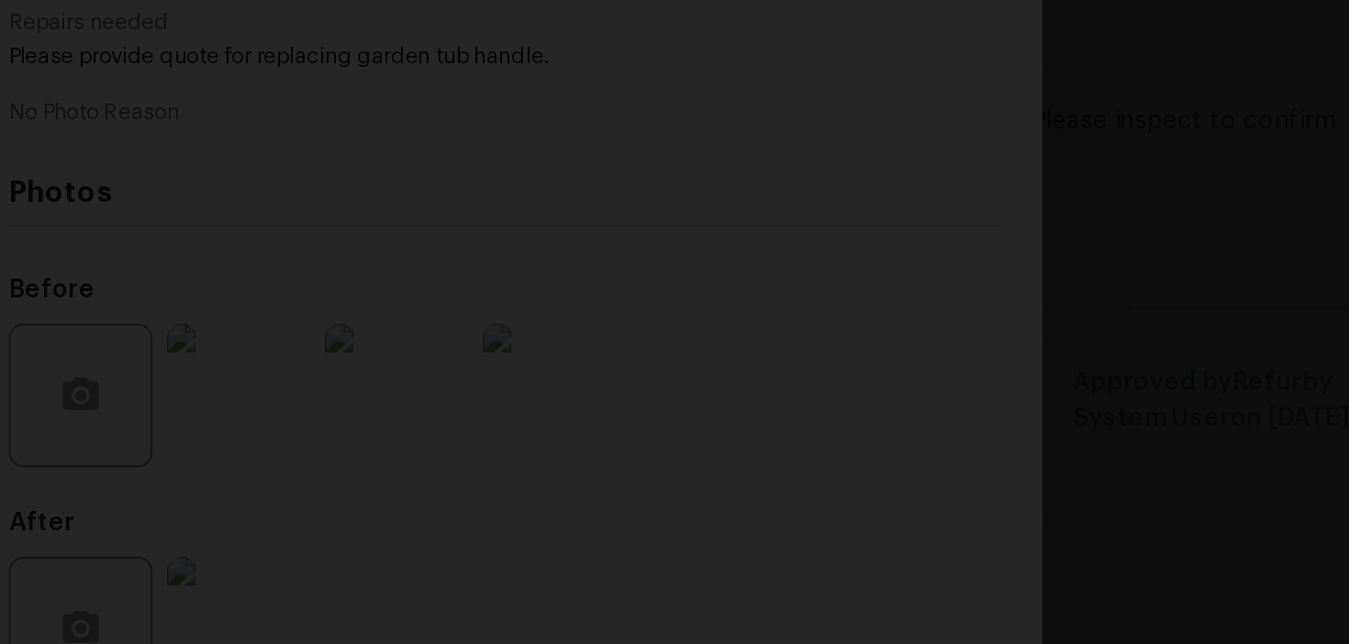
click at [852, 375] on img "Lightbox" at bounding box center [618, 295] width 1413 height 675
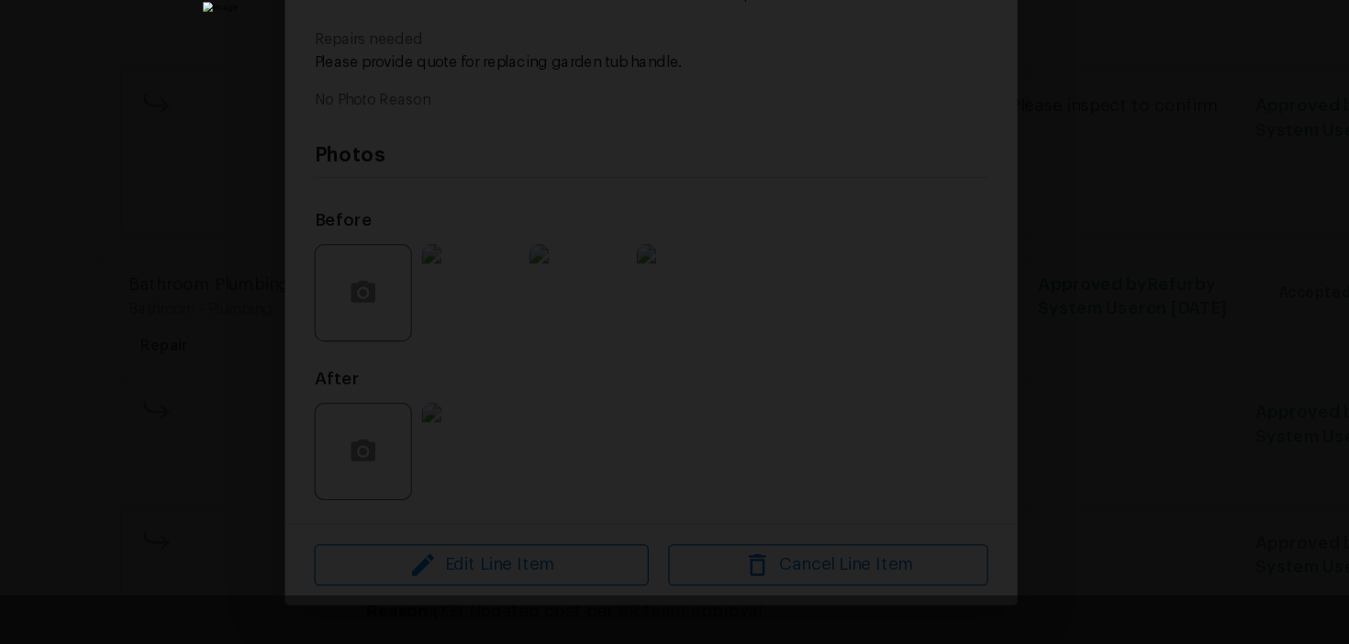
click at [979, 339] on div "Lightbox" at bounding box center [674, 322] width 1349 height 644
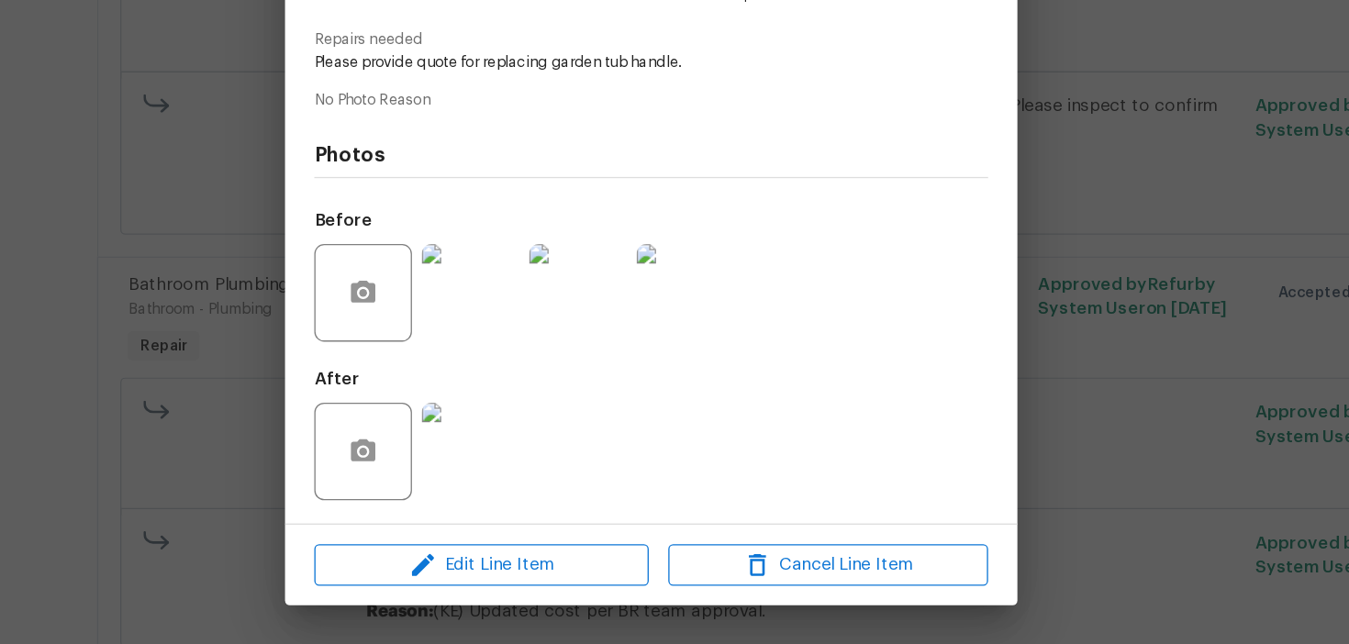
click at [537, 520] on img at bounding box center [538, 499] width 73 height 73
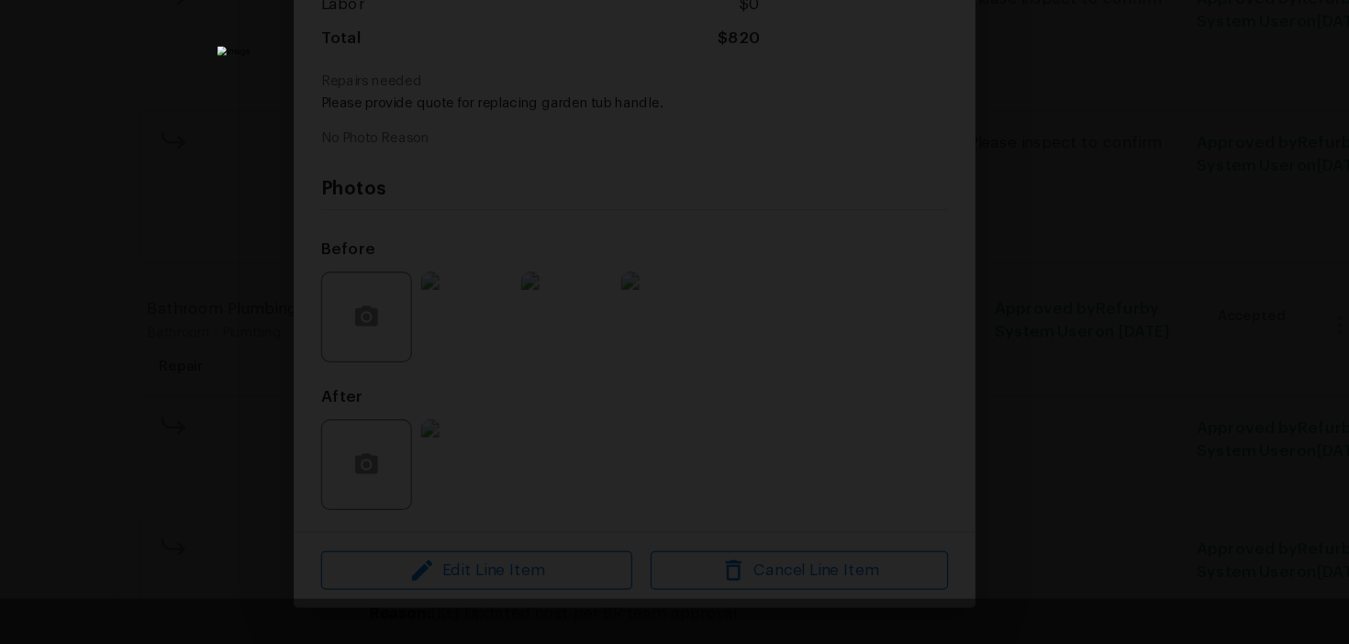
scroll to position [0, 0]
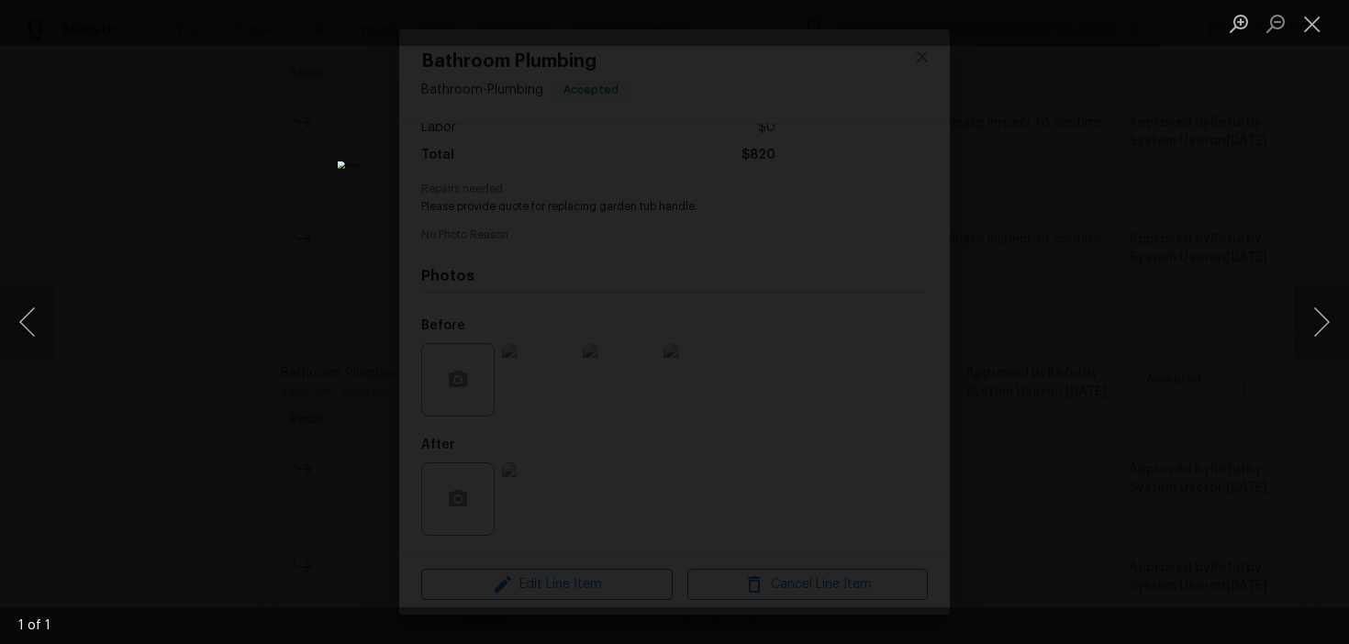
click at [260, 205] on div "Lightbox" at bounding box center [674, 322] width 1349 height 644
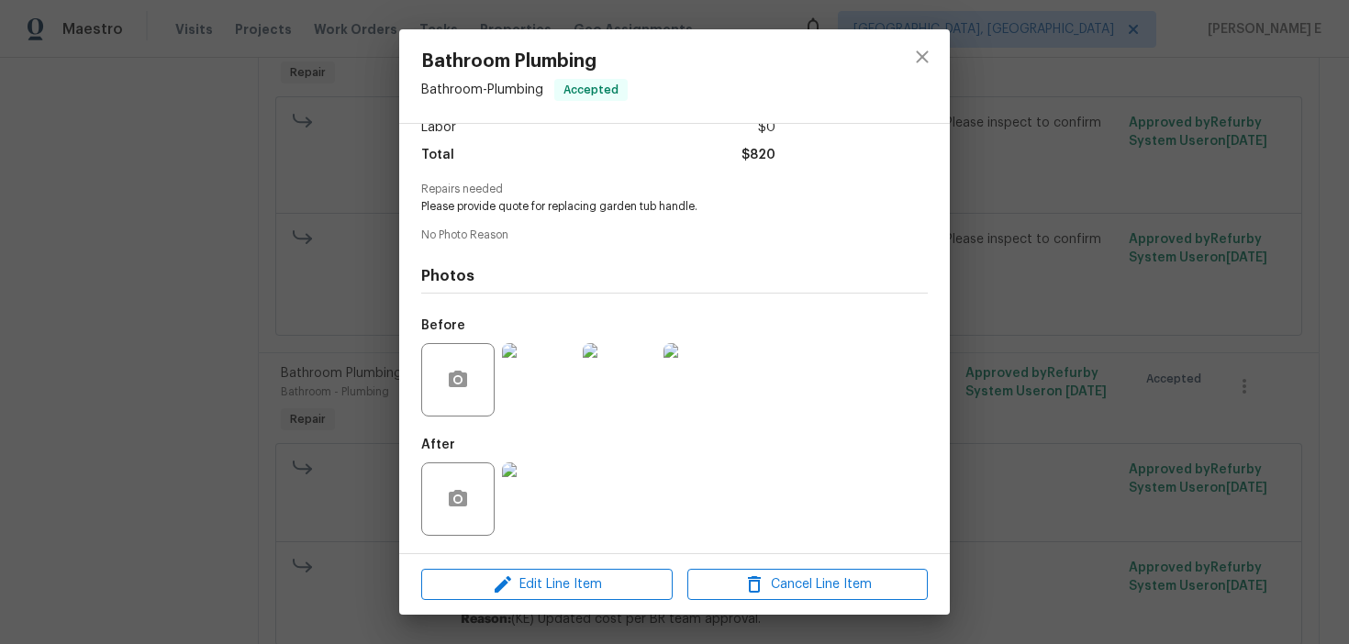
click at [208, 230] on div "Bathroom Plumbing Bathroom - Plumbing Accepted Vendor Turn Key Residential Acco…" at bounding box center [674, 322] width 1349 height 644
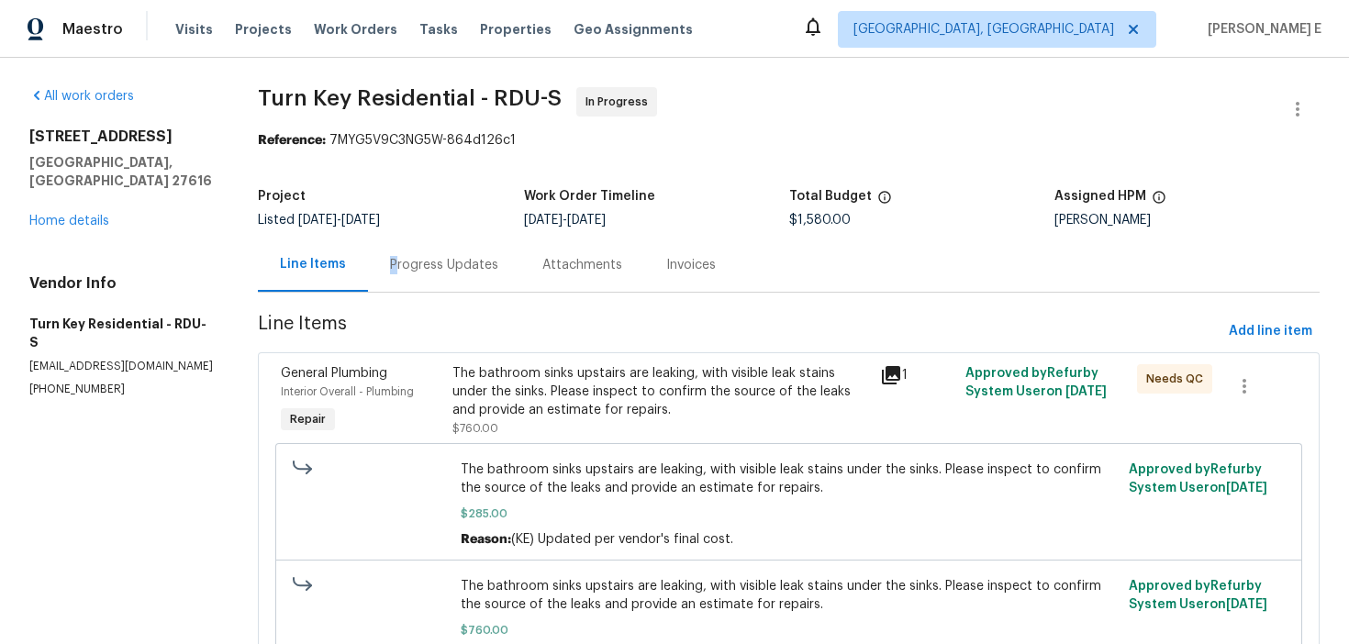
click at [394, 273] on div "Progress Updates" at bounding box center [444, 265] width 108 height 18
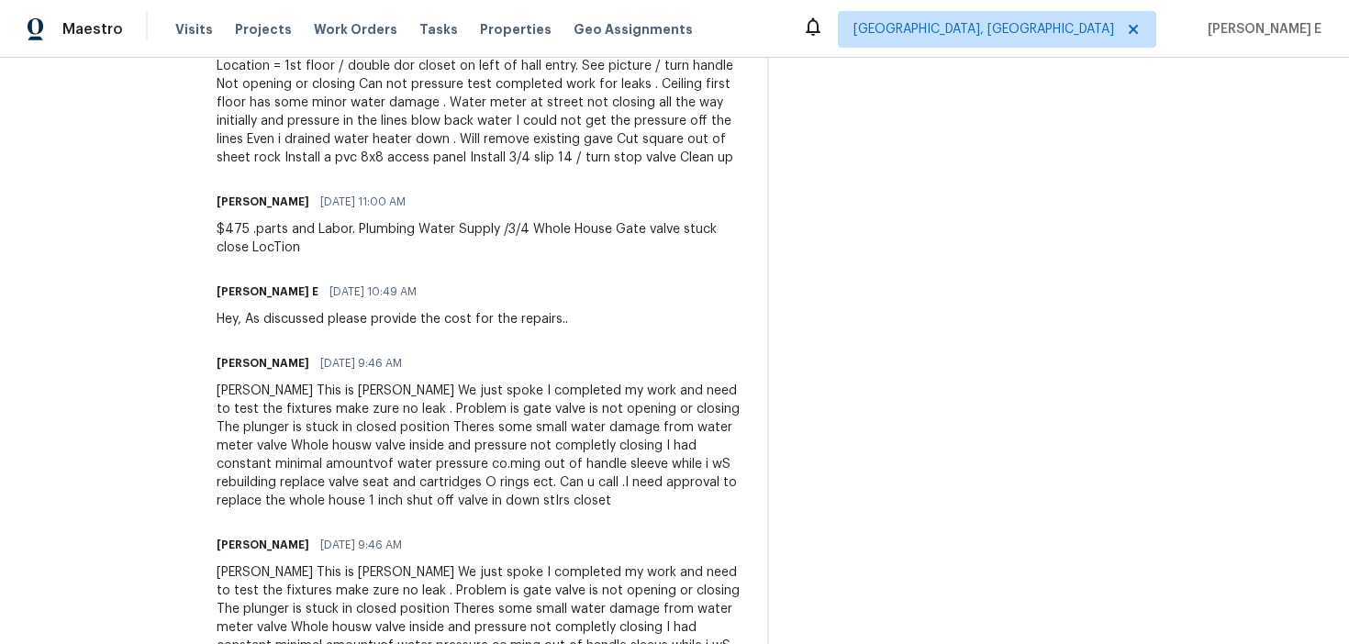
scroll to position [2357, 0]
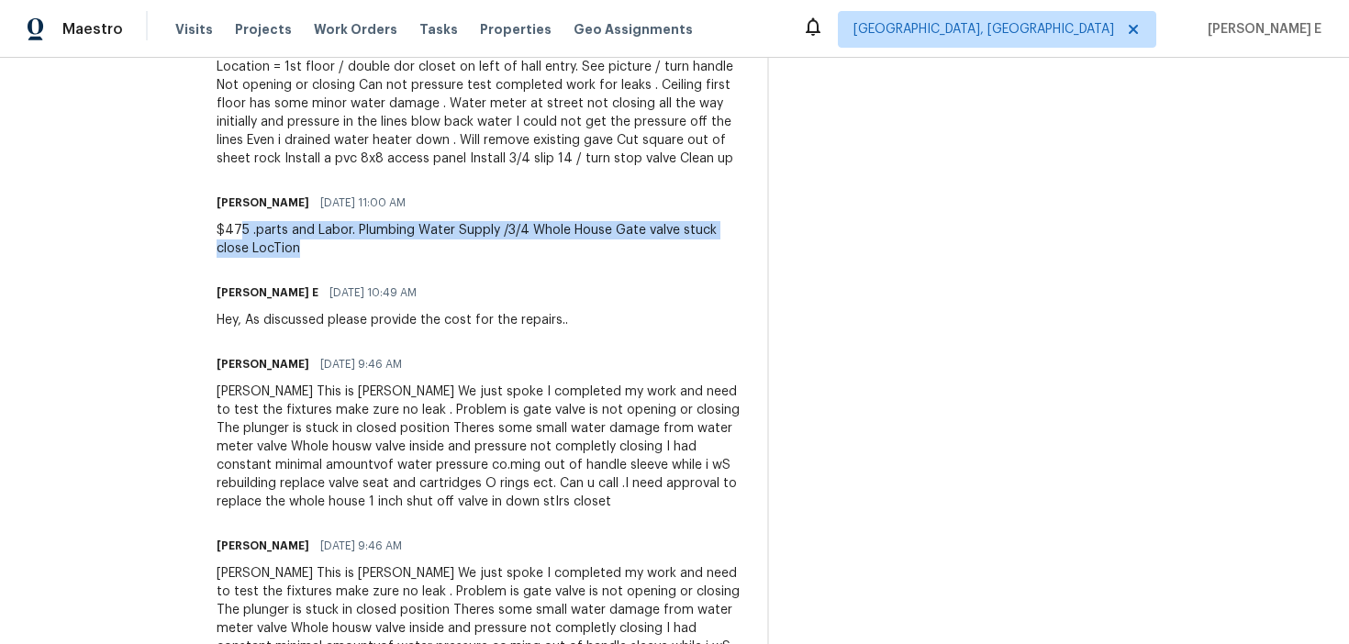
drag, startPoint x: 286, startPoint y: 235, endPoint x: 376, endPoint y: 266, distance: 95.2
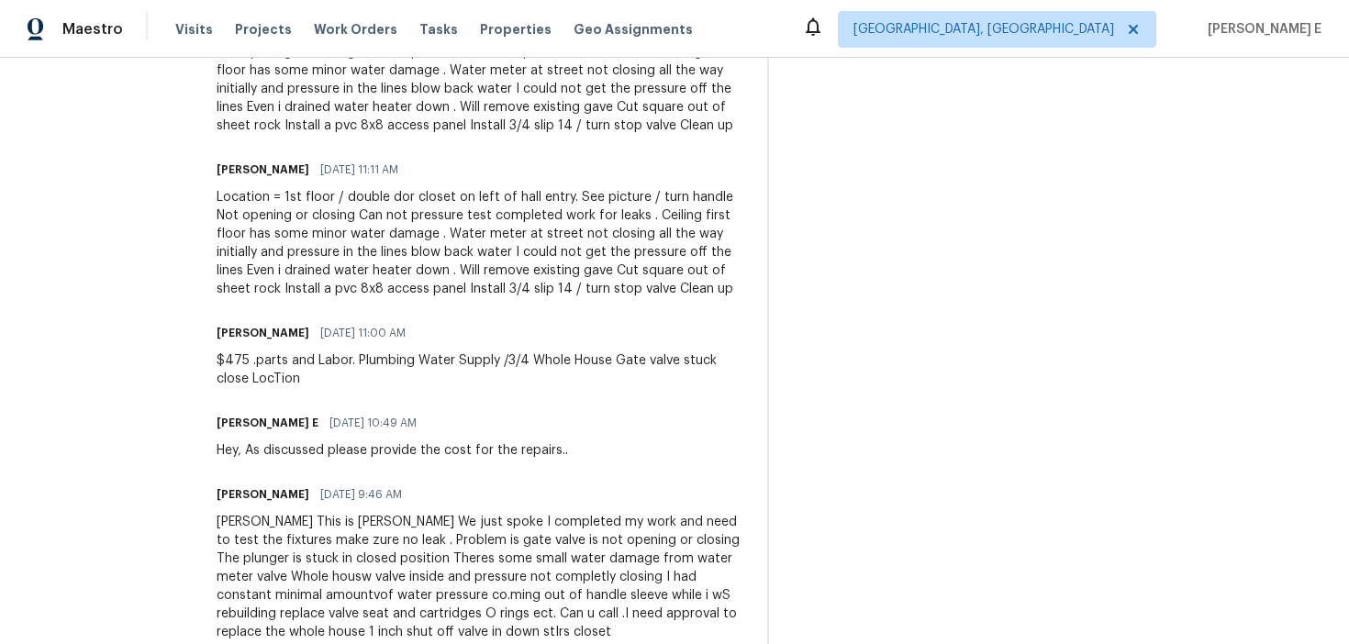
scroll to position [2187, 0]
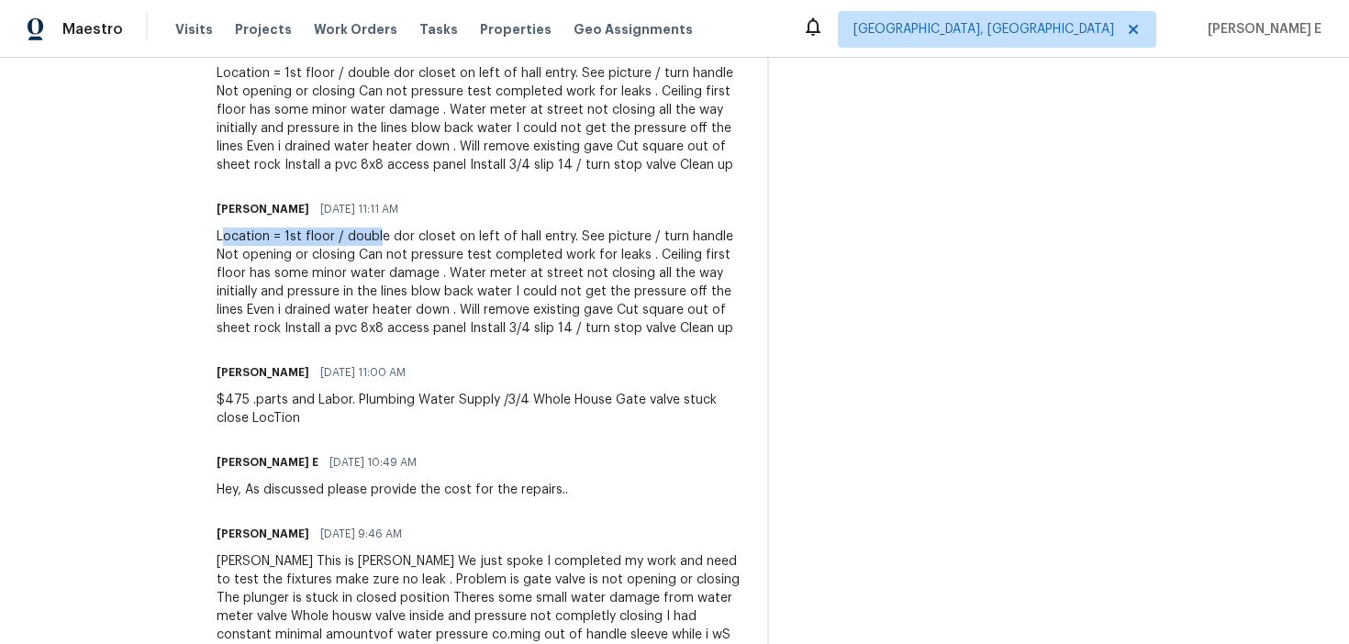
drag, startPoint x: 266, startPoint y: 237, endPoint x: 421, endPoint y: 239, distance: 155.1
click at [421, 239] on div "Location = 1st floor / double dor closet on left of hall entry. See picture / t…" at bounding box center [481, 283] width 529 height 110
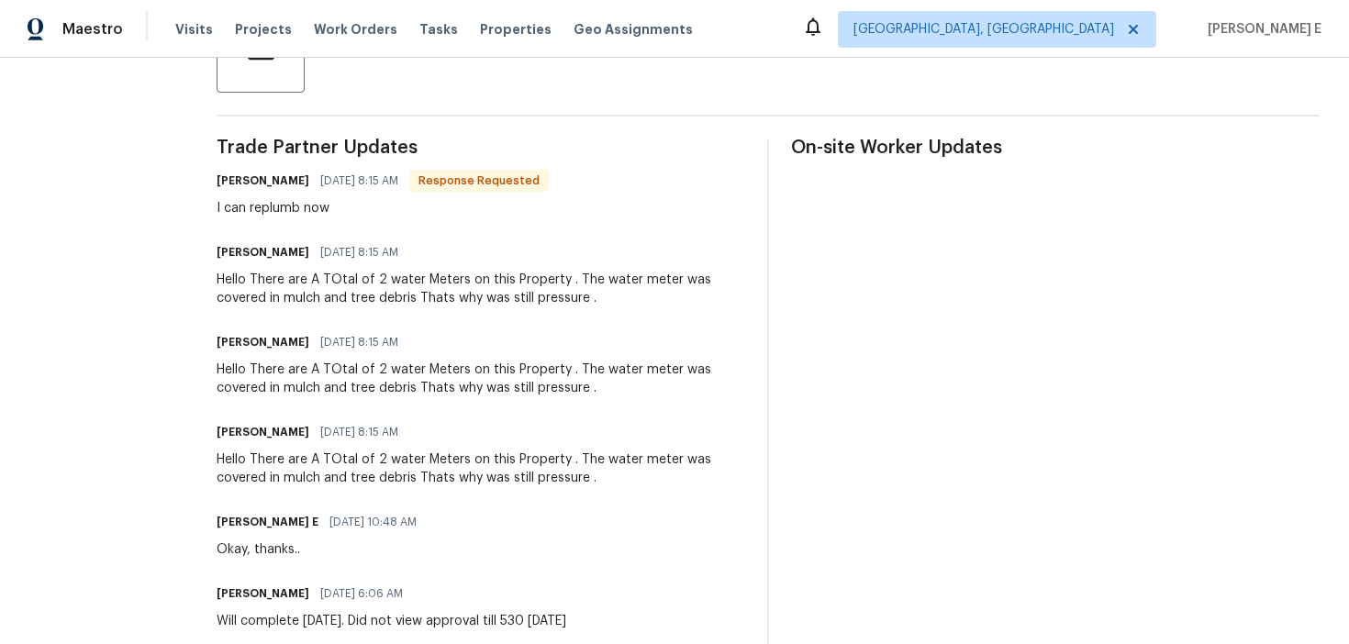
scroll to position [486, 0]
drag, startPoint x: 526, startPoint y: 302, endPoint x: 709, endPoint y: 302, distance: 182.7
click at [709, 302] on div "Hello There are A TOtal of 2 water Meters on this Property . The water meter wa…" at bounding box center [481, 287] width 529 height 37
click at [273, 213] on div "I can replumb now" at bounding box center [383, 206] width 332 height 18
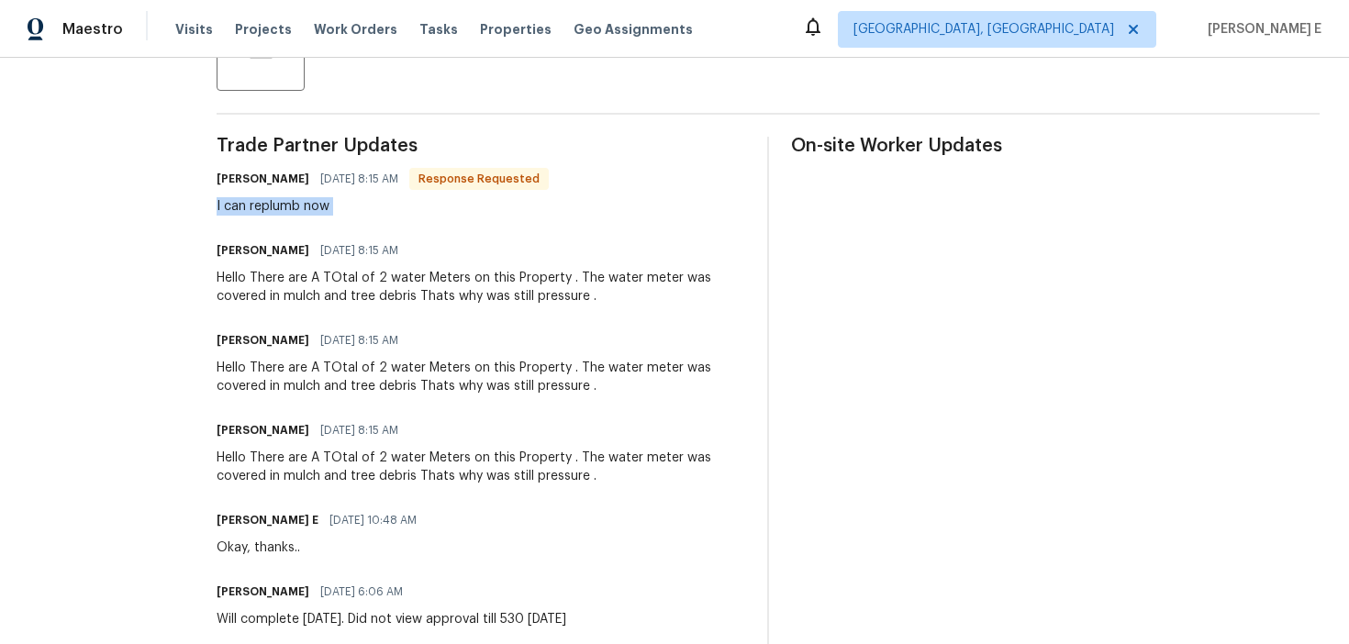
click at [273, 213] on div "I can replumb now" at bounding box center [383, 206] width 332 height 18
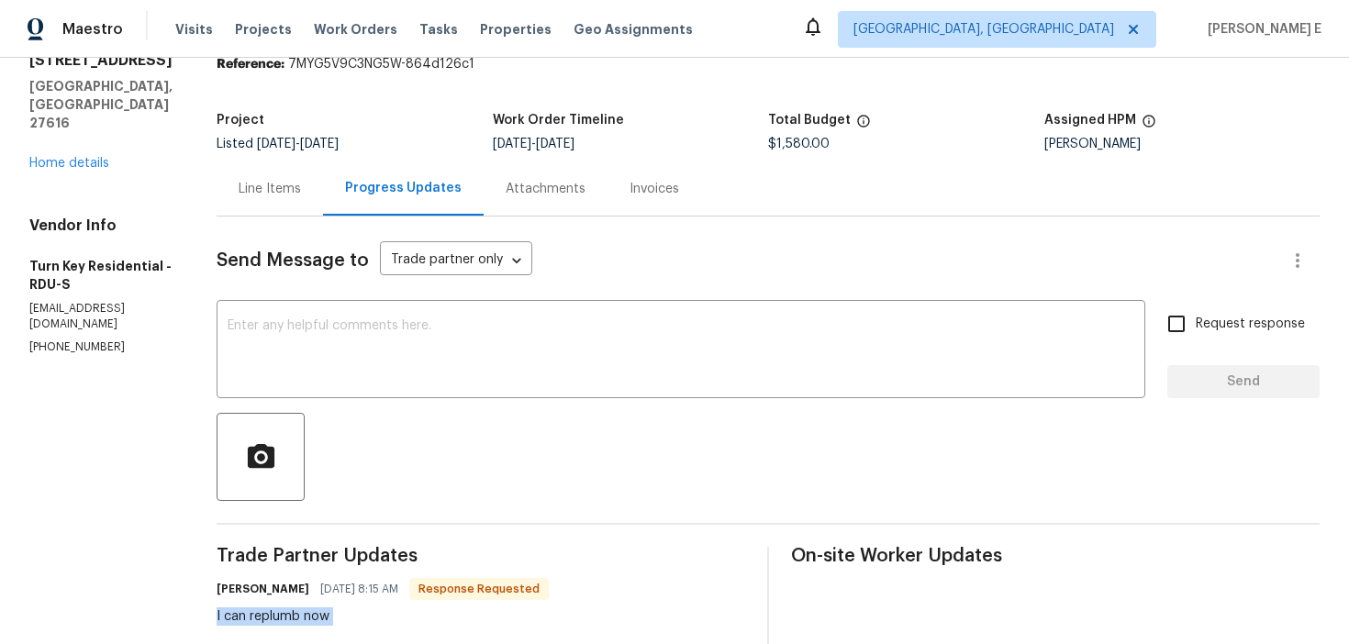
scroll to position [0, 0]
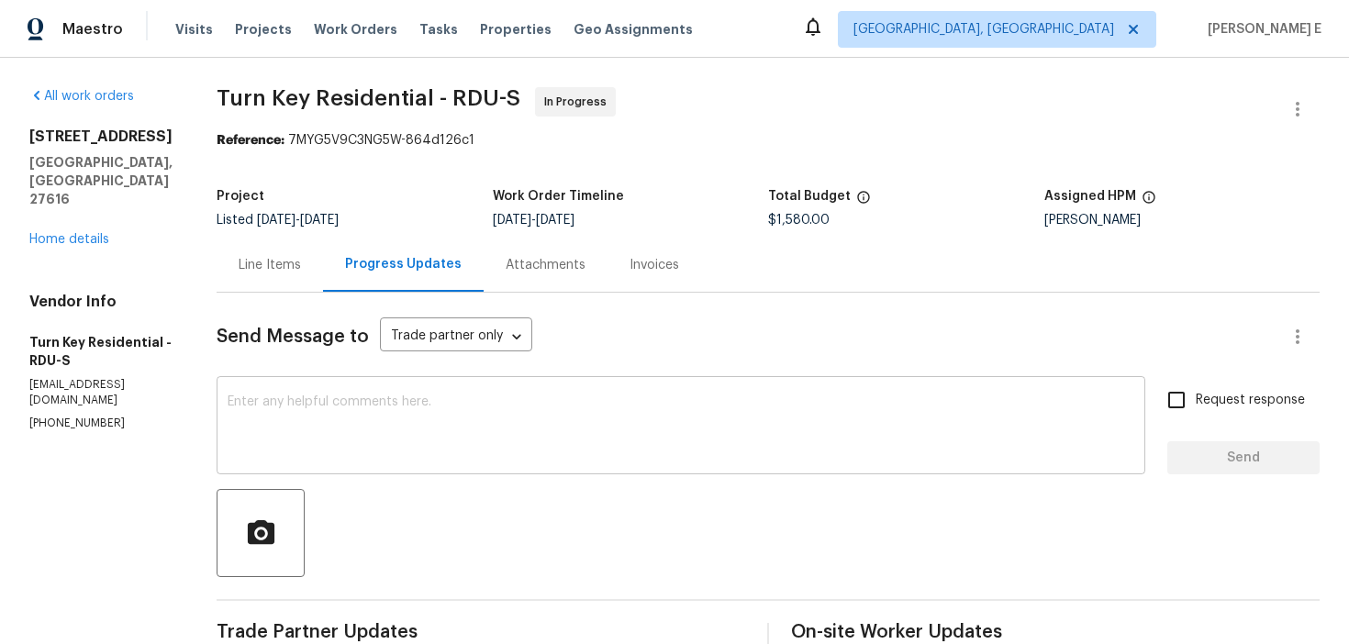
click at [522, 410] on textarea at bounding box center [681, 428] width 907 height 64
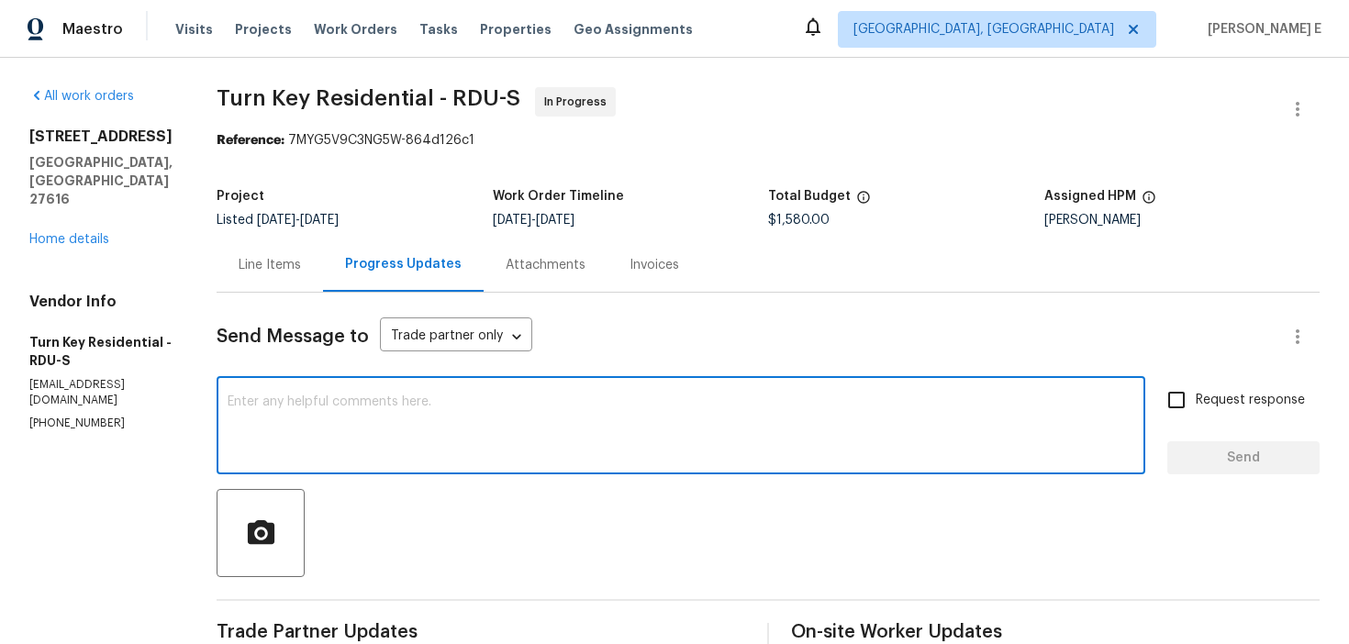
scroll to position [67, 0]
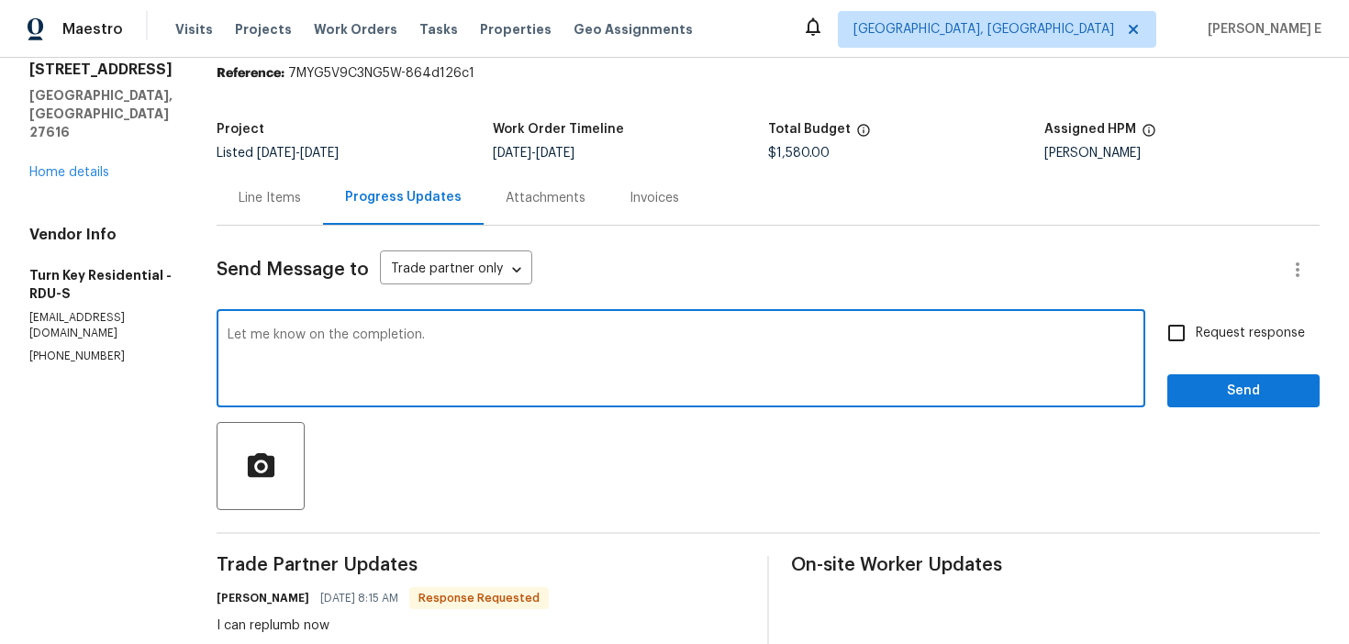
type textarea "Let me know on the completion."
click at [1190, 319] on input "Request response" at bounding box center [1176, 333] width 39 height 39
checkbox input "true"
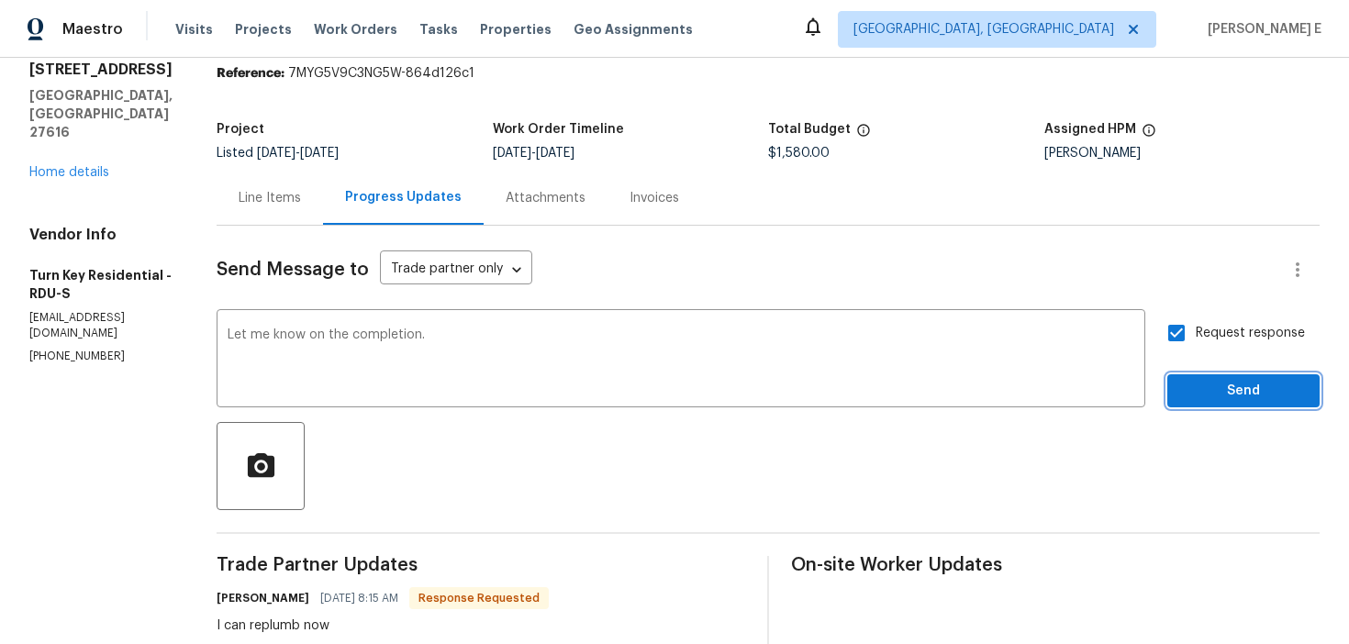
click at [1190, 384] on span "Send" at bounding box center [1243, 391] width 123 height 23
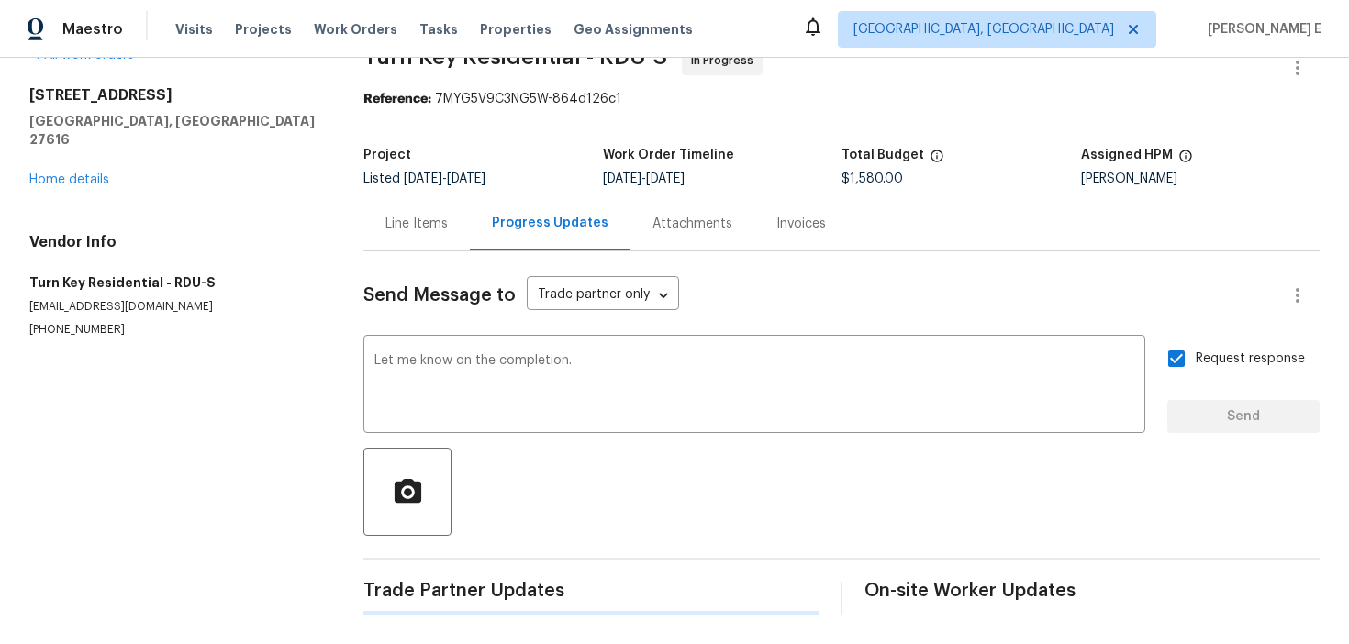
scroll to position [0, 0]
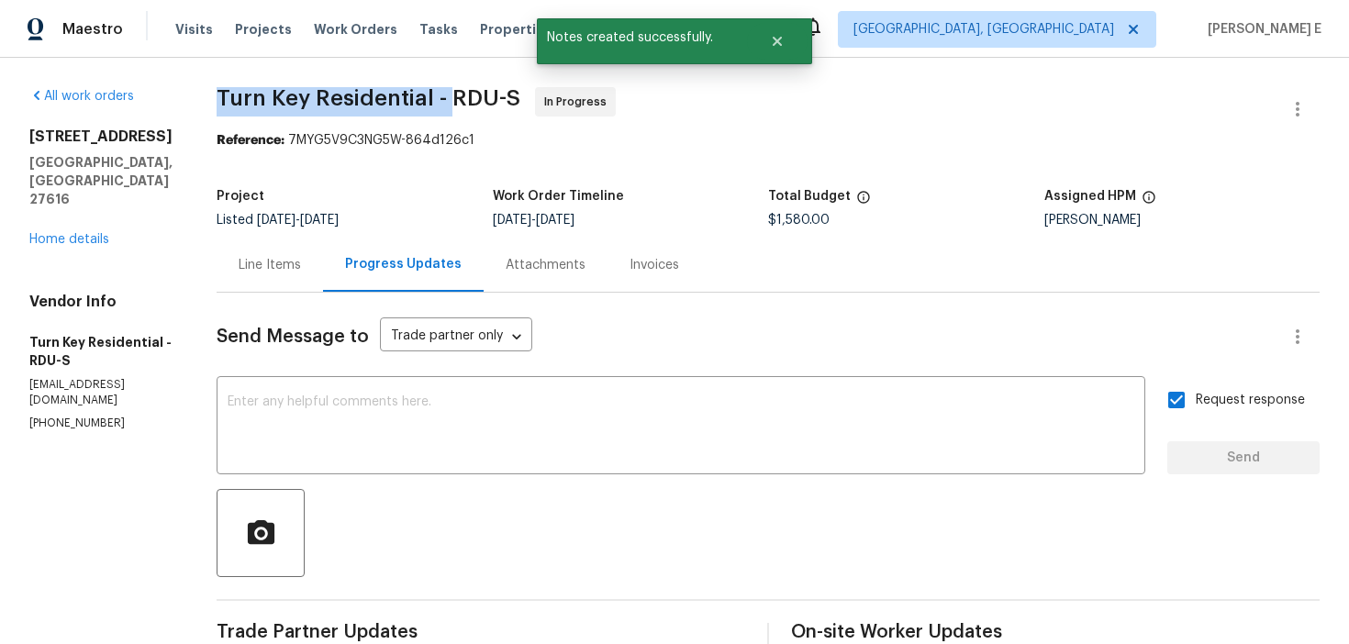
drag, startPoint x: 261, startPoint y: 99, endPoint x: 493, endPoint y: 101, distance: 232.2
click at [493, 101] on span "Turn Key Residential - RDU-S" at bounding box center [369, 98] width 304 height 22
copy span "Turn Key Residential -"
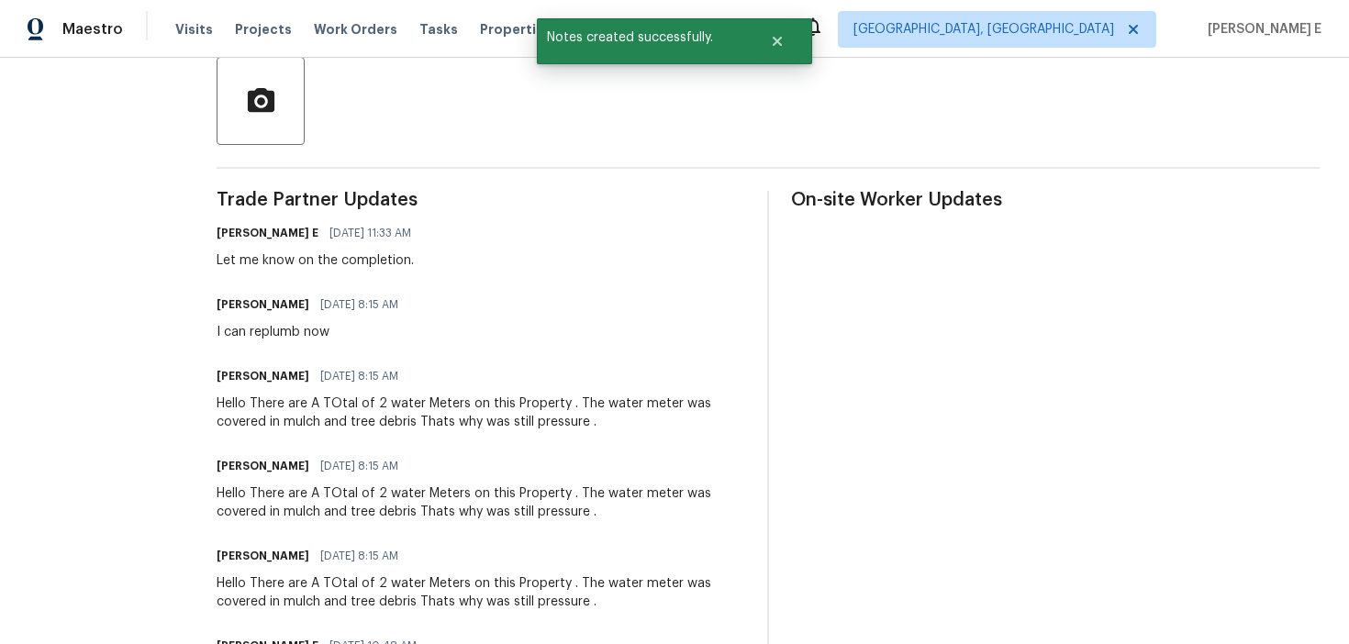
scroll to position [446, 0]
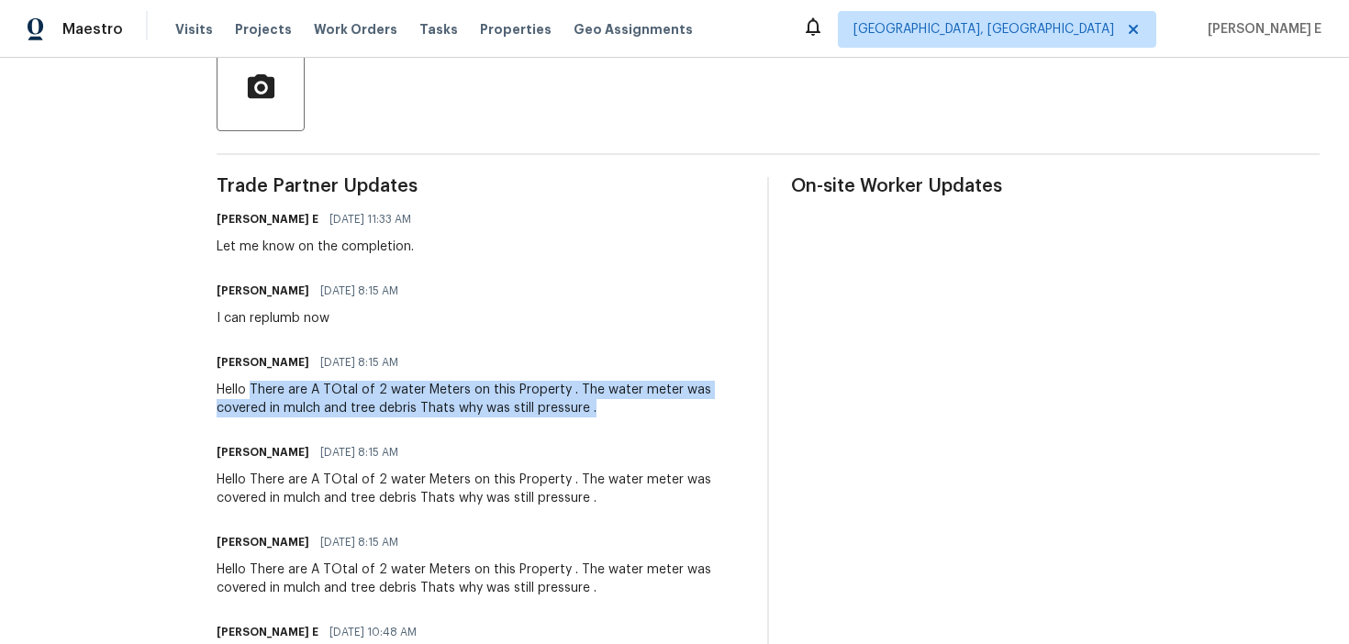
drag, startPoint x: 296, startPoint y: 390, endPoint x: 636, endPoint y: 408, distance: 341.0
click at [636, 408] on div "Hello There are A TOtal of 2 water Meters on this Property . The water meter wa…" at bounding box center [481, 399] width 529 height 37
copy div "There are A TOtal of 2 water Meters on this Property . The water meter was cove…"
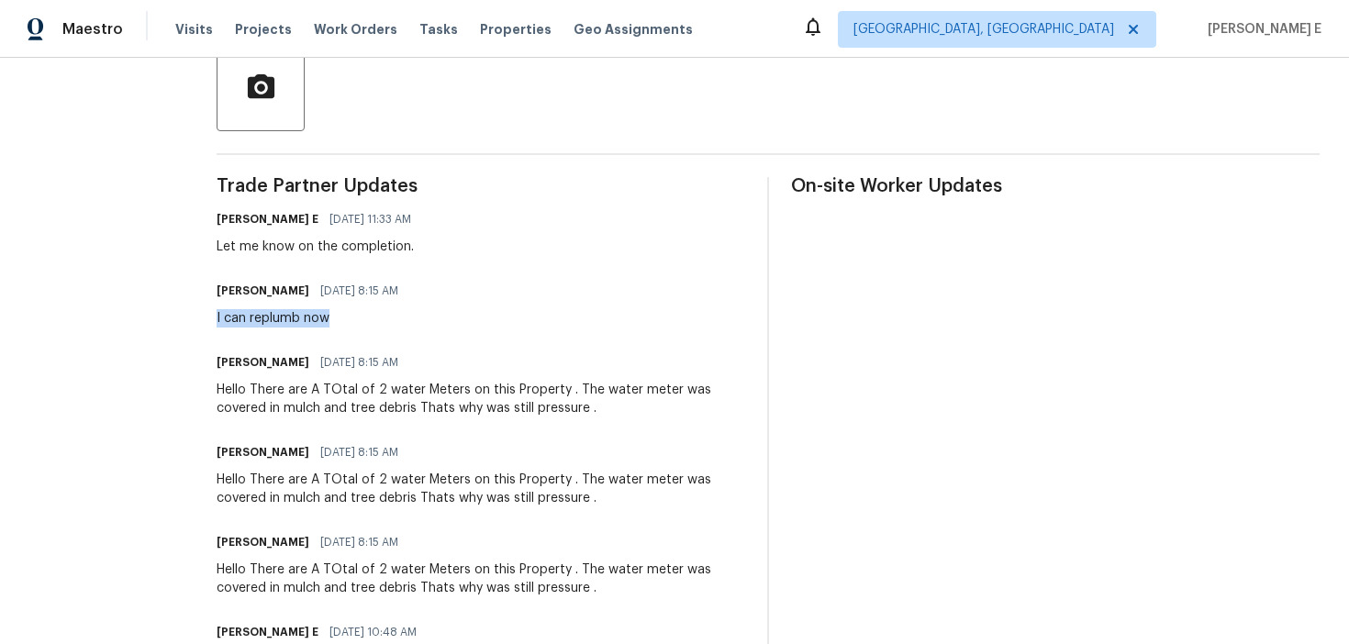
drag, startPoint x: 259, startPoint y: 324, endPoint x: 397, endPoint y: 319, distance: 138.7
copy div "I can replumb now"
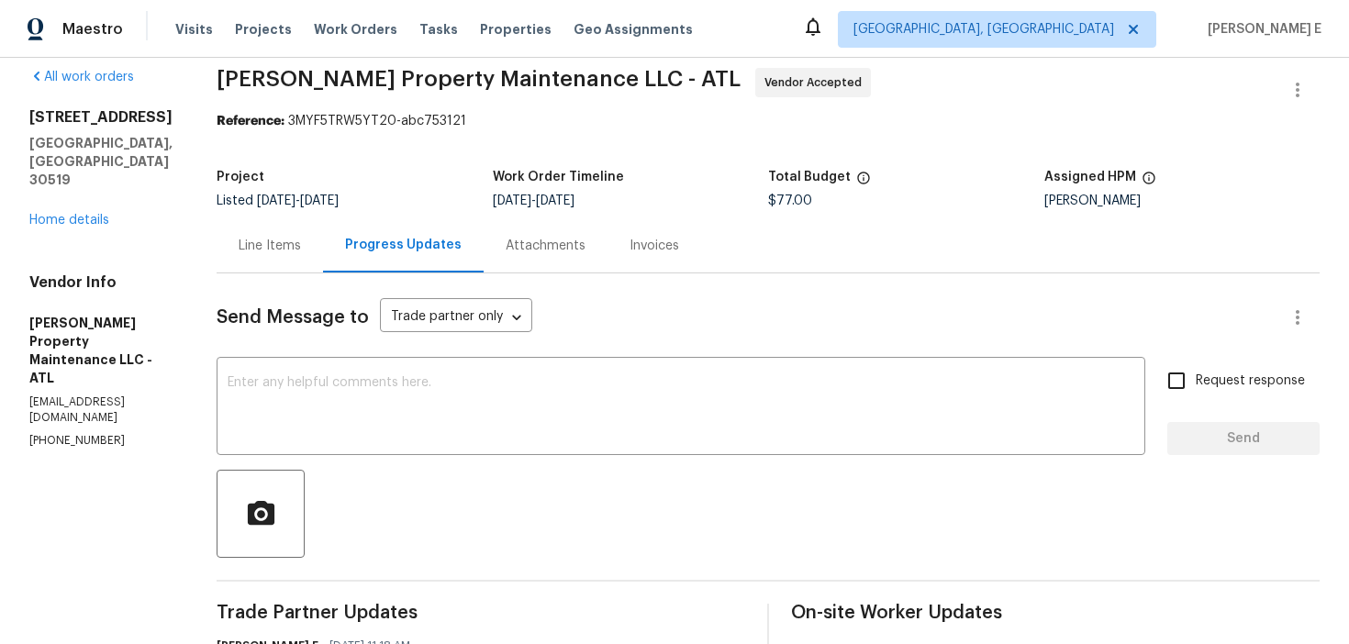
scroll to position [20, 0]
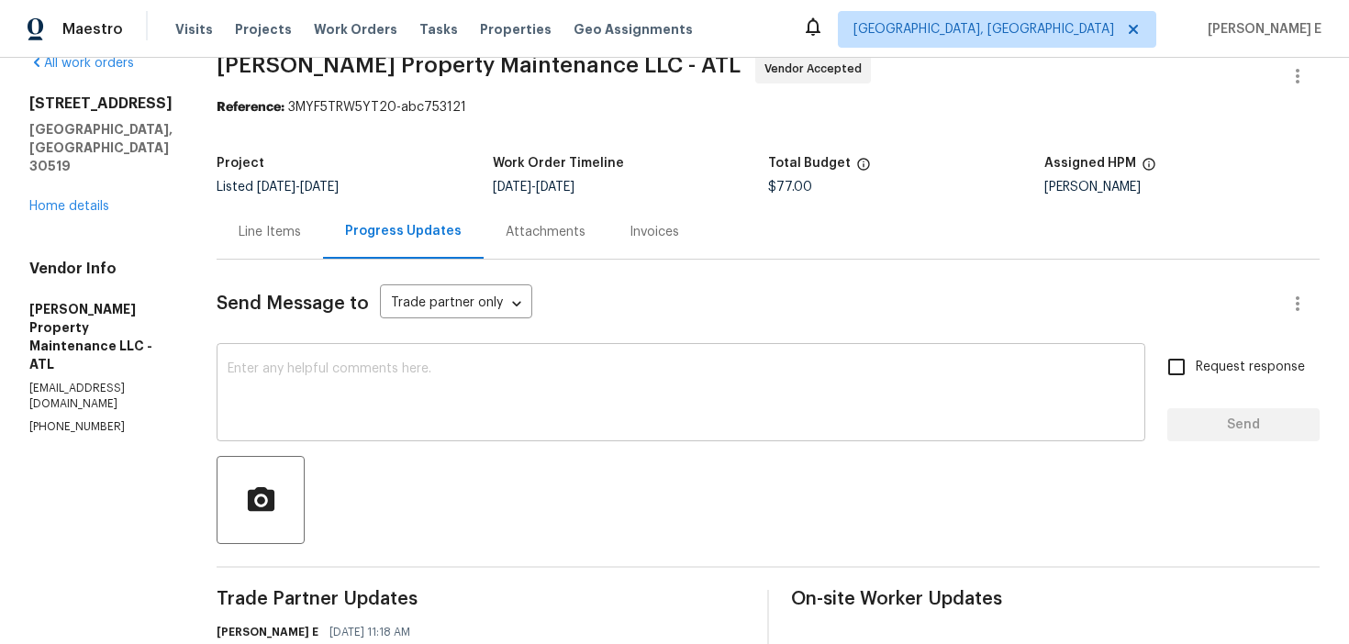
click at [788, 356] on div "x ​" at bounding box center [681, 395] width 929 height 94
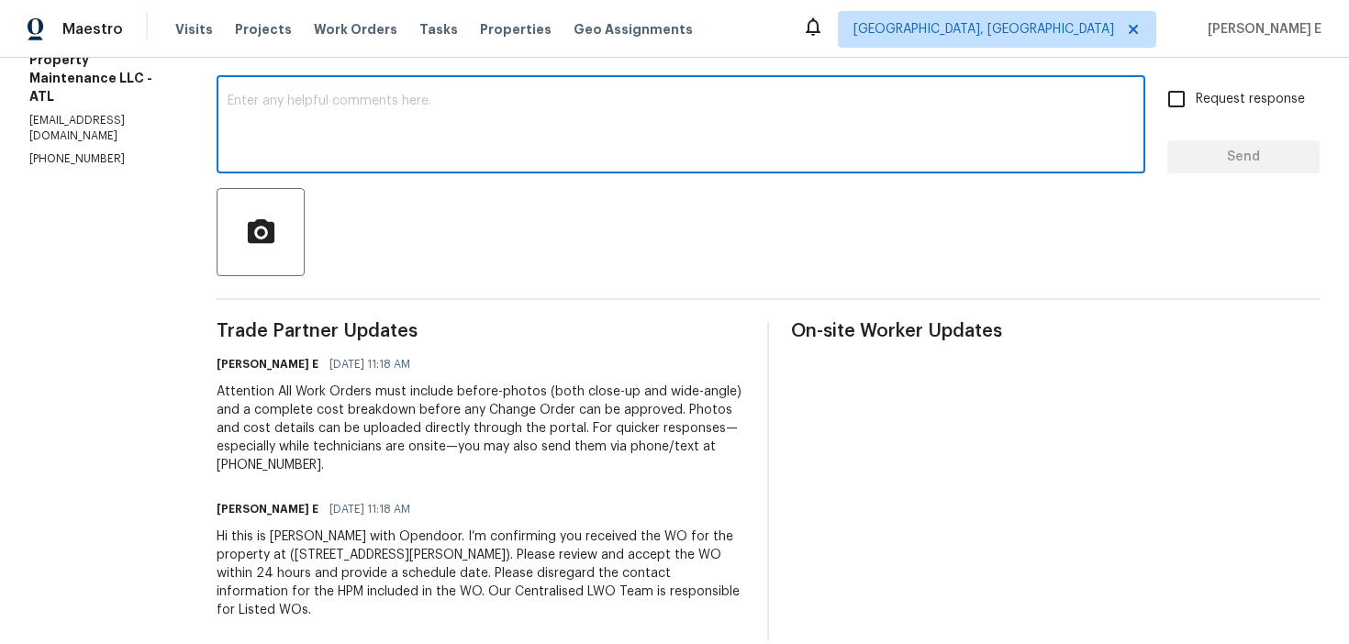
scroll to position [328, 0]
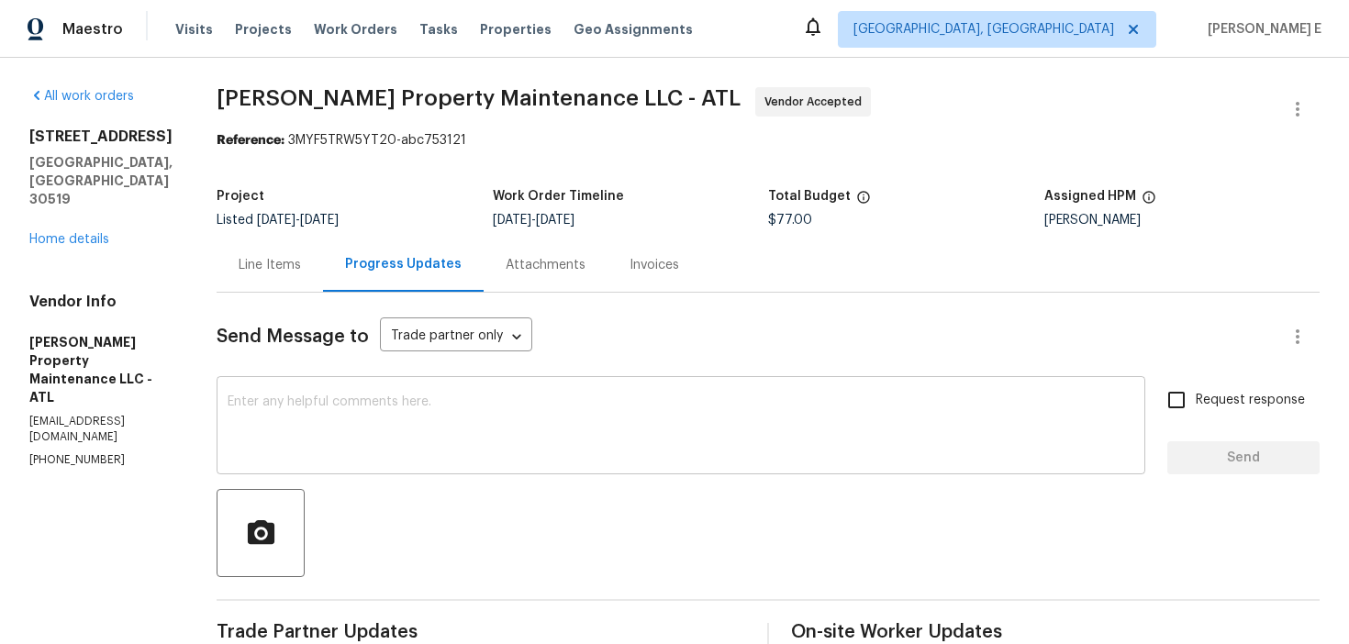
click at [400, 392] on div "x ​" at bounding box center [681, 428] width 929 height 94
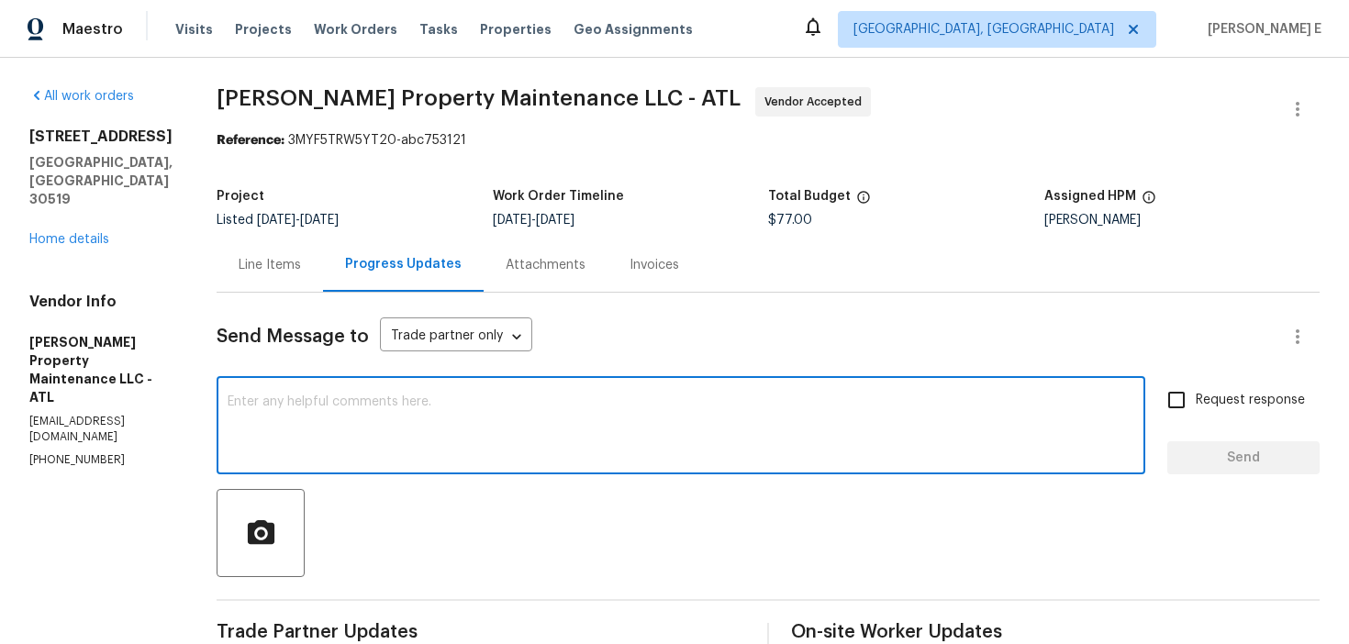
paste textarea "Thanks for accepting the work order! Just checking—do you have a scheduled date…"
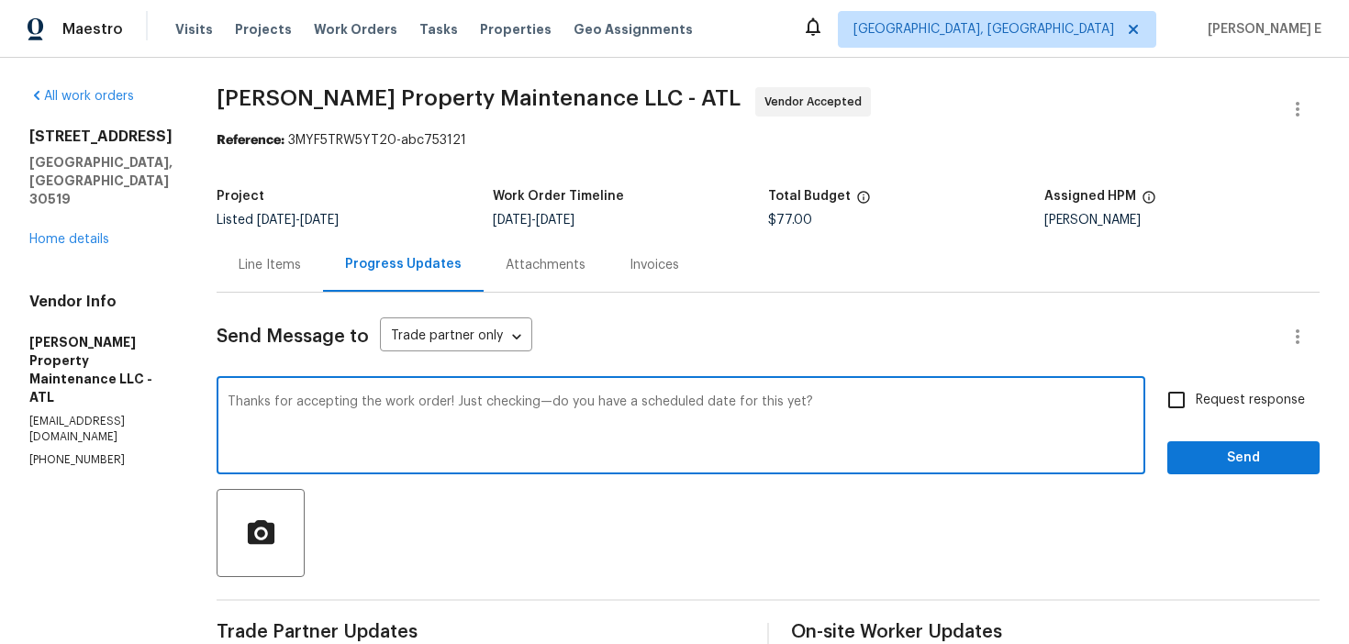
scroll to position [98, 0]
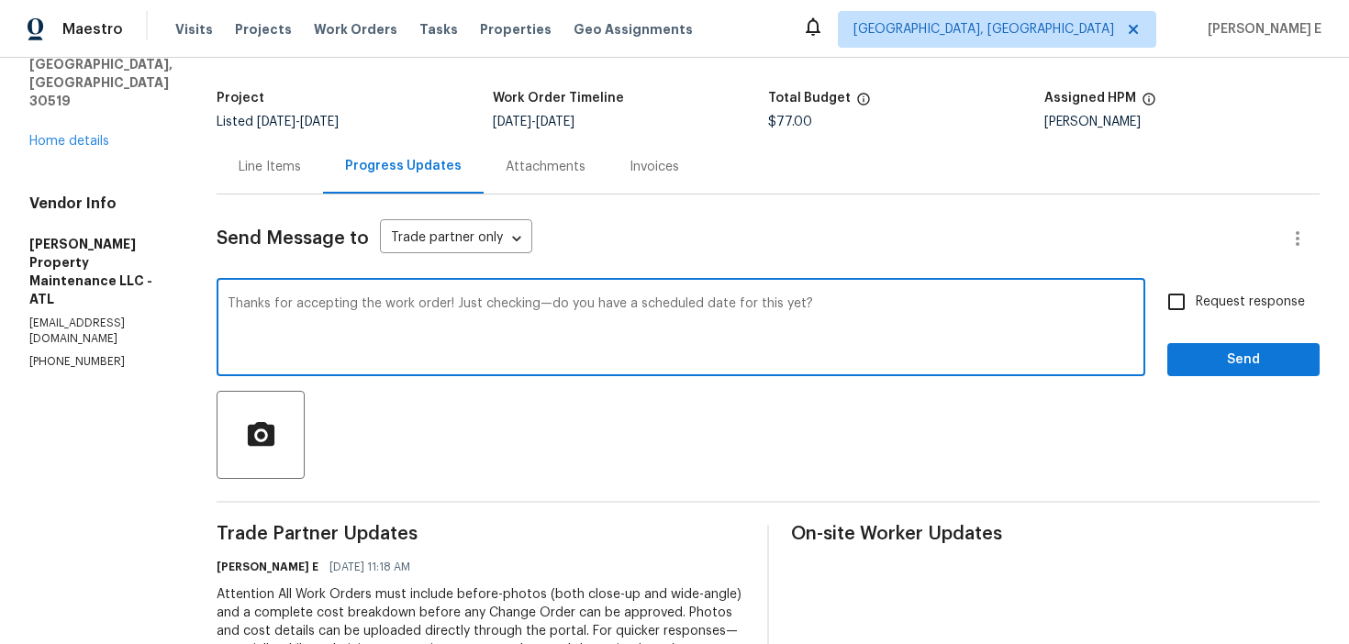
type textarea "Thanks for accepting the work order! Just checking—do you have a scheduled date…"
click at [1211, 309] on span "Request response" at bounding box center [1250, 302] width 109 height 19
click at [1196, 309] on input "Request response" at bounding box center [1176, 302] width 39 height 39
checkbox input "true"
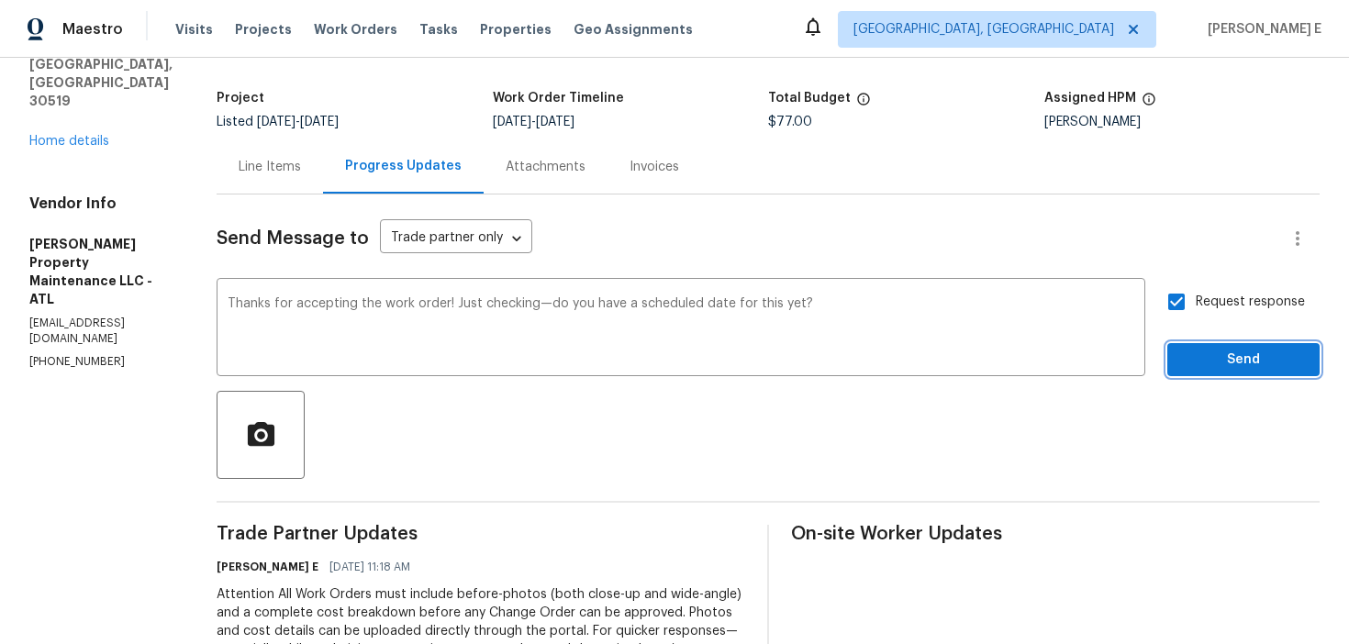
click at [1196, 351] on span "Send" at bounding box center [1243, 360] width 123 height 23
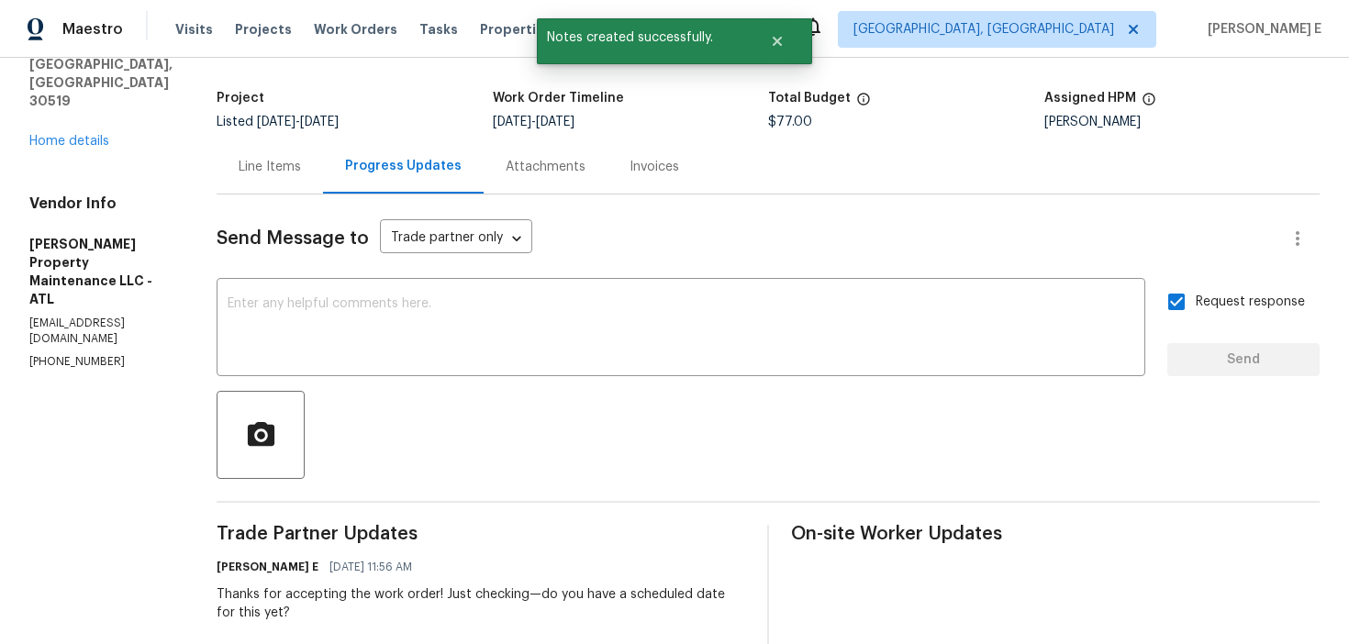
scroll to position [0, 0]
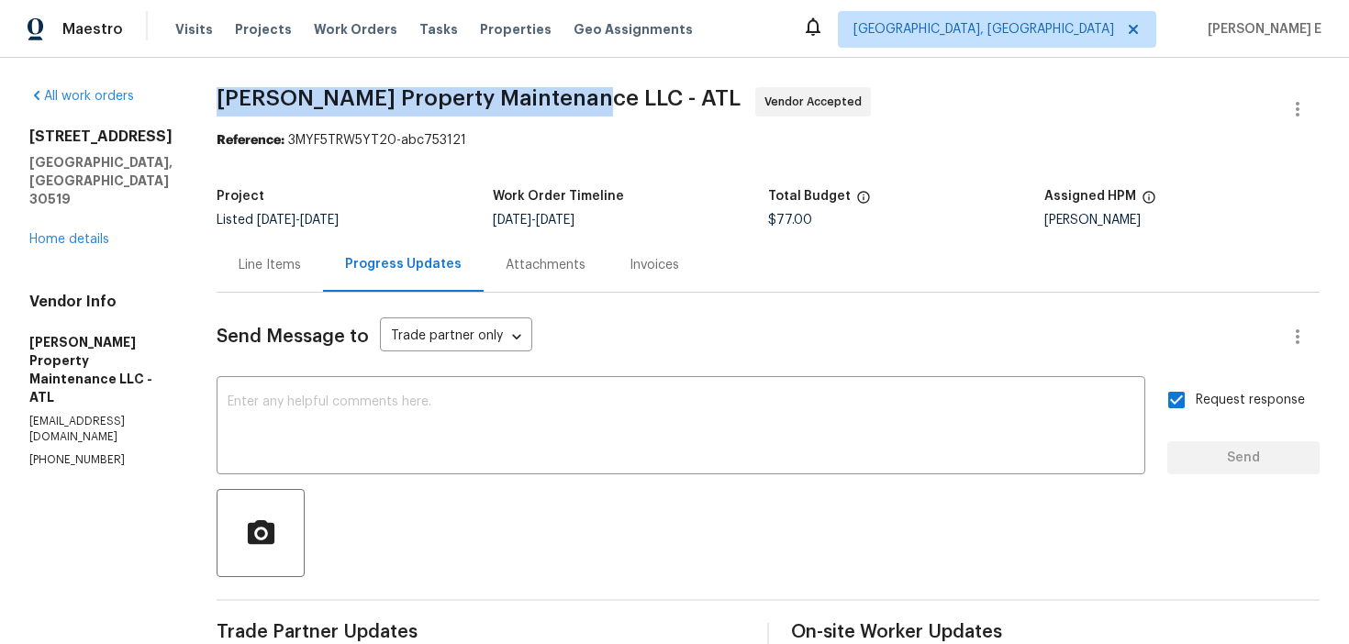
drag, startPoint x: 214, startPoint y: 106, endPoint x: 570, endPoint y: 102, distance: 356.2
click at [570, 102] on div "All work orders [STREET_ADDRESS][PERSON_NAME] Home details Vendor Info [PERSON_…" at bounding box center [674, 560] width 1349 height 1004
copy span "[PERSON_NAME] Property Maintenance LLC -"
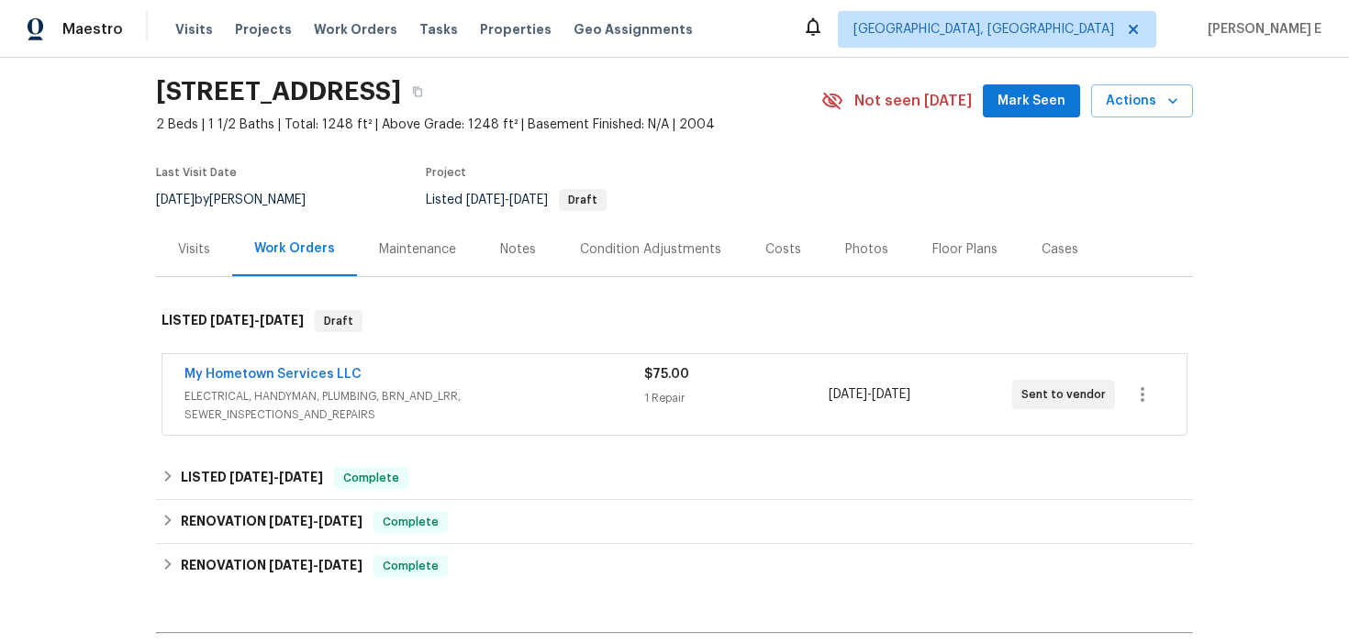
scroll to position [63, 0]
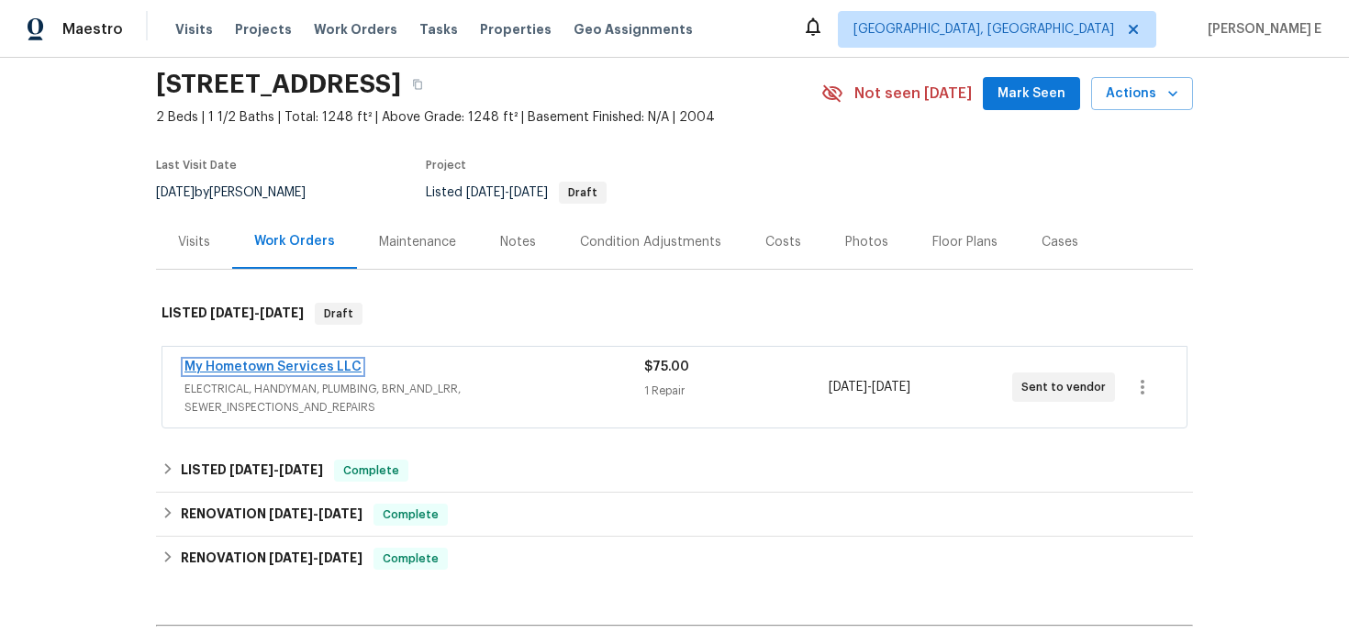
click at [305, 374] on link "My Hometown Services LLC" at bounding box center [272, 367] width 177 height 13
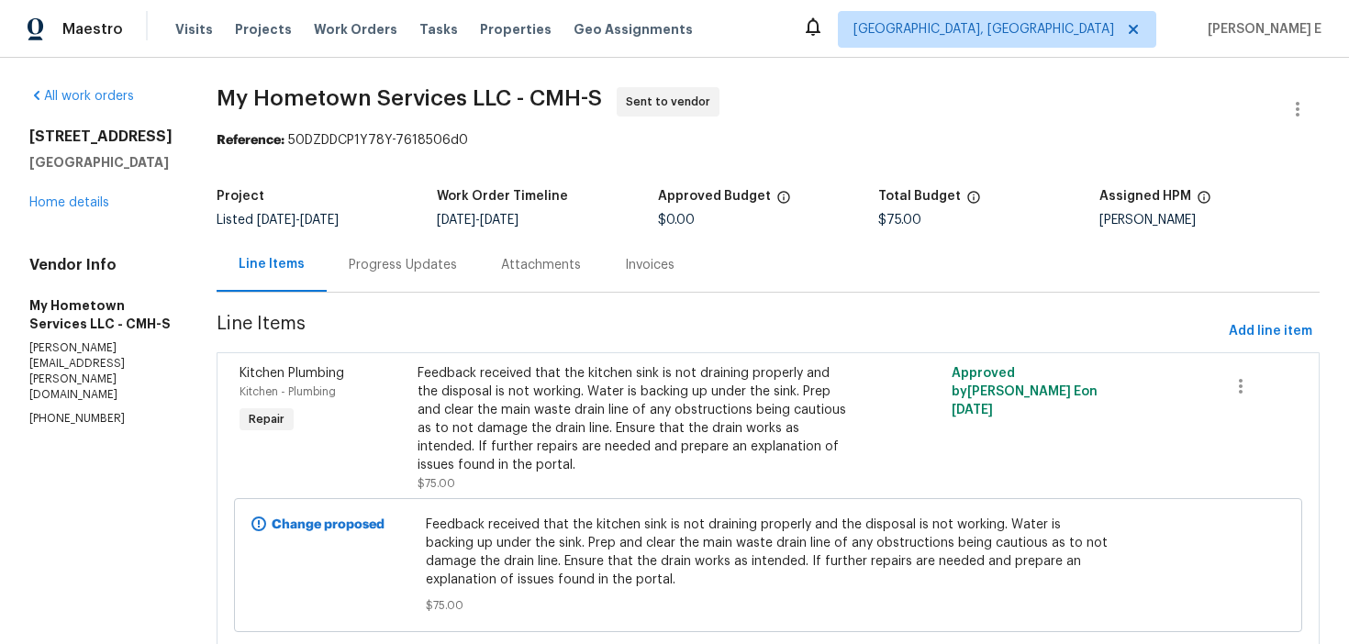
click at [395, 248] on div "Progress Updates" at bounding box center [403, 265] width 152 height 54
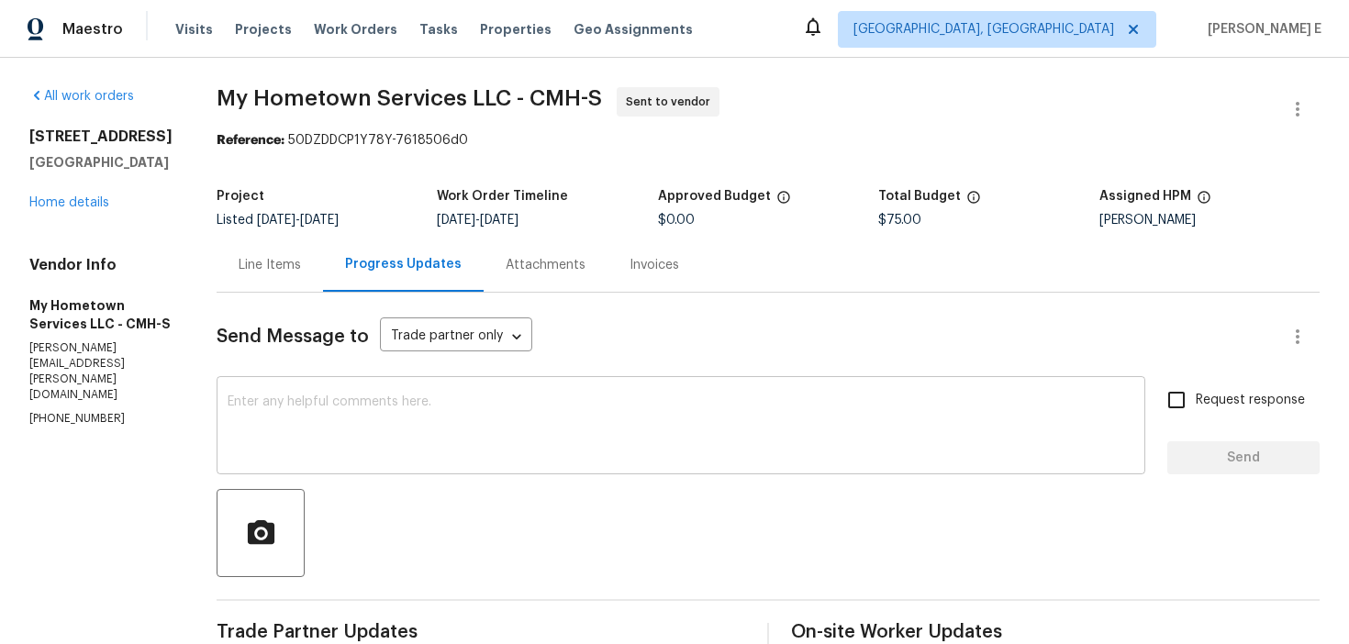
click at [451, 421] on textarea at bounding box center [681, 428] width 907 height 64
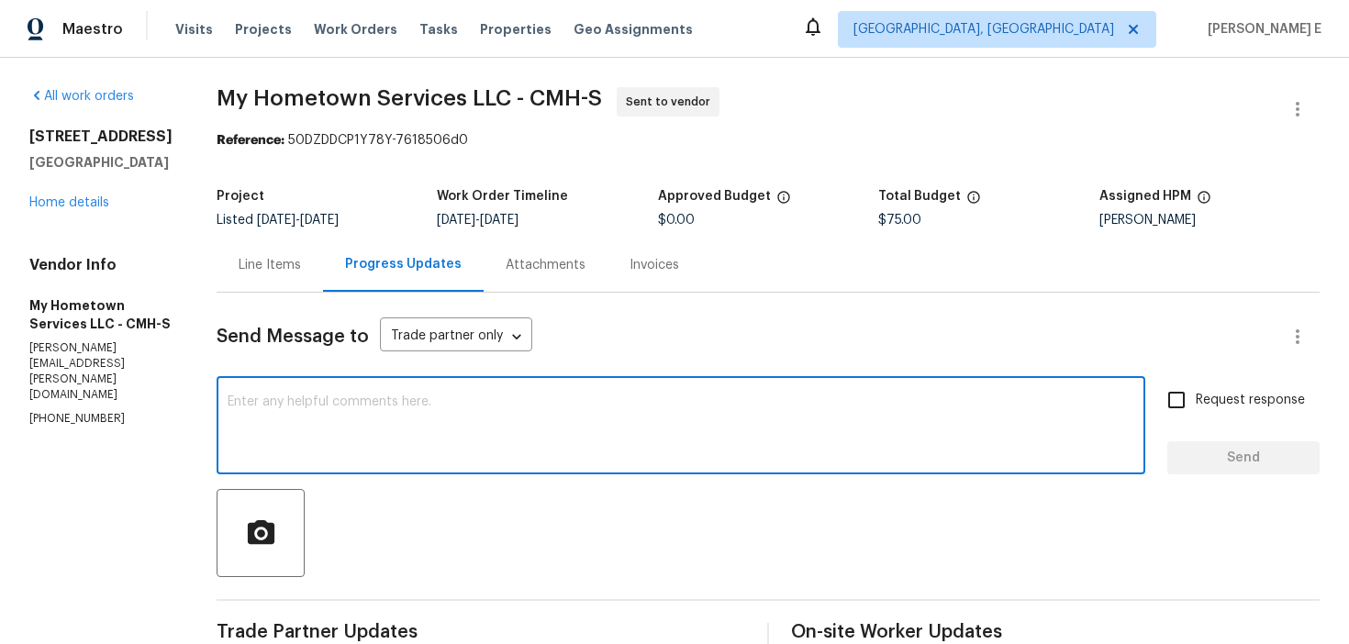
paste textarea "Please accept the work order and share the schedule to meet the deadline, or it…"
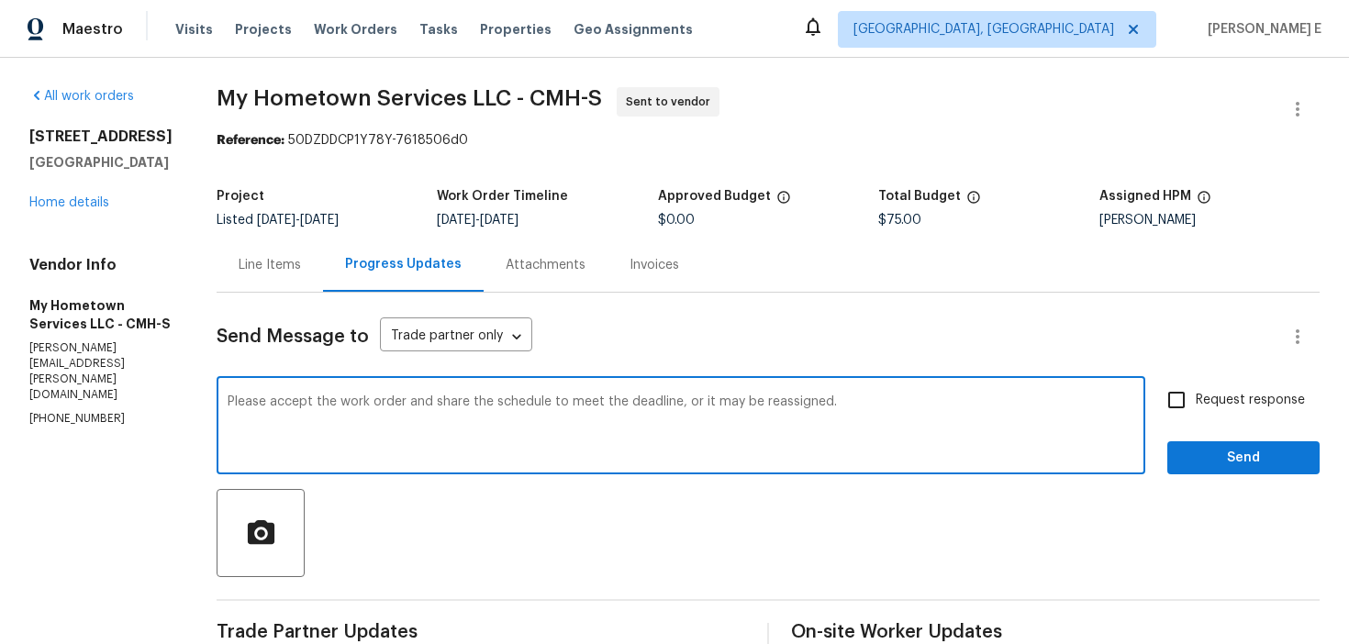
type textarea "Please accept the work order and share the schedule to meet the deadline, or it…"
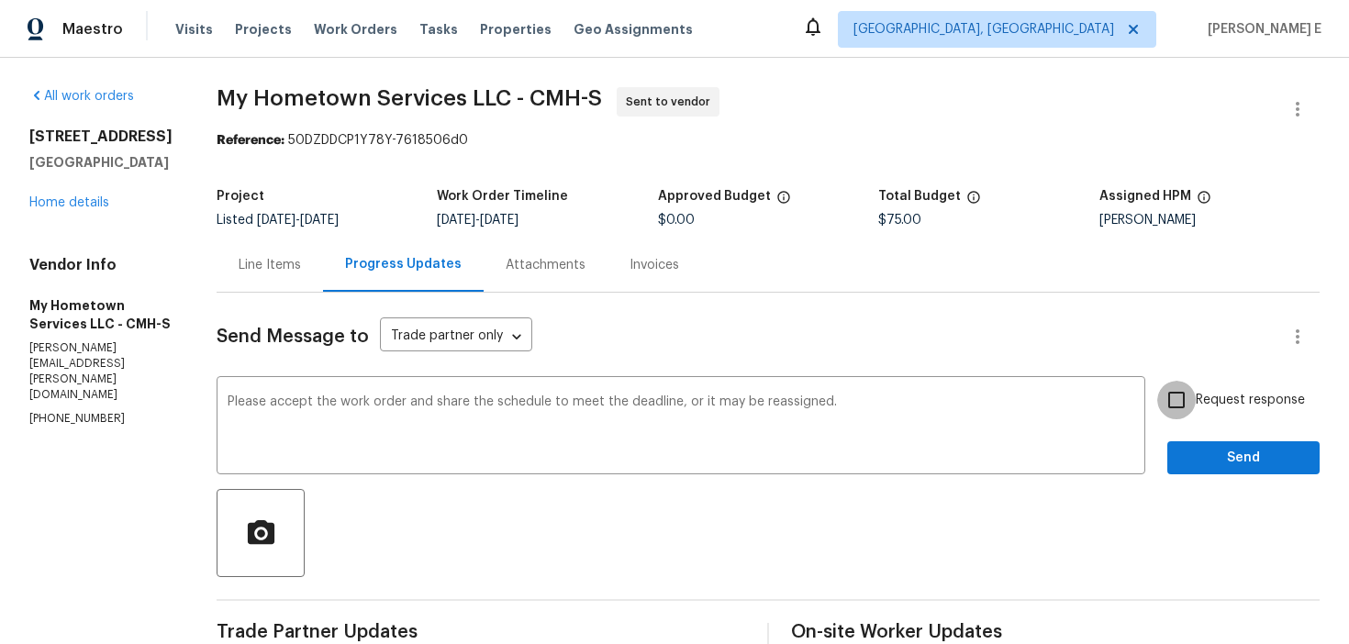
click at [1182, 397] on input "Request response" at bounding box center [1176, 400] width 39 height 39
checkbox input "true"
click at [1226, 449] on span "Send" at bounding box center [1243, 458] width 123 height 23
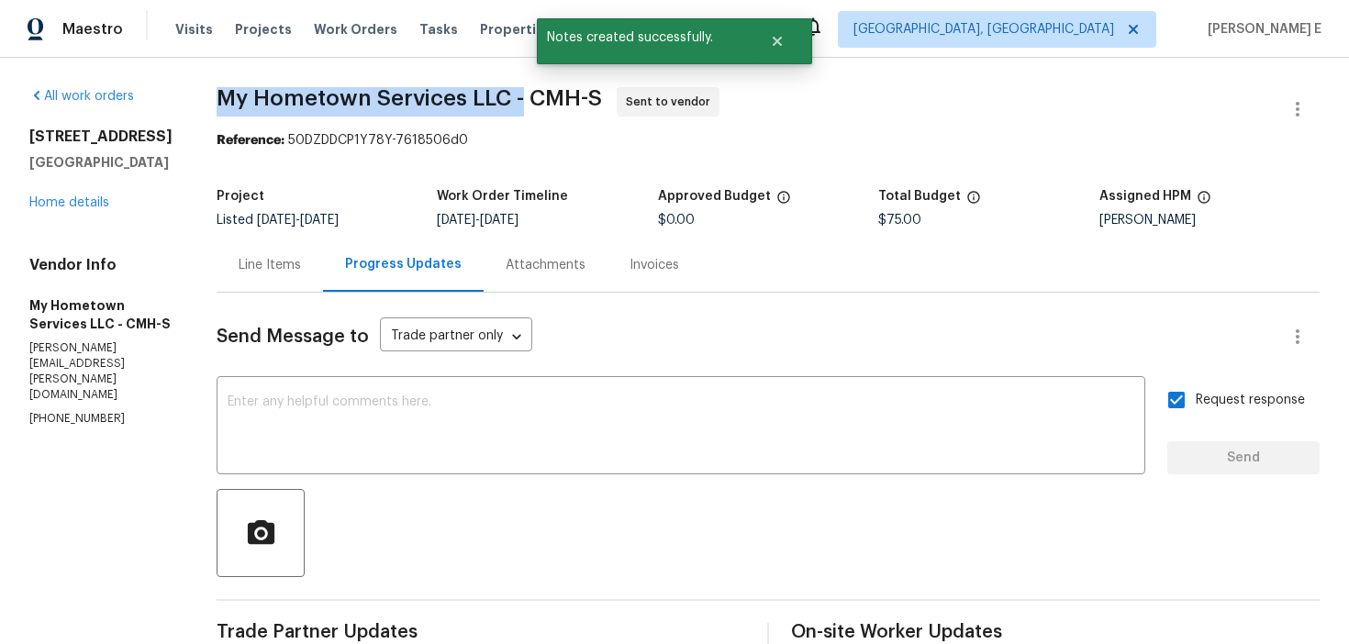
drag, startPoint x: 209, startPoint y: 100, endPoint x: 516, endPoint y: 99, distance: 306.6
click at [516, 99] on span "My Hometown Services LLC - CMH-S" at bounding box center [410, 98] width 386 height 22
copy span "My Hometown Services LLC -"
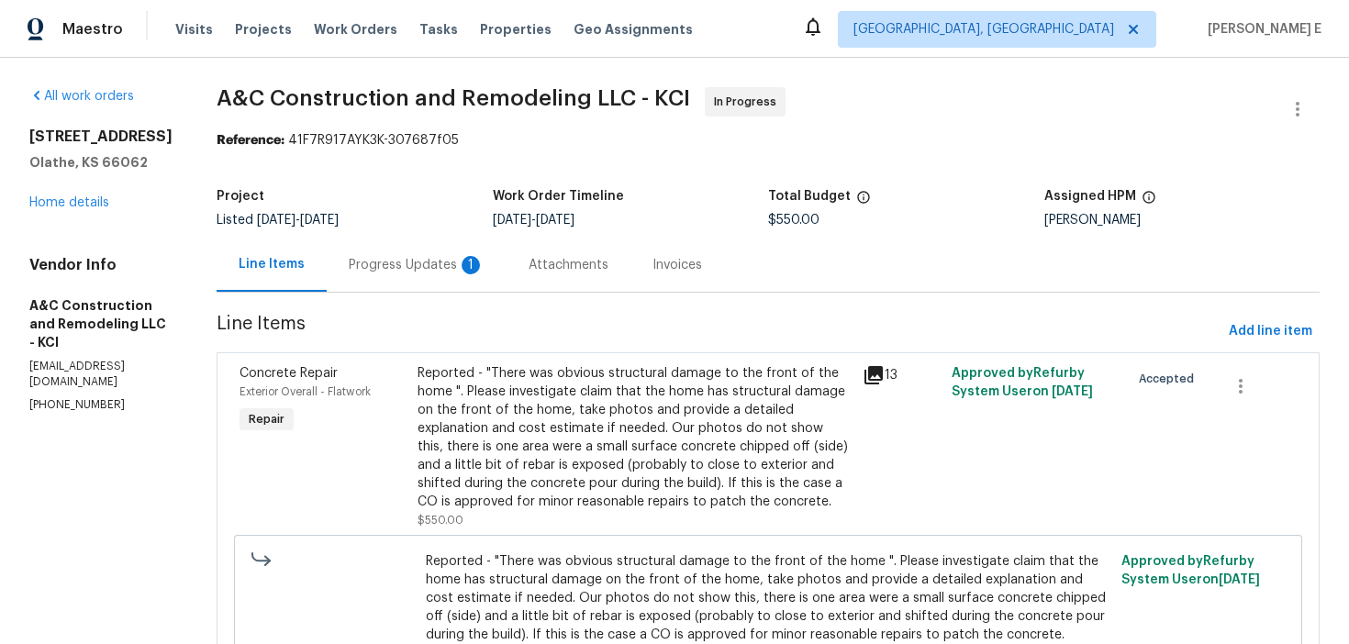
click at [480, 267] on div "1" at bounding box center [471, 265] width 18 height 18
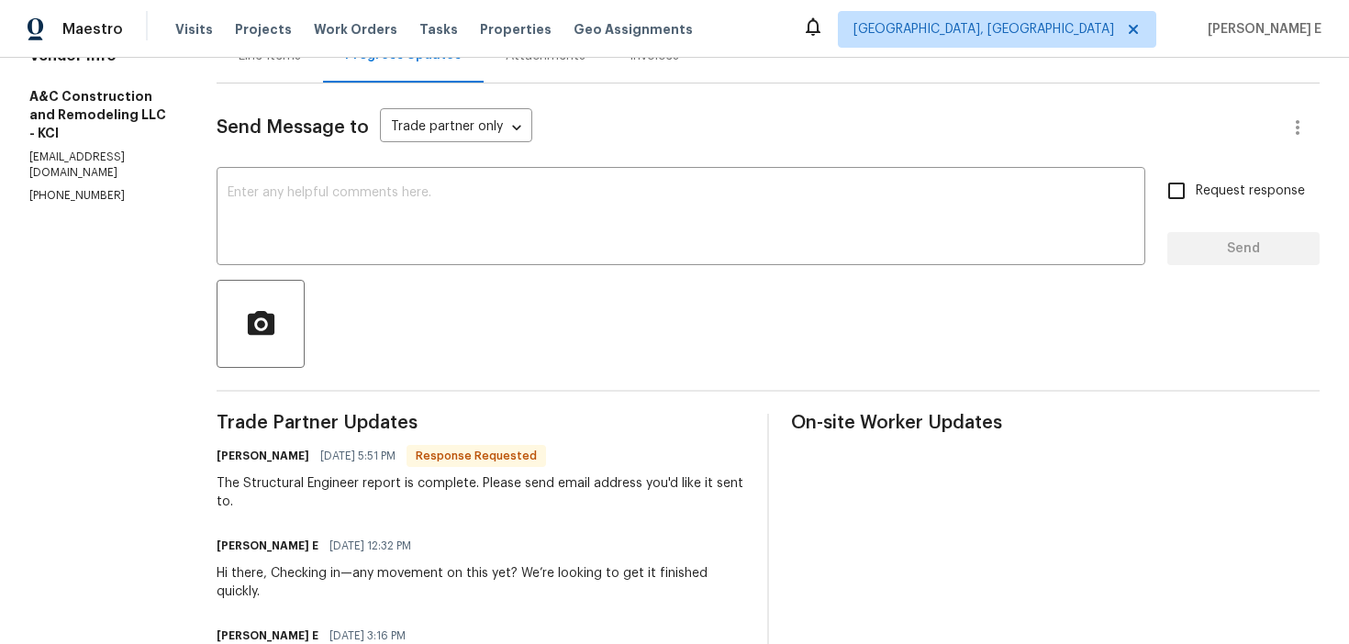
scroll to position [178, 0]
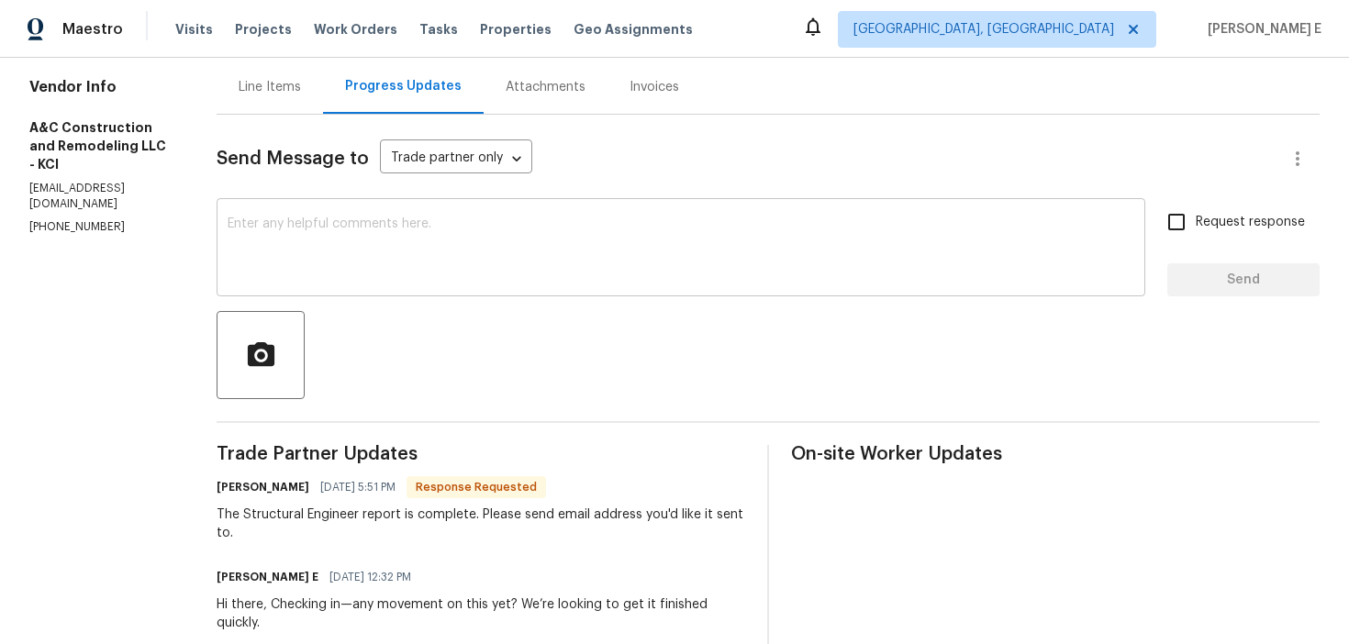
click at [558, 261] on textarea at bounding box center [681, 250] width 907 height 64
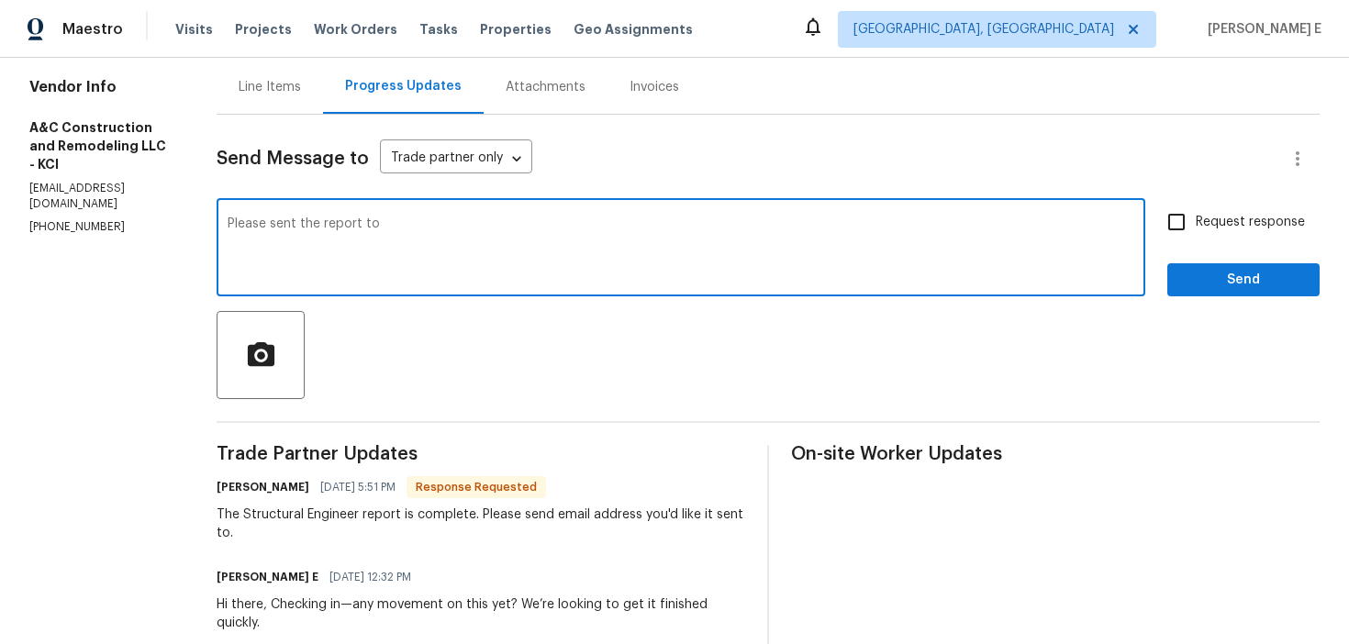
paste textarea "keerthana.e@opendoor.com"
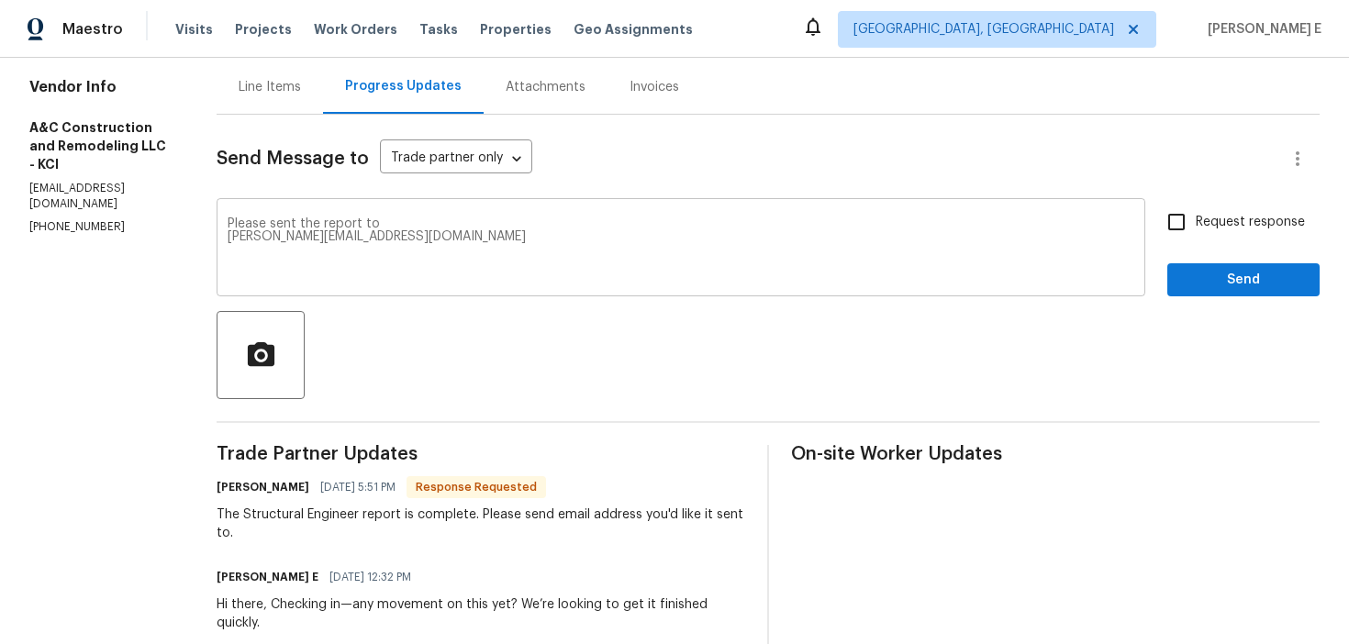
click at [256, 239] on div "Please sent the report to keerthana.e@opendoor.com x ​" at bounding box center [681, 250] width 929 height 94
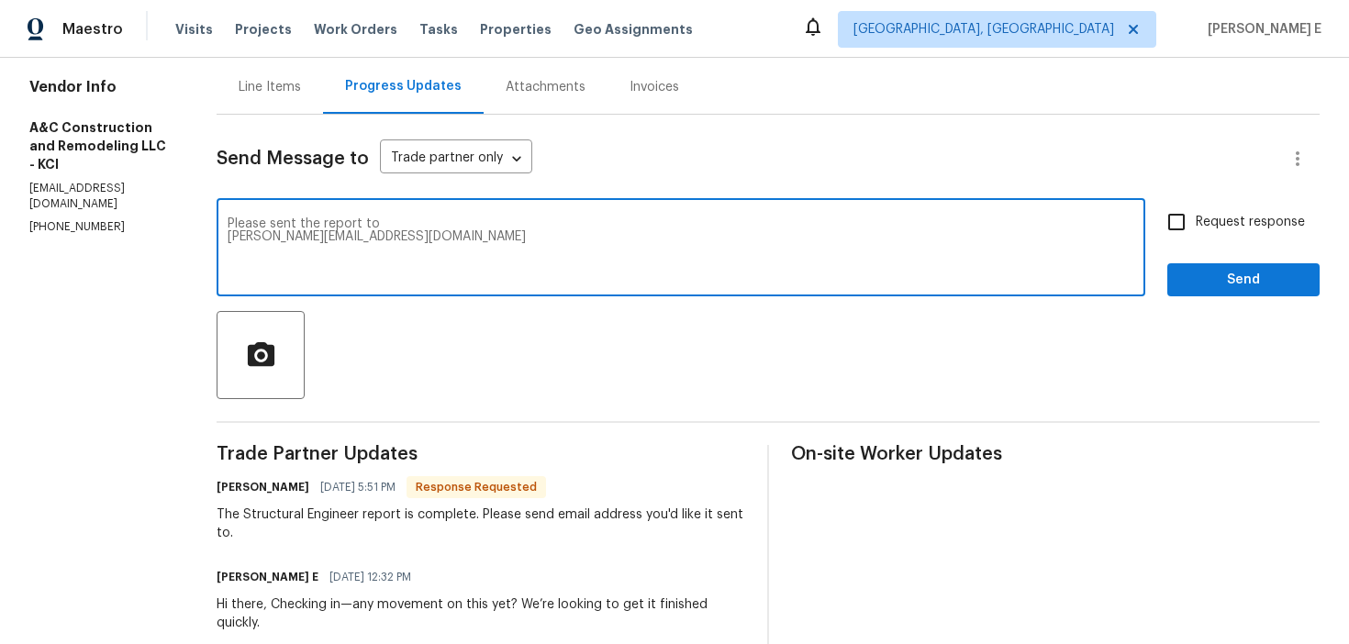
click at [263, 241] on textarea "Please sent the report to keerthana.e@opendoor.com" at bounding box center [681, 250] width 907 height 64
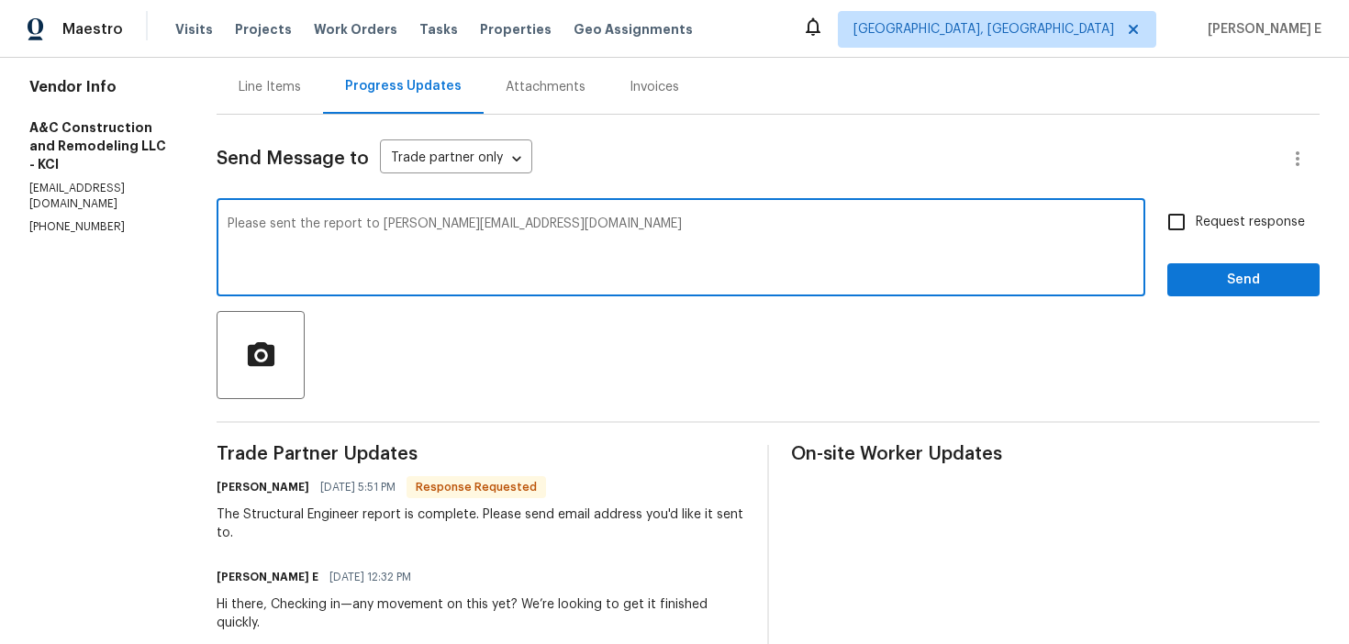
click at [610, 210] on div "Please sent the report to keerthana.e@opendoor.com x ​" at bounding box center [681, 250] width 929 height 94
click at [591, 219] on textarea "Please sent the report to keerthana.e@opendoor.com" at bounding box center [681, 250] width 907 height 64
type textarea "Please sent the report to keerthana.e@opendoor.com."
click at [1162, 232] on input "Request response" at bounding box center [1176, 222] width 39 height 39
checkbox input "true"
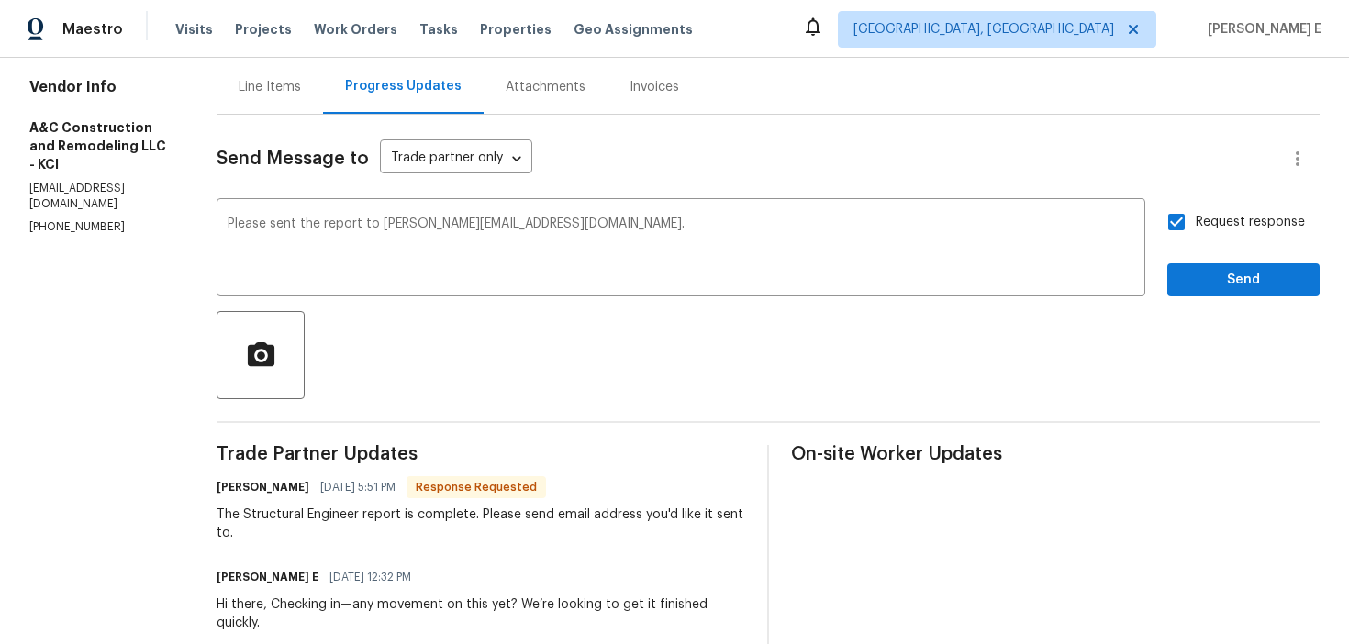
click at [1206, 281] on span "Send" at bounding box center [1243, 280] width 123 height 23
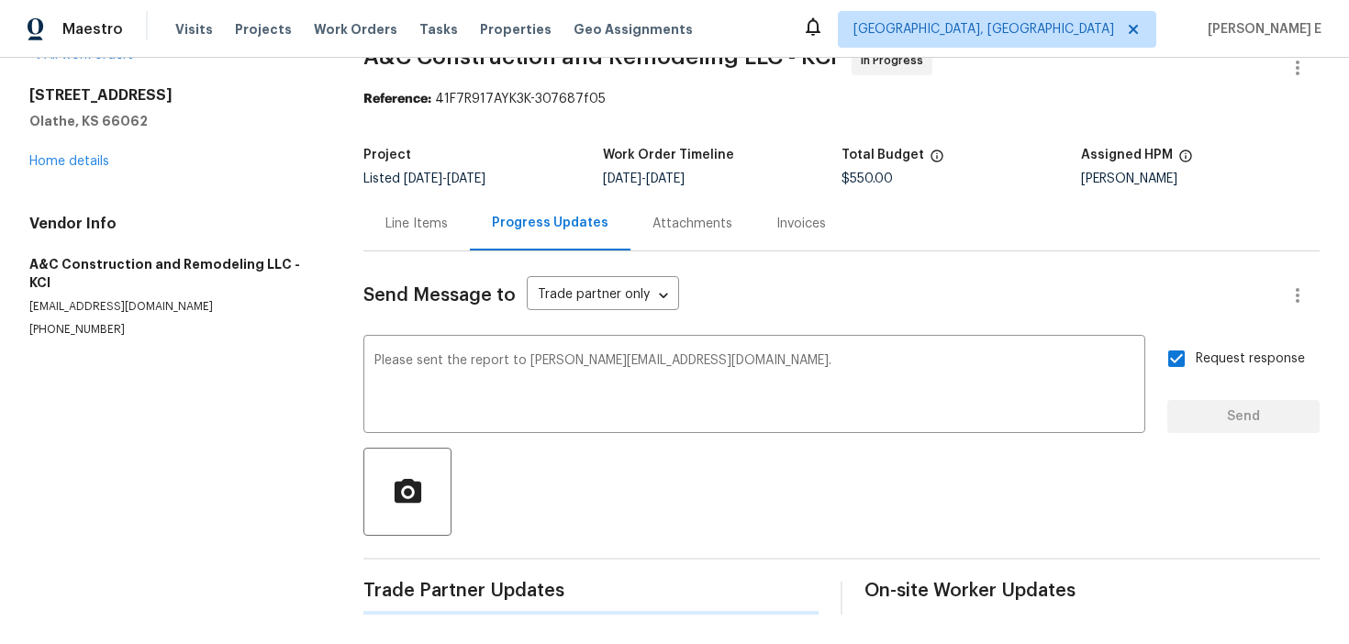
scroll to position [0, 0]
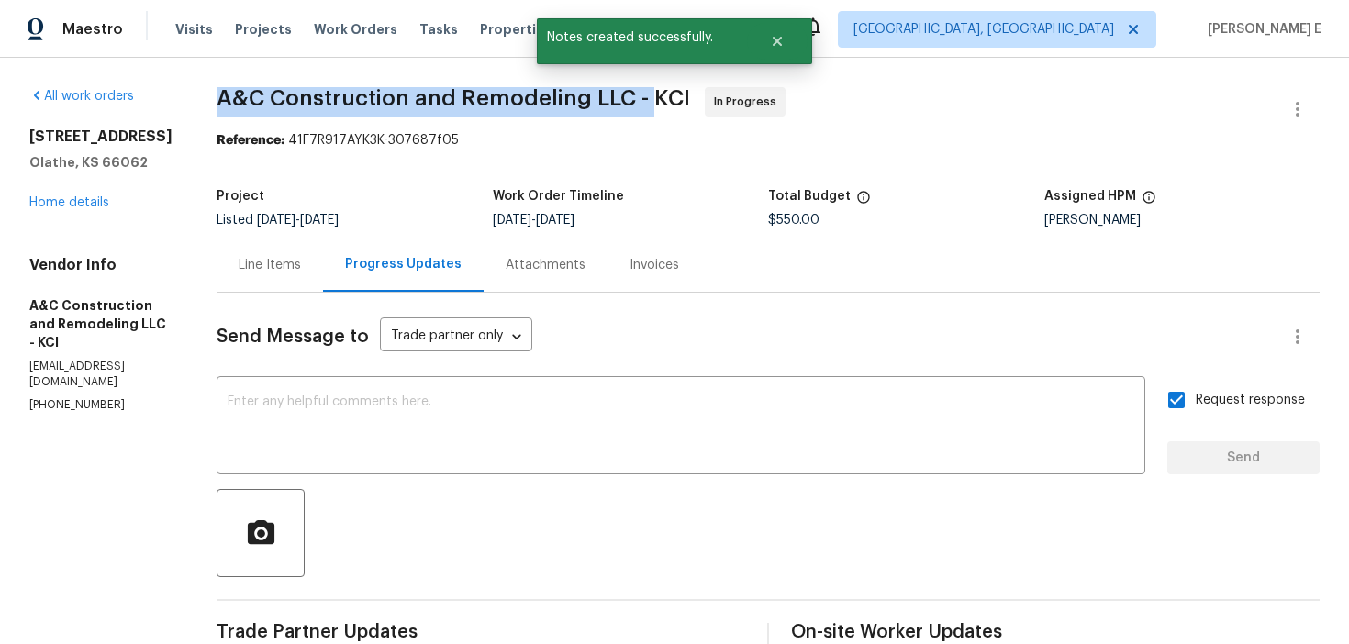
drag, startPoint x: 271, startPoint y: 98, endPoint x: 682, endPoint y: 100, distance: 411.2
copy span "A&C Construction and Remodeling LLC -"
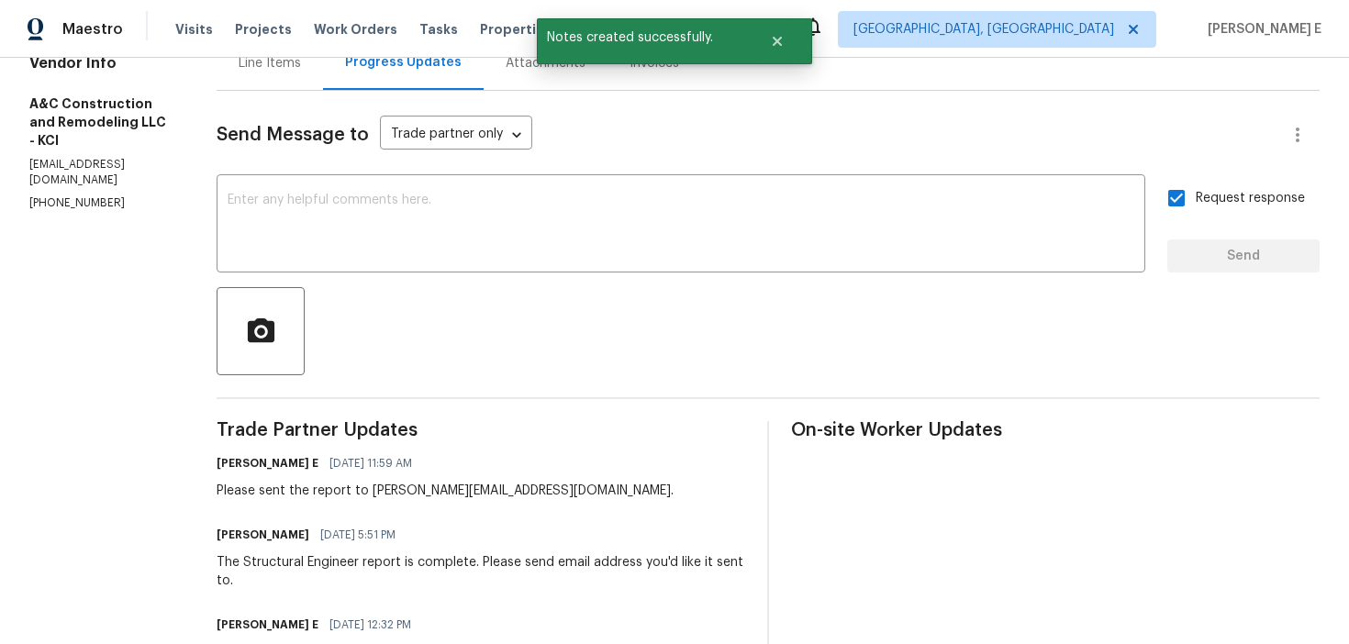
scroll to position [264, 0]
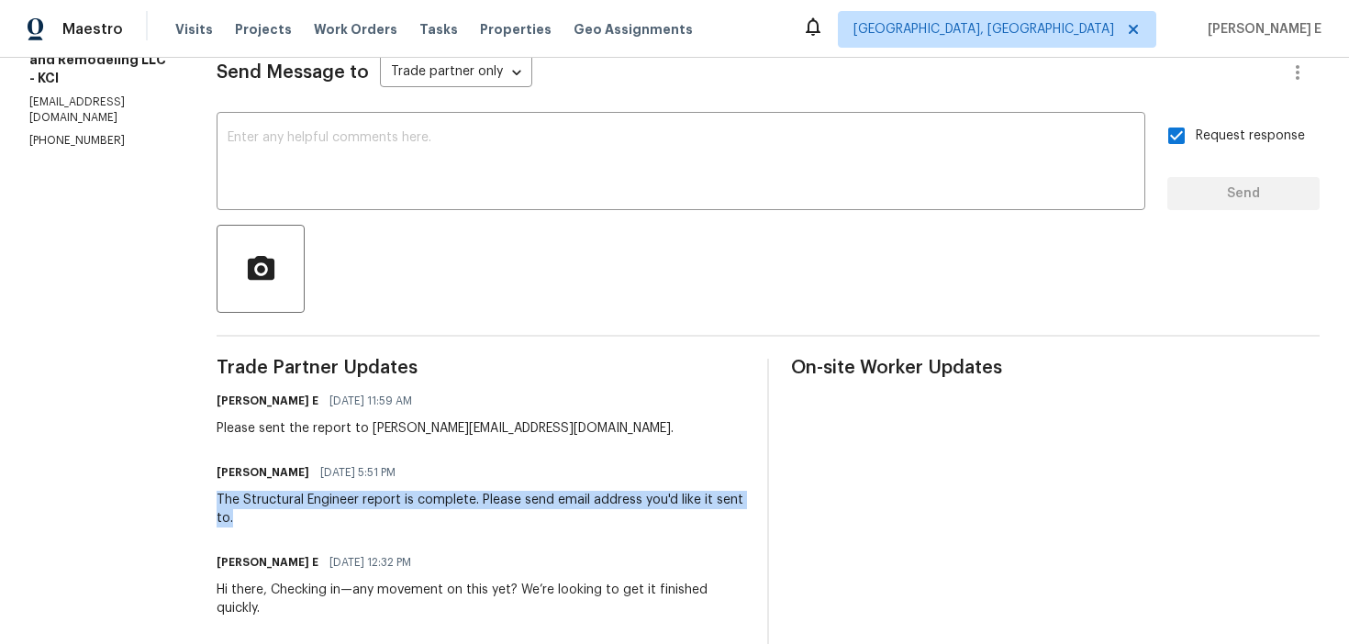
drag, startPoint x: 245, startPoint y: 502, endPoint x: 338, endPoint y: 516, distance: 93.7
copy div "The Structural Engineer report is complete. Please send email address you'd lik…"
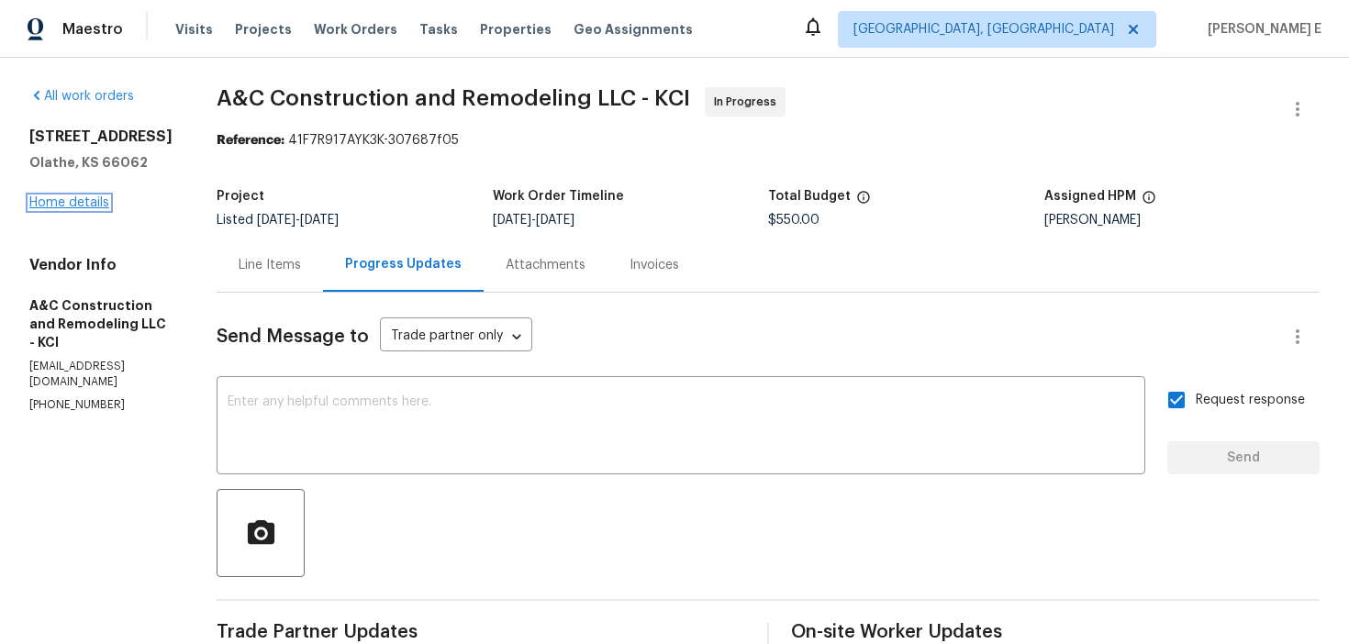
click at [100, 198] on link "Home details" at bounding box center [69, 202] width 80 height 13
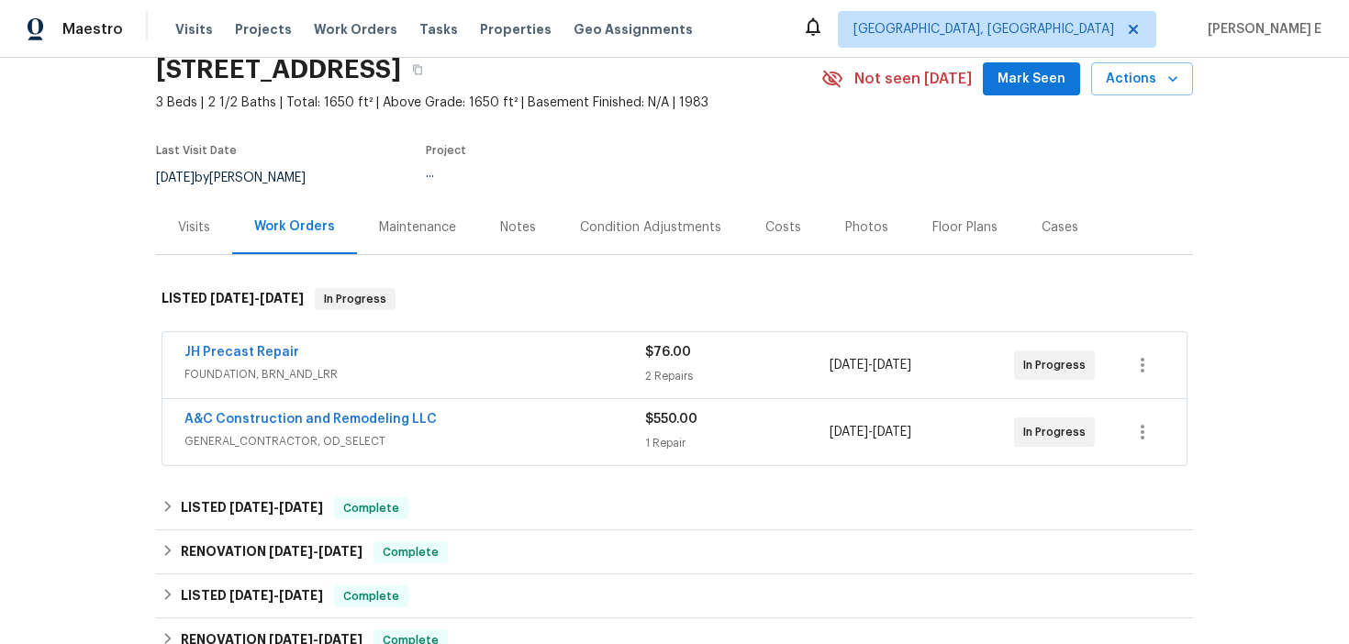
scroll to position [101, 0]
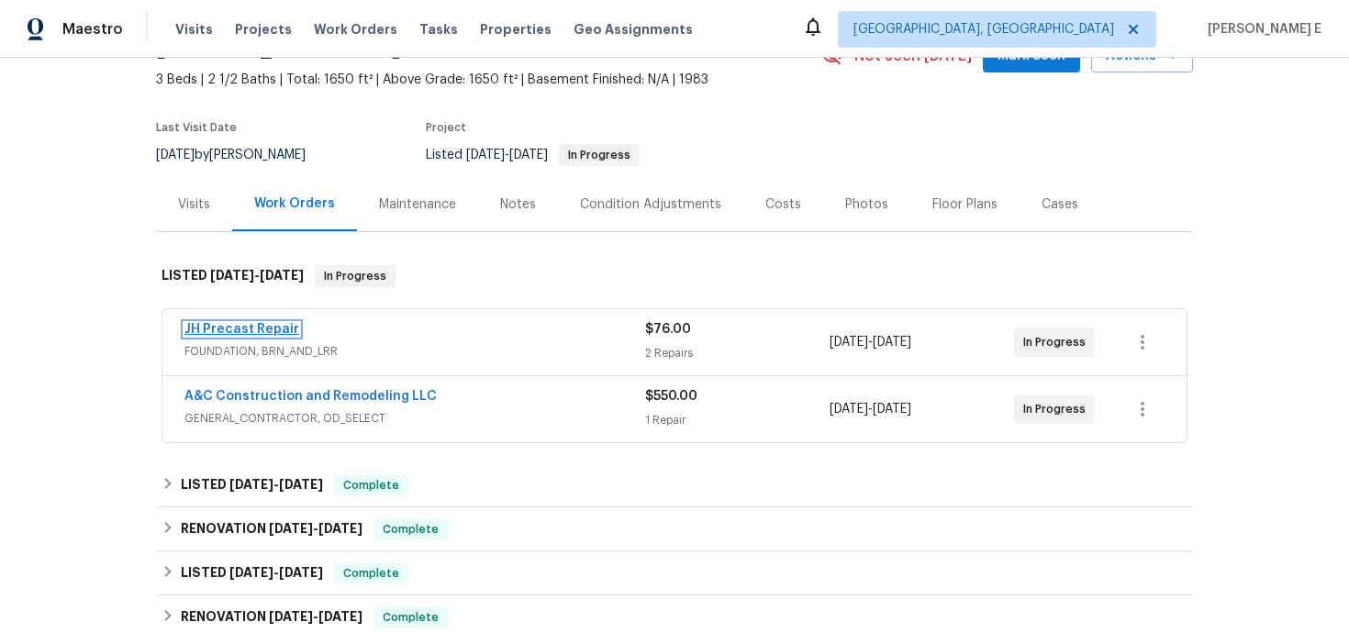
click at [271, 327] on link "JH Precast Repair" at bounding box center [241, 329] width 115 height 13
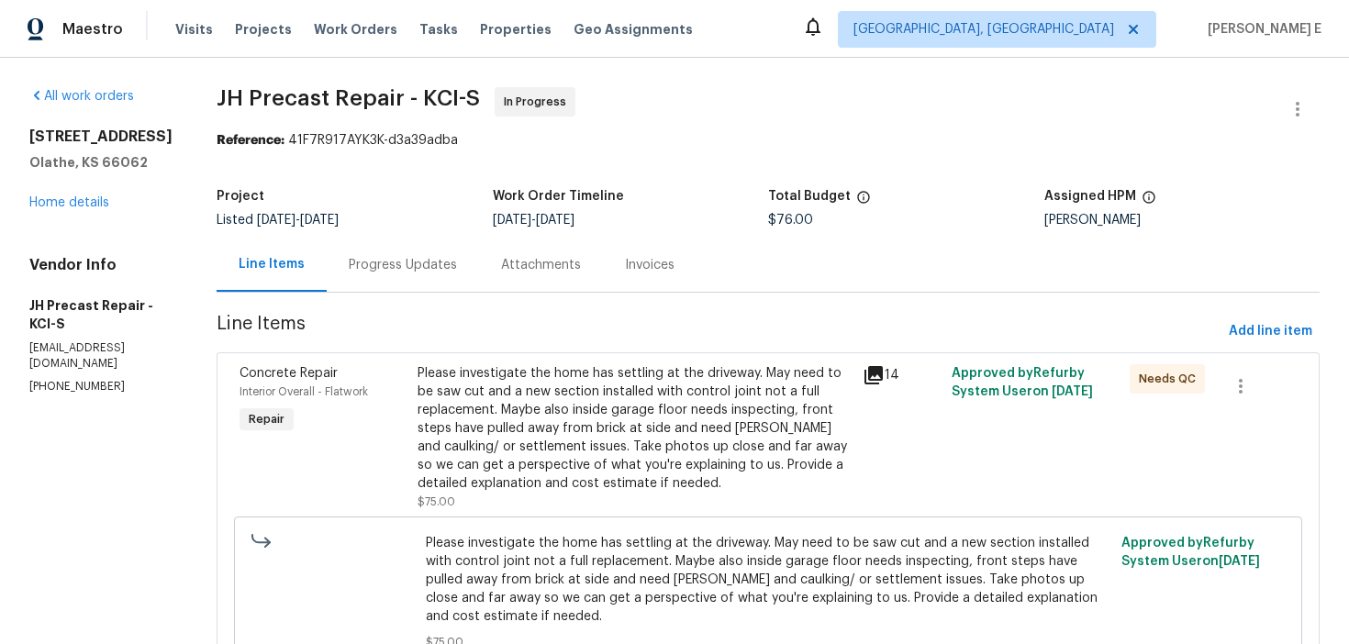
click at [448, 275] on div "Progress Updates" at bounding box center [403, 265] width 152 height 54
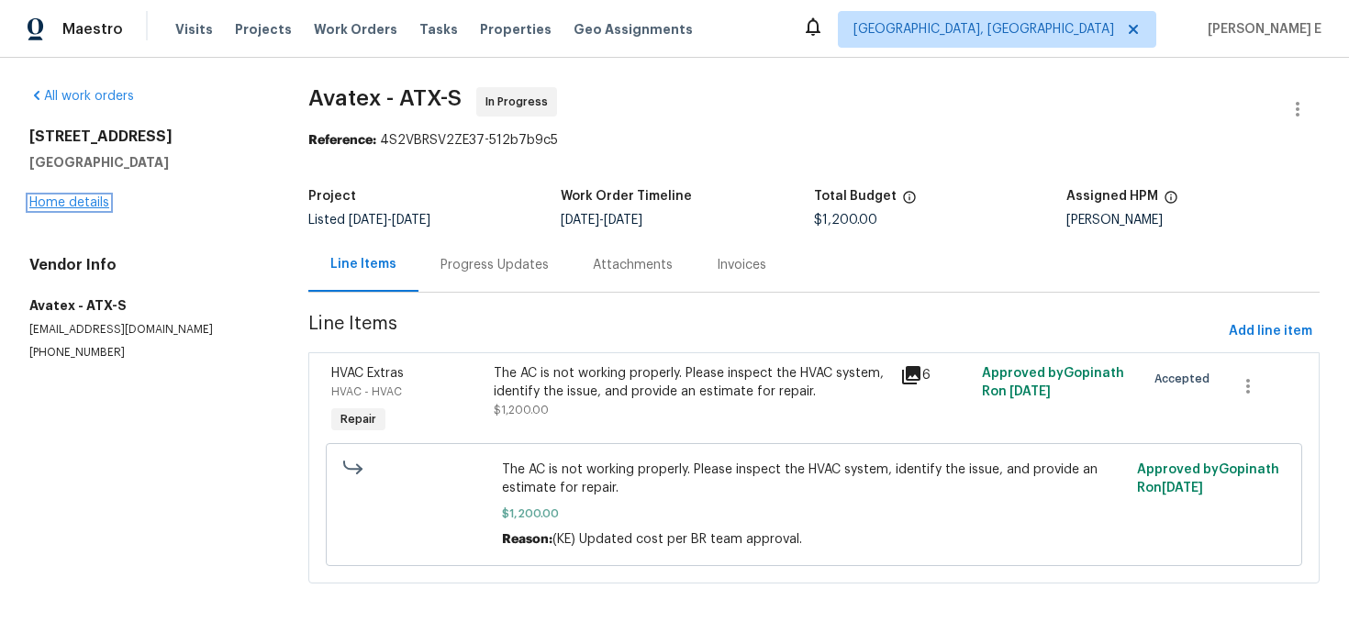
click at [53, 199] on link "Home details" at bounding box center [69, 202] width 80 height 13
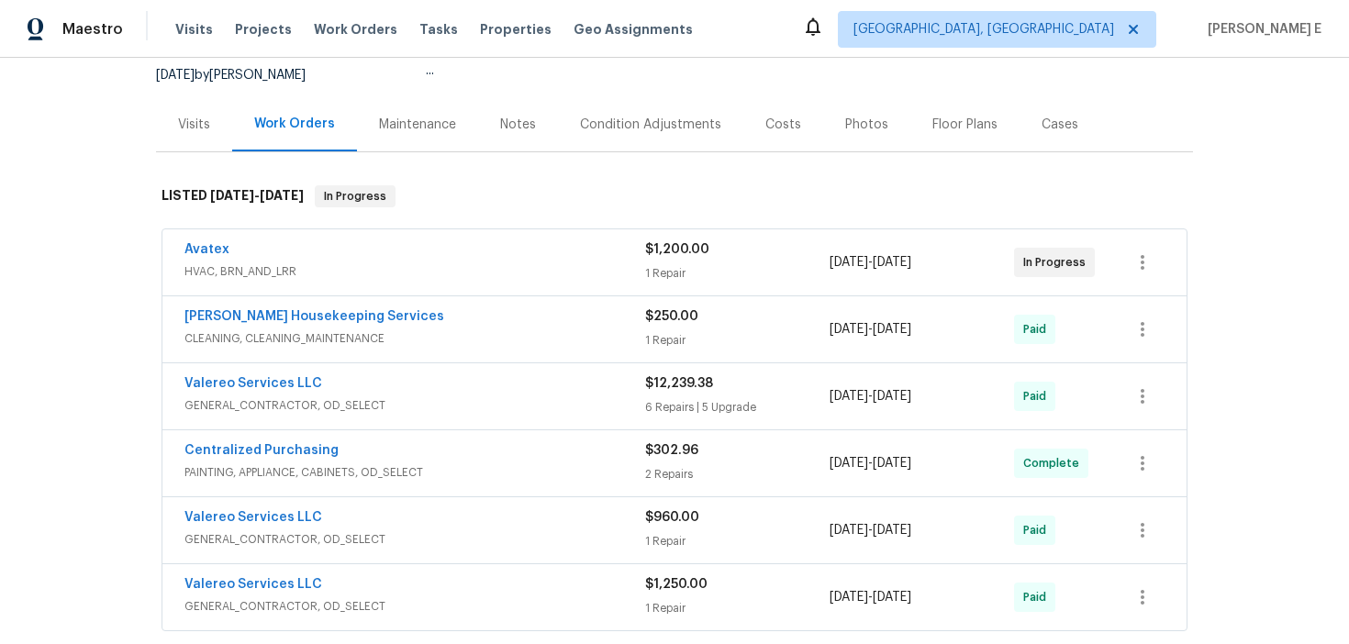
scroll to position [267, 0]
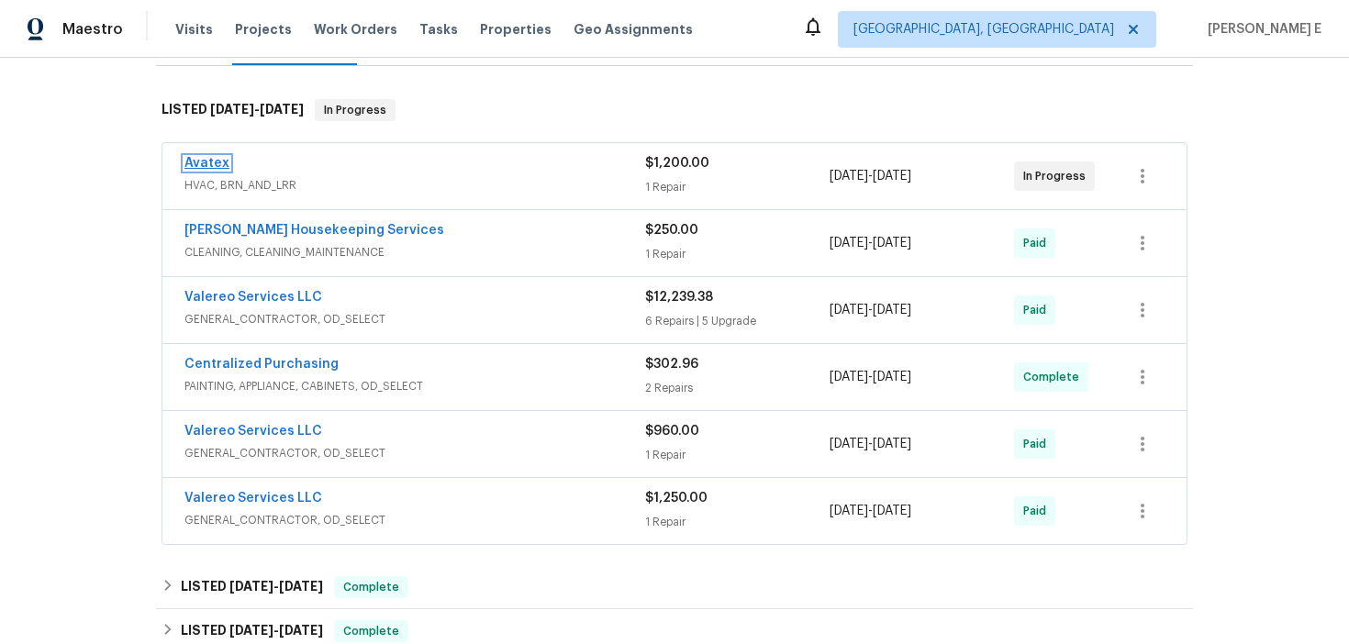
click at [209, 162] on link "Avatex" at bounding box center [206, 163] width 45 height 13
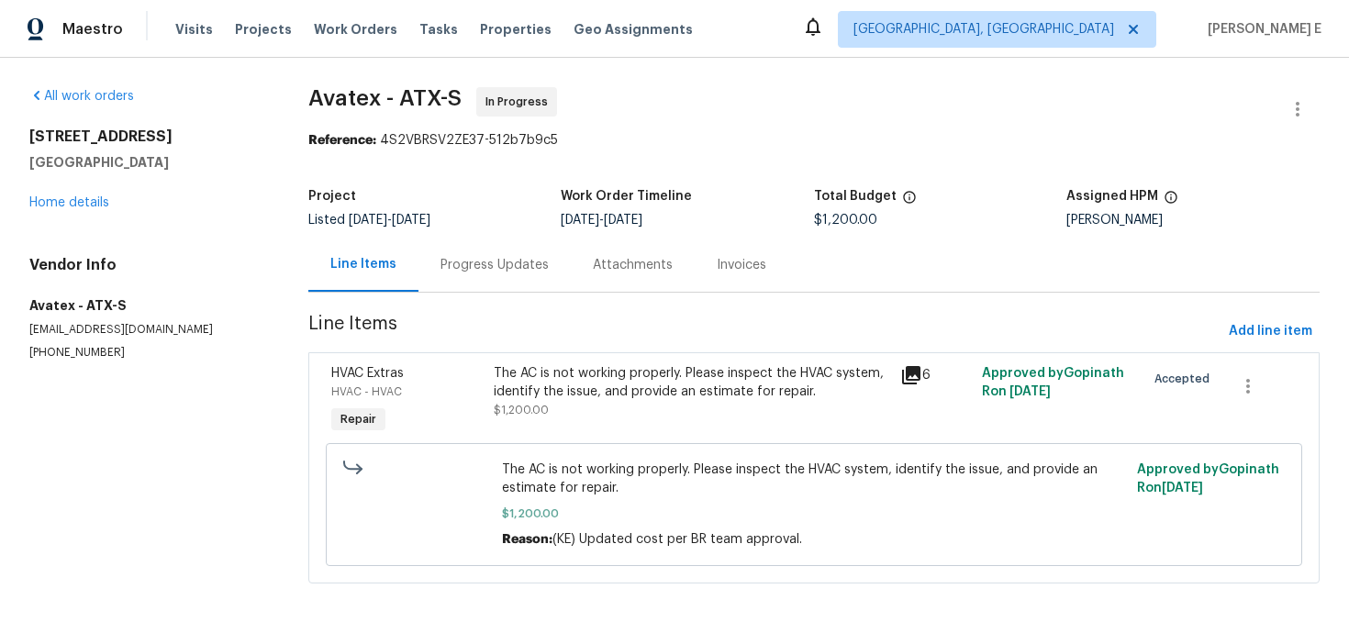
click at [488, 271] on div "Progress Updates" at bounding box center [495, 265] width 108 height 18
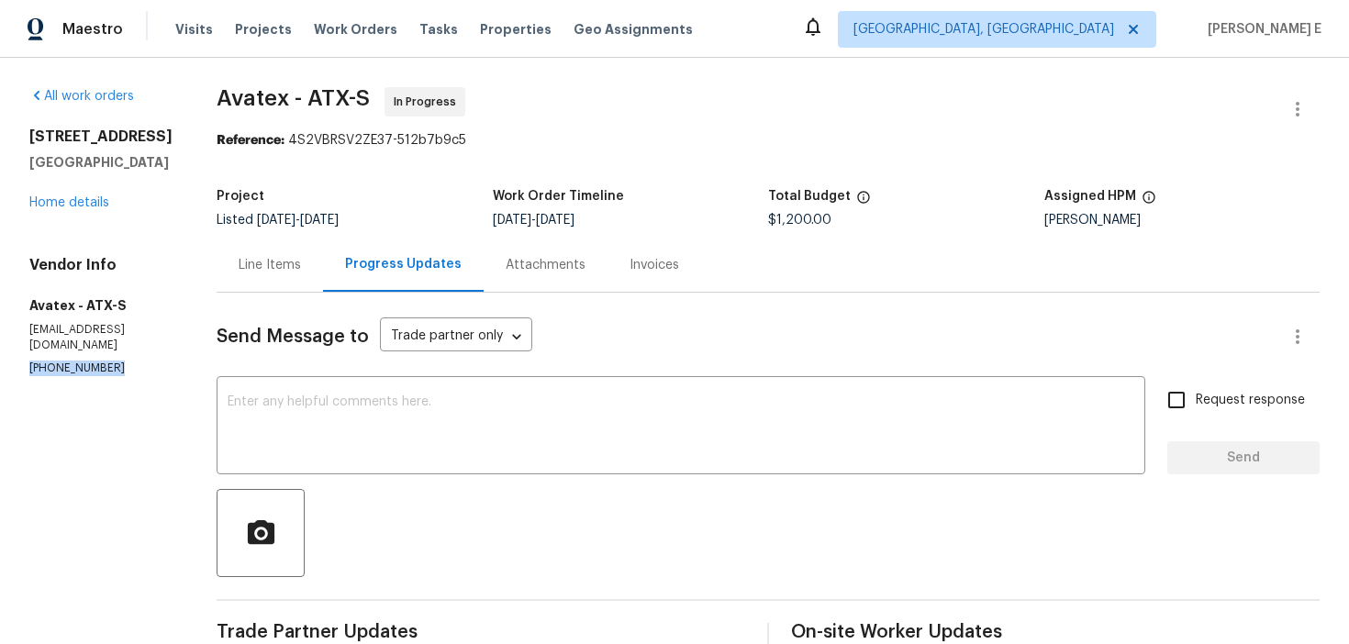
drag, startPoint x: 29, startPoint y: 356, endPoint x: 160, endPoint y: 356, distance: 130.3
click at [160, 361] on p "[PHONE_NUMBER]" at bounding box center [100, 369] width 143 height 16
copy p "[PHONE_NUMBER]"
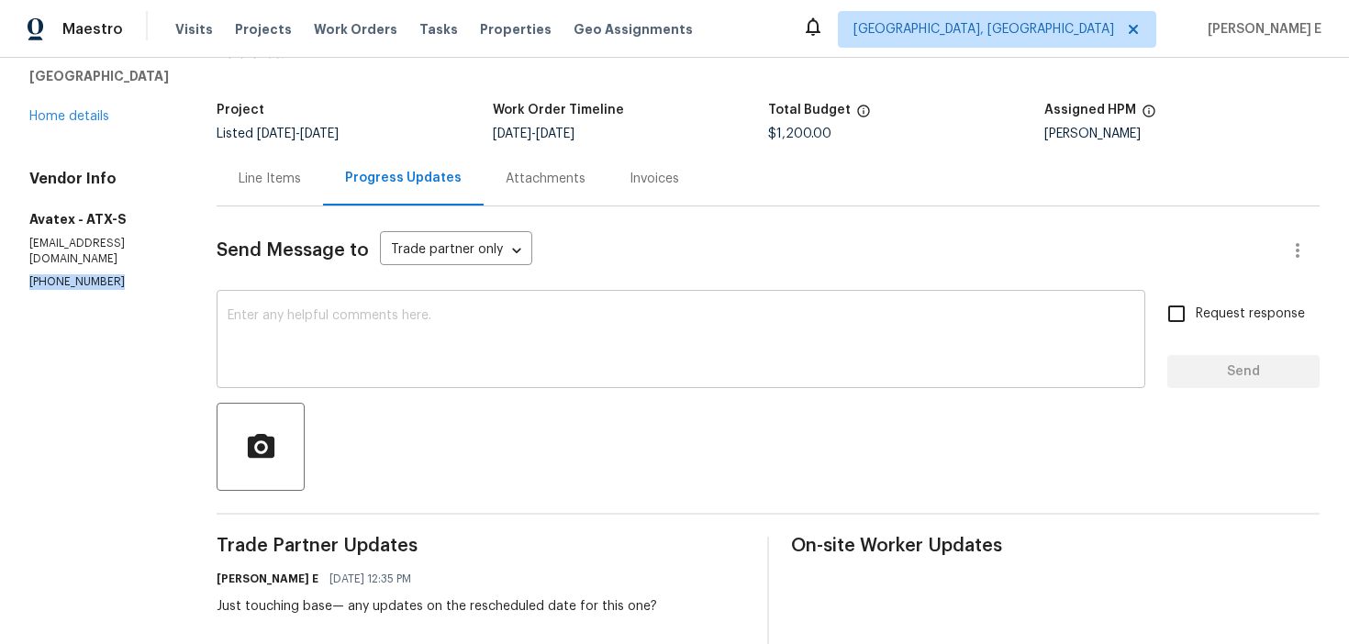
scroll to position [95, 0]
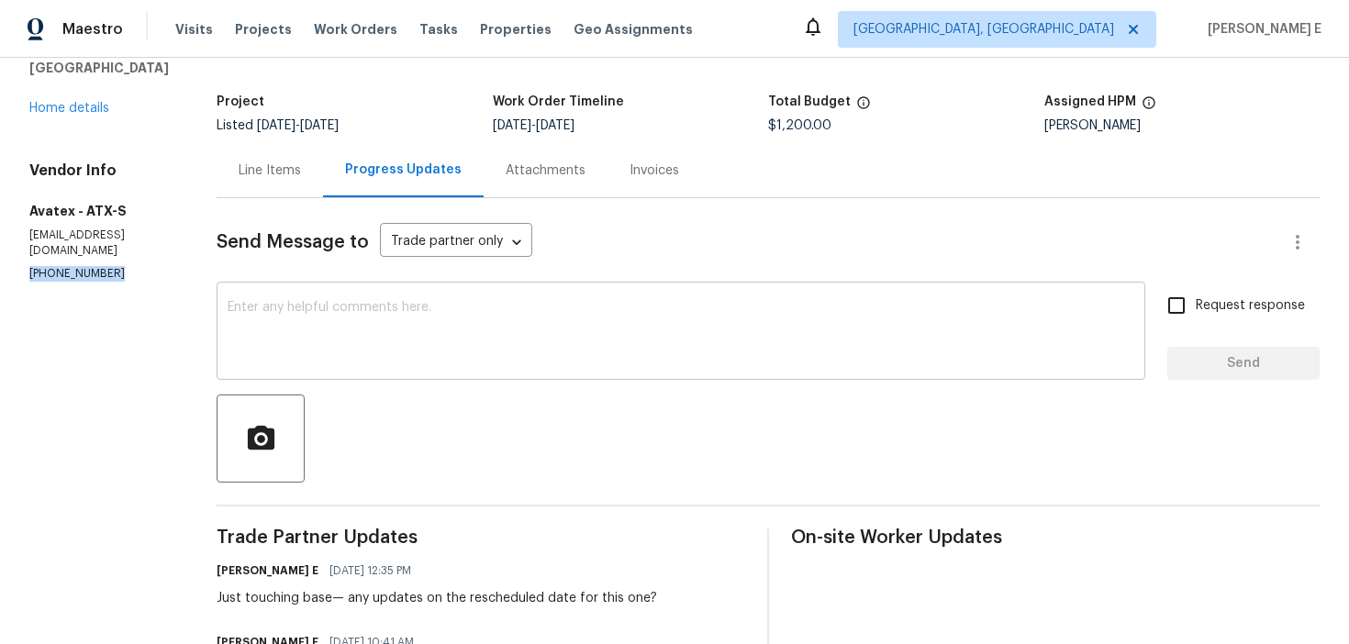
copy p "[PHONE_NUMBER]"
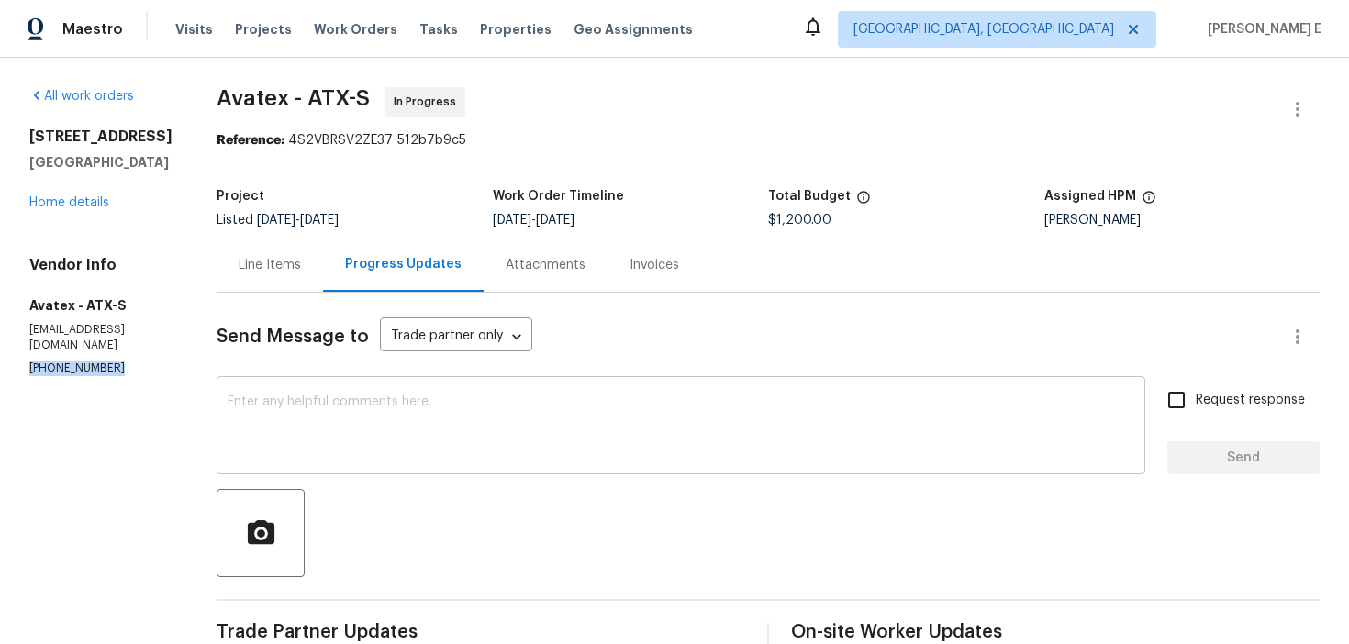
click at [329, 417] on textarea at bounding box center [681, 428] width 907 height 64
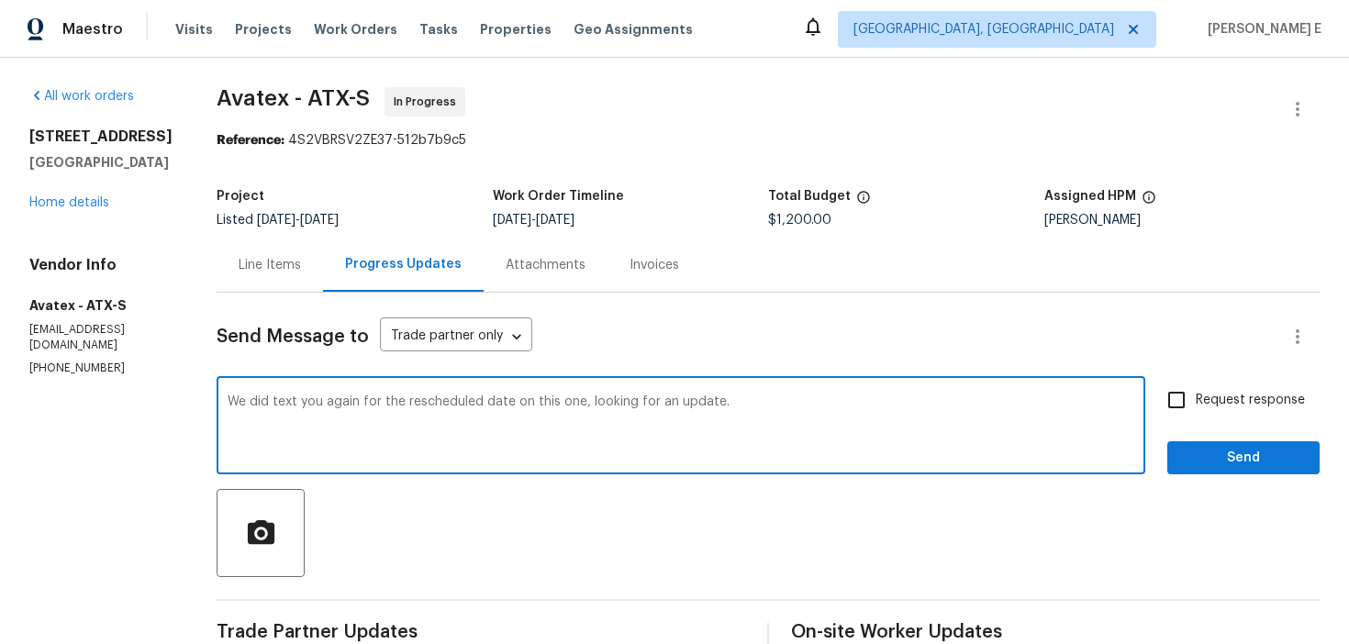
scroll to position [3, 0]
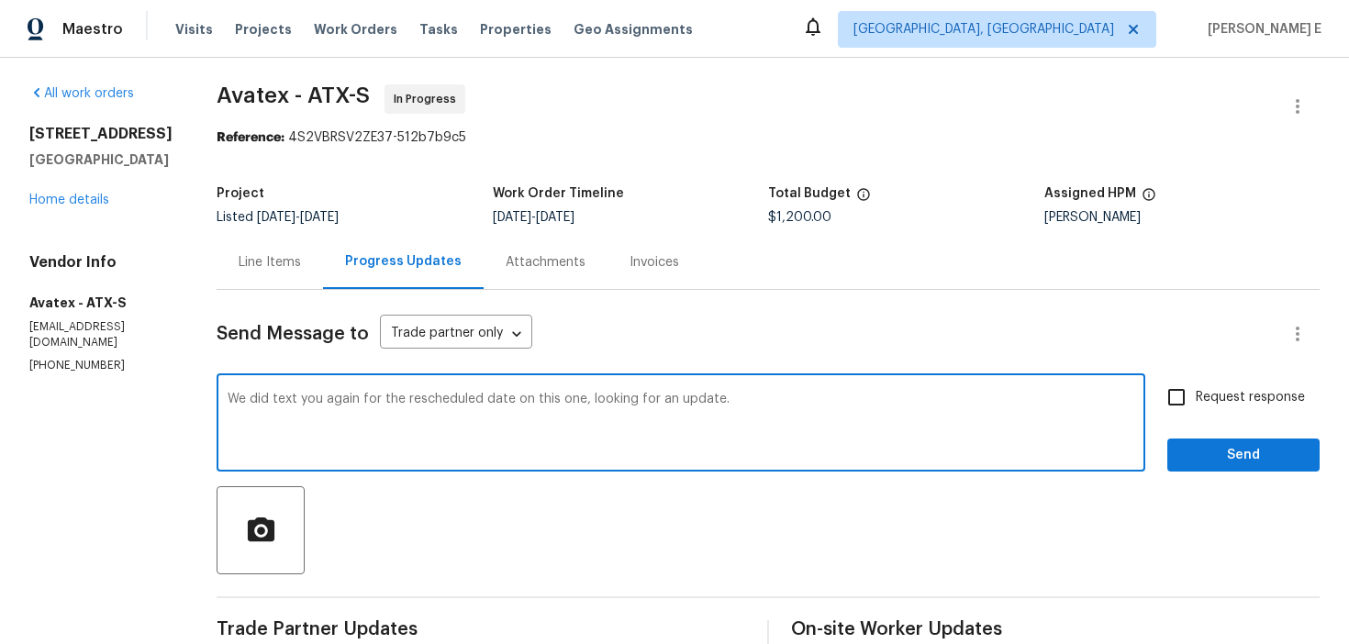
type textarea "We did text you again for the rescheduled date on this one, looking for an upda…"
click at [1195, 408] on input "Request response" at bounding box center [1176, 397] width 39 height 39
checkbox input "true"
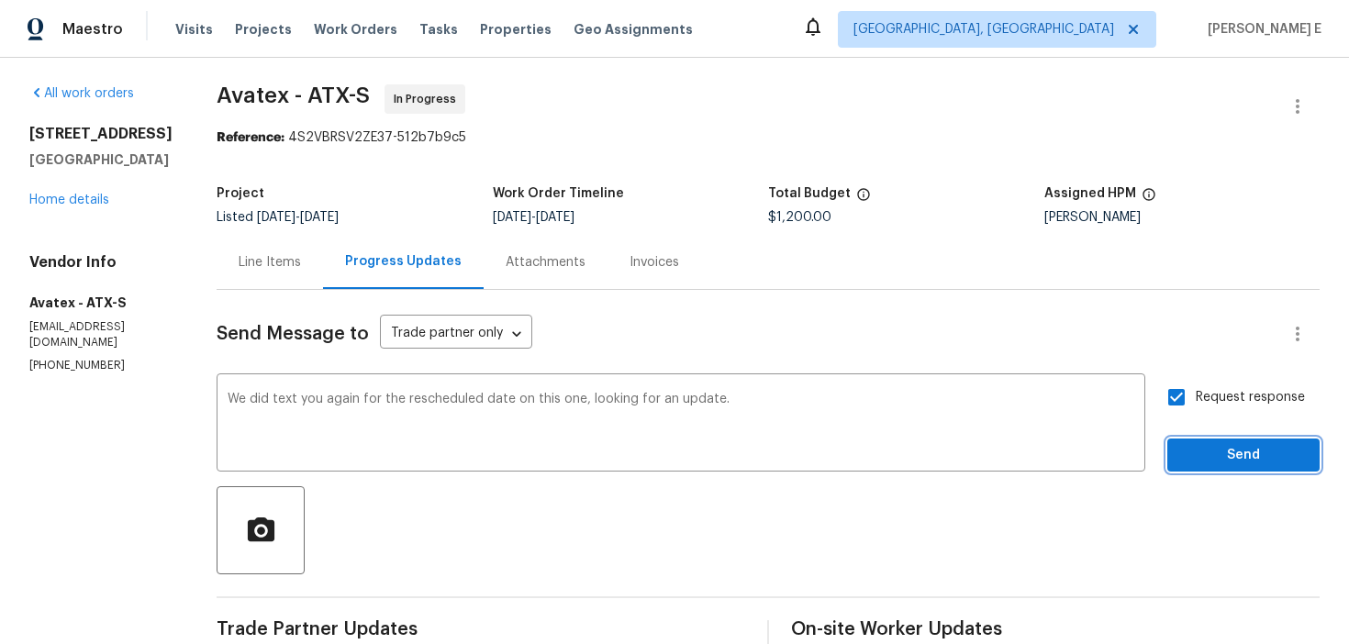
click at [1257, 453] on span "Send" at bounding box center [1243, 455] width 123 height 23
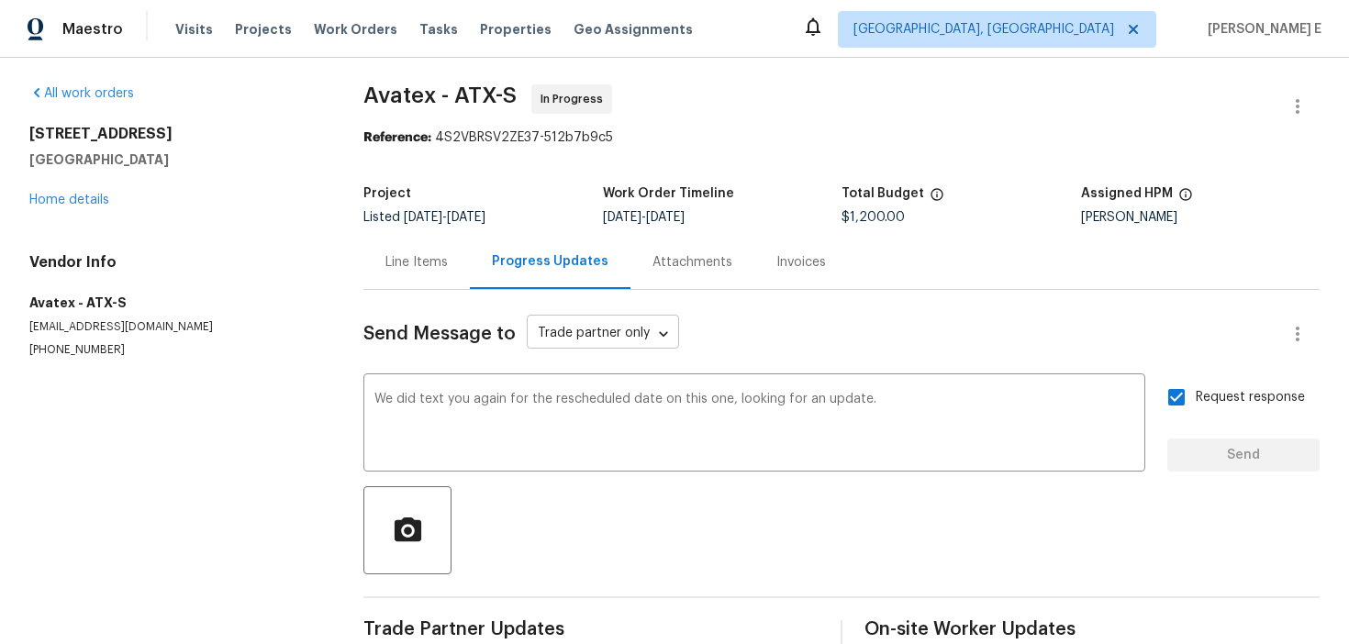
scroll to position [0, 0]
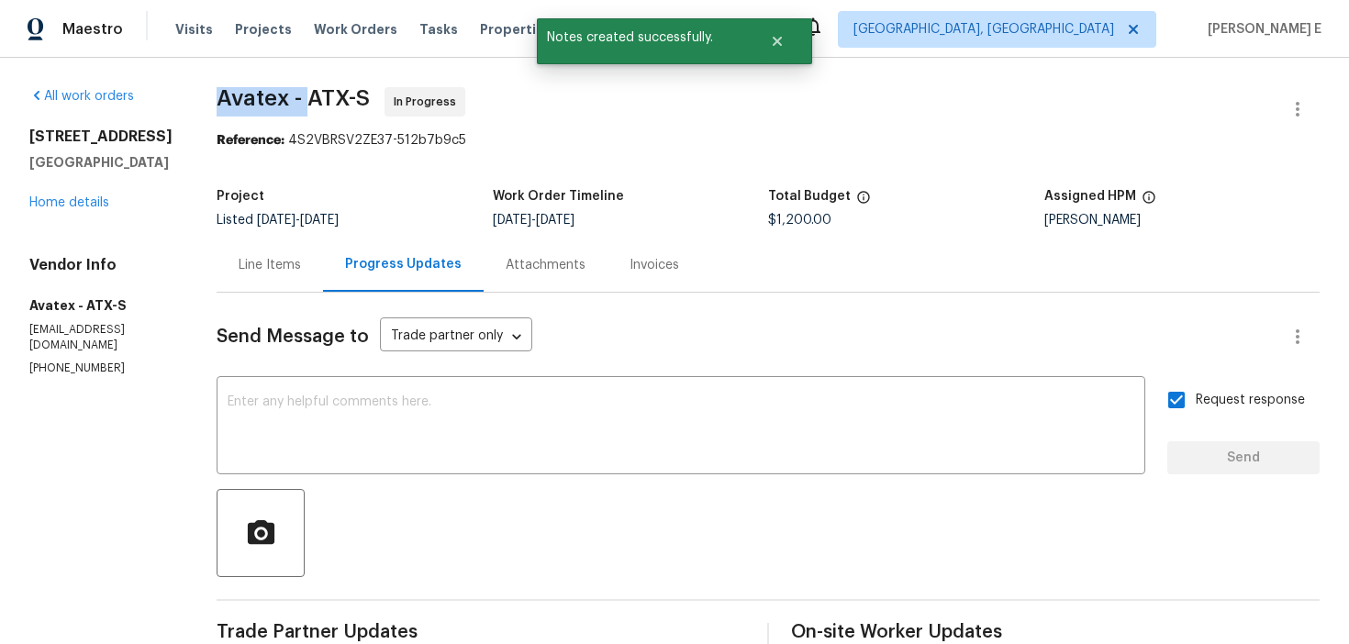
drag, startPoint x: 220, startPoint y: 102, endPoint x: 319, endPoint y: 100, distance: 99.1
copy span "Avatex -"
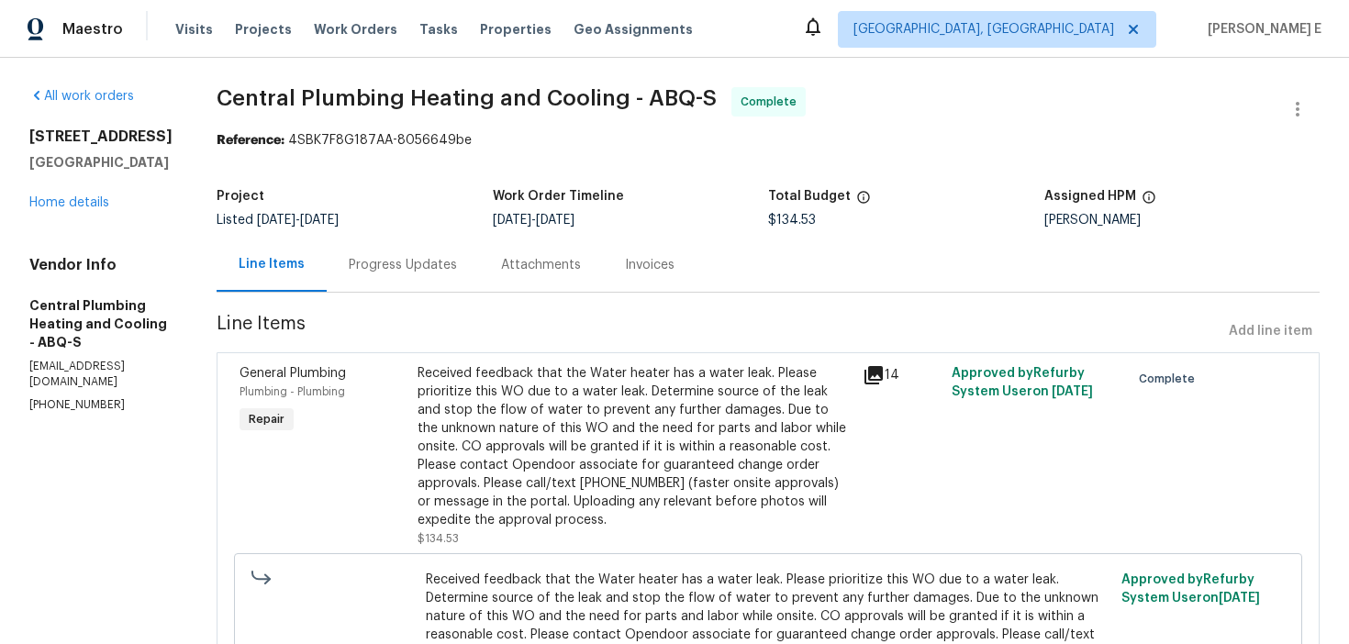
click at [89, 210] on div "[STREET_ADDRESS] Home details" at bounding box center [100, 170] width 143 height 84
click at [93, 207] on link "Home details" at bounding box center [69, 202] width 80 height 13
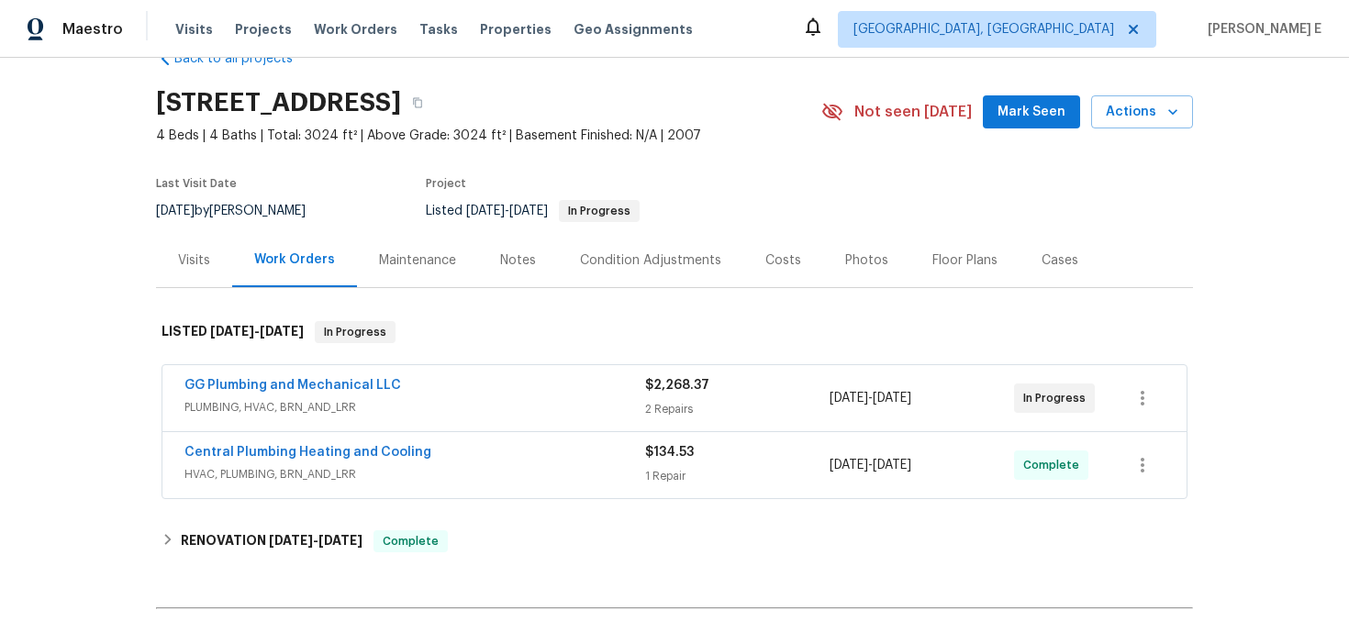
scroll to position [51, 0]
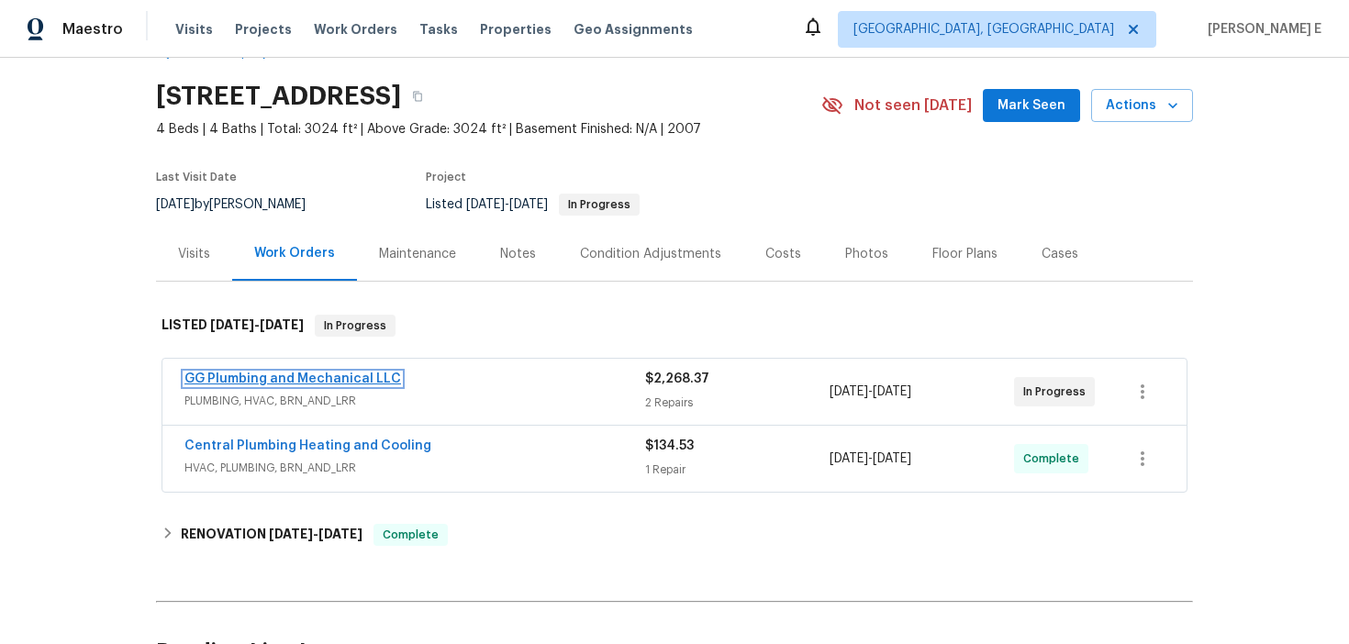
click at [290, 383] on link "GG Plumbing and Mechanical LLC" at bounding box center [292, 379] width 217 height 13
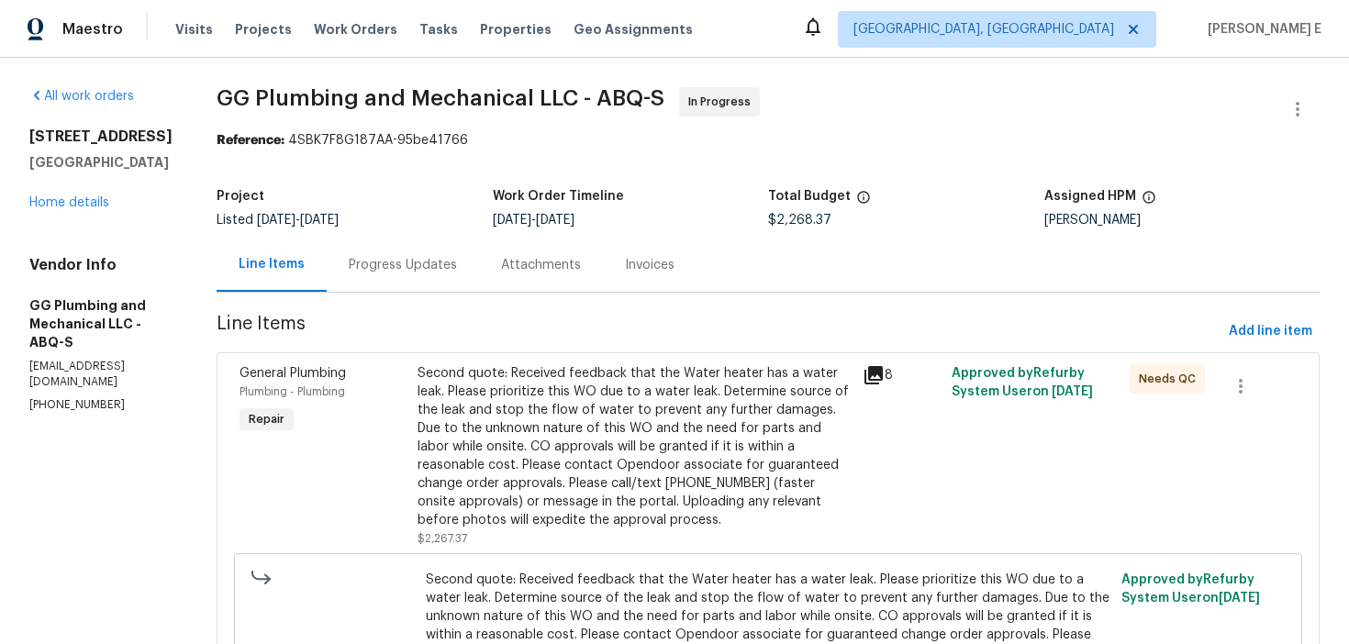
click at [479, 276] on div "Progress Updates" at bounding box center [403, 265] width 152 height 54
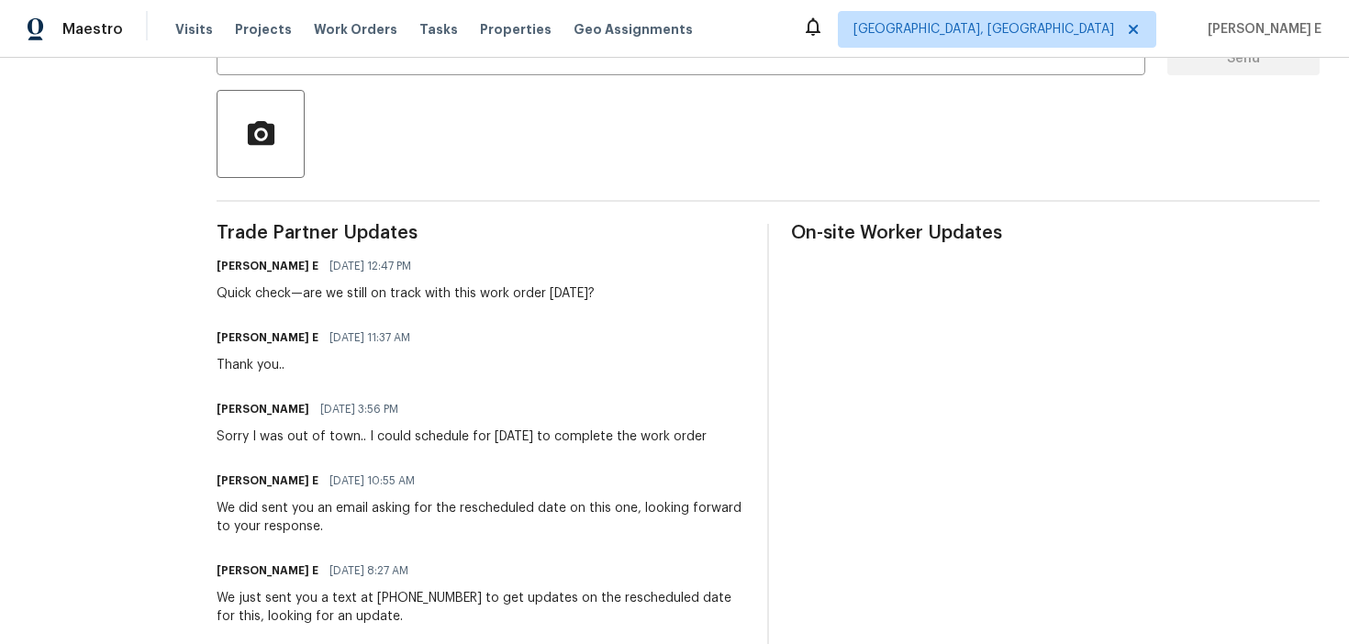
scroll to position [401, 0]
